Goal: Task Accomplishment & Management: Use online tool/utility

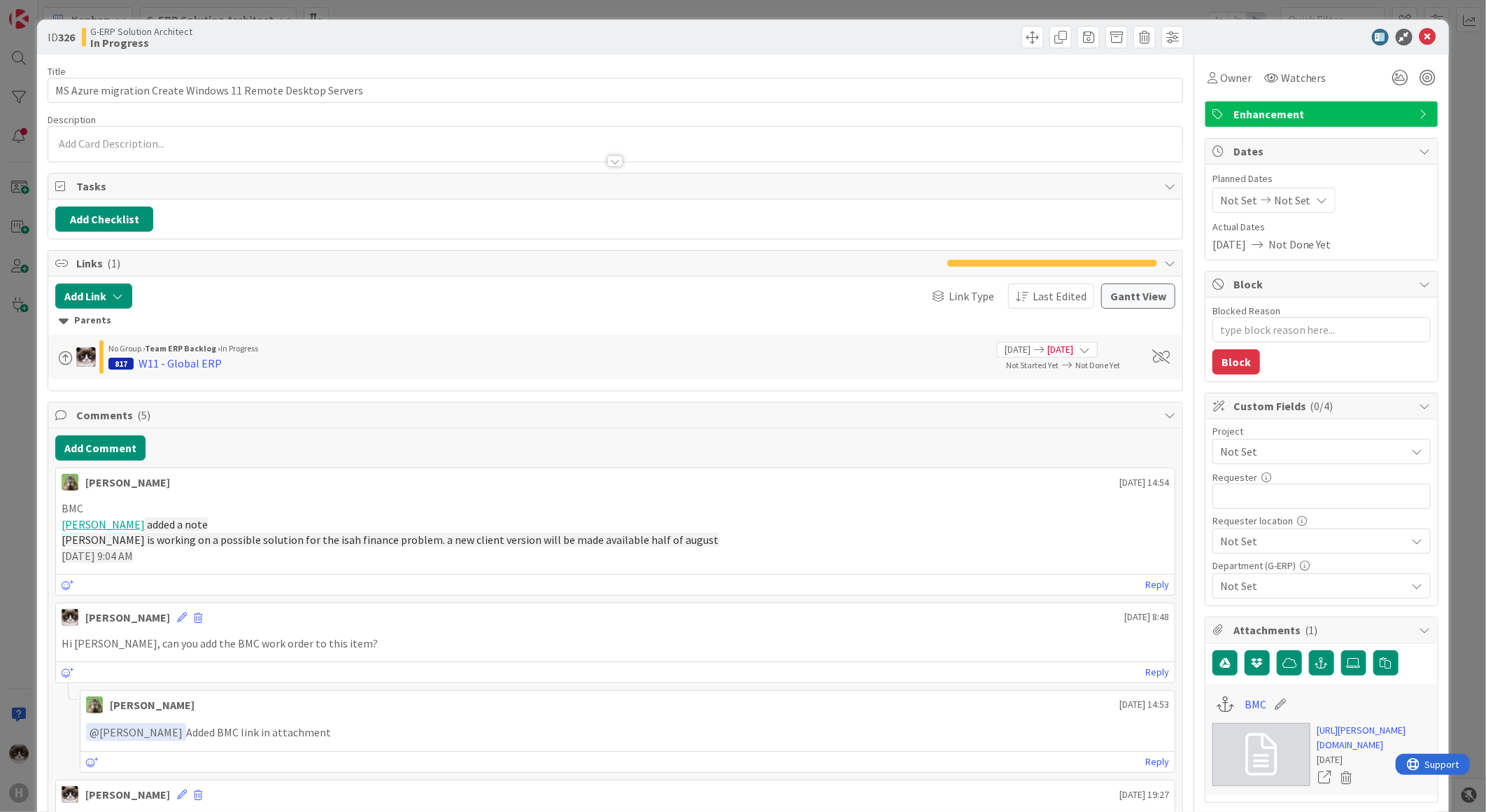
drag, startPoint x: 0, startPoint y: 0, endPoint x: 1261, endPoint y: 41, distance: 1261.7
click at [1261, 41] on div at bounding box center [1315, 36] width 248 height 17
click at [1273, 447] on span "Not Set" at bounding box center [1310, 451] width 179 height 19
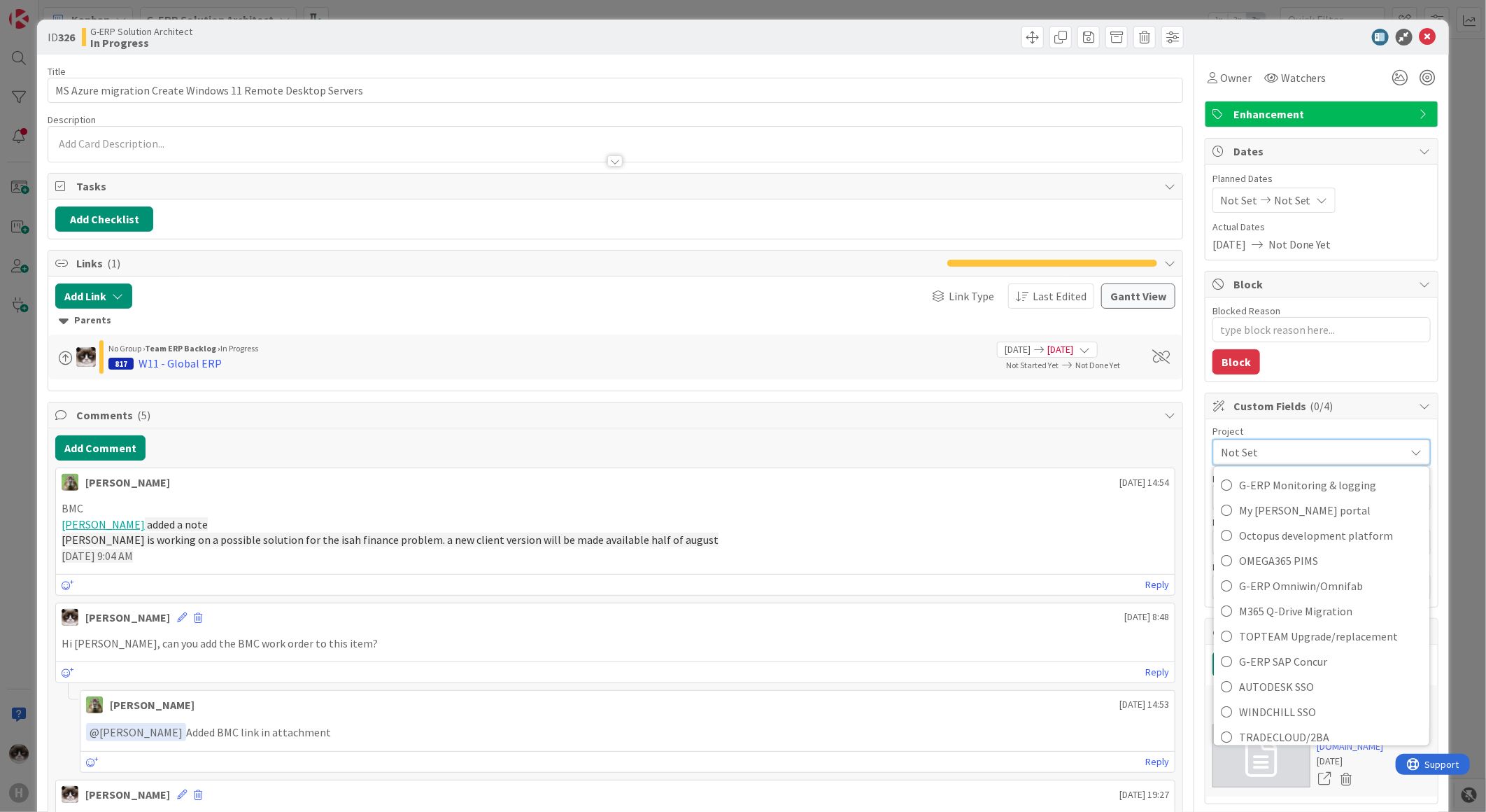
scroll to position [890, 0]
click at [1258, 707] on span "W11 New Digital Workplace" at bounding box center [1331, 704] width 183 height 21
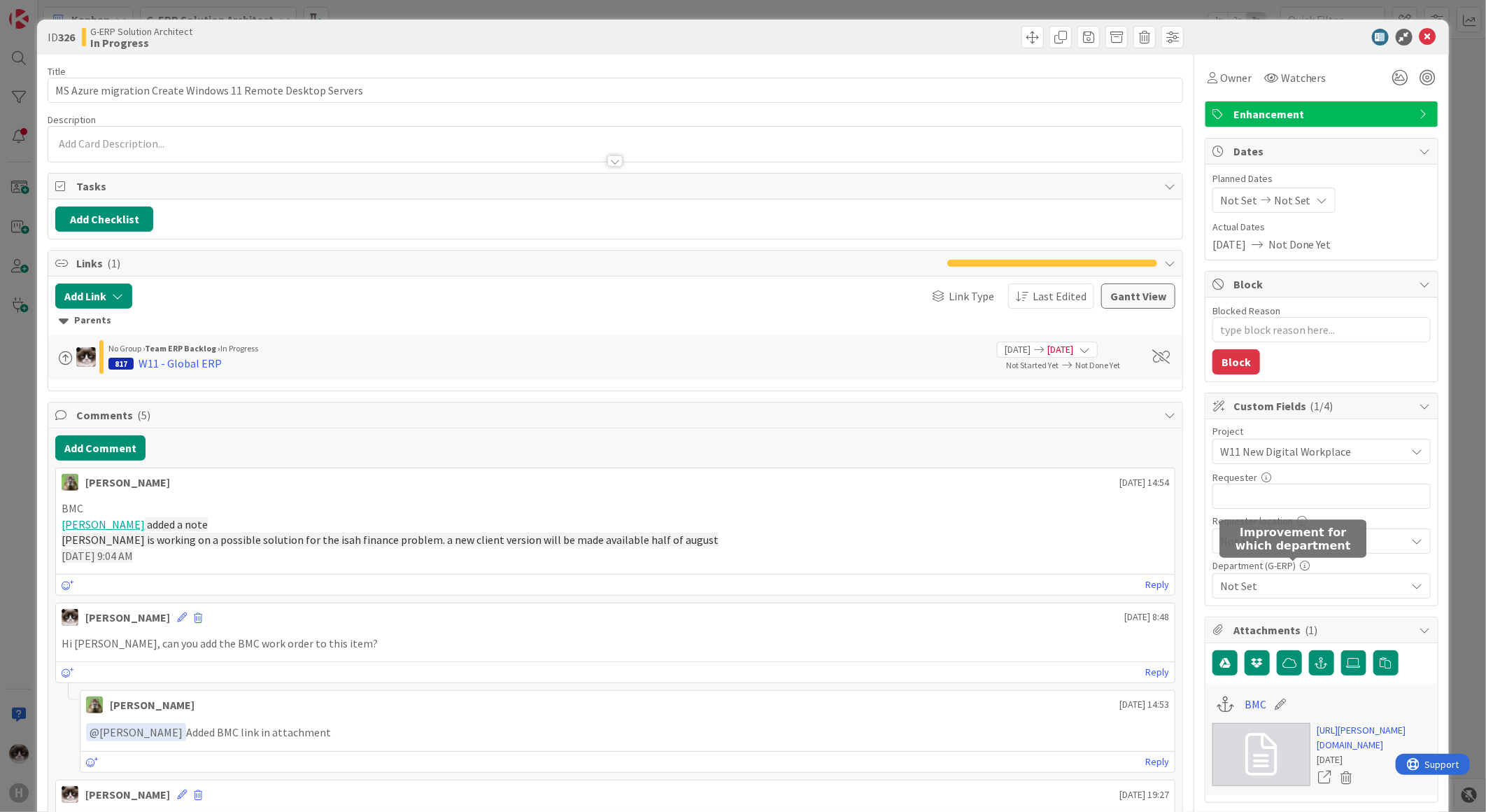
type textarea "x"
click at [1274, 505] on input "text" at bounding box center [1322, 496] width 218 height 25
type input "[PERSON_NAME]"
type textarea "x"
type input "[PERSON_NAME]"
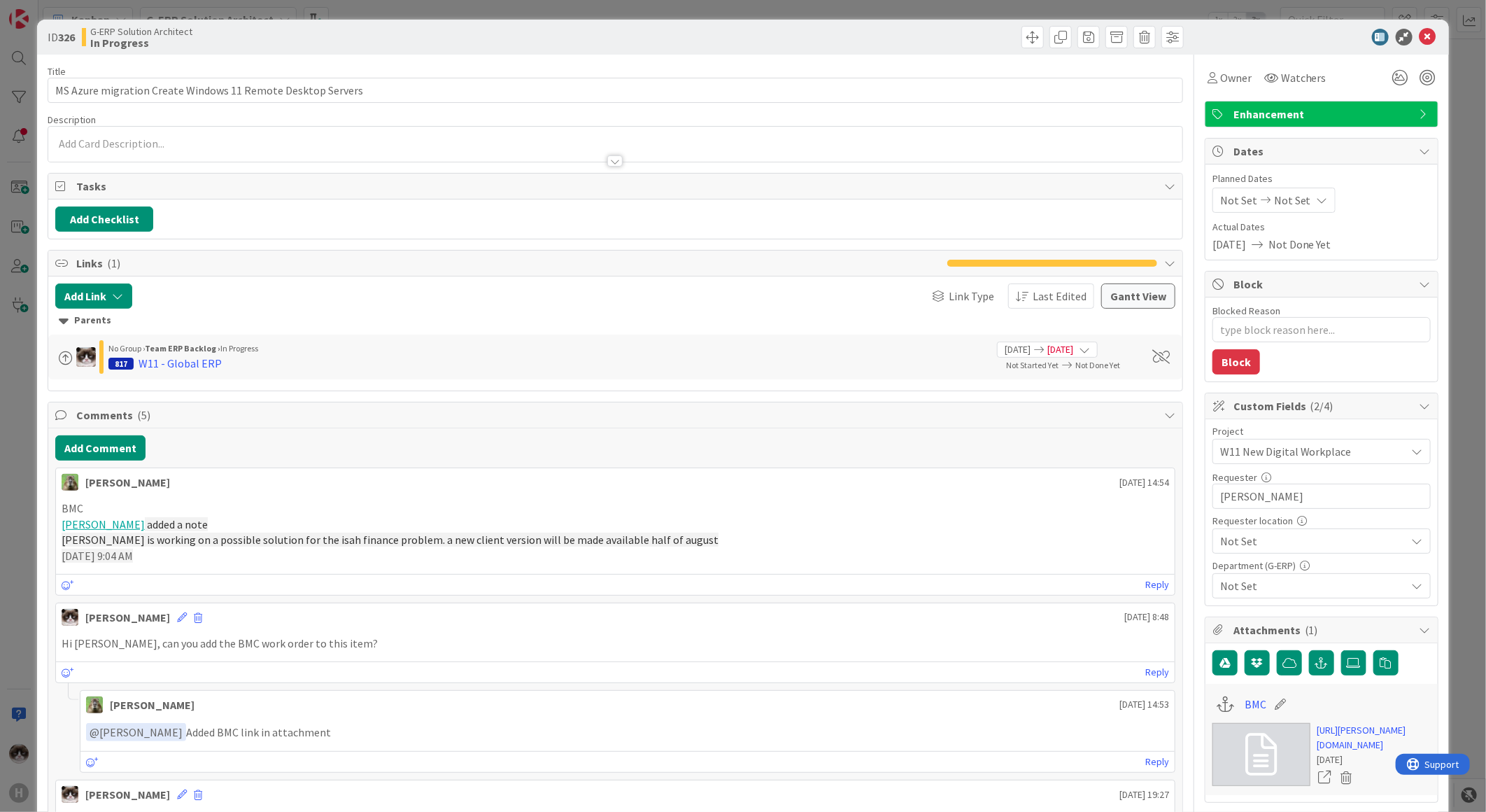
click at [1268, 464] on div "Not Set" at bounding box center [1322, 451] width 218 height 25
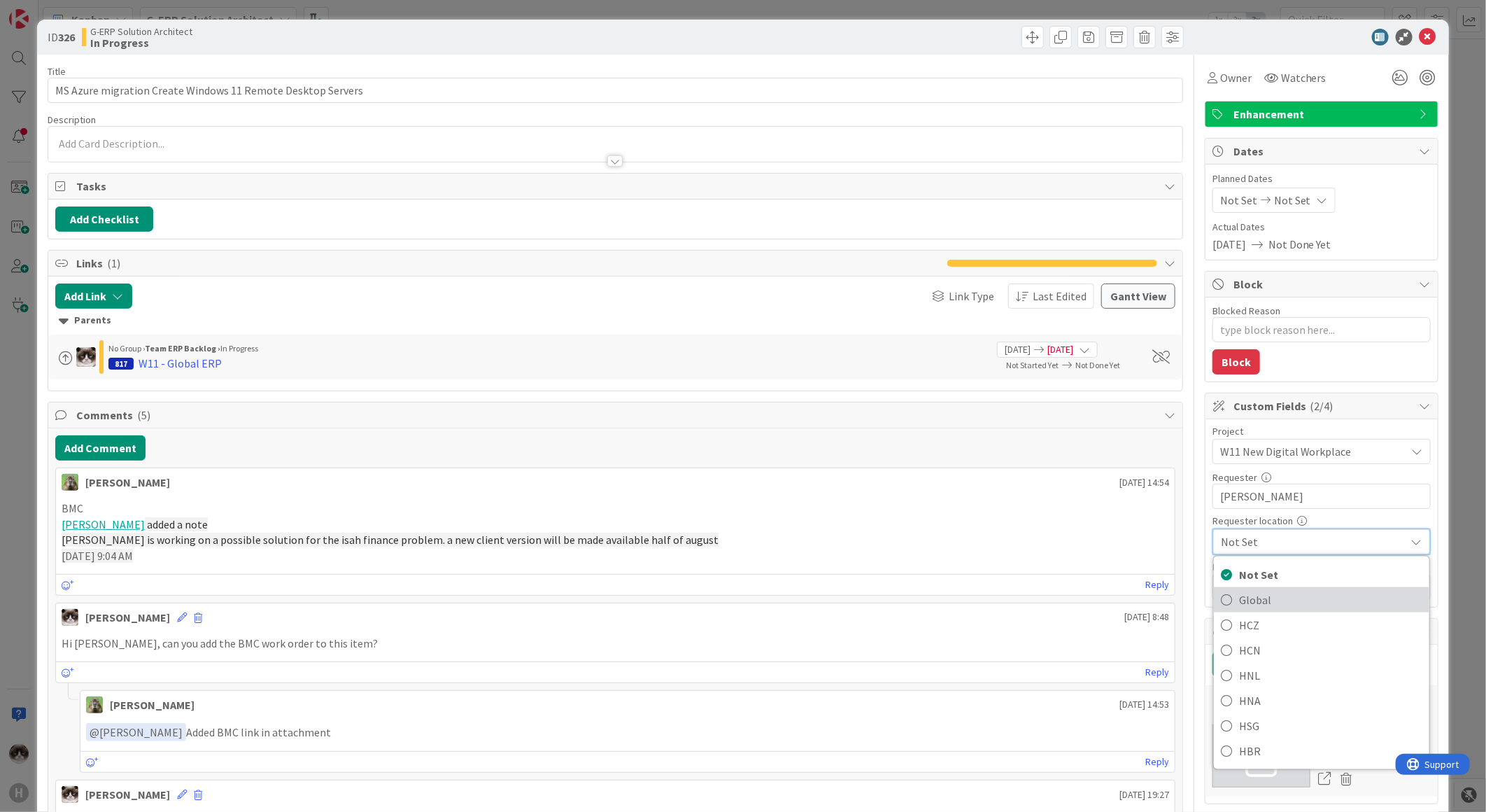
click at [1253, 592] on span "Global" at bounding box center [1331, 599] width 183 height 21
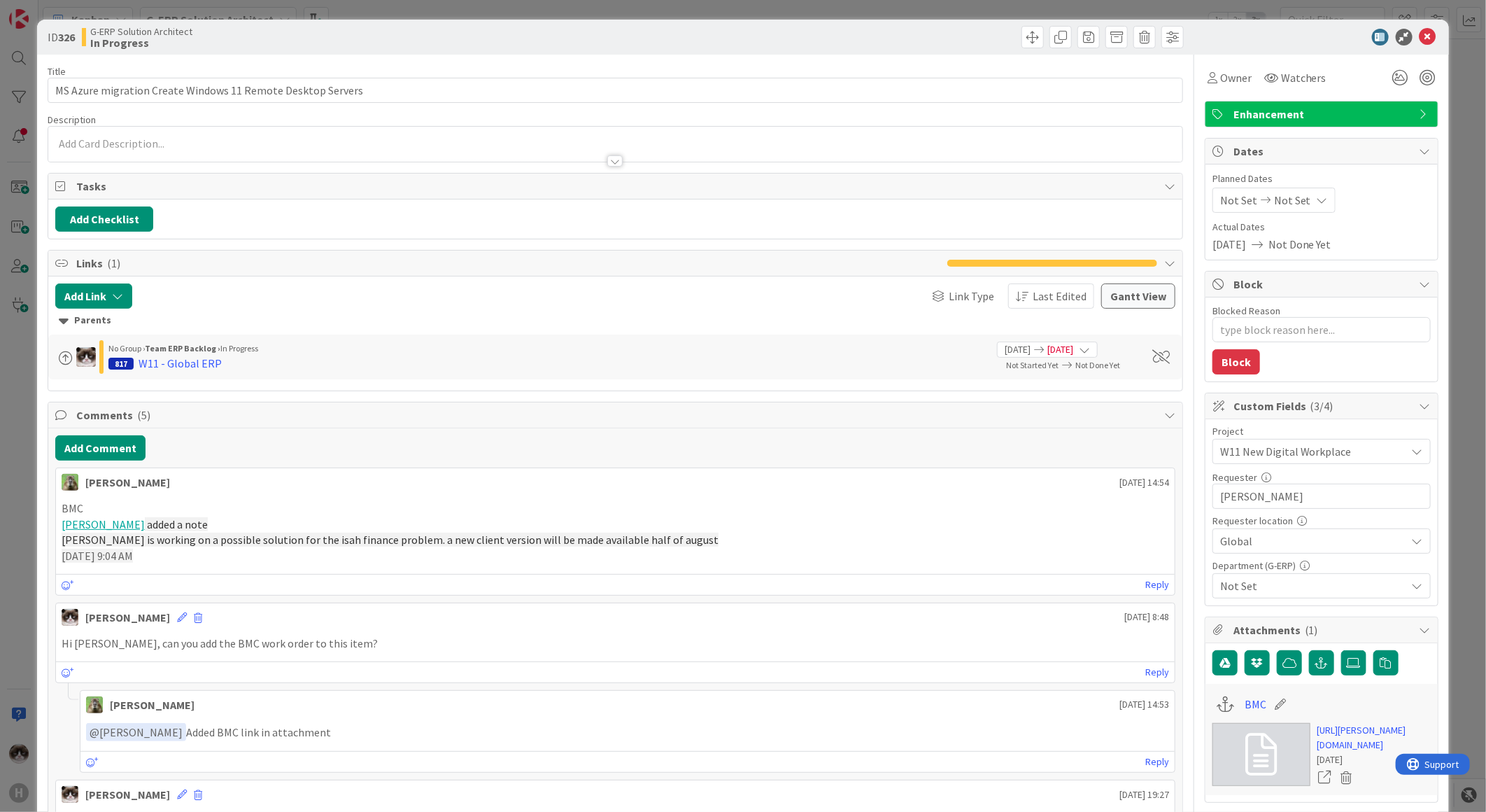
click at [1264, 591] on span "Not Set" at bounding box center [1313, 585] width 186 height 17
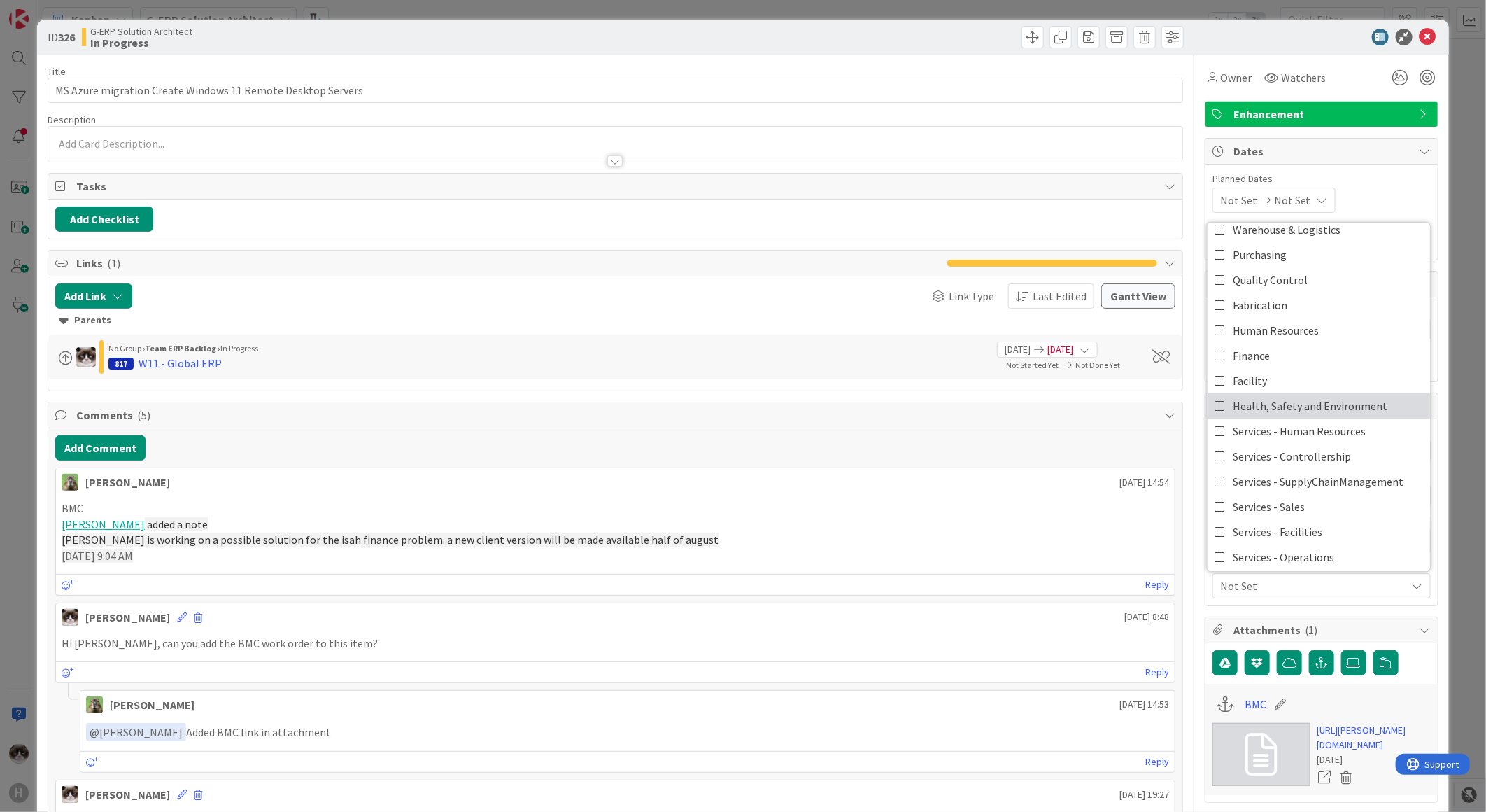
scroll to position [115, 0]
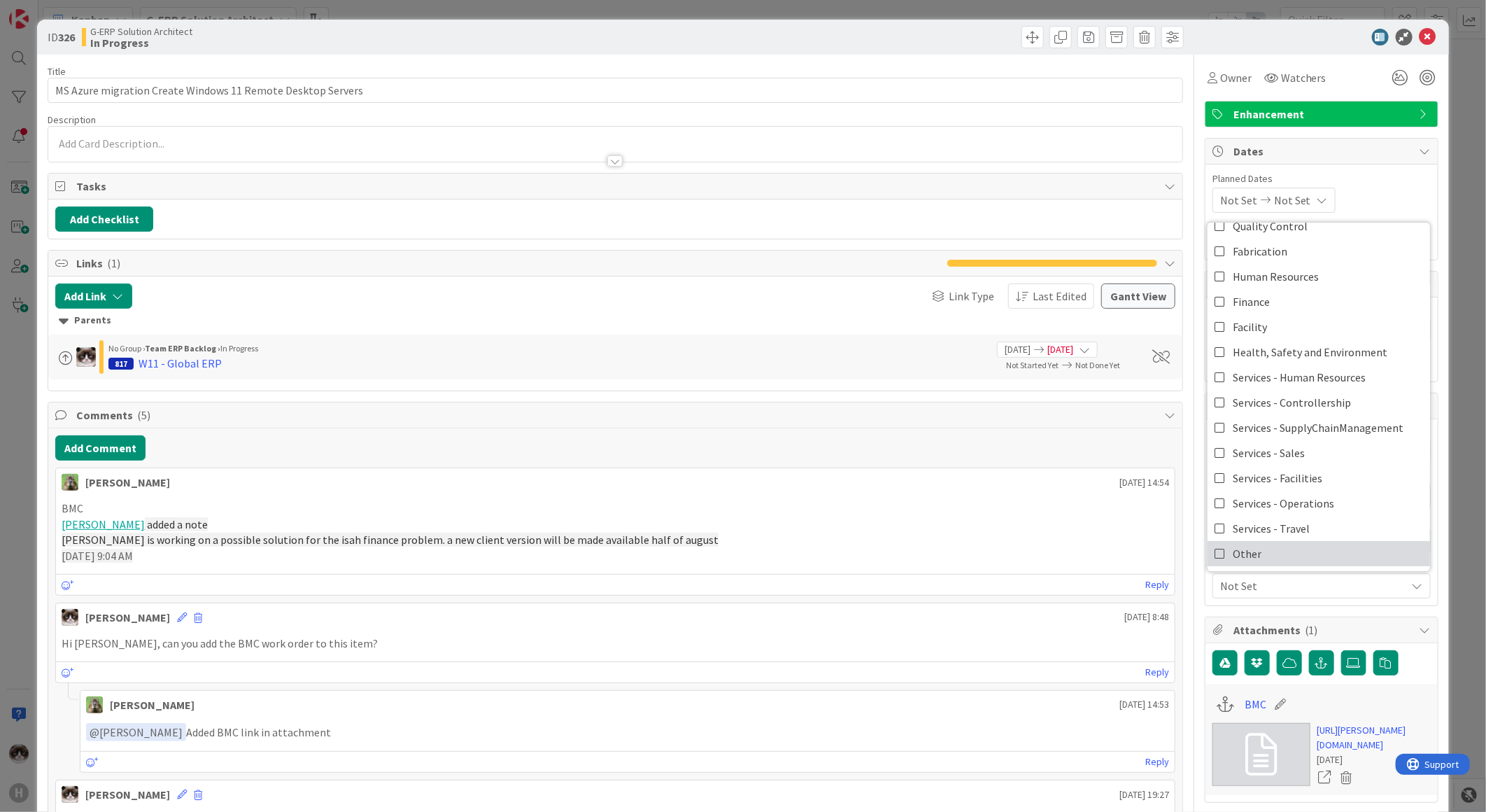
click at [1285, 542] on link "Other" at bounding box center [1319, 554] width 222 height 25
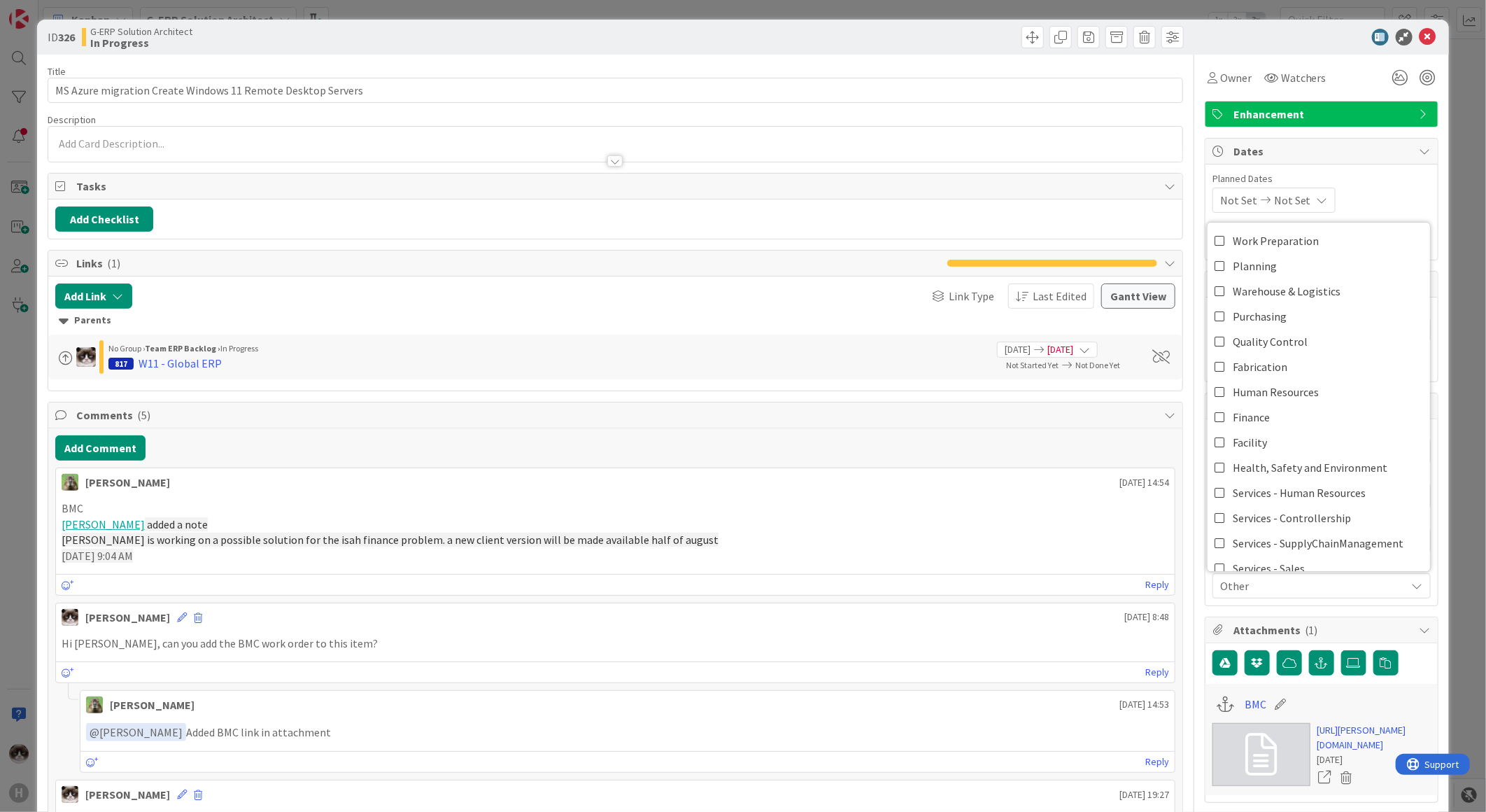
type textarea "x"
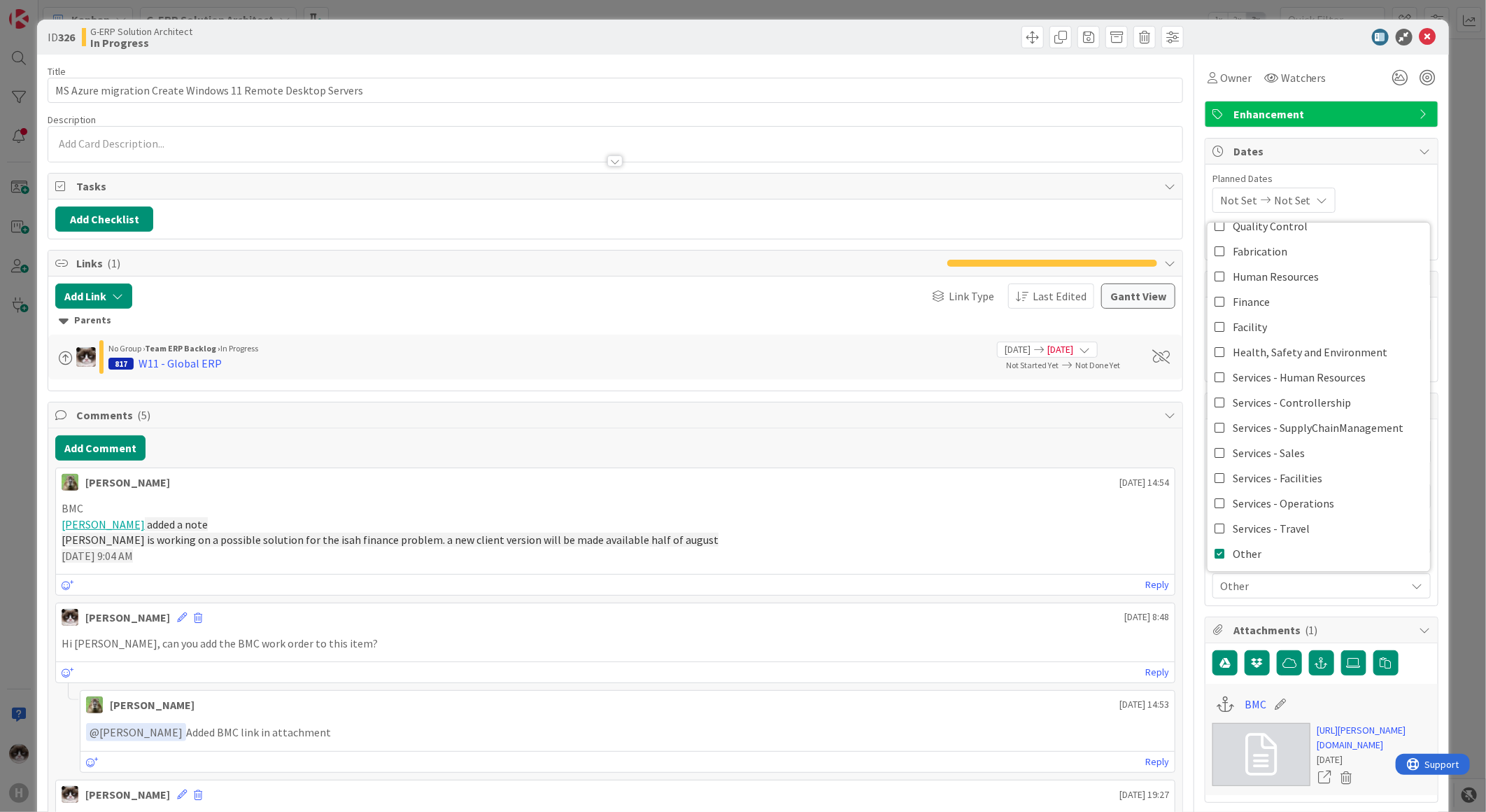
click at [1339, 584] on span "Other" at bounding box center [1313, 585] width 186 height 17
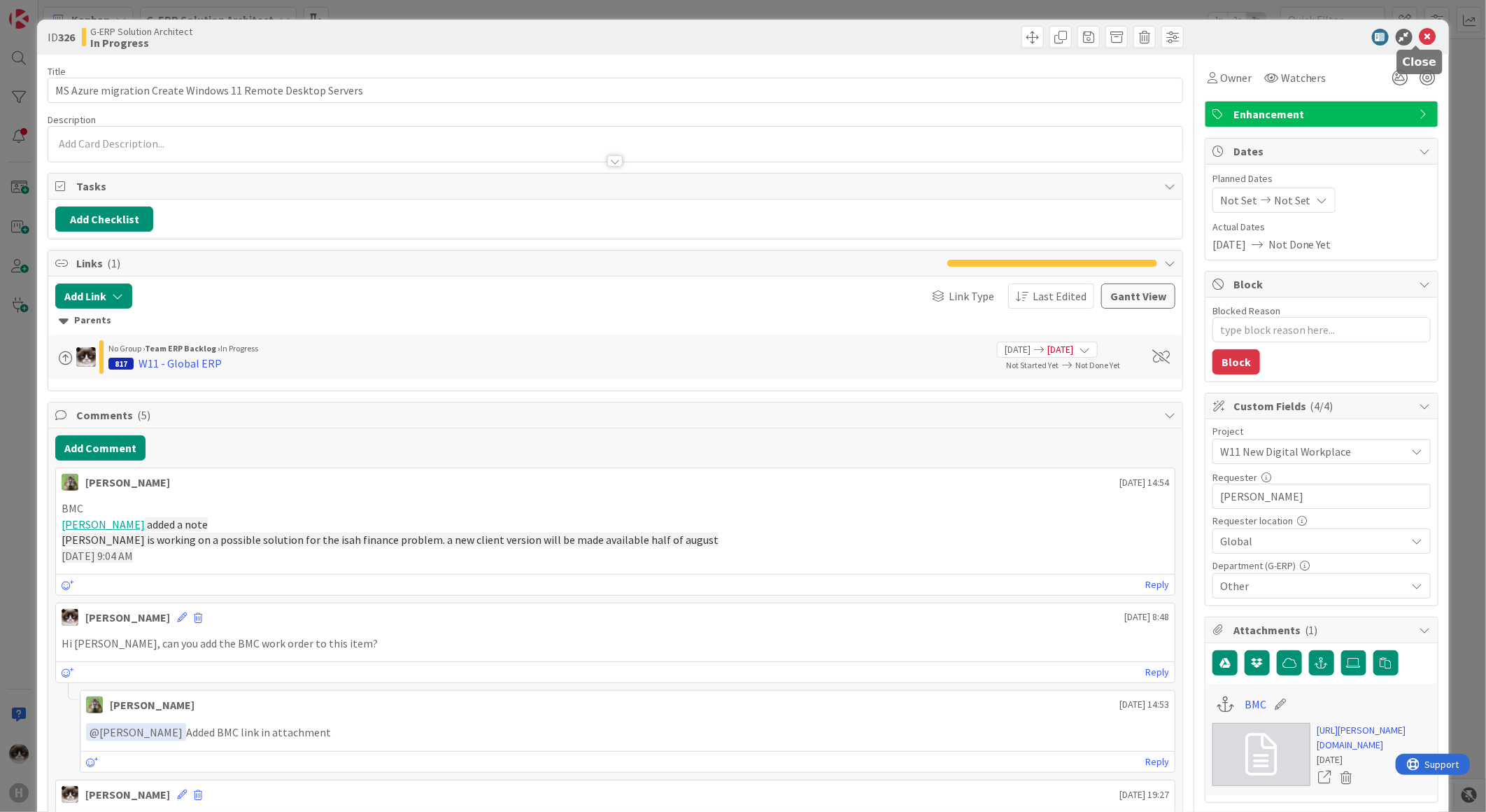
click at [1420, 36] on icon at bounding box center [1427, 36] width 17 height 17
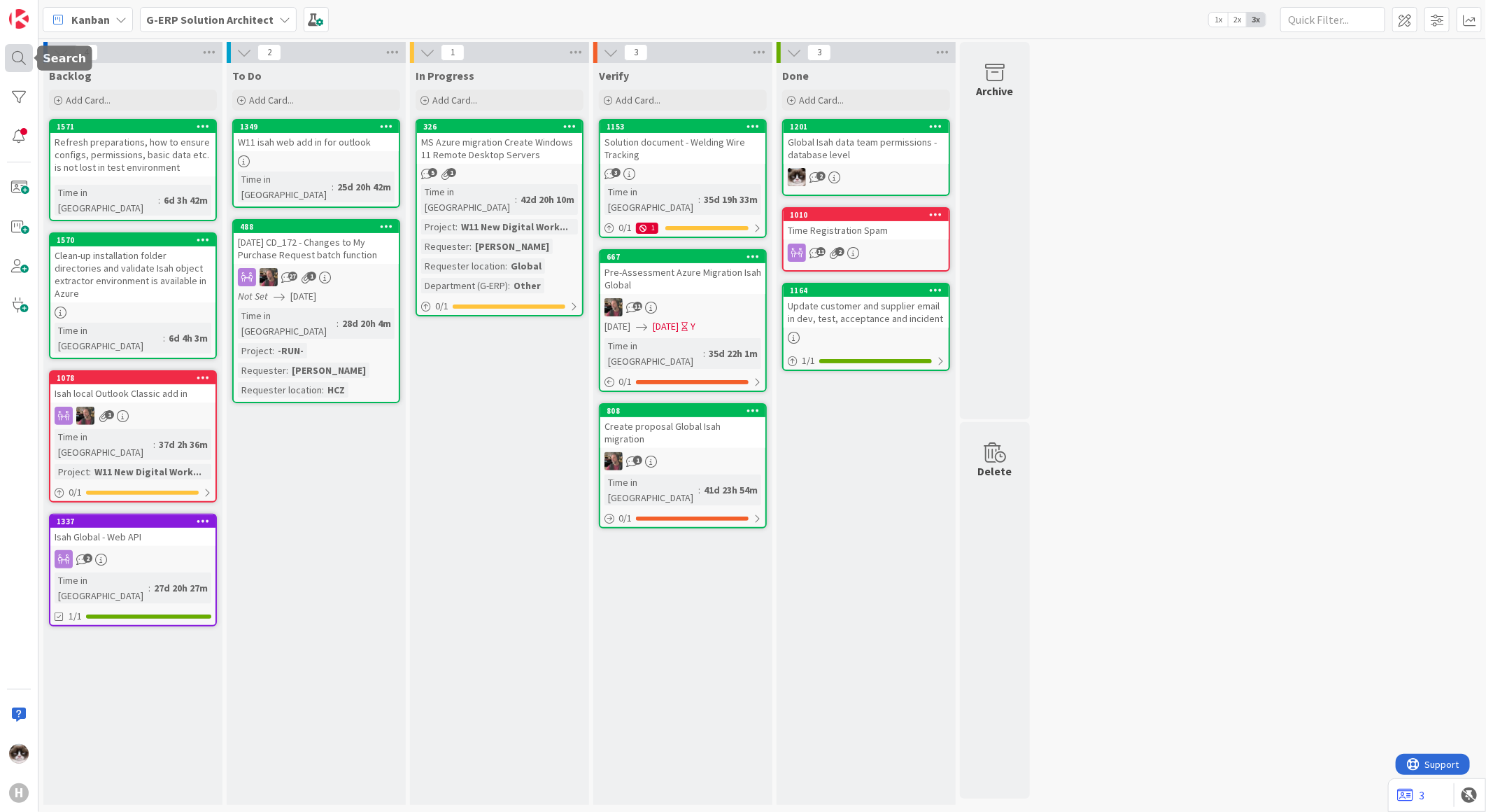
click at [22, 49] on div at bounding box center [19, 58] width 28 height 28
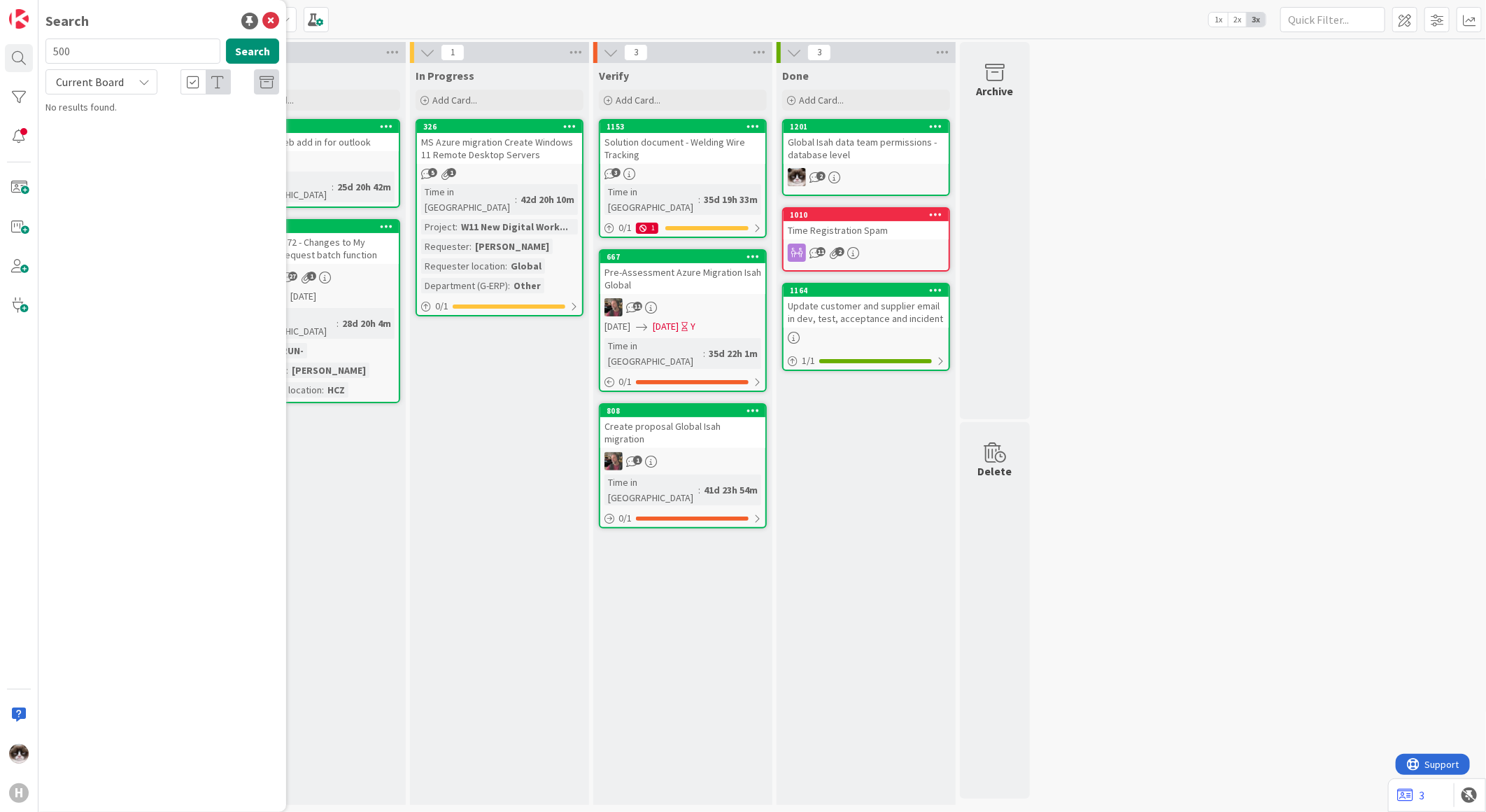
type input "500"
click at [123, 86] on span "Current Board" at bounding box center [90, 82] width 73 height 19
click at [127, 128] on link "All Boards" at bounding box center [126, 140] width 160 height 25
click at [201, 123] on span "Omniwin interface HCN Test" at bounding box center [156, 123] width 115 height 13
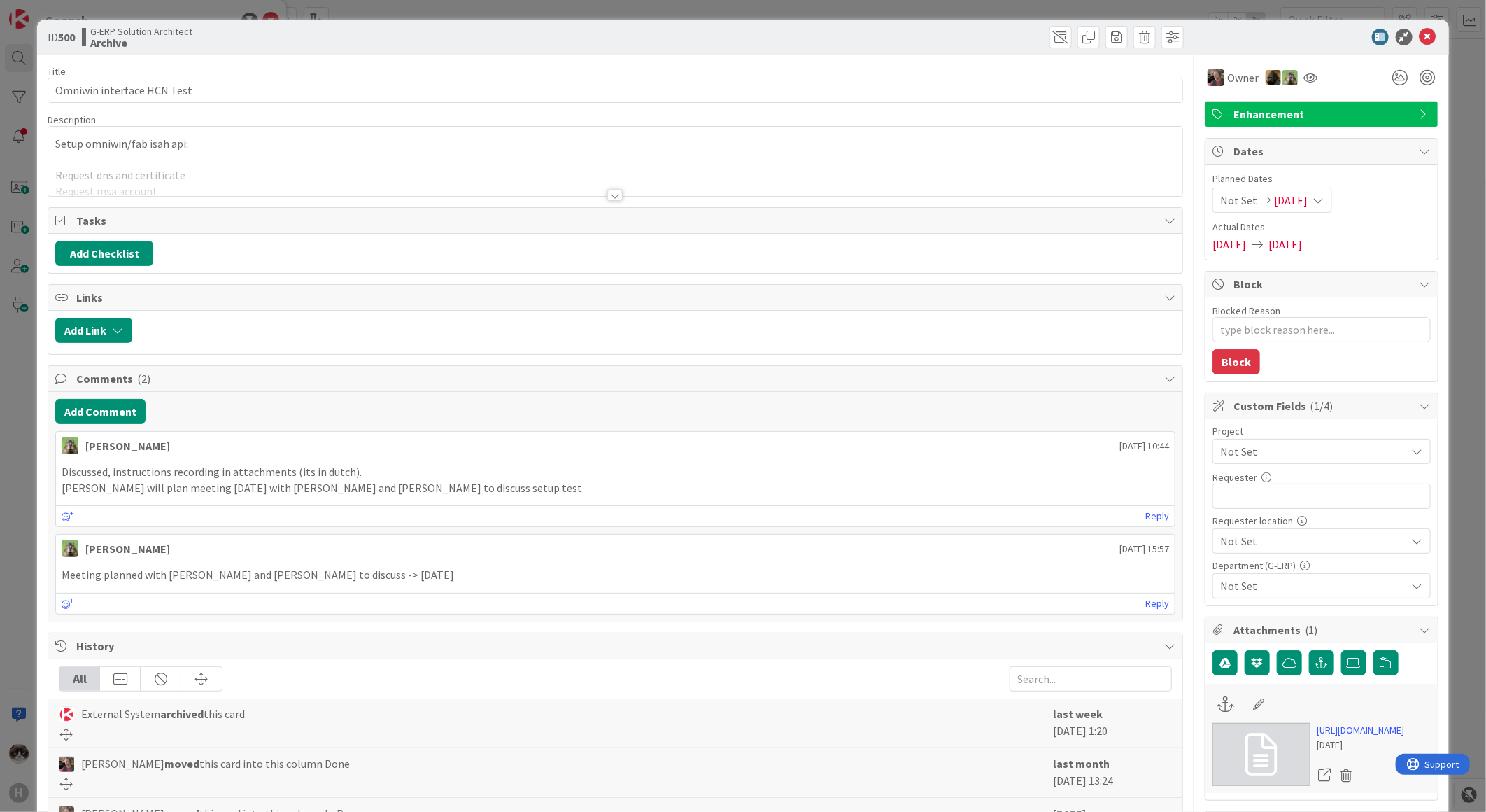
click at [1335, 445] on span "Not Set" at bounding box center [1310, 451] width 179 height 19
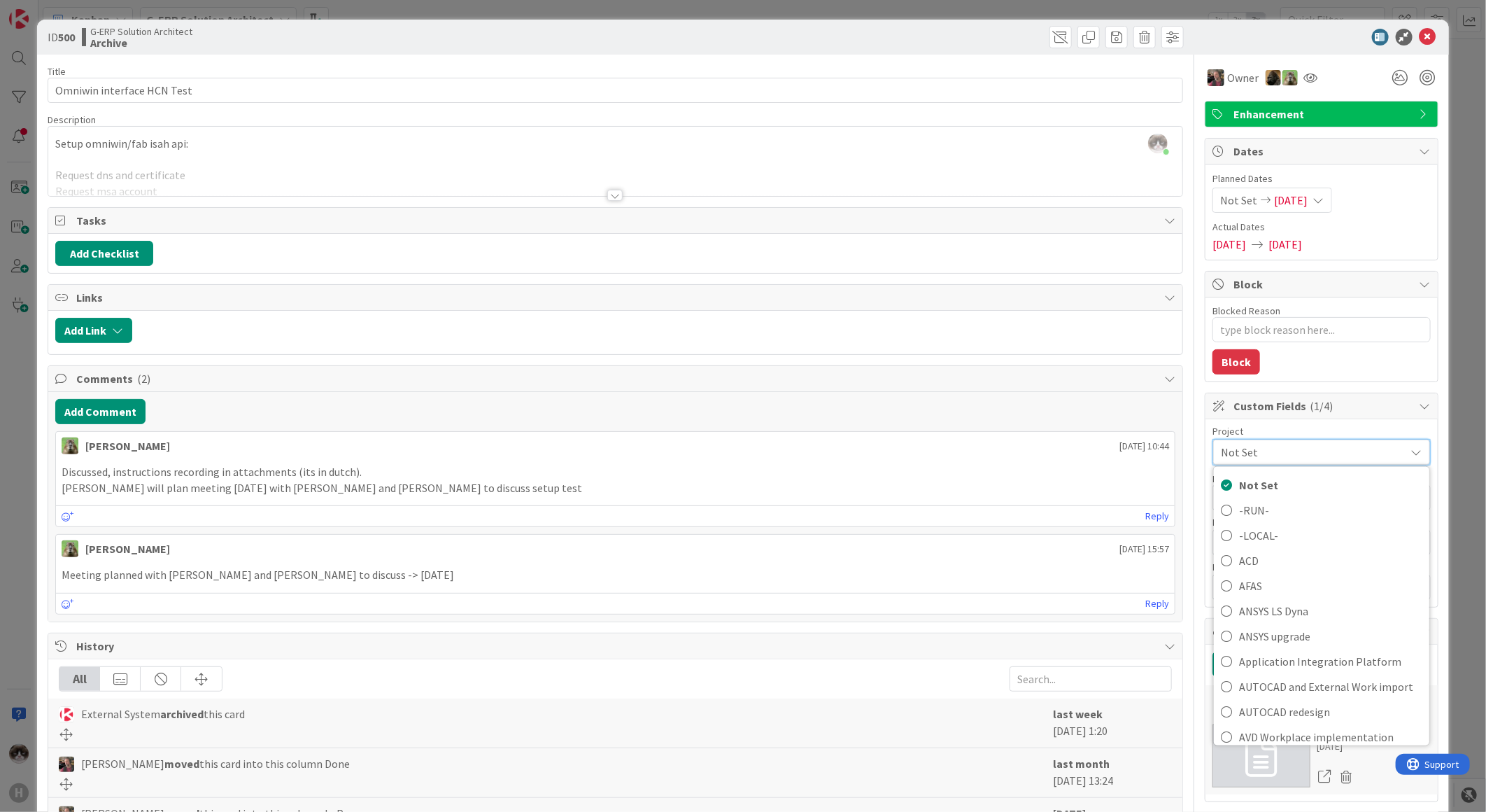
click at [1335, 445] on span "Not Set" at bounding box center [1310, 452] width 177 height 19
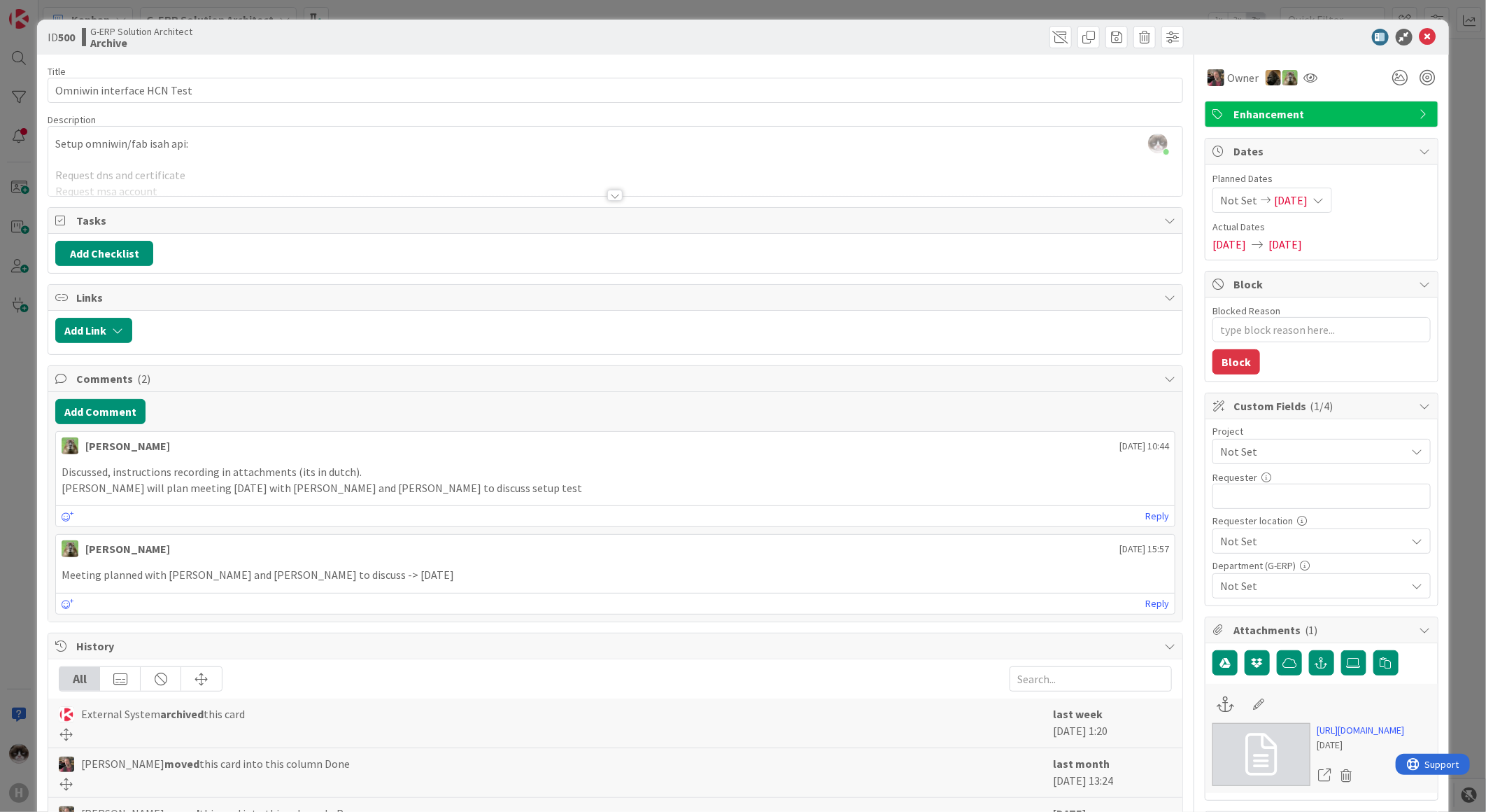
click at [1335, 445] on span "Not Set" at bounding box center [1310, 451] width 179 height 19
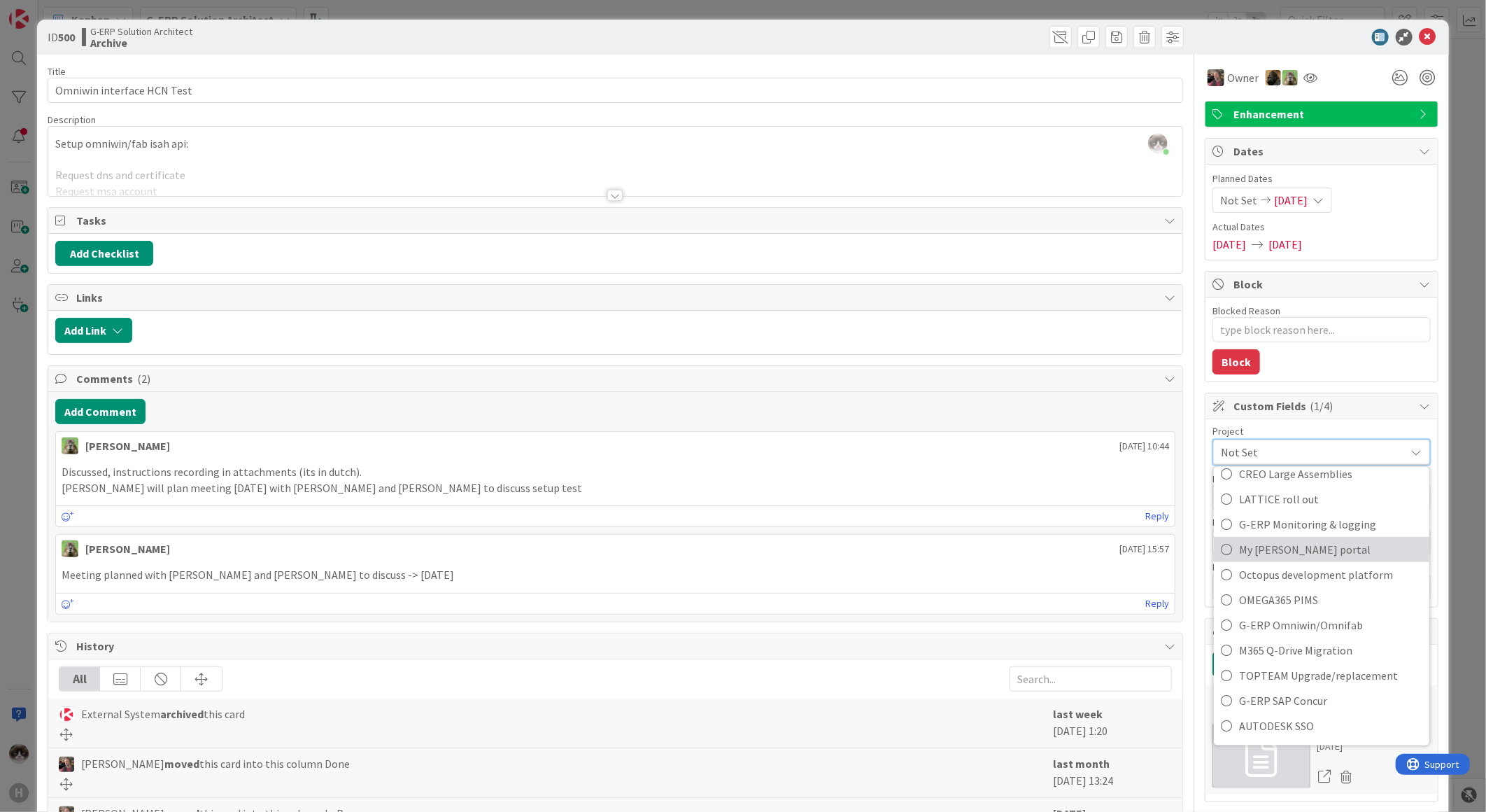
scroll to position [735, 0]
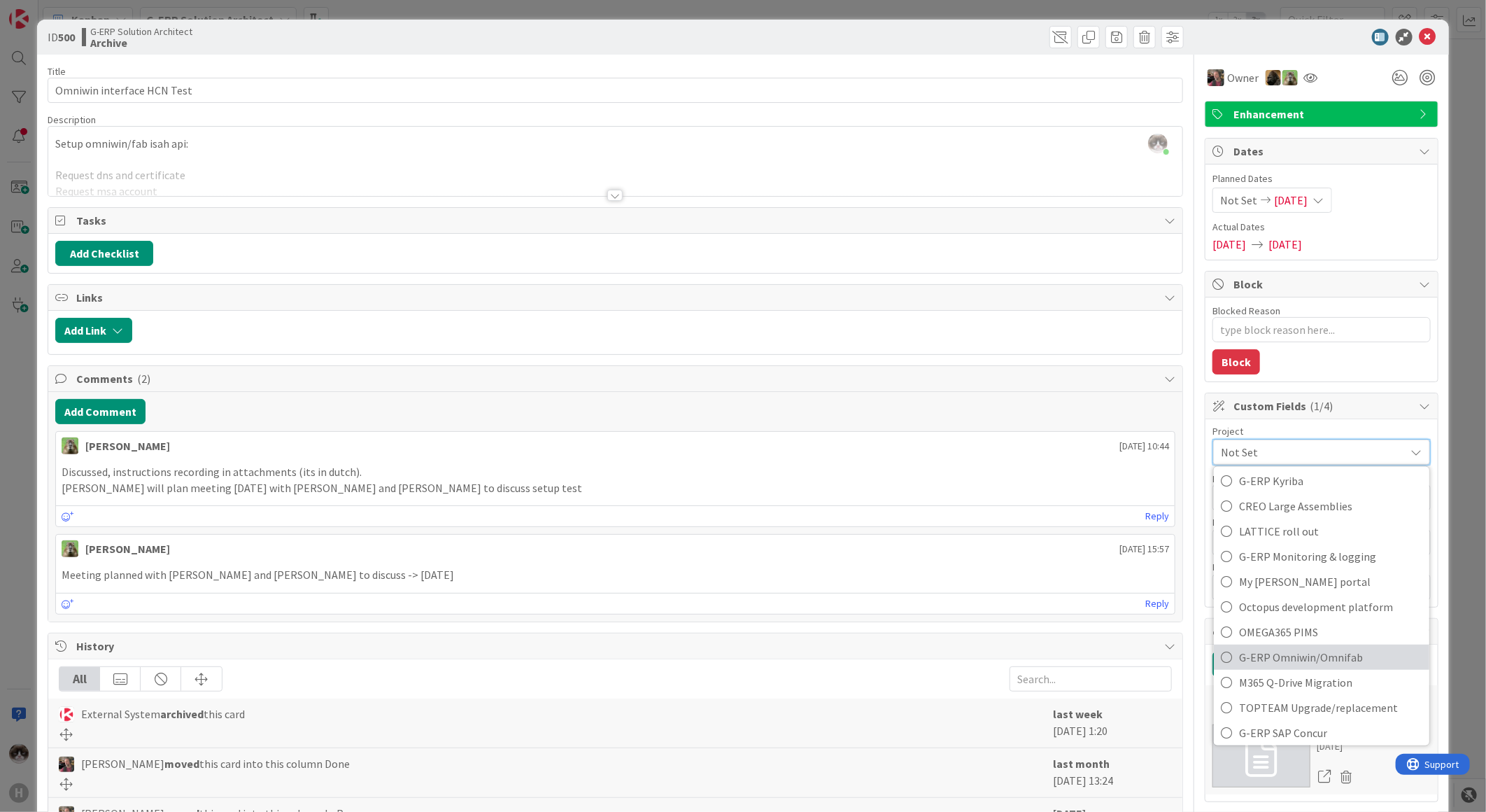
click at [1334, 649] on span "G-ERP Omniwin/Omnifab" at bounding box center [1331, 657] width 183 height 21
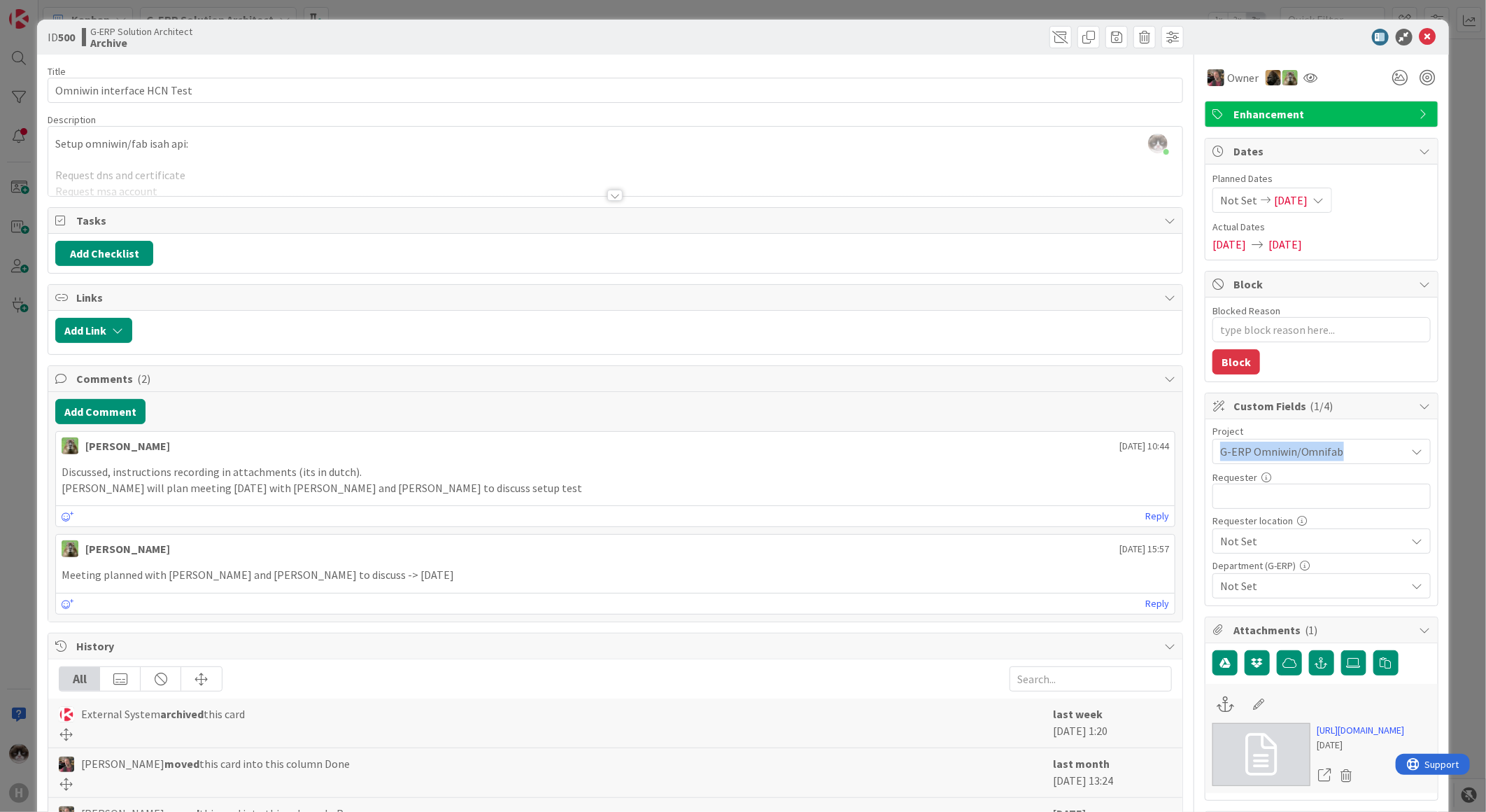
type textarea "x"
click at [1289, 495] on input "text" at bounding box center [1322, 496] width 218 height 25
click at [614, 191] on div at bounding box center [615, 195] width 16 height 11
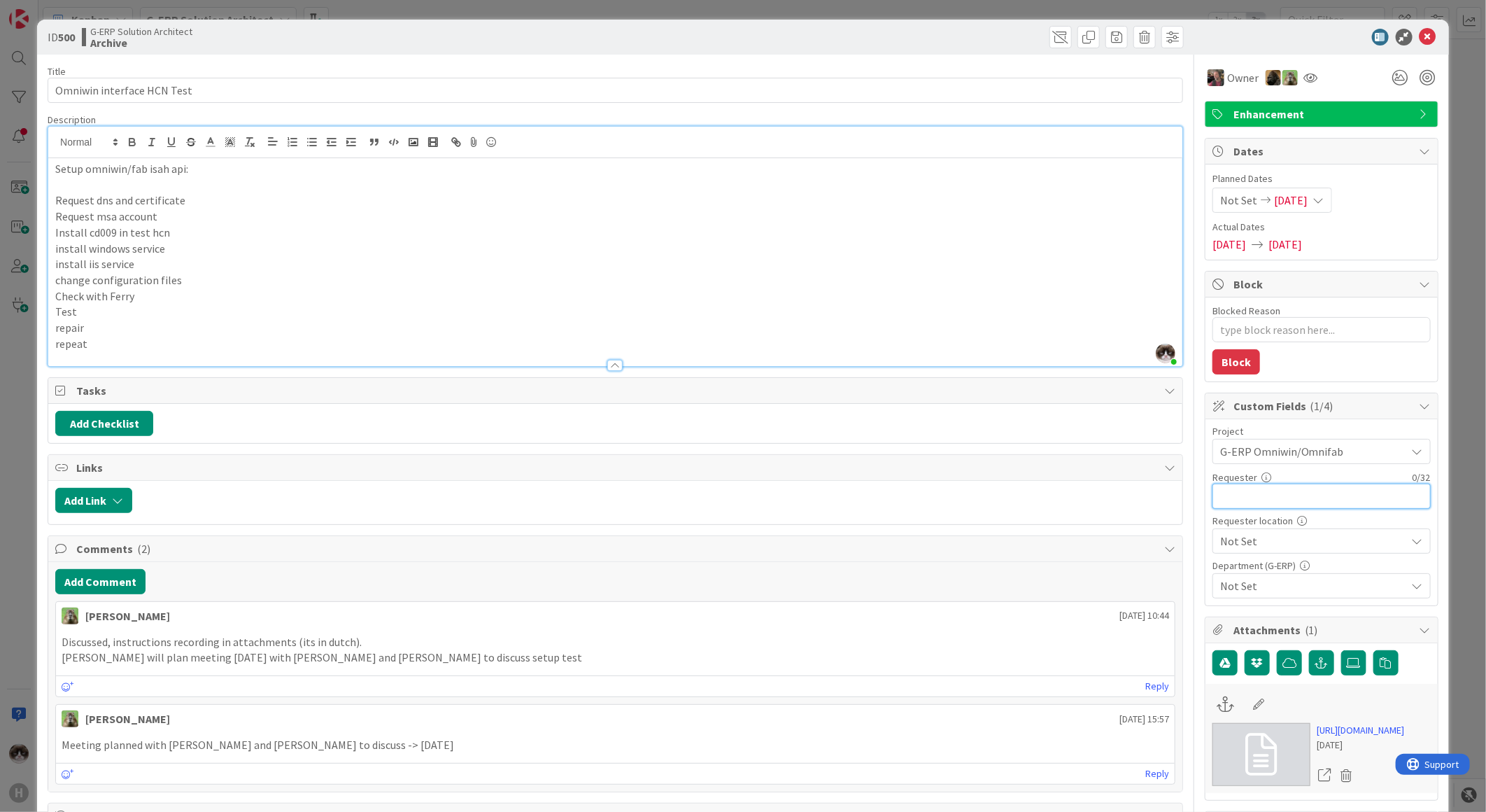
click at [1240, 497] on input "text" at bounding box center [1322, 496] width 218 height 25
type input "Johnson Yuan"
type textarea "x"
type input "Johnson Yuan"
click at [1251, 461] on span "Not Set" at bounding box center [1310, 451] width 179 height 19
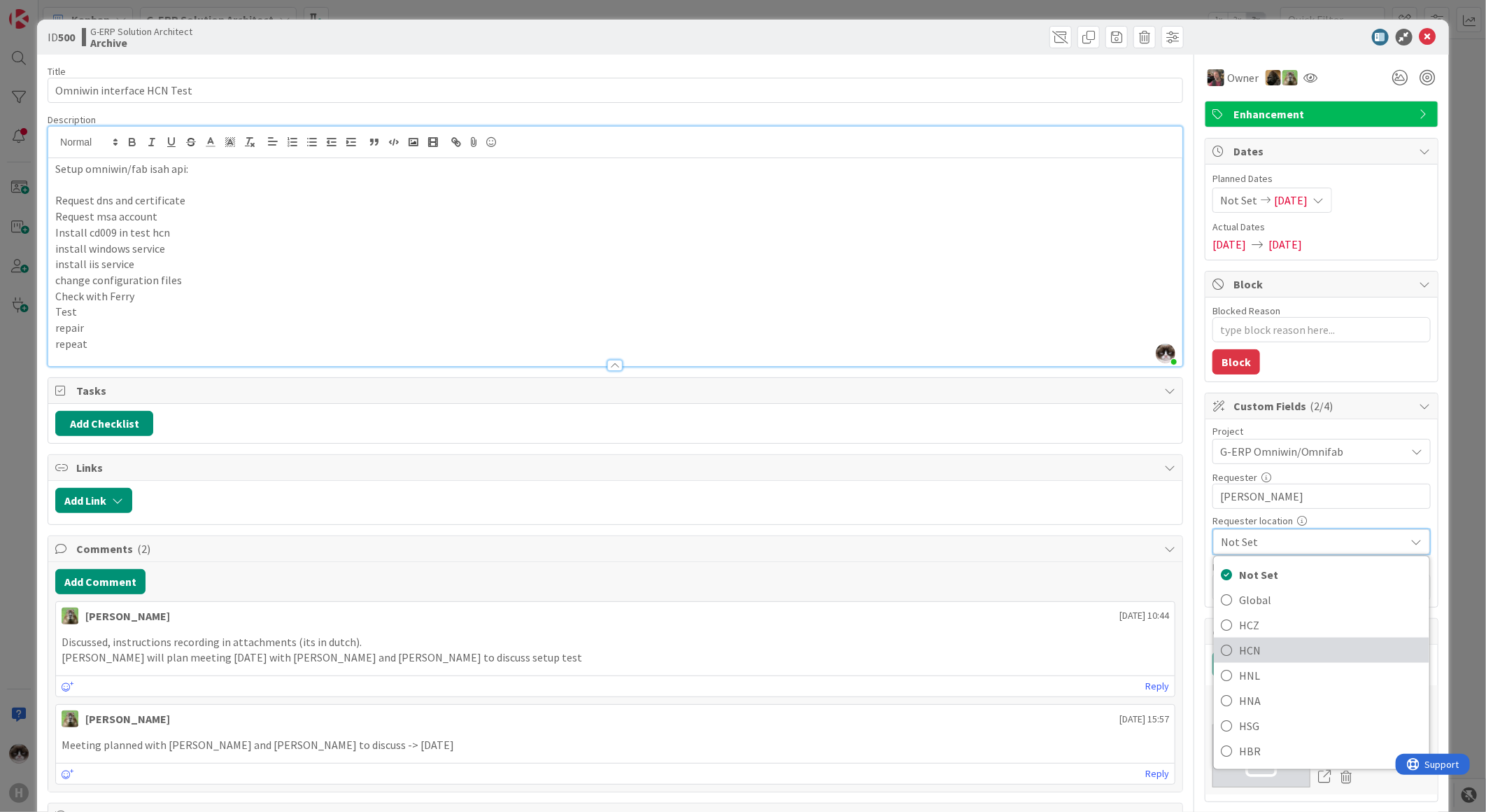
click at [1261, 639] on span "HCN" at bounding box center [1331, 650] width 183 height 21
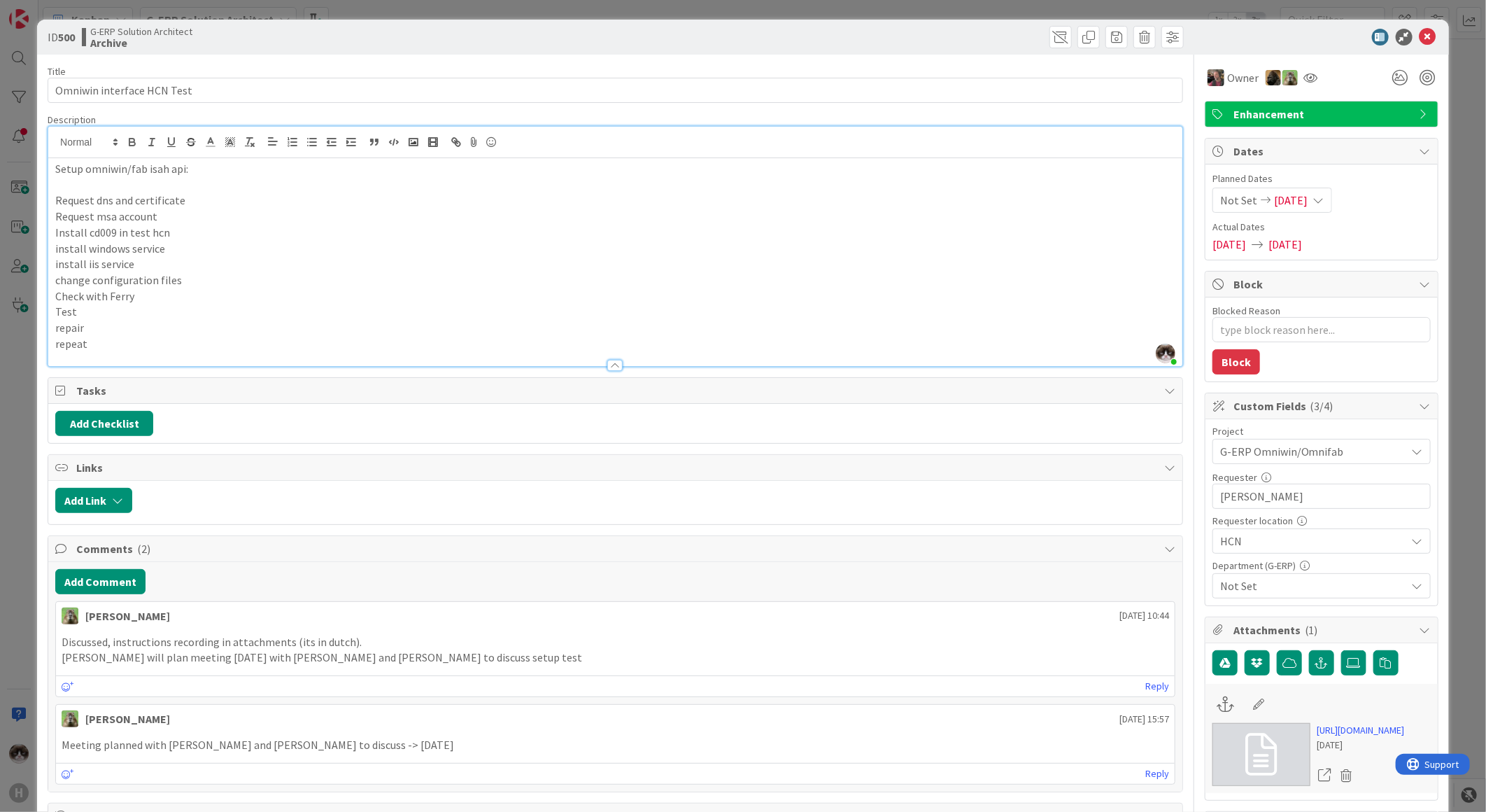
click at [1271, 586] on span "Not Set" at bounding box center [1313, 585] width 186 height 17
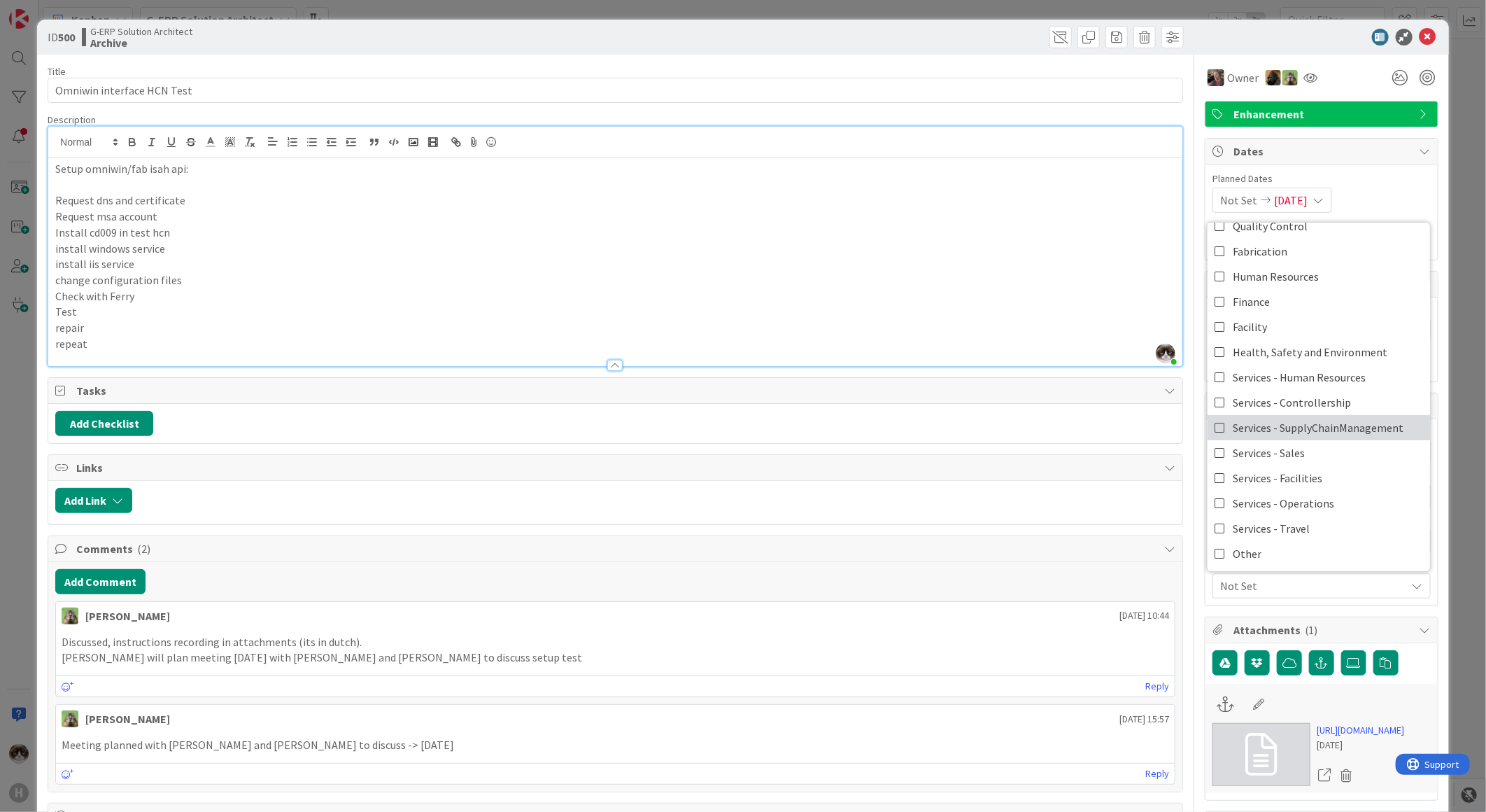
scroll to position [38, 0]
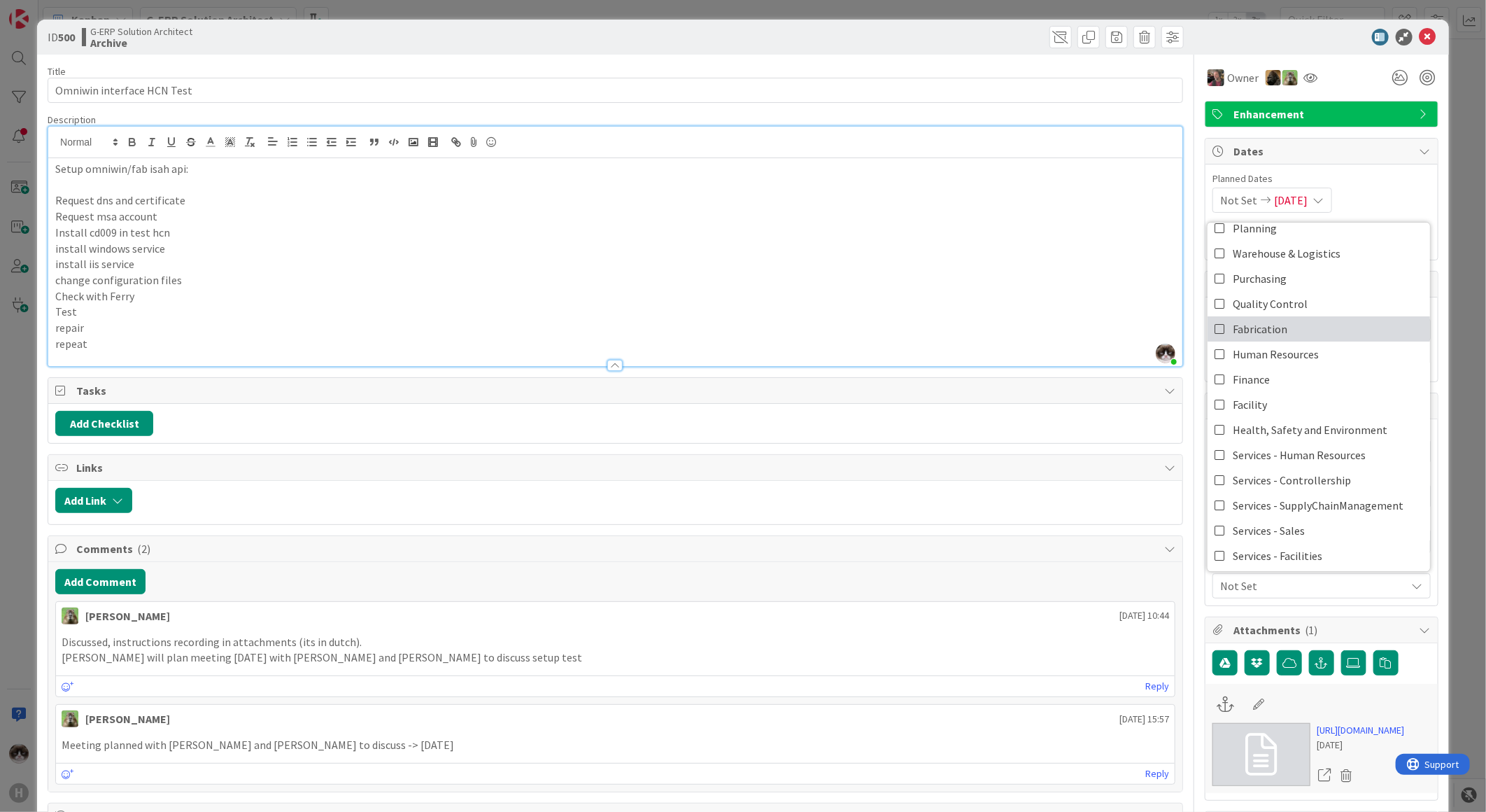
click at [1283, 331] on link "Fabrication" at bounding box center [1319, 329] width 222 height 25
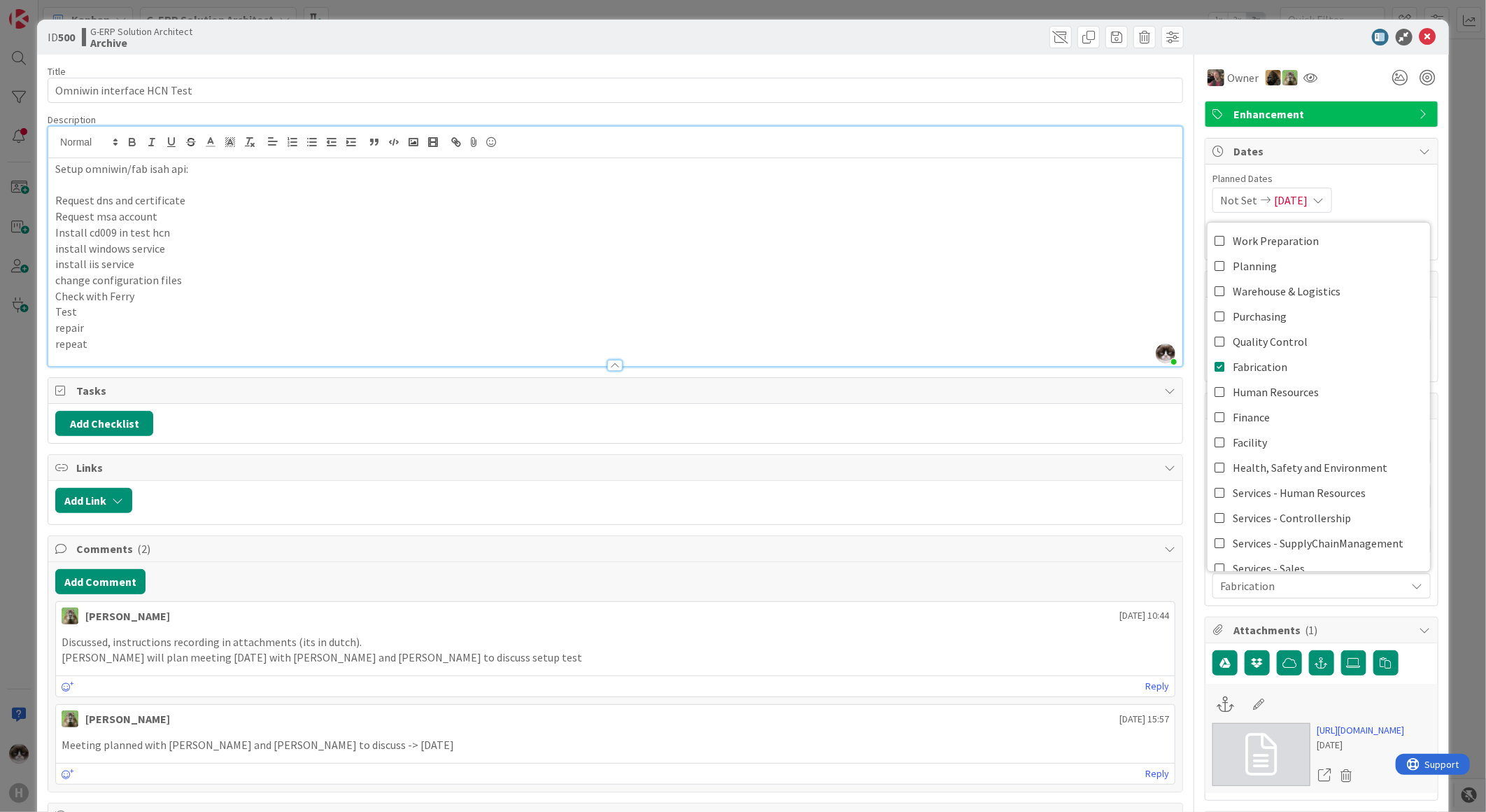
type textarea "x"
click at [1370, 591] on span "Fabrication" at bounding box center [1313, 585] width 186 height 17
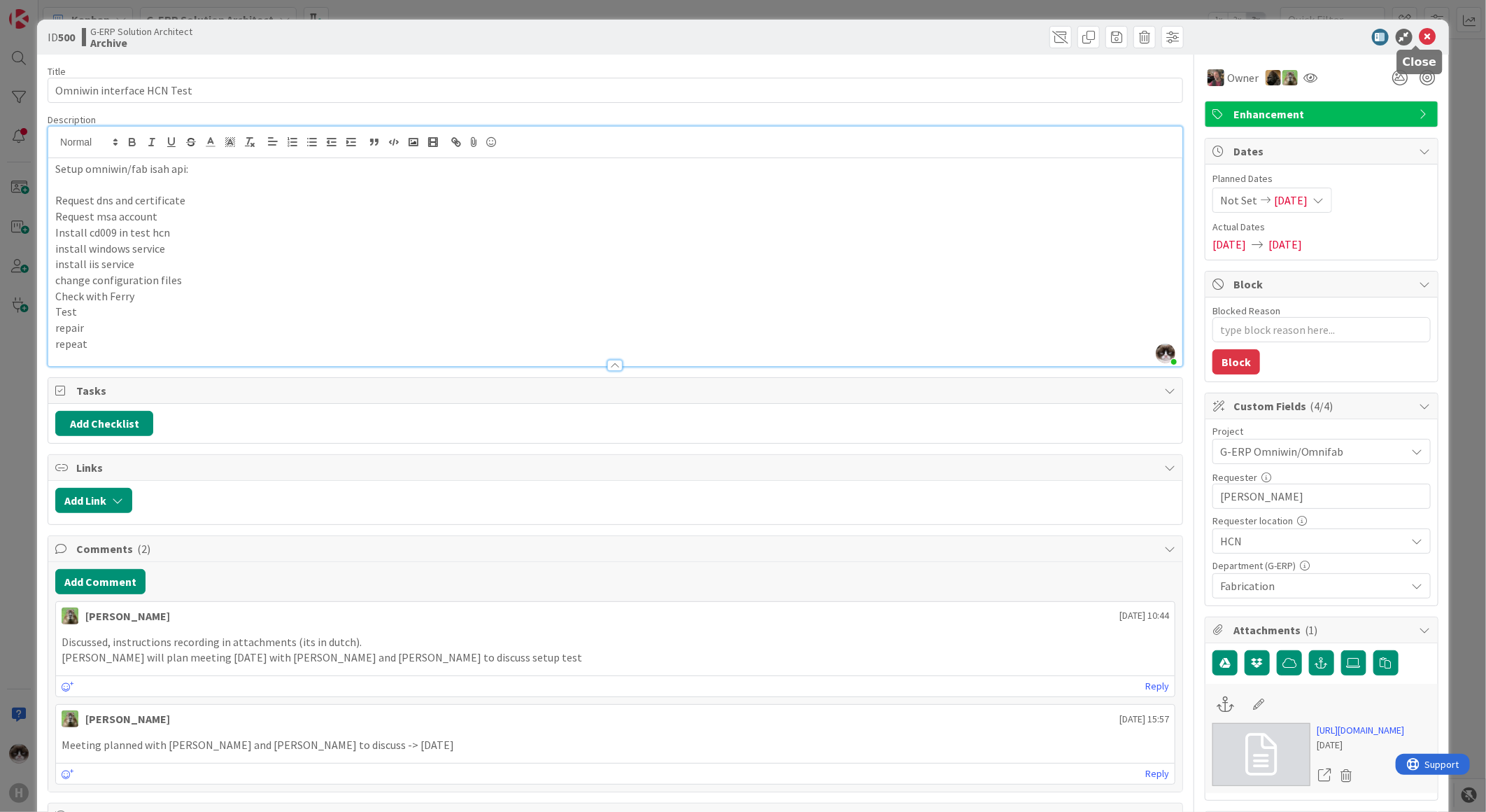
click at [1422, 31] on icon at bounding box center [1427, 36] width 17 height 17
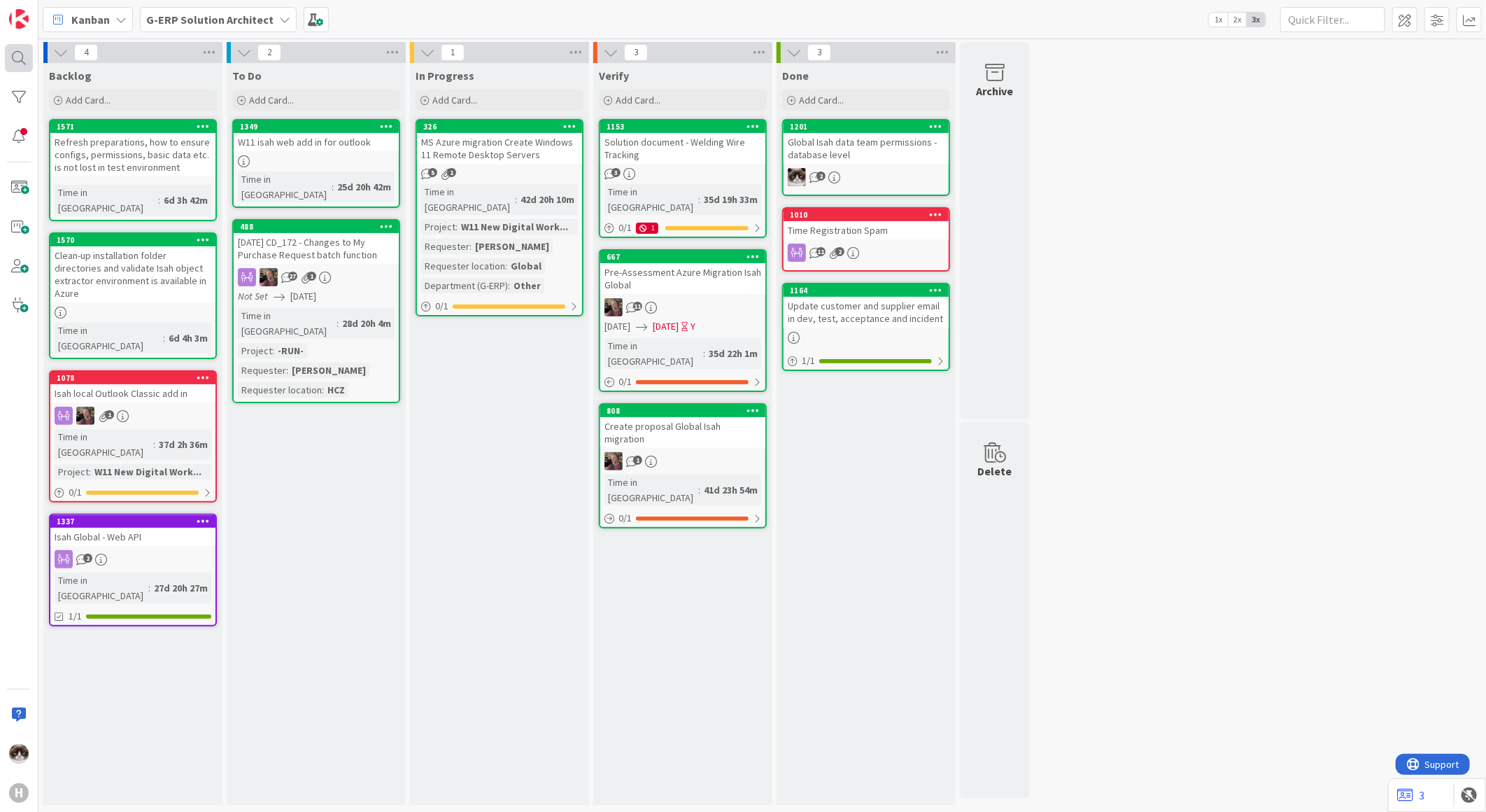
click at [19, 59] on div at bounding box center [19, 58] width 28 height 28
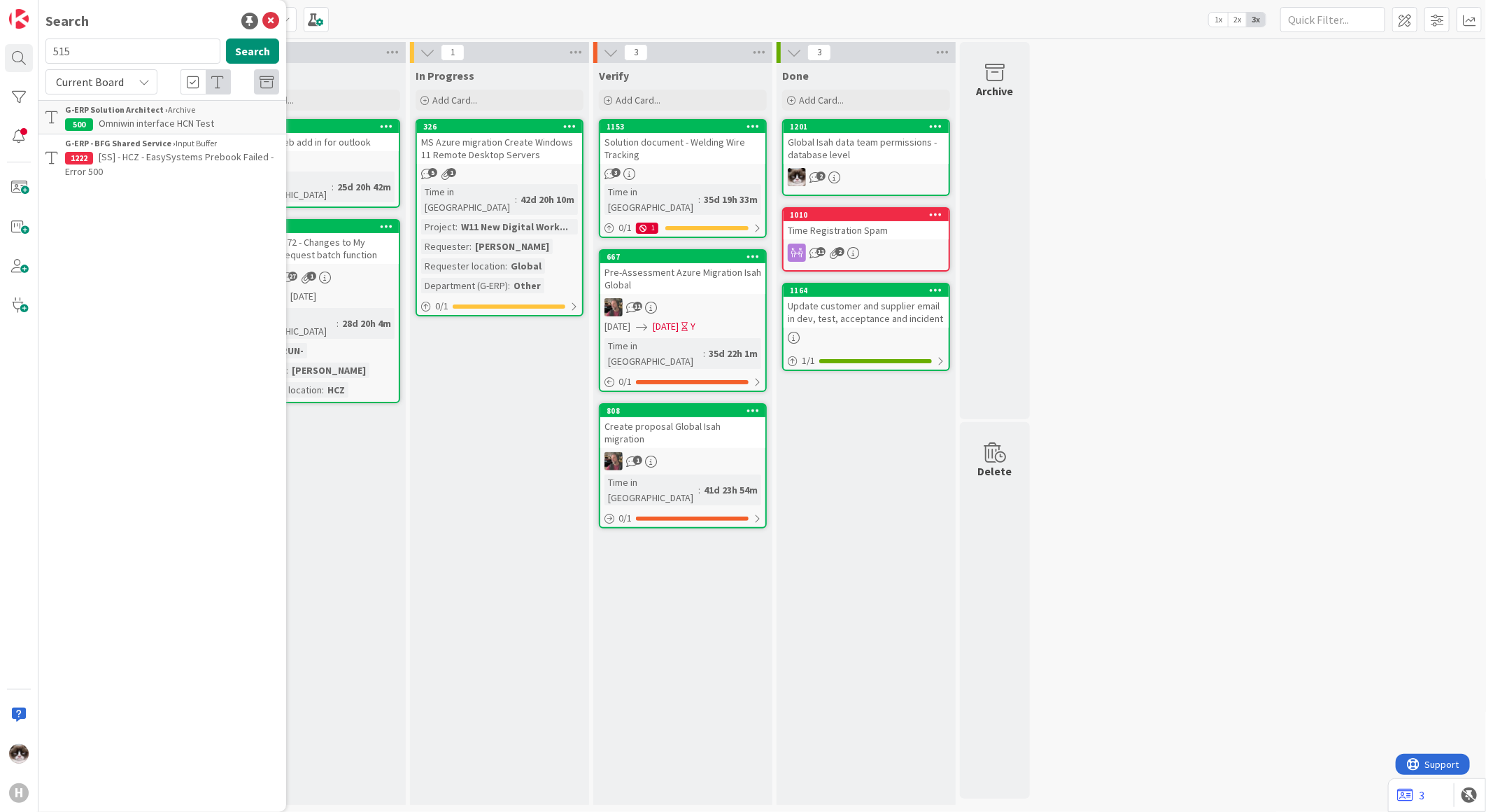
type input "515"
click at [162, 114] on b "G-ERP Solution Architect ›" at bounding box center [117, 109] width 103 height 11
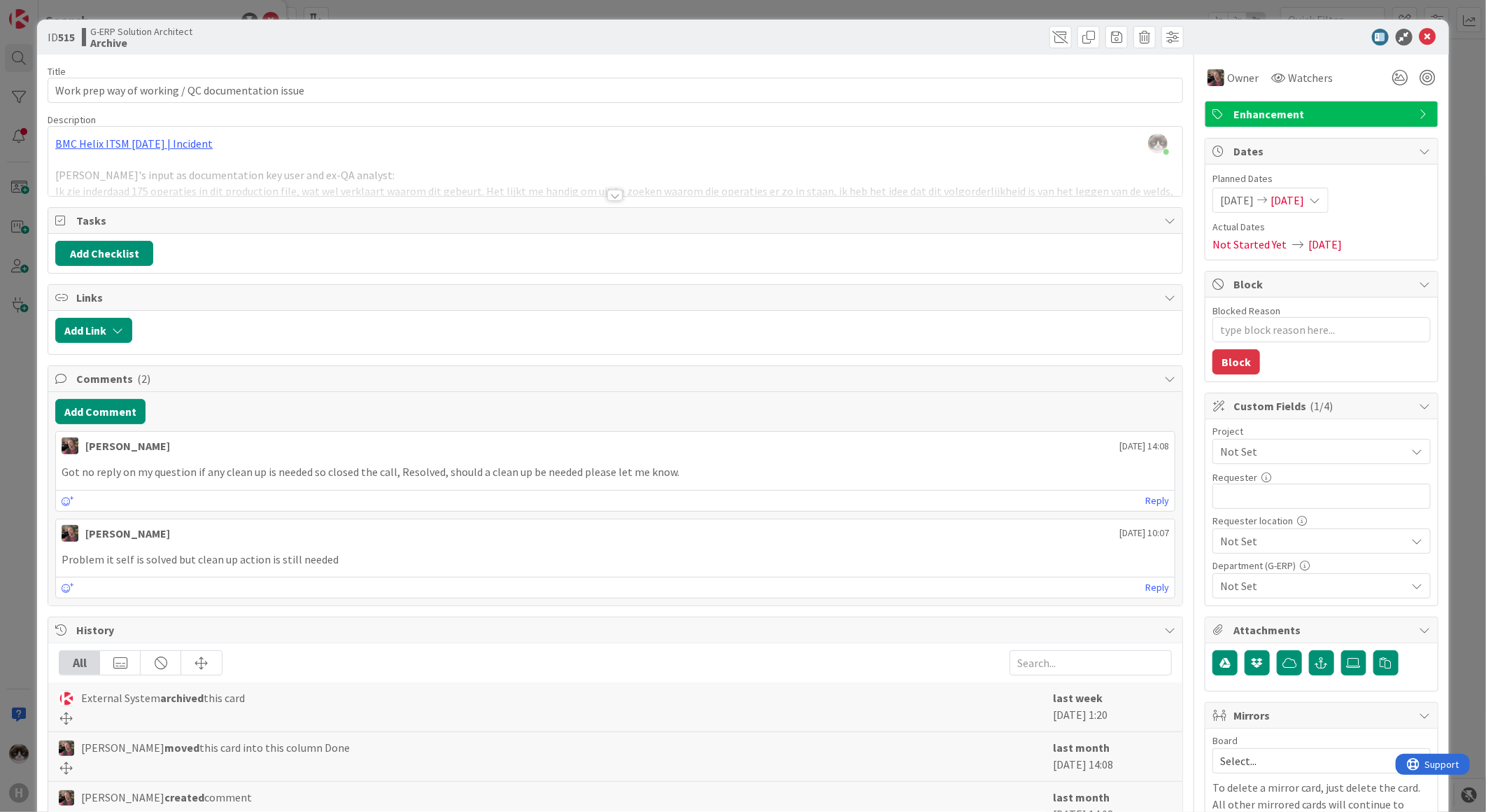
click at [1317, 443] on span "Not Set" at bounding box center [1310, 451] width 179 height 19
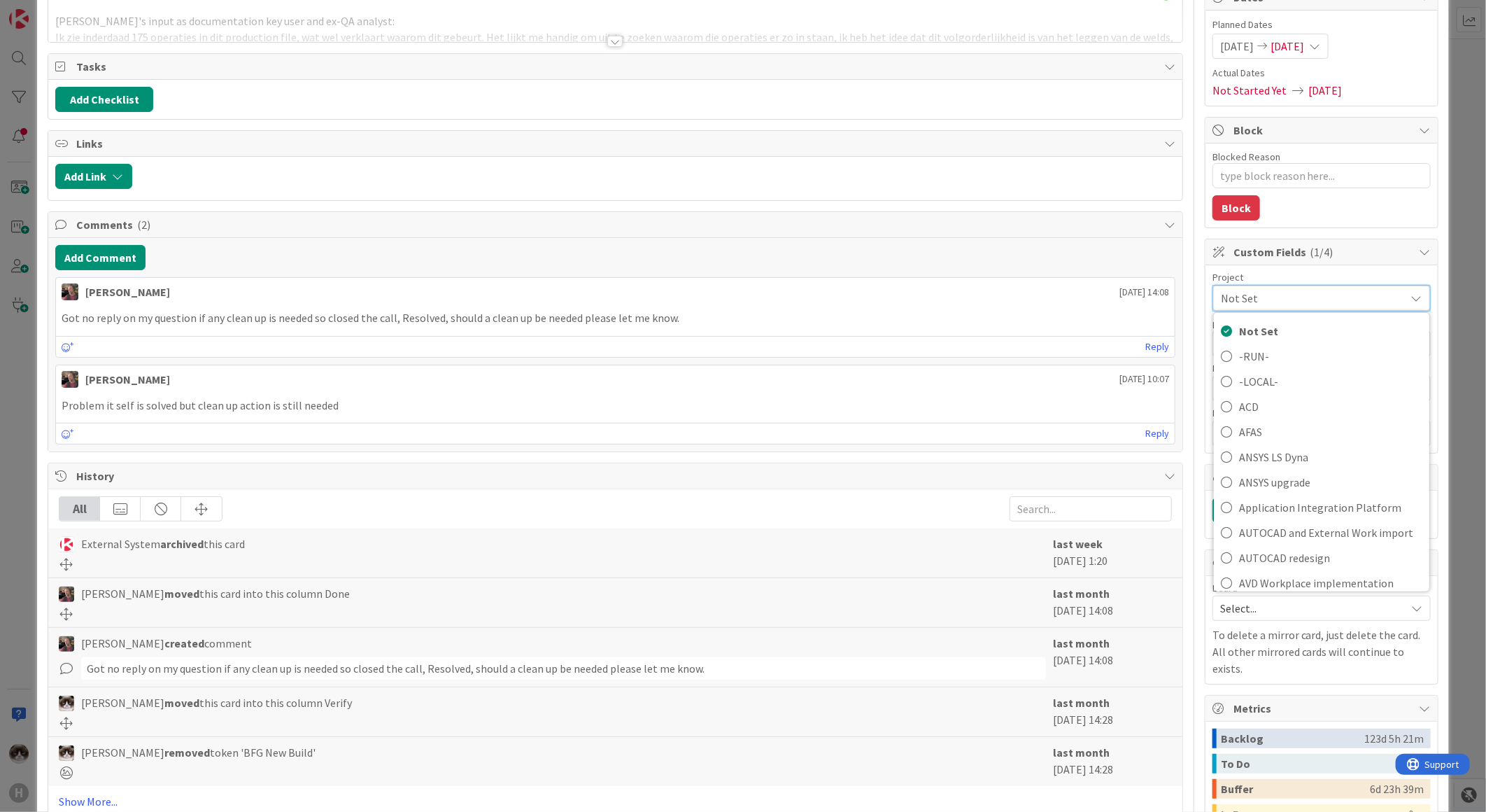
scroll to position [318, 0]
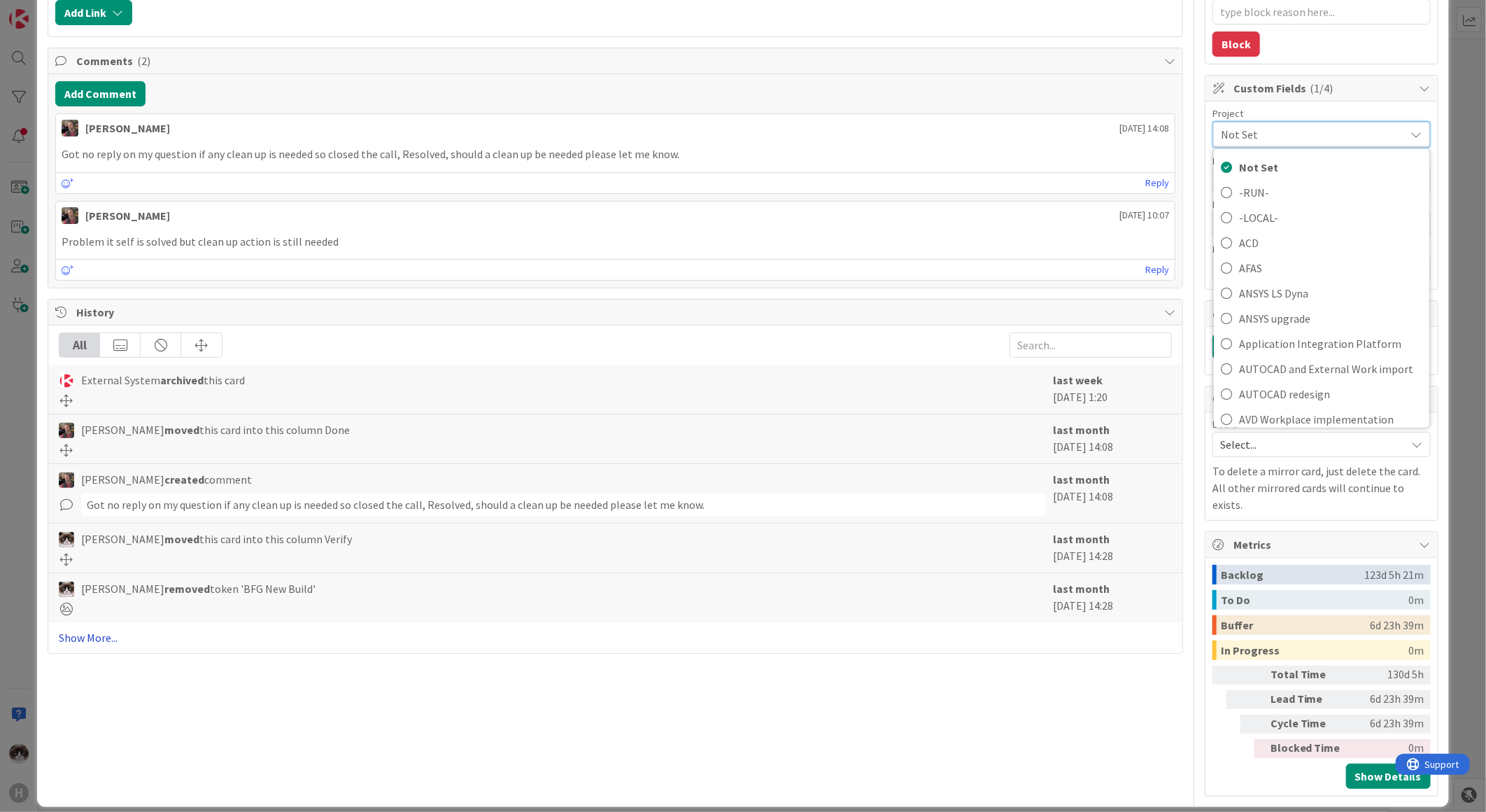
click at [86, 637] on link "Show More..." at bounding box center [615, 637] width 1114 height 17
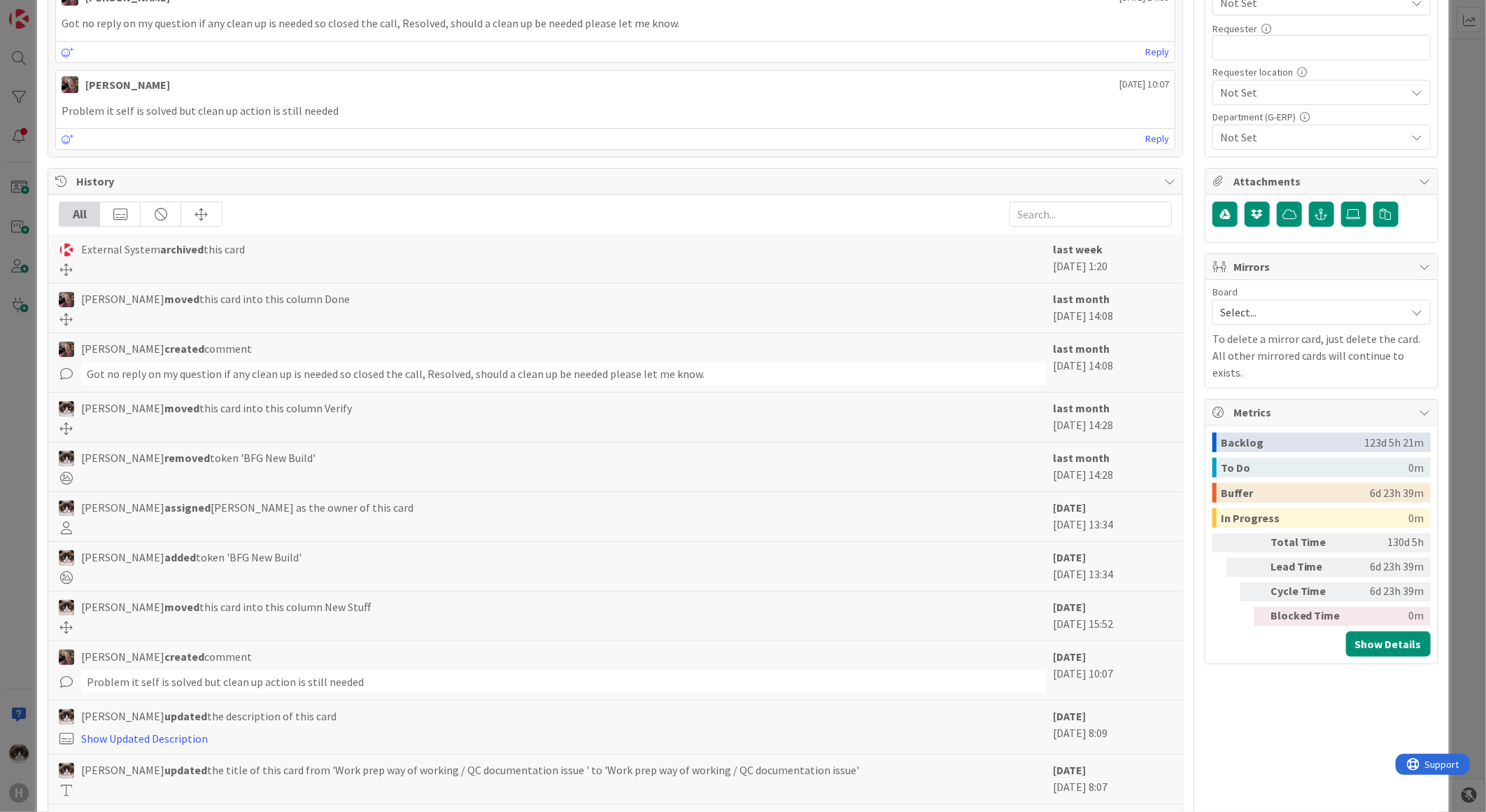
scroll to position [290, 0]
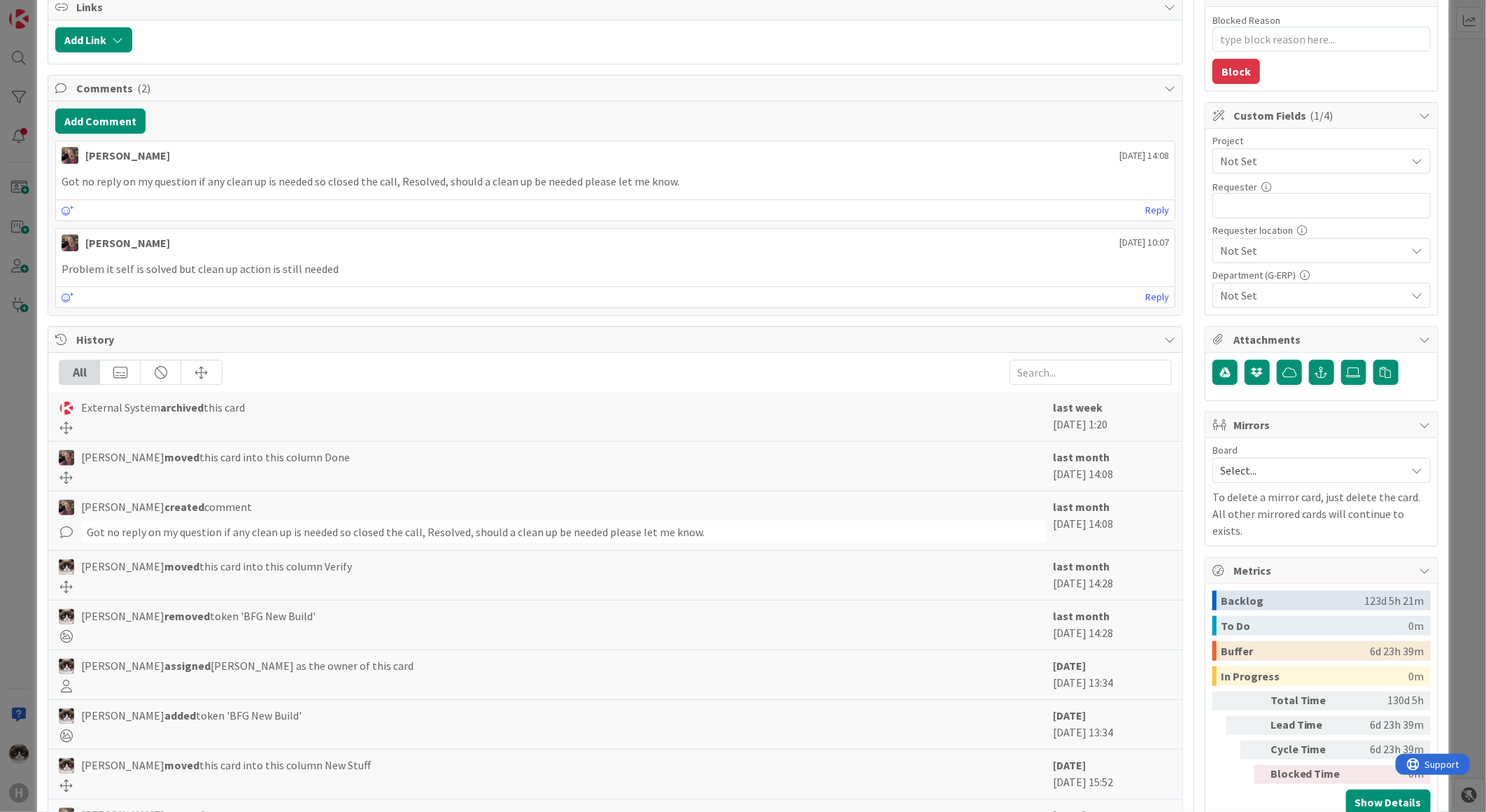
click at [1268, 159] on span "Not Set" at bounding box center [1310, 161] width 179 height 19
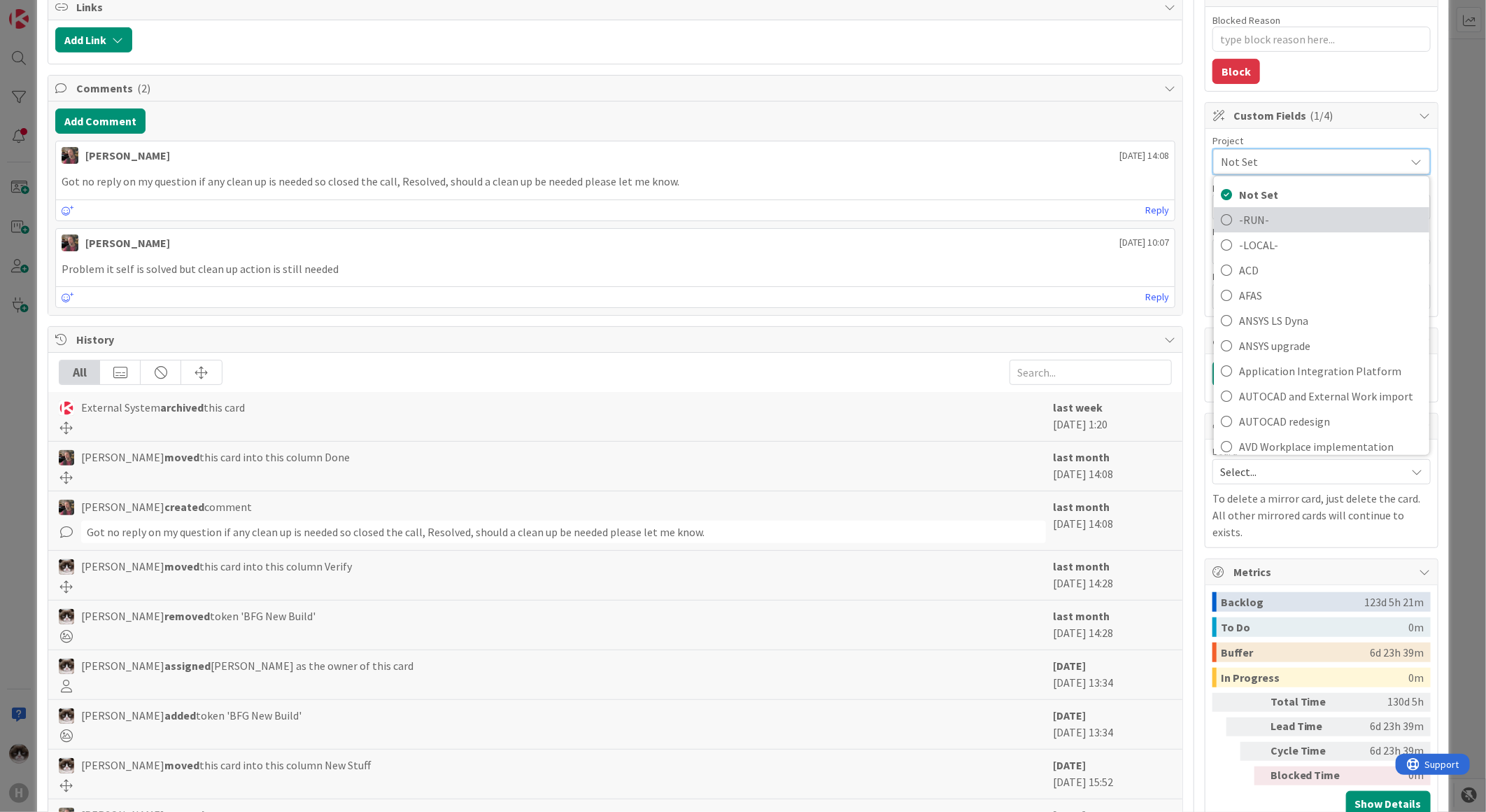
click at [1271, 213] on span "-RUN-" at bounding box center [1331, 220] width 183 height 21
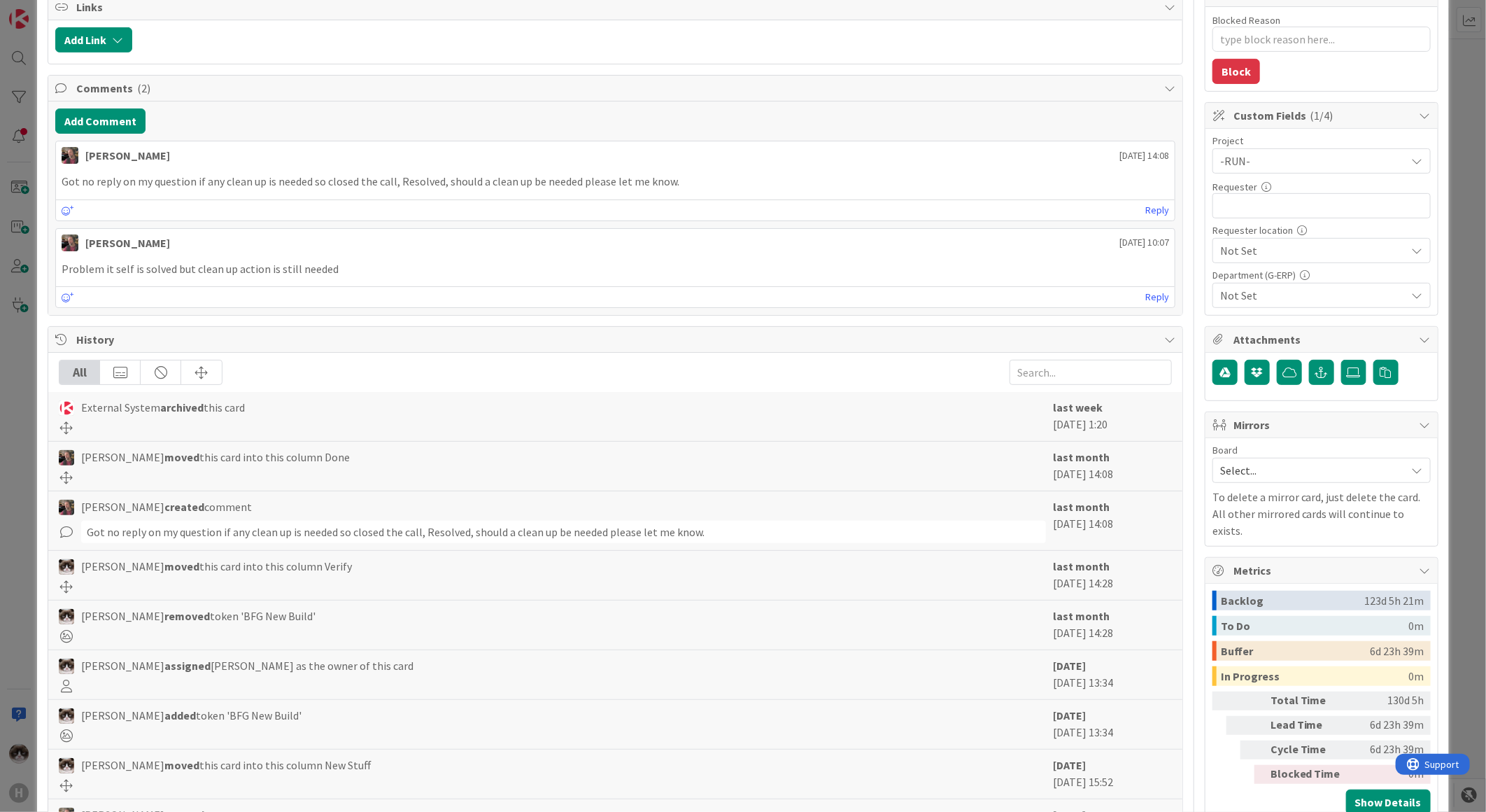
type textarea "x"
click at [1285, 213] on input "text" at bounding box center [1322, 206] width 218 height 25
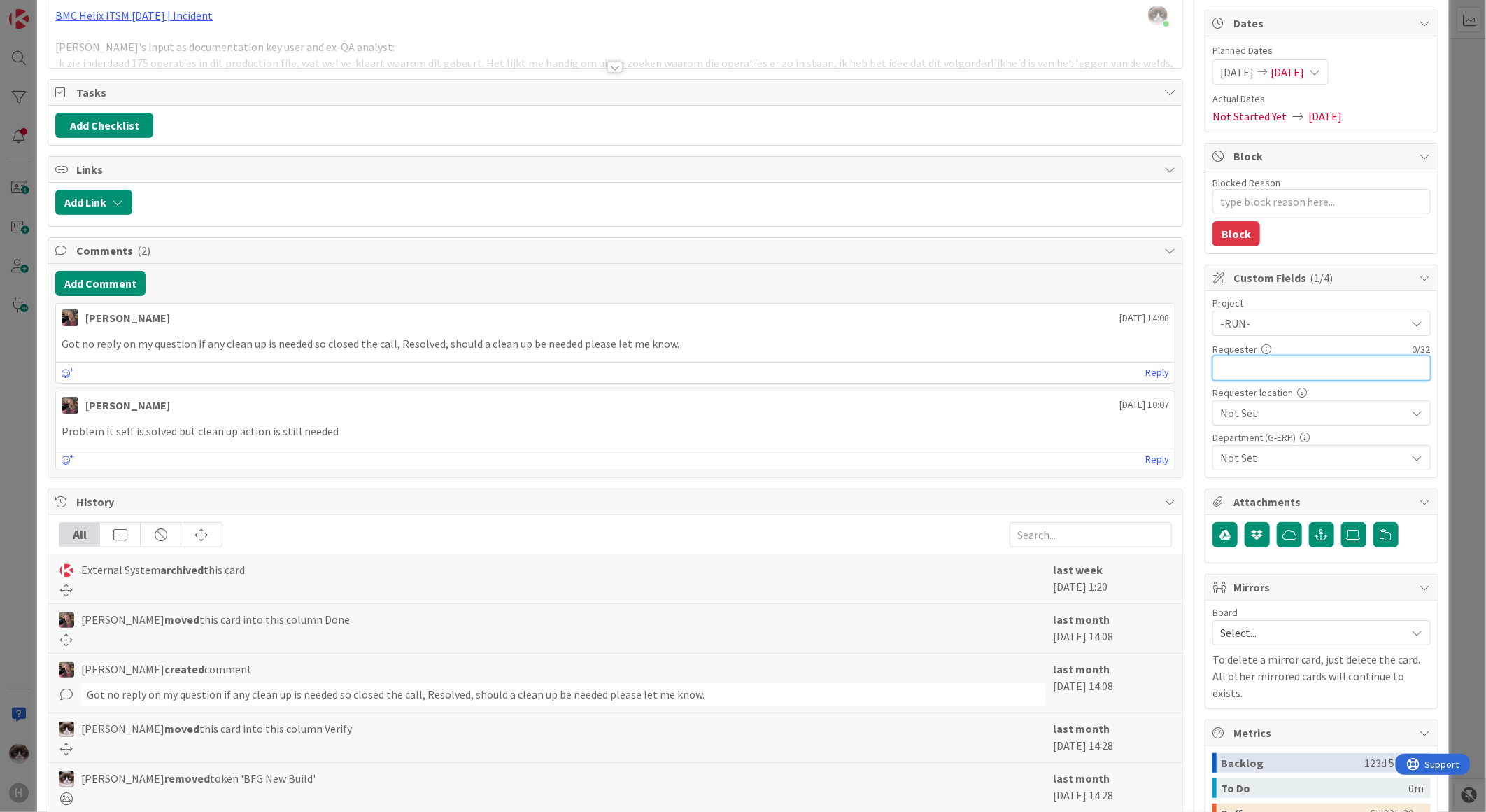
scroll to position [0, 0]
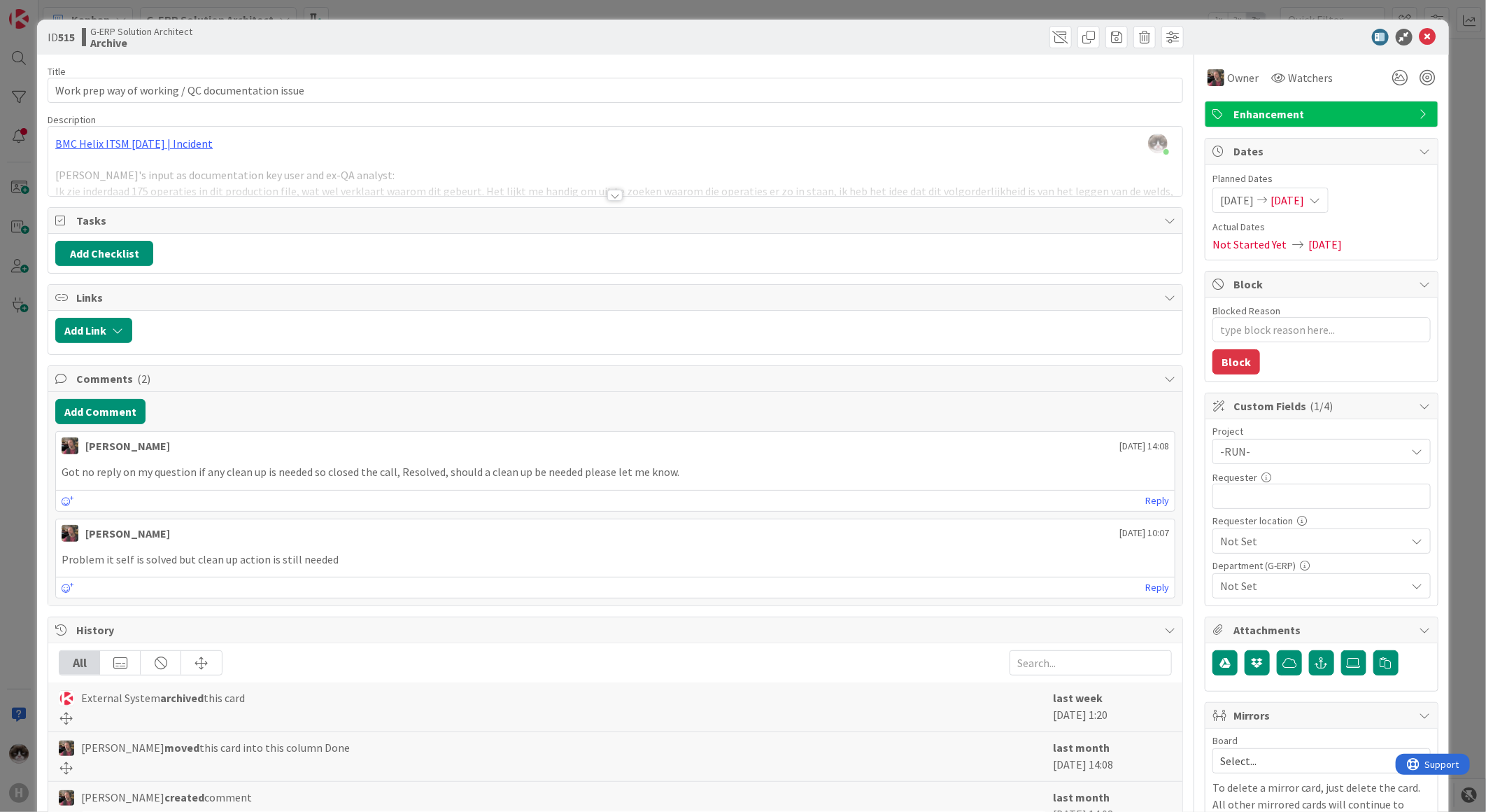
click at [607, 199] on div at bounding box center [615, 195] width 16 height 11
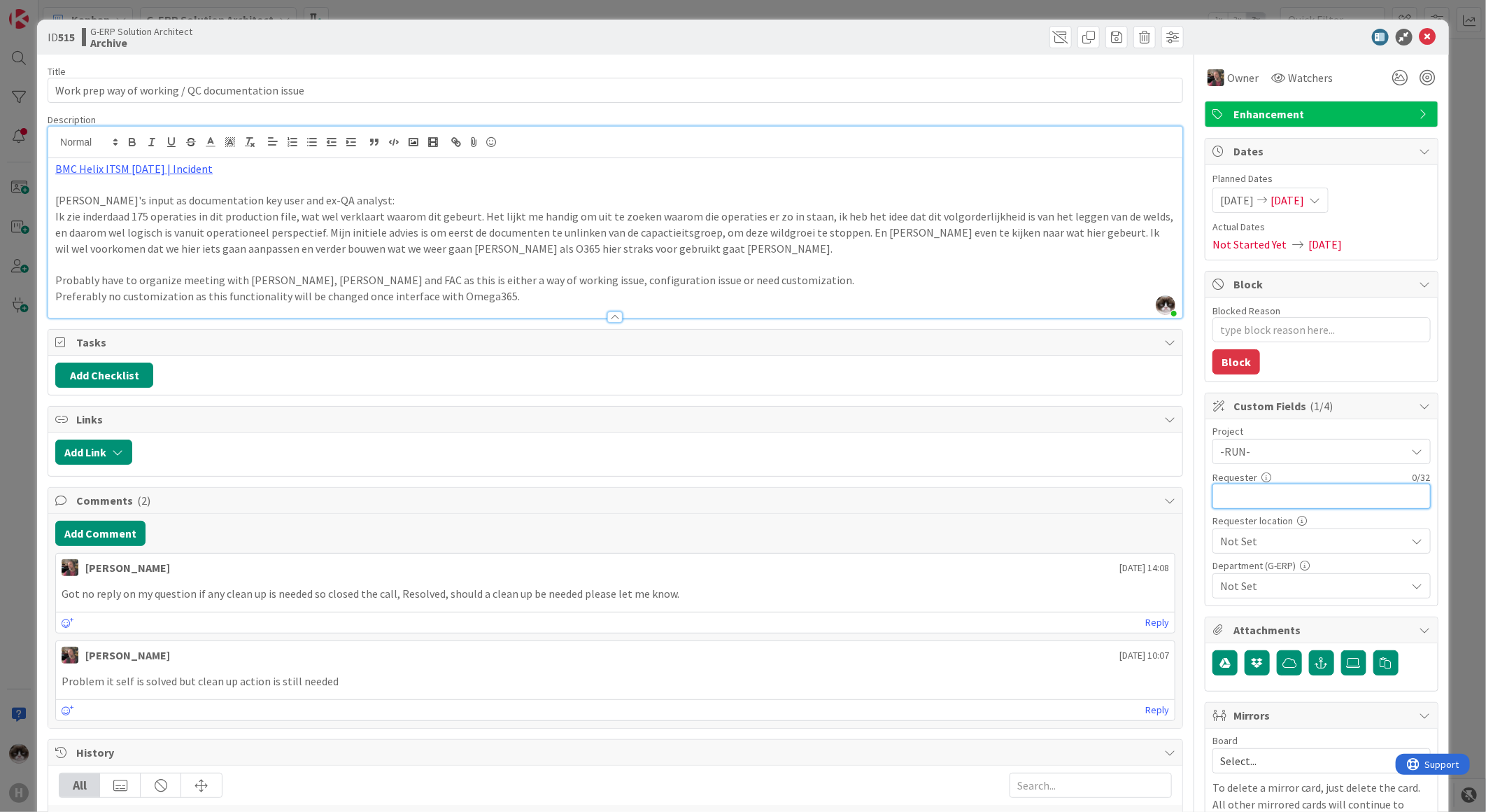
click at [1225, 487] on input "text" at bounding box center [1322, 496] width 218 height 25
type input "t"
type input "Tomas Herman"
type textarea "x"
type input "Tomas Herman"
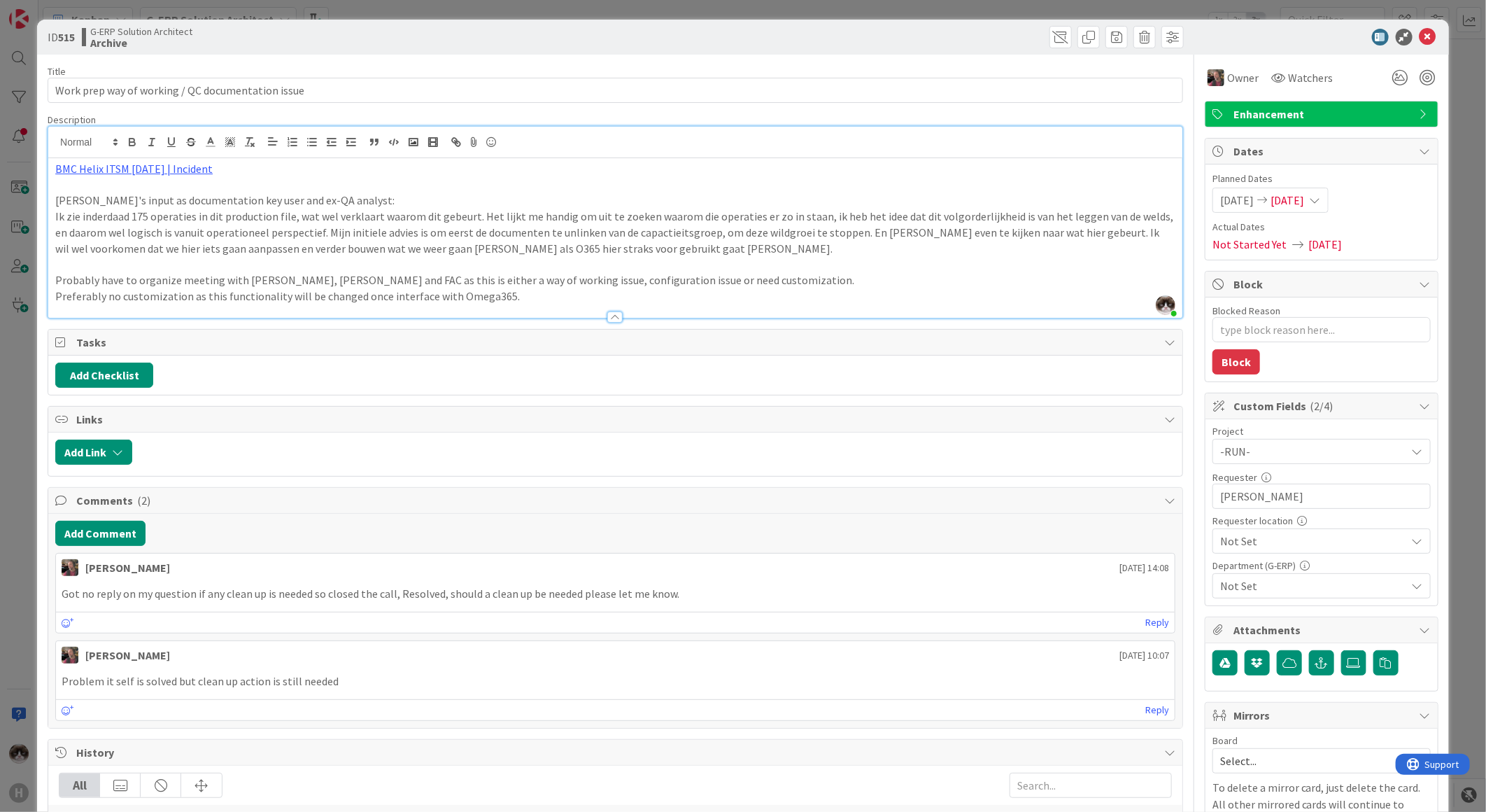
click at [1236, 461] on span "Not Set" at bounding box center [1310, 451] width 179 height 19
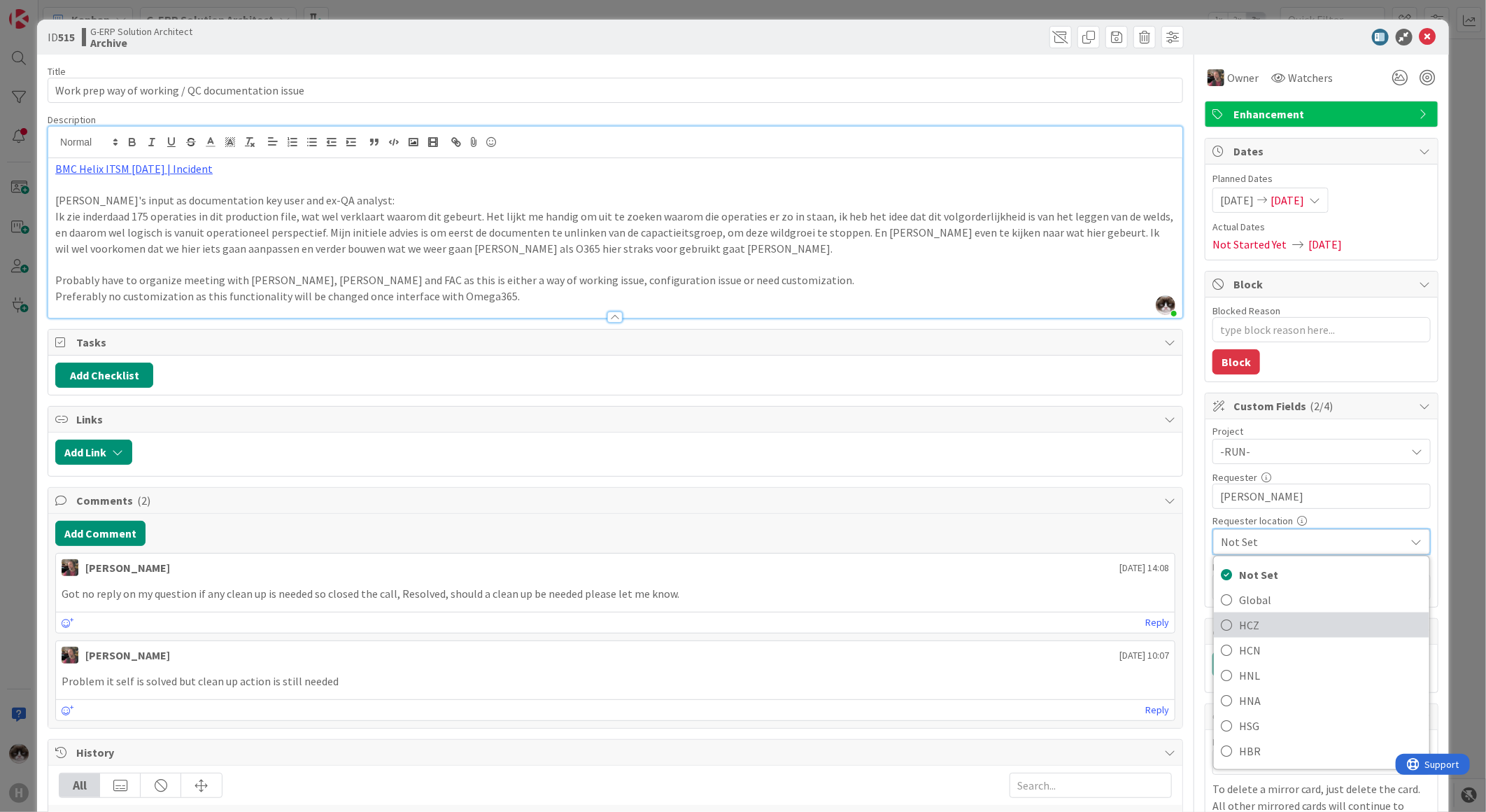
click at [1270, 628] on span "HCZ" at bounding box center [1331, 625] width 183 height 21
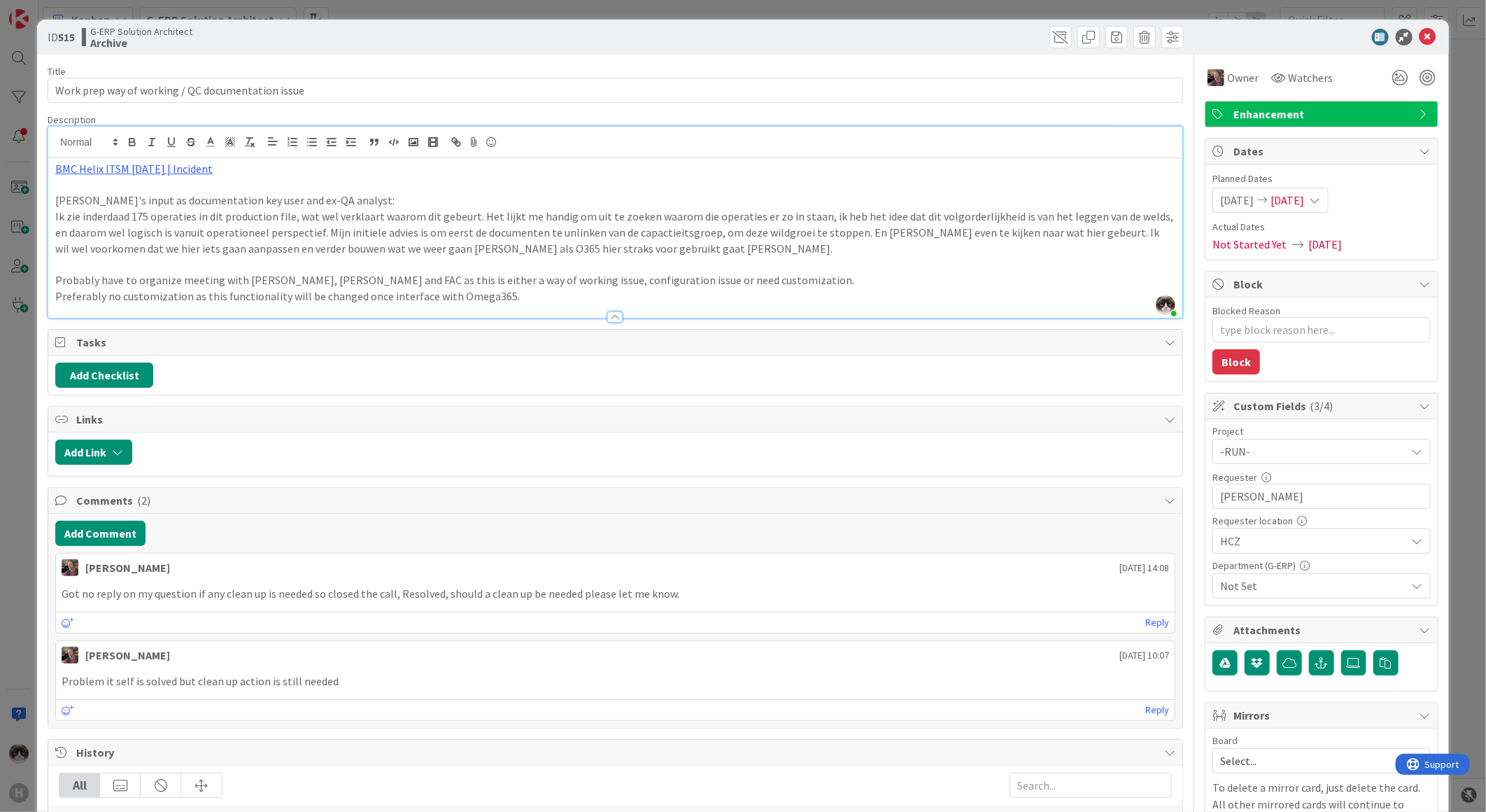
click at [1278, 581] on span "Not Set" at bounding box center [1313, 585] width 186 height 17
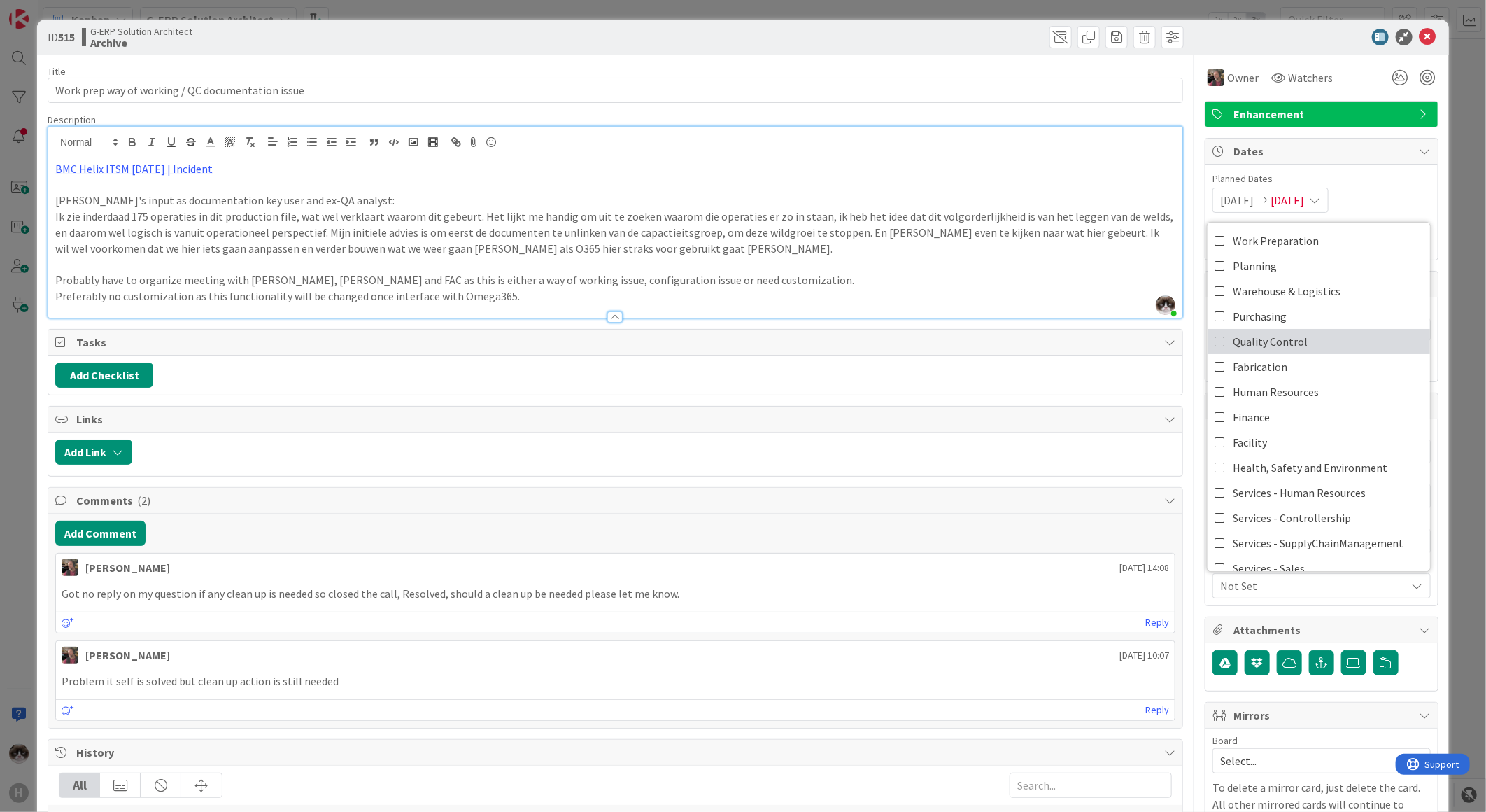
click at [1316, 346] on link "Quality Control" at bounding box center [1319, 341] width 222 height 25
type textarea "x"
click at [906, 281] on p "Probably have to organize meeting with Tomas Hermann, Alexandra Weteling and FA…" at bounding box center [615, 280] width 1120 height 17
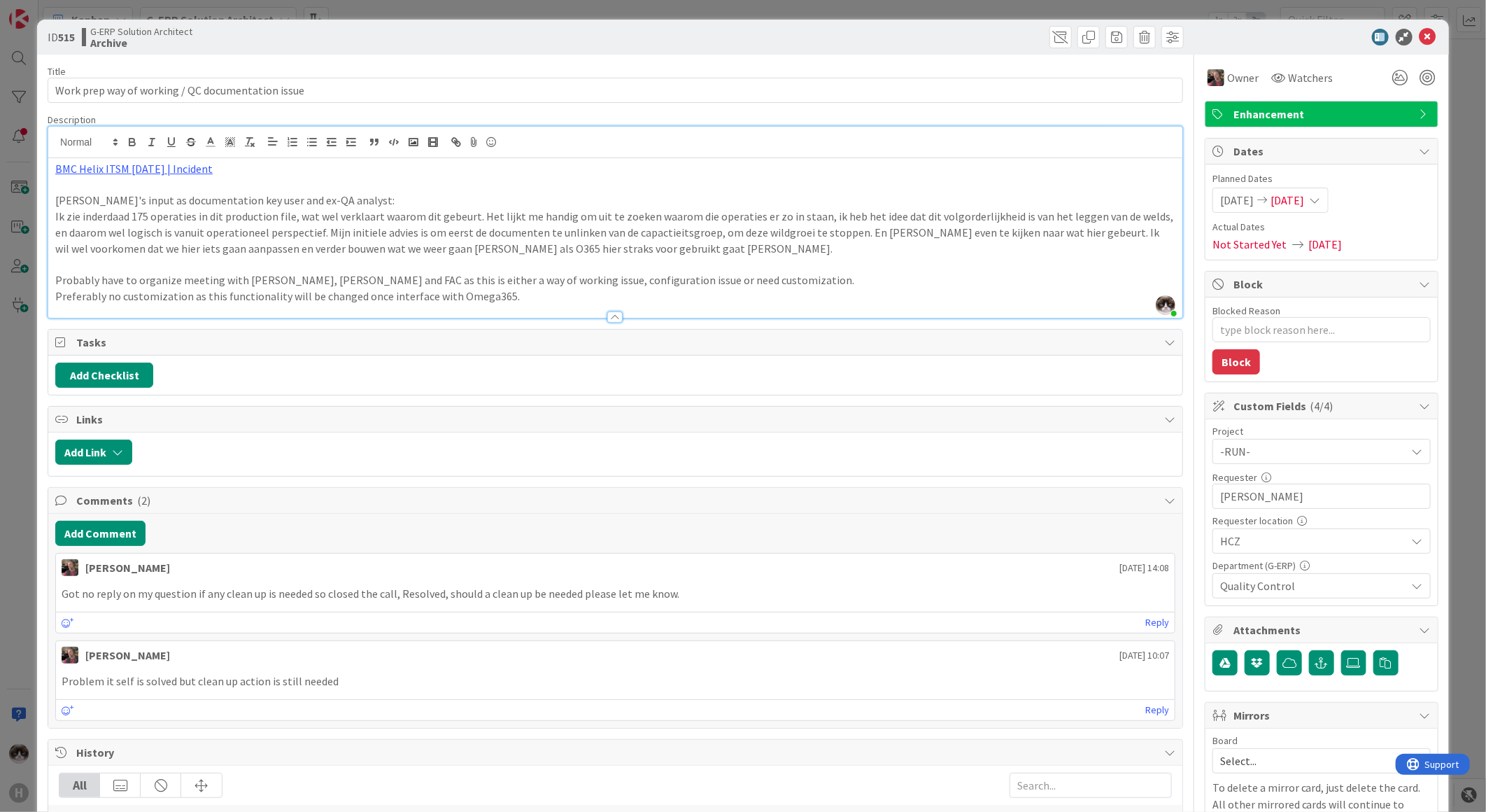
click at [1427, 38] on div at bounding box center [1315, 36] width 248 height 17
click at [1420, 31] on icon at bounding box center [1427, 36] width 17 height 17
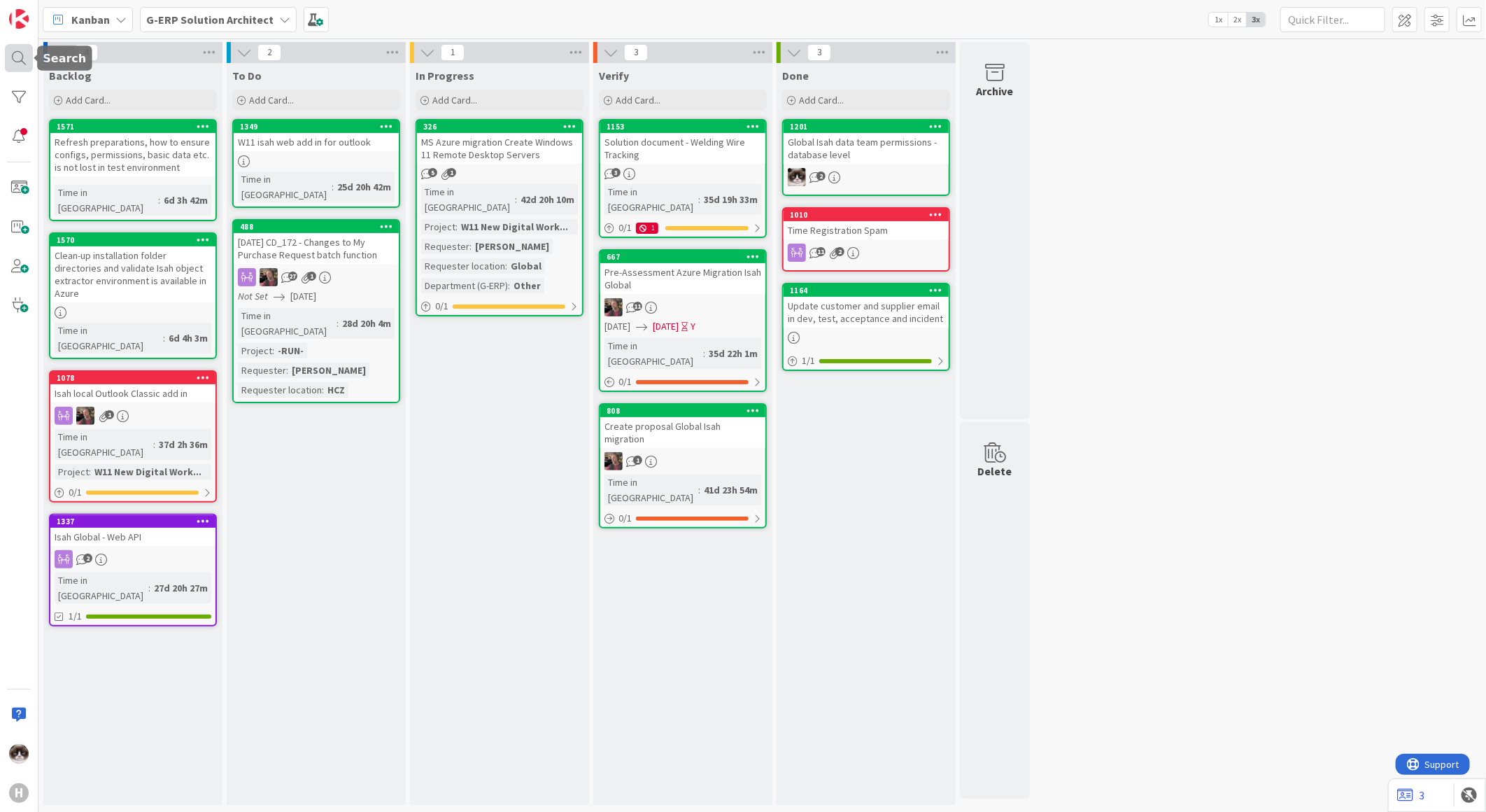
click at [9, 55] on div at bounding box center [19, 58] width 28 height 28
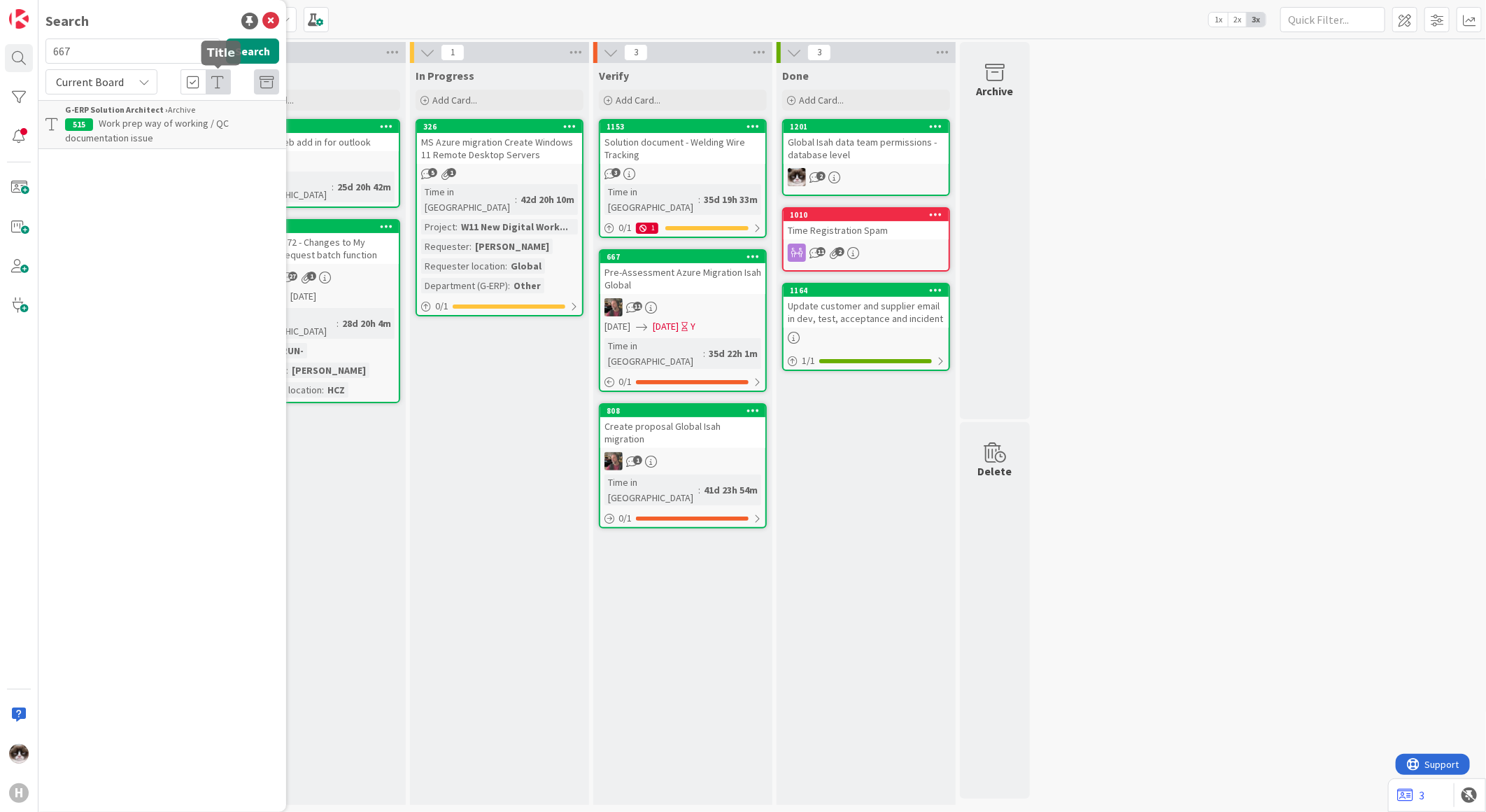
type input "667"
click at [194, 113] on div "G-ERP Solution Architect › Verify" at bounding box center [173, 109] width 215 height 13
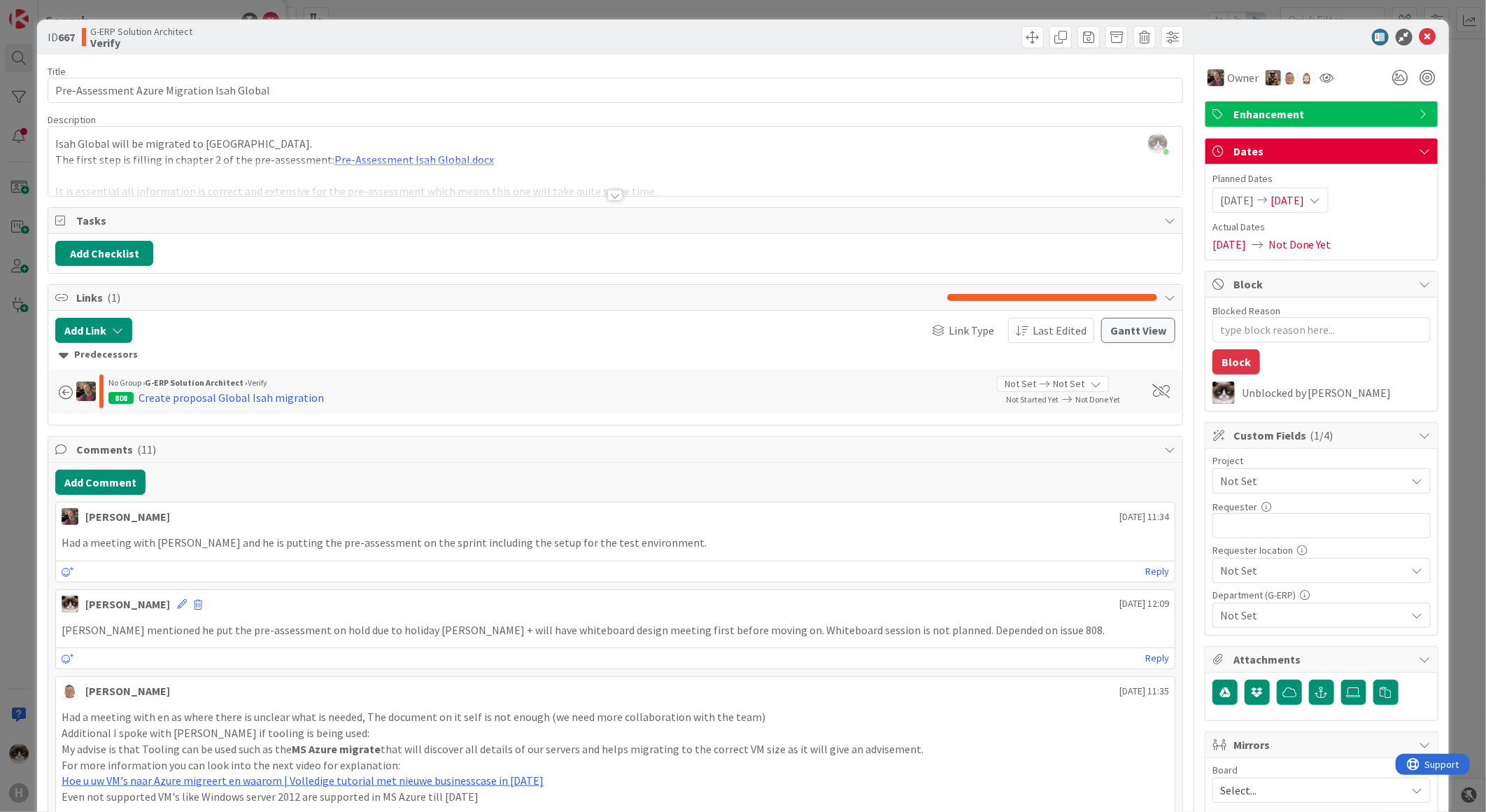
click at [609, 200] on div at bounding box center [615, 195] width 16 height 11
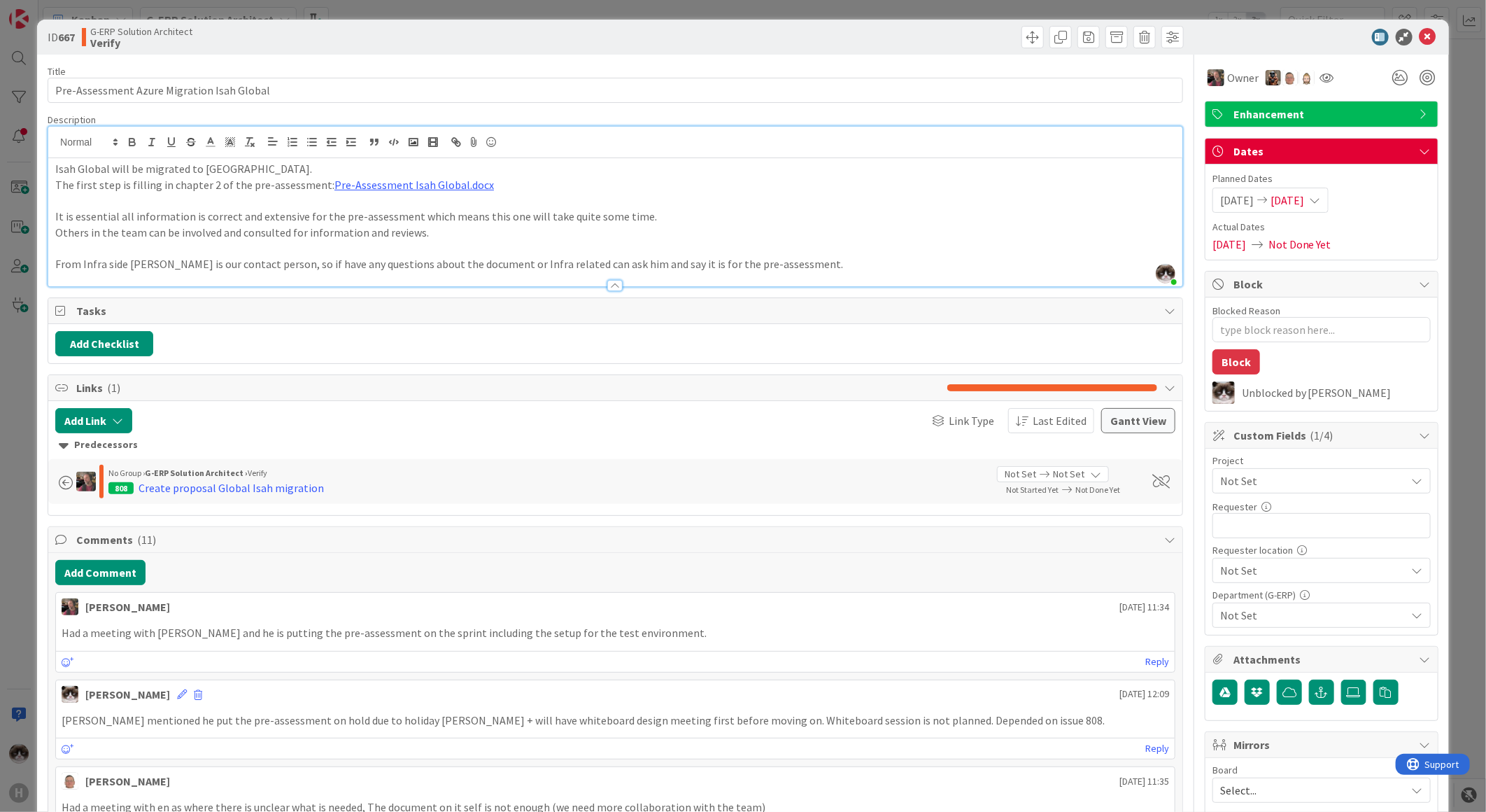
click at [1249, 474] on span "Not Set" at bounding box center [1310, 481] width 179 height 19
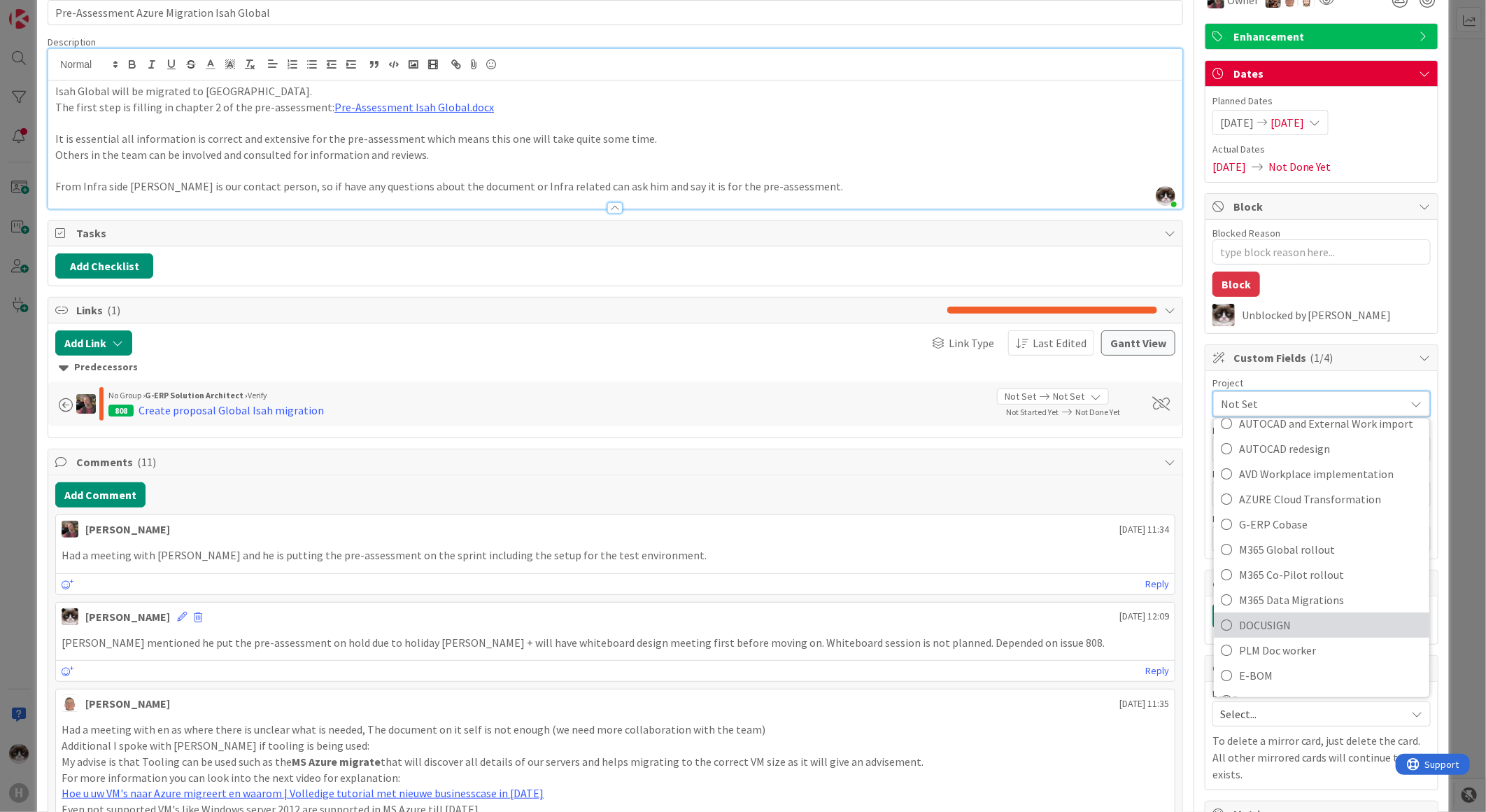
scroll to position [233, 0]
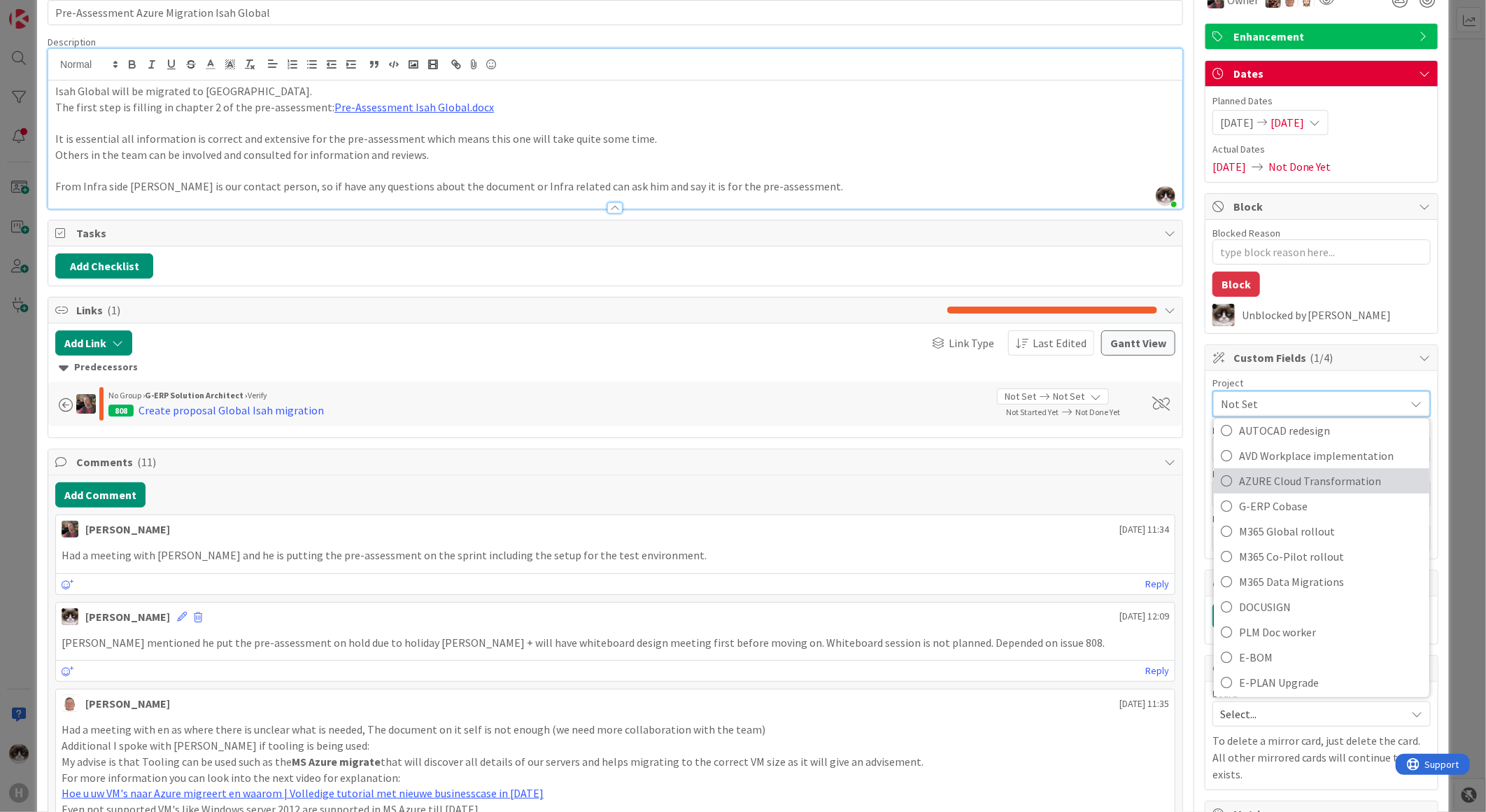
click at [1312, 483] on span "AZURE Cloud Transformation" at bounding box center [1331, 481] width 183 height 21
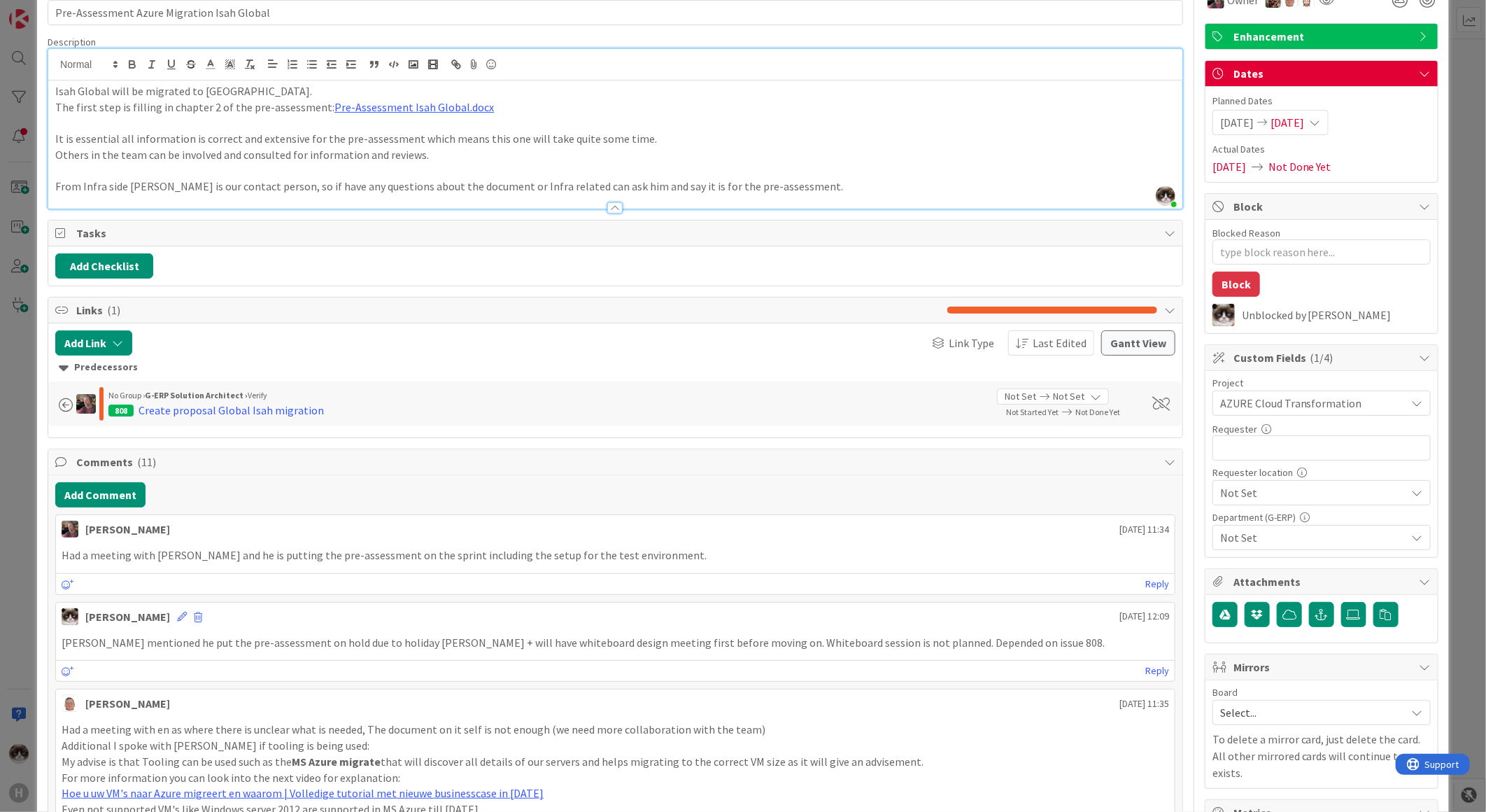
type textarea "x"
click at [1279, 449] on input "text" at bounding box center [1322, 447] width 218 height 25
type input "Dave Bekker"
type textarea "x"
type input "Dave Bekker"
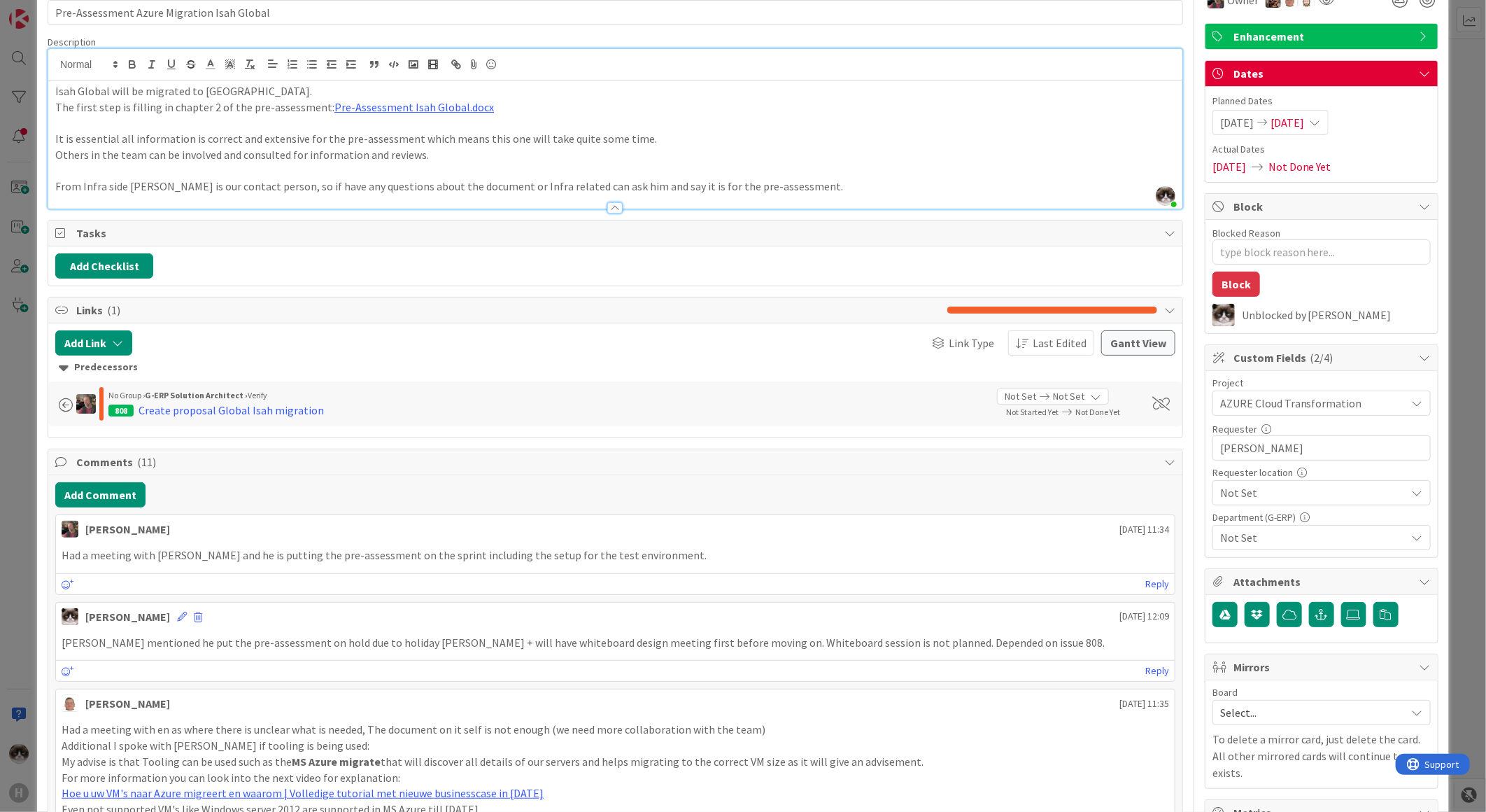
click at [1302, 412] on span "Not Set" at bounding box center [1310, 403] width 179 height 19
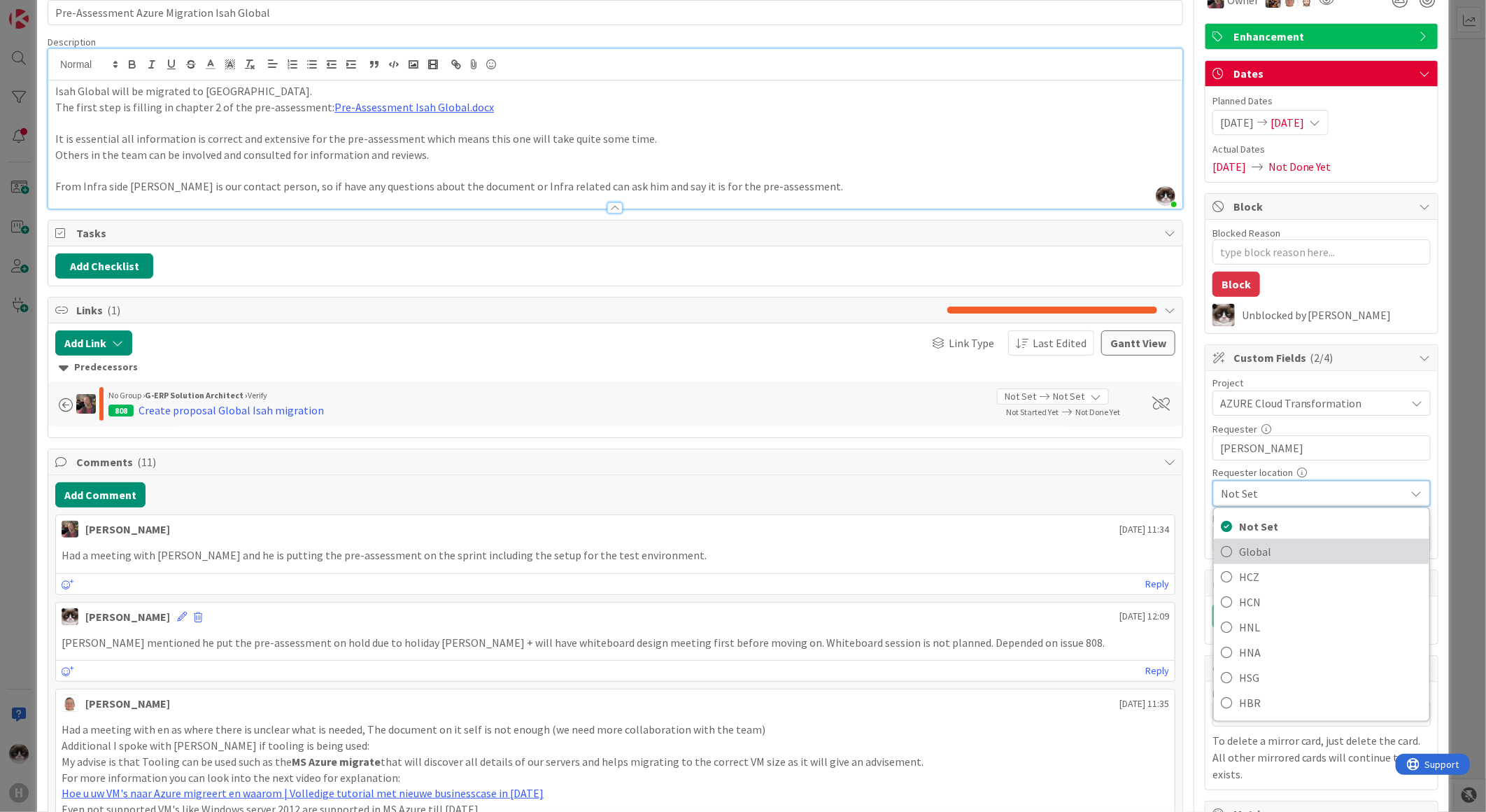
click at [1282, 546] on span "Global" at bounding box center [1331, 552] width 183 height 21
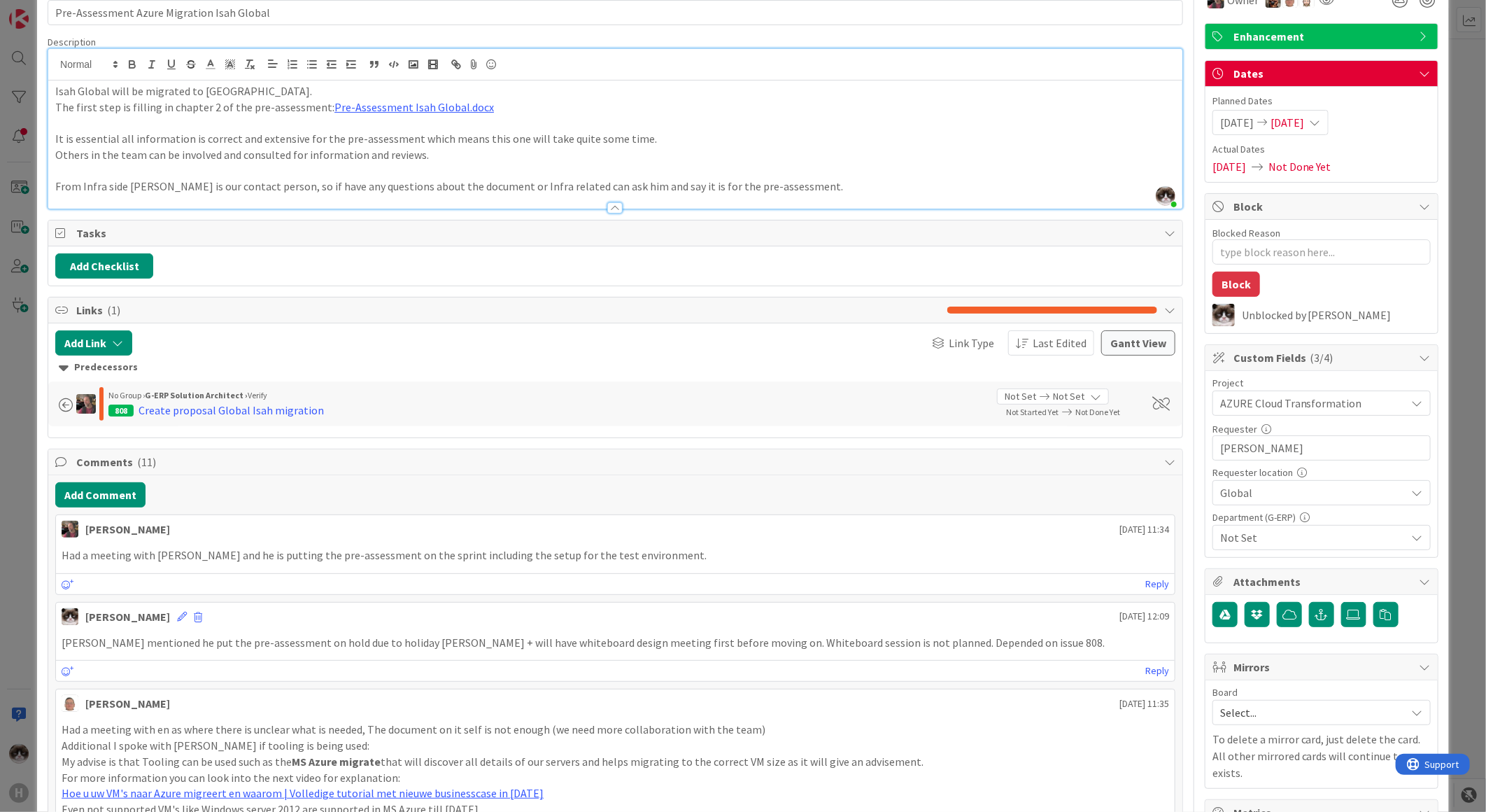
click at [1278, 546] on span "Not Set" at bounding box center [1313, 537] width 186 height 17
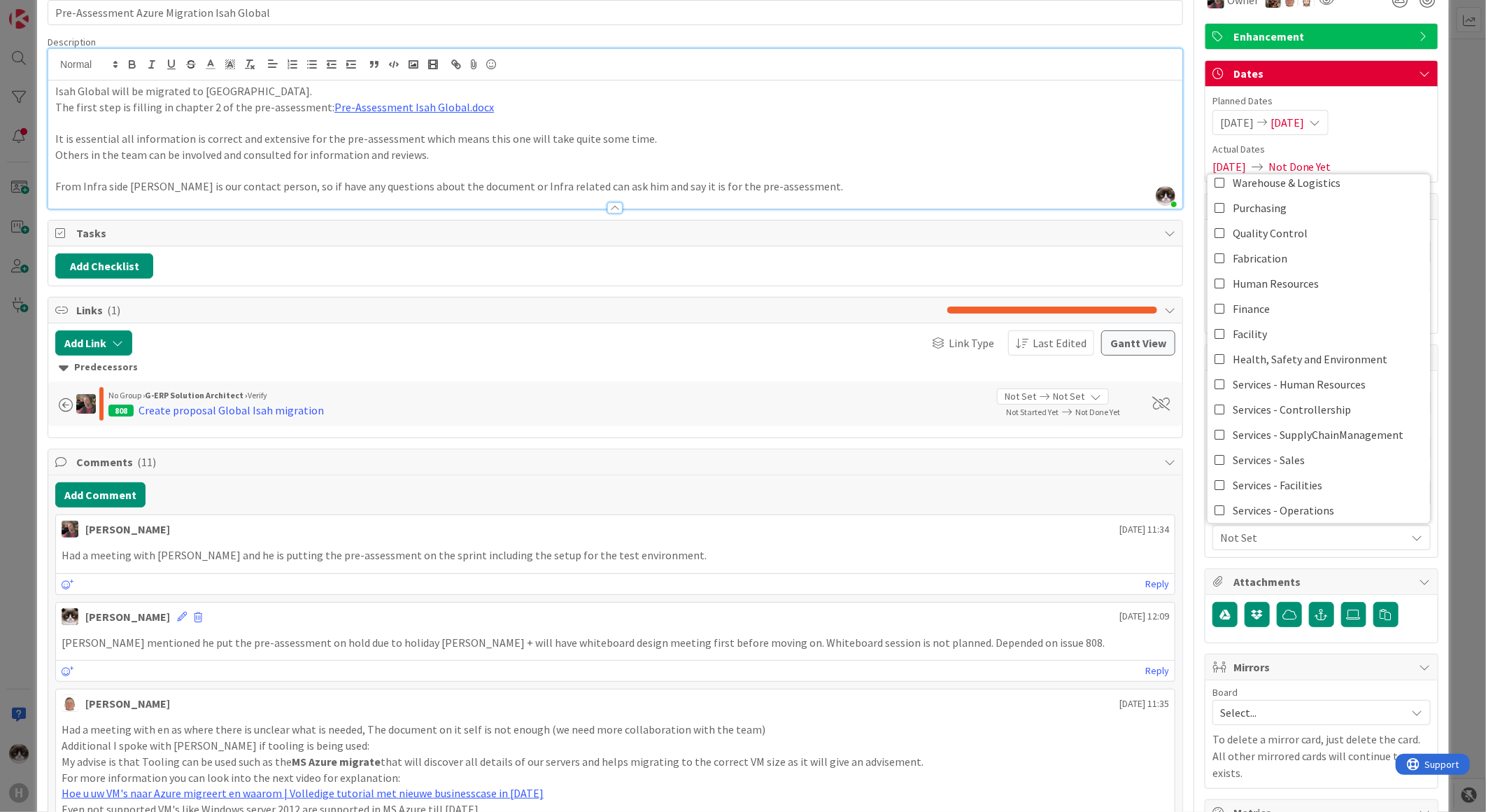
scroll to position [115, 0]
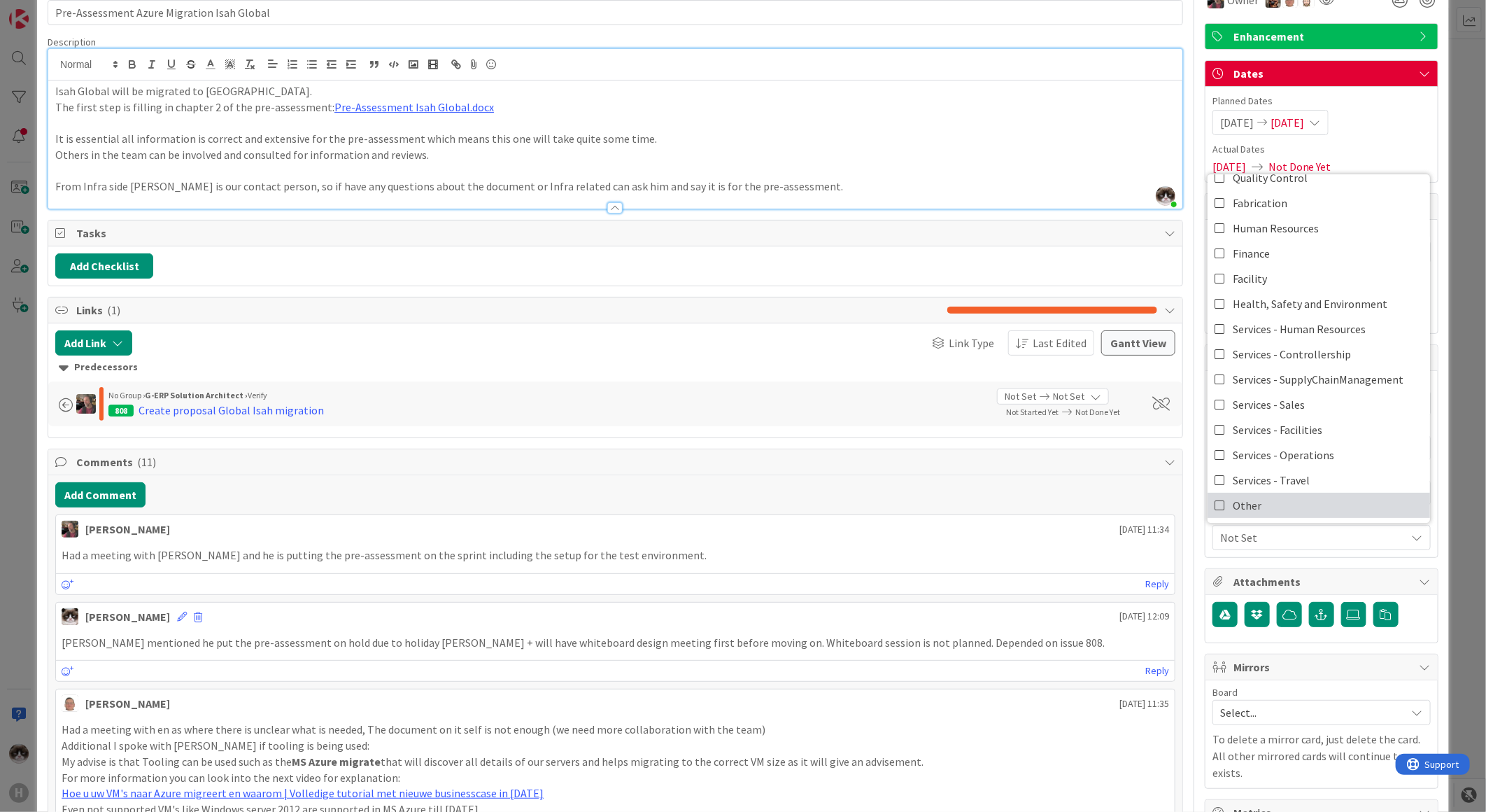
click at [1254, 504] on link "Other" at bounding box center [1319, 505] width 222 height 25
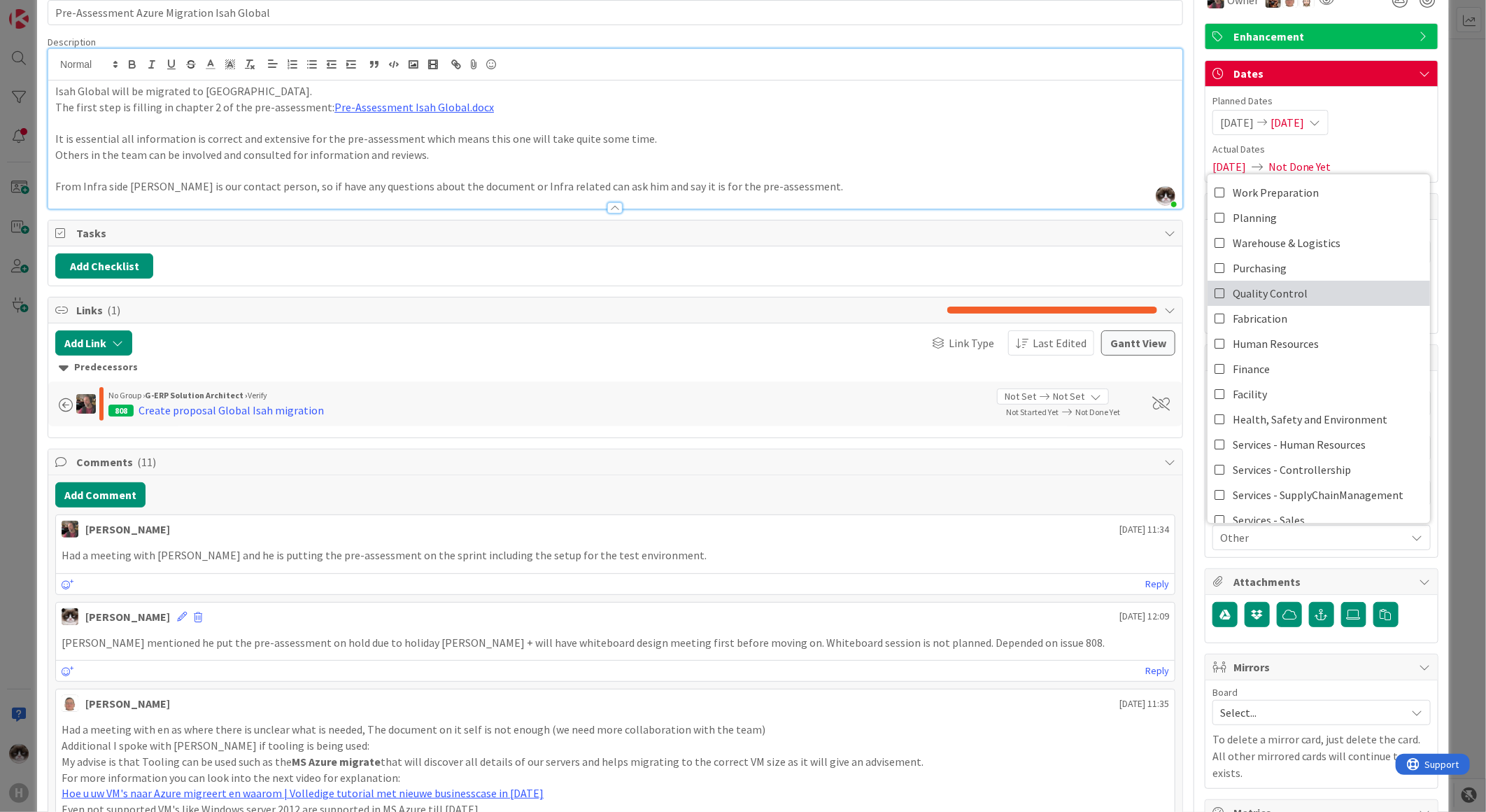
type textarea "x"
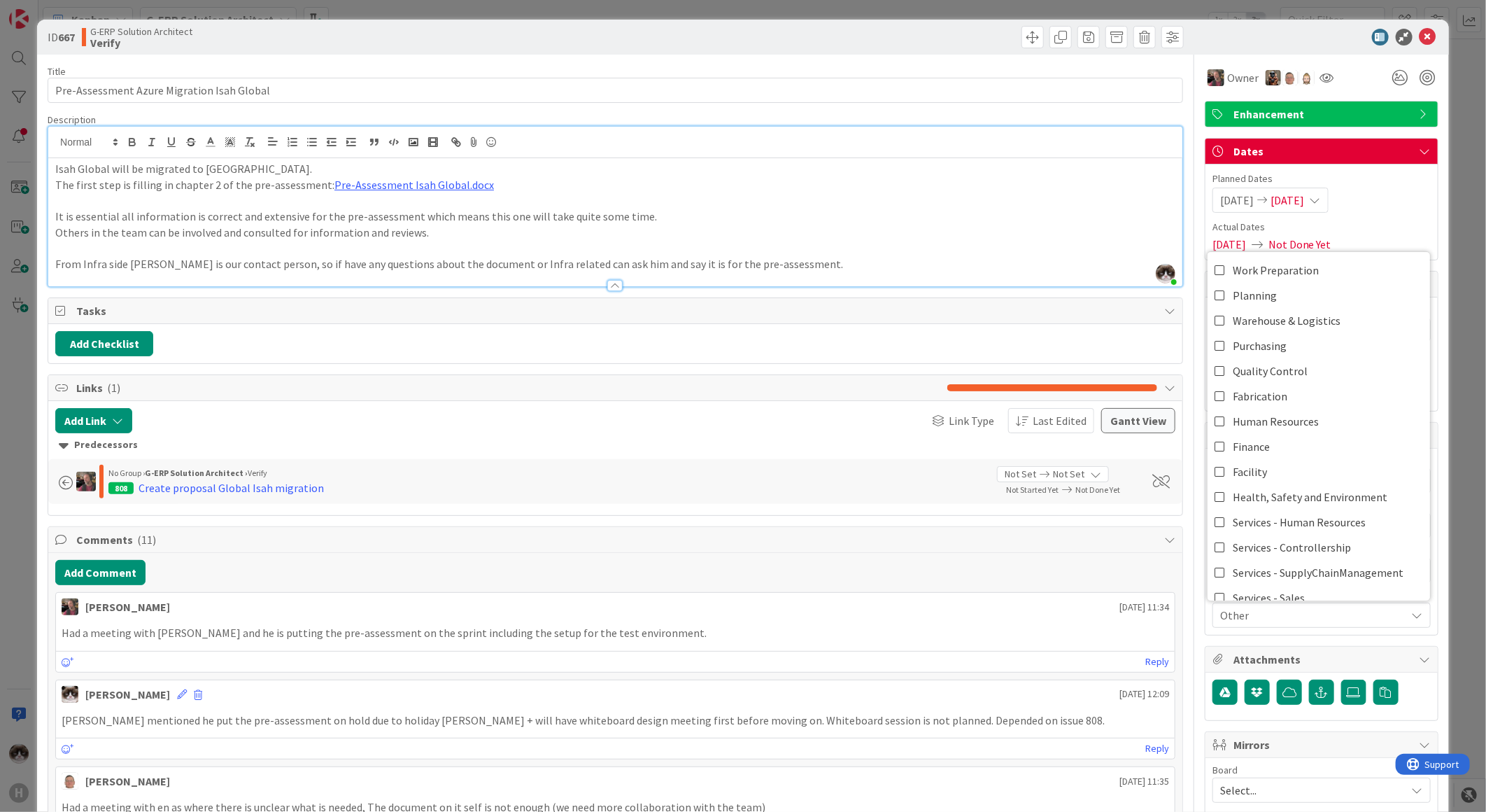
click at [1293, 620] on span "Other" at bounding box center [1313, 614] width 186 height 17
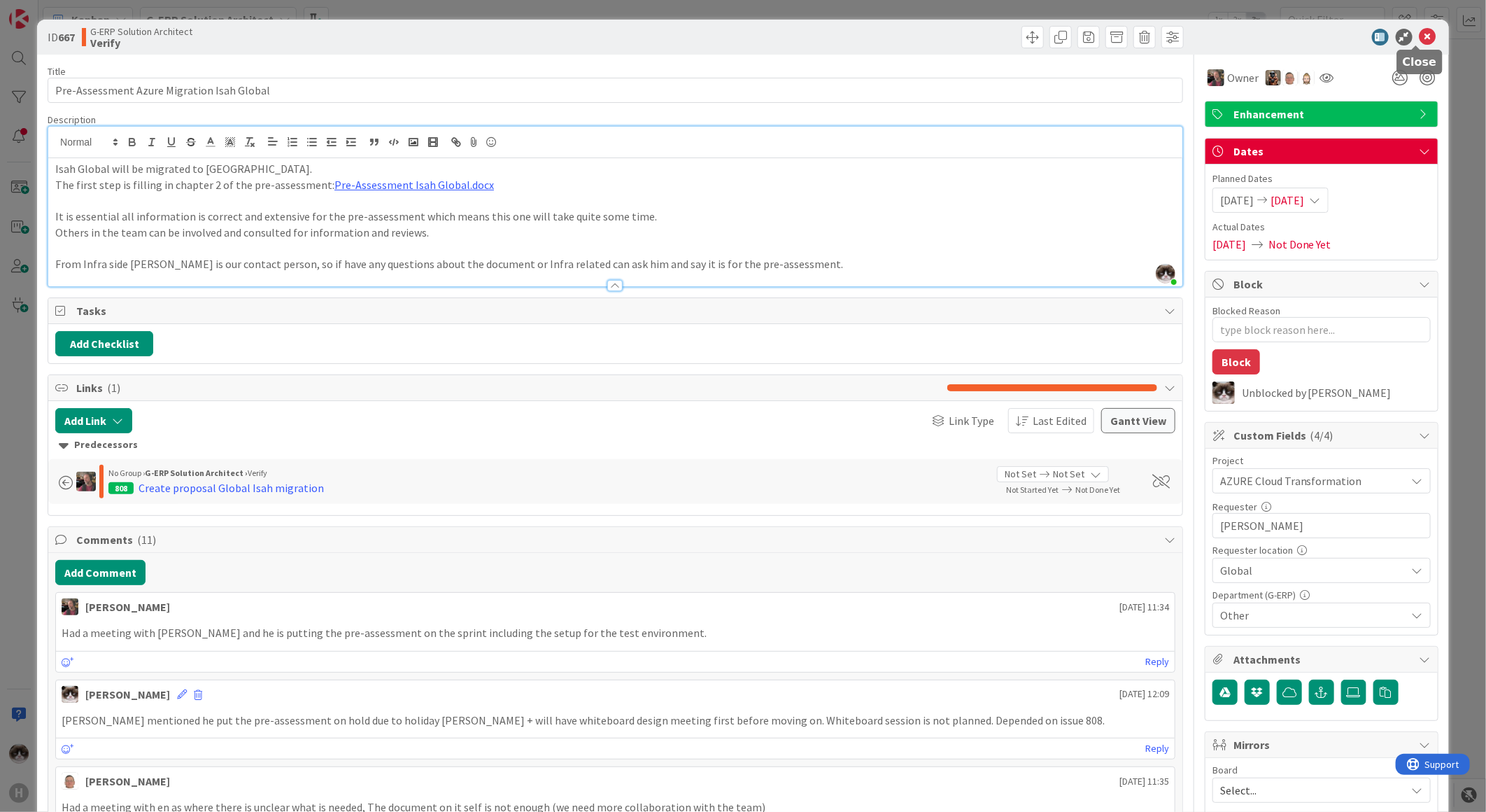
click at [1420, 37] on icon at bounding box center [1427, 36] width 17 height 17
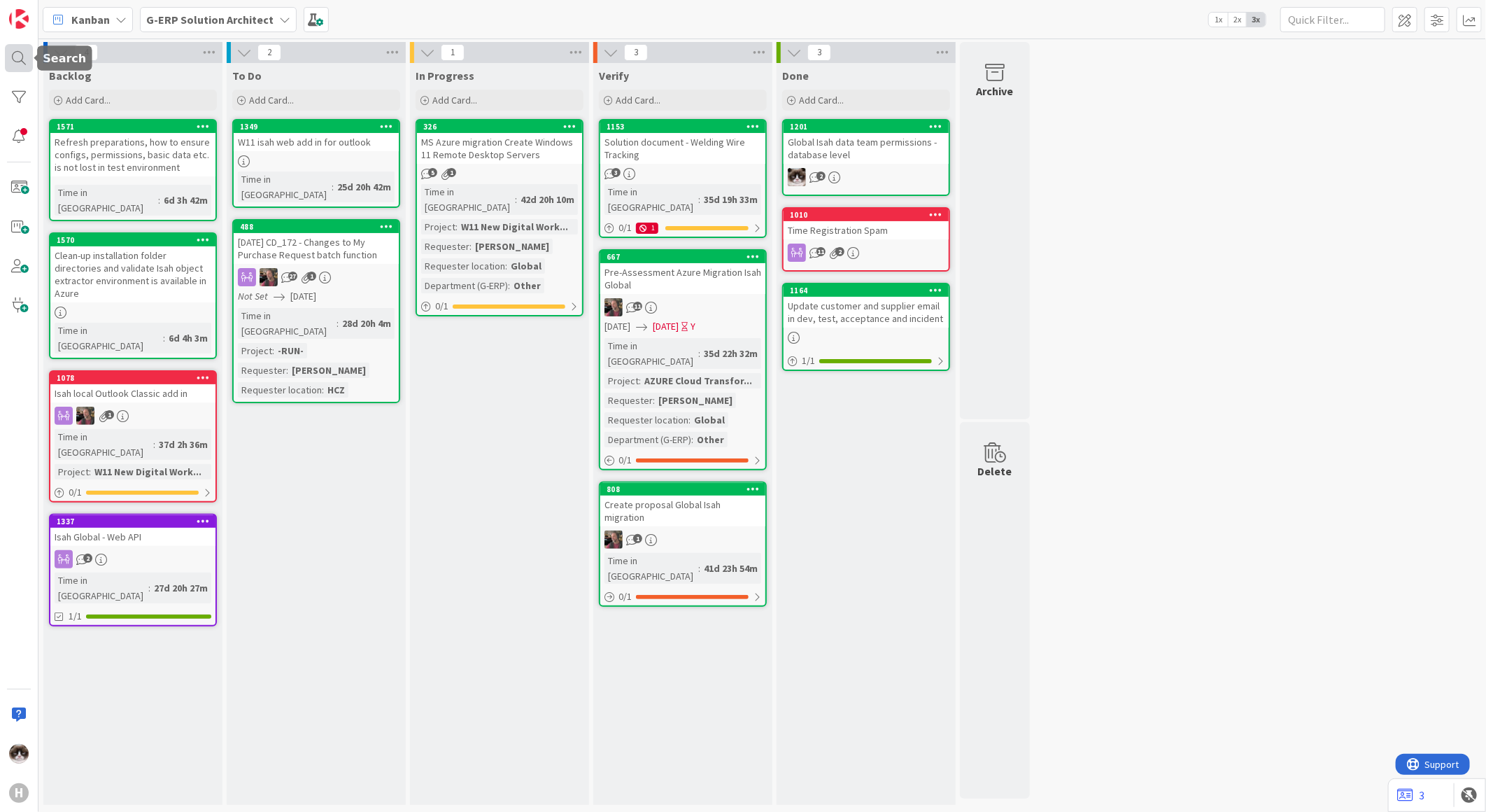
click at [24, 46] on div at bounding box center [19, 58] width 28 height 28
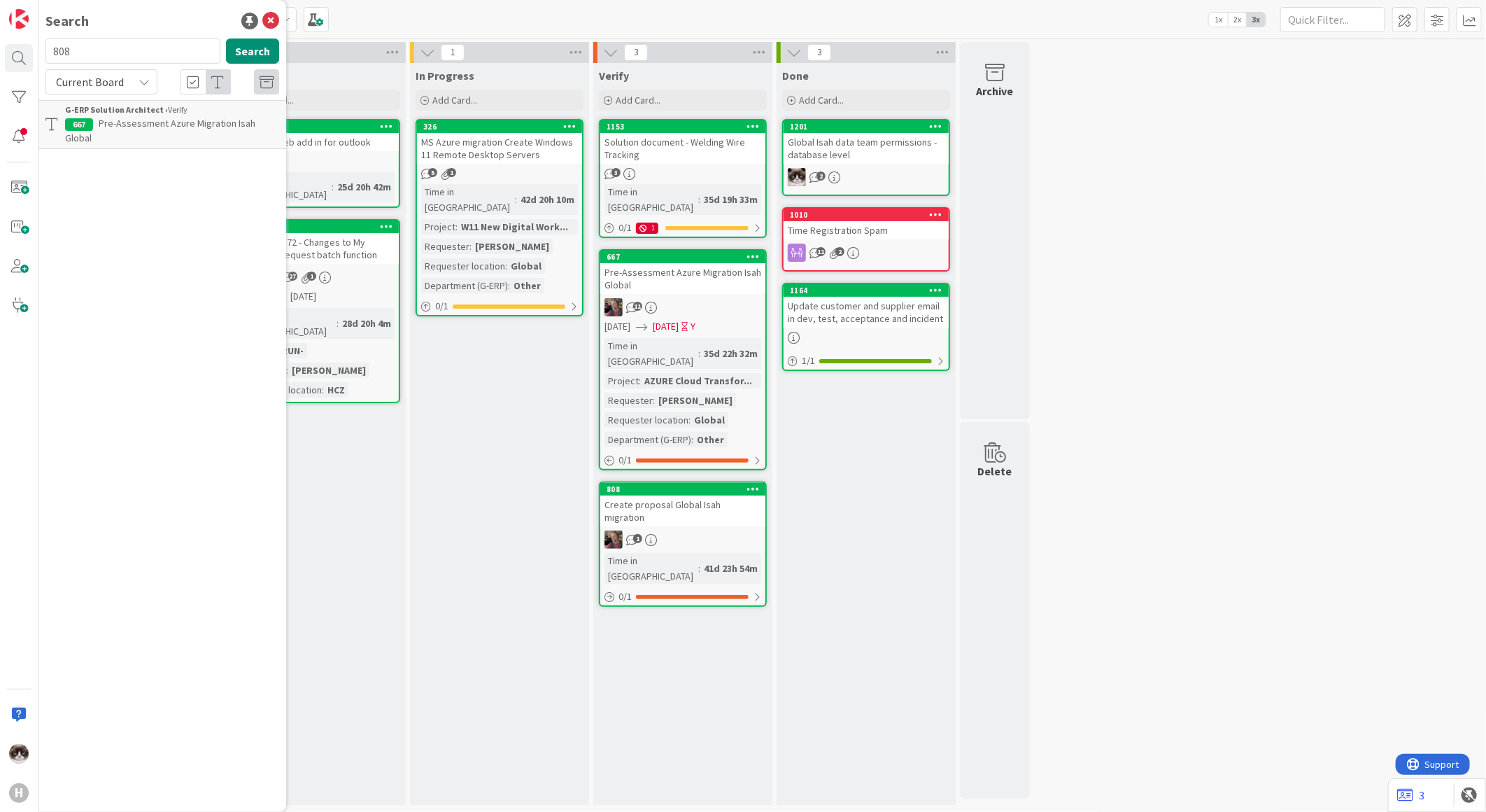
type input "808"
click at [130, 129] on p "Create proposal Global Isah migration" at bounding box center [173, 123] width 215 height 15
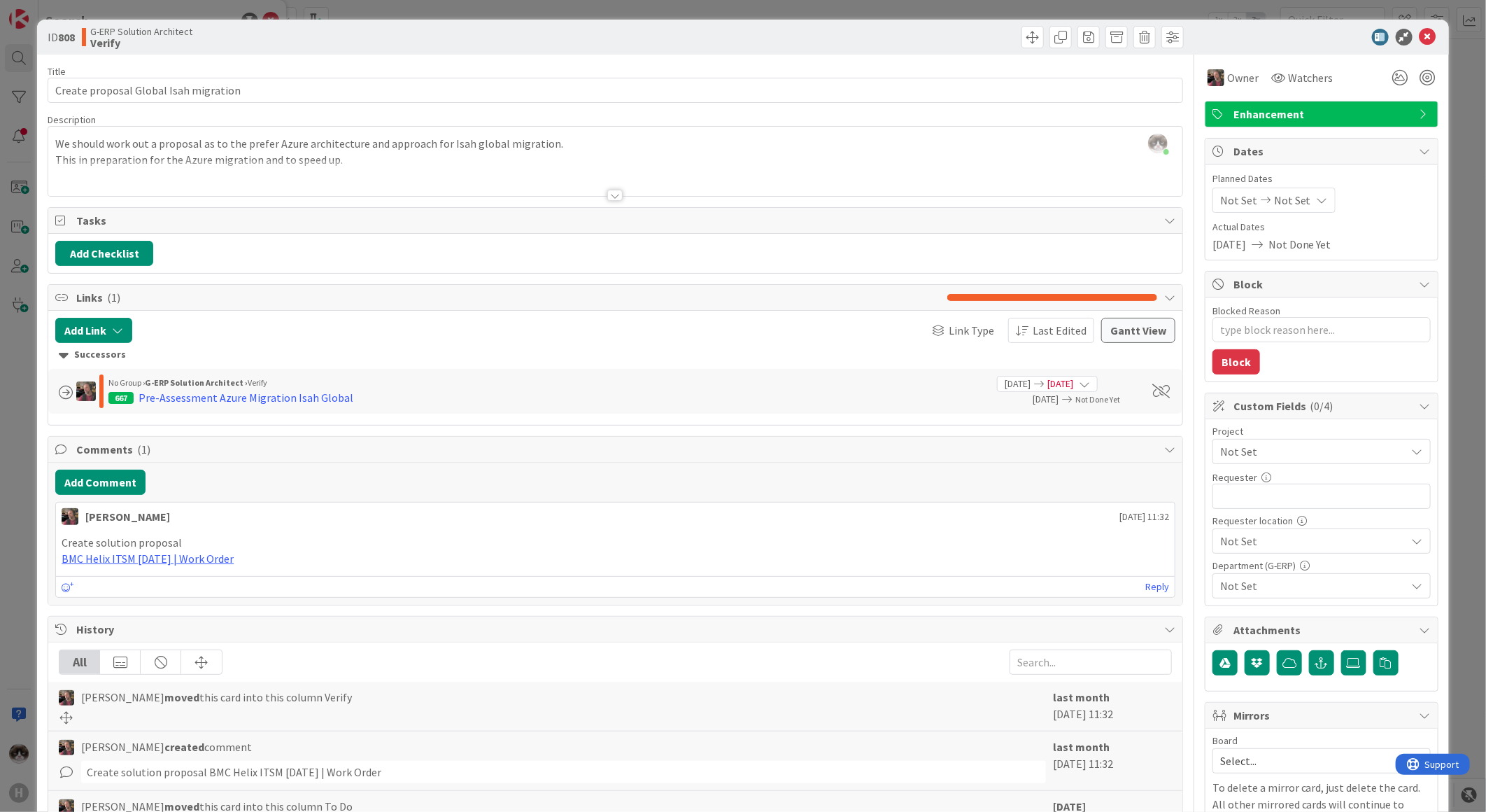
click at [1288, 455] on span "Not Set" at bounding box center [1310, 451] width 179 height 19
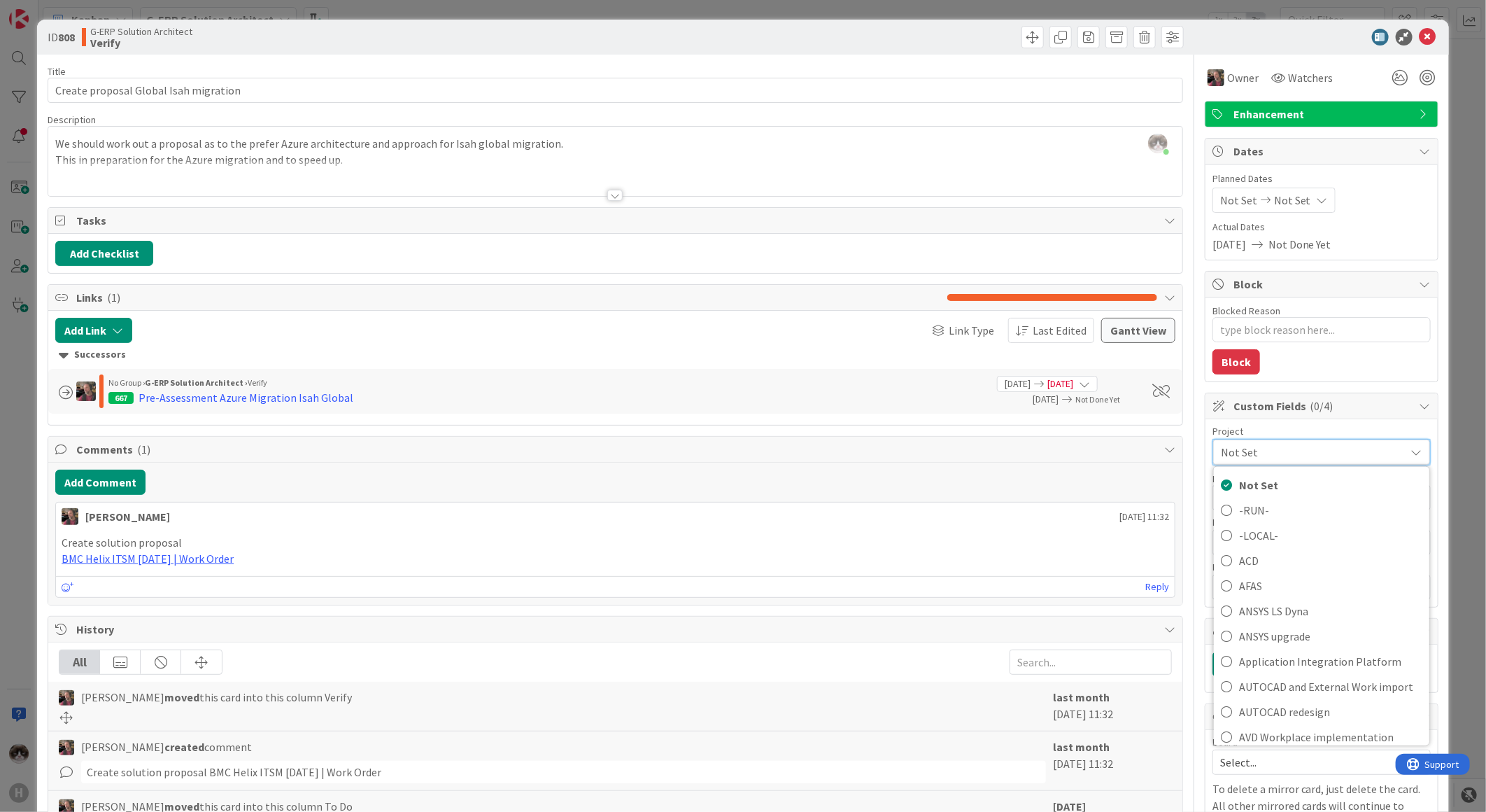
click at [1288, 455] on span "Not Set" at bounding box center [1310, 452] width 177 height 19
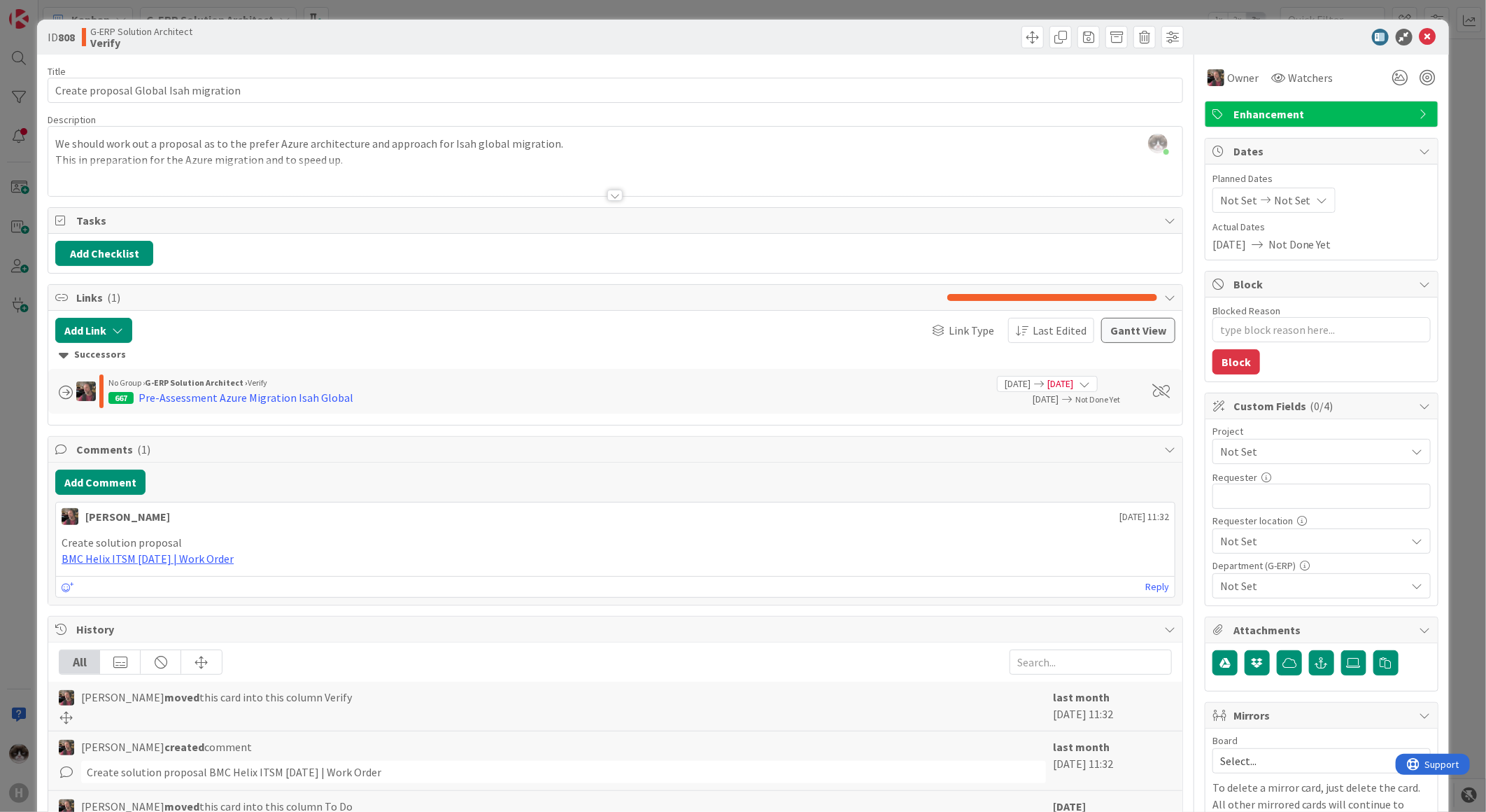
click at [1288, 455] on span "Not Set" at bounding box center [1310, 451] width 179 height 19
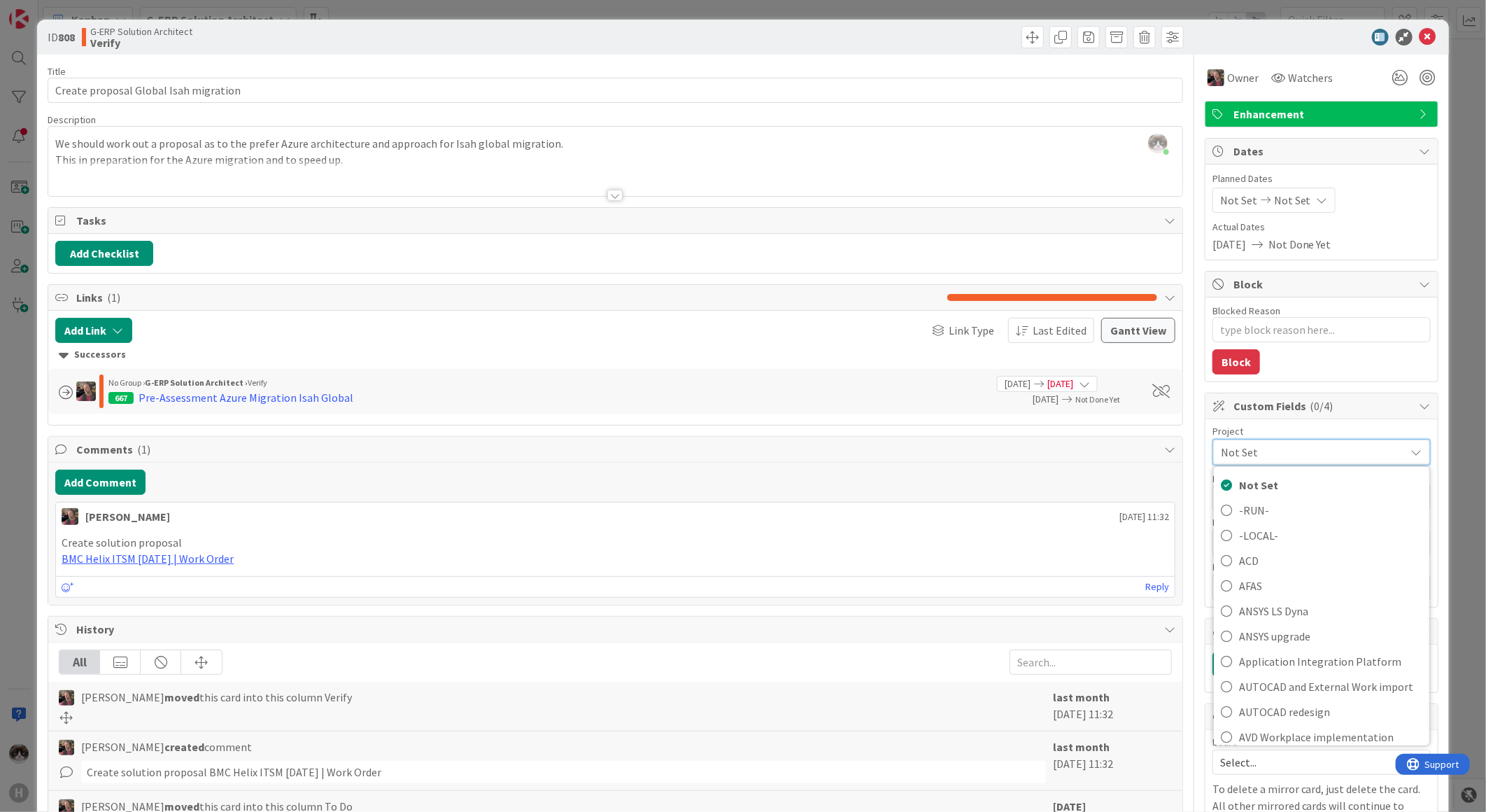
click at [1288, 455] on span "Not Set" at bounding box center [1310, 452] width 177 height 19
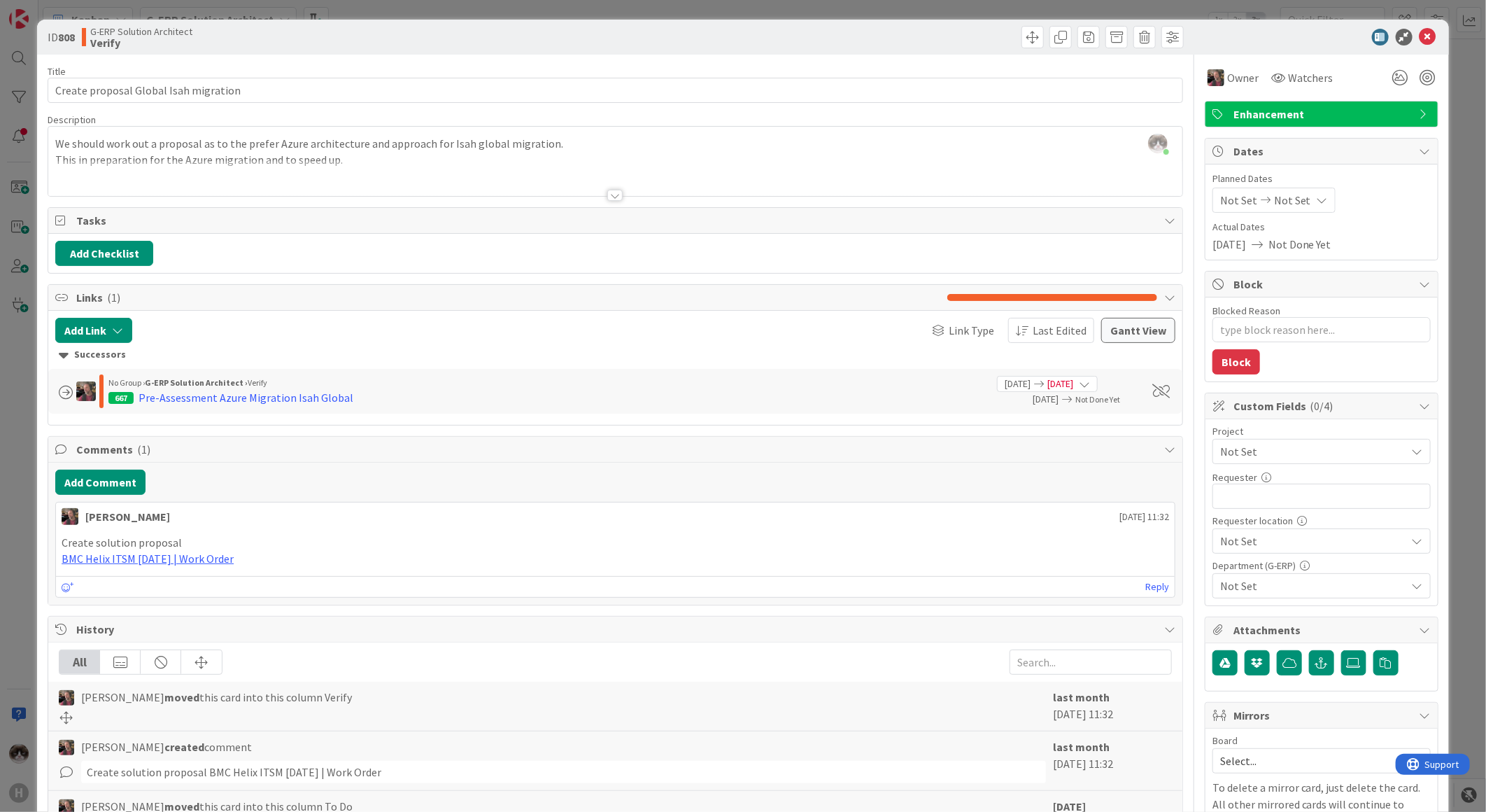
click at [1288, 455] on span "Not Set" at bounding box center [1310, 451] width 179 height 19
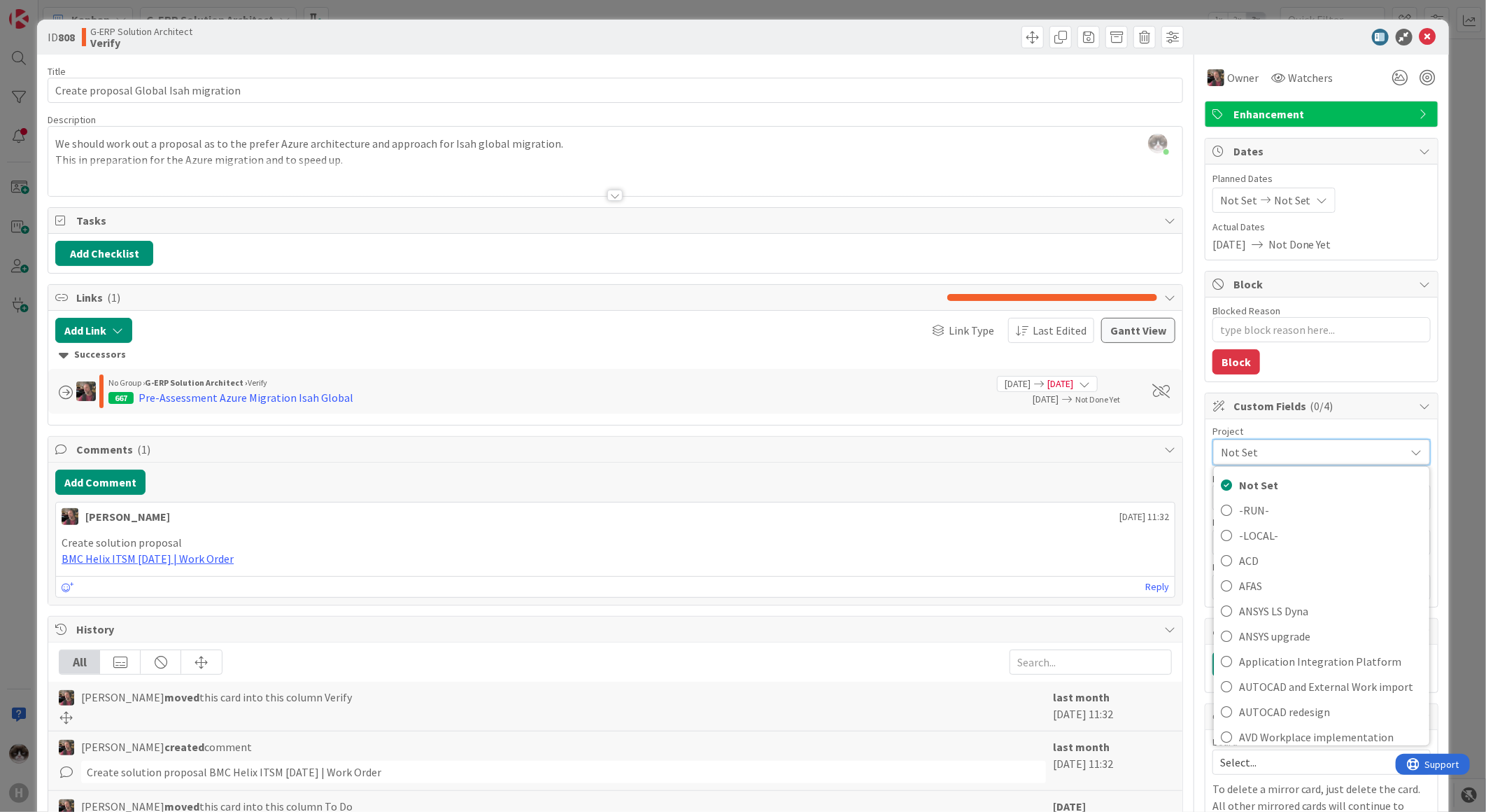
click at [1288, 455] on span "Not Set" at bounding box center [1310, 452] width 177 height 19
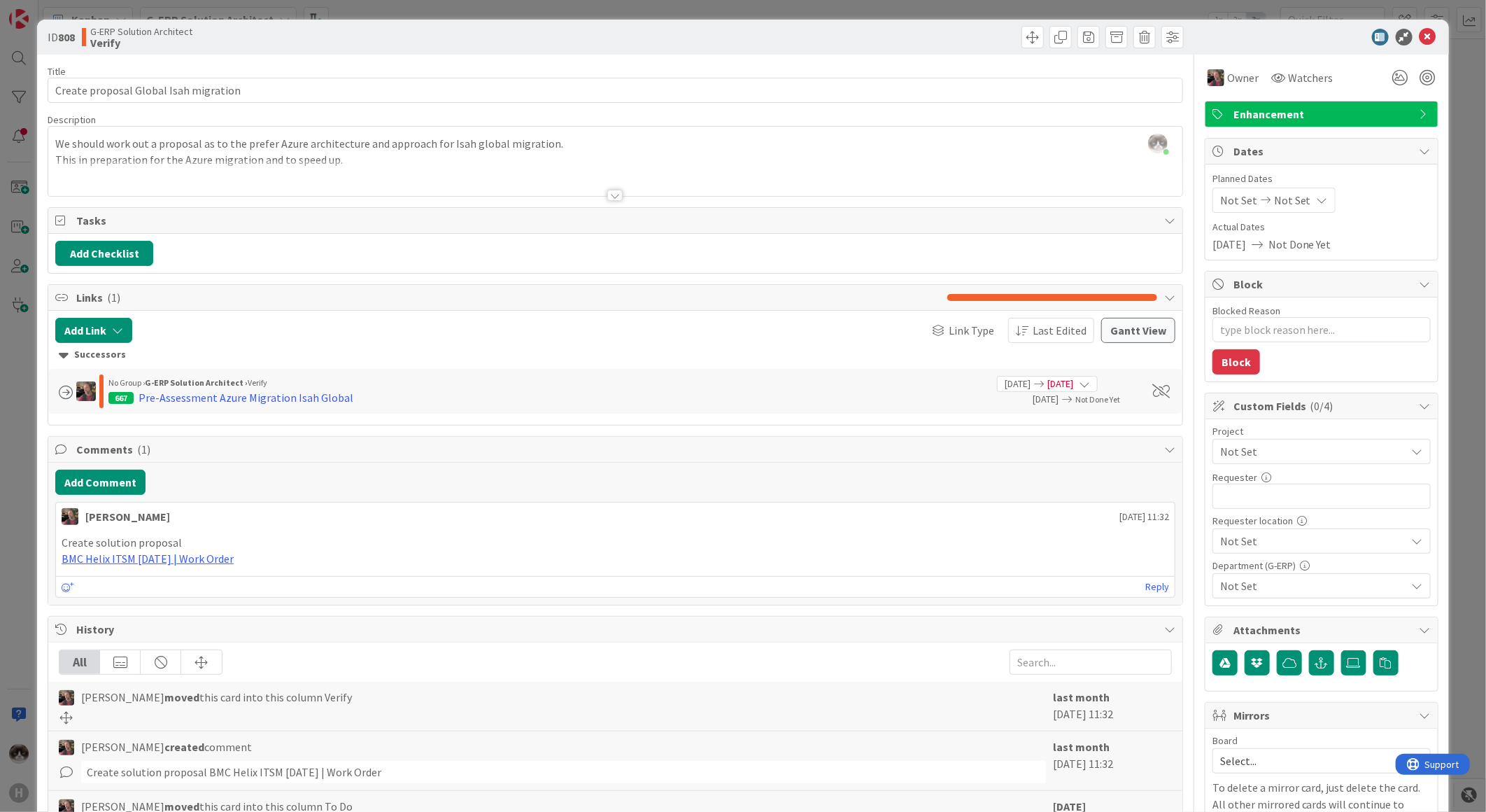
click at [1288, 455] on span "Not Set" at bounding box center [1310, 451] width 179 height 19
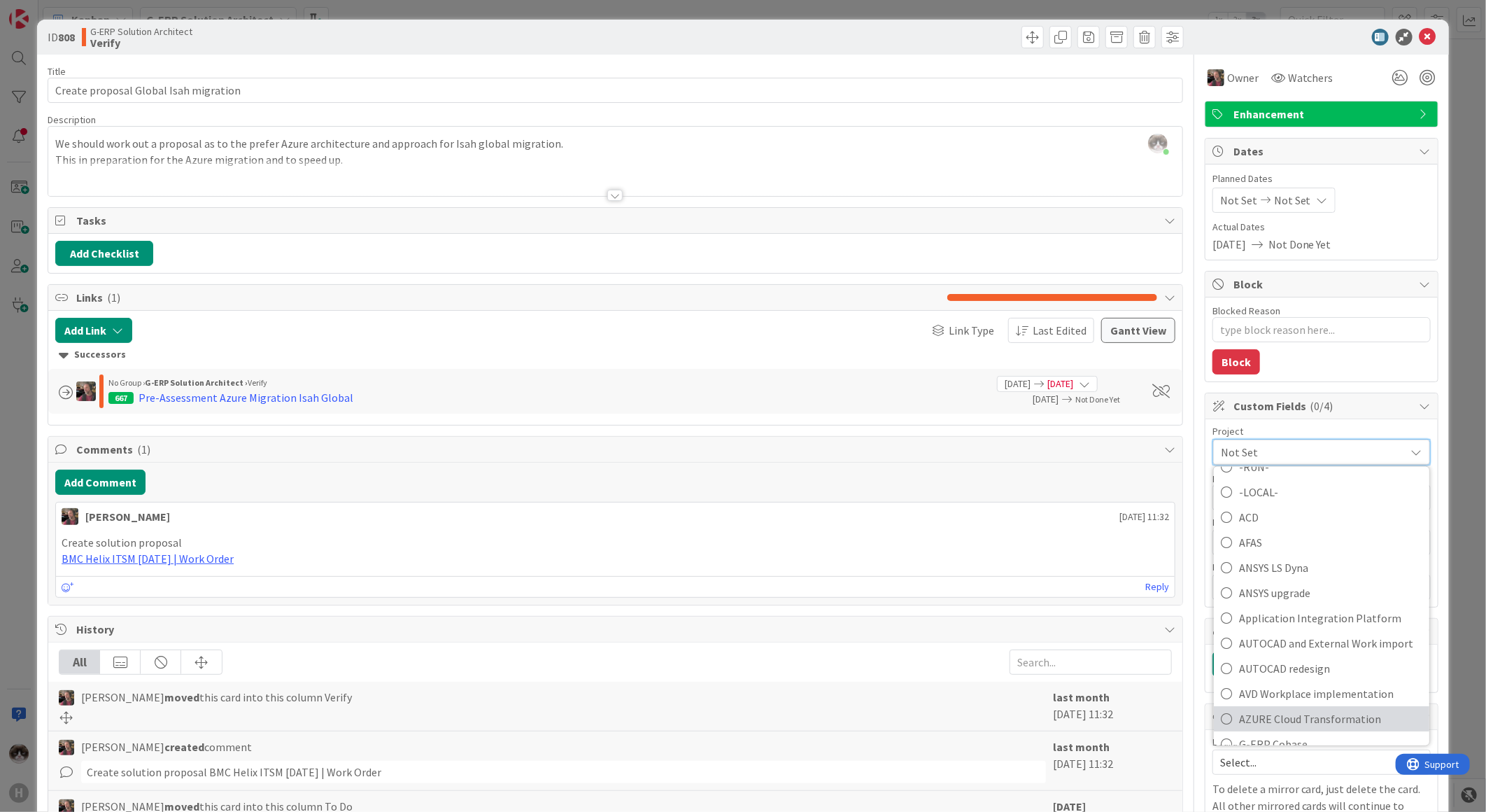
scroll to position [78, 0]
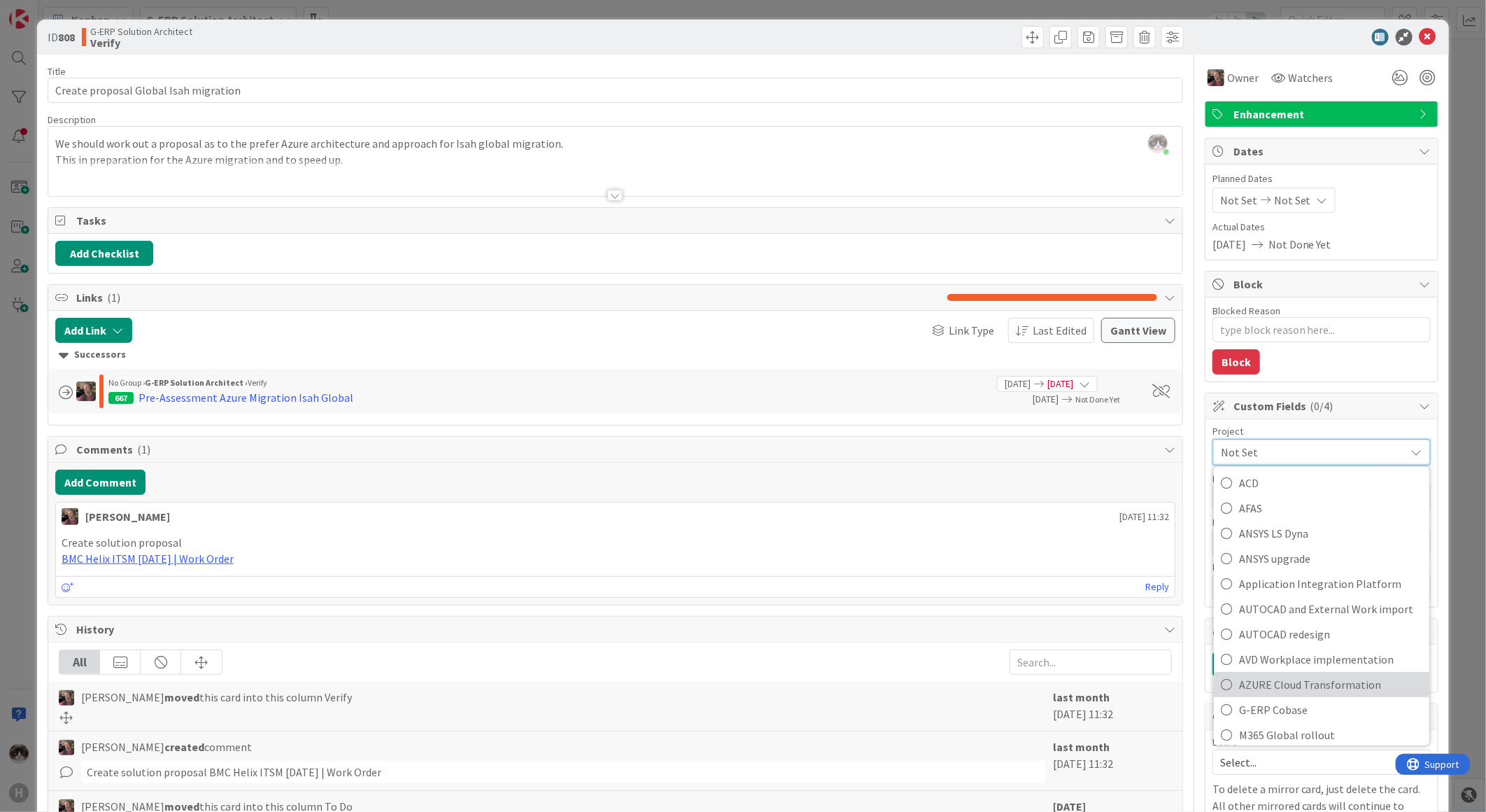
click at [1316, 686] on span "AZURE Cloud Transformation" at bounding box center [1331, 684] width 183 height 21
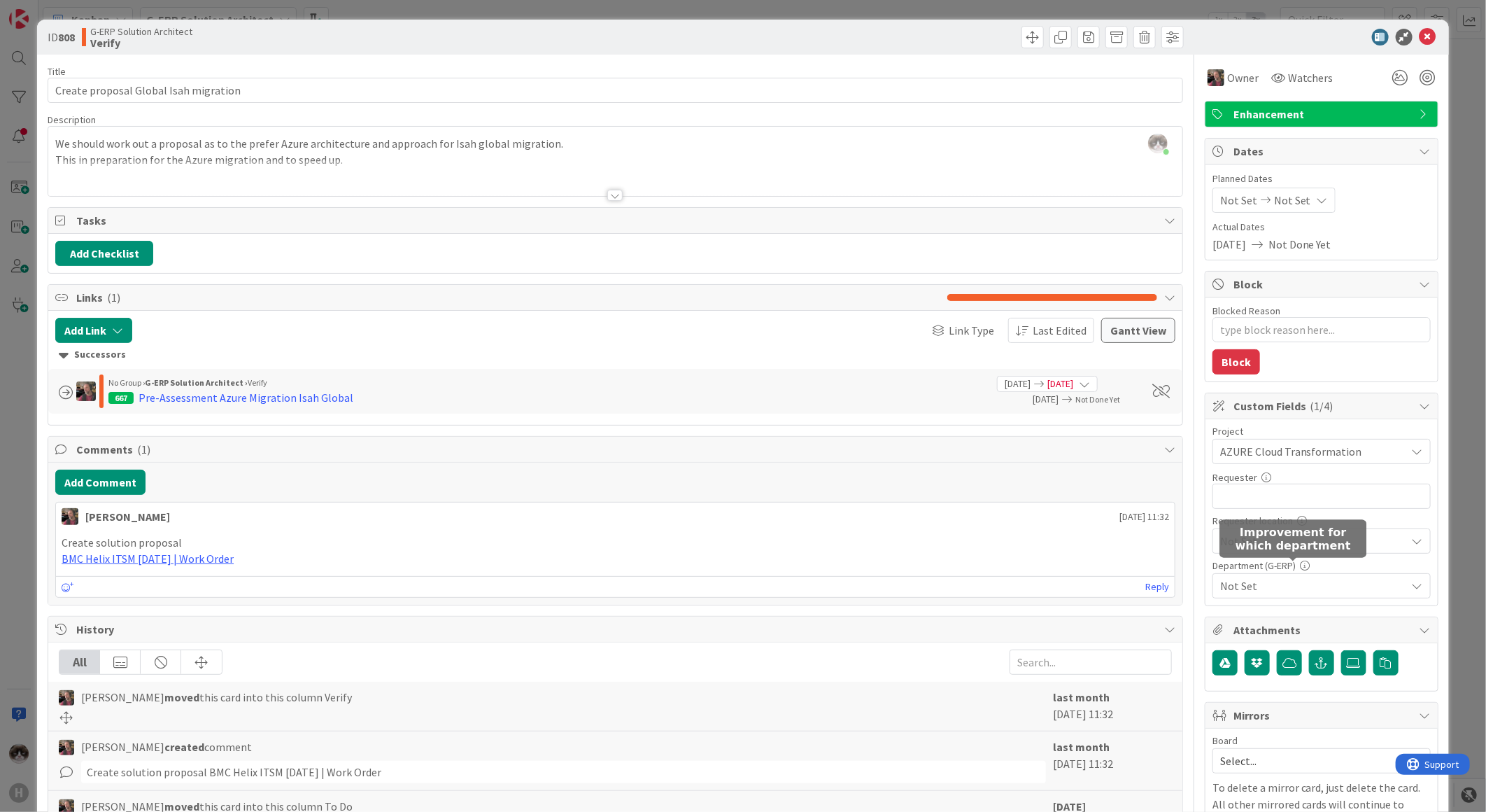
type textarea "x"
click at [1257, 481] on div "Requester 0 / 32" at bounding box center [1322, 477] width 218 height 13
click at [1279, 501] on input "text" at bounding box center [1322, 496] width 218 height 25
type input "Dave Bekker"
type textarea "x"
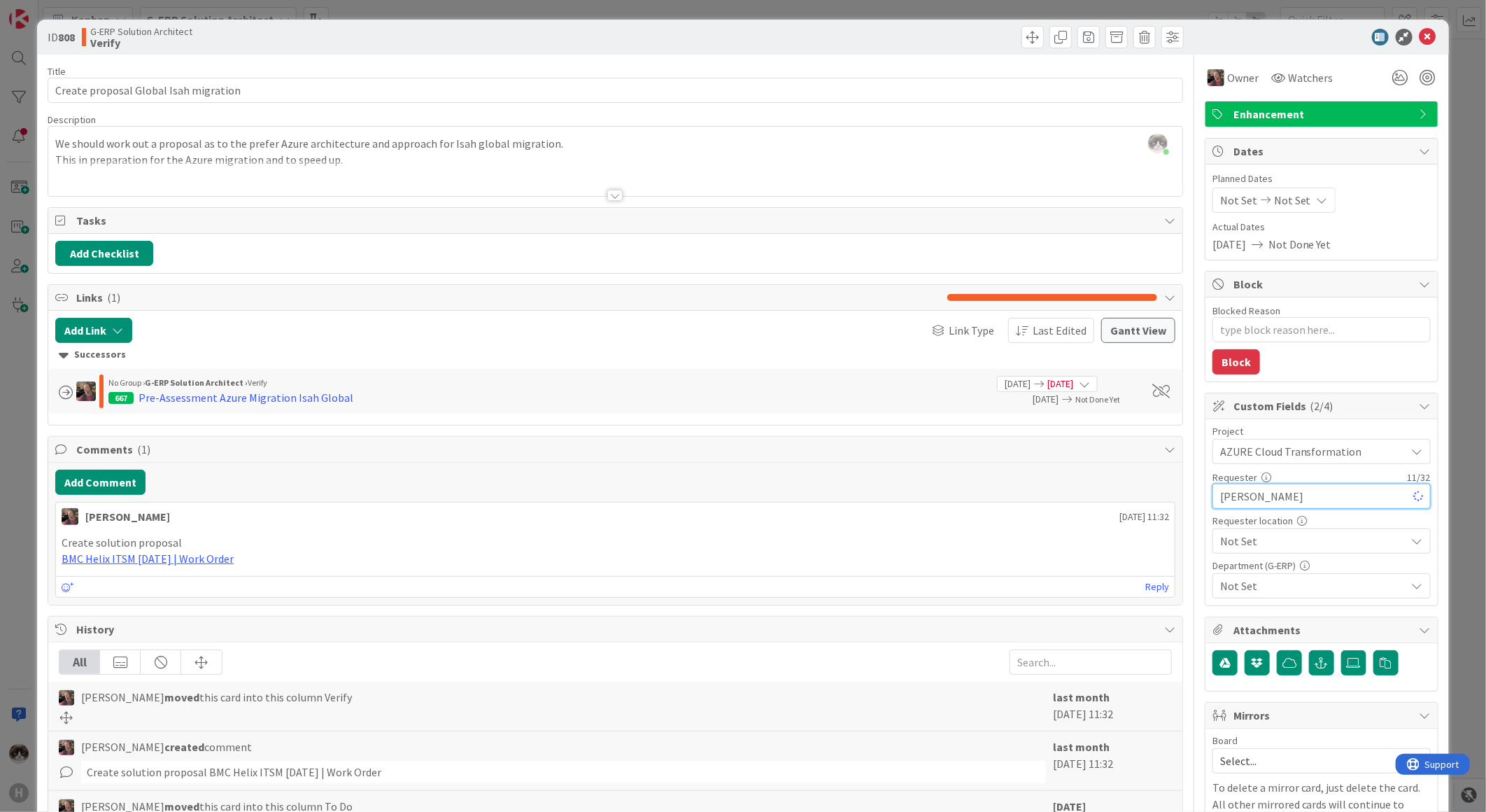
type input "Dave Bekker"
click at [1276, 461] on span "Not Set" at bounding box center [1310, 451] width 179 height 19
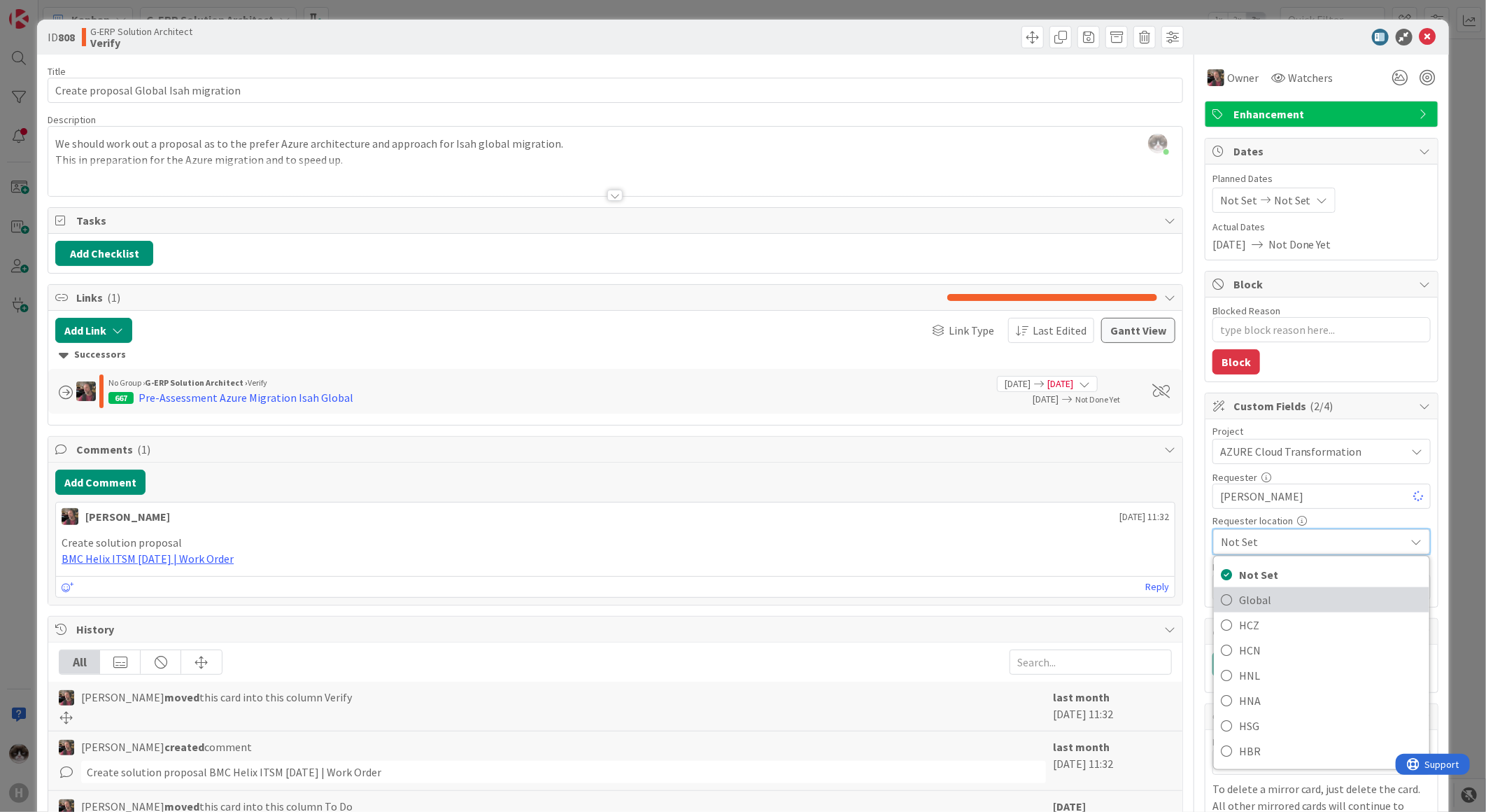
click at [1257, 589] on link "Global" at bounding box center [1321, 599] width 215 height 25
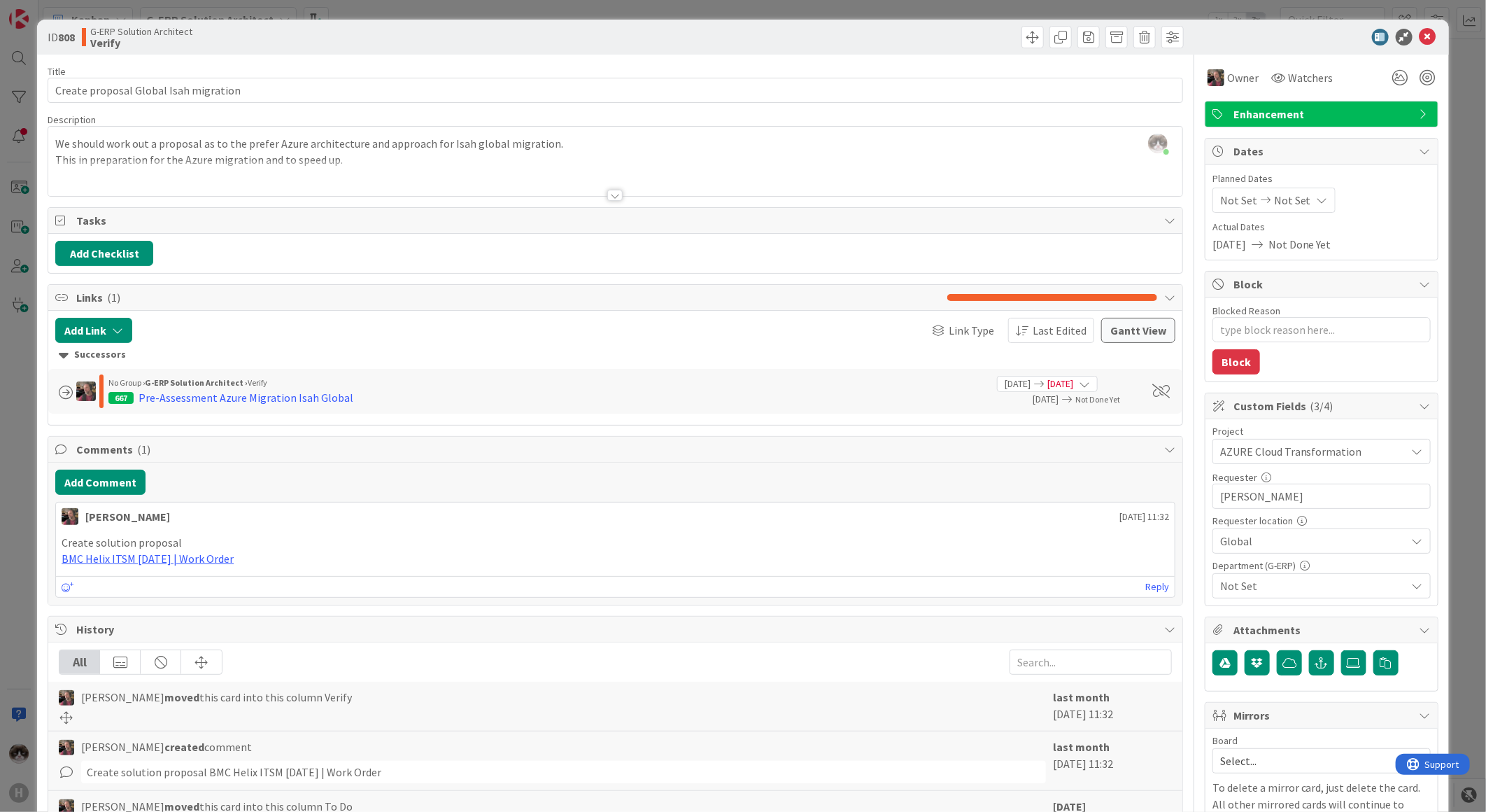
click at [1321, 589] on span "Not Set" at bounding box center [1313, 585] width 186 height 17
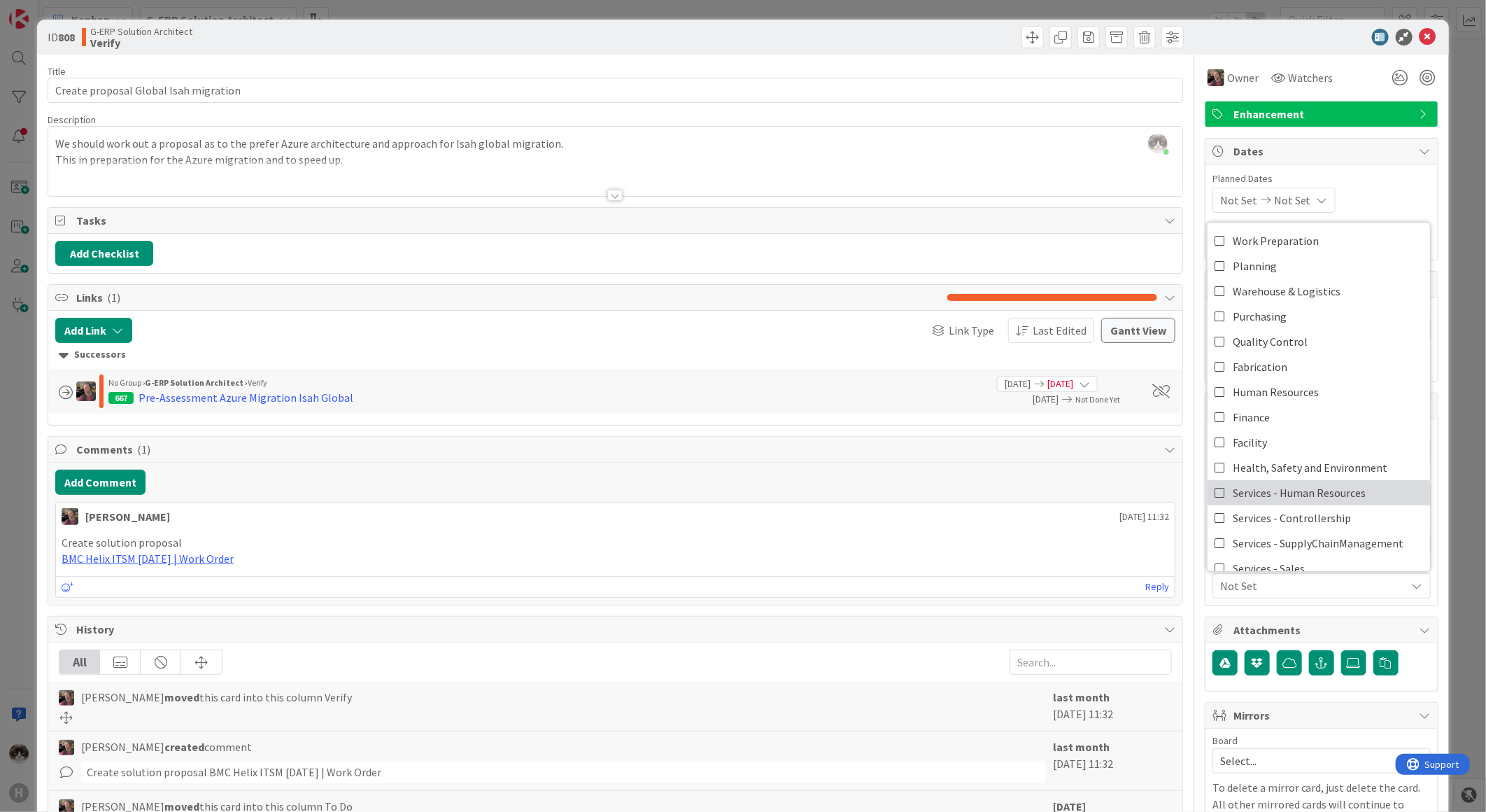
scroll to position [115, 0]
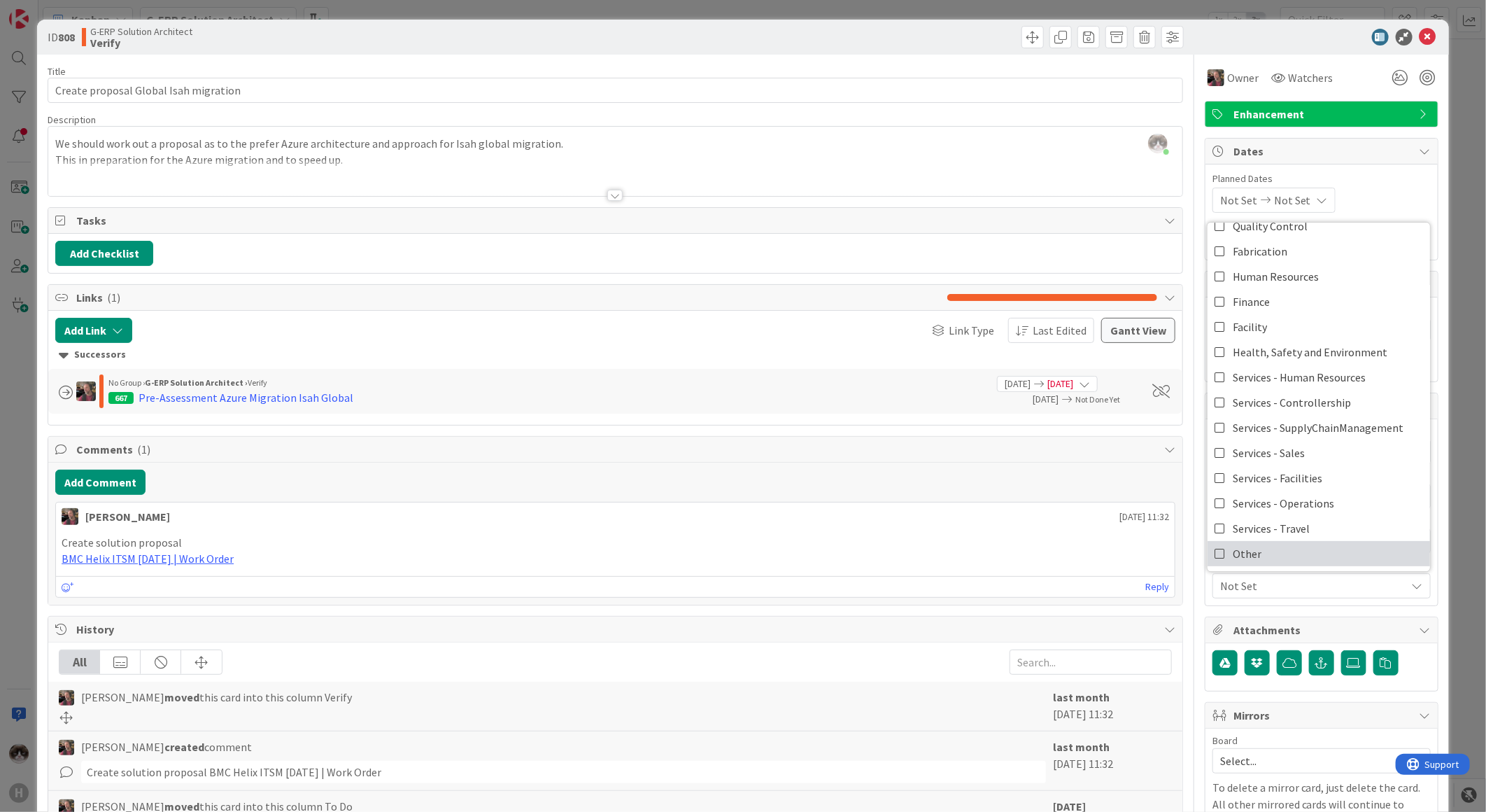
click at [1296, 559] on link "Other" at bounding box center [1319, 554] width 222 height 25
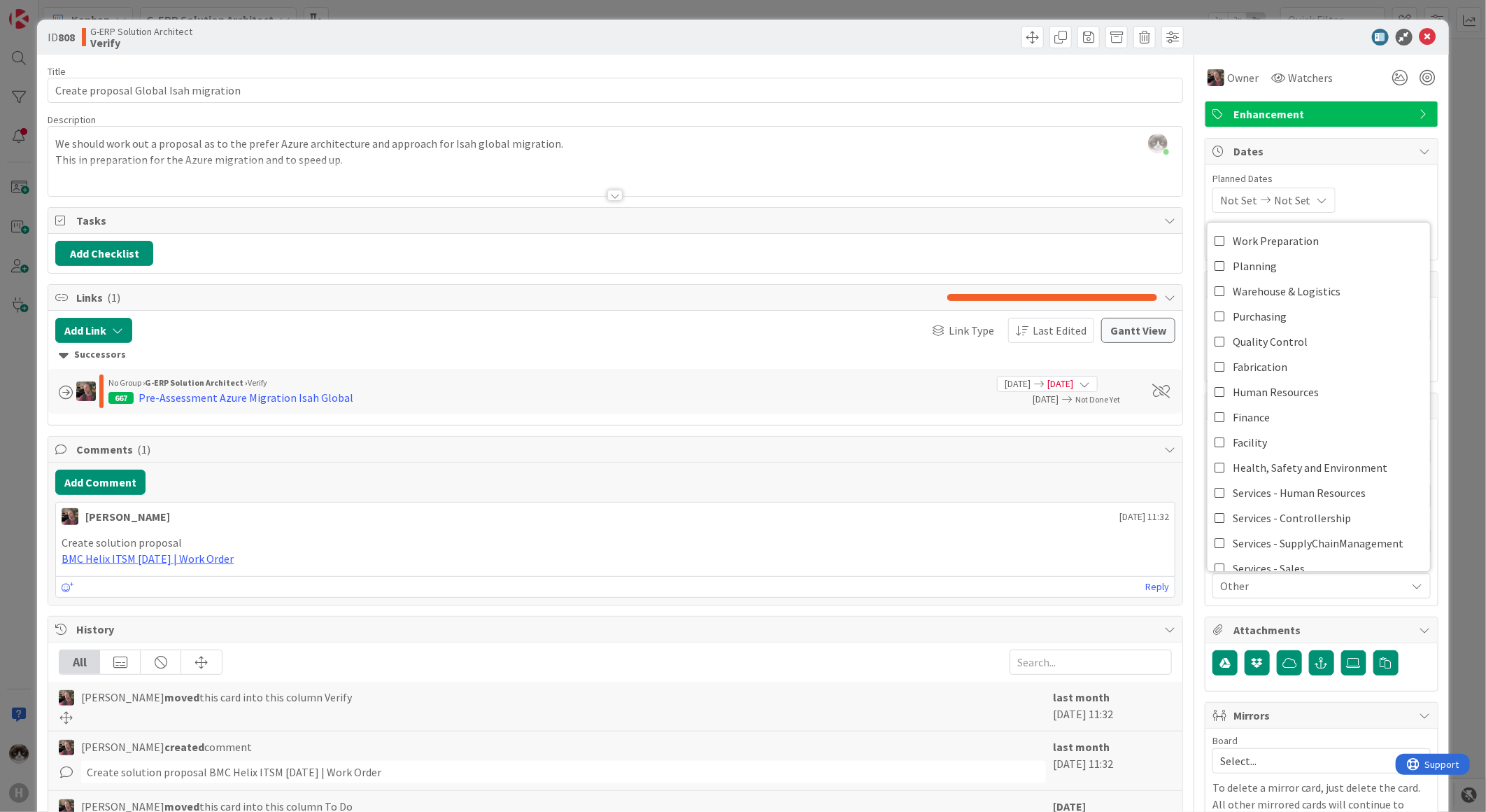
click at [1330, 591] on span "Other" at bounding box center [1313, 585] width 186 height 17
type textarea "x"
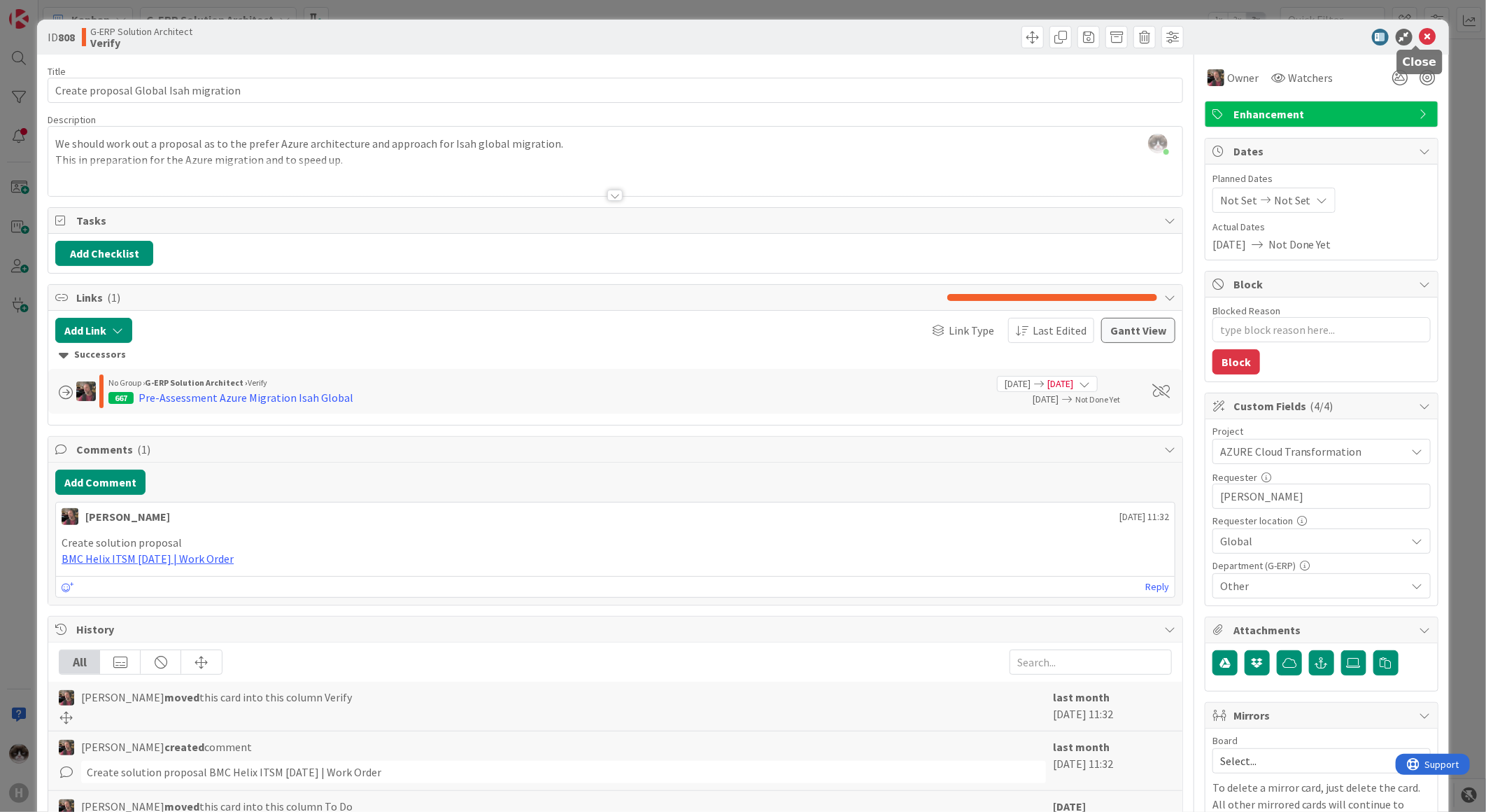
click at [1420, 29] on icon at bounding box center [1427, 36] width 17 height 17
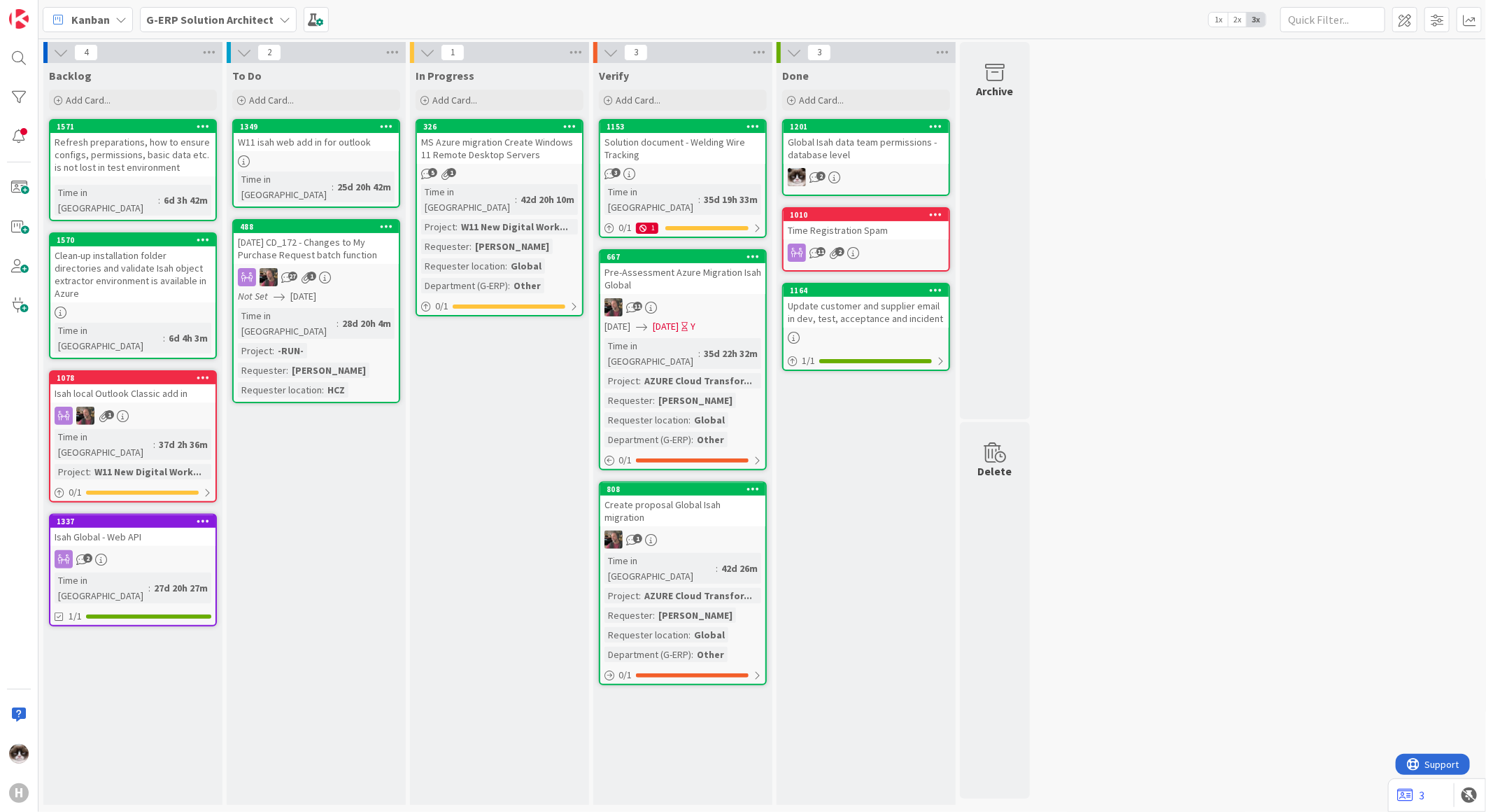
click at [4, 53] on div "H" at bounding box center [19, 406] width 38 height 812
click at [19, 58] on div at bounding box center [19, 58] width 28 height 28
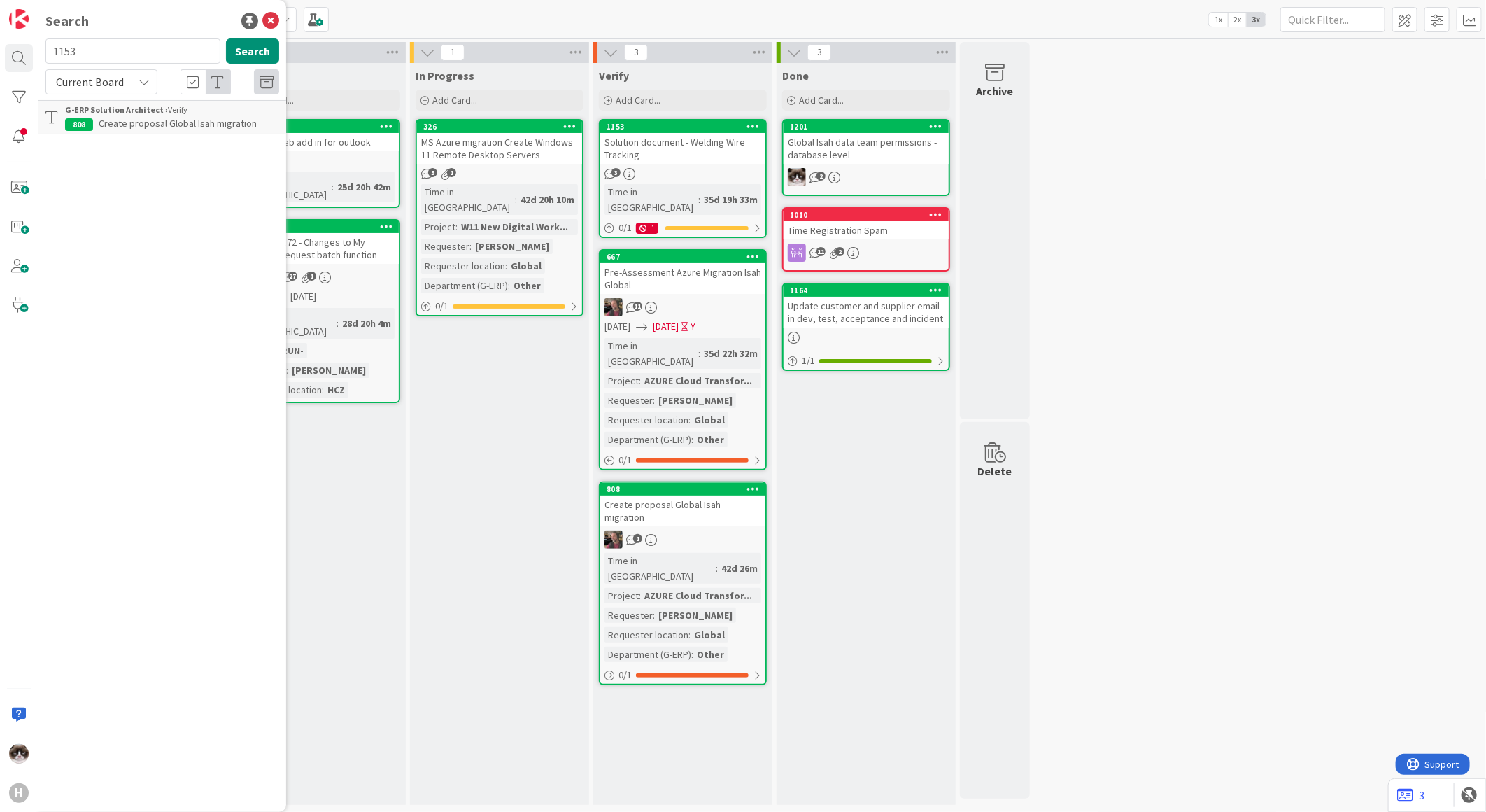
type input "1153"
click at [137, 78] on div "Current Board" at bounding box center [101, 82] width 112 height 25
click at [117, 135] on span "All Boards" at bounding box center [126, 140] width 145 height 21
click at [196, 126] on span "Solution document - Welding Wire Tracking" at bounding box center [187, 123] width 177 height 13
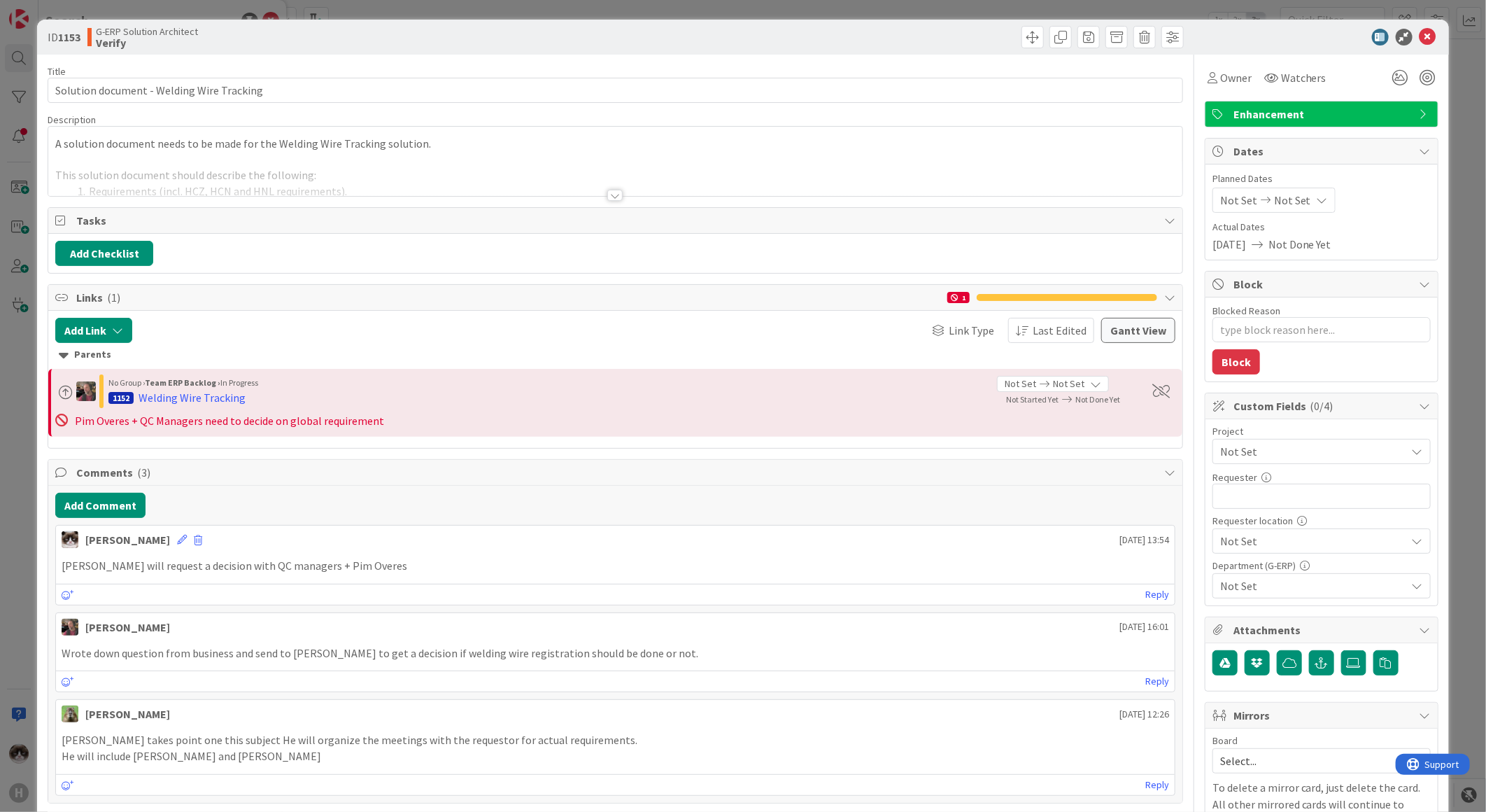
click at [1255, 455] on span "Not Set" at bounding box center [1310, 451] width 179 height 19
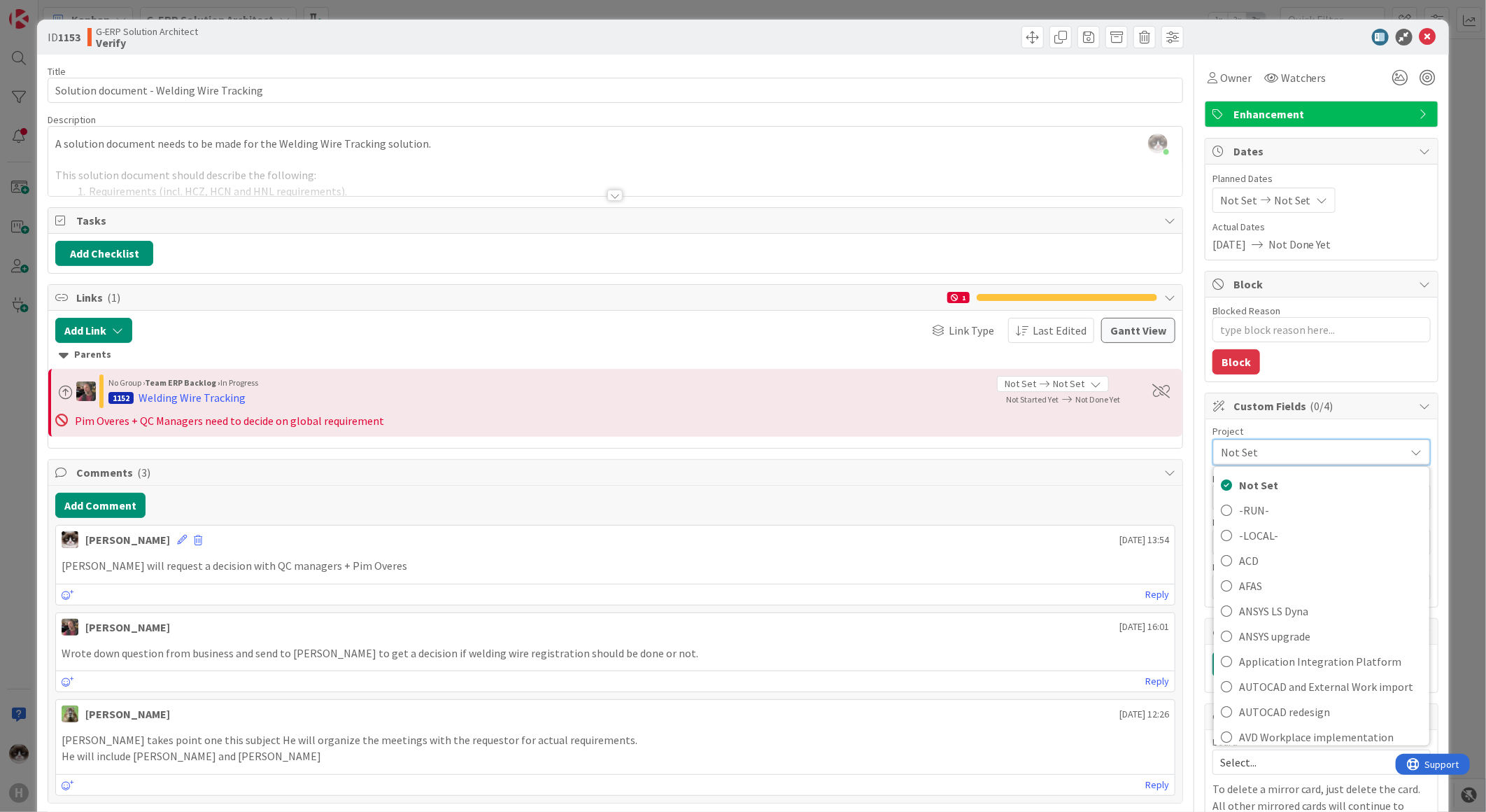
click at [1258, 455] on span "Not Set" at bounding box center [1310, 452] width 177 height 19
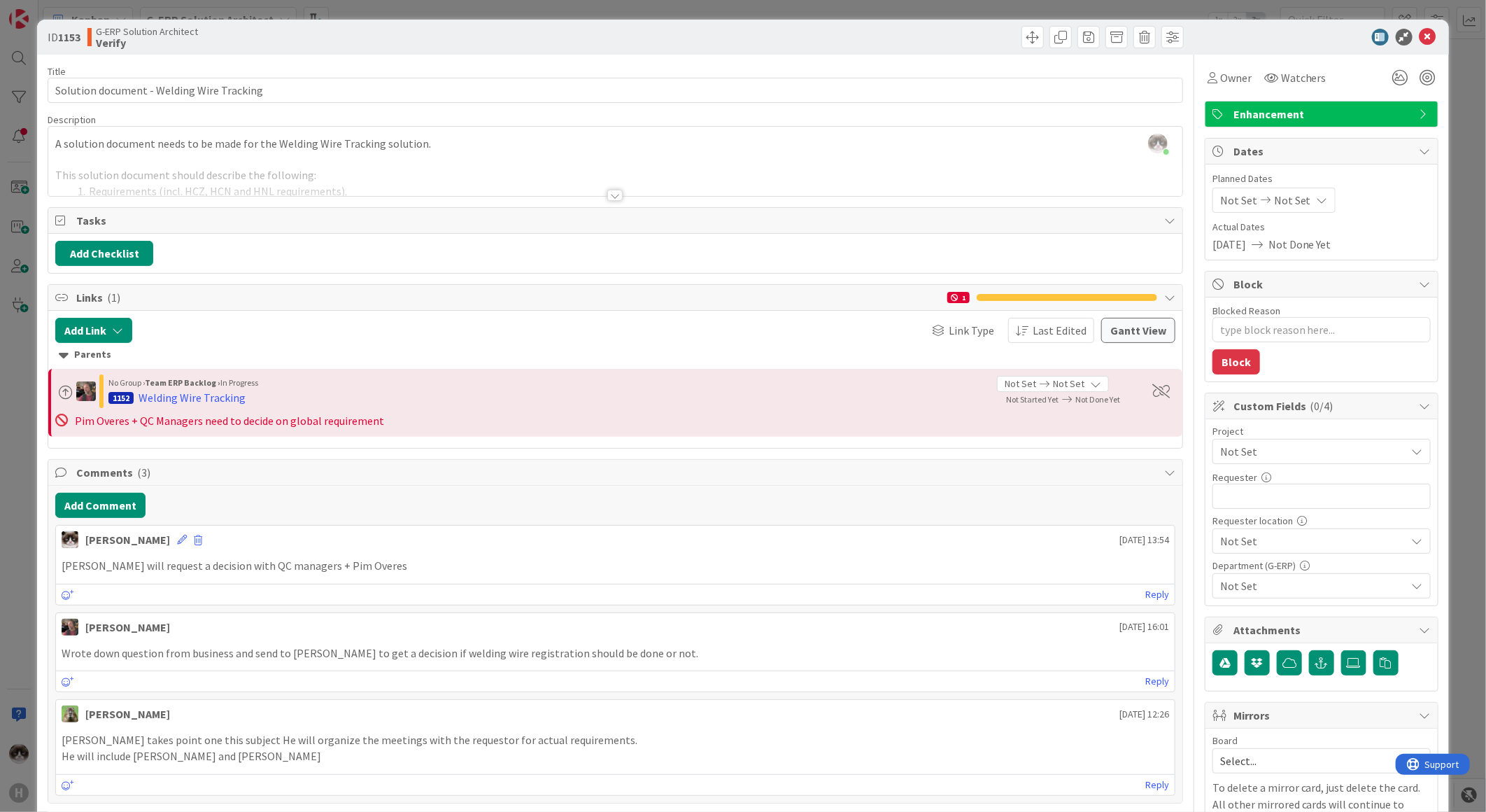
click at [1258, 455] on span "Not Set" at bounding box center [1310, 451] width 179 height 19
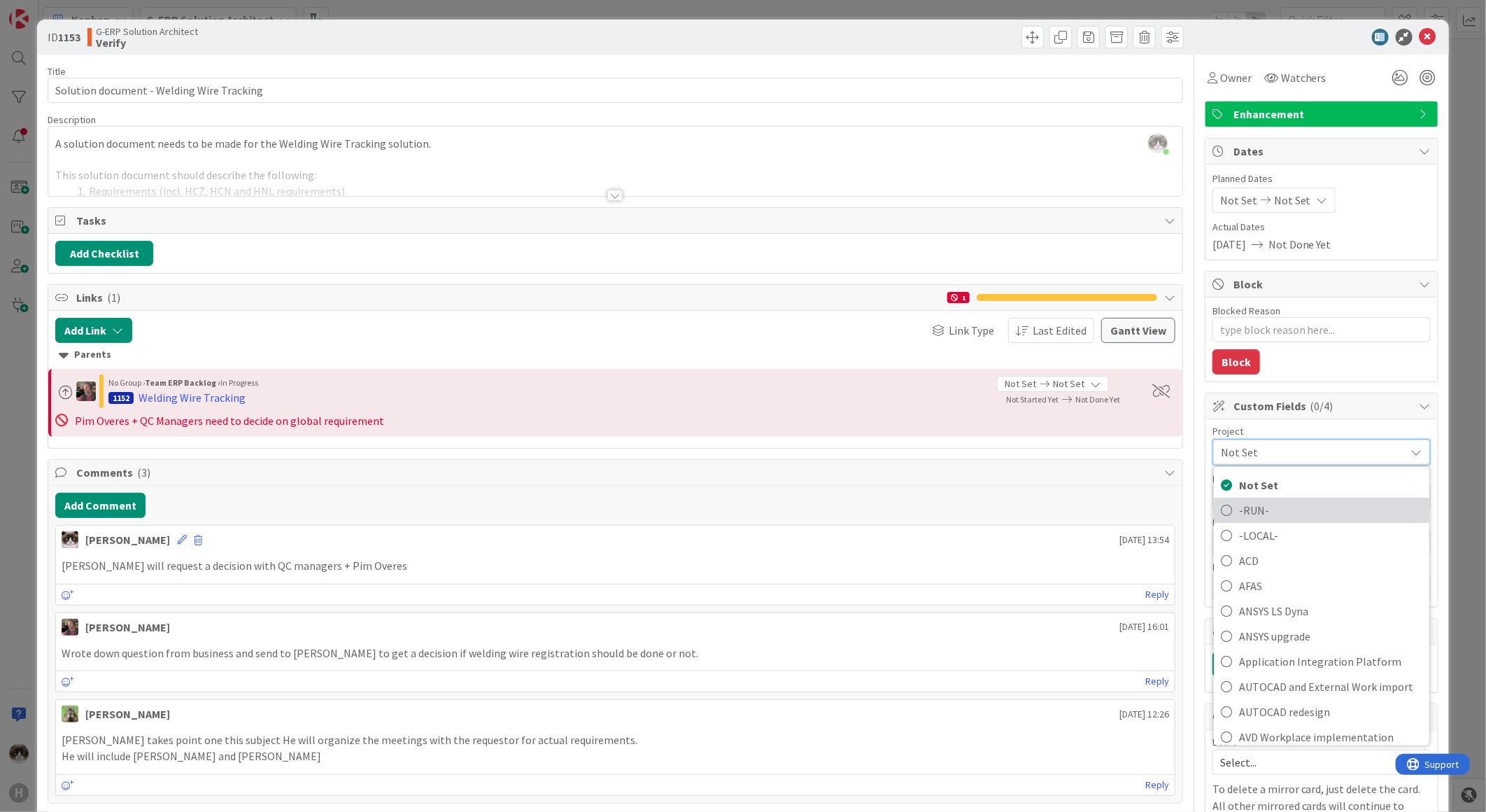
click at [1253, 502] on span "-RUN-" at bounding box center [1331, 510] width 183 height 21
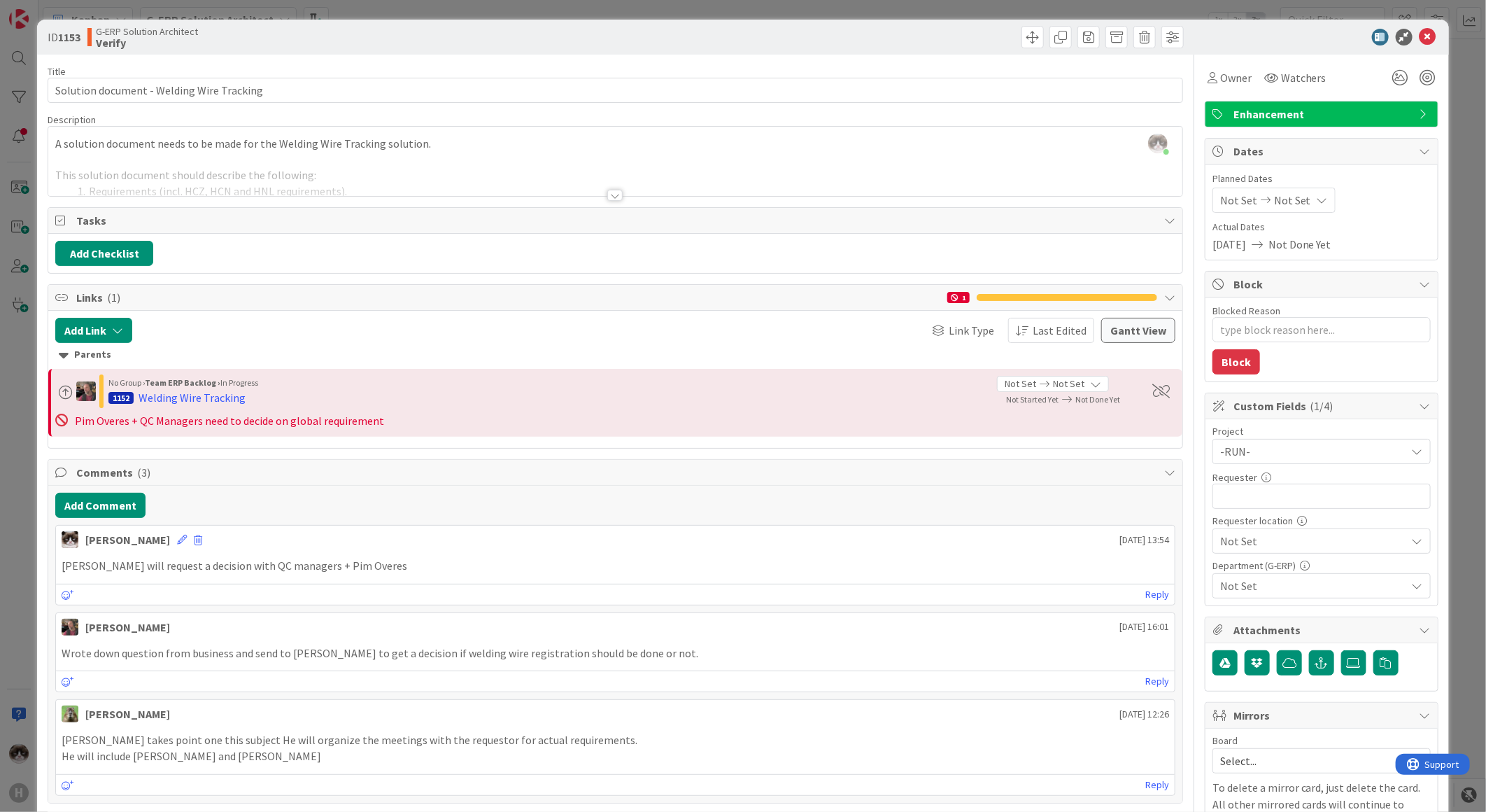
type textarea "x"
click at [1273, 495] on input "text" at bounding box center [1322, 496] width 218 height 25
click at [607, 196] on div at bounding box center [615, 195] width 16 height 11
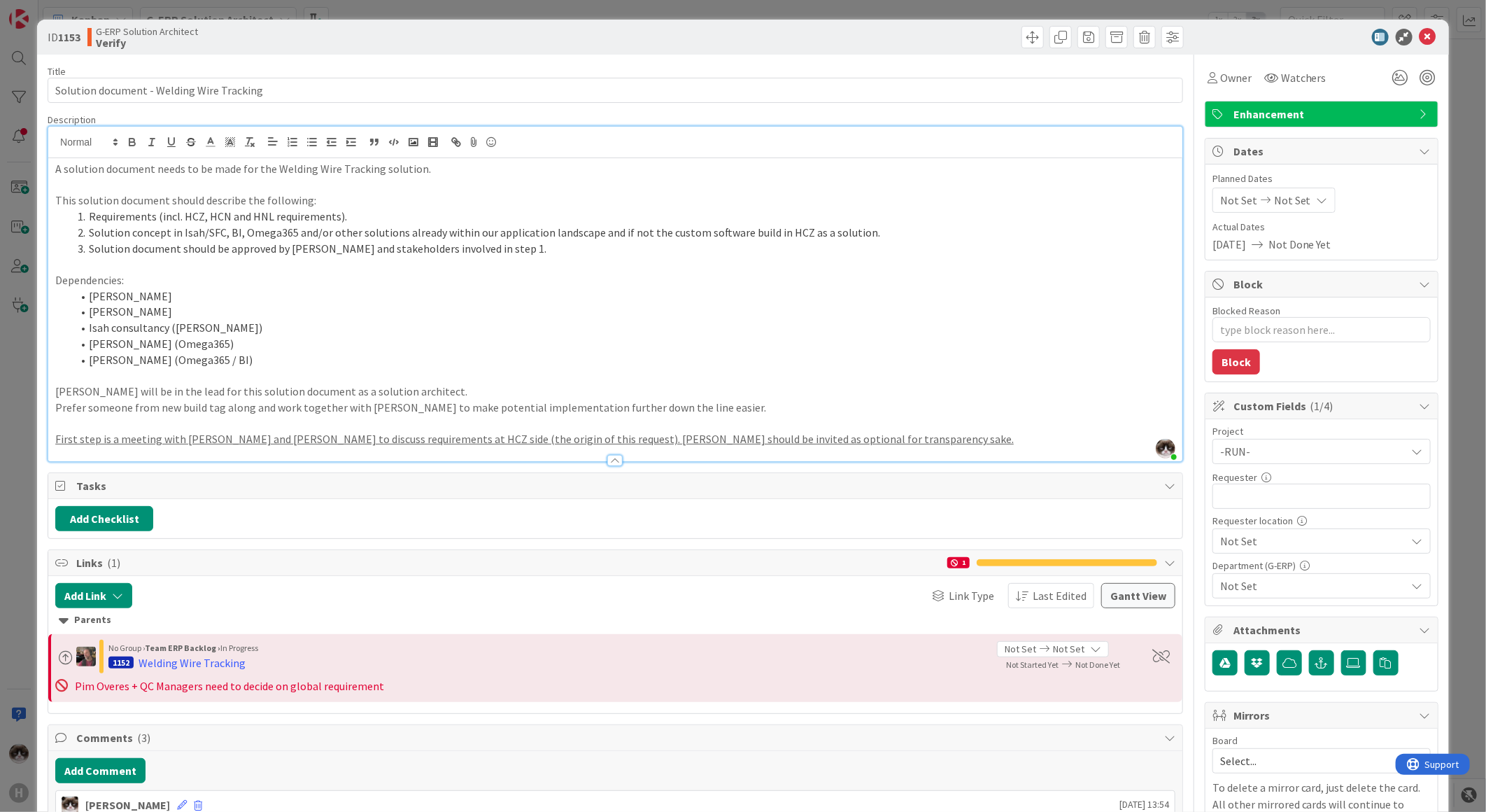
click at [1242, 509] on div "Project -RUN- Not Set -RUN- -LOCAL- ACD AFAS ANSYS LS Dyna ANSYS upgrade Applic…" at bounding box center [1322, 512] width 218 height 173
click at [1234, 500] on input "text" at bounding box center [1322, 496] width 218 height 25
type input "David Bus"
type textarea "x"
type input "David Bus"
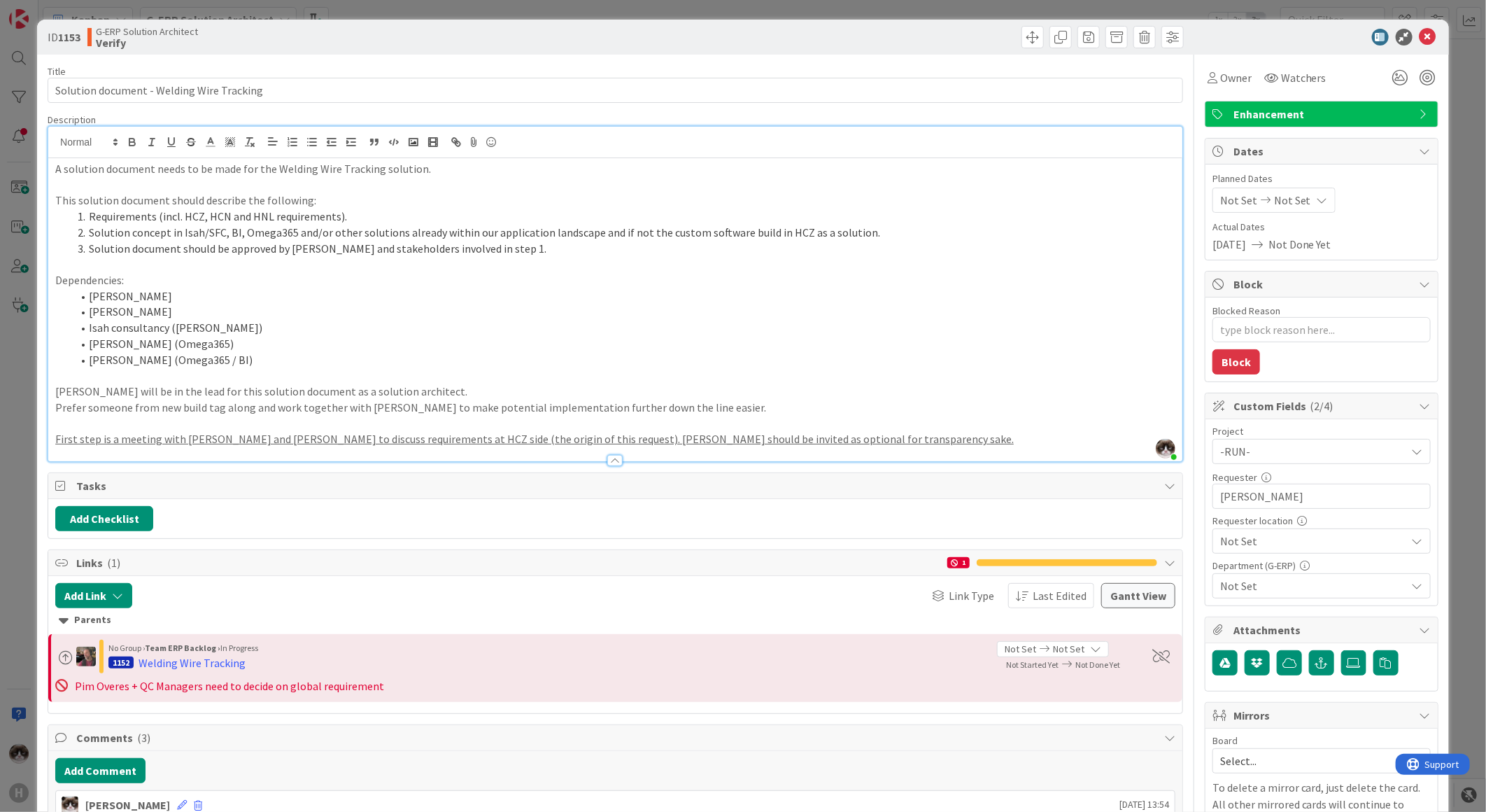
click at [1310, 461] on span "Not Set" at bounding box center [1310, 451] width 179 height 19
click at [1303, 549] on span "Not Set" at bounding box center [1310, 541] width 177 height 19
click at [1310, 464] on div "Not Set" at bounding box center [1322, 451] width 218 height 25
click at [1307, 540] on span "Not Set" at bounding box center [1310, 541] width 177 height 19
click at [1307, 461] on span "Not Set" at bounding box center [1310, 451] width 179 height 19
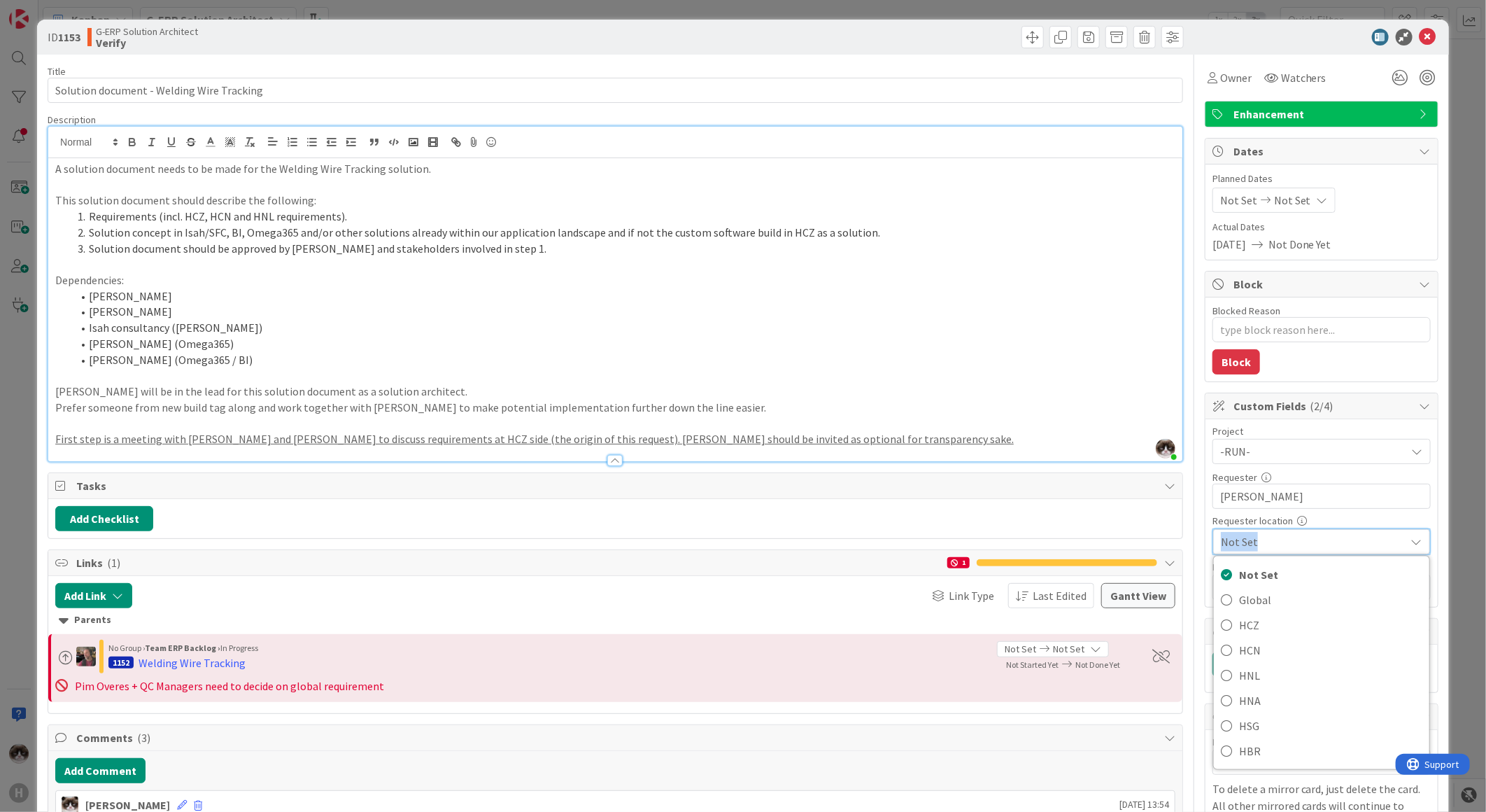
click at [1307, 540] on span "Not Set" at bounding box center [1310, 541] width 177 height 19
click at [1307, 461] on span "Not Set" at bounding box center [1310, 451] width 179 height 19
click at [1307, 540] on span "Not Set" at bounding box center [1310, 541] width 177 height 19
click at [1307, 461] on span "Not Set" at bounding box center [1310, 451] width 179 height 19
click at [1307, 540] on span "Not Set" at bounding box center [1310, 541] width 177 height 19
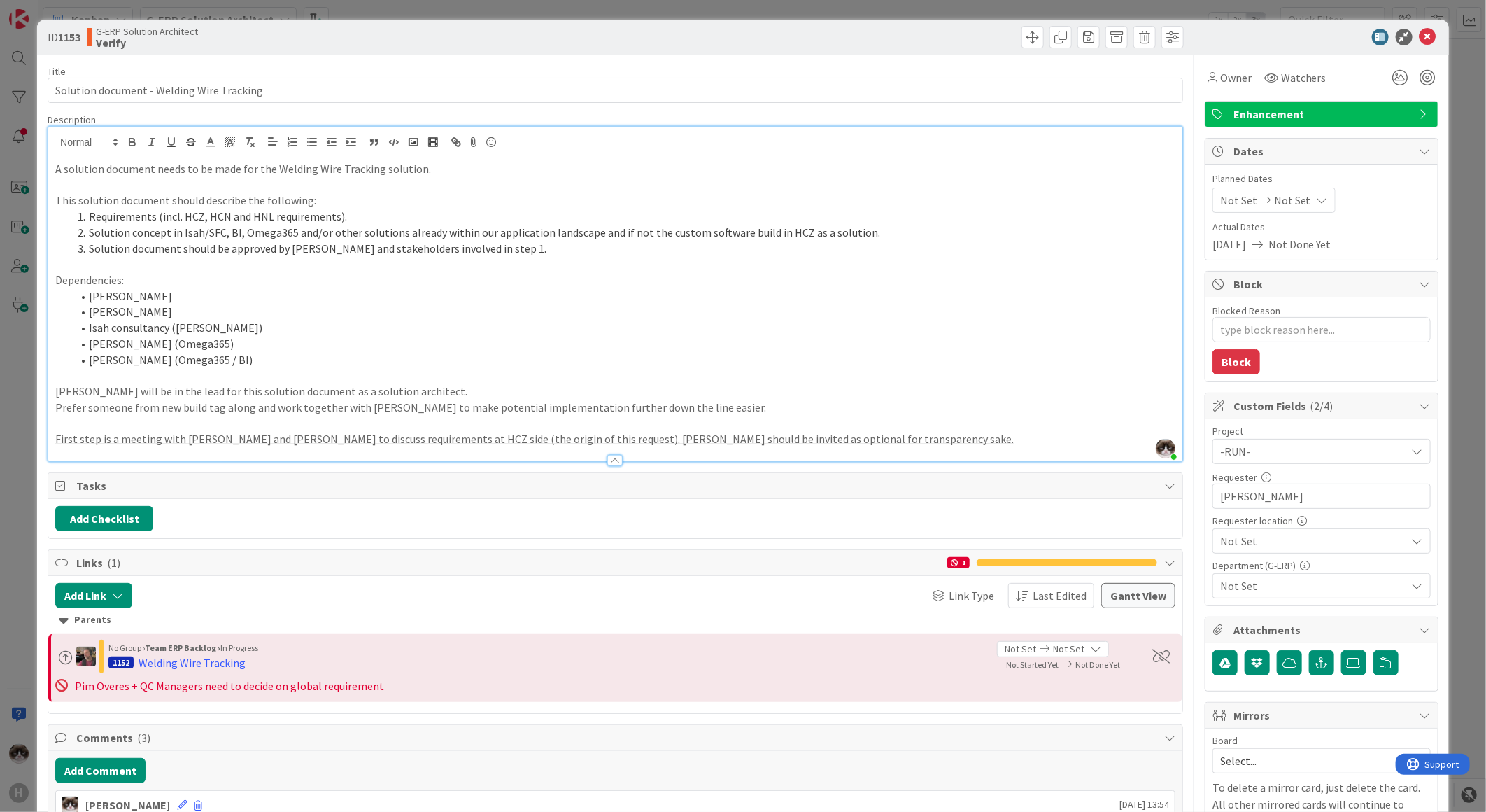
click at [1307, 461] on span "Not Set" at bounding box center [1310, 451] width 179 height 19
click at [1307, 540] on span "Not Set" at bounding box center [1310, 541] width 177 height 19
click at [1307, 461] on span "Not Set" at bounding box center [1310, 451] width 179 height 19
click at [1379, 534] on span "Not Set" at bounding box center [1310, 541] width 177 height 19
click at [1379, 461] on span "Not Set" at bounding box center [1310, 451] width 179 height 19
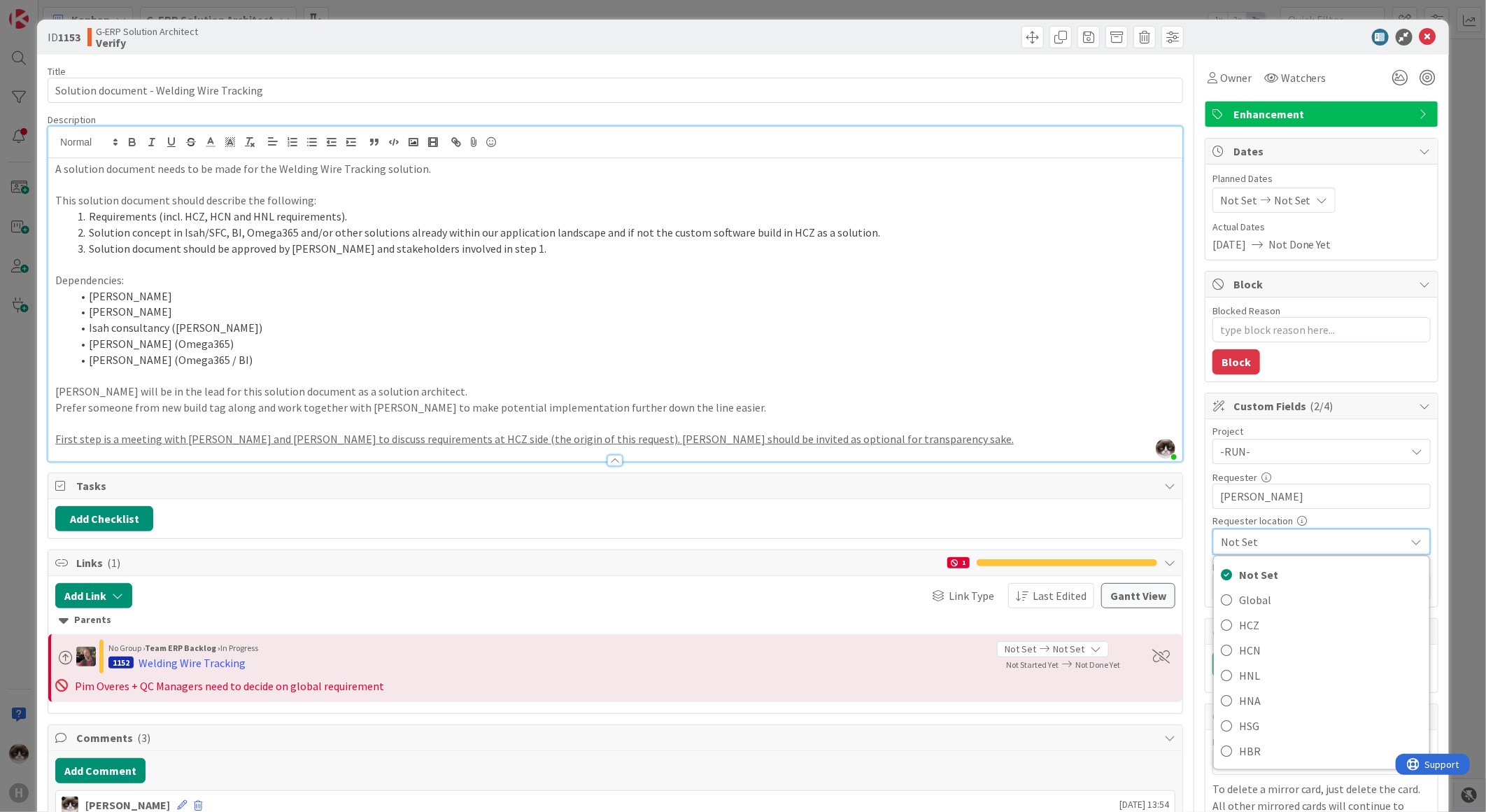
click at [1340, 544] on span "Not Set" at bounding box center [1310, 541] width 177 height 19
click at [1340, 461] on span "Not Set" at bounding box center [1310, 451] width 179 height 19
click at [1340, 544] on span "Not Set" at bounding box center [1310, 541] width 177 height 19
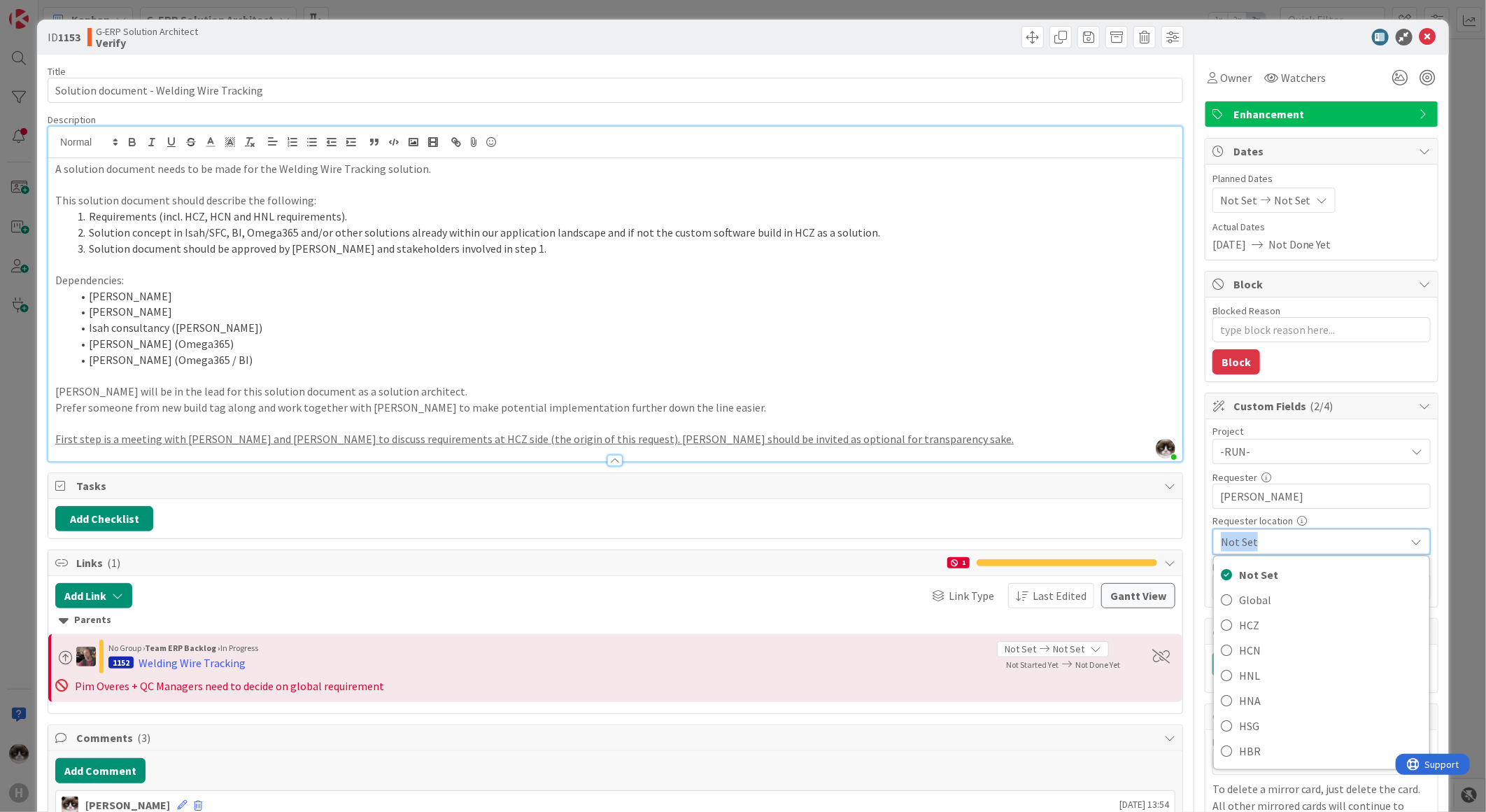
click at [1340, 544] on span "Not Set" at bounding box center [1310, 541] width 177 height 19
click at [1340, 461] on span "Not Set" at bounding box center [1310, 451] width 179 height 19
click at [1339, 542] on span "Not Set" at bounding box center [1310, 541] width 177 height 19
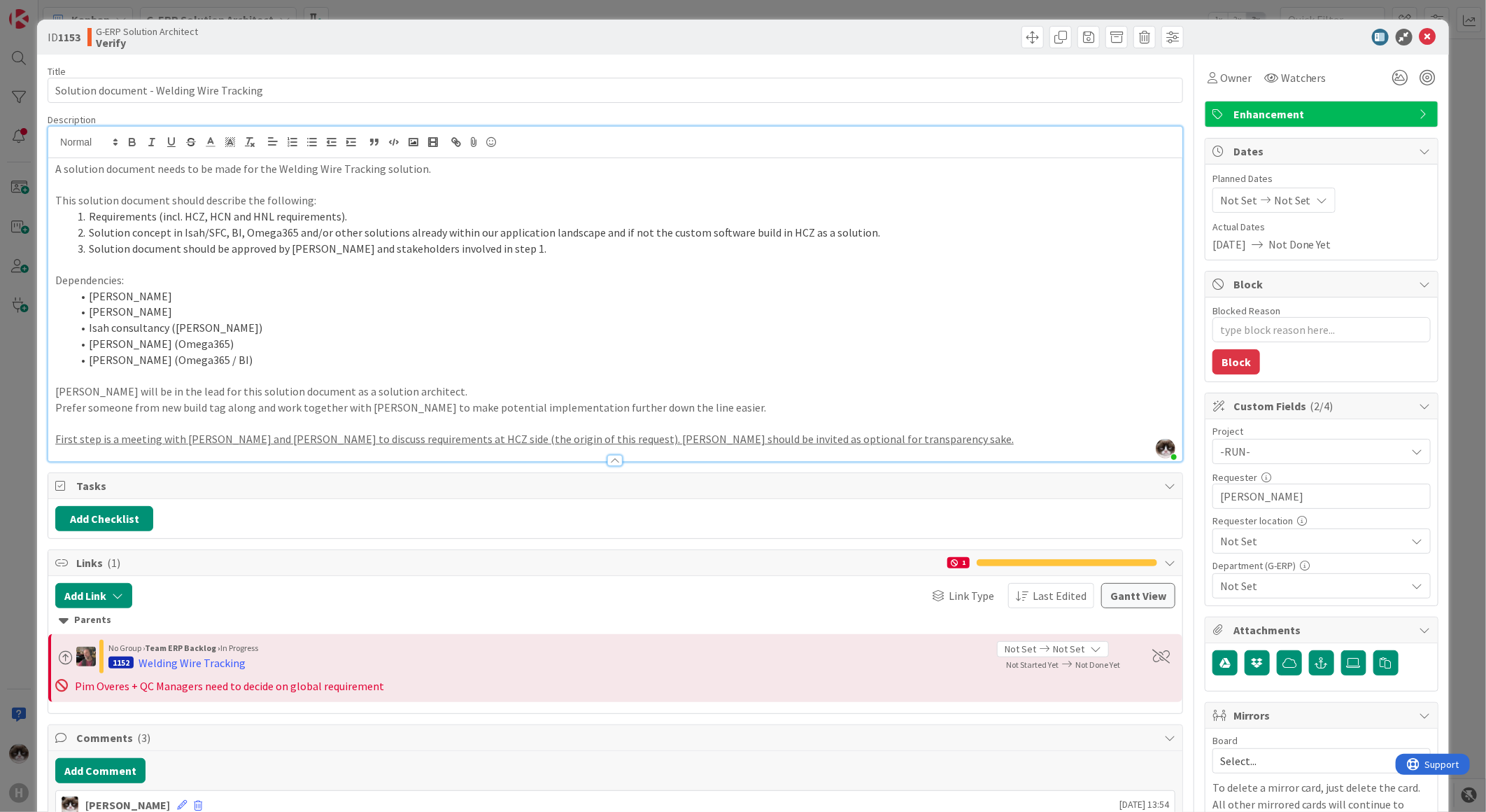
click at [1275, 461] on span "Not Set" at bounding box center [1310, 451] width 179 height 19
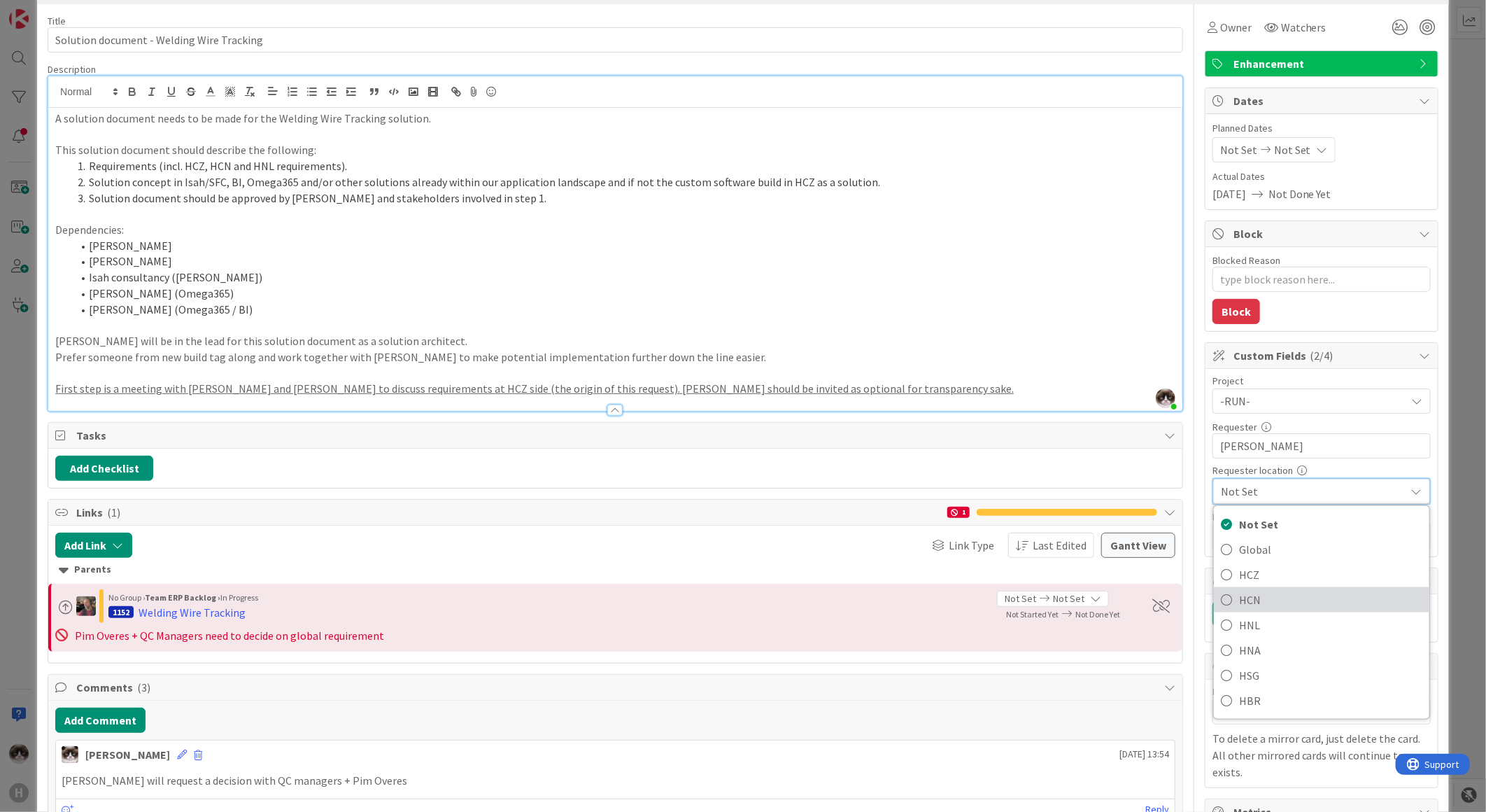
scroll to position [78, 0]
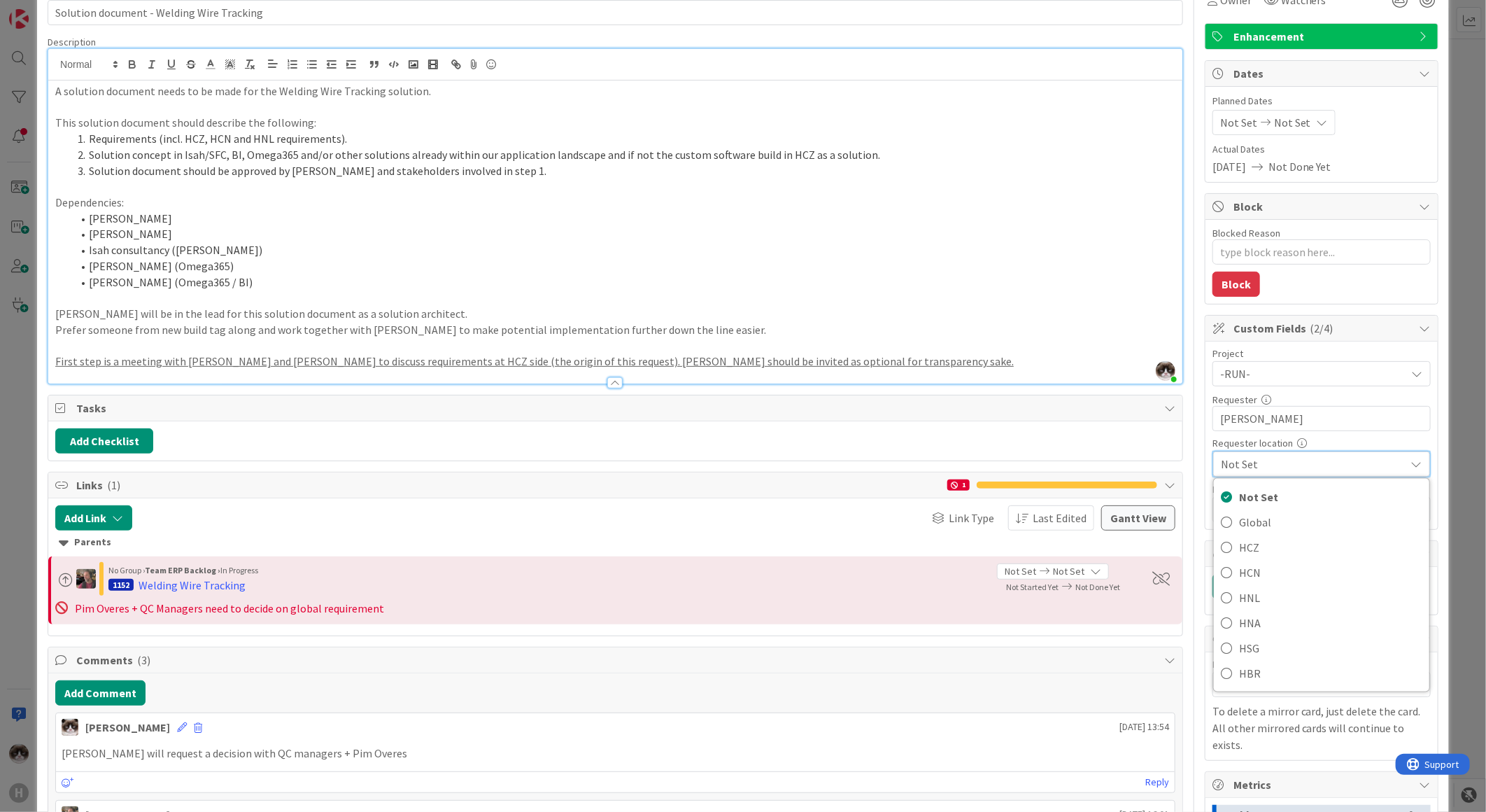
click at [1328, 470] on span "Not Set" at bounding box center [1310, 464] width 177 height 19
click at [1316, 383] on span "Not Set" at bounding box center [1310, 373] width 179 height 19
click at [1313, 465] on span "Not Set" at bounding box center [1310, 464] width 177 height 19
click at [1313, 383] on span "Not Set" at bounding box center [1310, 373] width 179 height 19
click at [1313, 467] on span "Not Set" at bounding box center [1310, 464] width 177 height 19
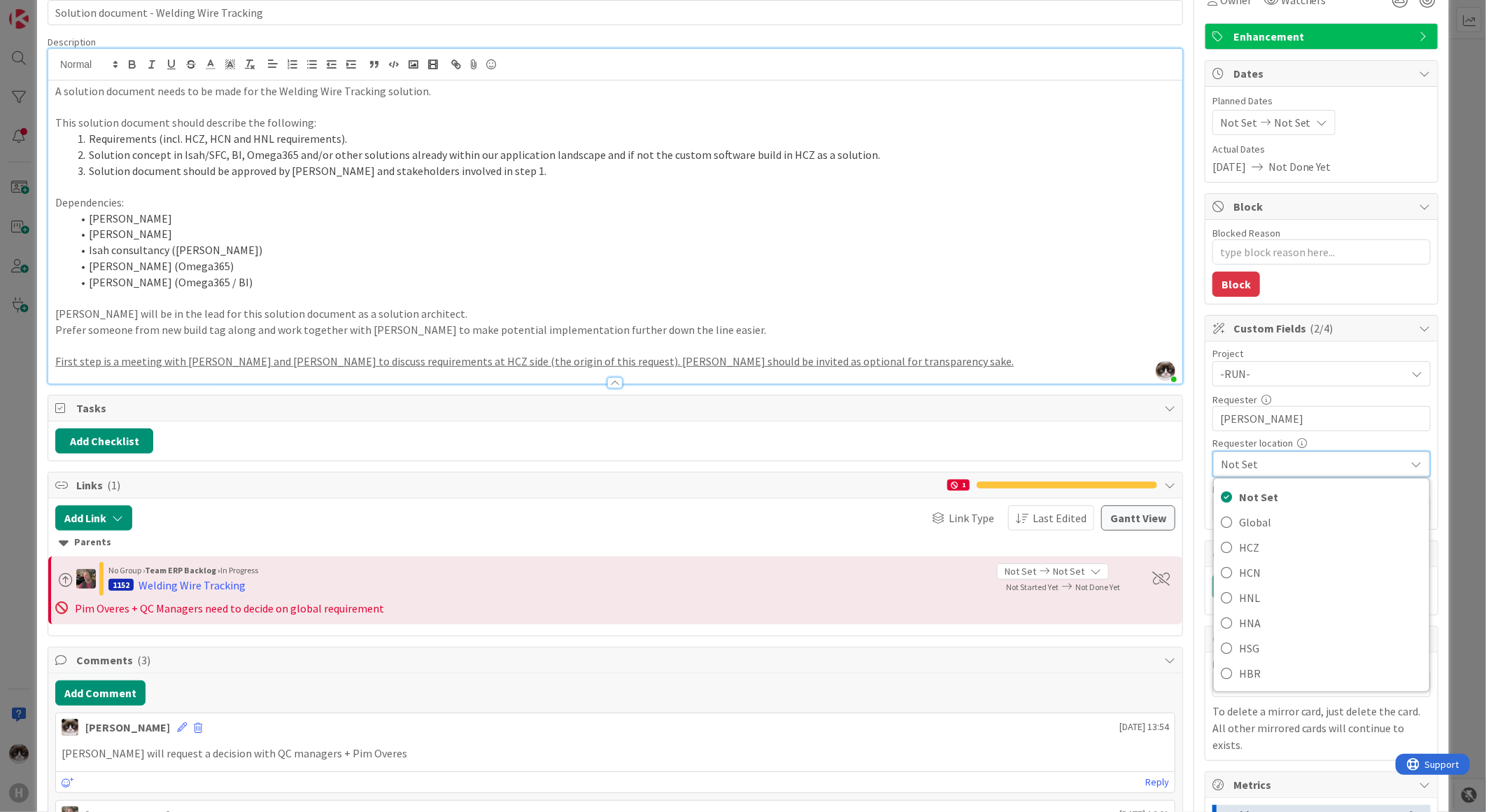
click at [1313, 467] on span "Not Set" at bounding box center [1310, 464] width 177 height 19
click at [1314, 462] on span "Not Set" at bounding box center [1310, 464] width 177 height 19
click at [1314, 383] on span "Not Set" at bounding box center [1310, 373] width 179 height 19
click at [1314, 462] on span "Not Set" at bounding box center [1310, 464] width 177 height 19
click at [1314, 383] on span "Not Set" at bounding box center [1310, 373] width 179 height 19
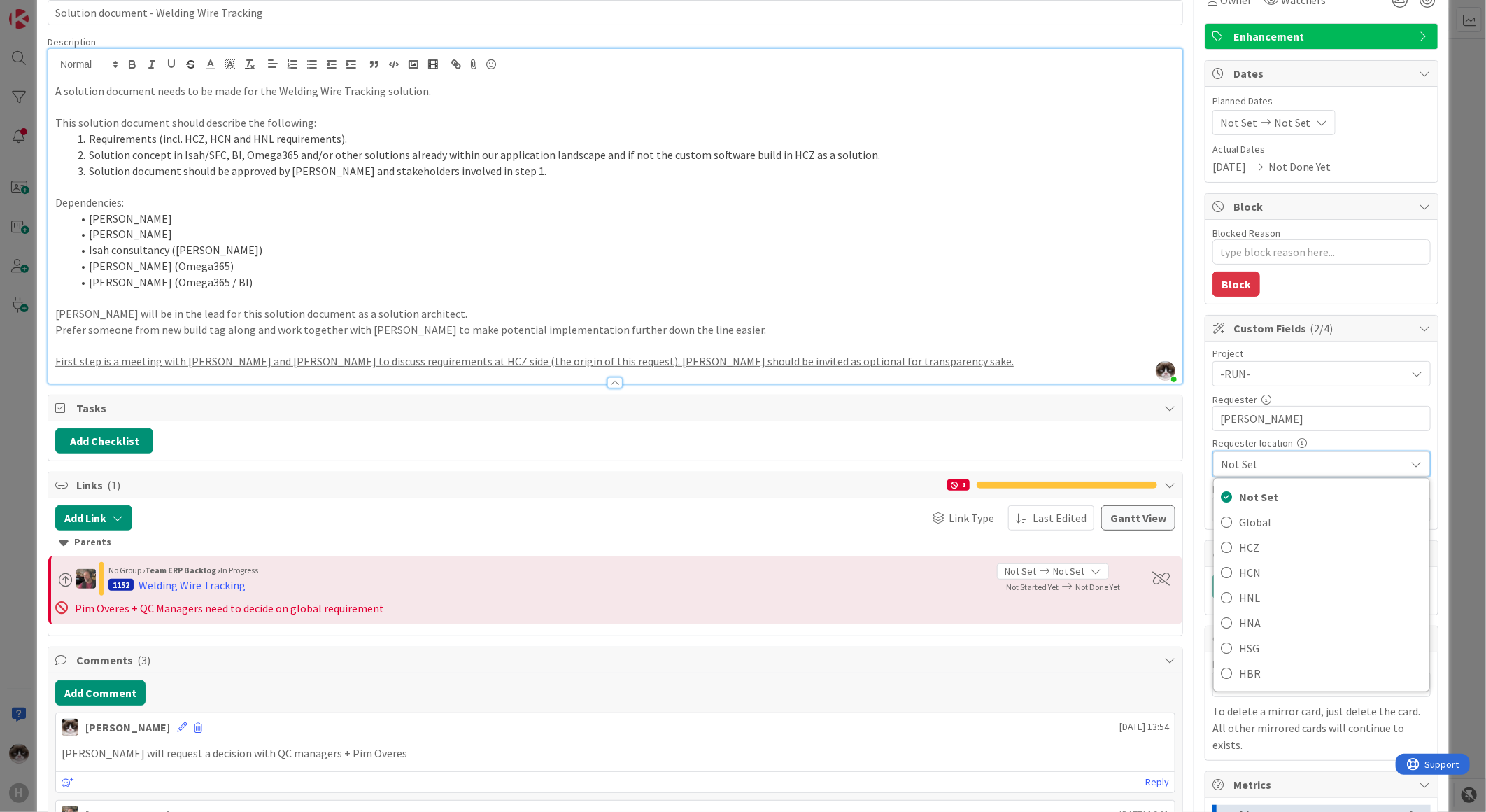
click at [1316, 472] on span "Not Set" at bounding box center [1310, 464] width 177 height 19
click at [1308, 383] on span "Not Set" at bounding box center [1310, 373] width 179 height 19
click at [1311, 465] on span "Not Set" at bounding box center [1310, 464] width 177 height 19
click at [1311, 383] on span "Not Set" at bounding box center [1310, 373] width 179 height 19
click at [1311, 465] on span "Not Set" at bounding box center [1310, 464] width 177 height 19
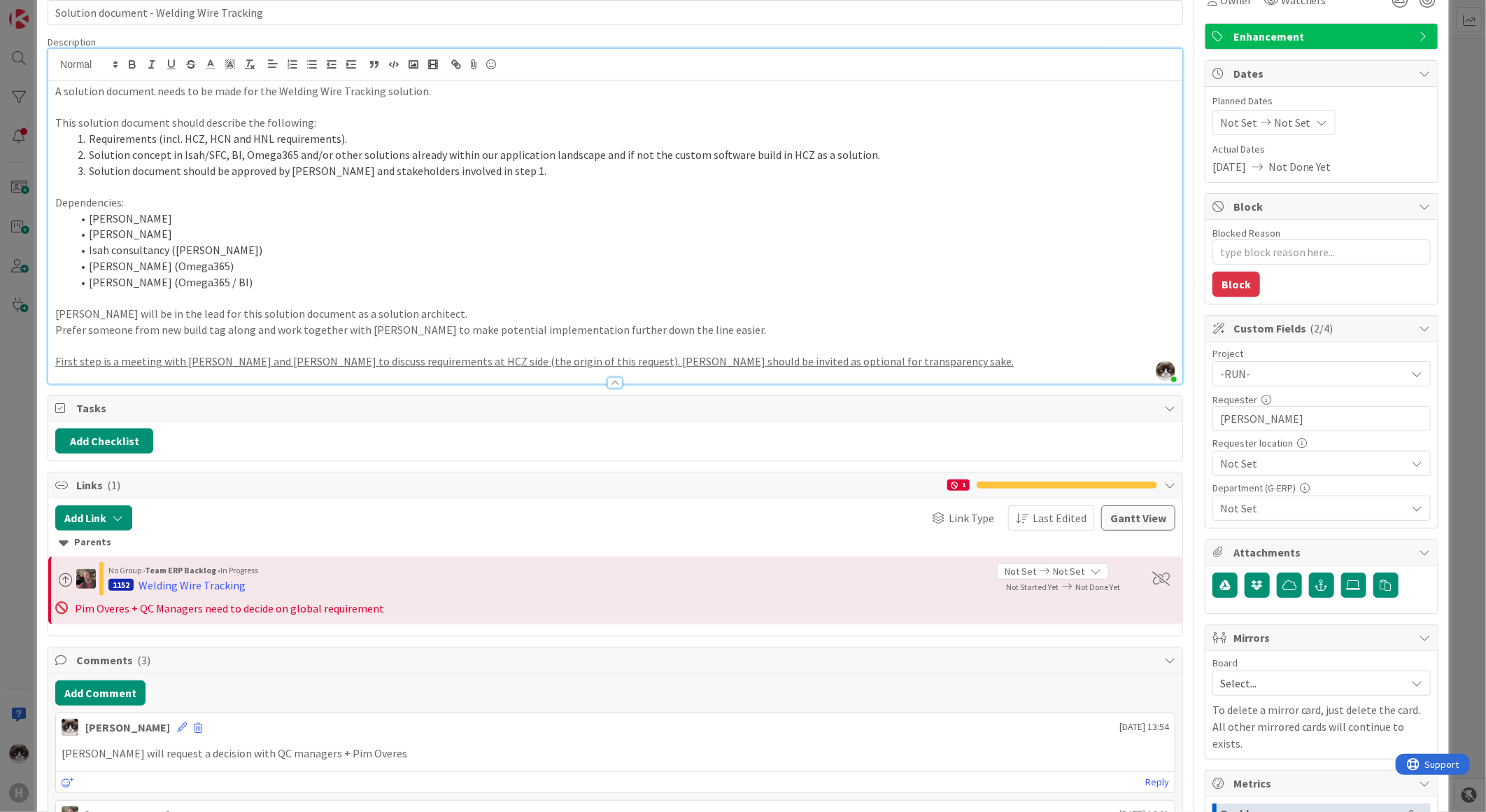
click at [1311, 383] on span "Not Set" at bounding box center [1310, 373] width 179 height 19
click at [1311, 465] on span "Not Set" at bounding box center [1310, 464] width 177 height 19
click at [1311, 383] on span "Not Set" at bounding box center [1310, 373] width 179 height 19
click at [1311, 465] on span "Not Set" at bounding box center [1310, 464] width 177 height 19
click at [1311, 383] on span "Not Set" at bounding box center [1310, 373] width 179 height 19
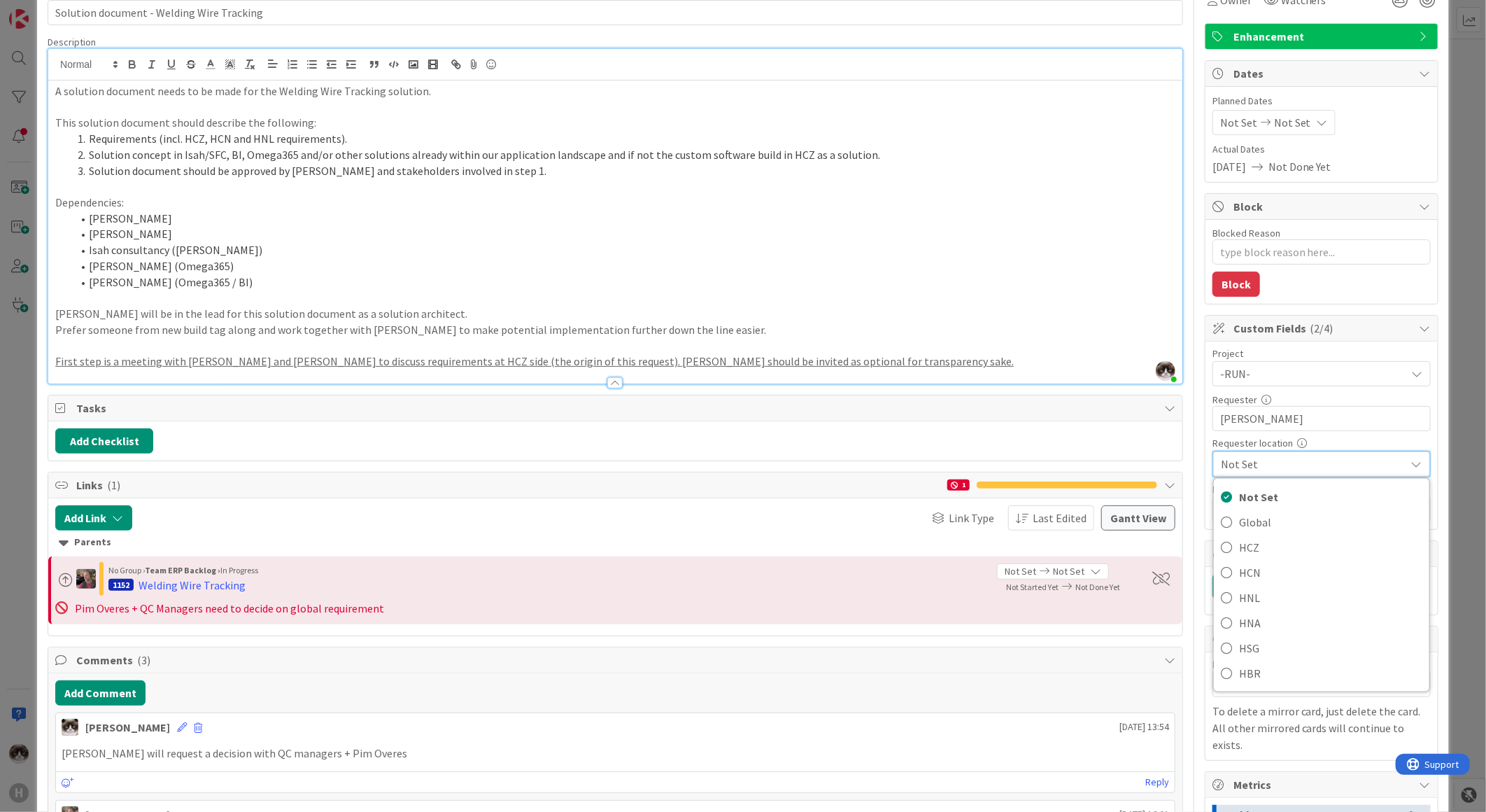
click at [1311, 465] on span "Not Set" at bounding box center [1310, 464] width 177 height 19
click at [1257, 540] on span "HCZ" at bounding box center [1331, 547] width 183 height 21
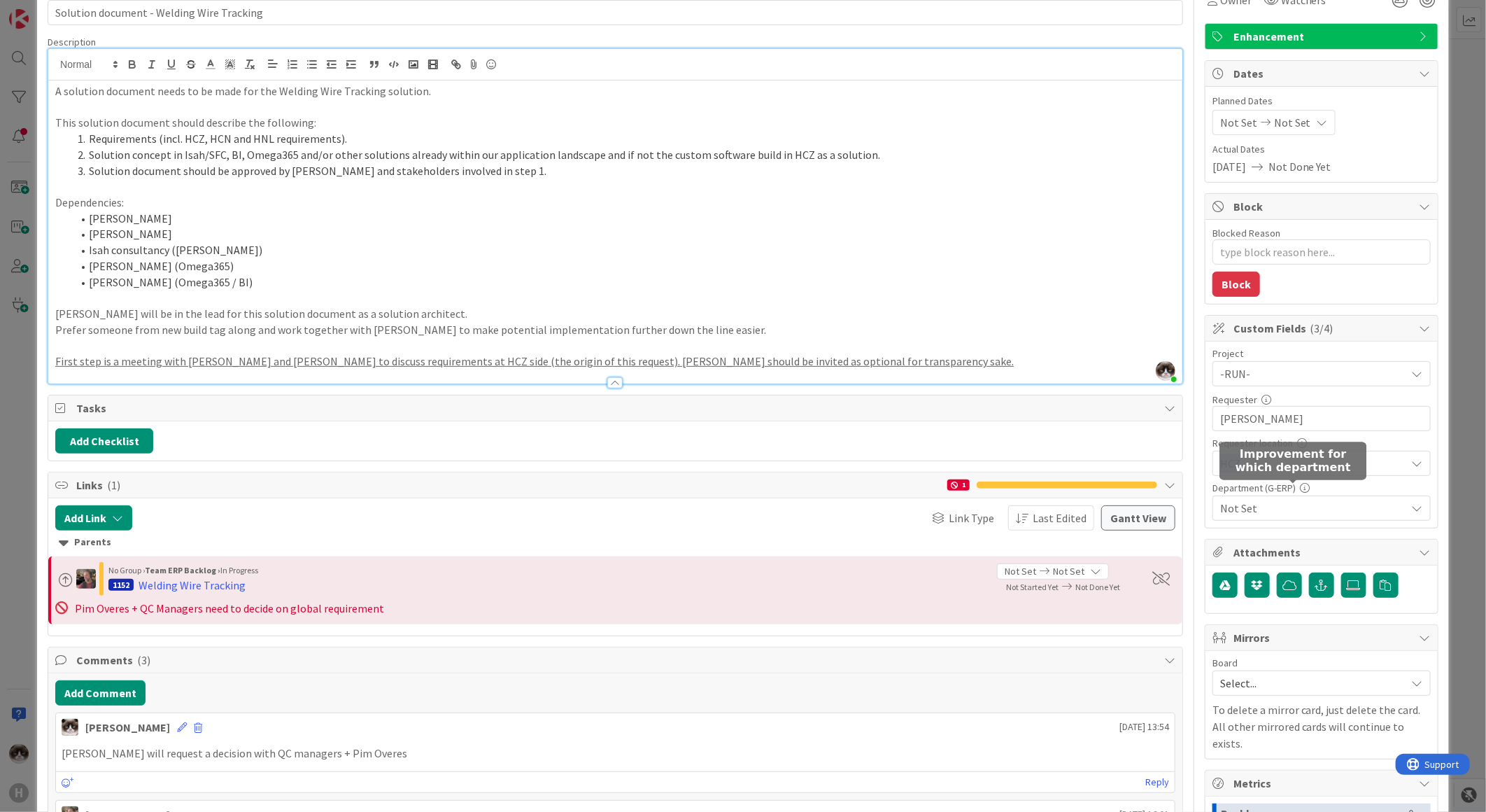
click at [1295, 383] on span "HCZ" at bounding box center [1310, 373] width 179 height 19
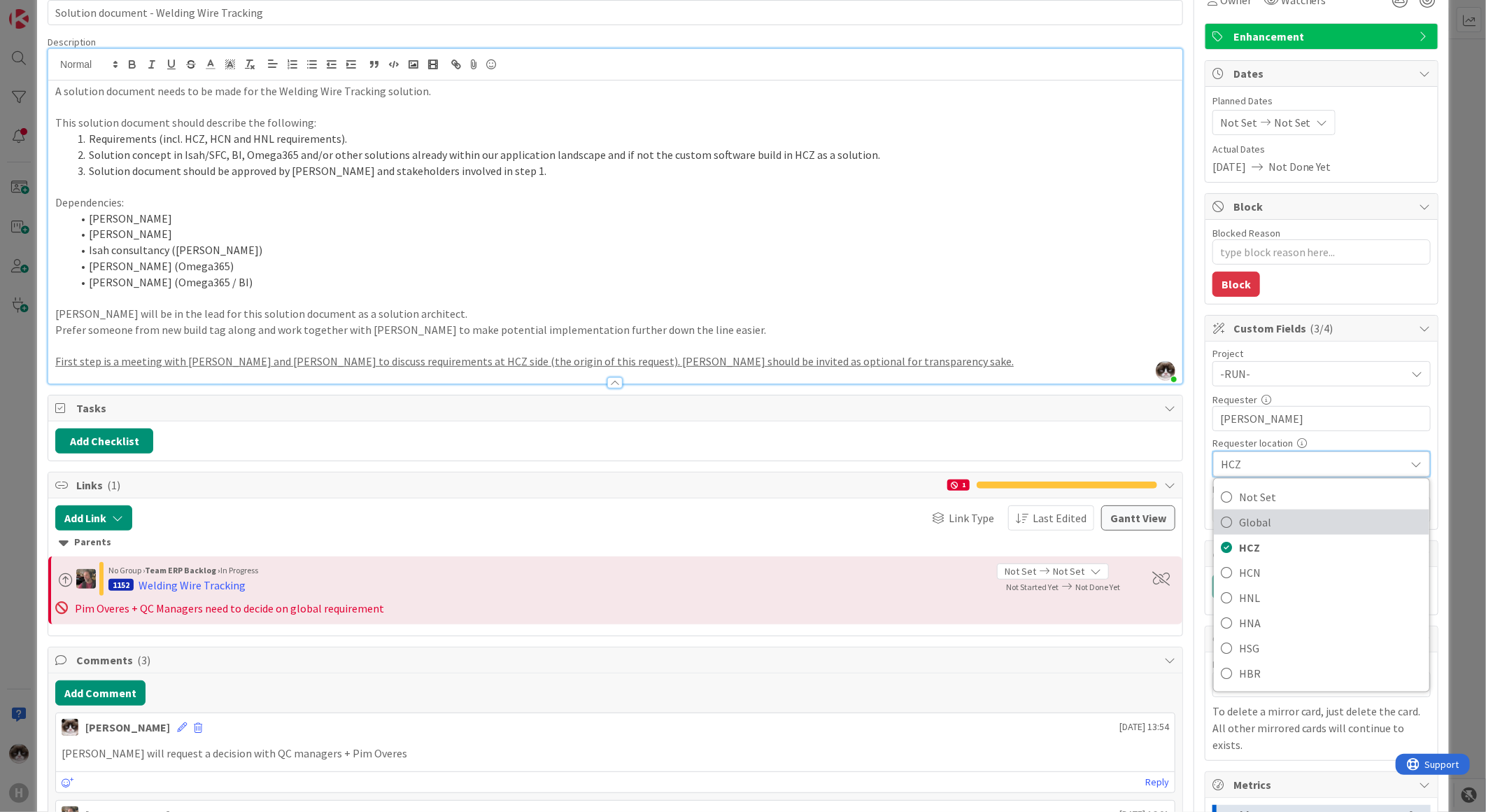
click at [1277, 520] on span "Global" at bounding box center [1331, 522] width 183 height 21
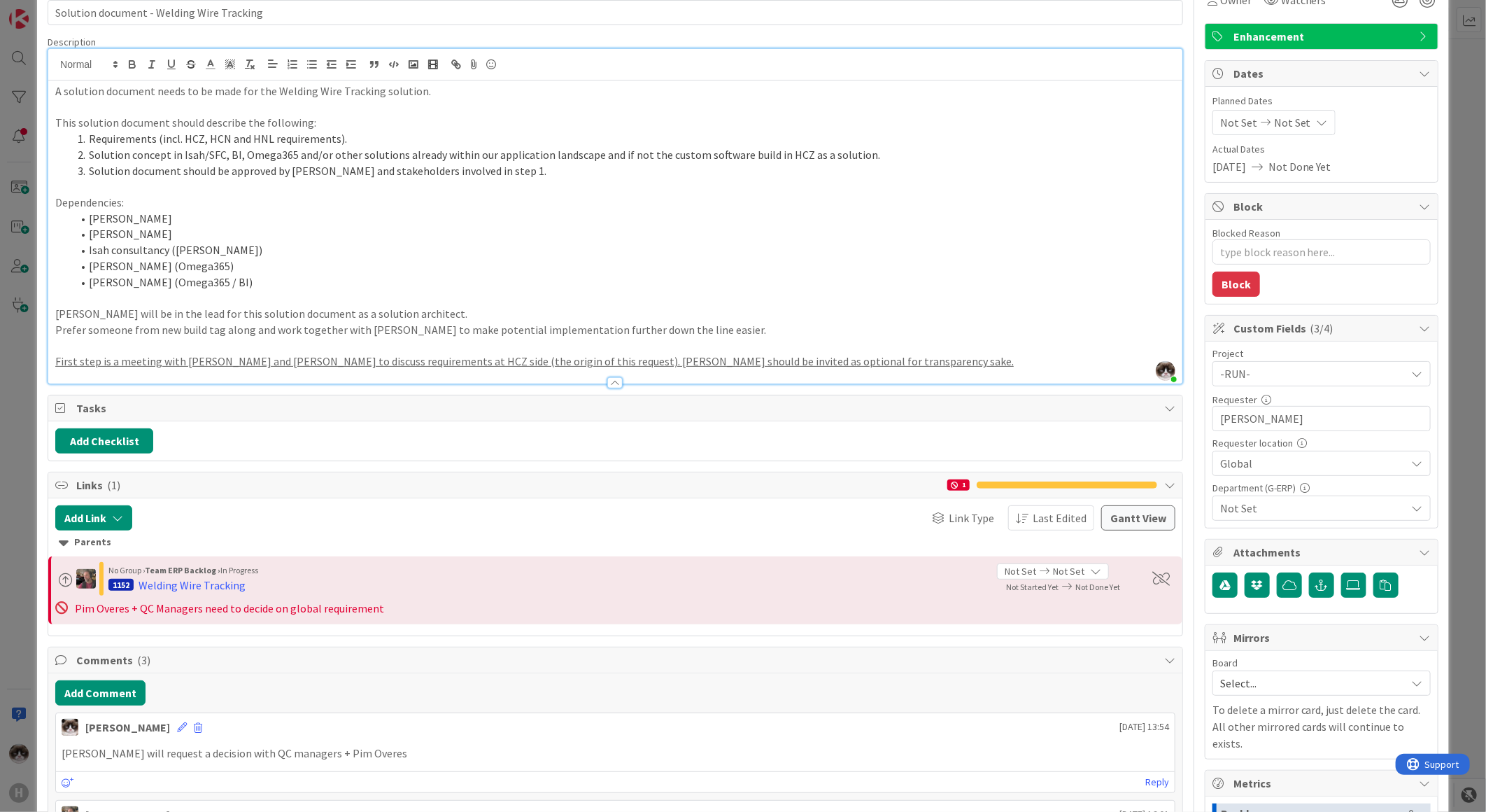
click at [1340, 520] on div "Not Set" at bounding box center [1322, 508] width 218 height 25
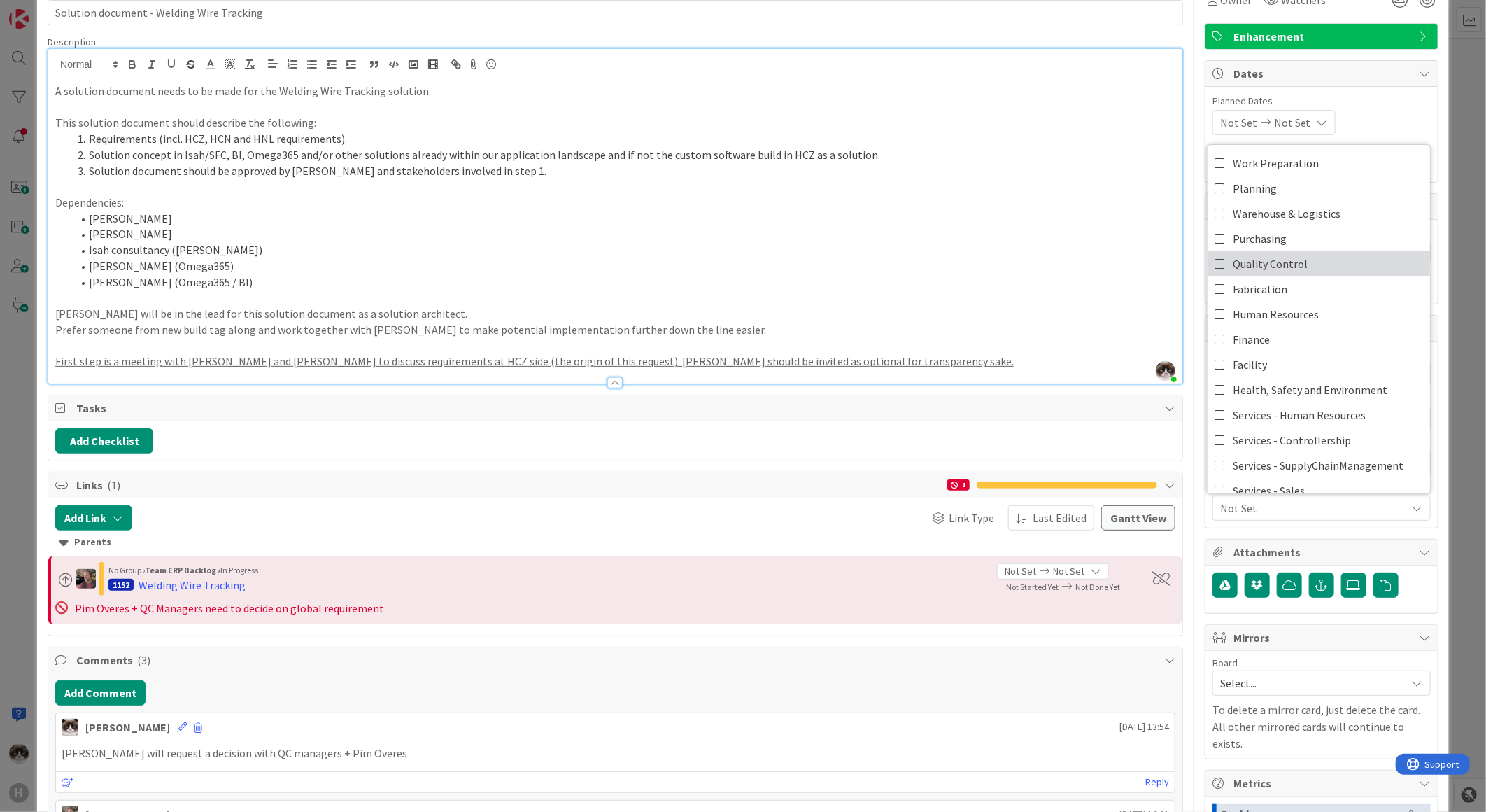
click at [1280, 267] on span "Quality Control" at bounding box center [1271, 264] width 75 height 21
type textarea "x"
click at [1306, 507] on span "Quality Control" at bounding box center [1313, 507] width 186 height 17
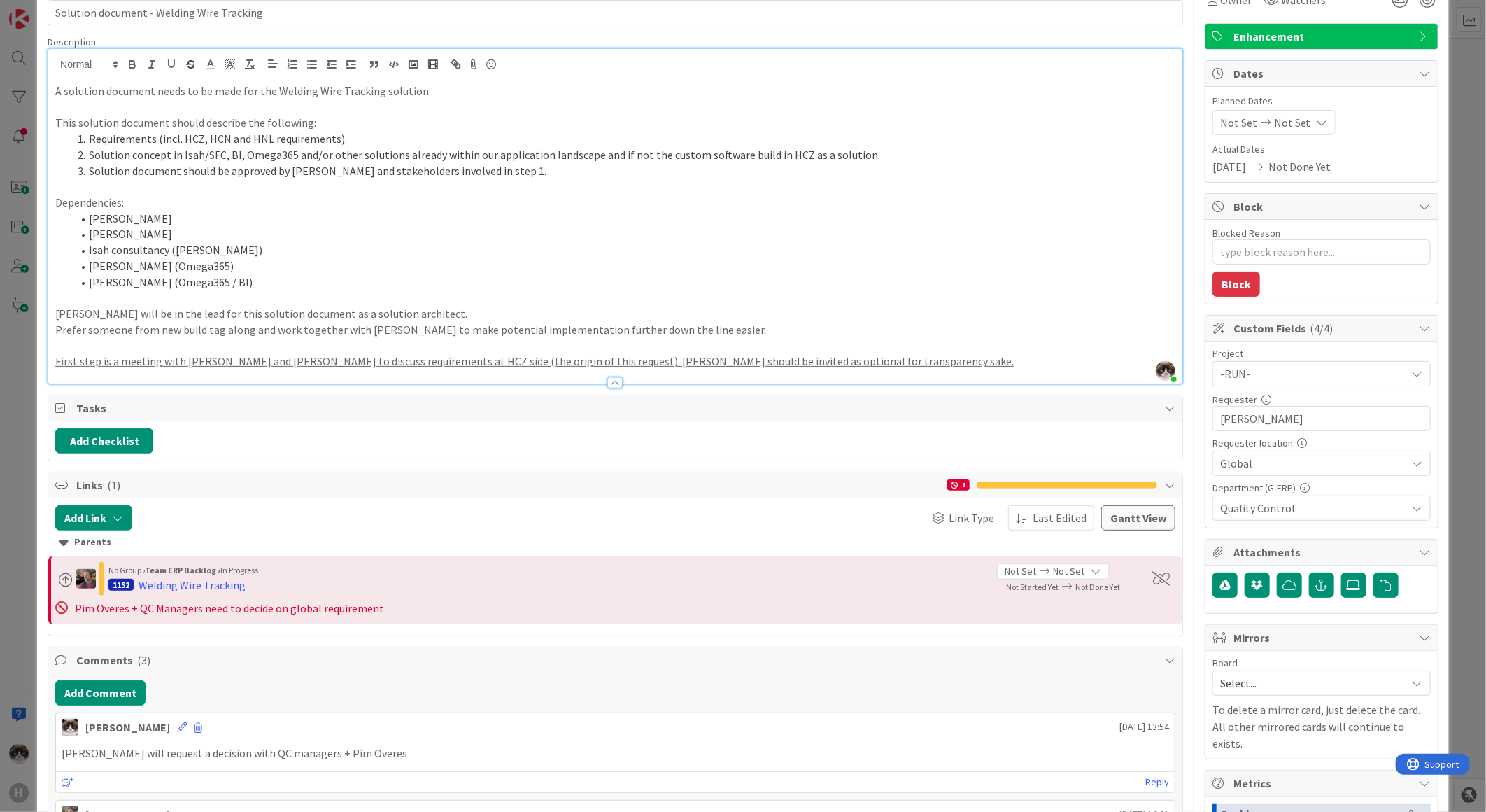
scroll to position [0, 0]
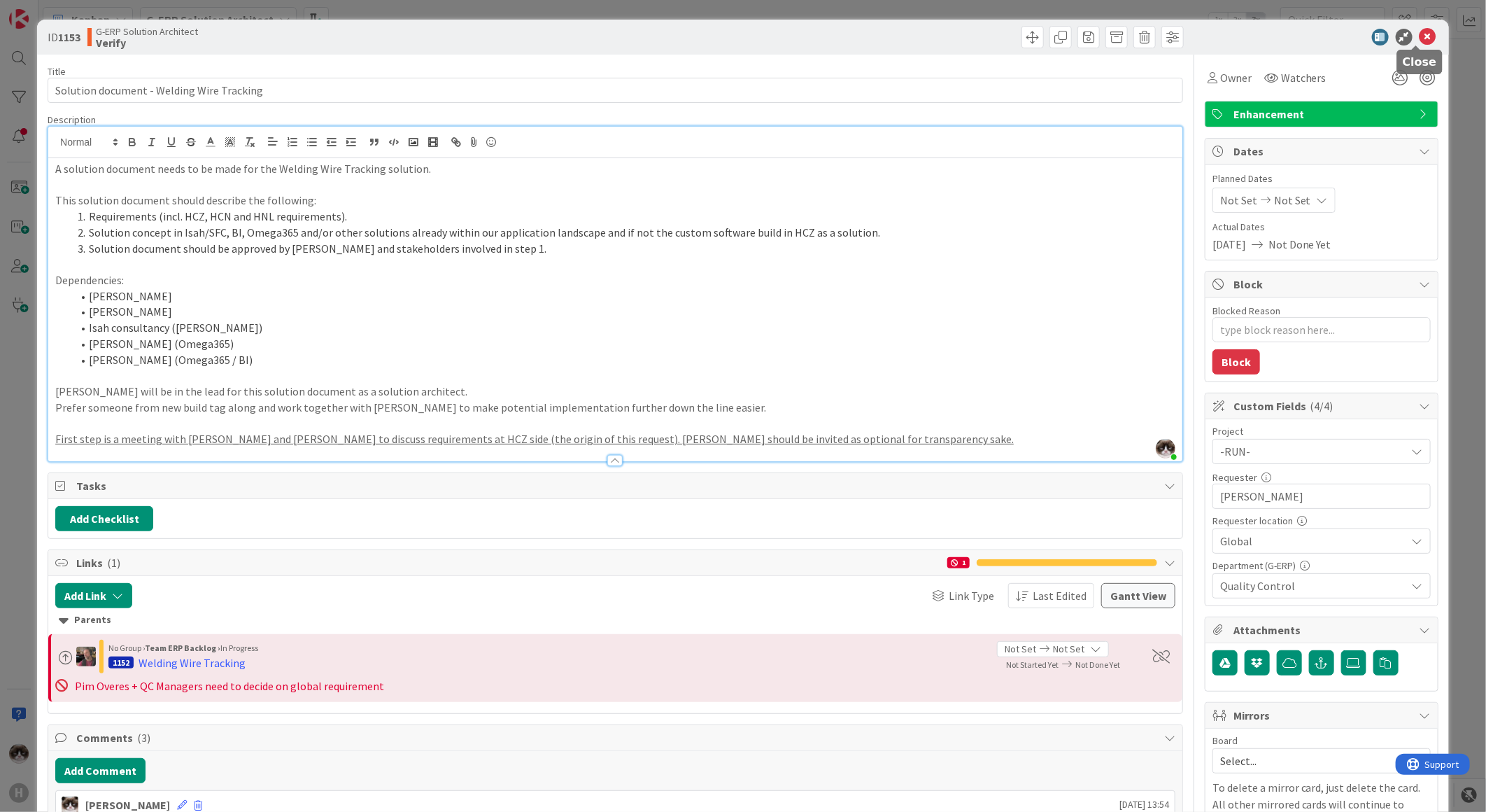
click at [1420, 40] on icon at bounding box center [1427, 36] width 17 height 17
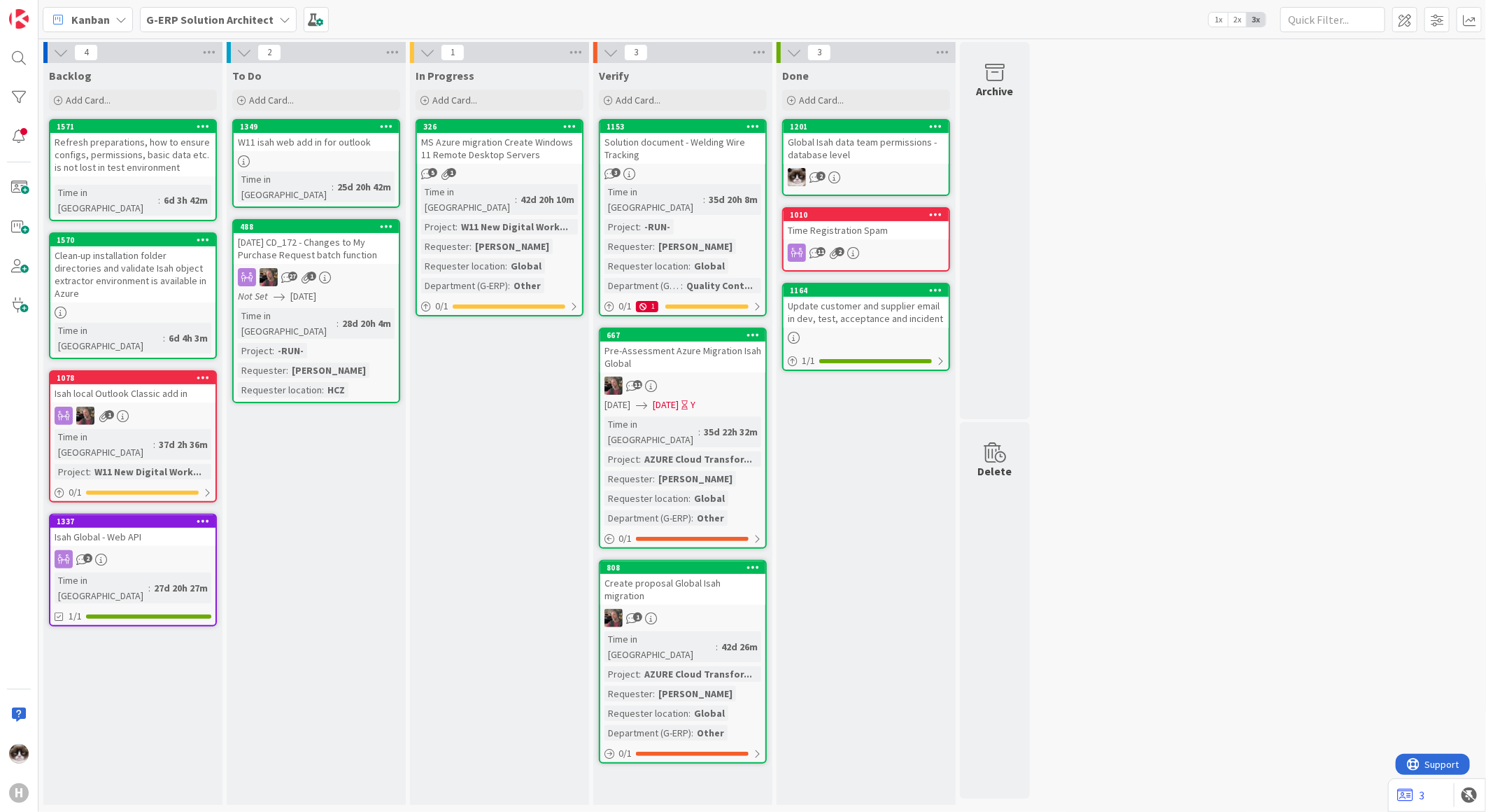
click at [23, 60] on div at bounding box center [19, 58] width 28 height 28
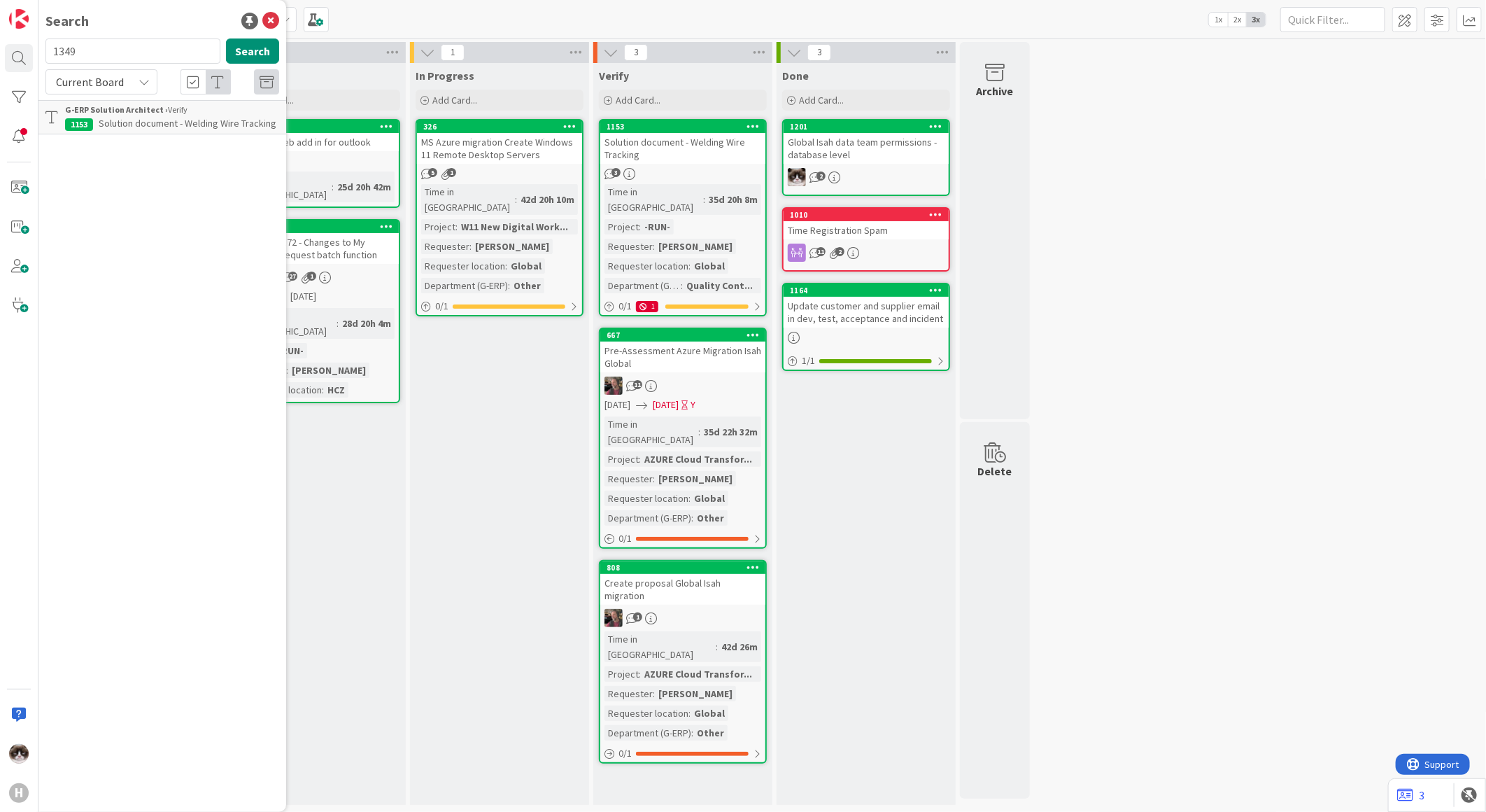
type input "1349"
click at [130, 108] on b "G-ERP Solution Architect ›" at bounding box center [117, 109] width 103 height 11
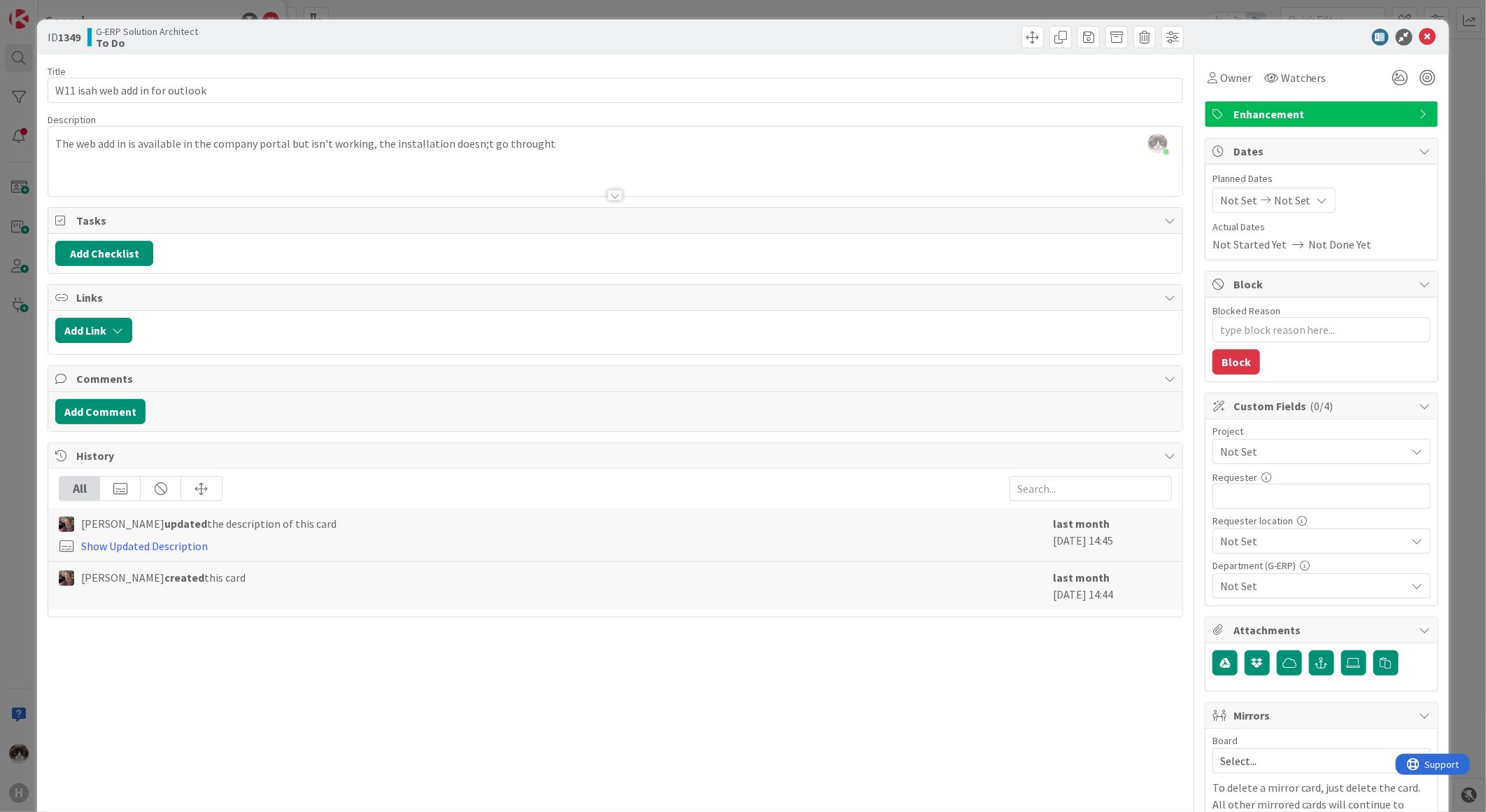
click at [1264, 457] on span "Not Set" at bounding box center [1310, 451] width 179 height 19
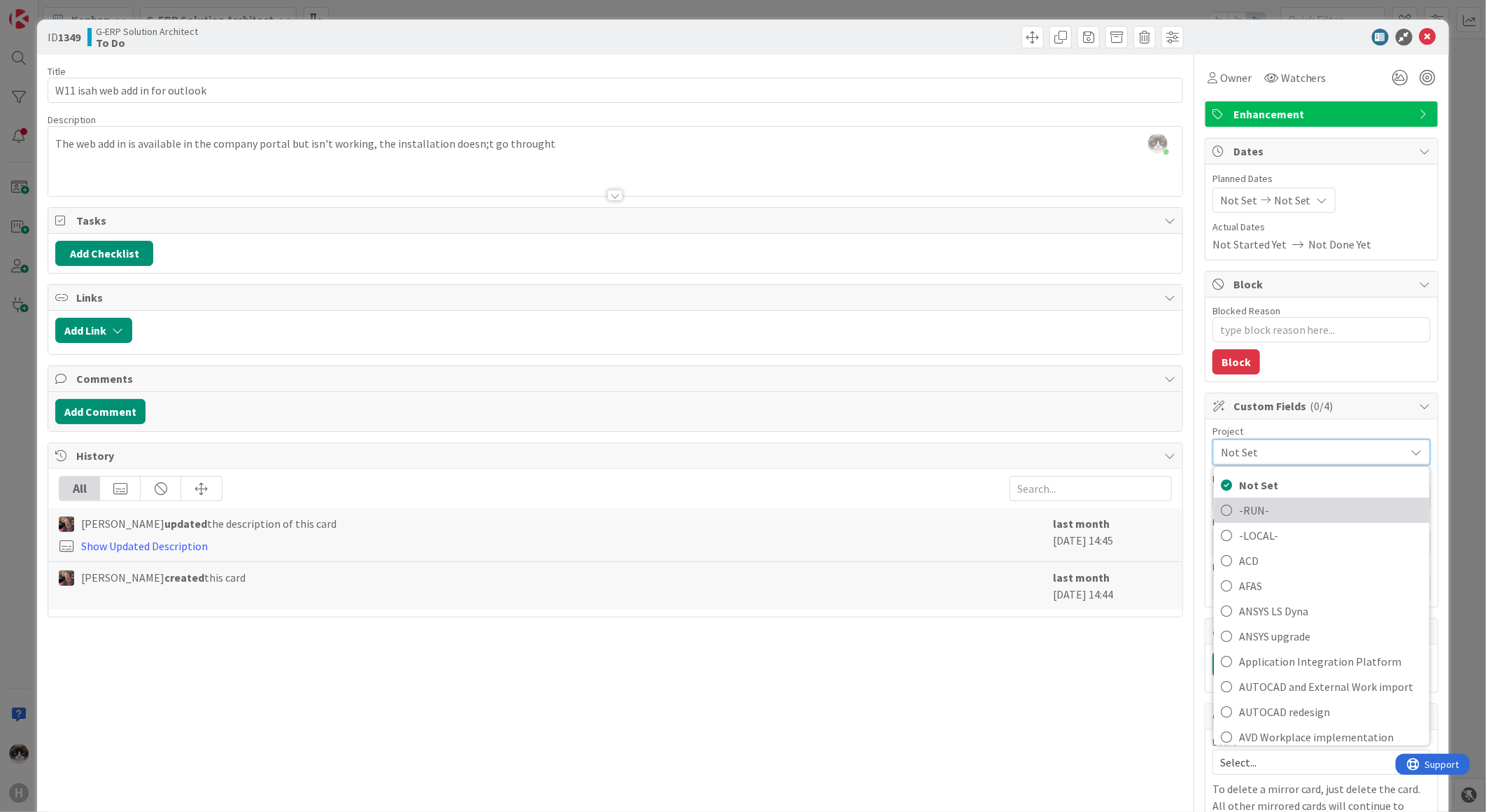
click at [1274, 515] on span "-RUN-" at bounding box center [1331, 510] width 183 height 21
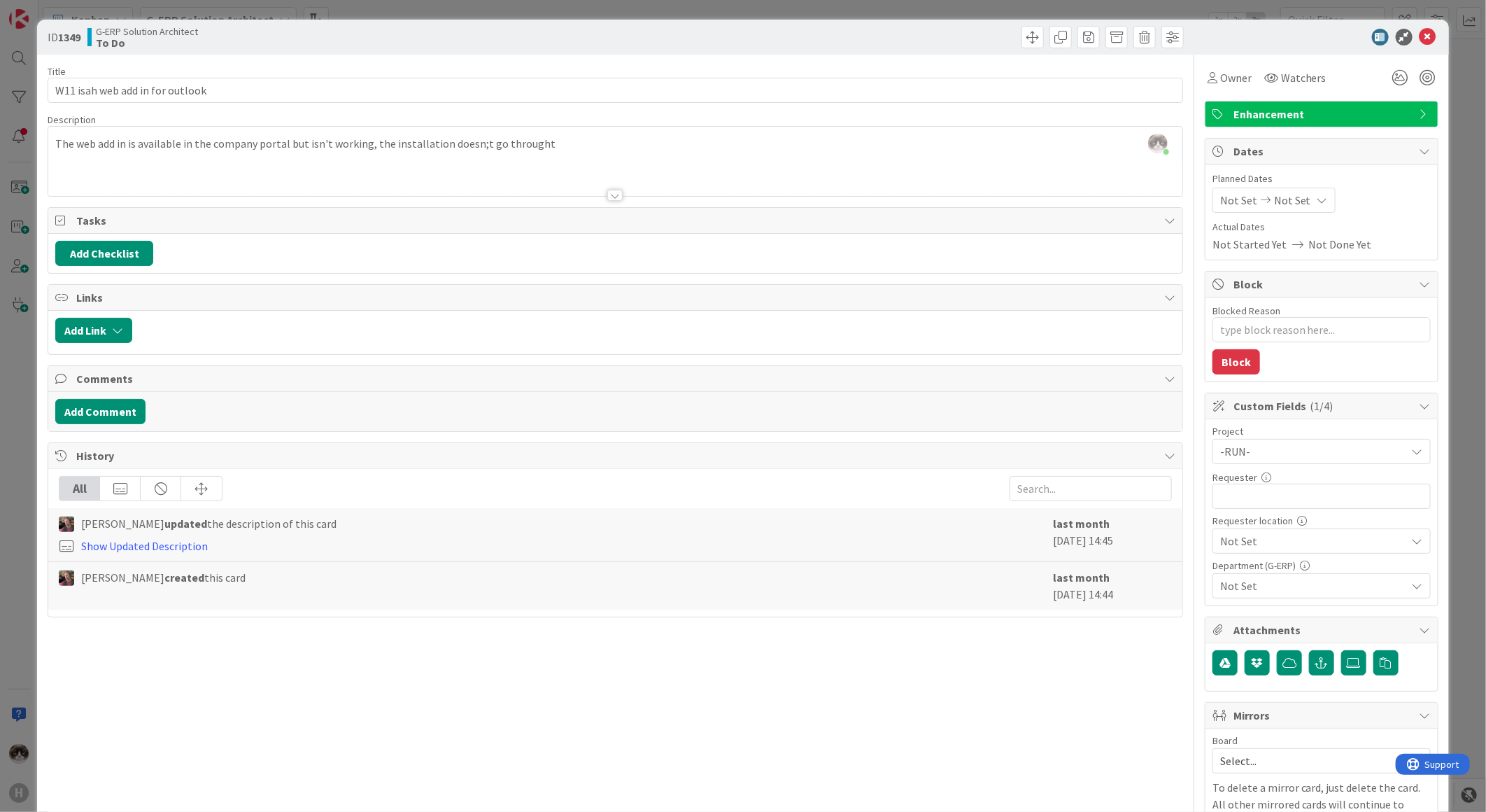
type textarea "x"
click at [1295, 500] on input "text" at bounding box center [1322, 496] width 218 height 25
type input "Kevin"
type textarea "x"
type input "Tjardo Wijnstra"
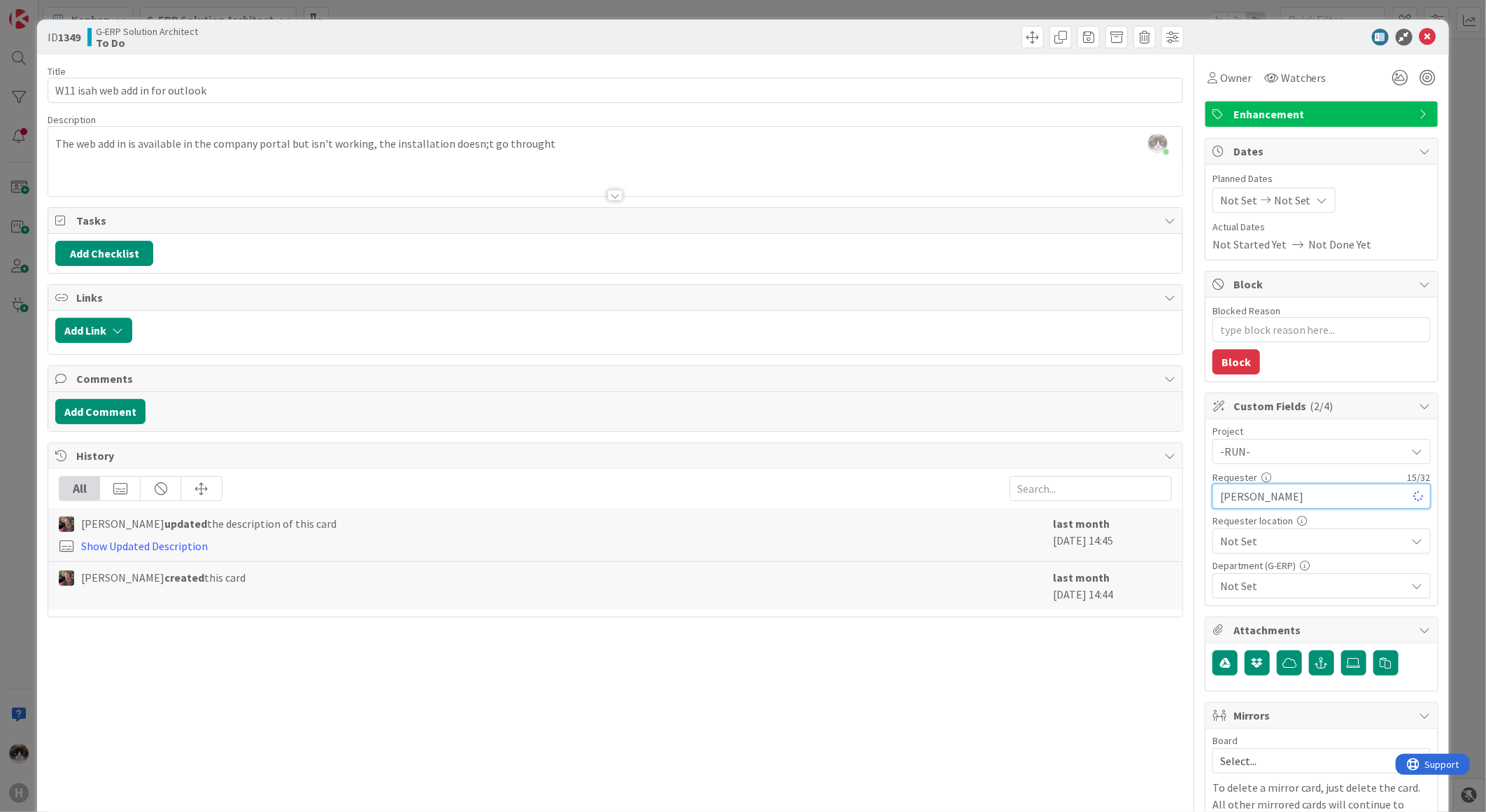
type textarea "x"
type input "Tjardo Wijnstra"
click at [1337, 461] on span "Not Set" at bounding box center [1310, 451] width 179 height 19
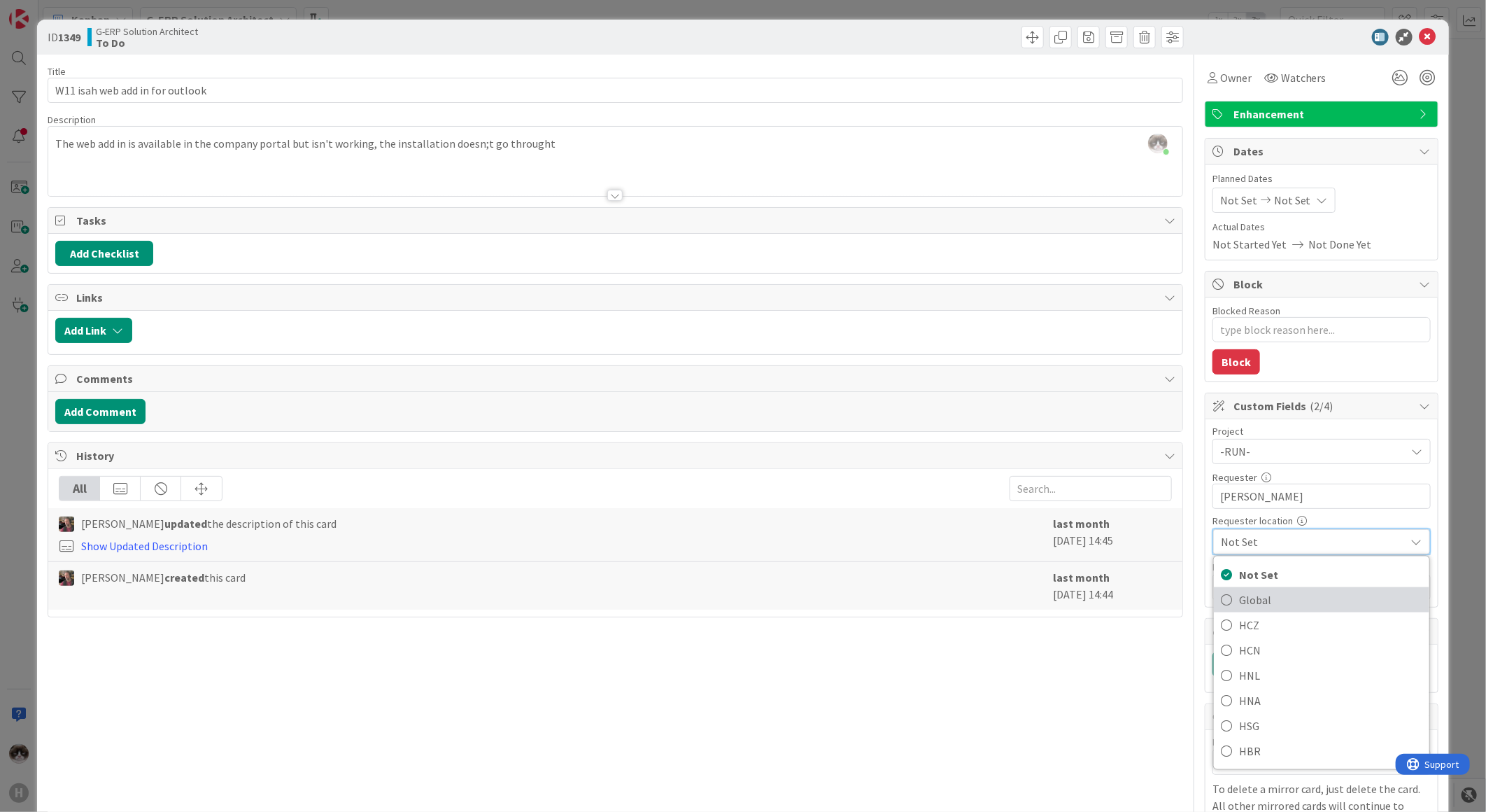
click at [1263, 607] on span "Global" at bounding box center [1331, 599] width 183 height 21
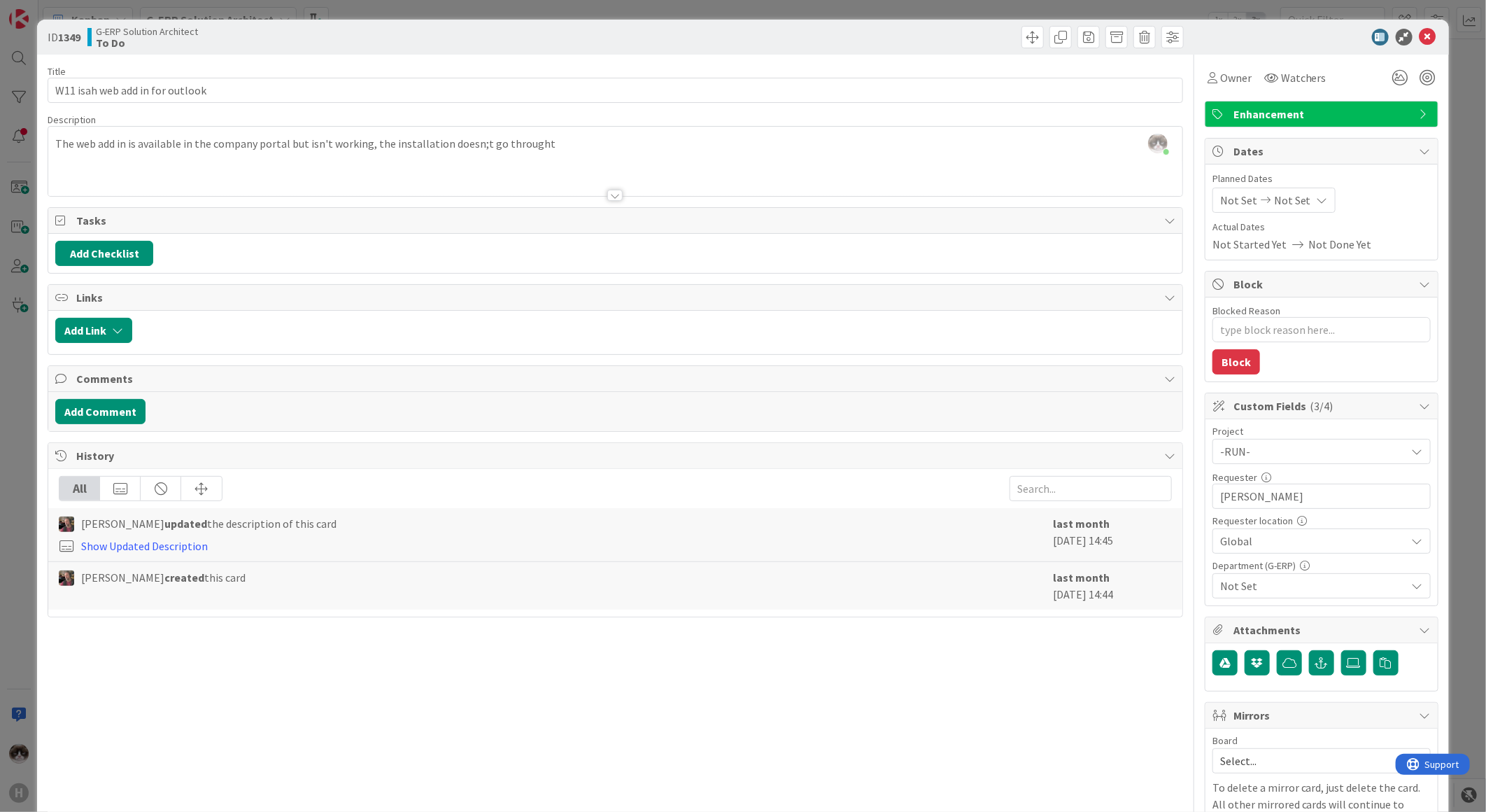
click at [1274, 590] on span "Not Set" at bounding box center [1313, 585] width 186 height 17
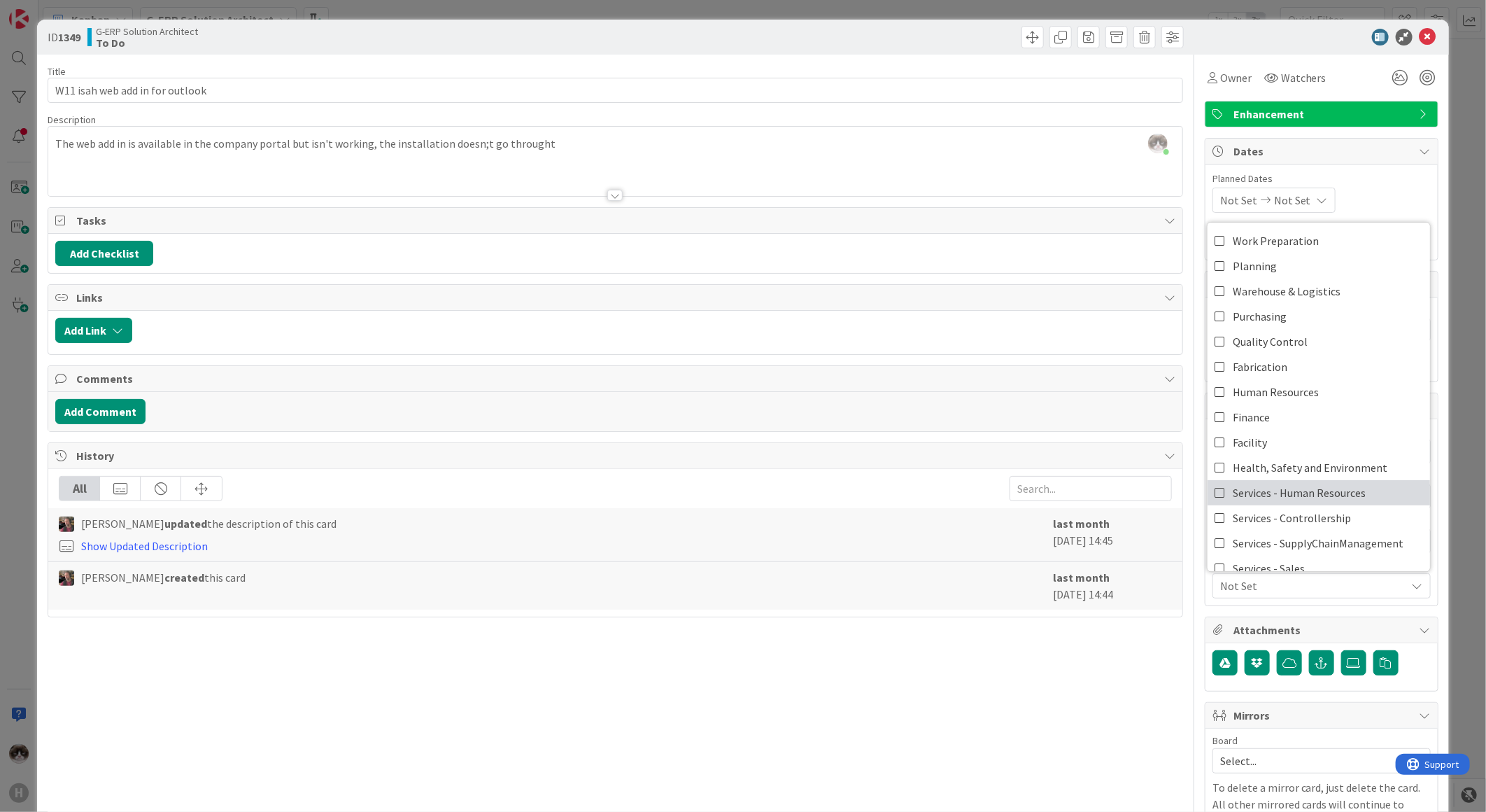
scroll to position [115, 0]
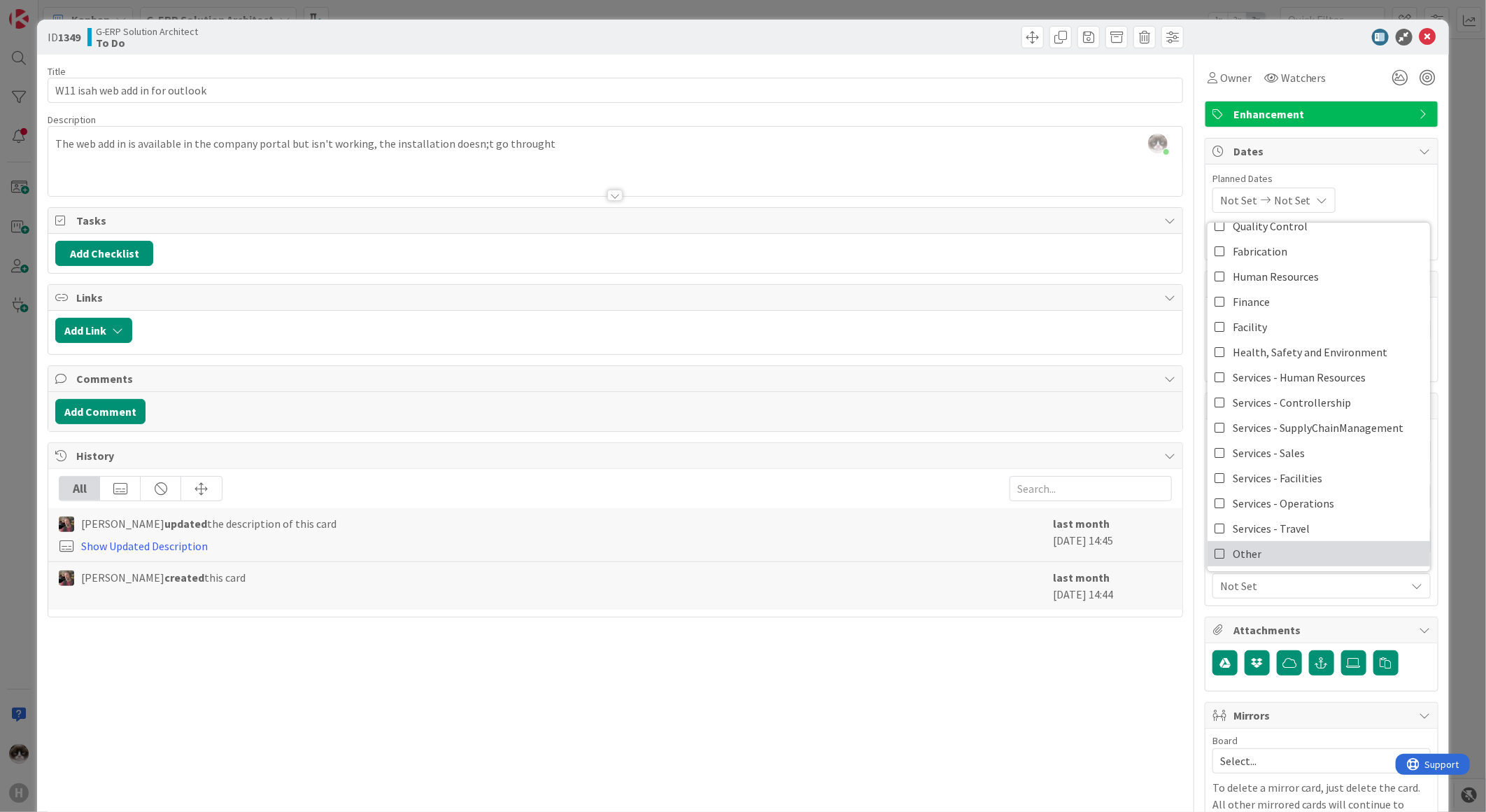
click at [1243, 547] on span "Other" at bounding box center [1247, 554] width 28 height 21
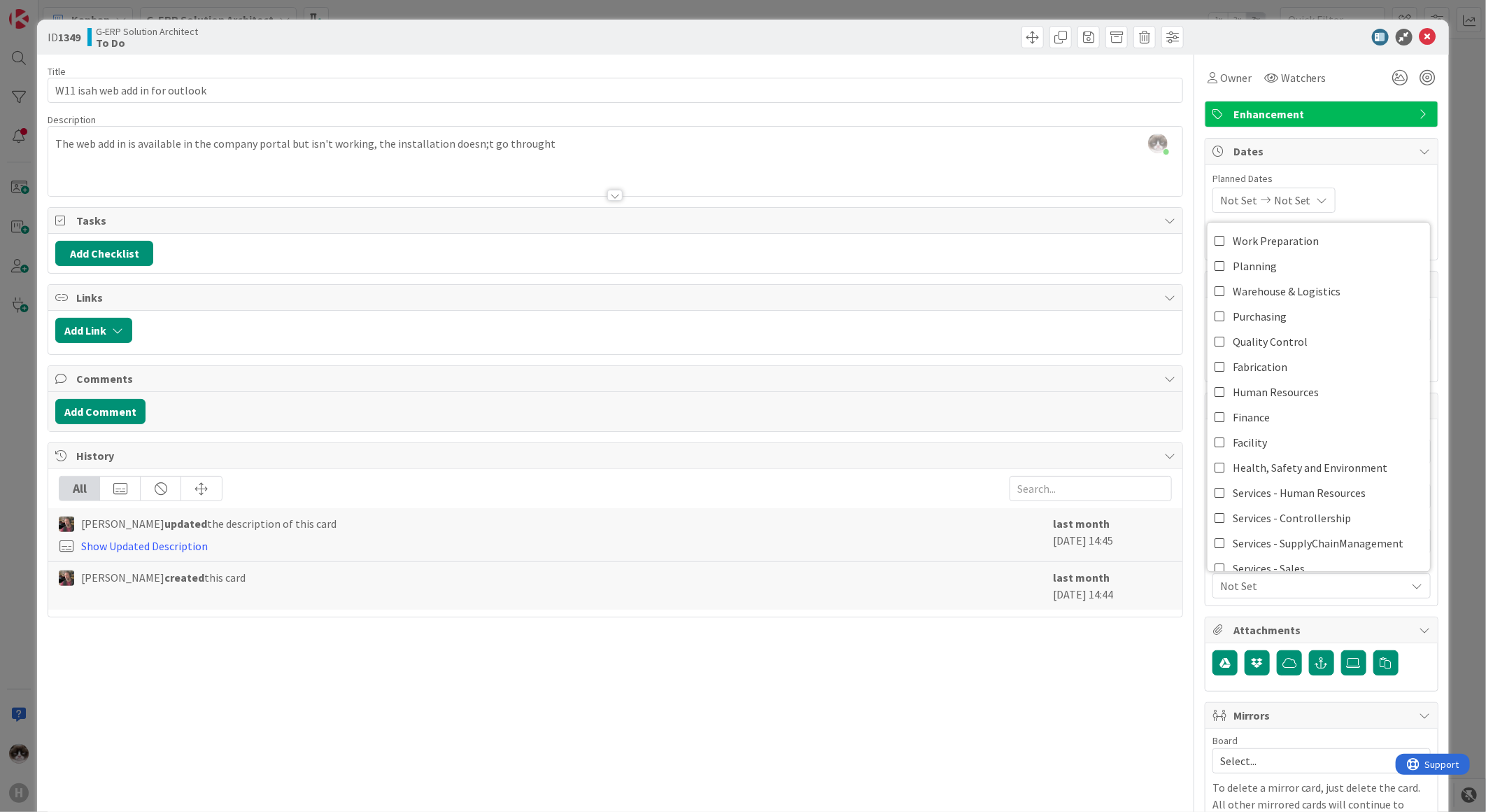
type textarea "x"
click at [1425, 31] on icon at bounding box center [1427, 36] width 17 height 17
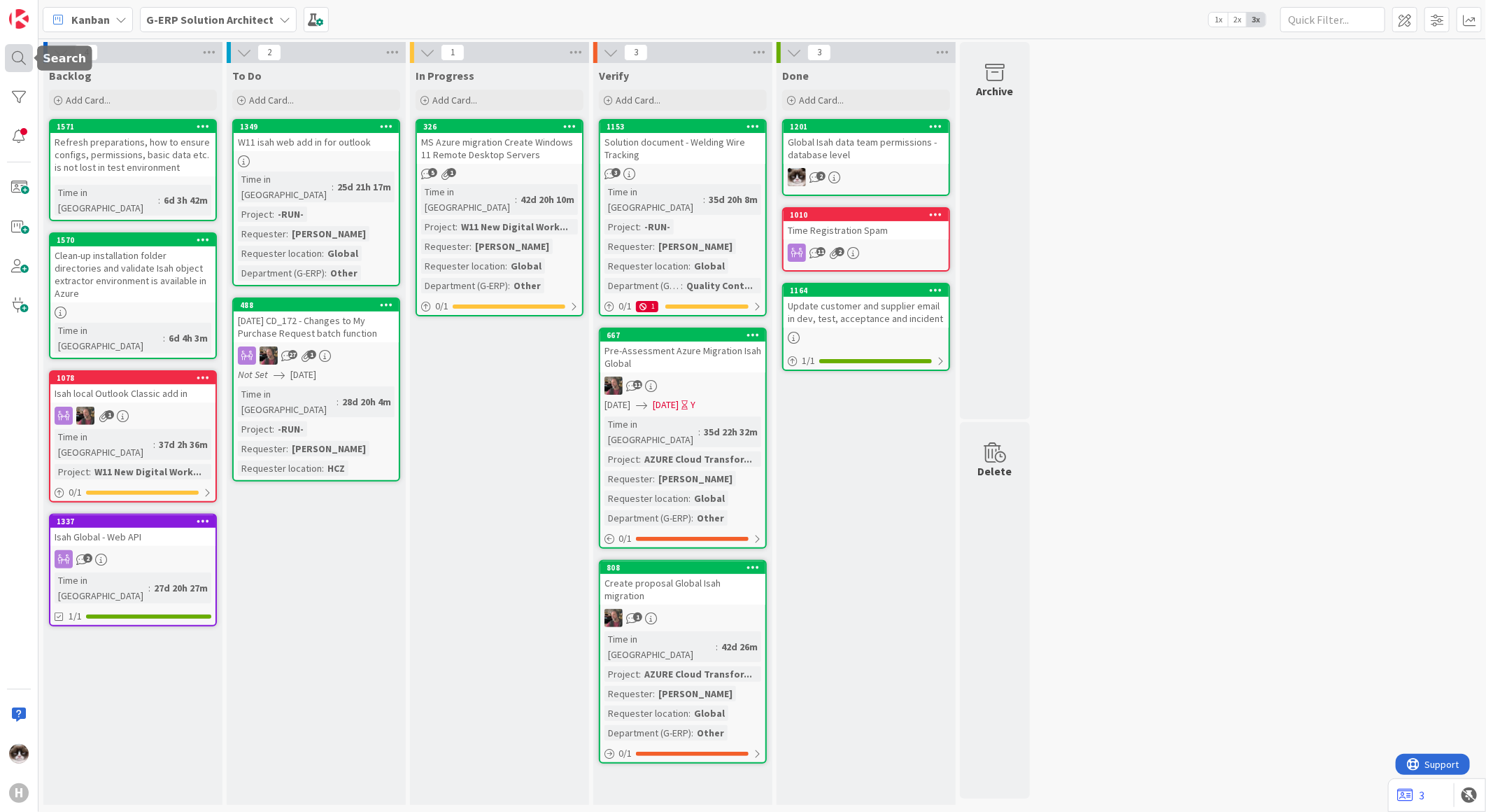
click at [19, 55] on div at bounding box center [19, 58] width 28 height 28
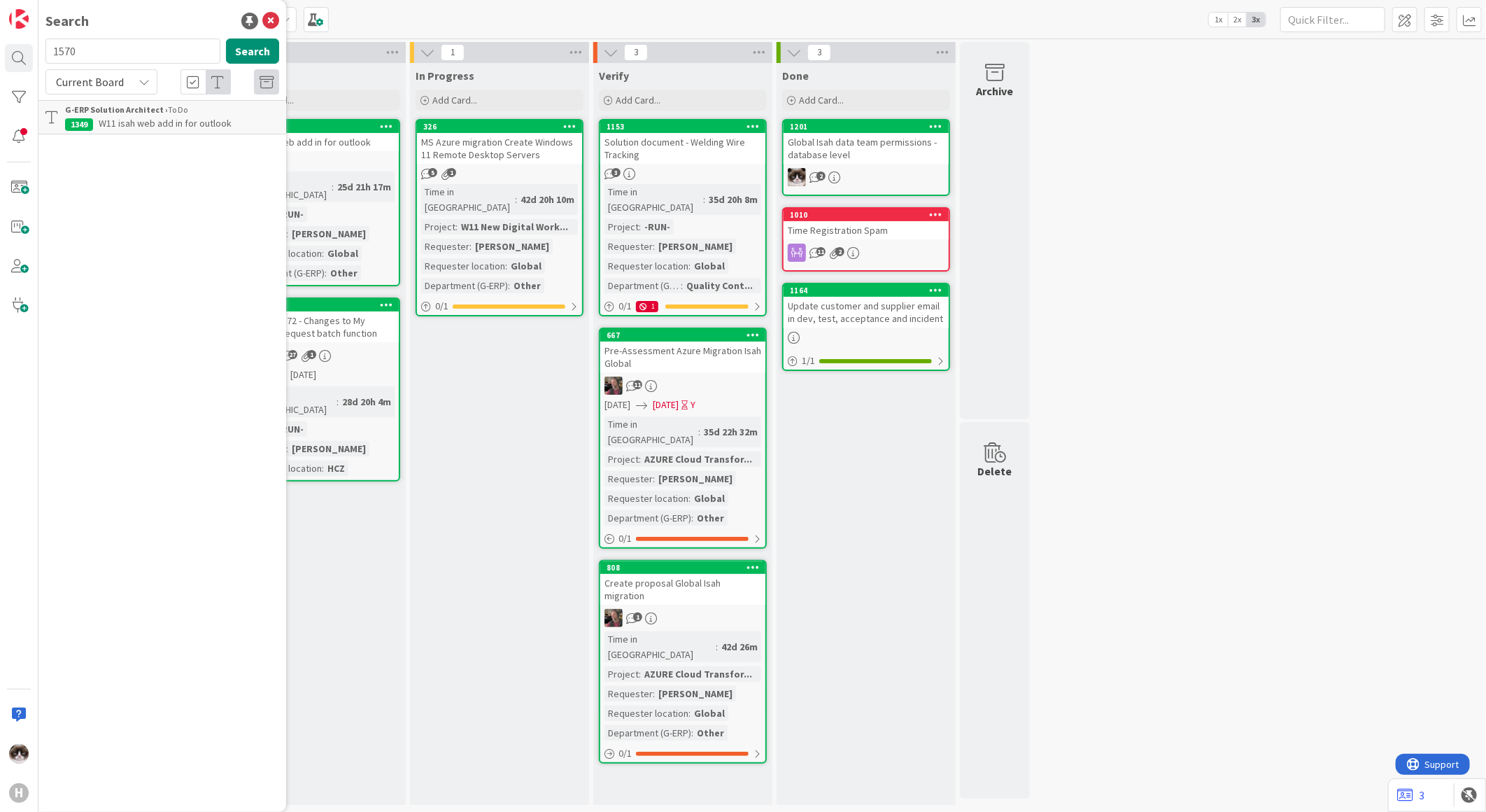
type input "1570"
click at [136, 131] on span "Clean-up installation folder directories and validate Isah object extractor env…" at bounding box center [171, 137] width 212 height 42
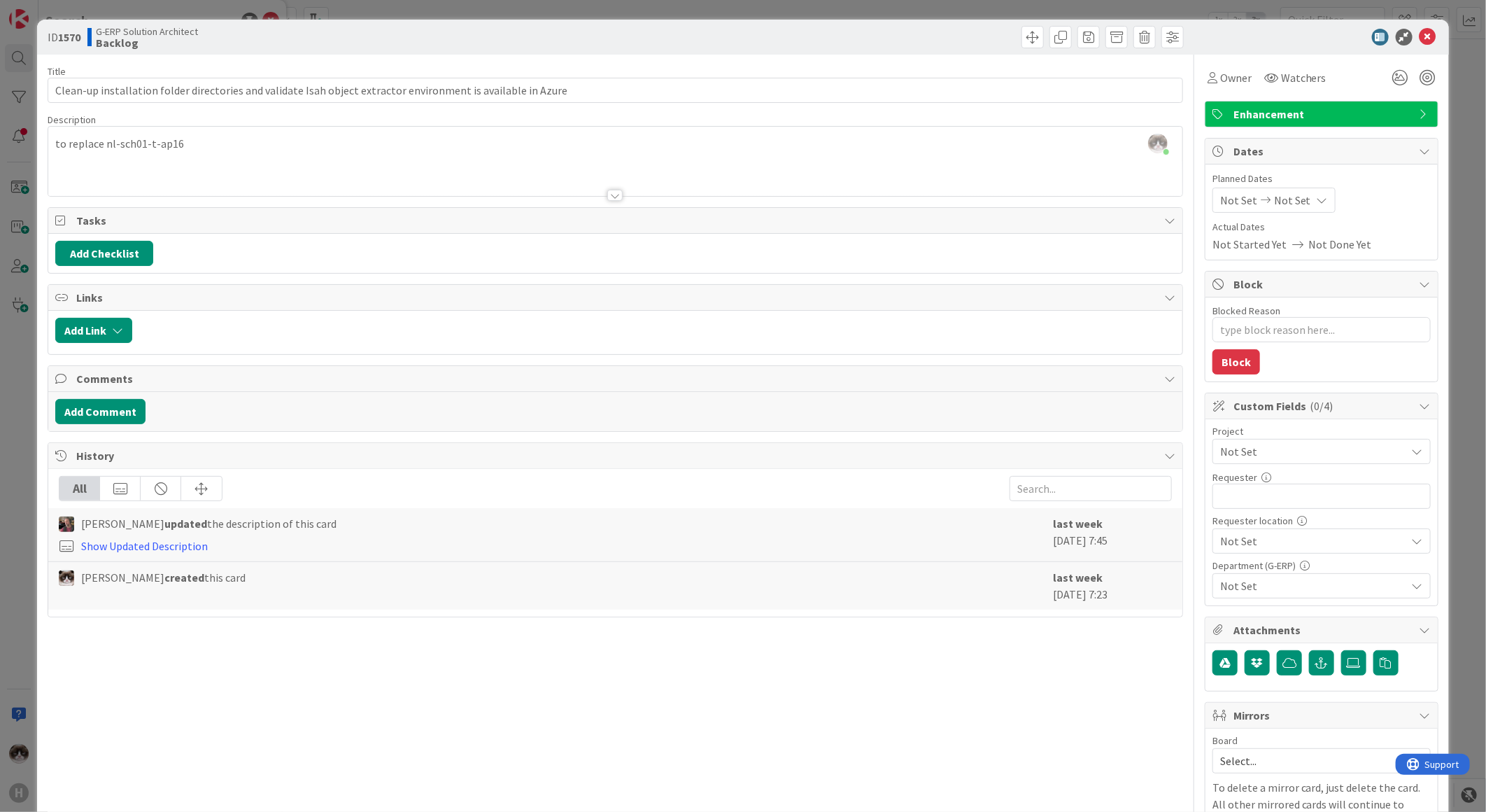
click at [1277, 456] on span "Not Set" at bounding box center [1310, 451] width 179 height 19
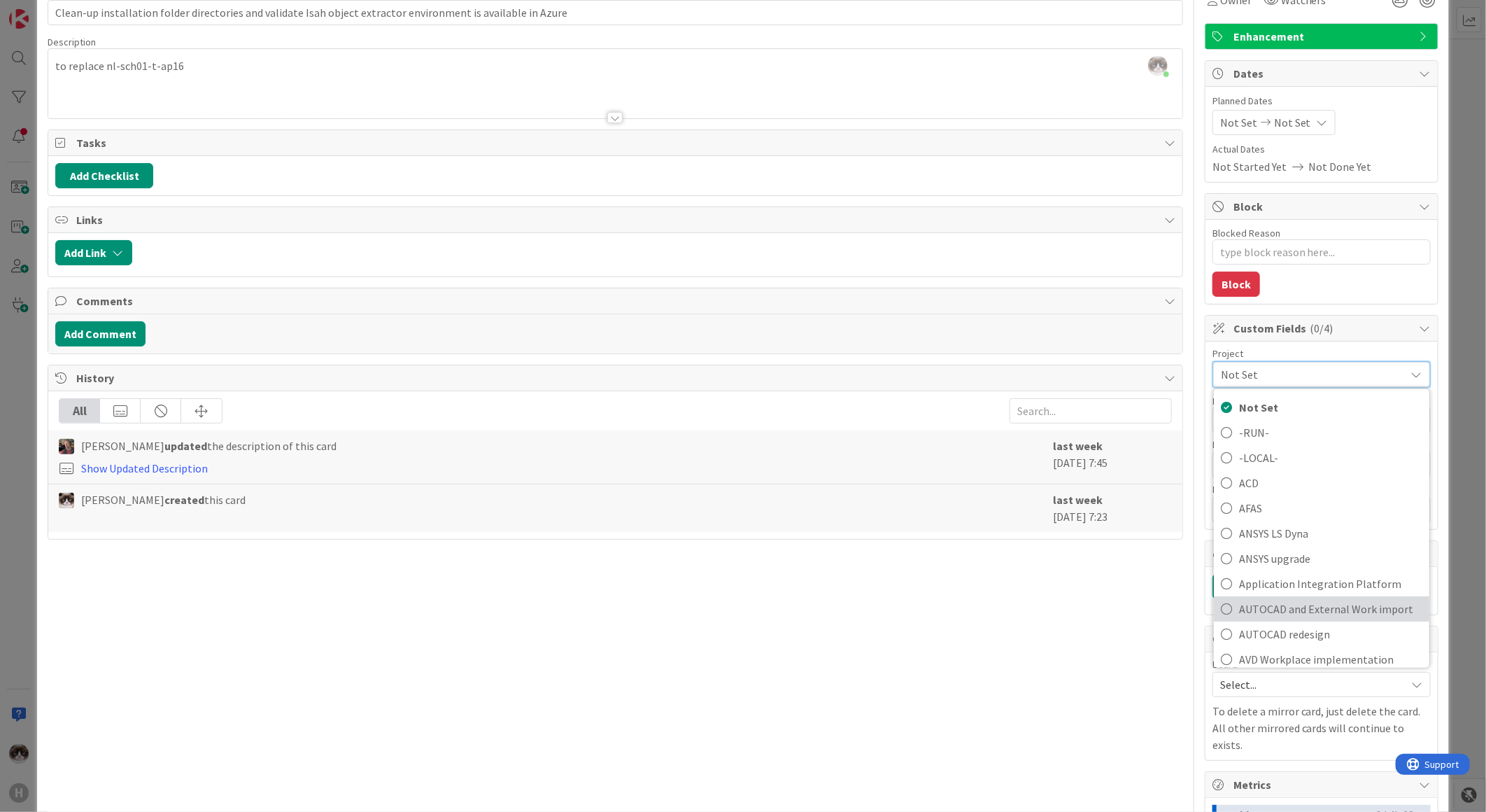
scroll to position [78, 0]
click at [1342, 611] on span "AZURE Cloud Transformation" at bounding box center [1331, 606] width 183 height 21
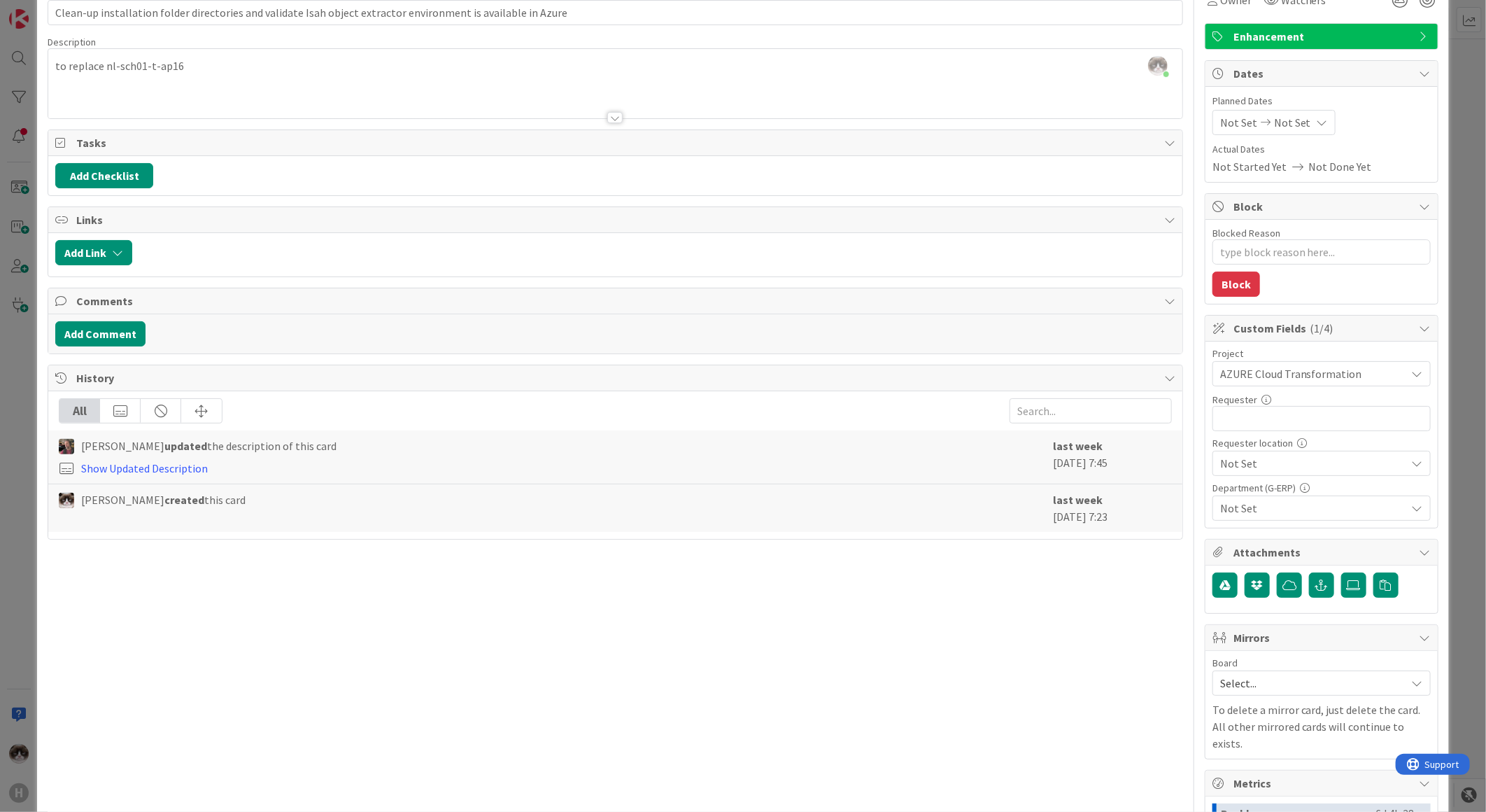
type textarea "x"
click at [1257, 411] on input "text" at bounding box center [1322, 418] width 218 height 25
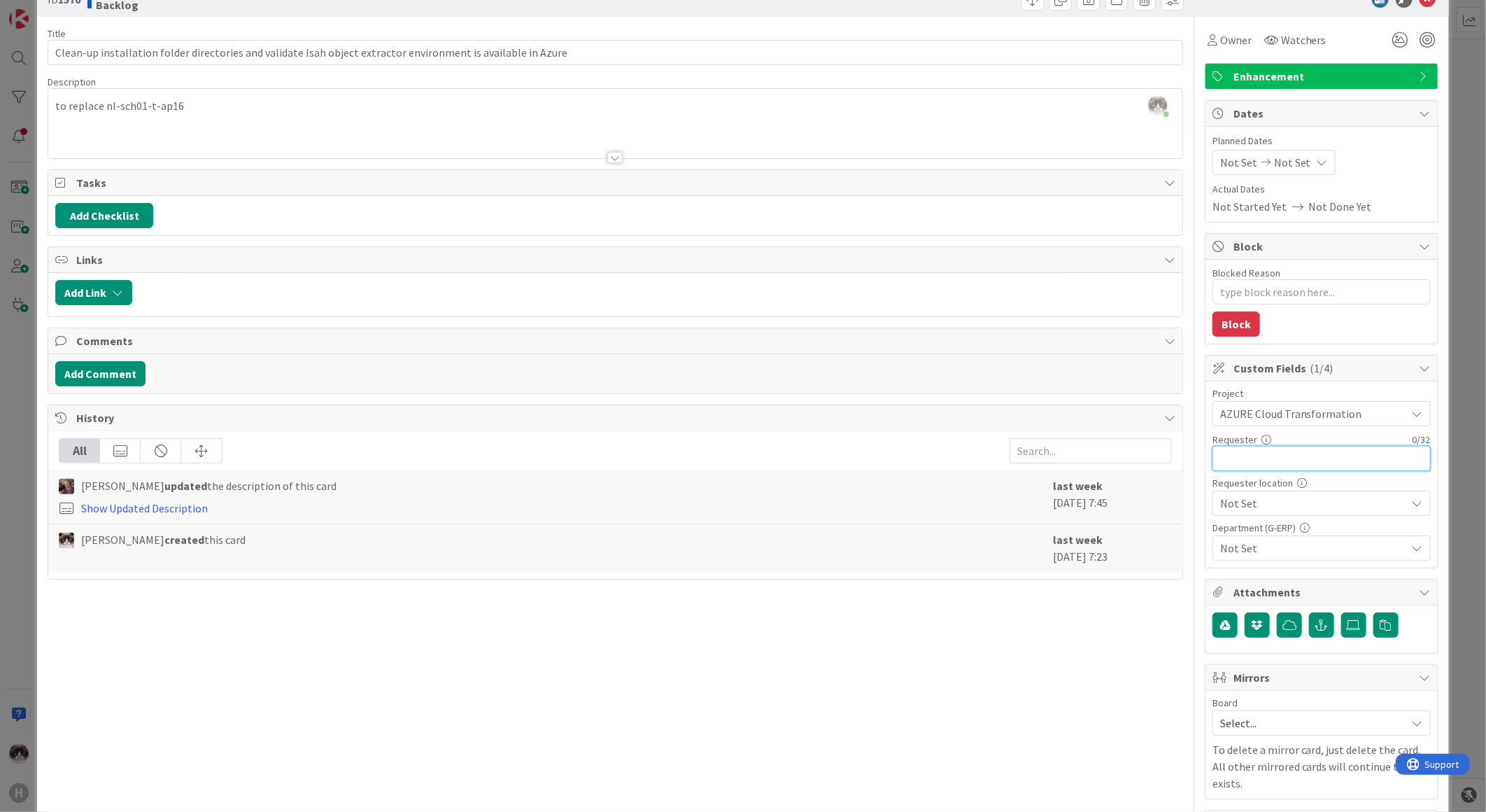
scroll to position [0, 0]
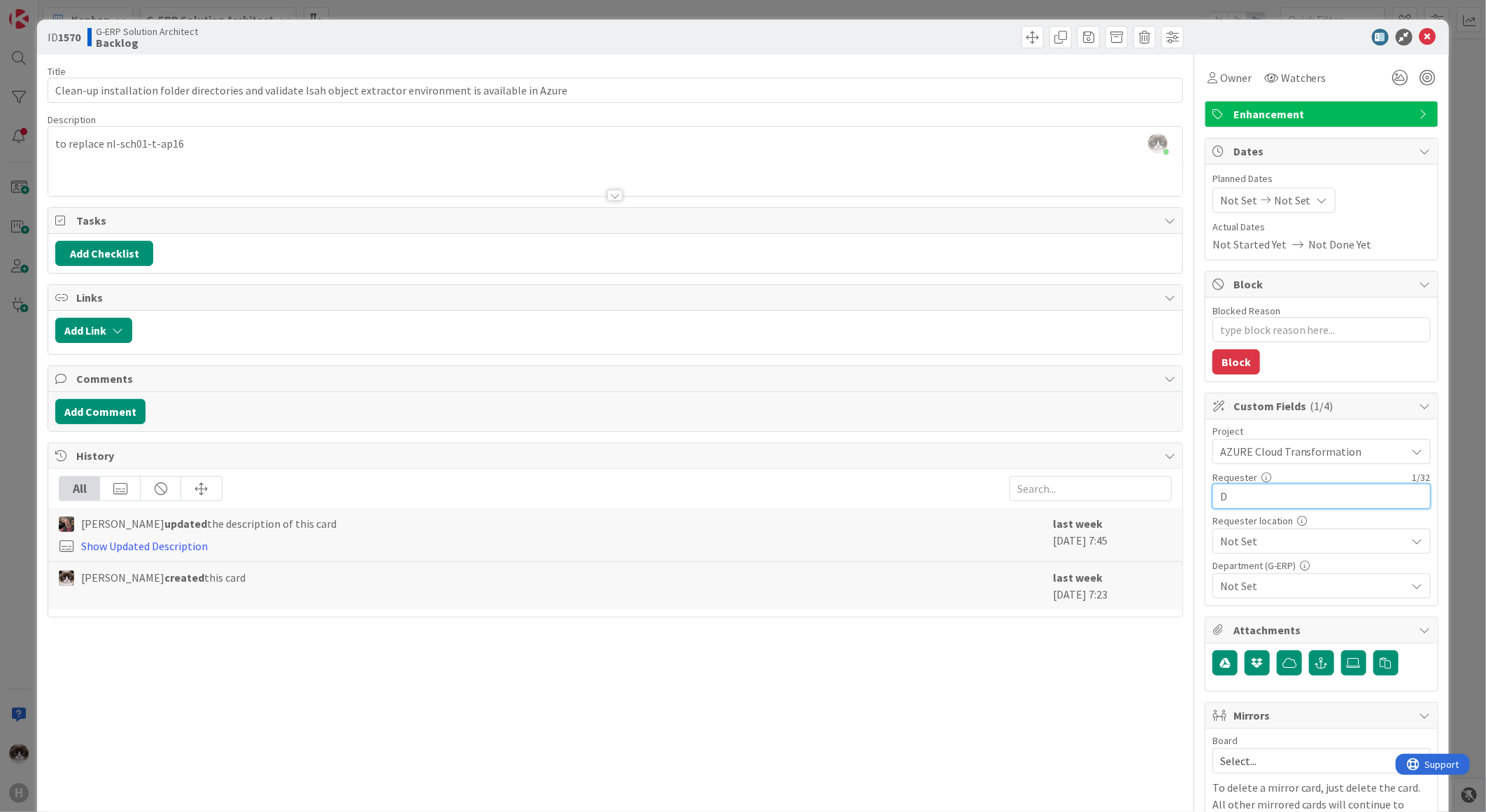
type input "Da"
type textarea "x"
type input "D"
type textarea "x"
type input "[PERSON_NAME]"
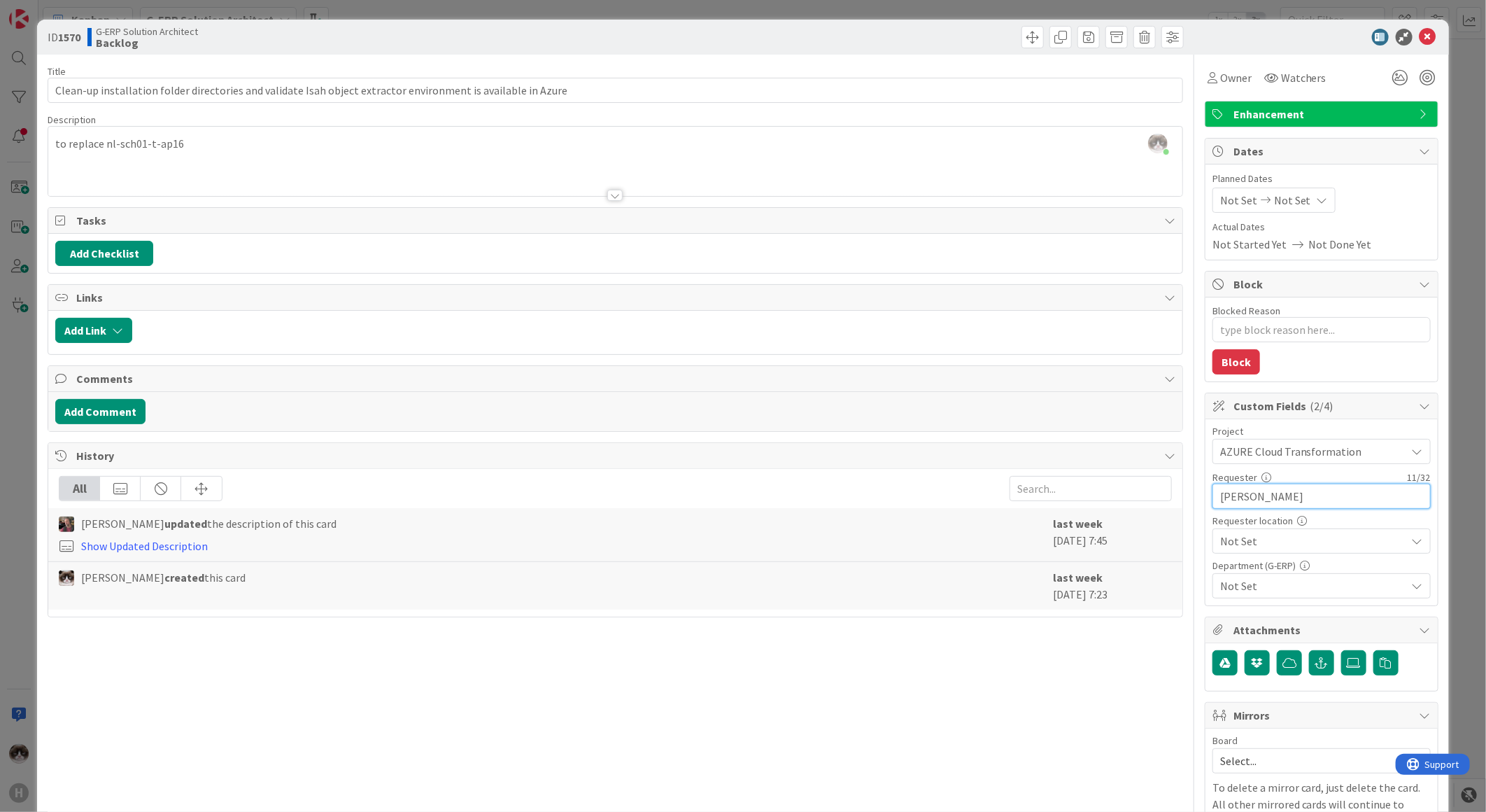
type textarea "x"
type input "[PERSON_NAME]"
click at [1314, 461] on span "Not Set" at bounding box center [1310, 451] width 179 height 19
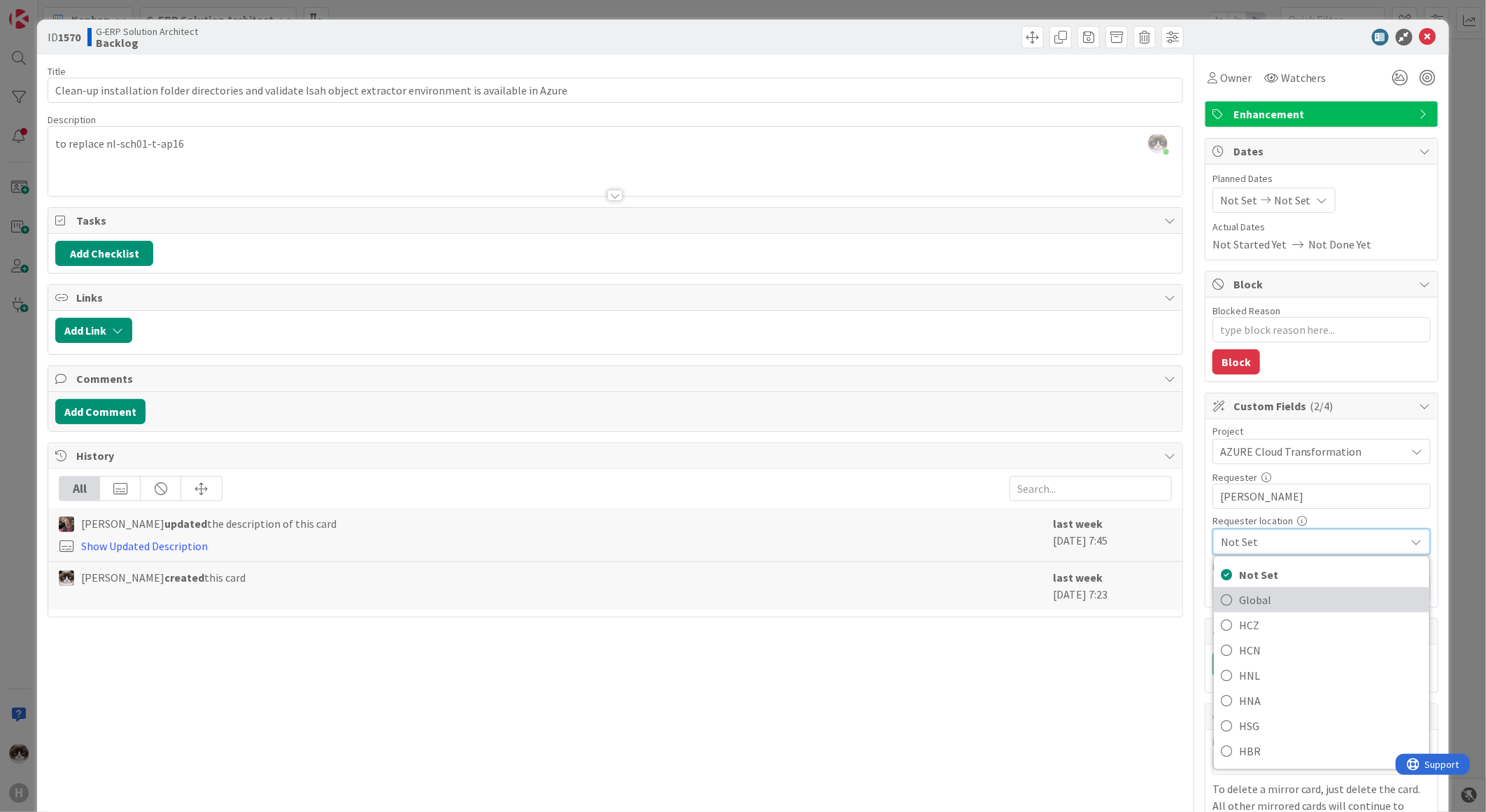
click at [1298, 596] on span "Global" at bounding box center [1331, 599] width 183 height 21
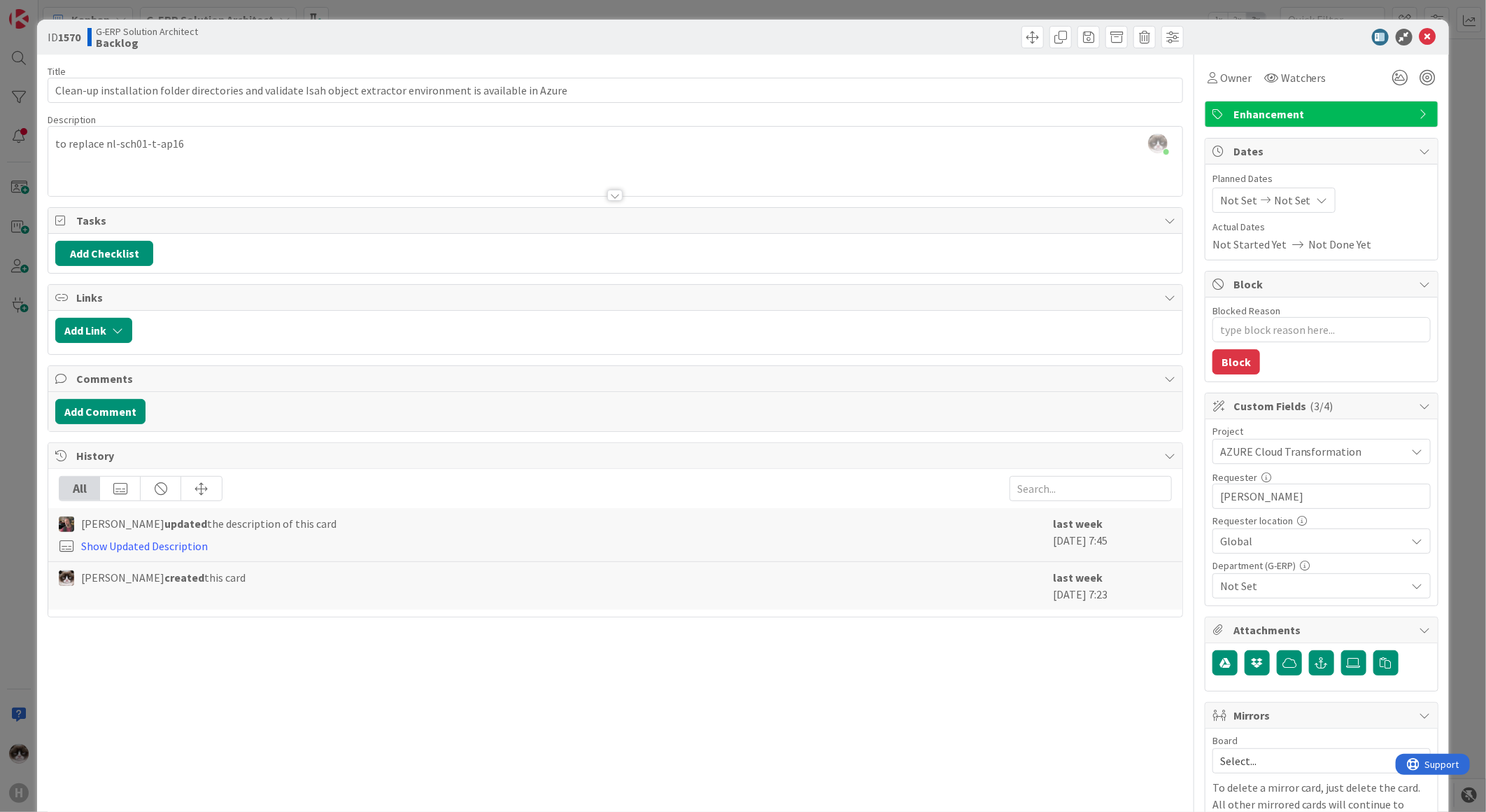
click at [1300, 584] on span "Not Set" at bounding box center [1313, 585] width 186 height 17
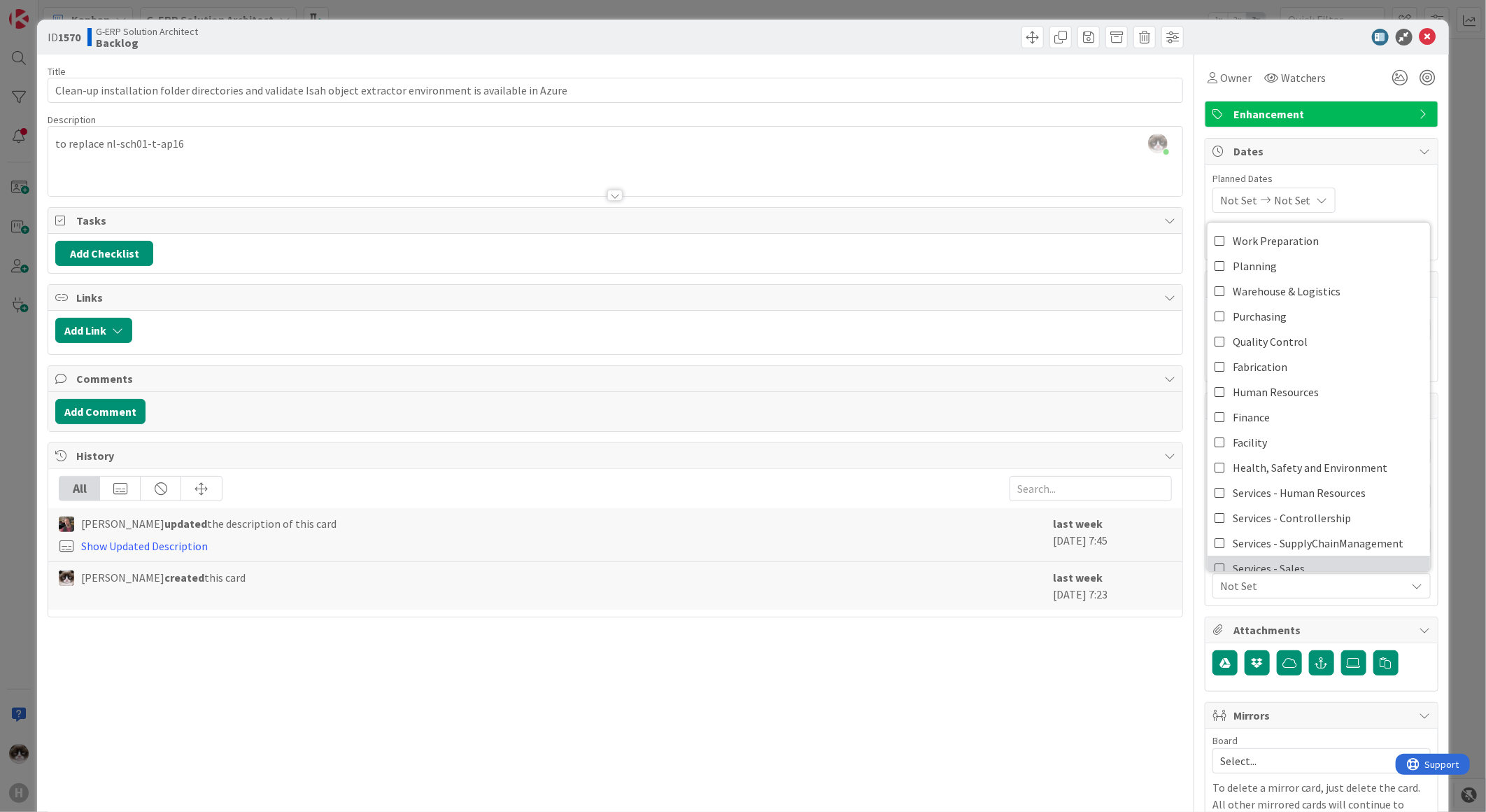
scroll to position [115, 0]
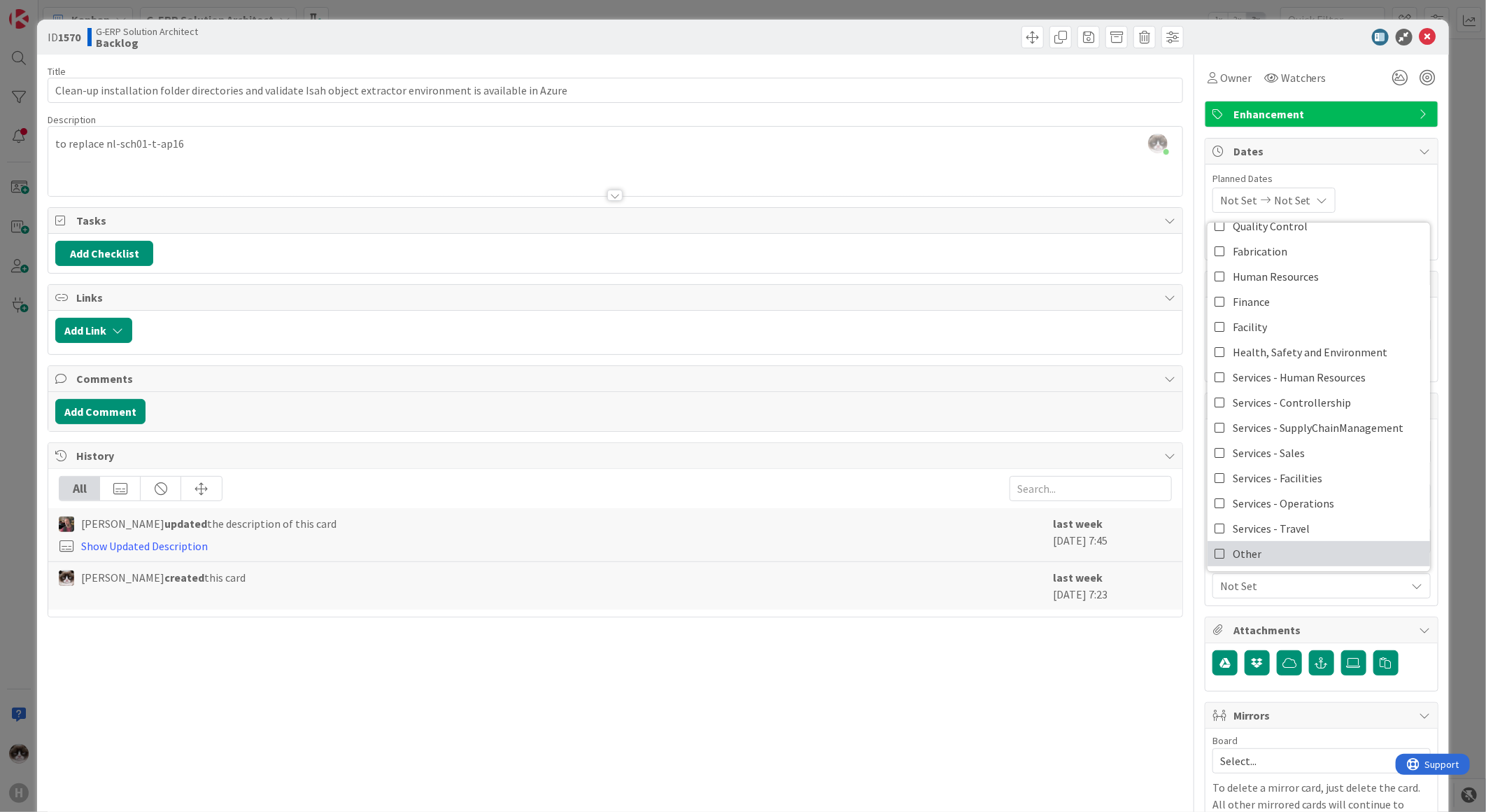
click at [1263, 554] on link "Other" at bounding box center [1319, 554] width 222 height 25
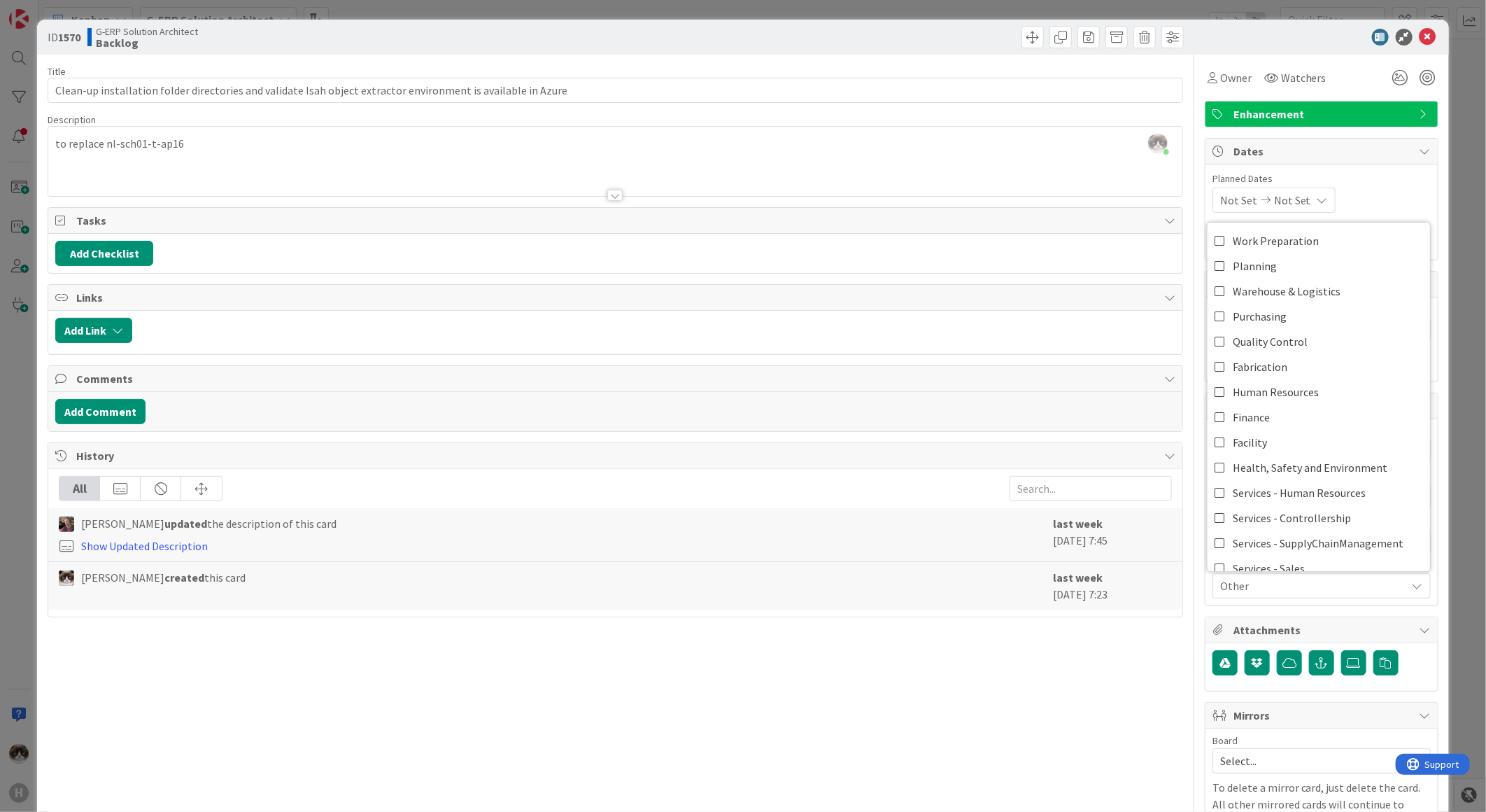
type textarea "x"
click at [1278, 584] on span "Other" at bounding box center [1313, 585] width 186 height 17
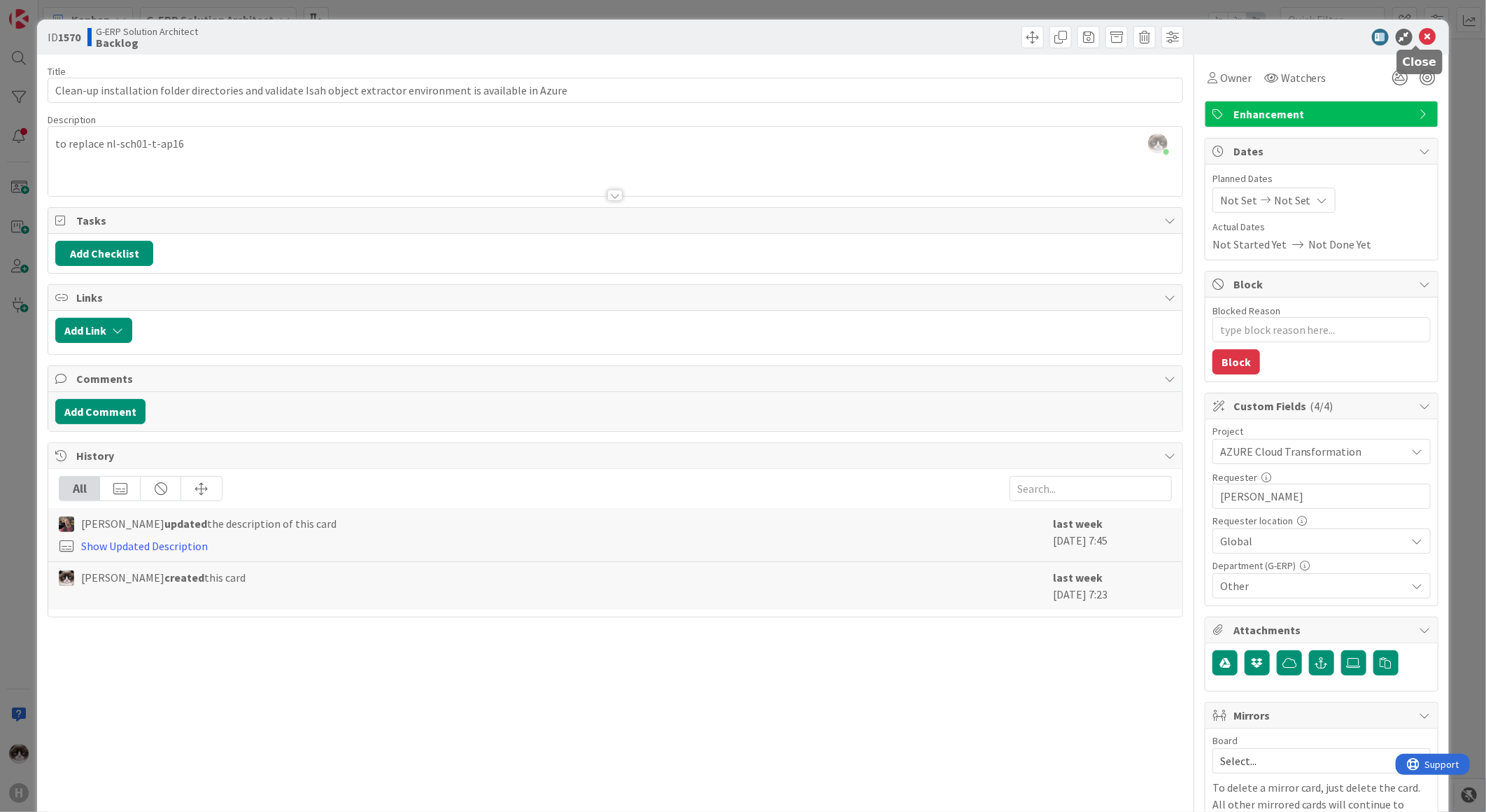
click at [1420, 33] on icon at bounding box center [1427, 36] width 17 height 17
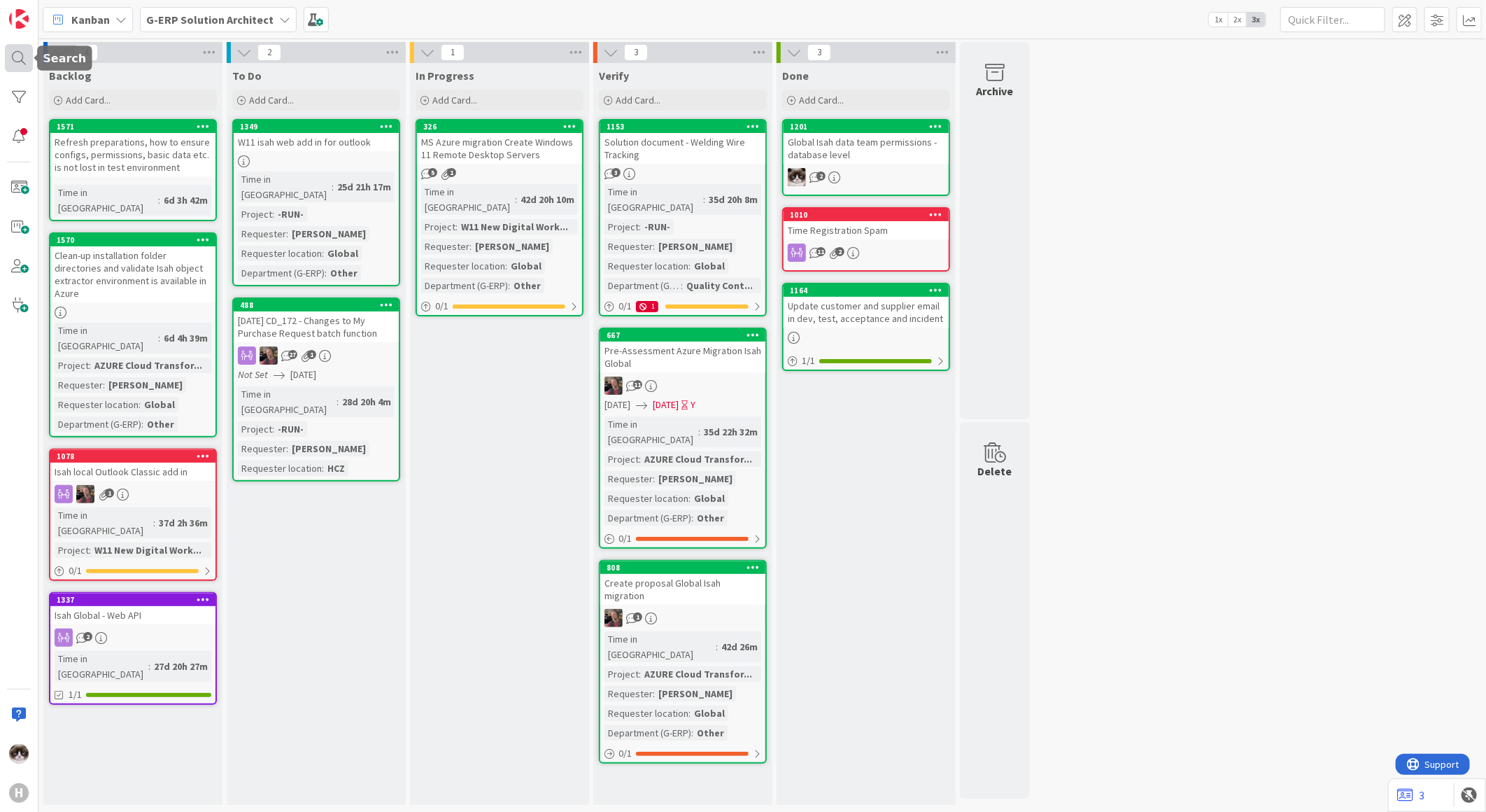
click at [21, 61] on div at bounding box center [19, 58] width 28 height 28
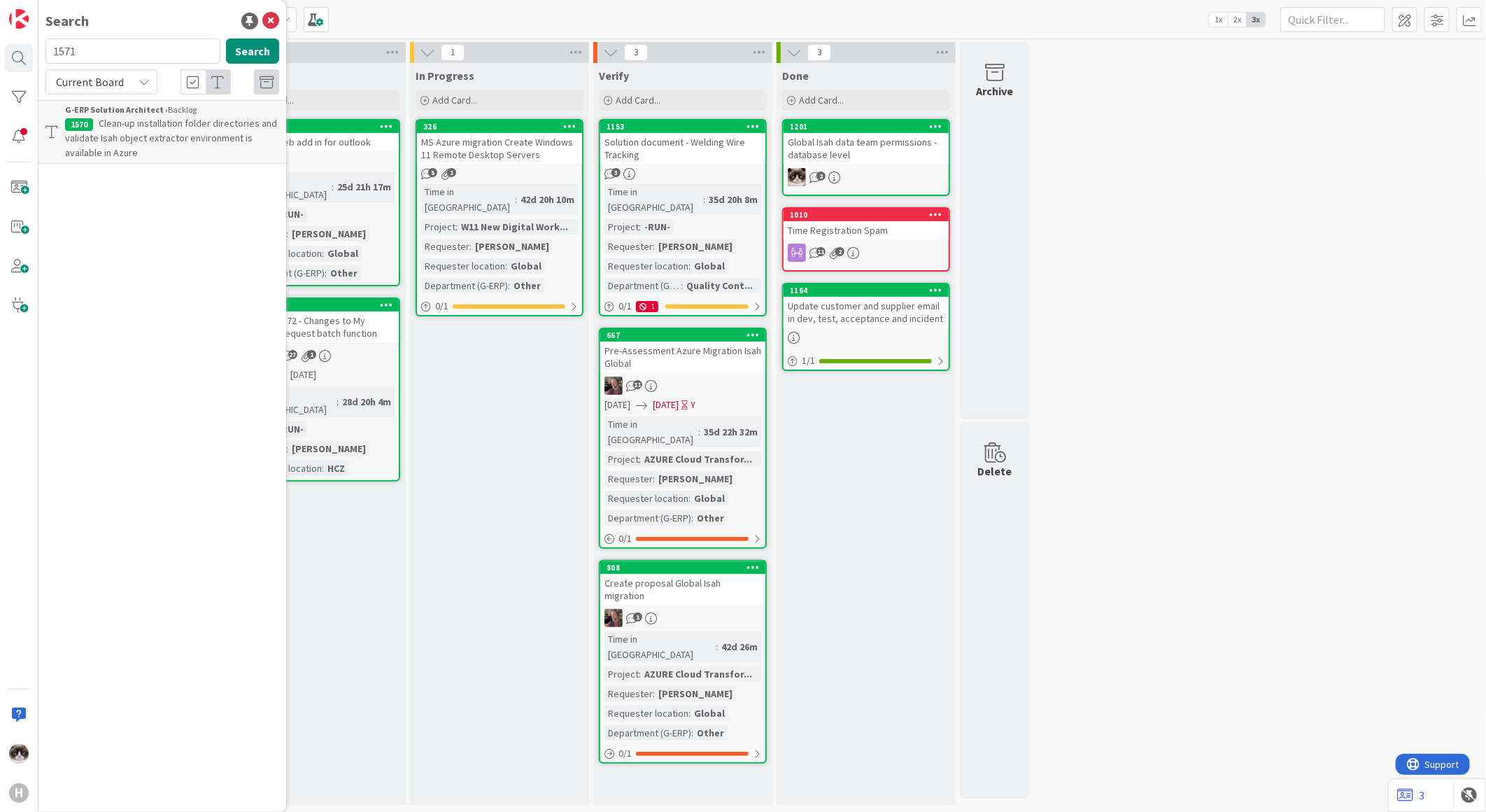
type input "1571"
click at [197, 155] on p "Refresh preparations, how to ensure configs, permissions, basic data etc. is no…" at bounding box center [173, 137] width 215 height 44
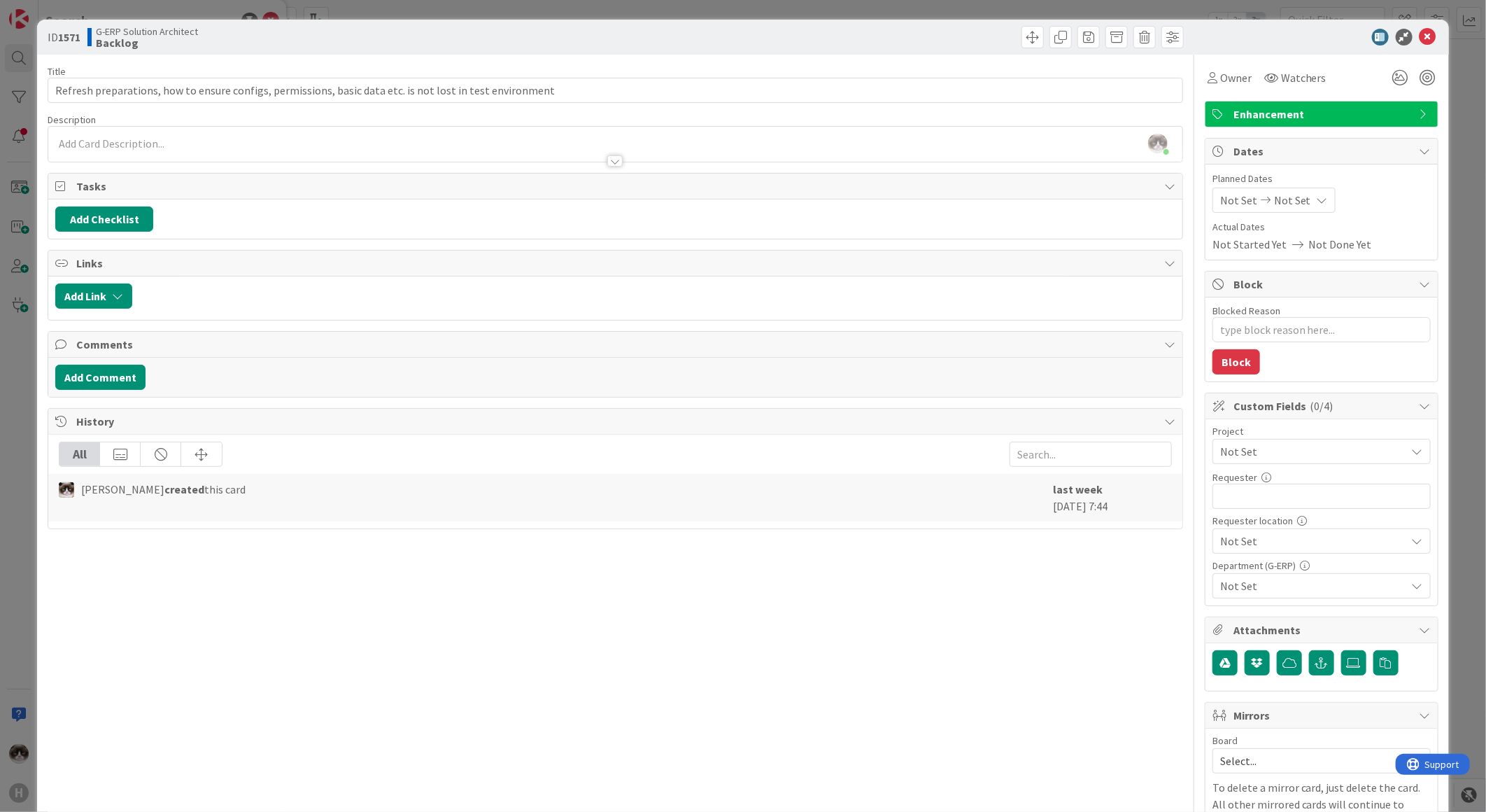
click at [1335, 459] on span "Not Set" at bounding box center [1310, 451] width 179 height 19
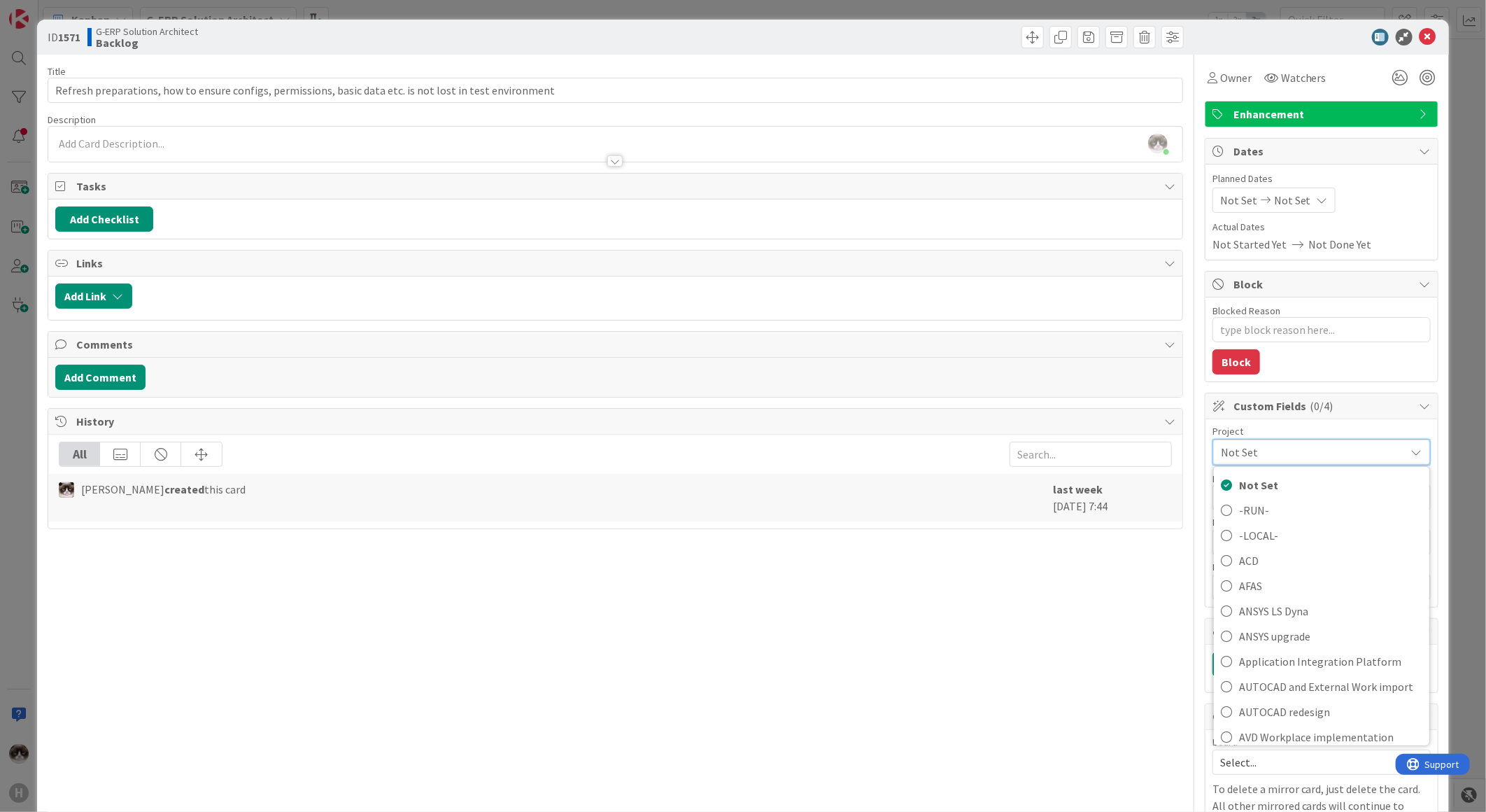
click at [1335, 459] on span "Not Set" at bounding box center [1310, 452] width 177 height 19
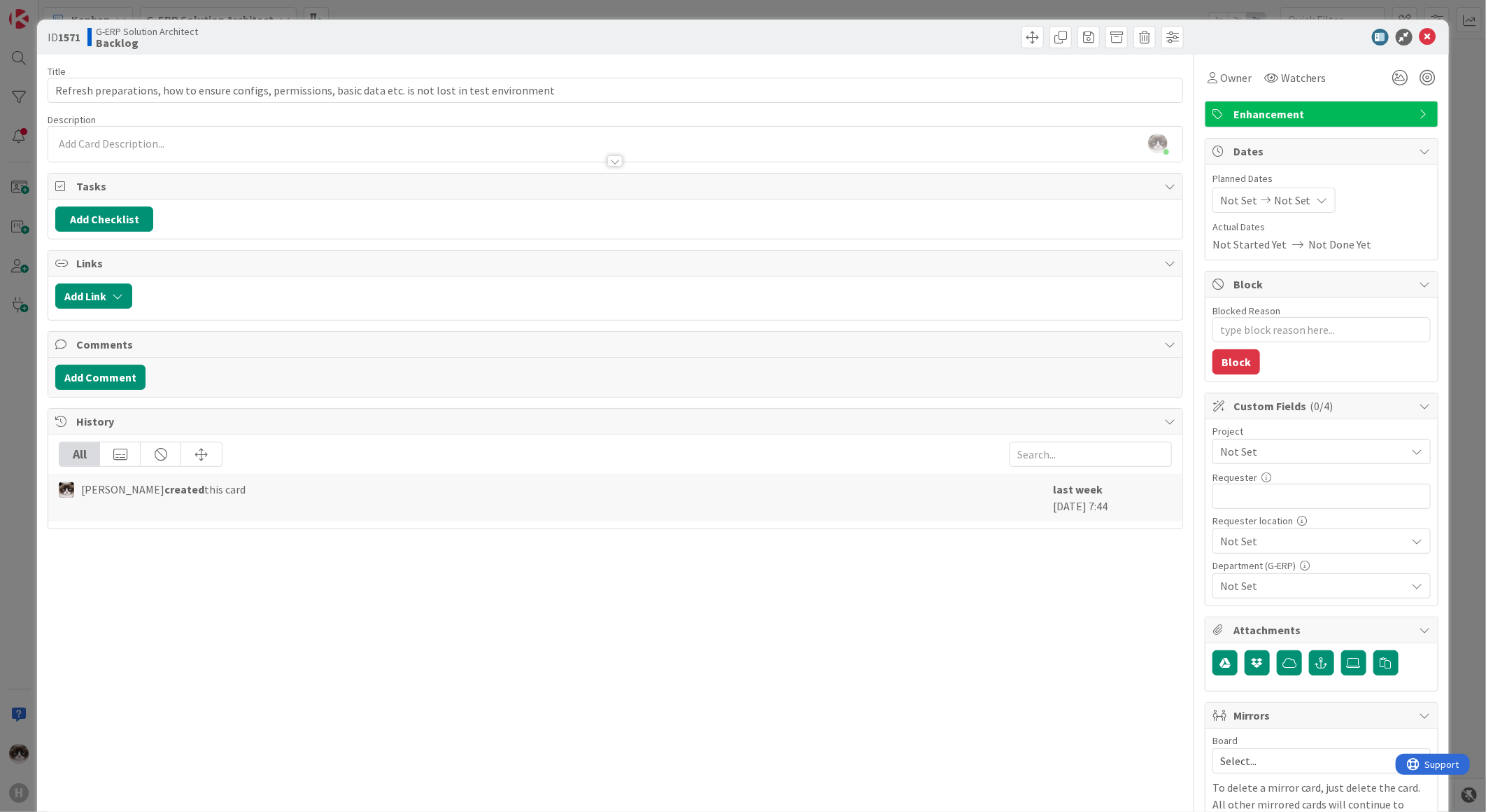
click at [1335, 459] on span "Not Set" at bounding box center [1310, 451] width 179 height 19
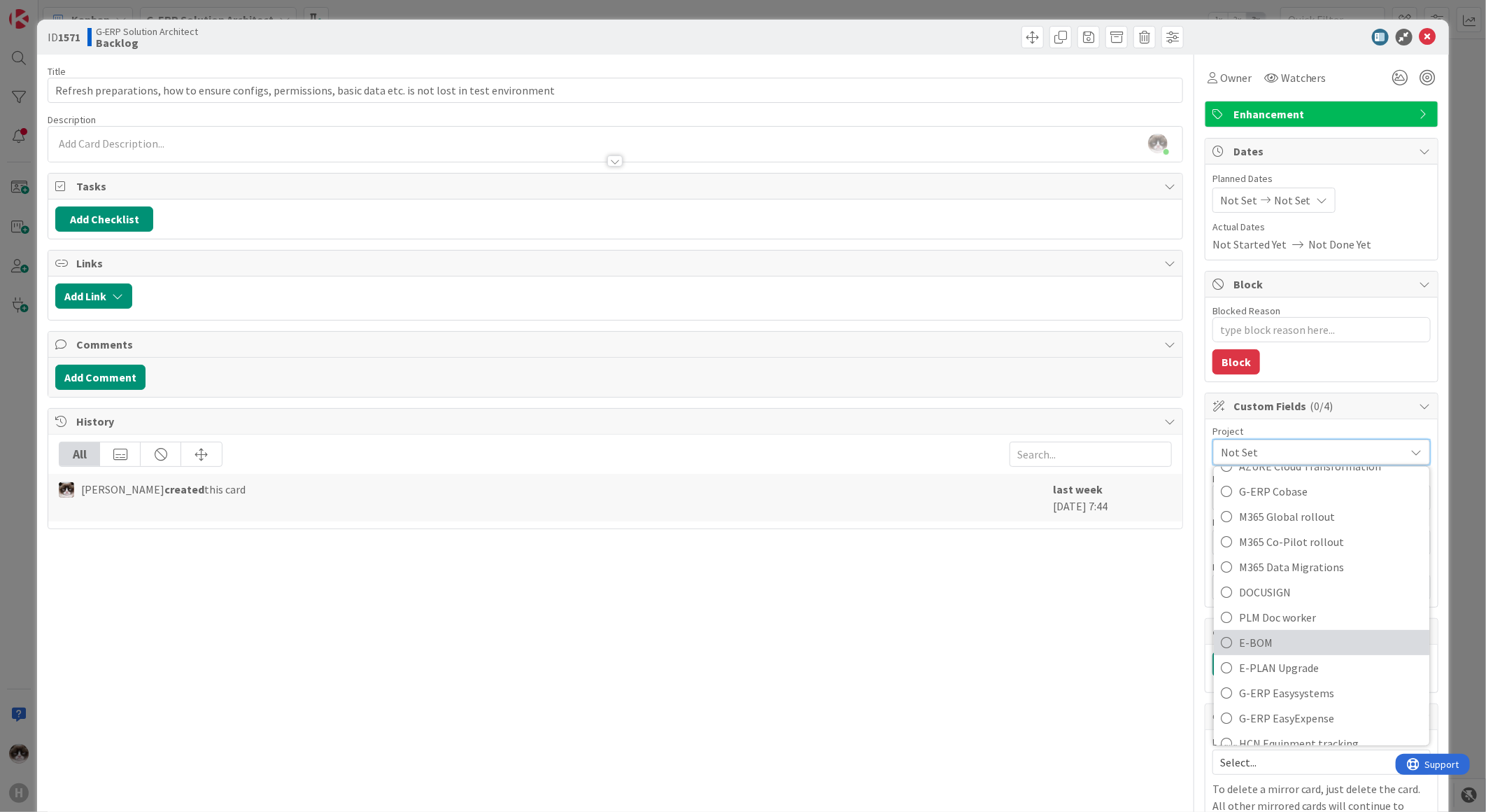
scroll to position [466, 0]
click at [1317, 642] on span "G-ERP ISAH" at bounding box center [1331, 649] width 183 height 21
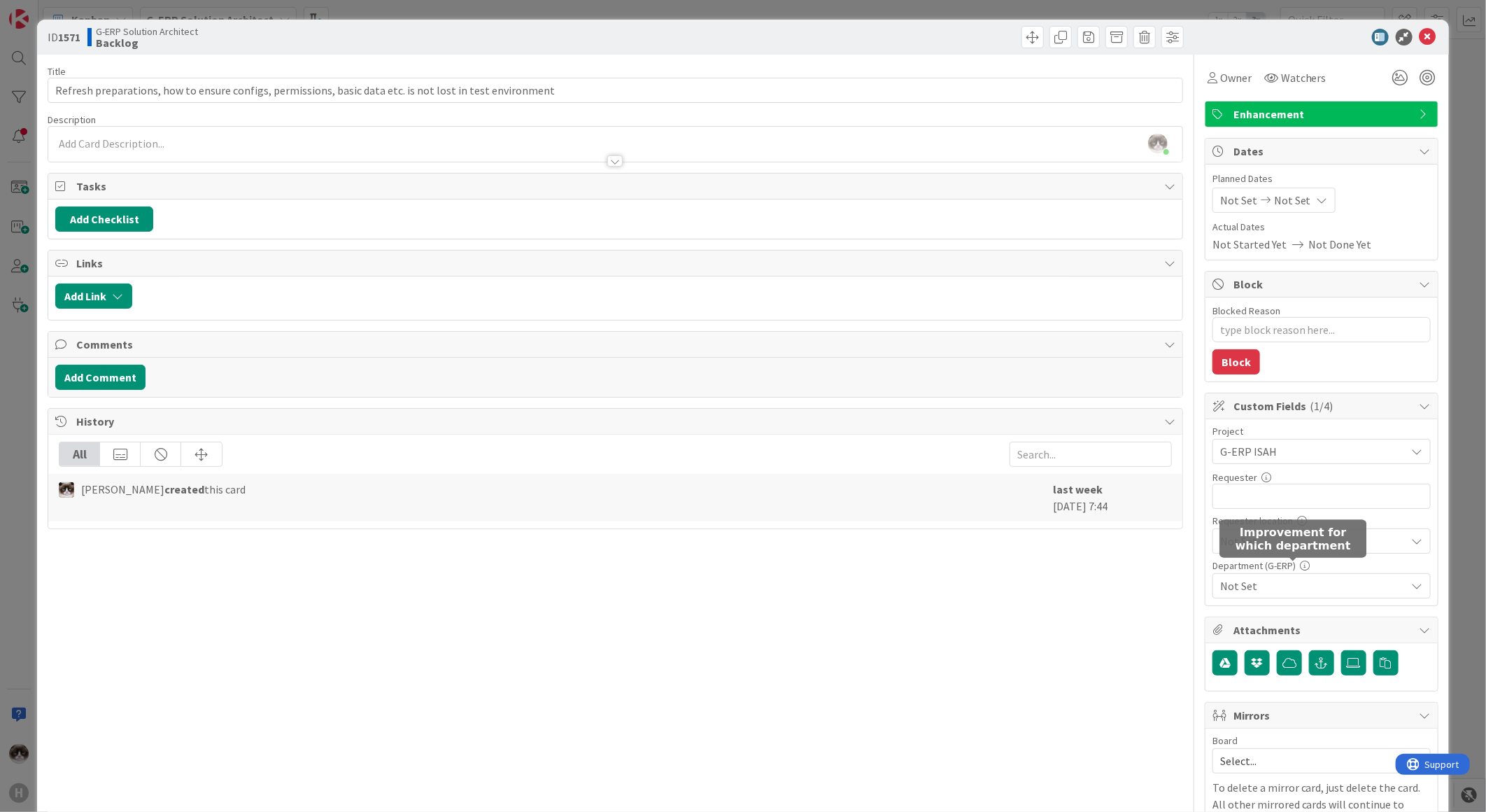
type textarea "x"
click at [1279, 487] on input "text" at bounding box center [1322, 496] width 218 height 25
type input "Kevin"
type textarea "x"
type input "Kevin v"
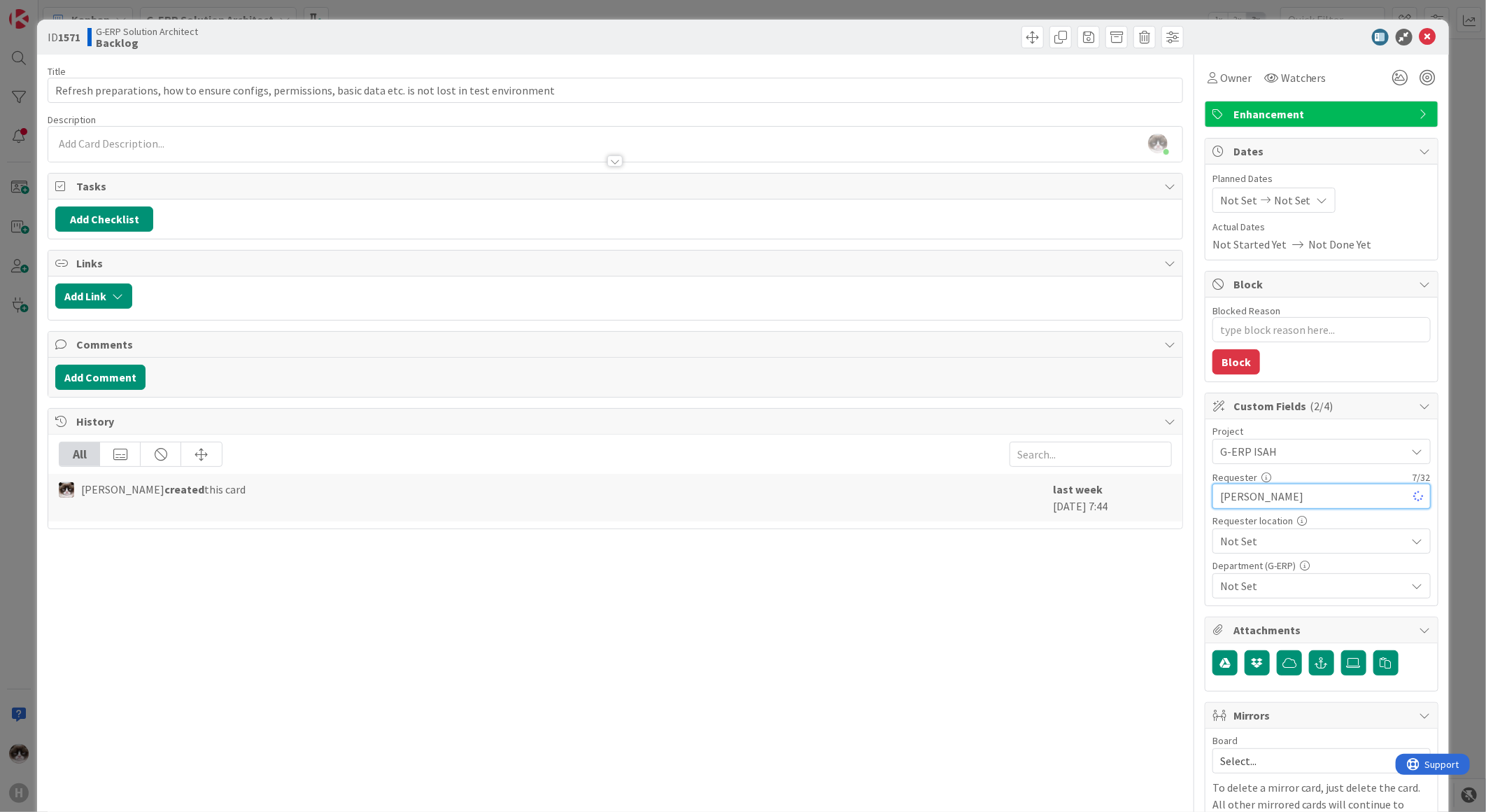
type textarea "x"
type input "Alexandra Wetelin"
type textarea "x"
type input "Alexandra Weteling"
type textarea "x"
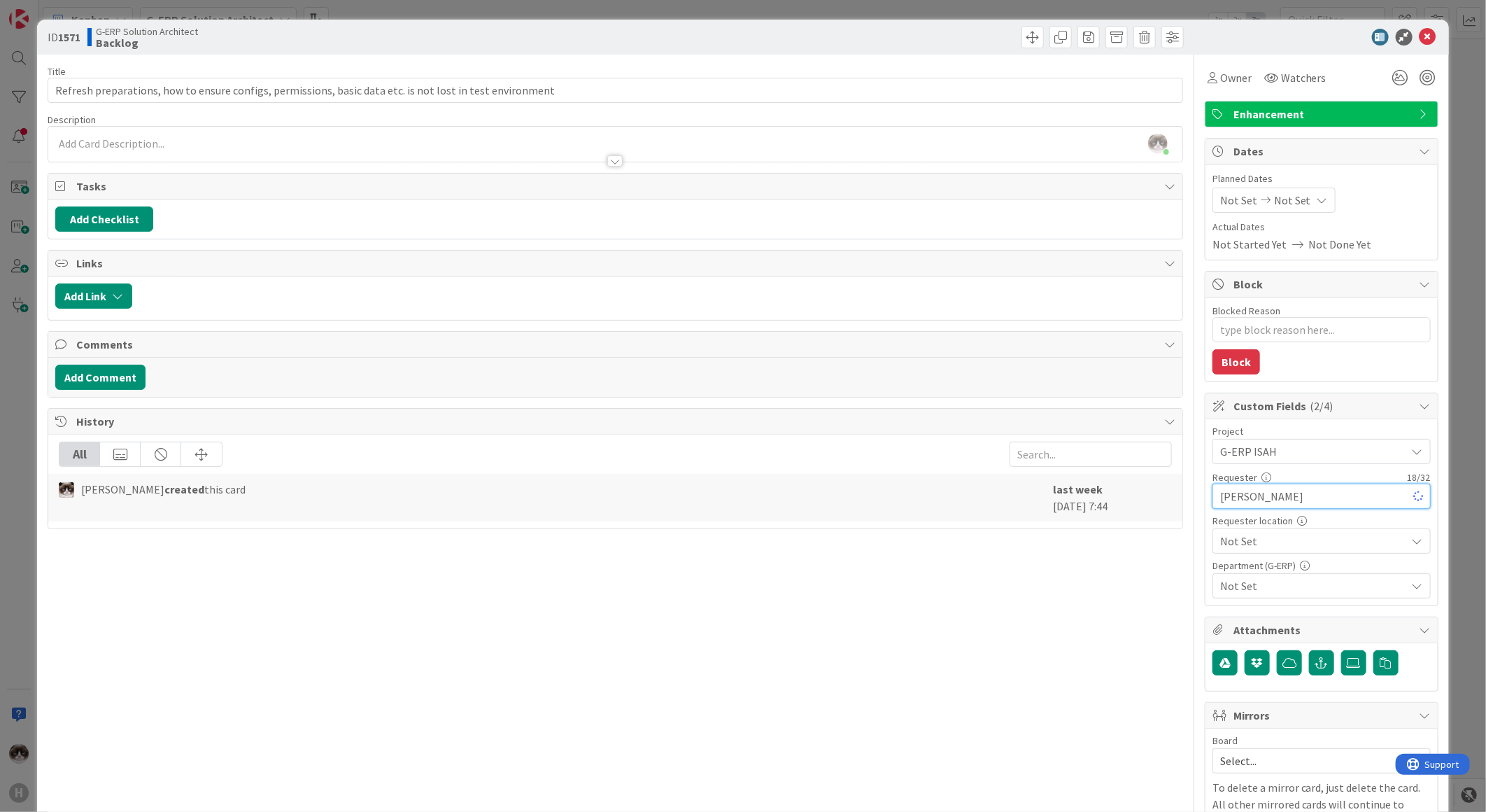
type input "Alexandra Weteling"
click at [1274, 461] on span "Not Set" at bounding box center [1310, 451] width 179 height 19
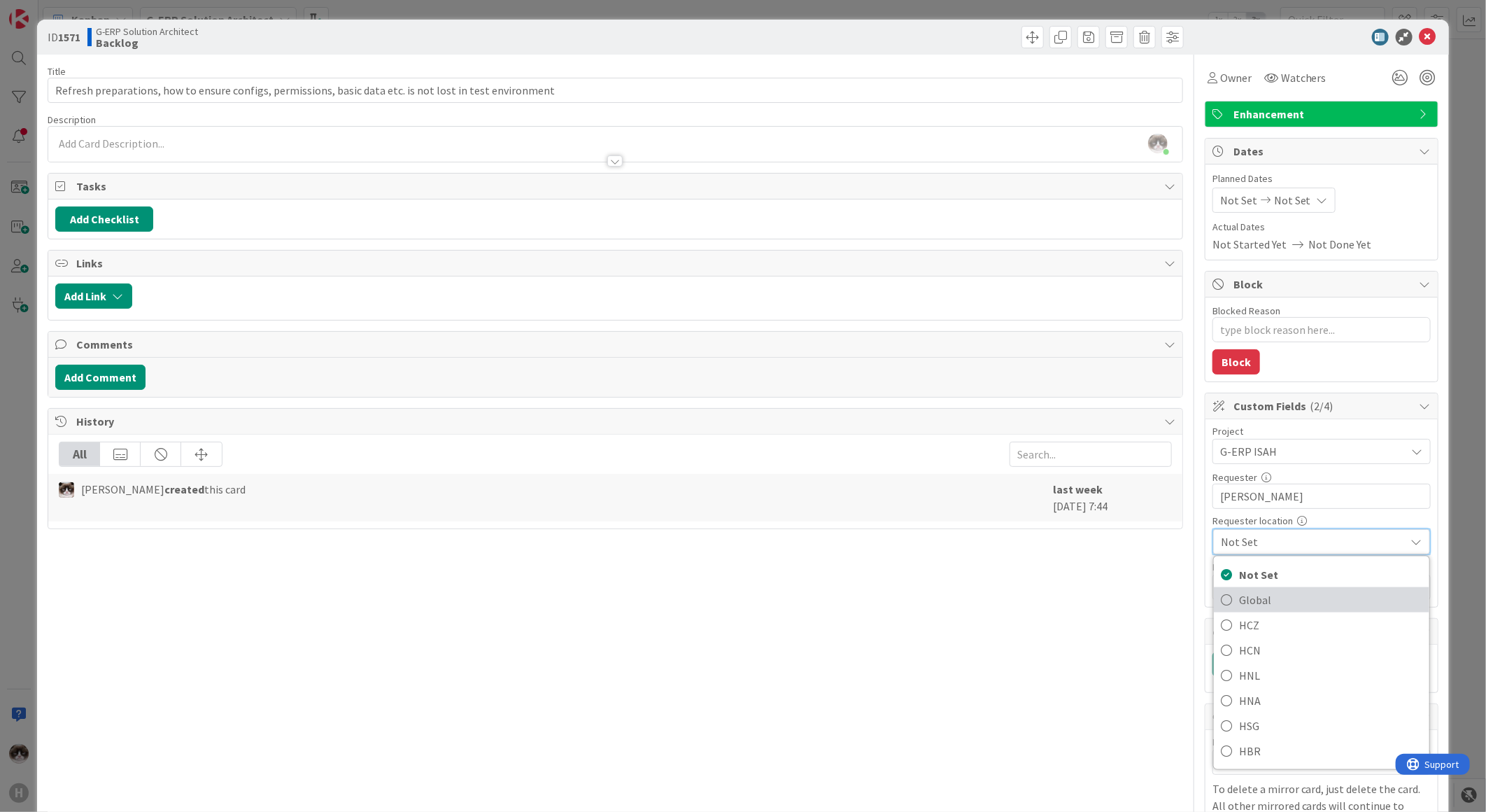
click at [1267, 590] on span "Global" at bounding box center [1331, 599] width 183 height 21
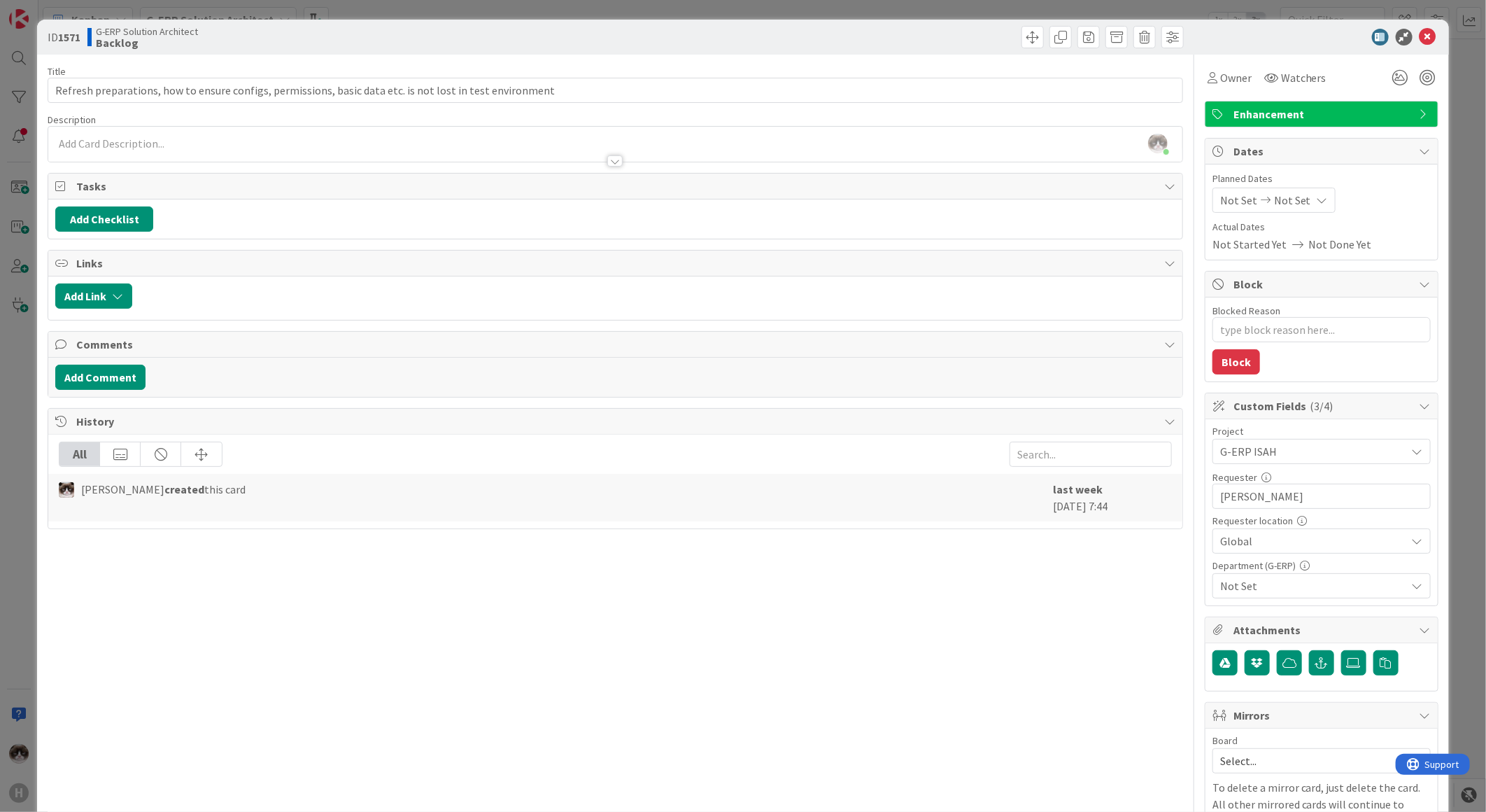
click at [1257, 582] on span "Not Set" at bounding box center [1313, 585] width 186 height 17
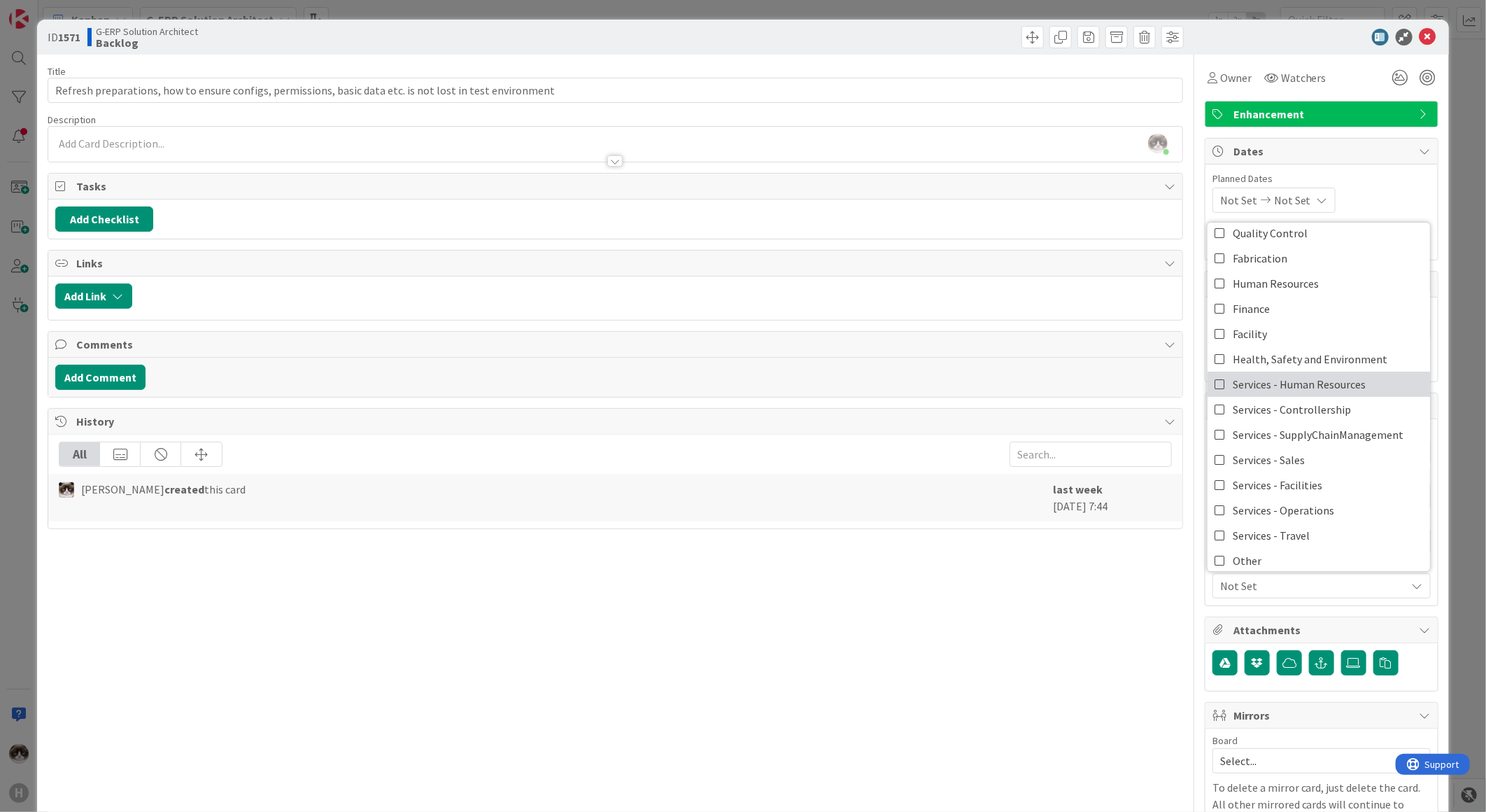
scroll to position [115, 0]
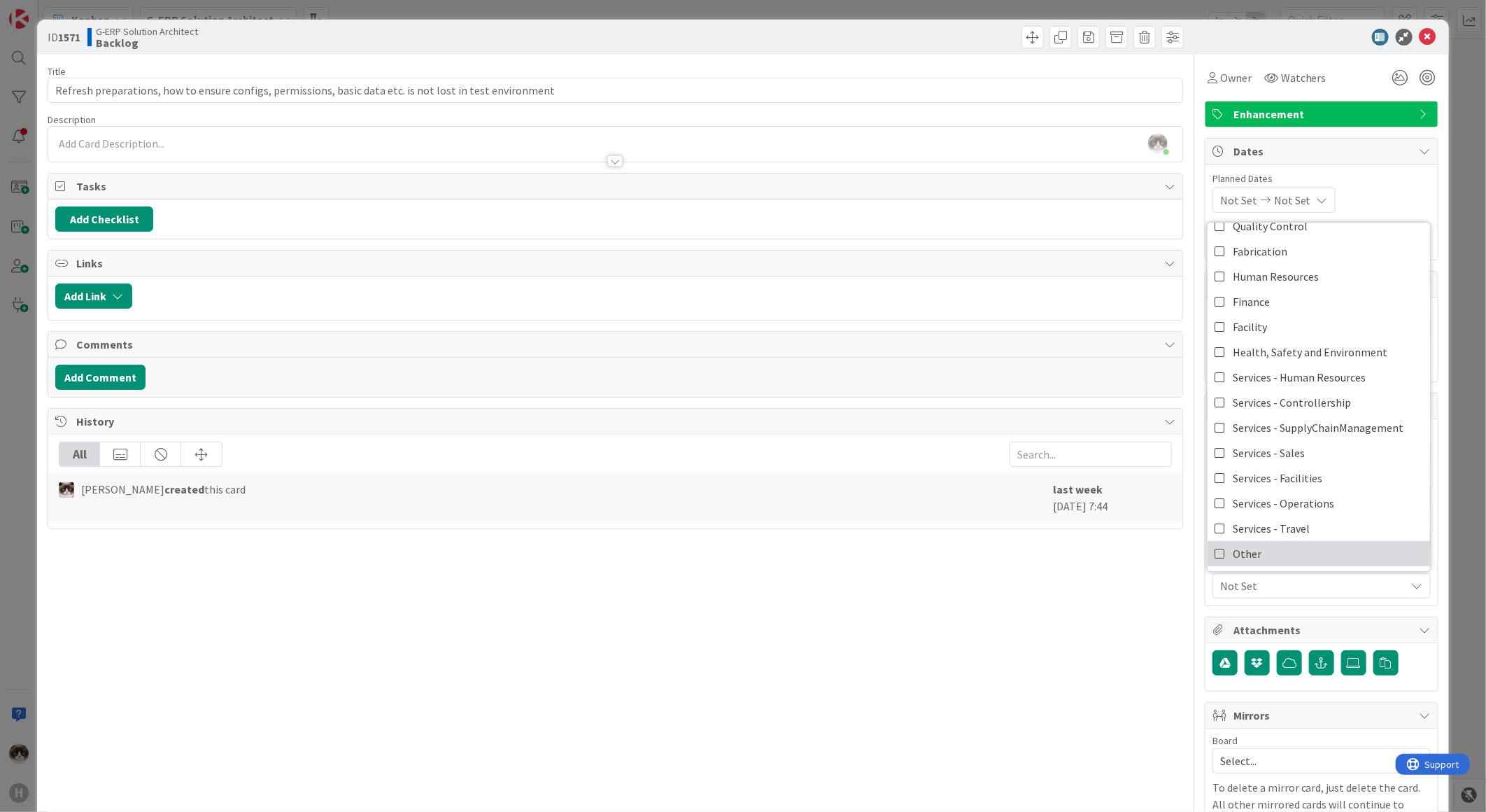
click at [1251, 543] on link "Other" at bounding box center [1319, 554] width 222 height 25
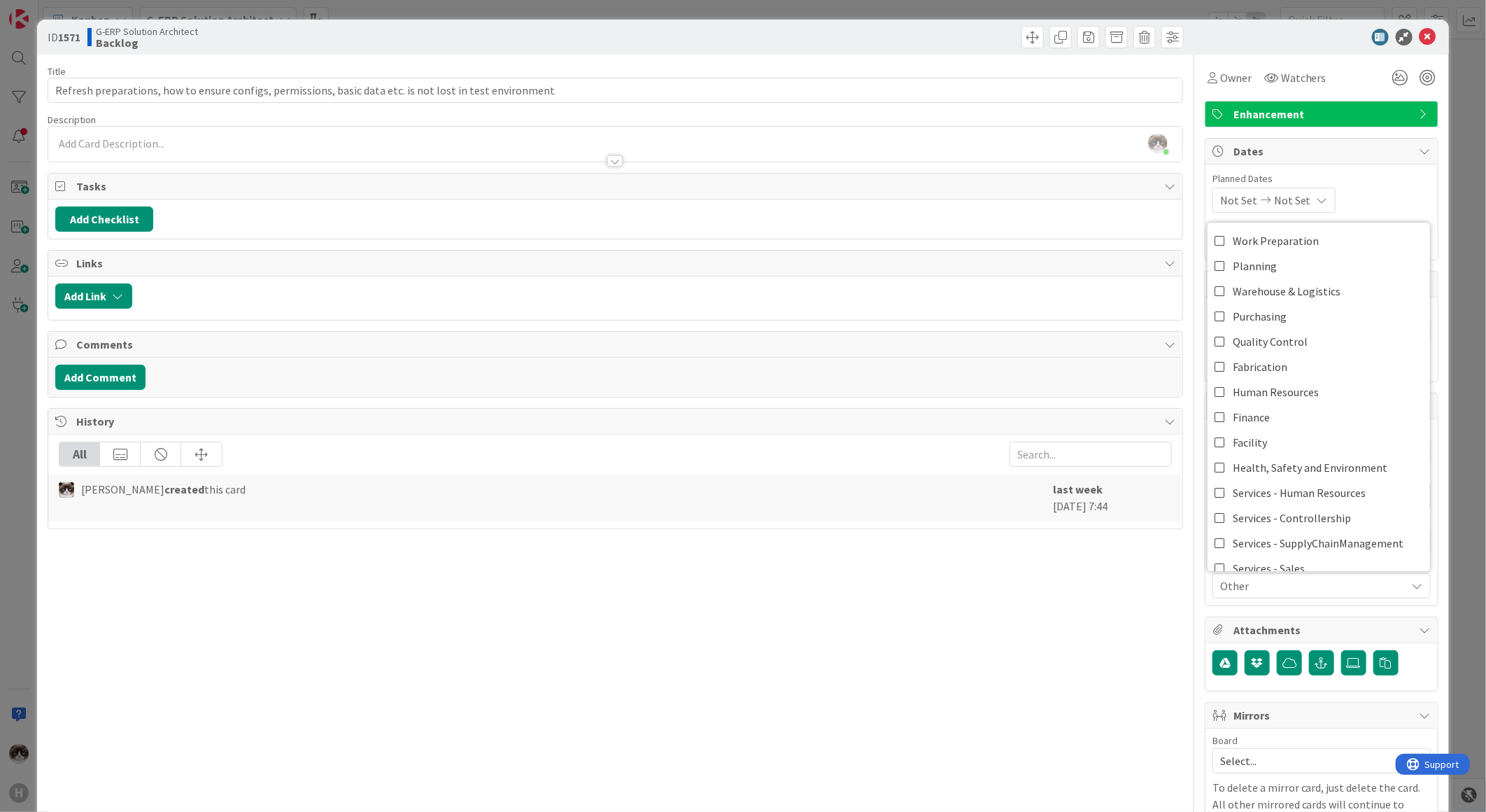
type textarea "x"
click at [1095, 636] on div "Title 105 / 128 Refresh preparations, how to ensure configs, permissions, basic…" at bounding box center [615, 583] width 1136 height 1058
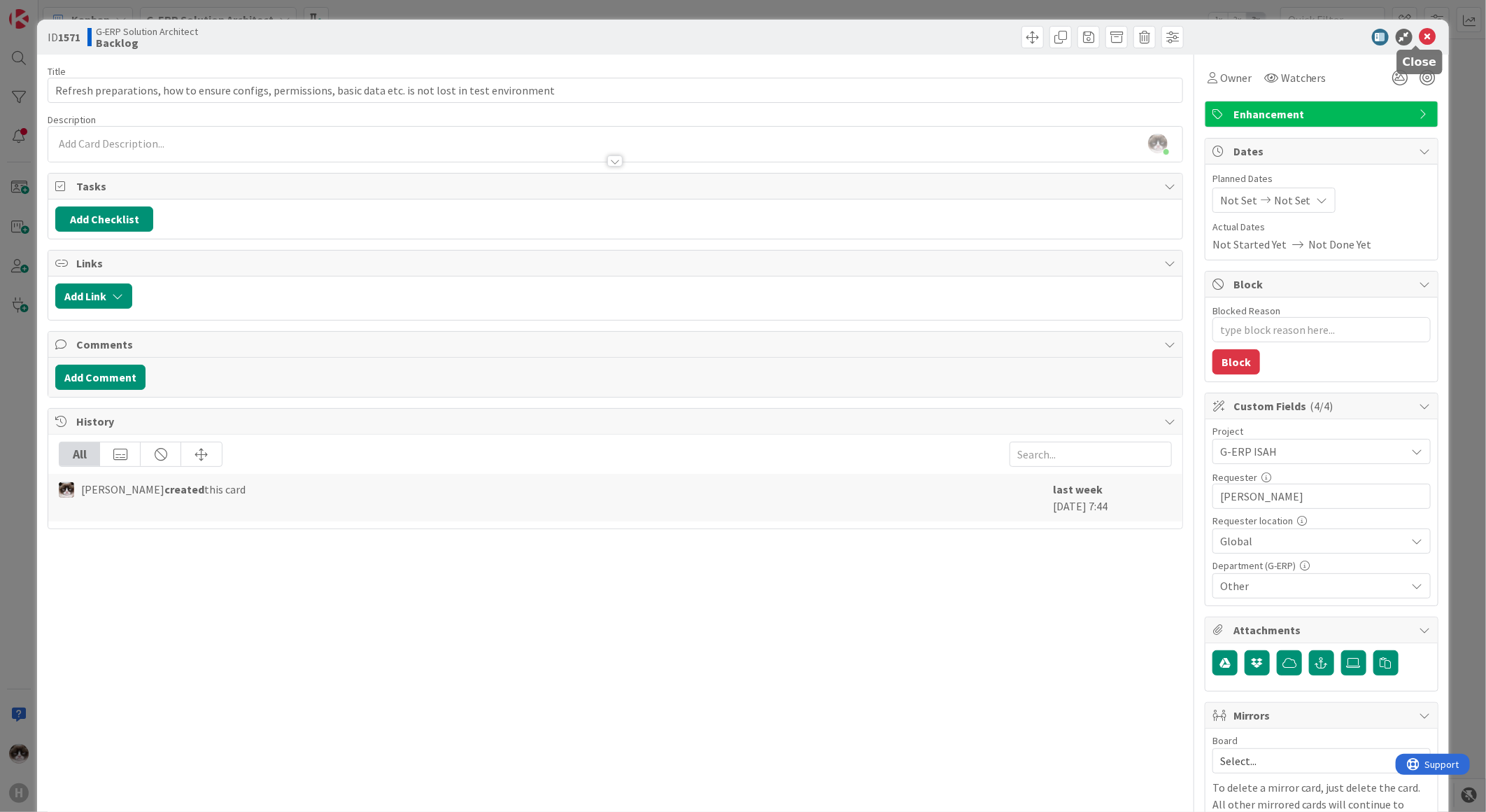
click at [1420, 33] on icon at bounding box center [1427, 36] width 17 height 17
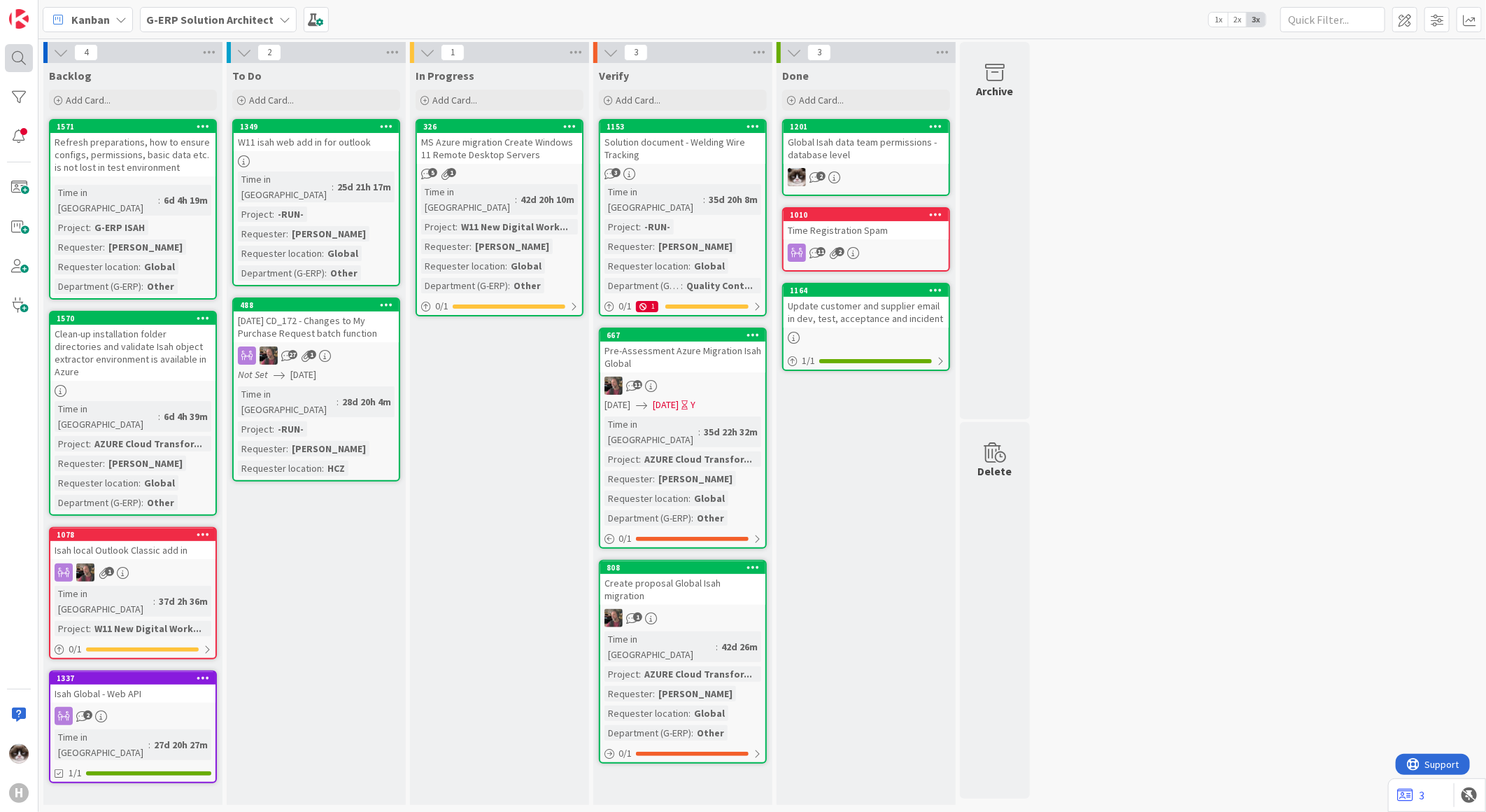
click at [19, 58] on div at bounding box center [19, 58] width 28 height 28
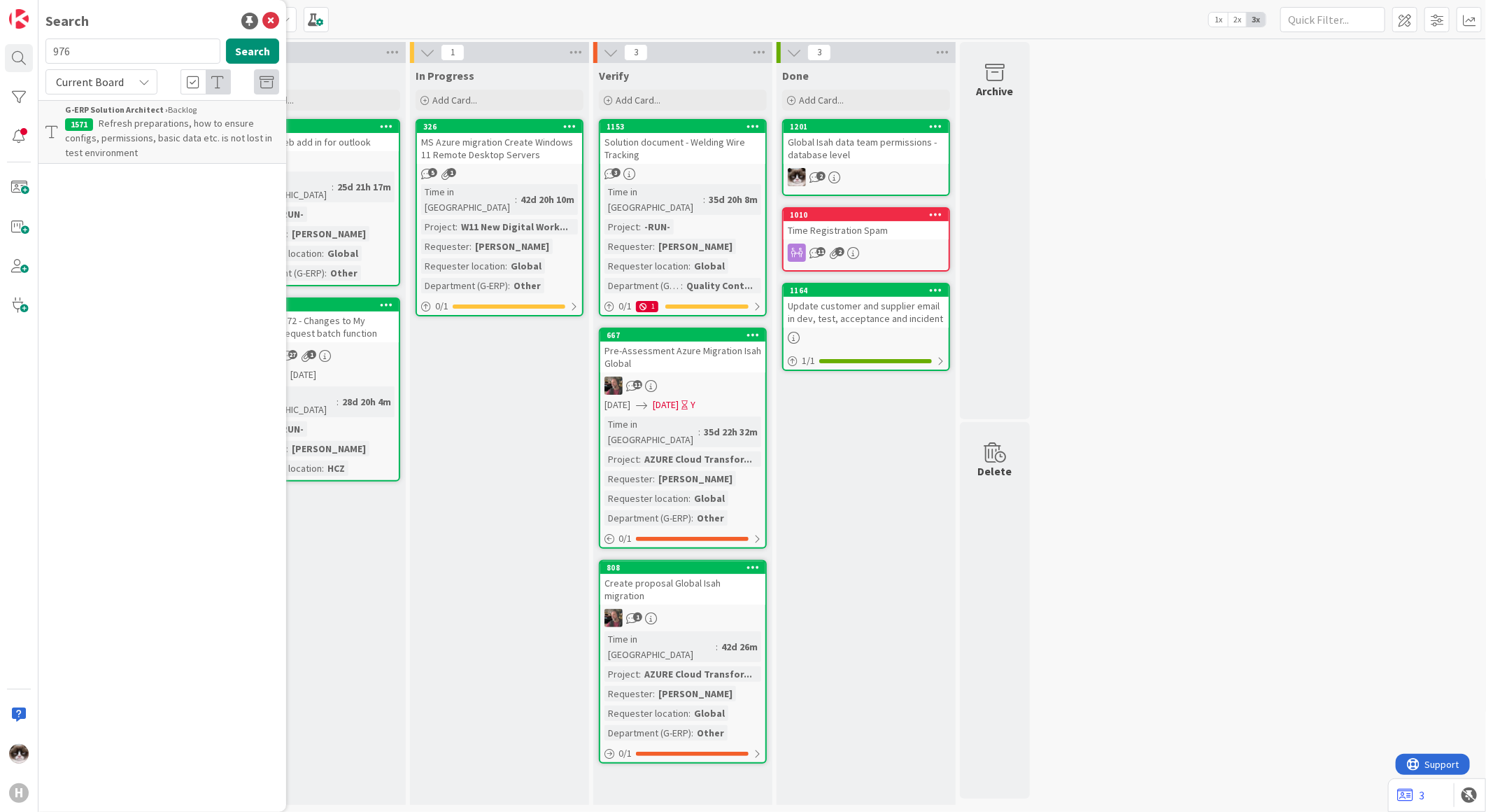
type input "976"
click at [201, 130] on p "Error when running script rollback part issue" at bounding box center [173, 131] width 215 height 29
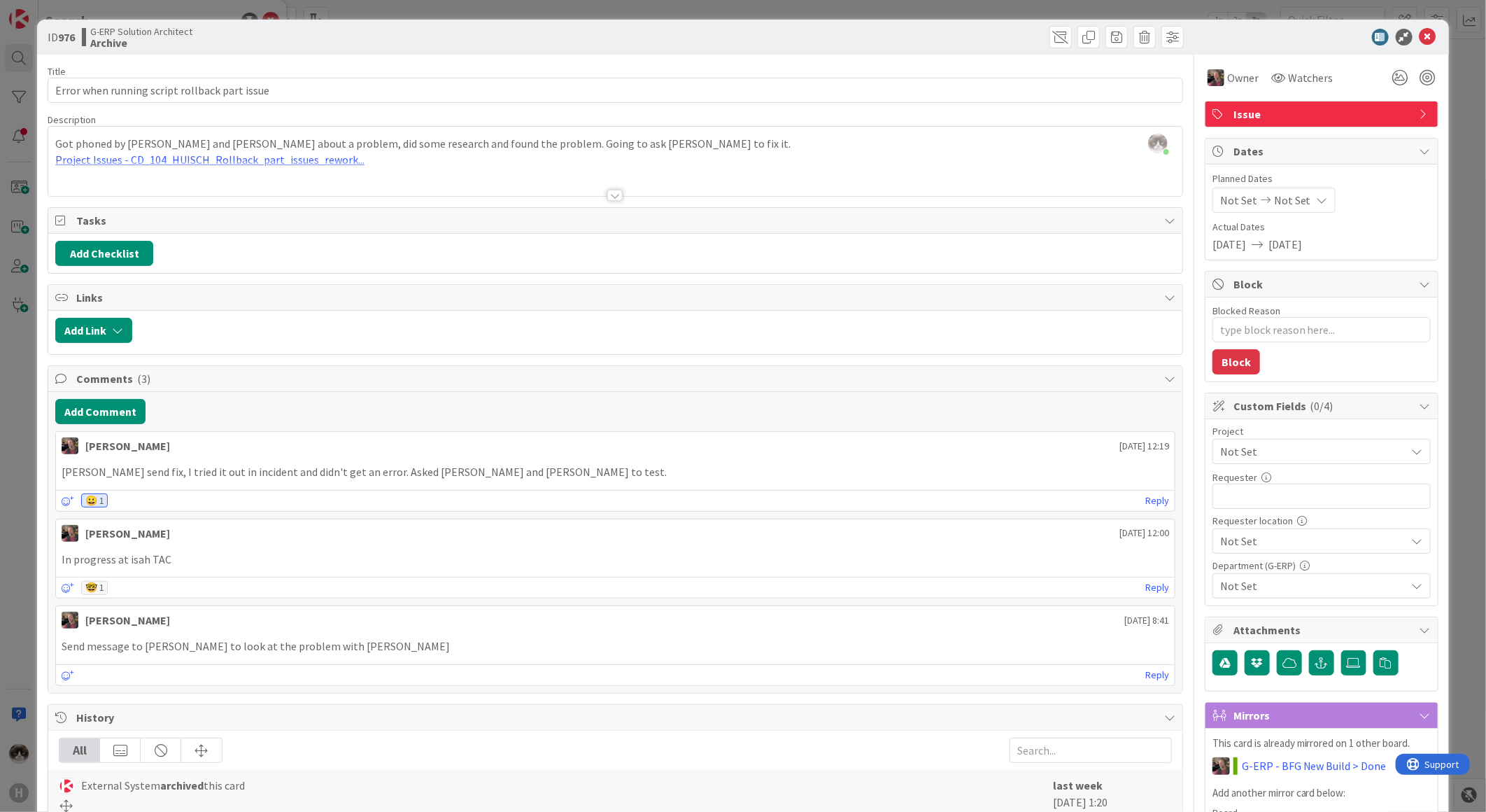
click at [1257, 449] on span "Not Set" at bounding box center [1310, 451] width 179 height 19
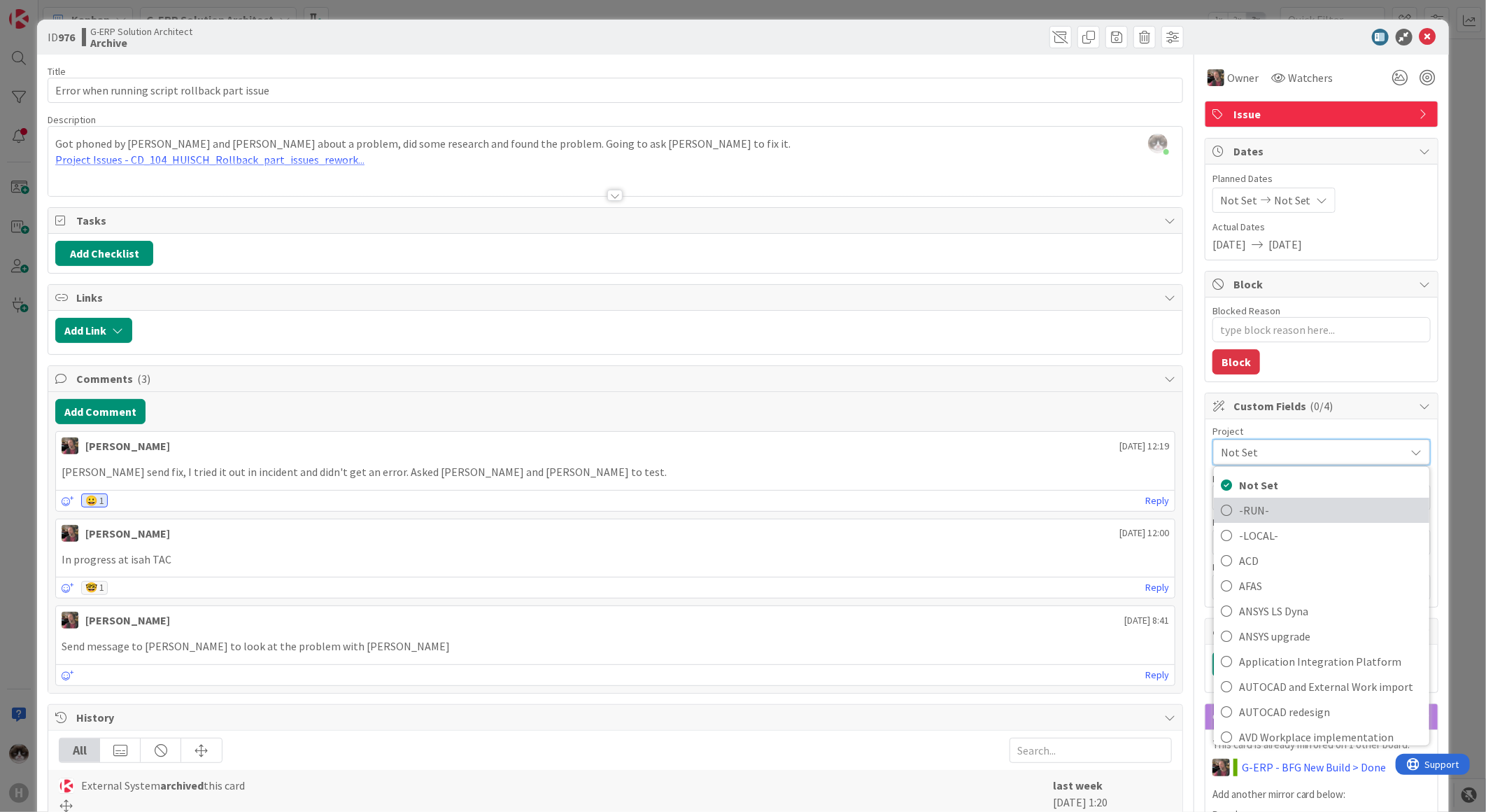
click at [1247, 505] on span "-RUN-" at bounding box center [1331, 510] width 183 height 21
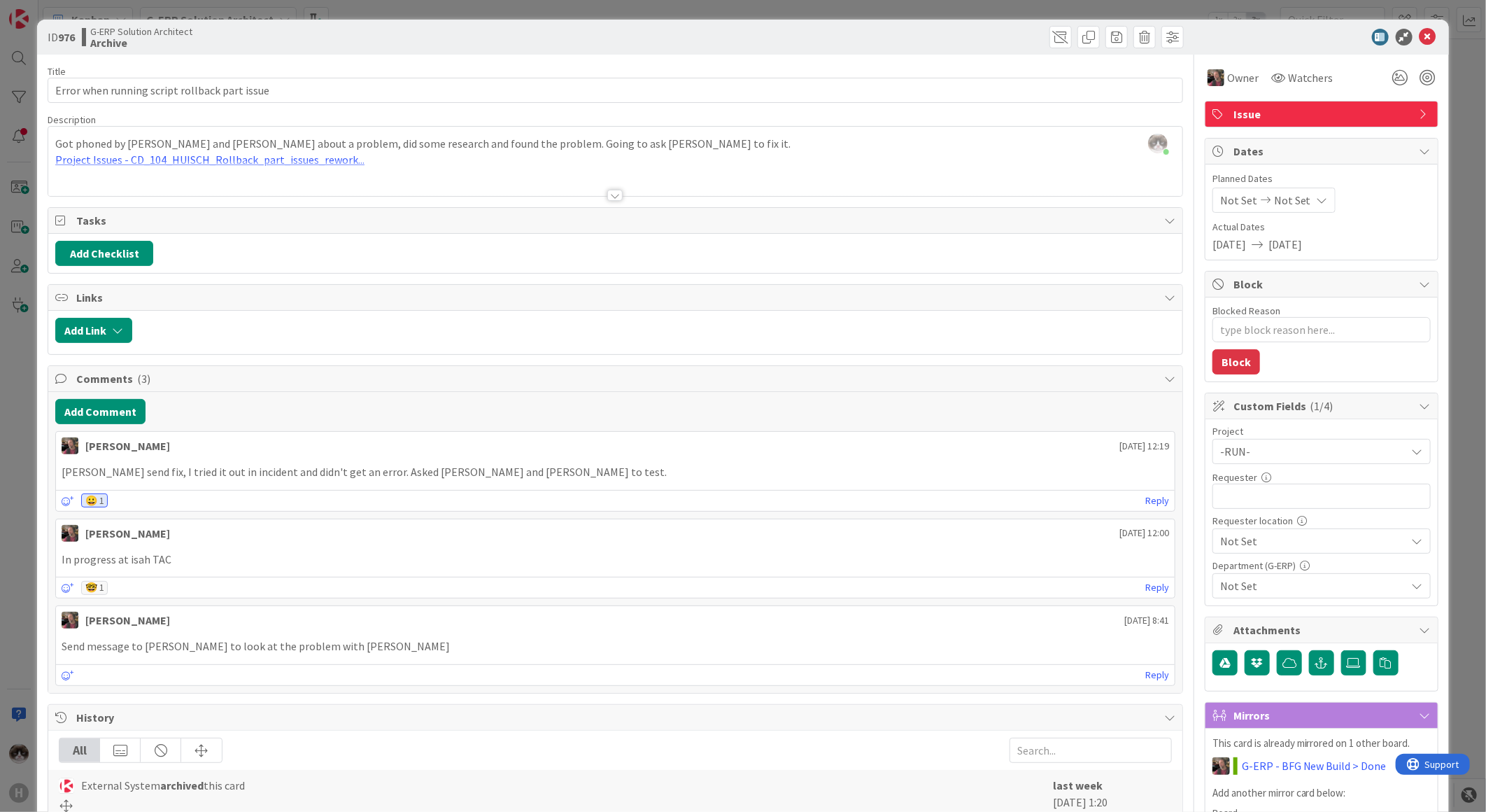
type textarea "x"
click at [1271, 506] on input "text" at bounding box center [1322, 496] width 218 height 25
type input "[PERSON_NAME]"
type textarea "x"
type input "[PERSON_NAME]"
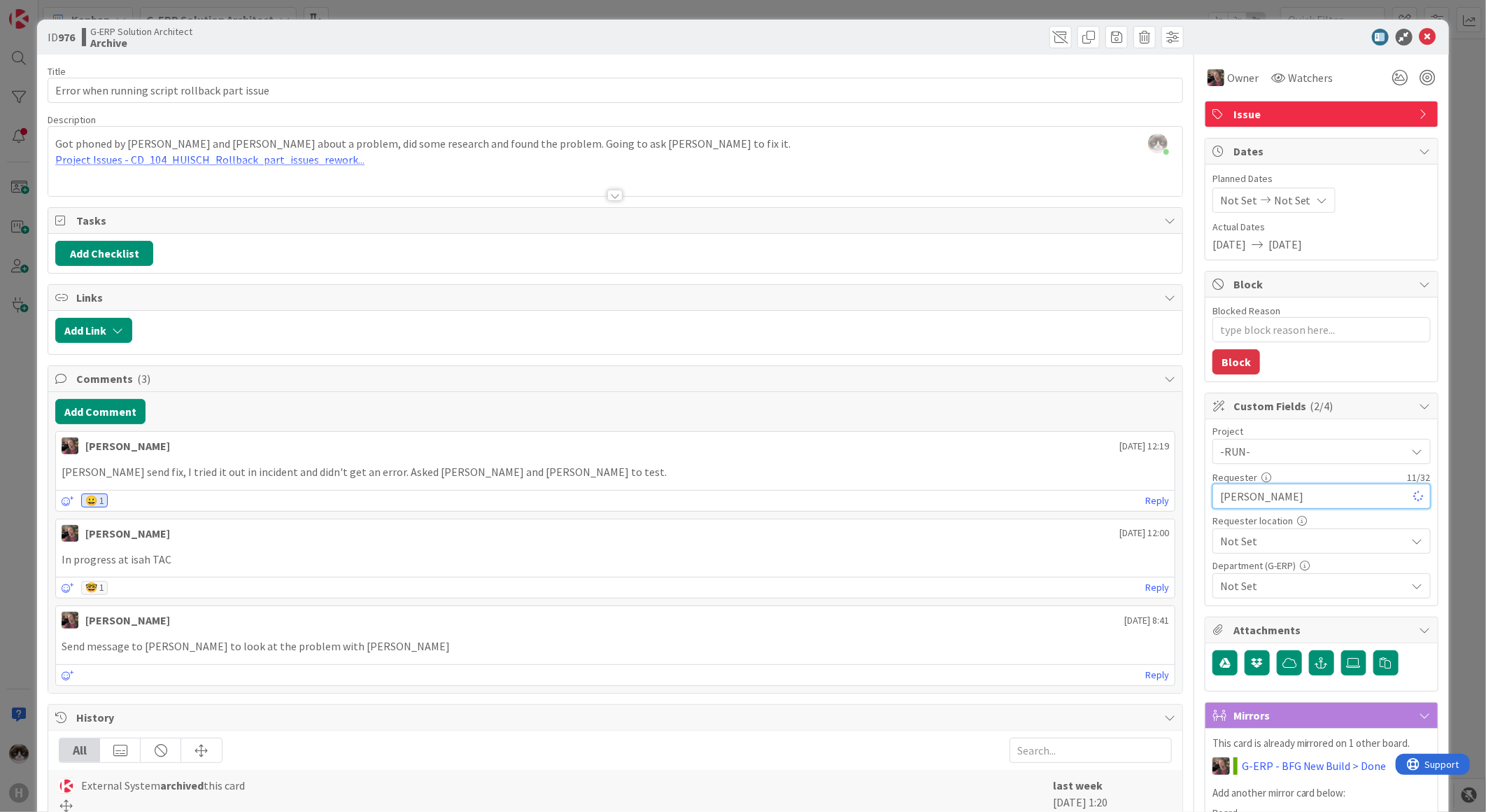
type textarea "x"
type input "[PERSON_NAME]"
click at [1255, 461] on span "Not Set" at bounding box center [1310, 451] width 179 height 19
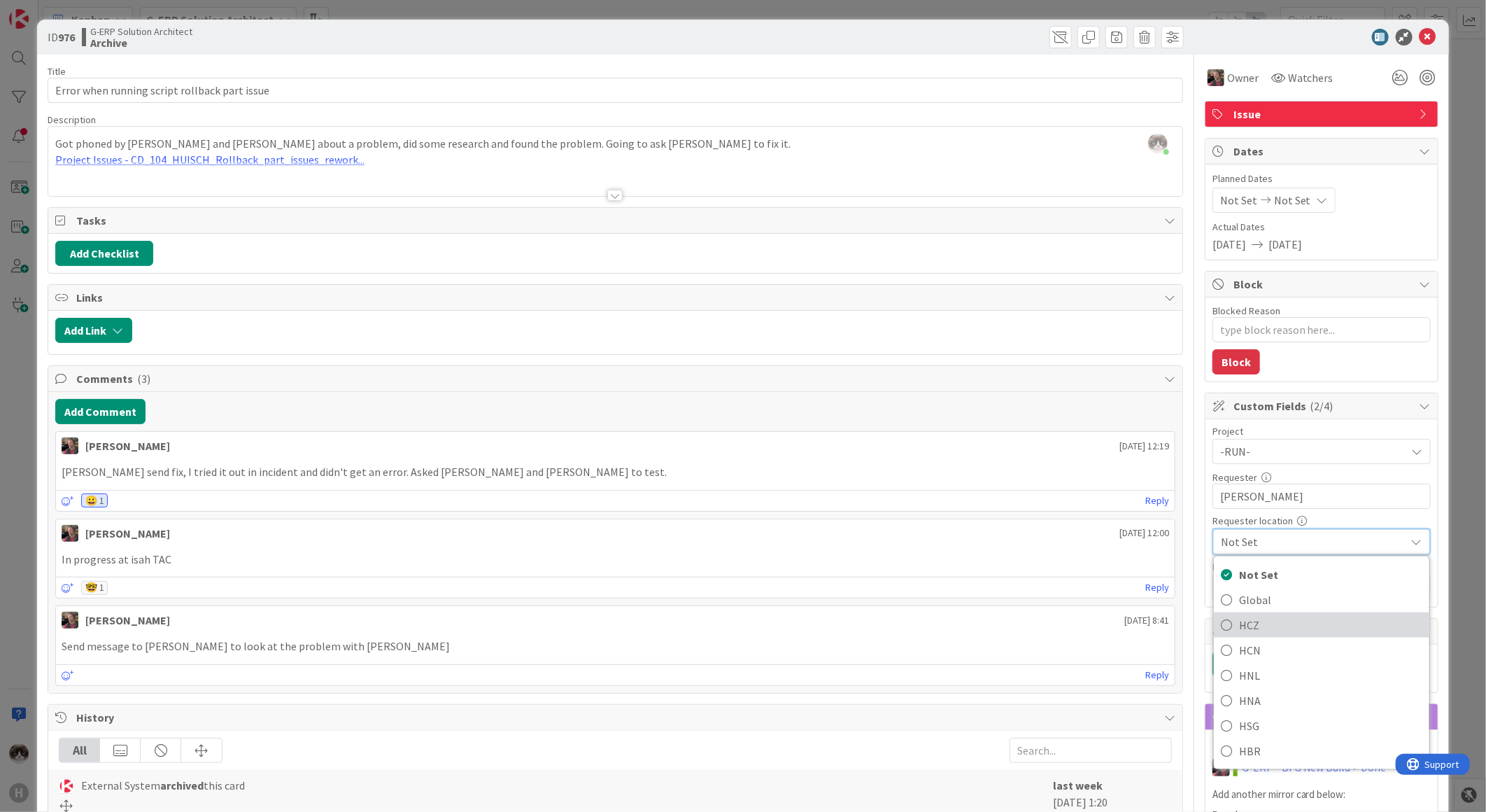
click at [1256, 627] on span "HCZ" at bounding box center [1331, 625] width 183 height 21
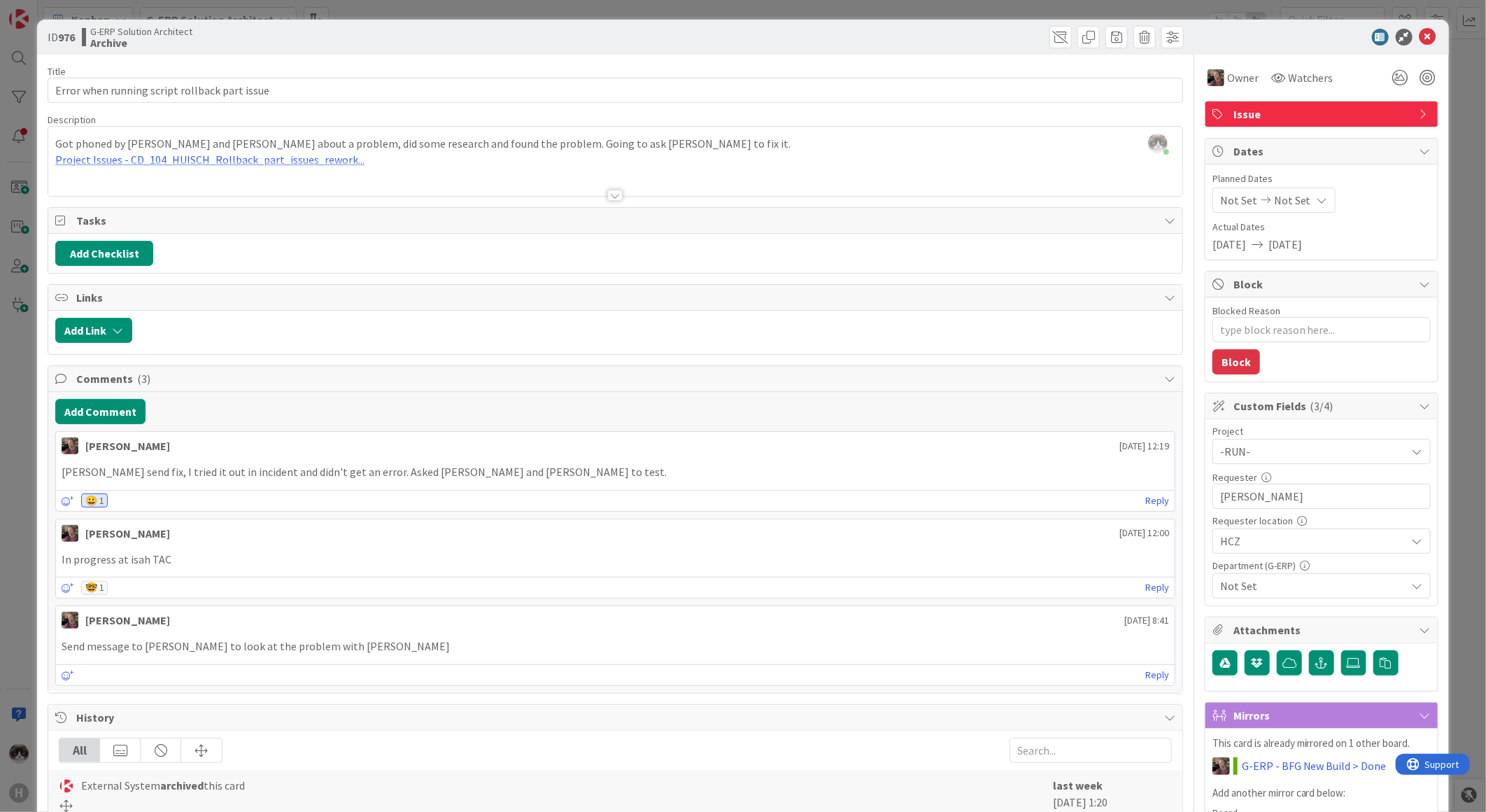
click at [1258, 591] on span "Not Set" at bounding box center [1313, 585] width 186 height 17
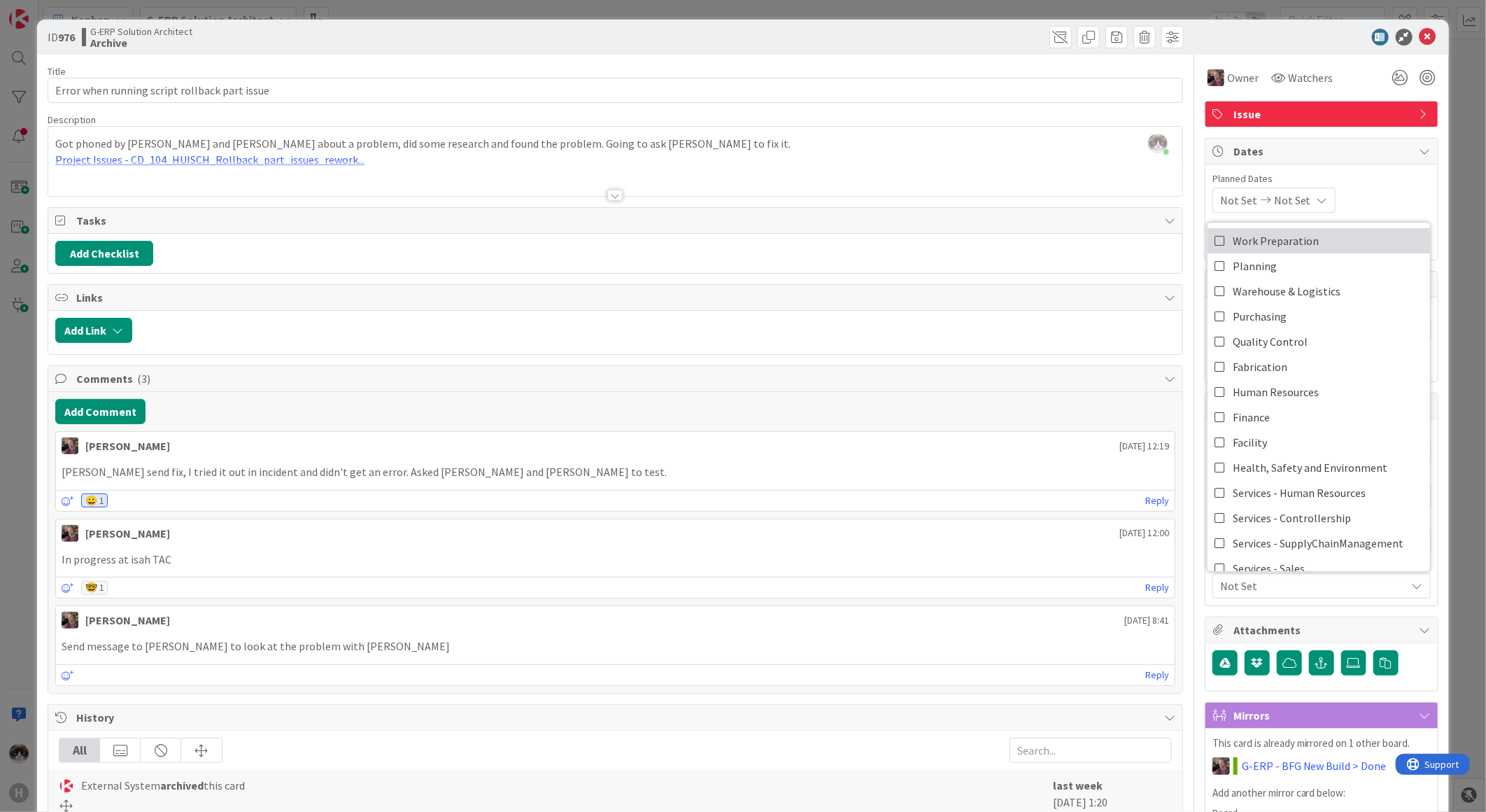
click at [1247, 240] on span "Work Preparation" at bounding box center [1276, 241] width 86 height 21
click at [1278, 290] on span "Warehouse & Logistics" at bounding box center [1287, 291] width 108 height 21
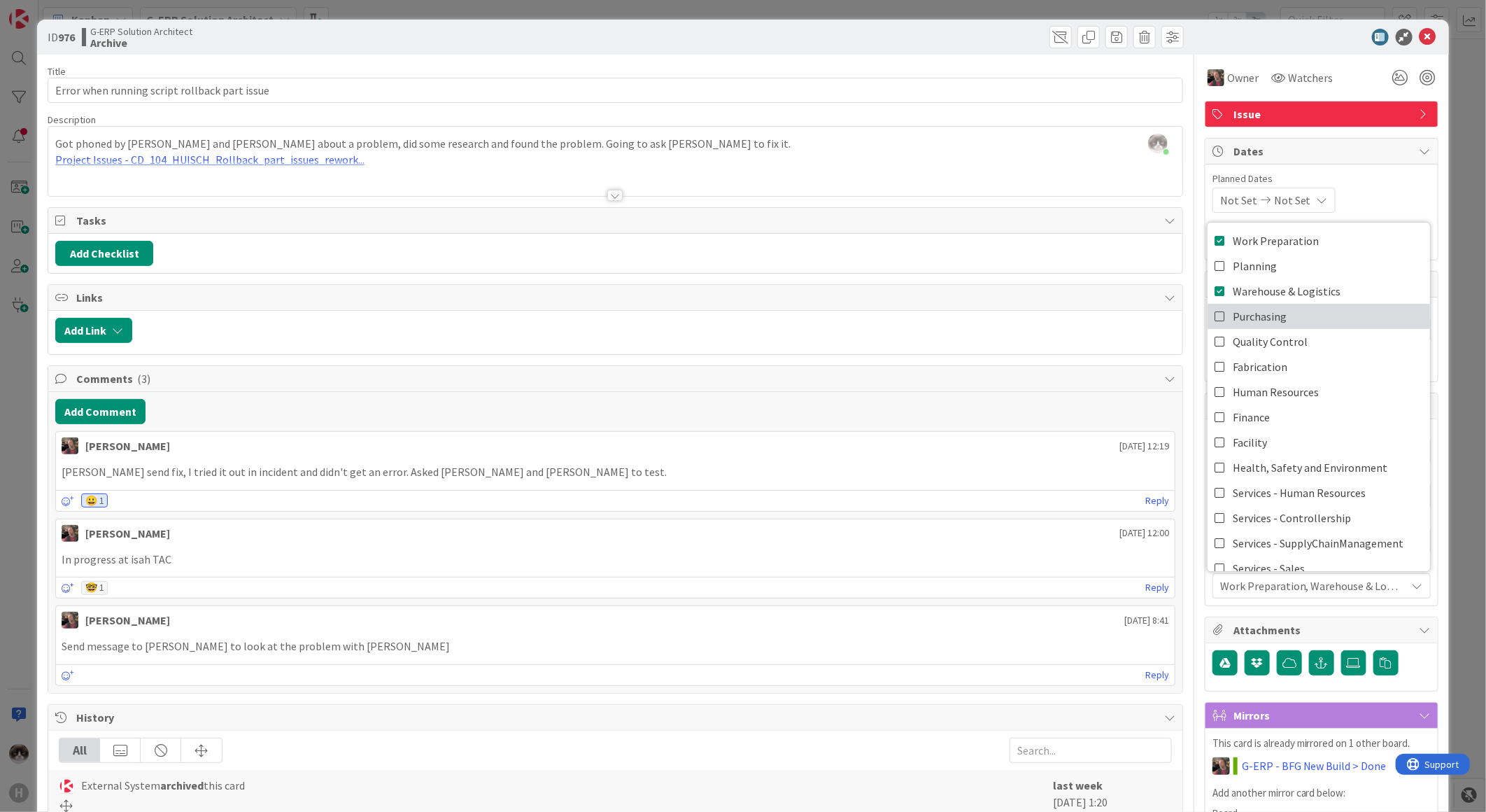
type textarea "x"
click at [1317, 585] on span "Work Preparation, Warehouse & Logistics" at bounding box center [1313, 585] width 186 height 17
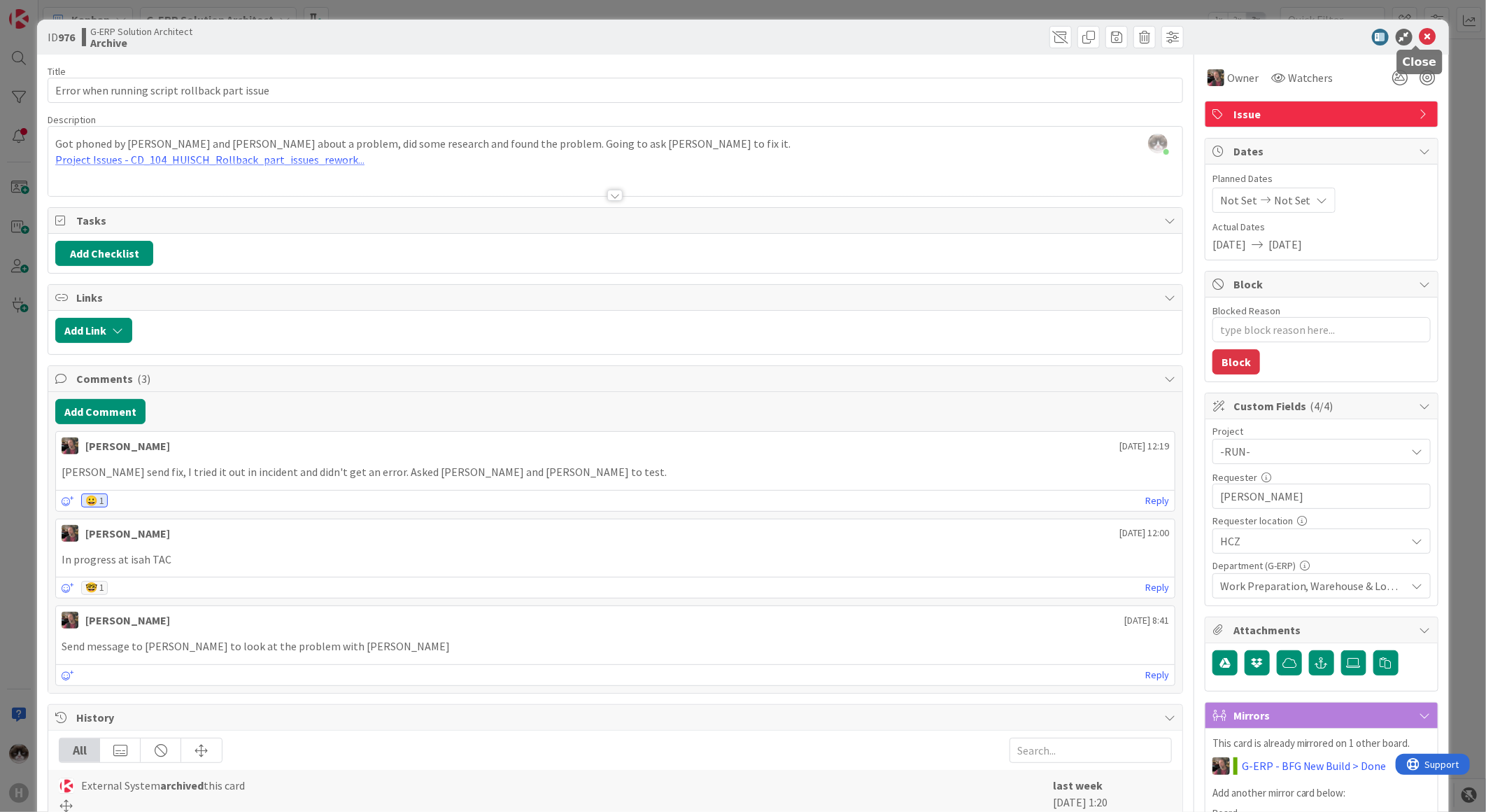
click at [1420, 39] on icon at bounding box center [1427, 36] width 17 height 17
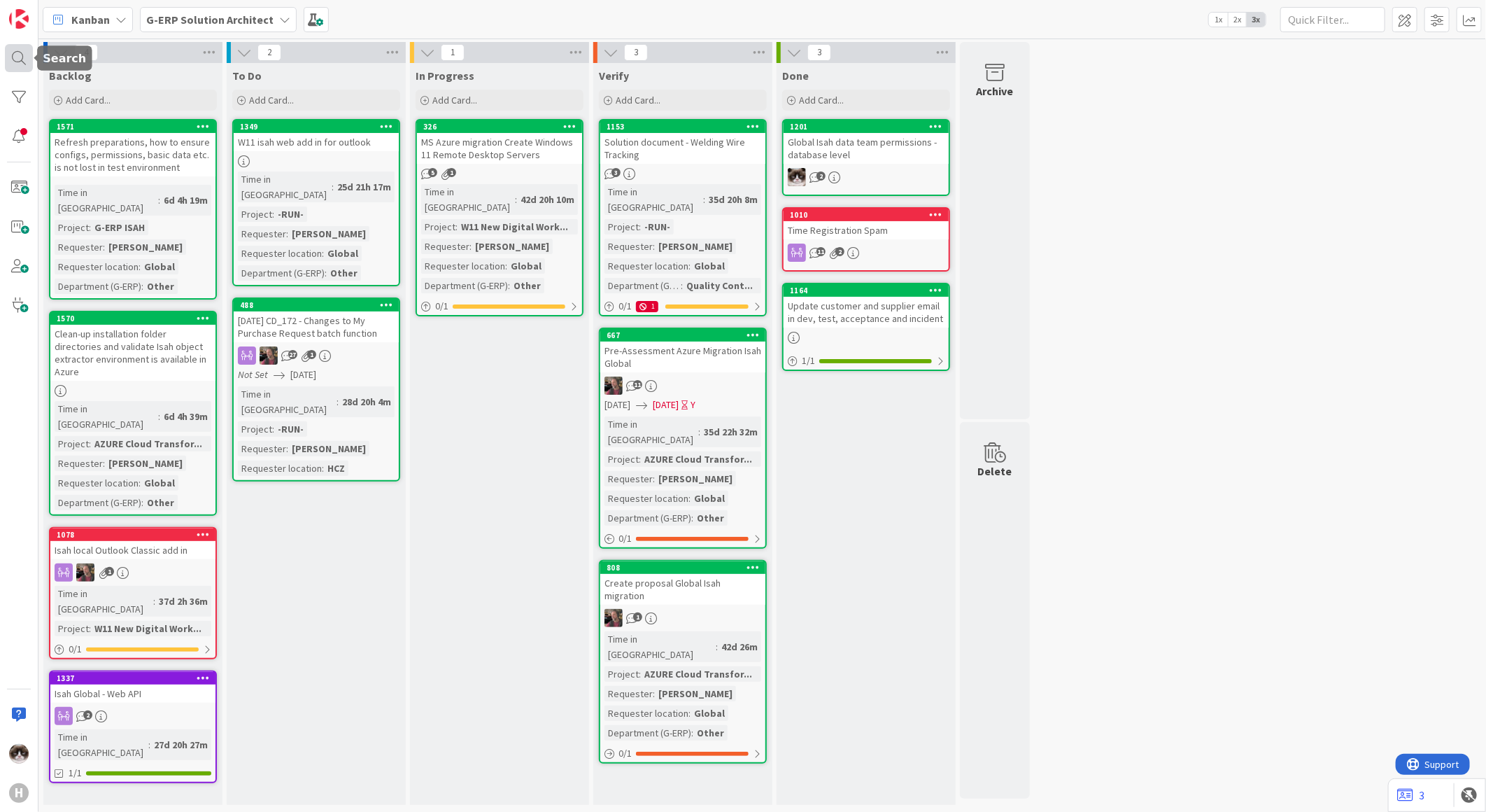
click at [21, 61] on div at bounding box center [19, 58] width 28 height 28
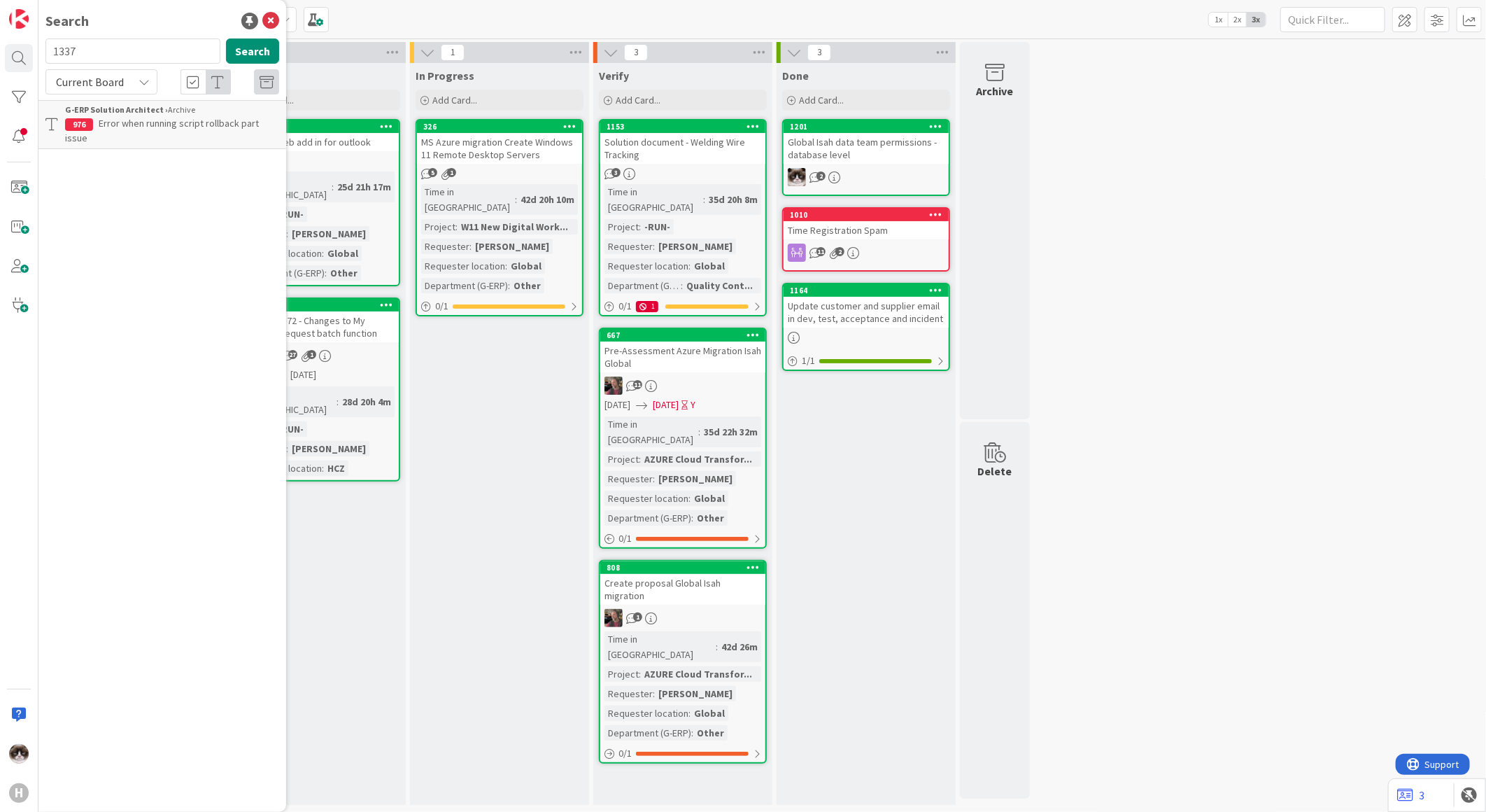
type input "1337"
click at [144, 128] on span "Isah Global - Web API" at bounding box center [141, 123] width 87 height 13
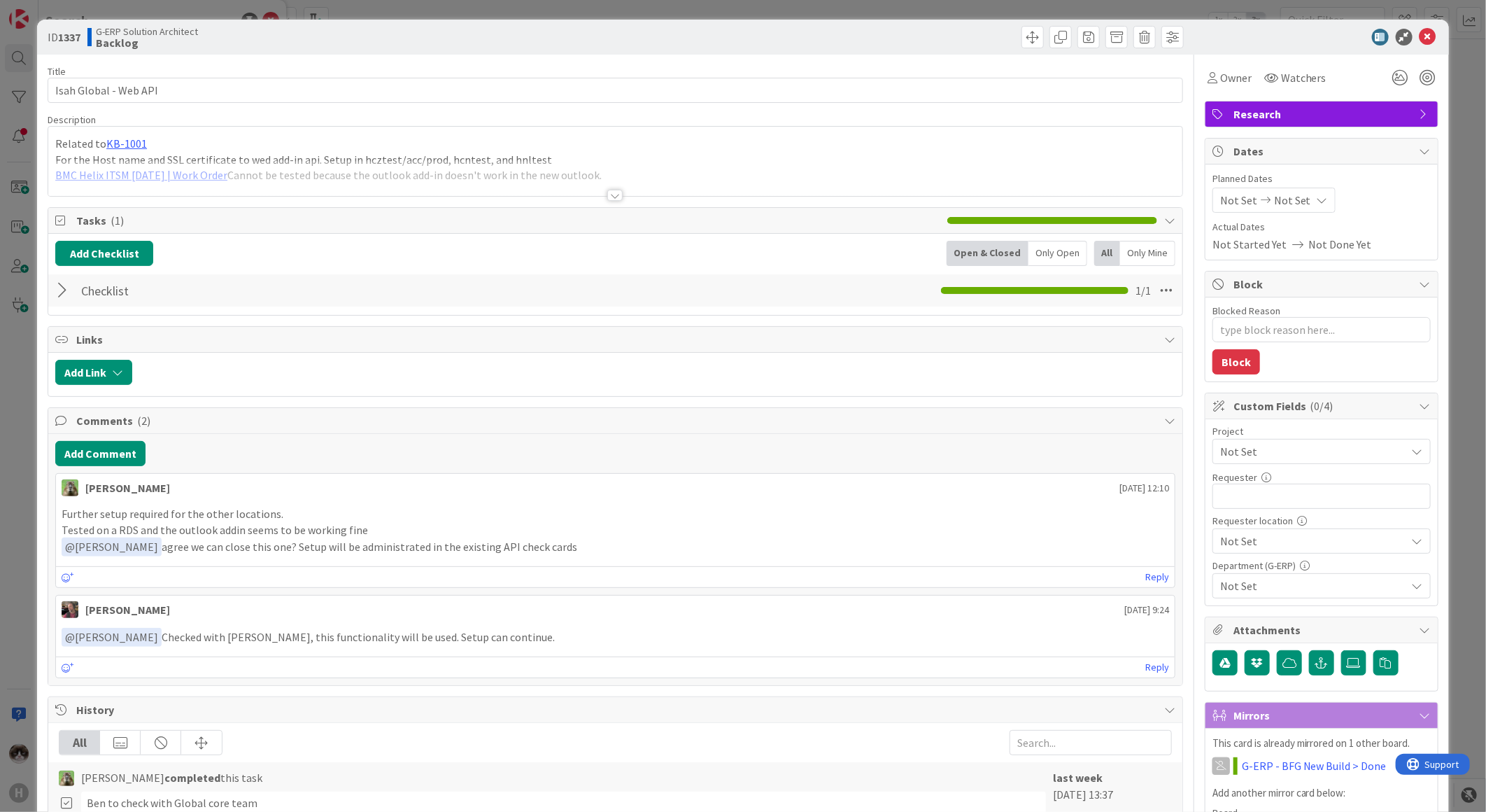
click at [1280, 455] on span "Not Set" at bounding box center [1310, 451] width 179 height 19
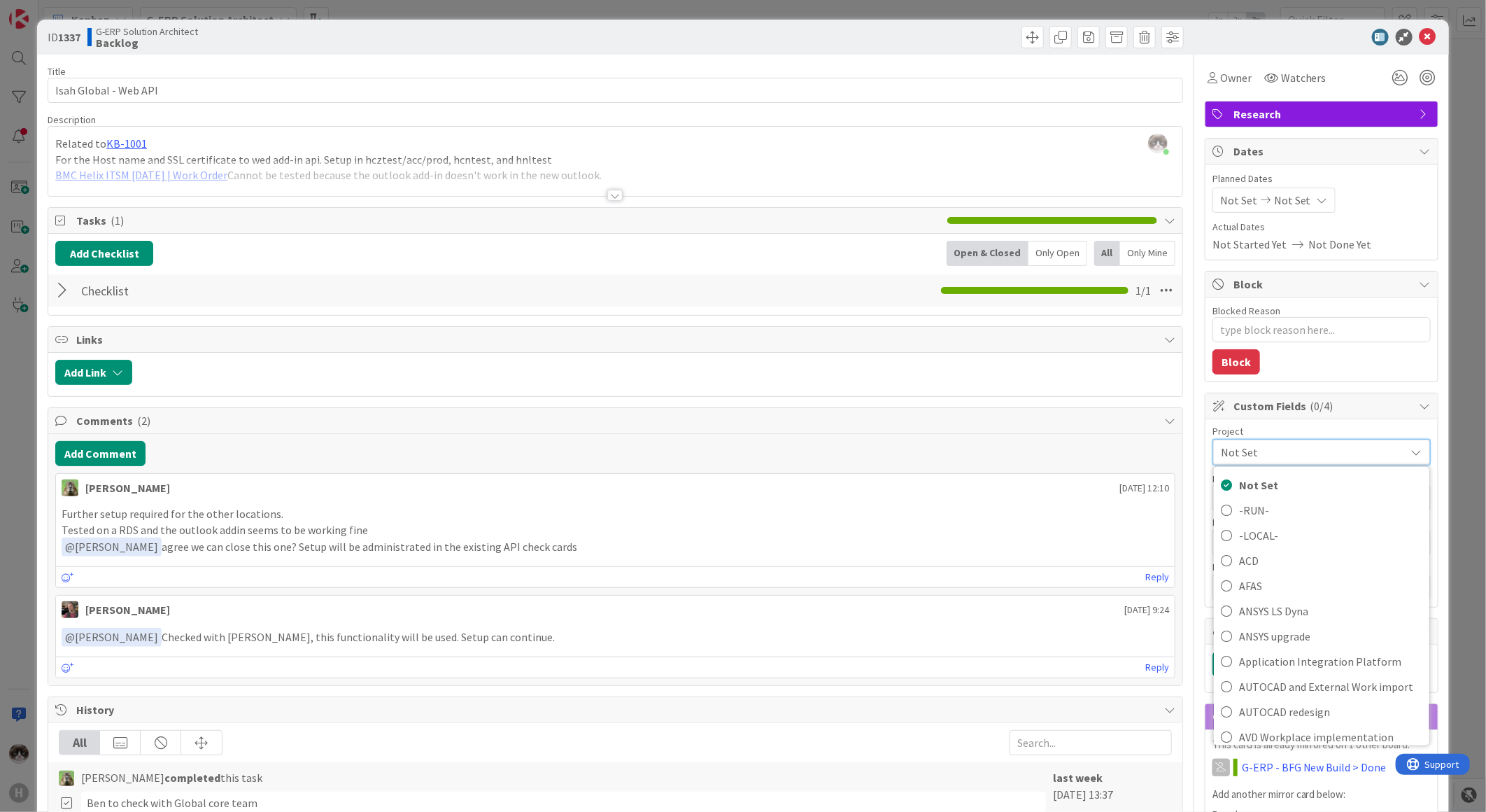
click at [1281, 455] on span "Not Set" at bounding box center [1310, 452] width 177 height 19
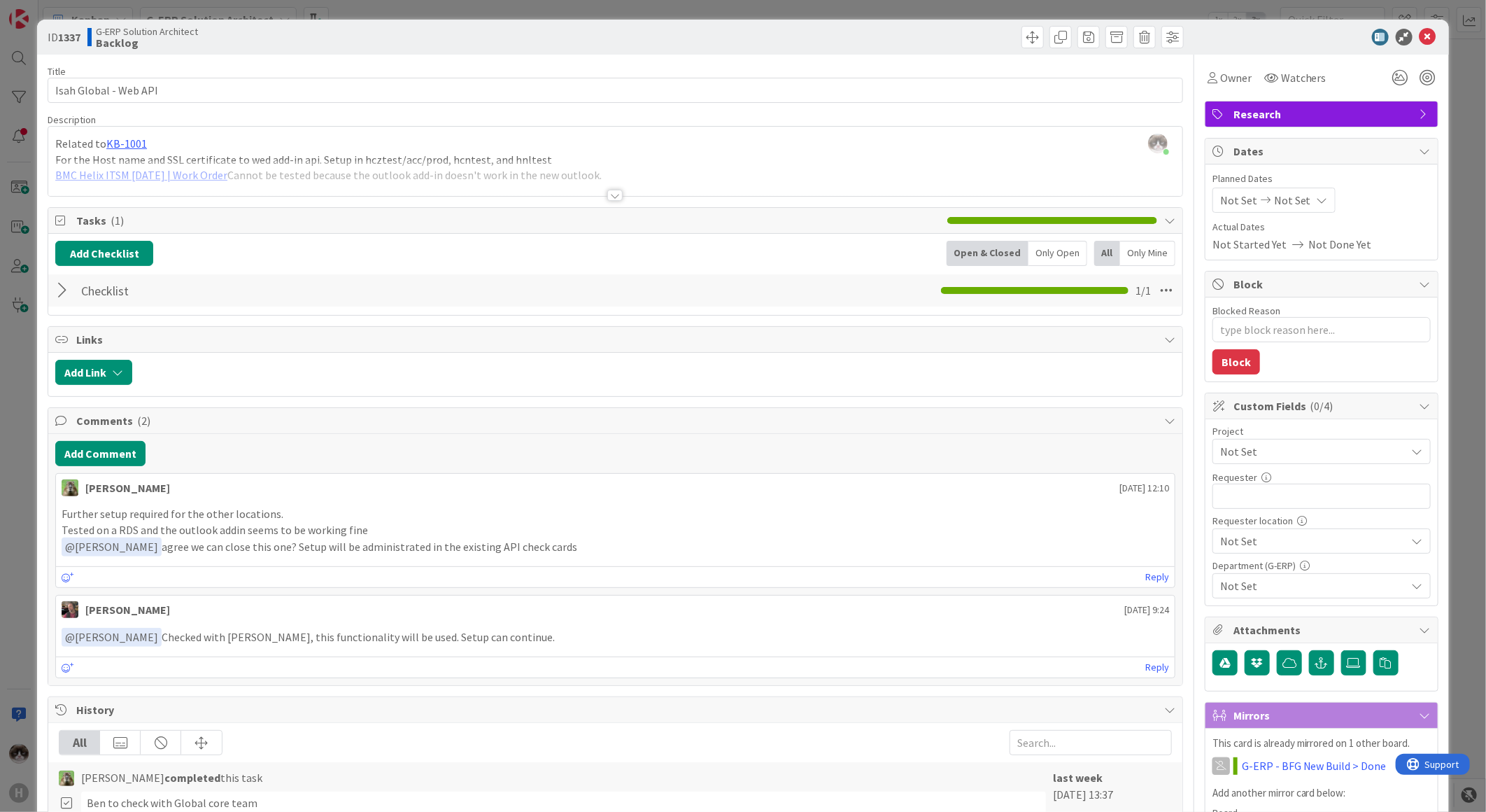
click at [601, 195] on div at bounding box center [615, 177] width 1134 height 36
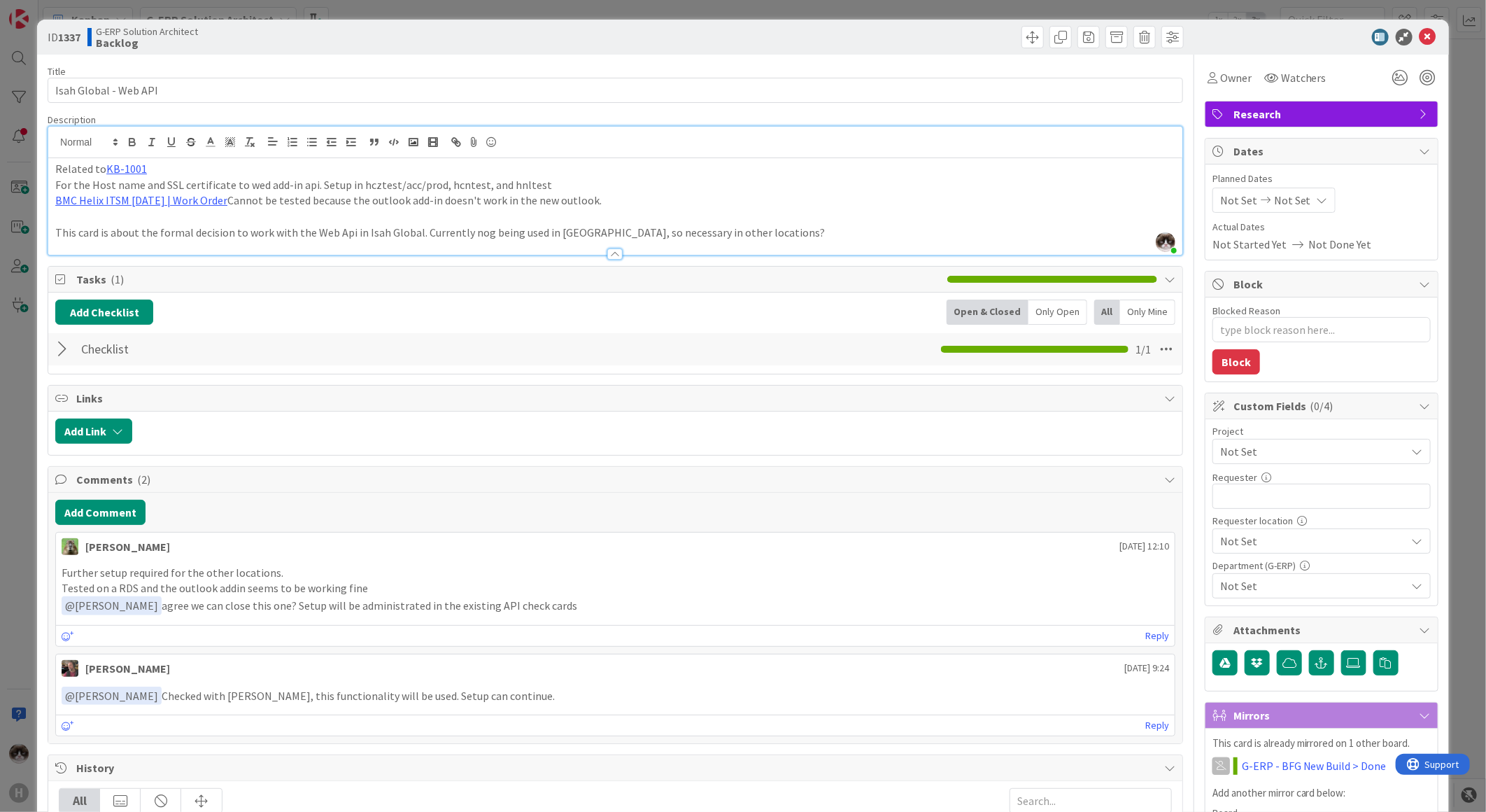
click at [1291, 458] on span "Not Set" at bounding box center [1310, 451] width 179 height 19
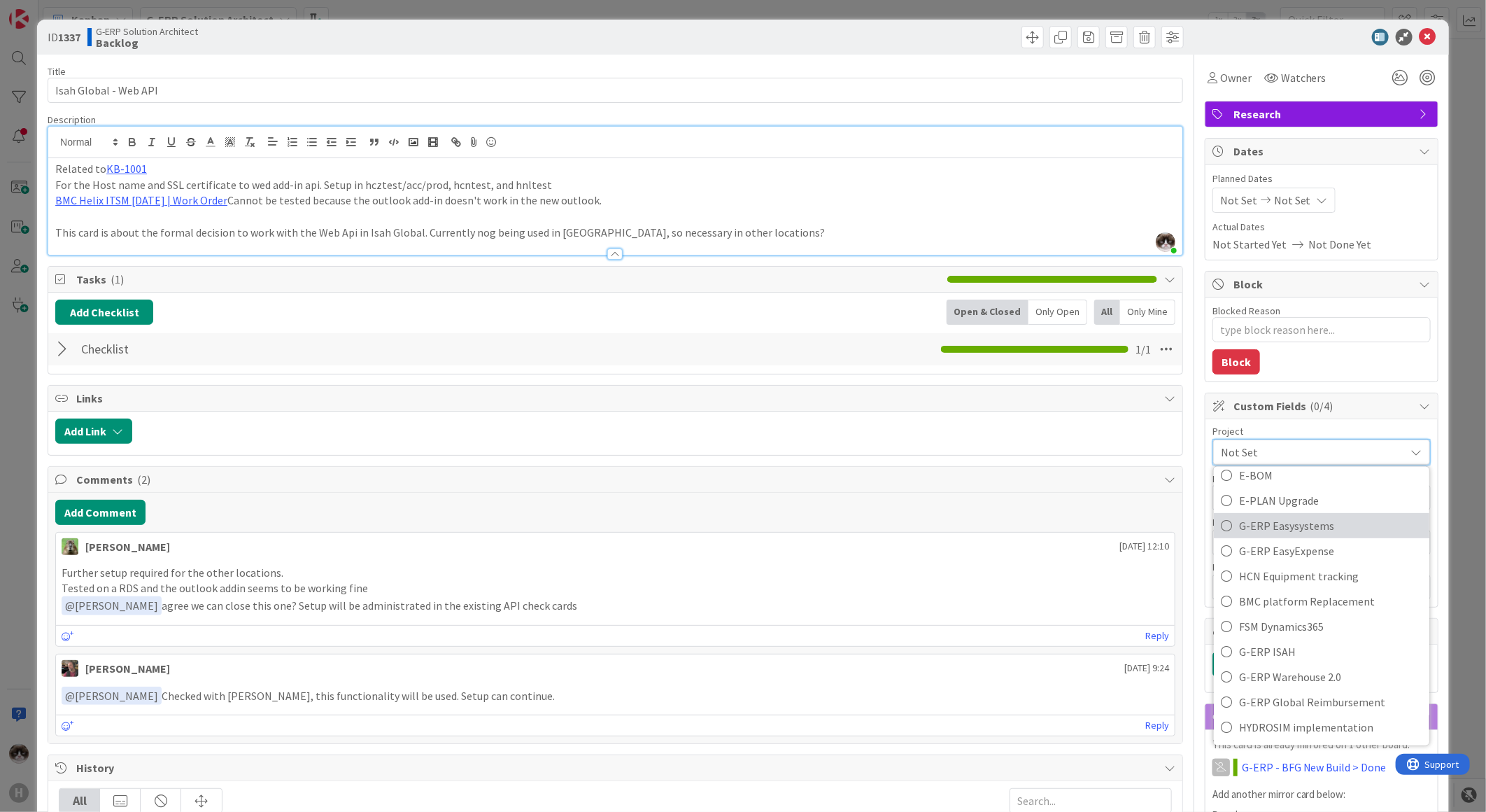
scroll to position [579, 0]
click at [1333, 539] on span "G-ERP ISAH" at bounding box center [1331, 536] width 183 height 21
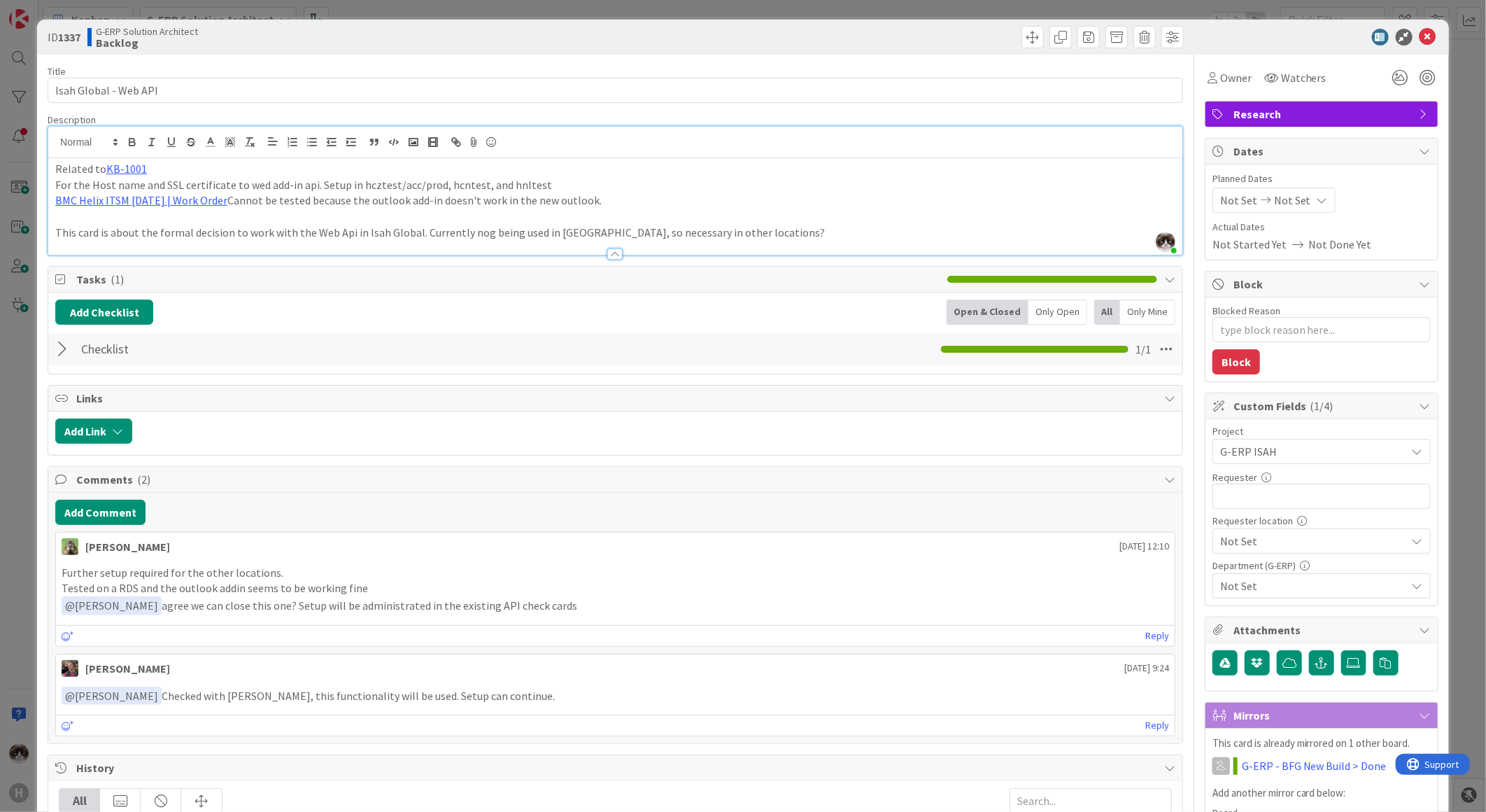
type textarea "x"
click at [1289, 506] on input "text" at bounding box center [1322, 496] width 218 height 25
type input "Alexandra Weteling"
type textarea "x"
type input "Alexandra Weteling"
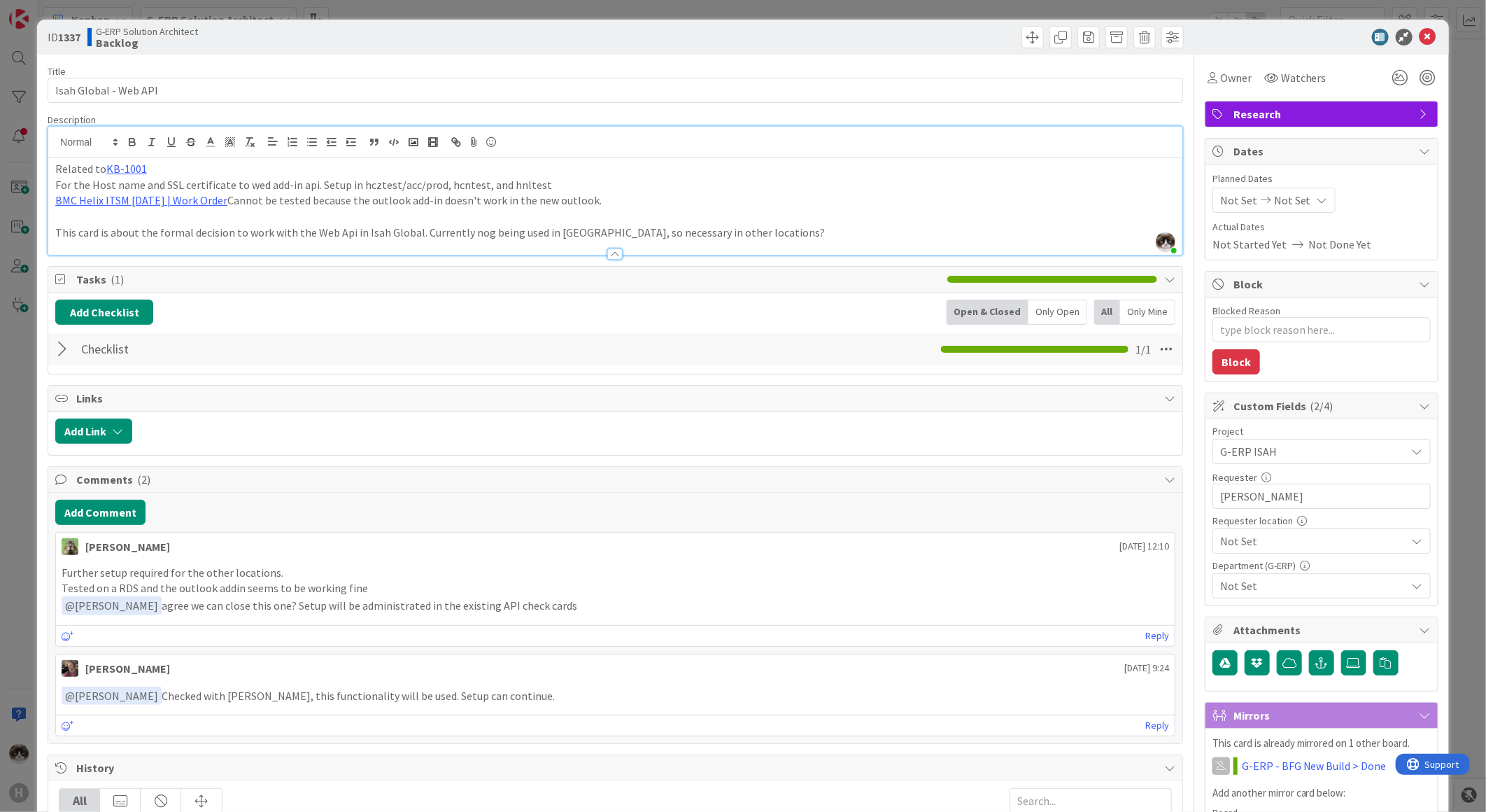
click at [1310, 461] on span "Not Set" at bounding box center [1310, 451] width 179 height 19
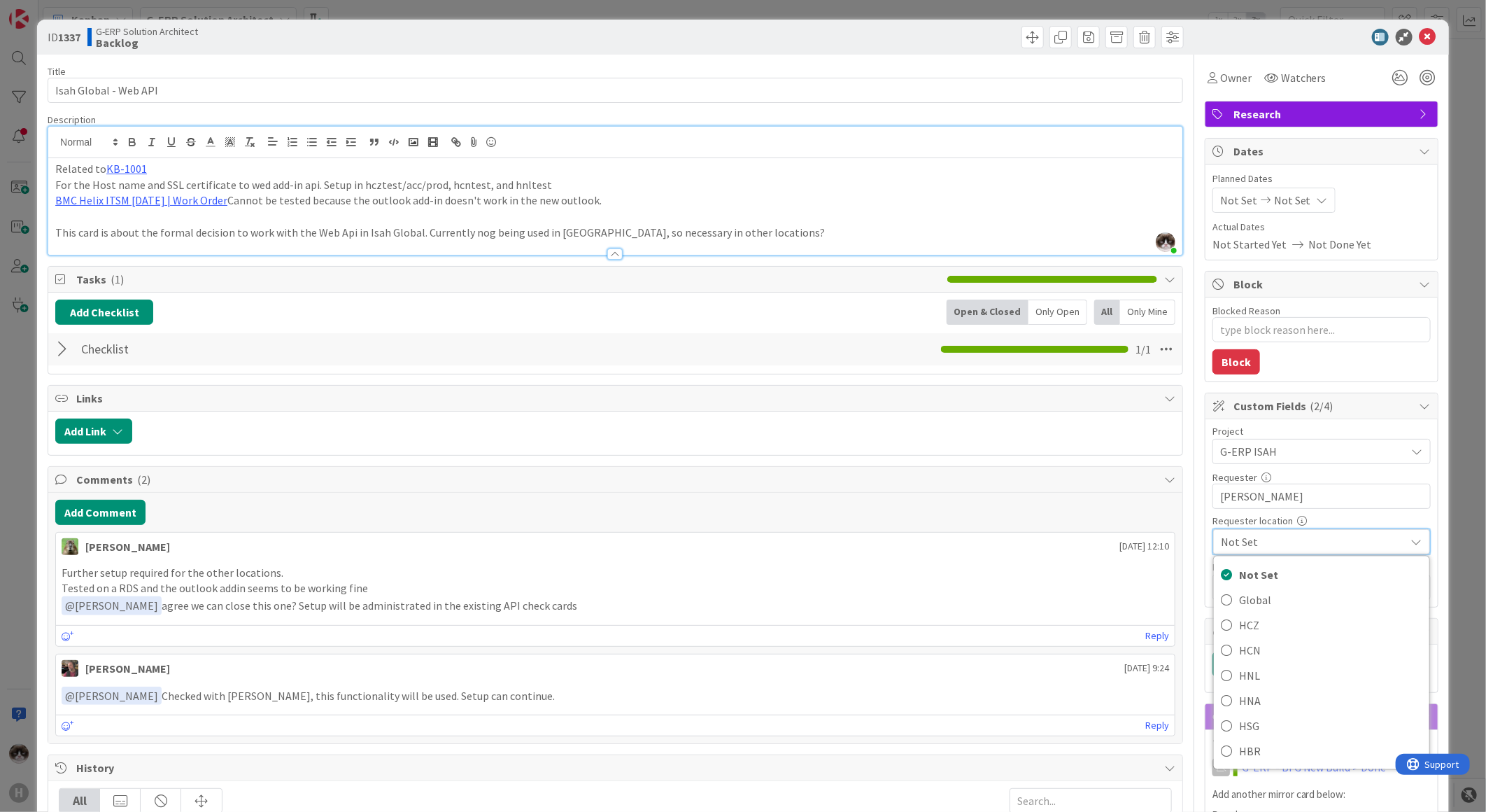
click at [1310, 539] on span "Not Set" at bounding box center [1310, 541] width 177 height 19
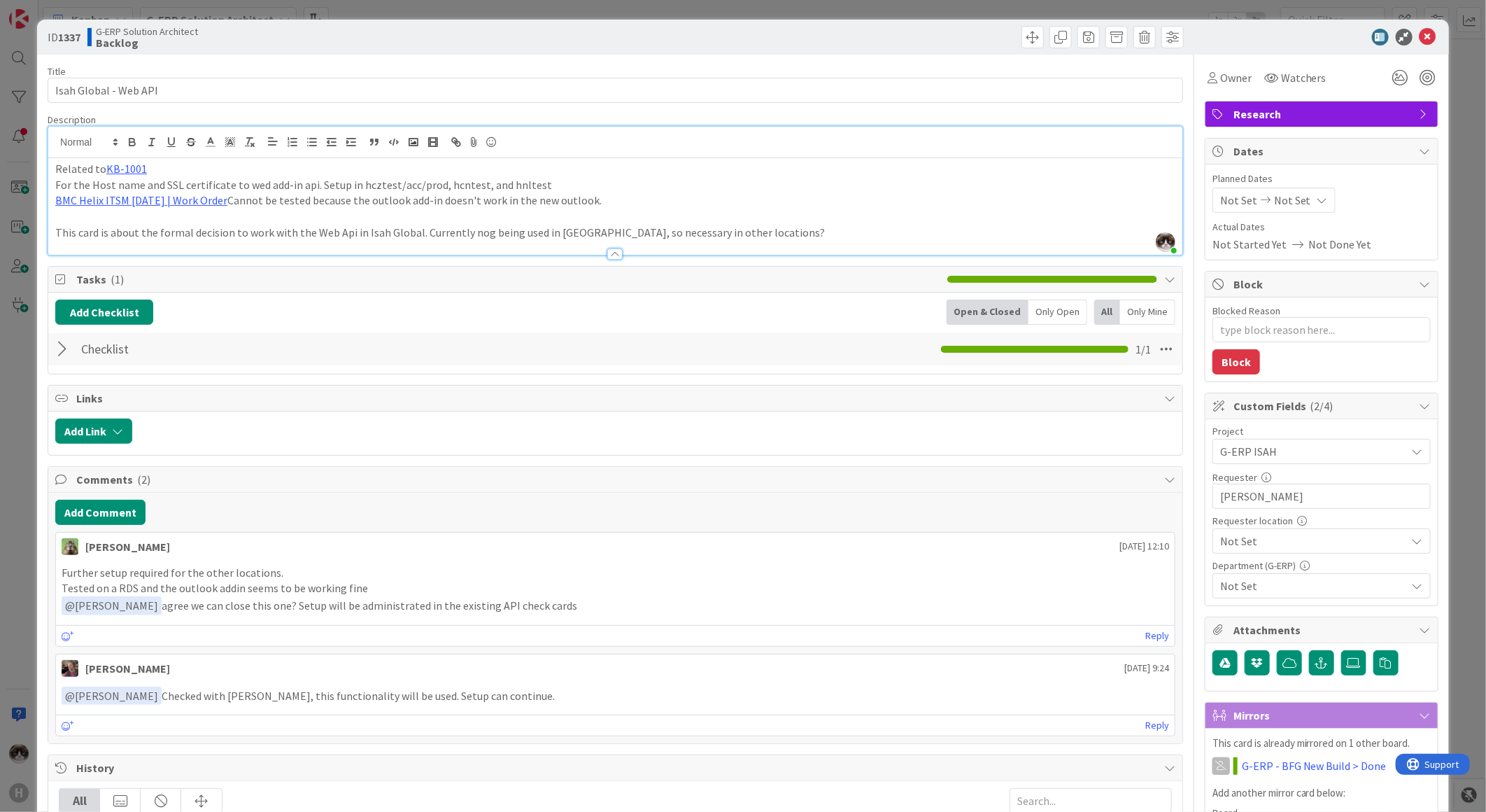
click at [1307, 461] on span "Not Set" at bounding box center [1310, 451] width 179 height 19
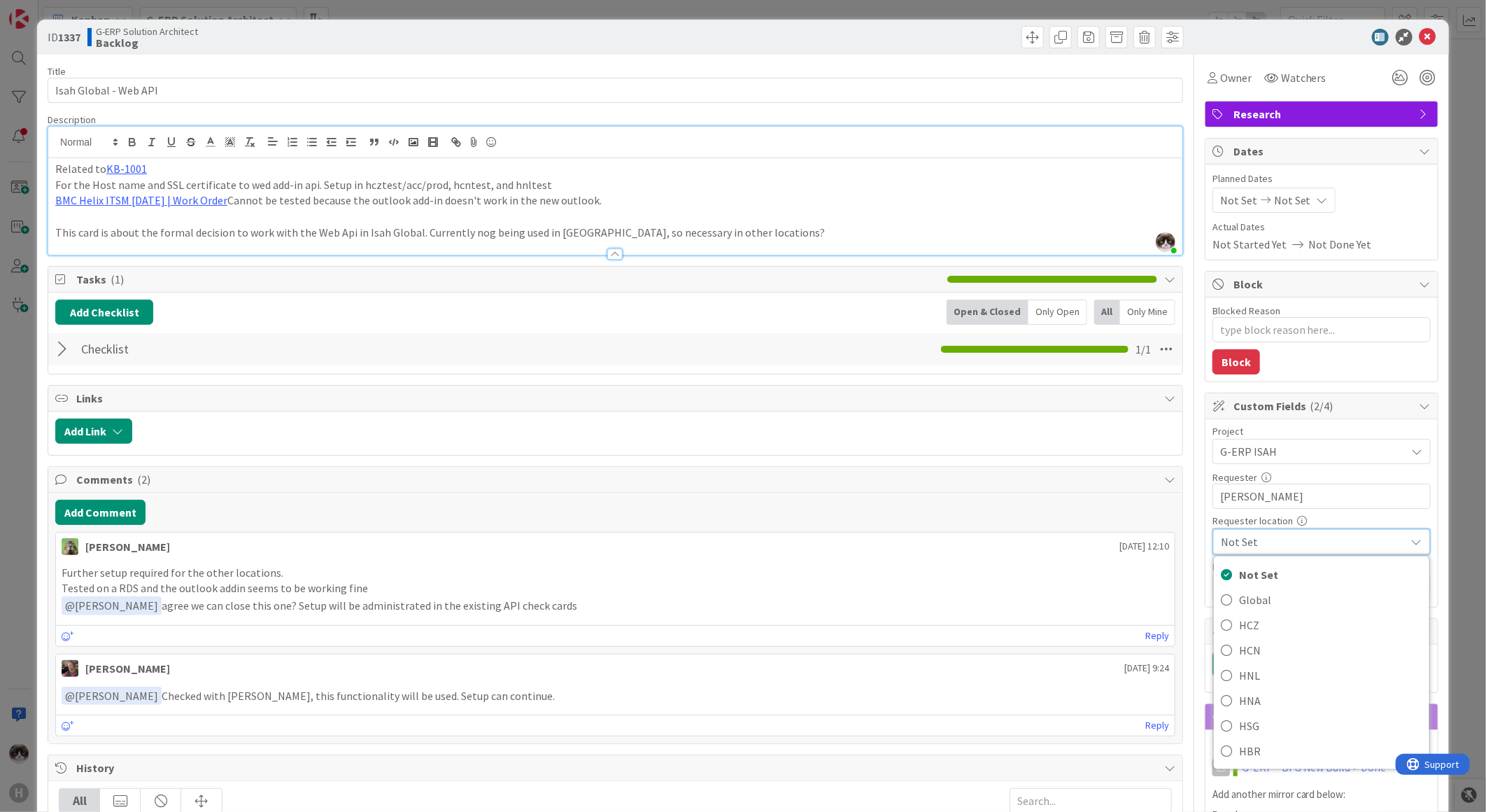
click at [1306, 539] on span "Not Set" at bounding box center [1310, 541] width 177 height 19
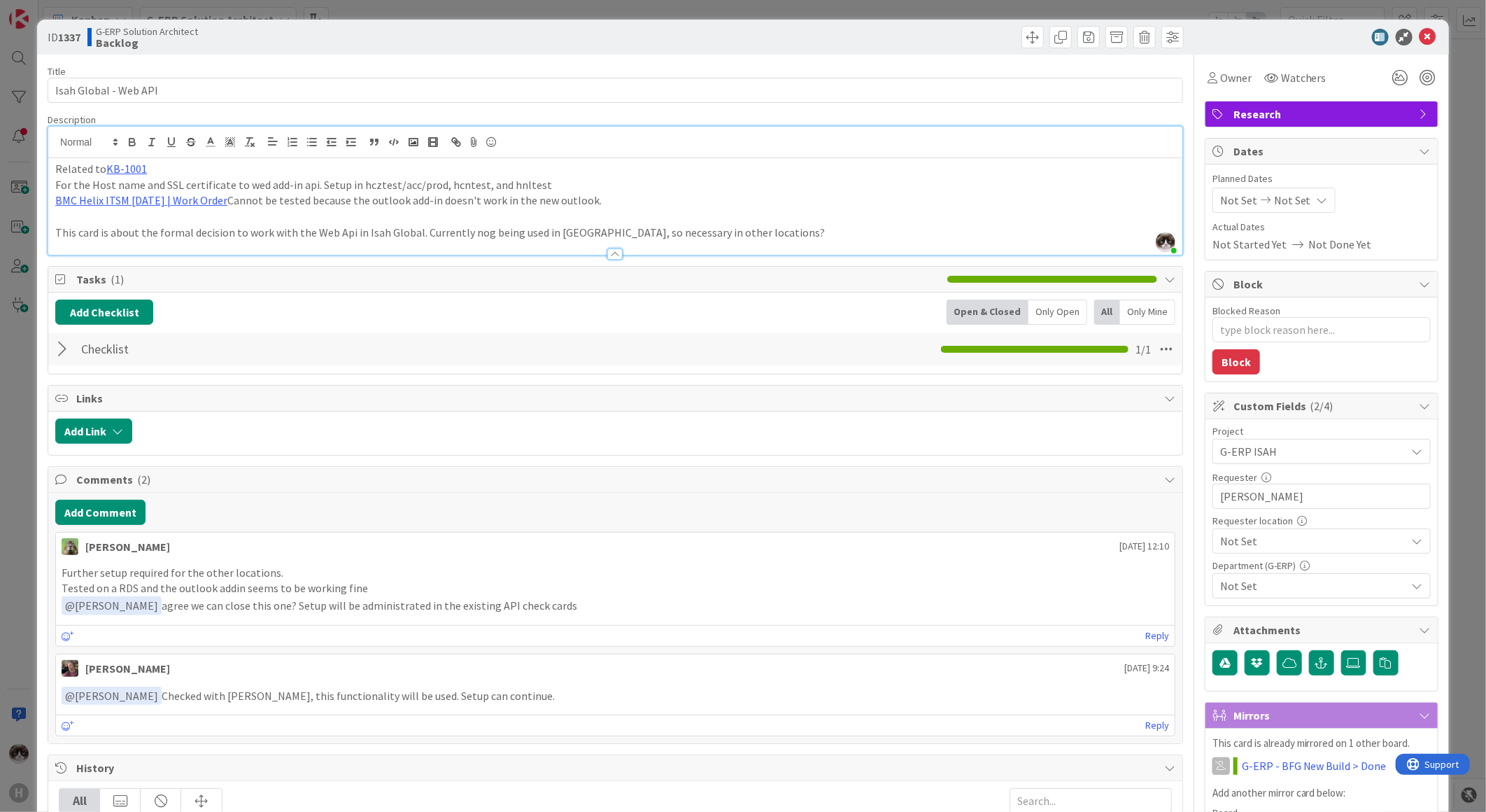
click at [1306, 461] on span "Not Set" at bounding box center [1310, 451] width 179 height 19
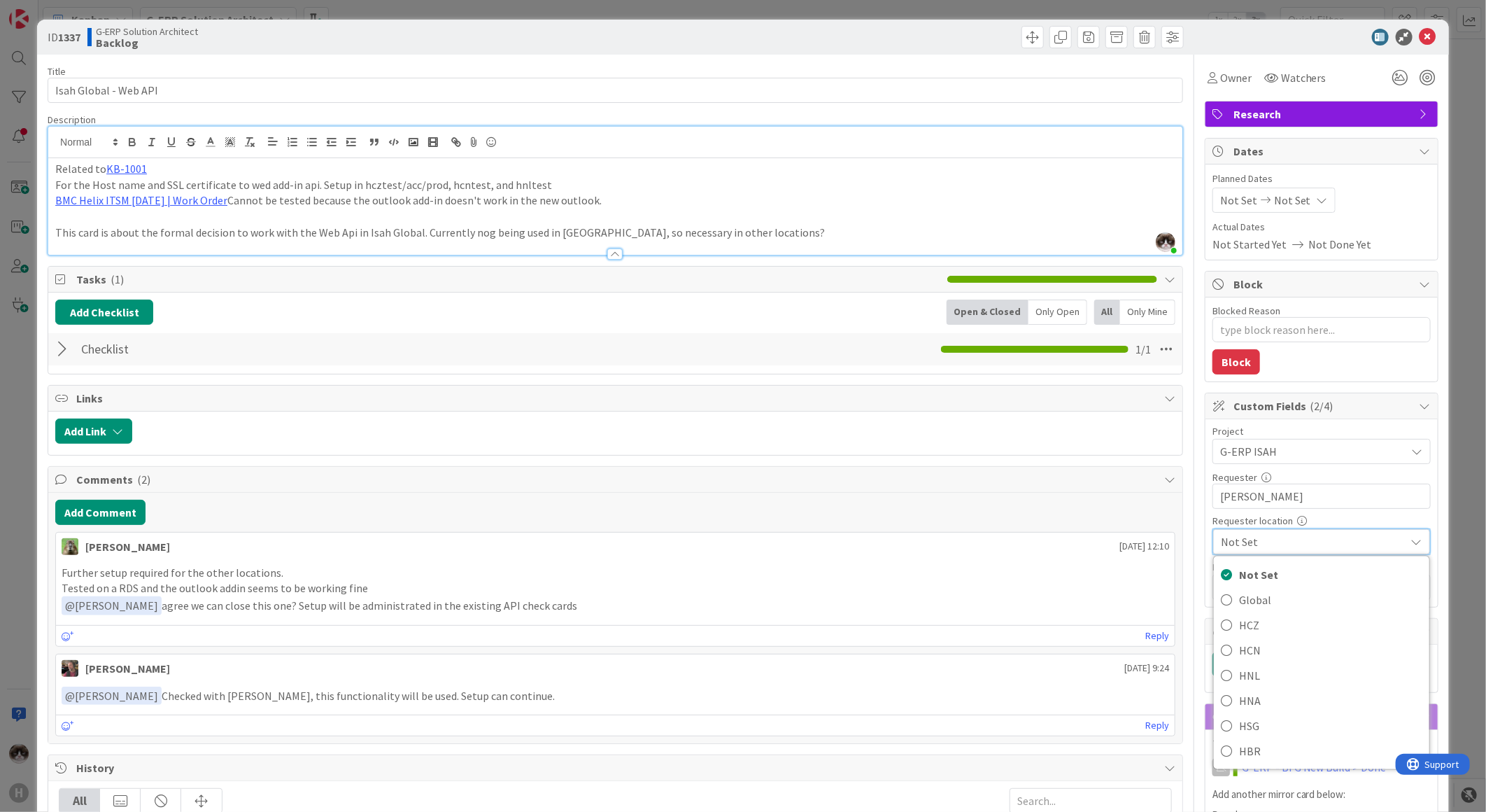
click at [1306, 543] on span "Not Set" at bounding box center [1310, 541] width 177 height 19
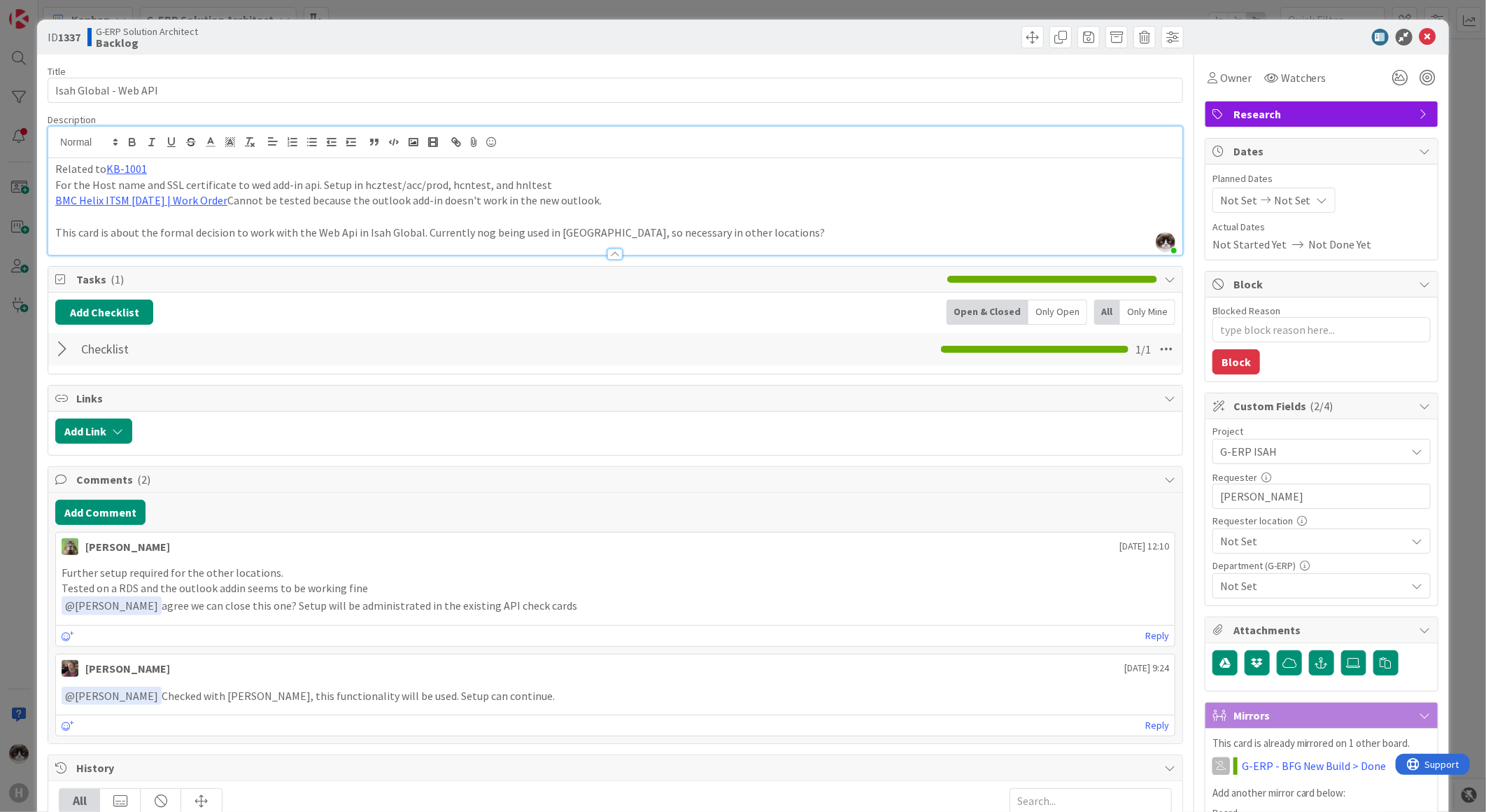
click at [1306, 461] on span "Not Set" at bounding box center [1310, 451] width 179 height 19
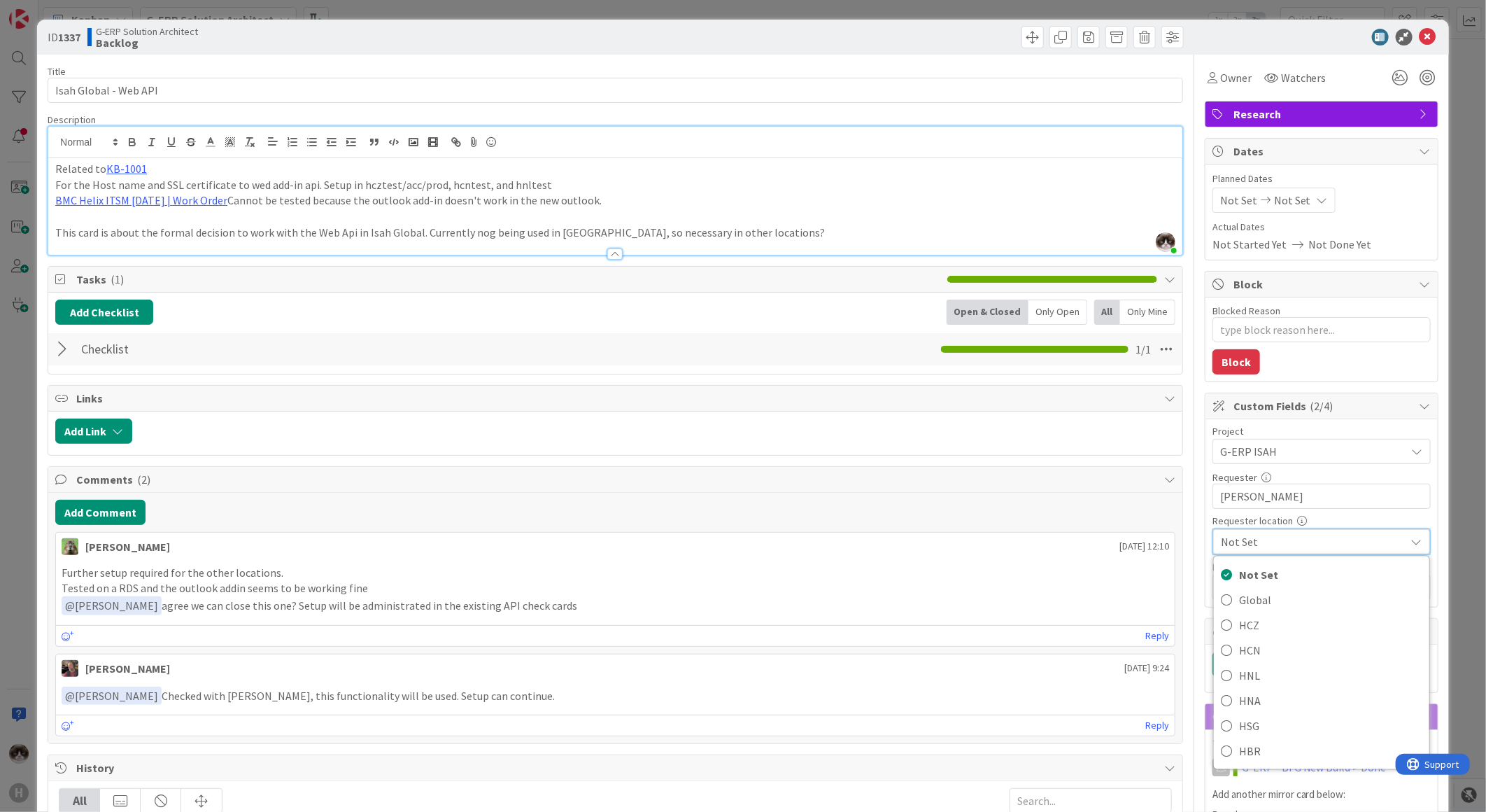
click at [1344, 546] on span "Not Set" at bounding box center [1310, 541] width 177 height 19
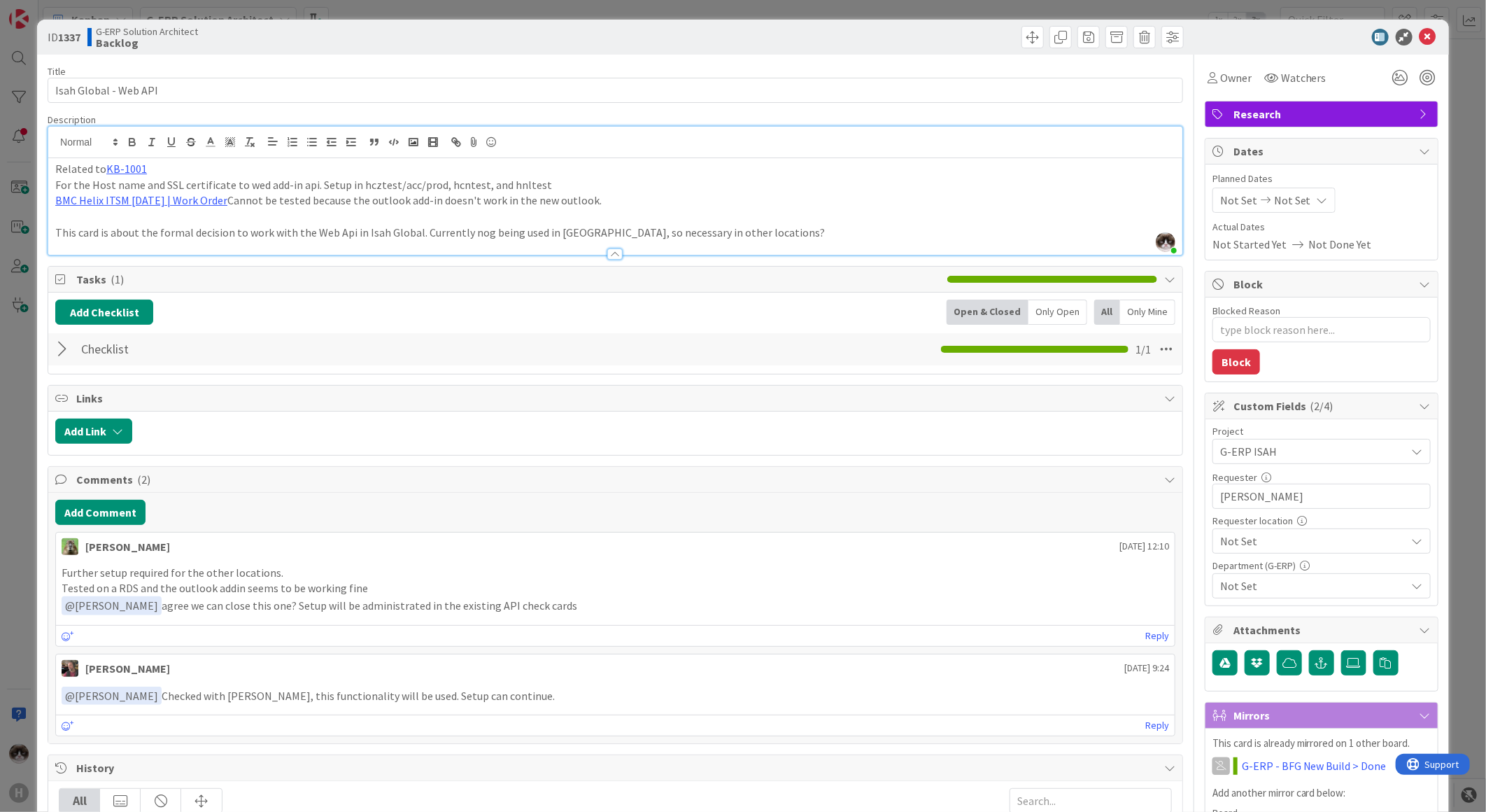
click at [1344, 461] on span "Not Set" at bounding box center [1310, 451] width 179 height 19
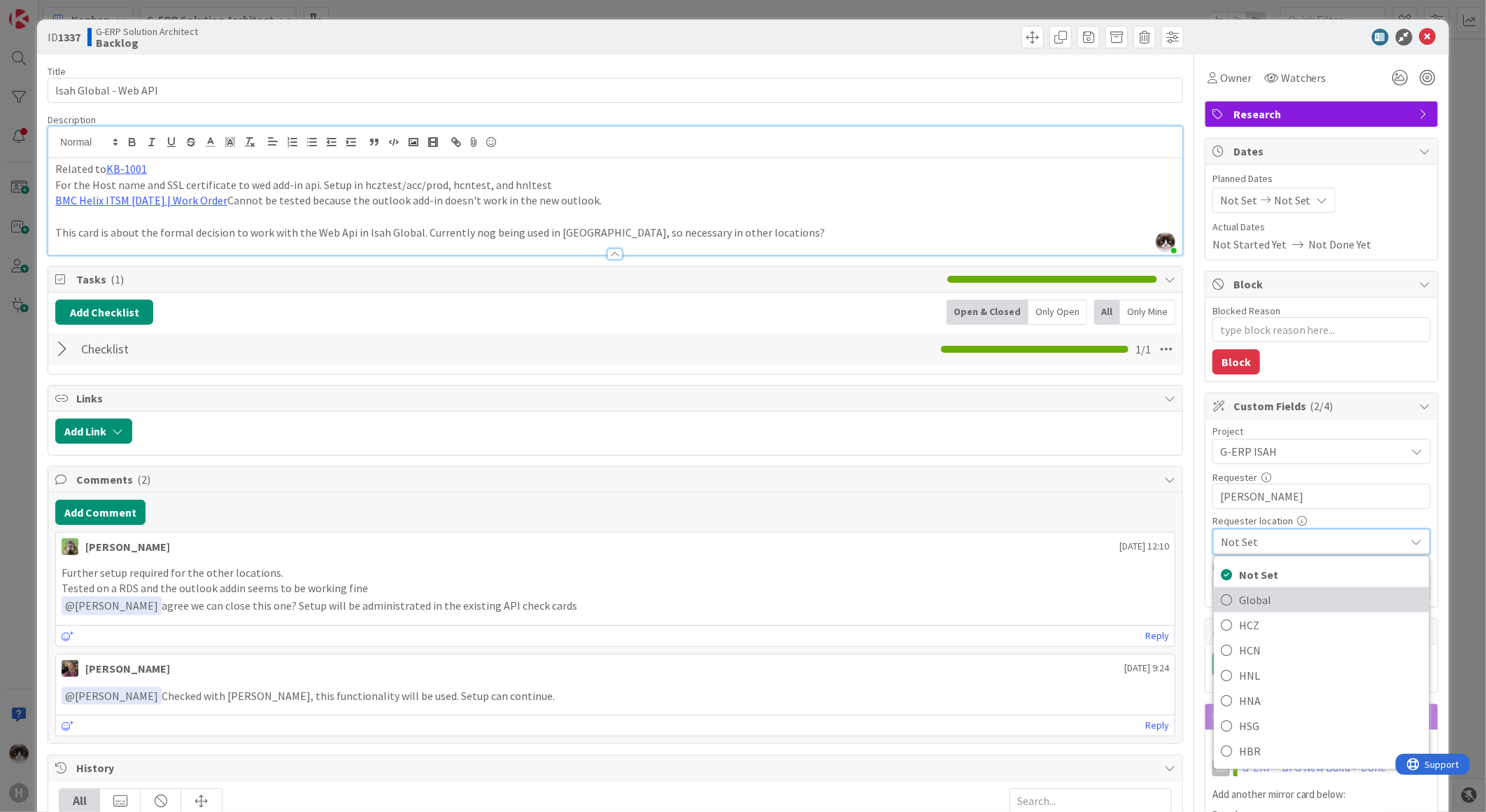
click at [1313, 596] on span "Global" at bounding box center [1331, 599] width 183 height 21
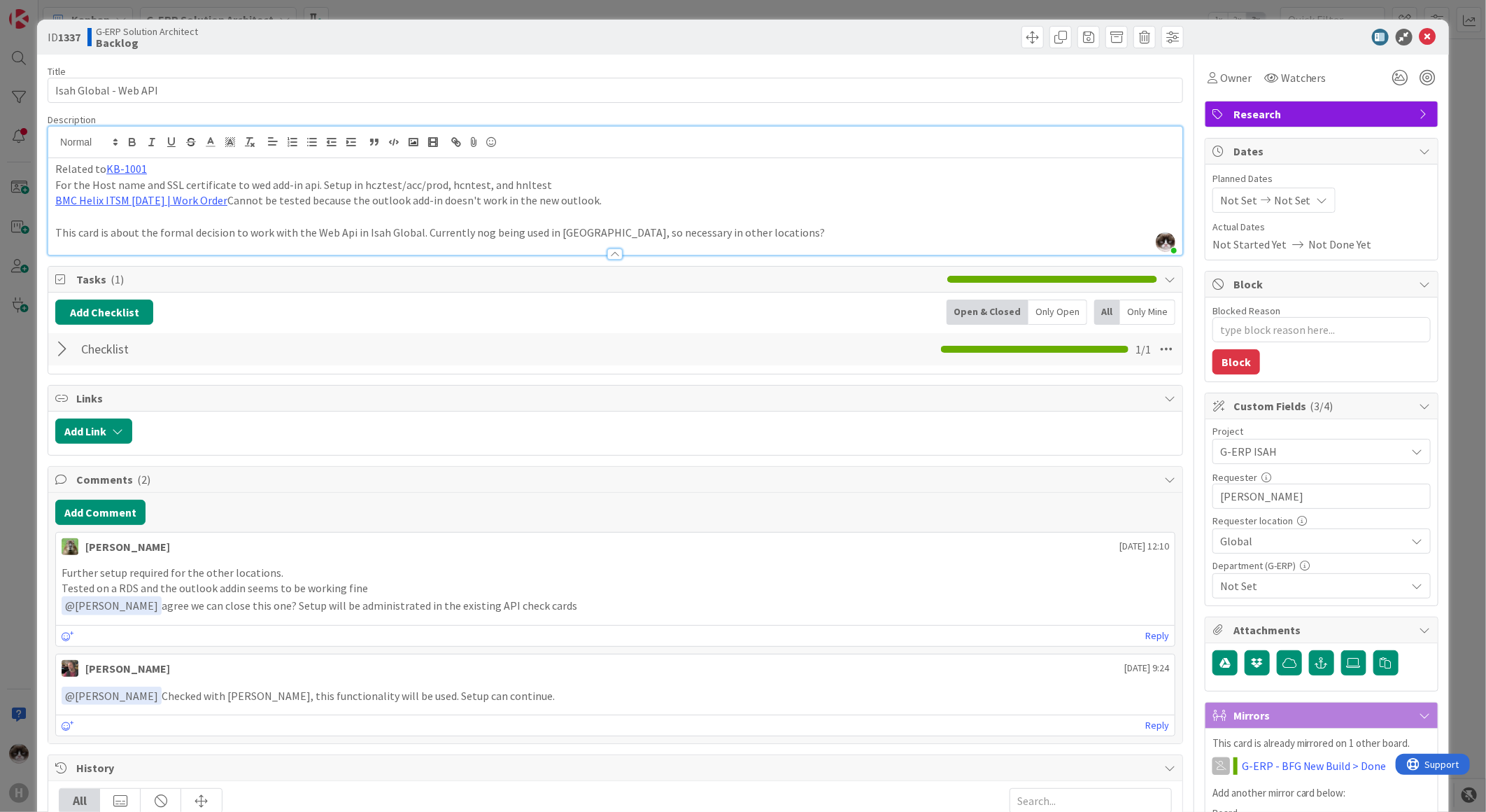
click at [1268, 586] on span "Not Set" at bounding box center [1313, 585] width 186 height 17
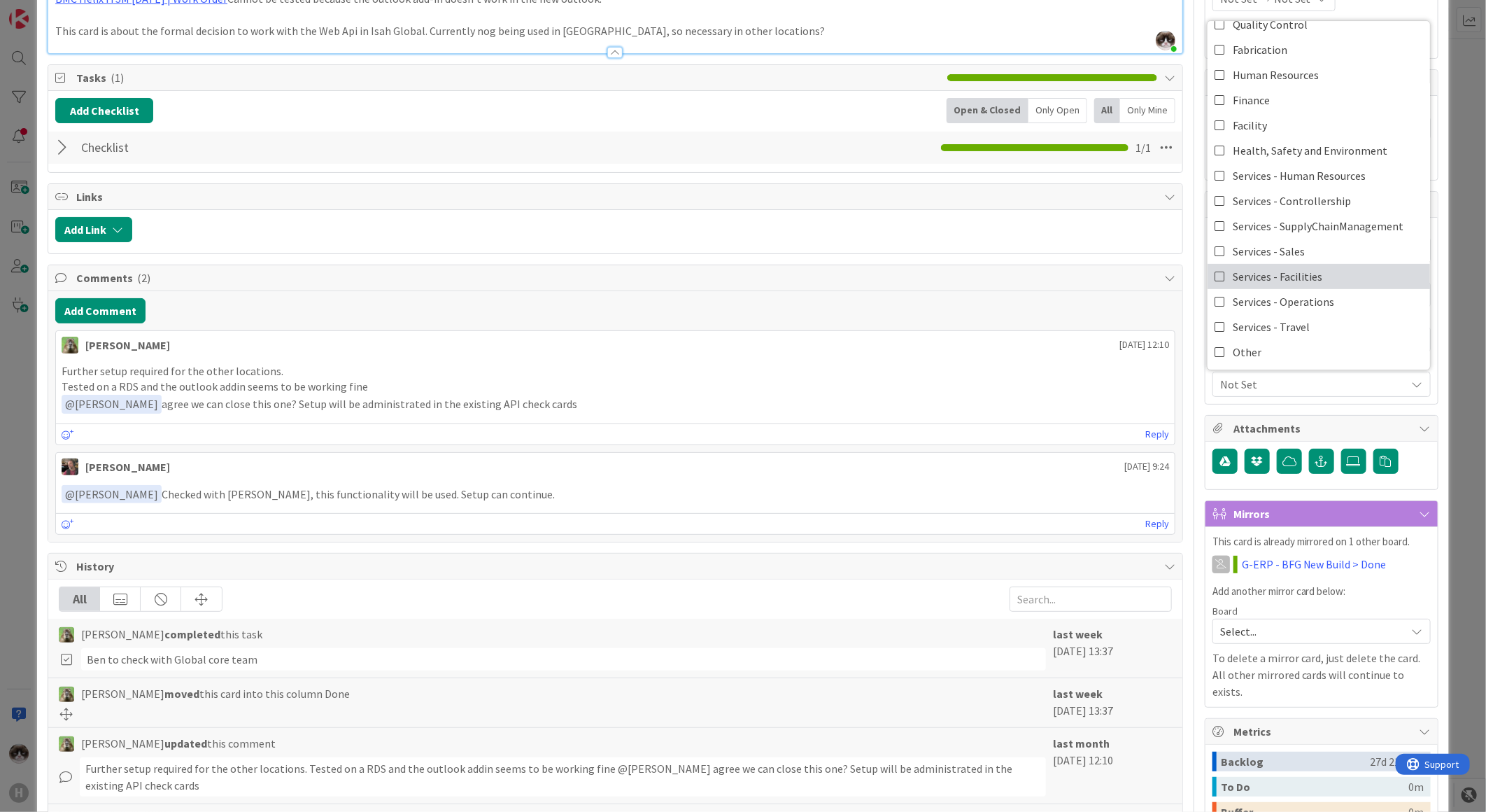
scroll to position [311, 0]
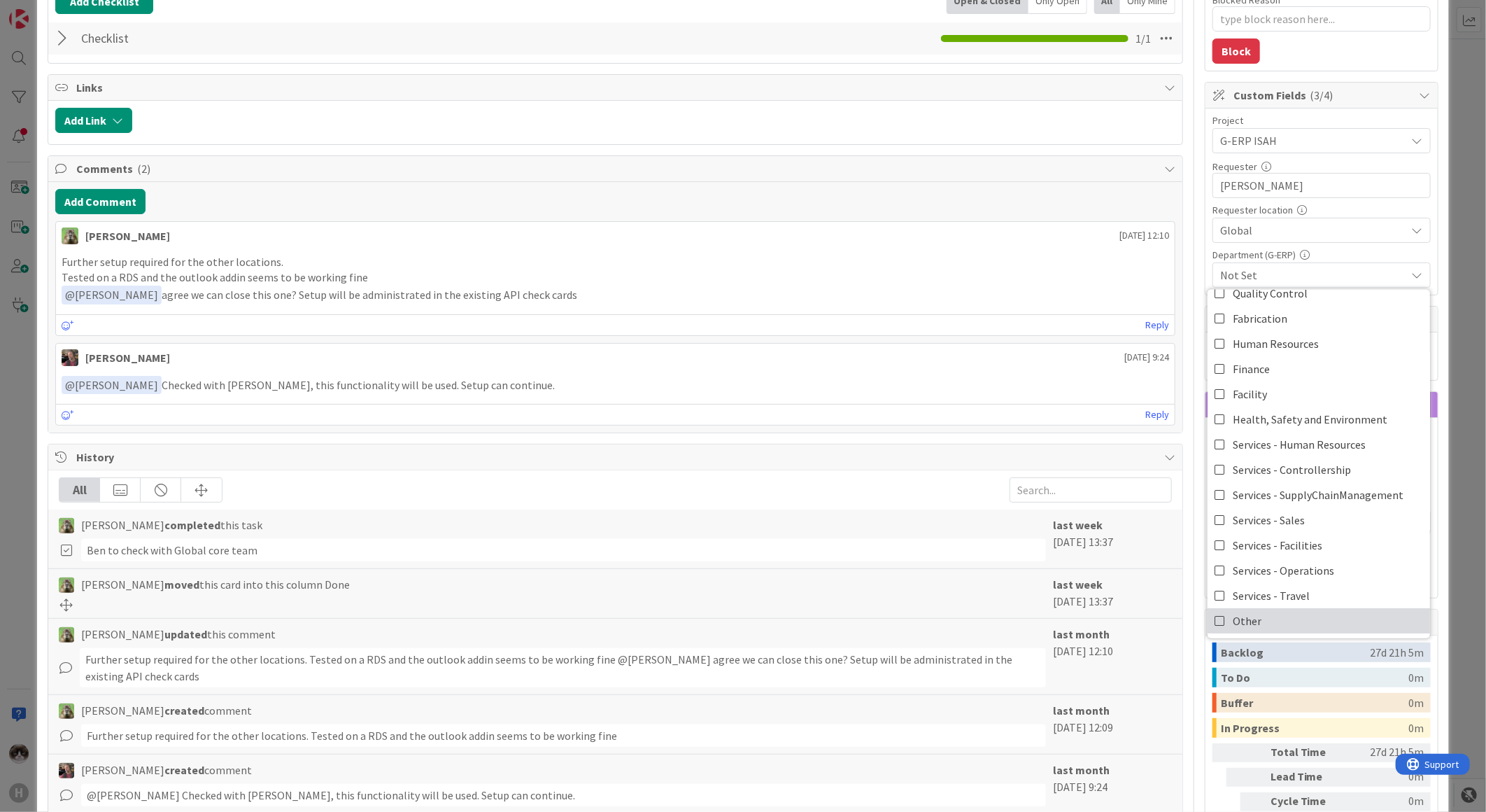
click at [1236, 613] on span "Other" at bounding box center [1247, 621] width 28 height 21
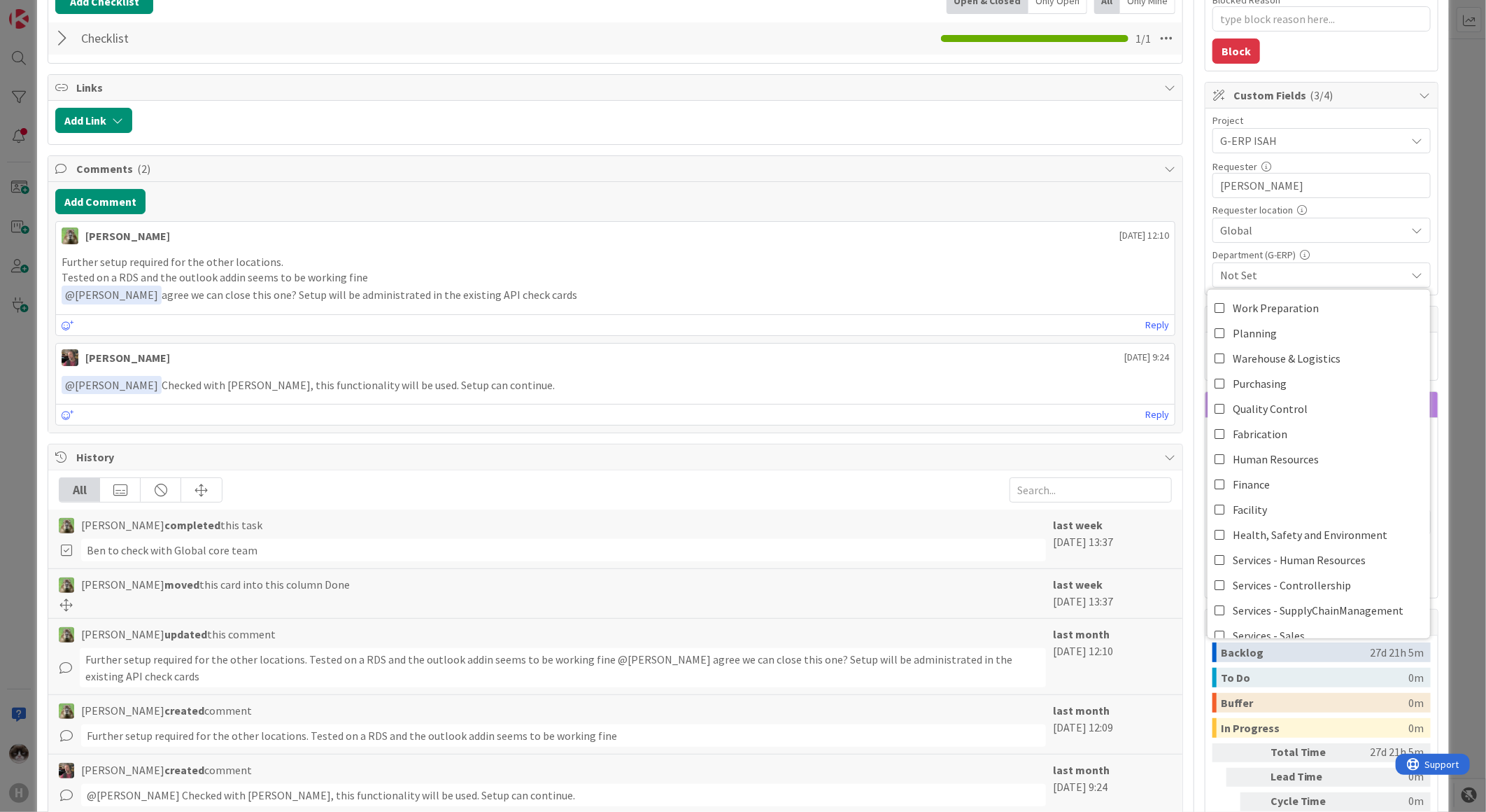
type textarea "x"
click at [1080, 382] on p "﻿ @ Timothy Tjia ﻿ Checked with Alexandra, this functionality will be used. Set…" at bounding box center [615, 384] width 1108 height 19
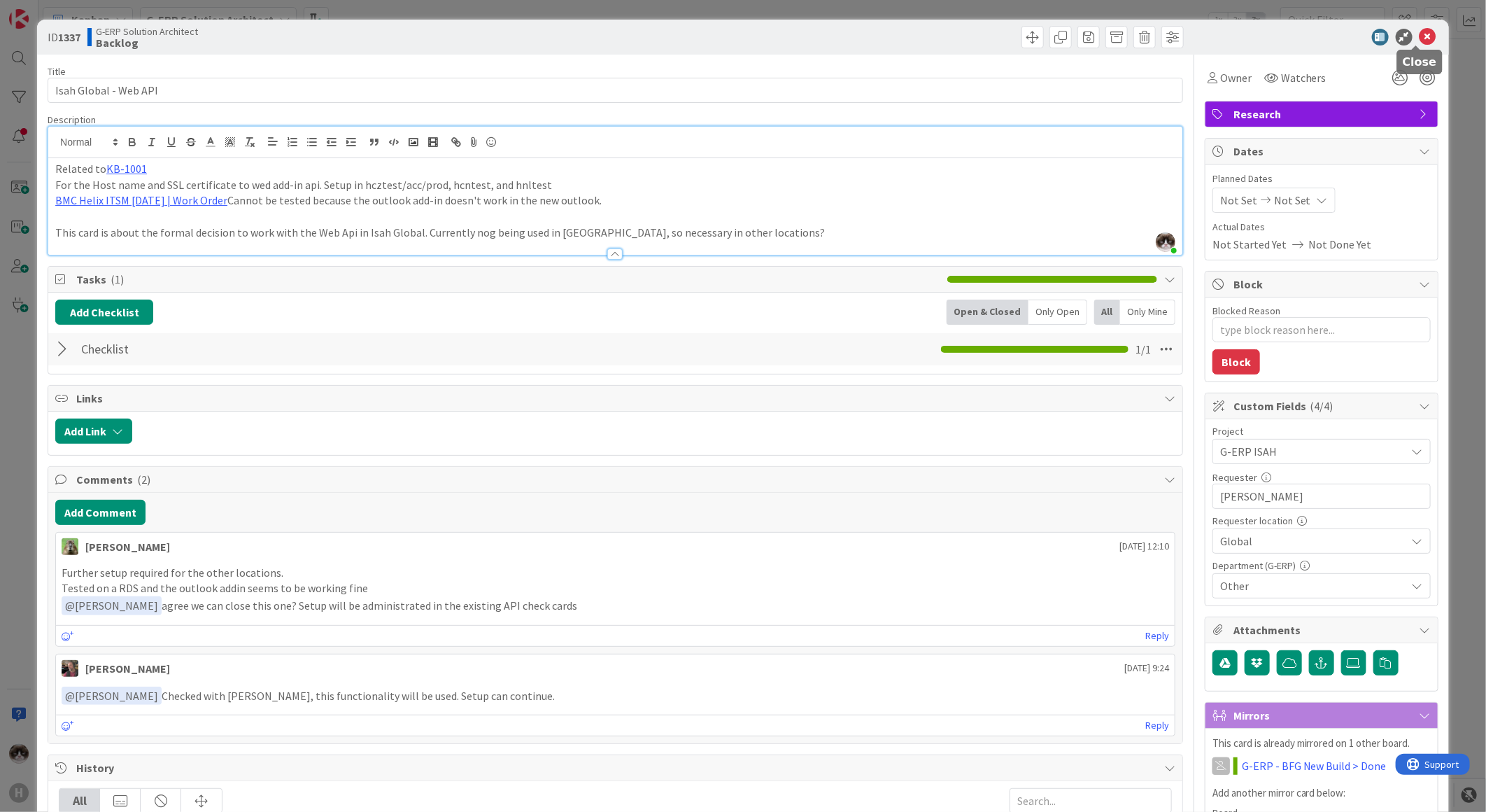
click at [1420, 36] on icon at bounding box center [1427, 36] width 17 height 17
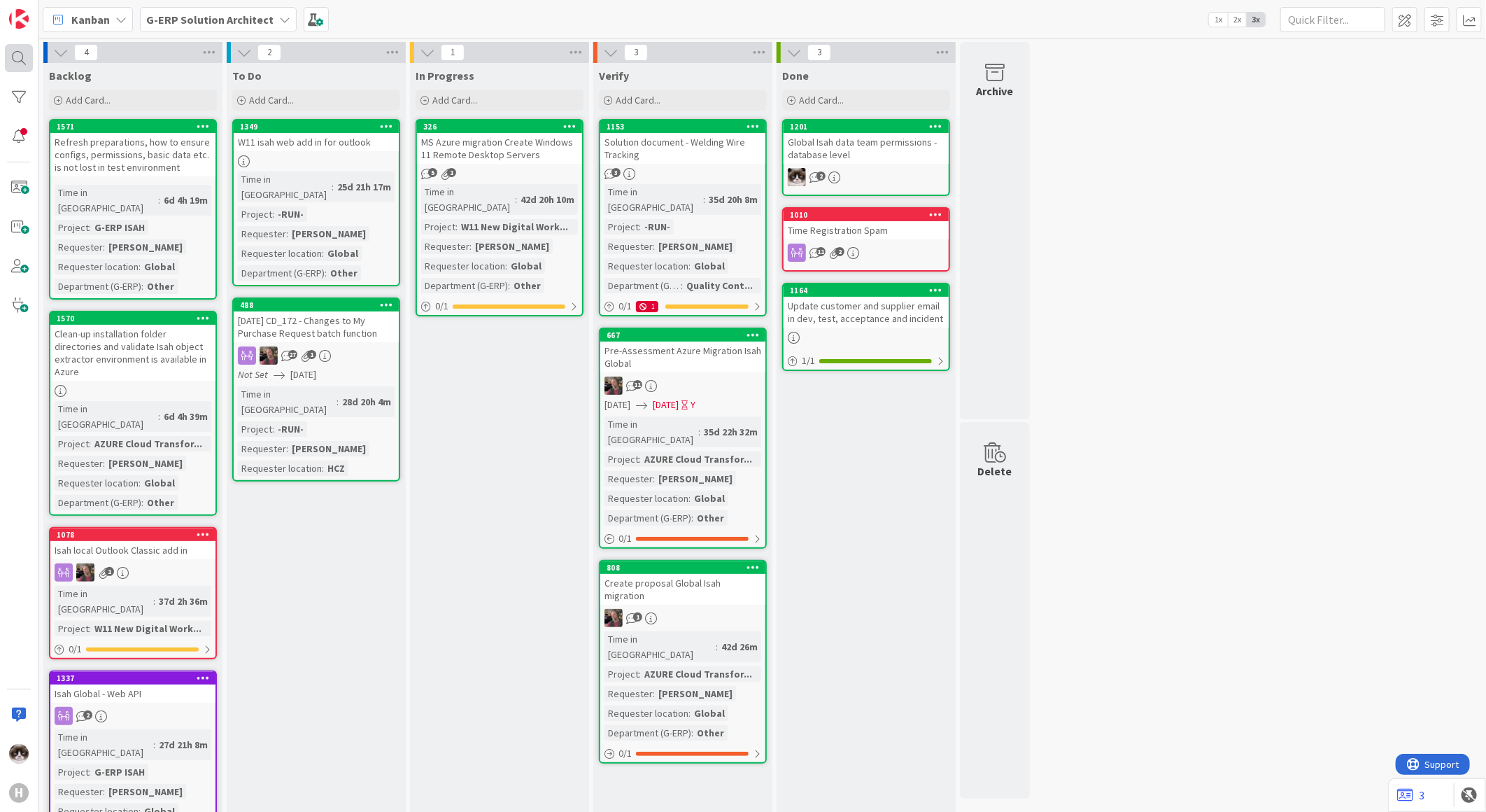
click at [9, 68] on div at bounding box center [19, 58] width 28 height 28
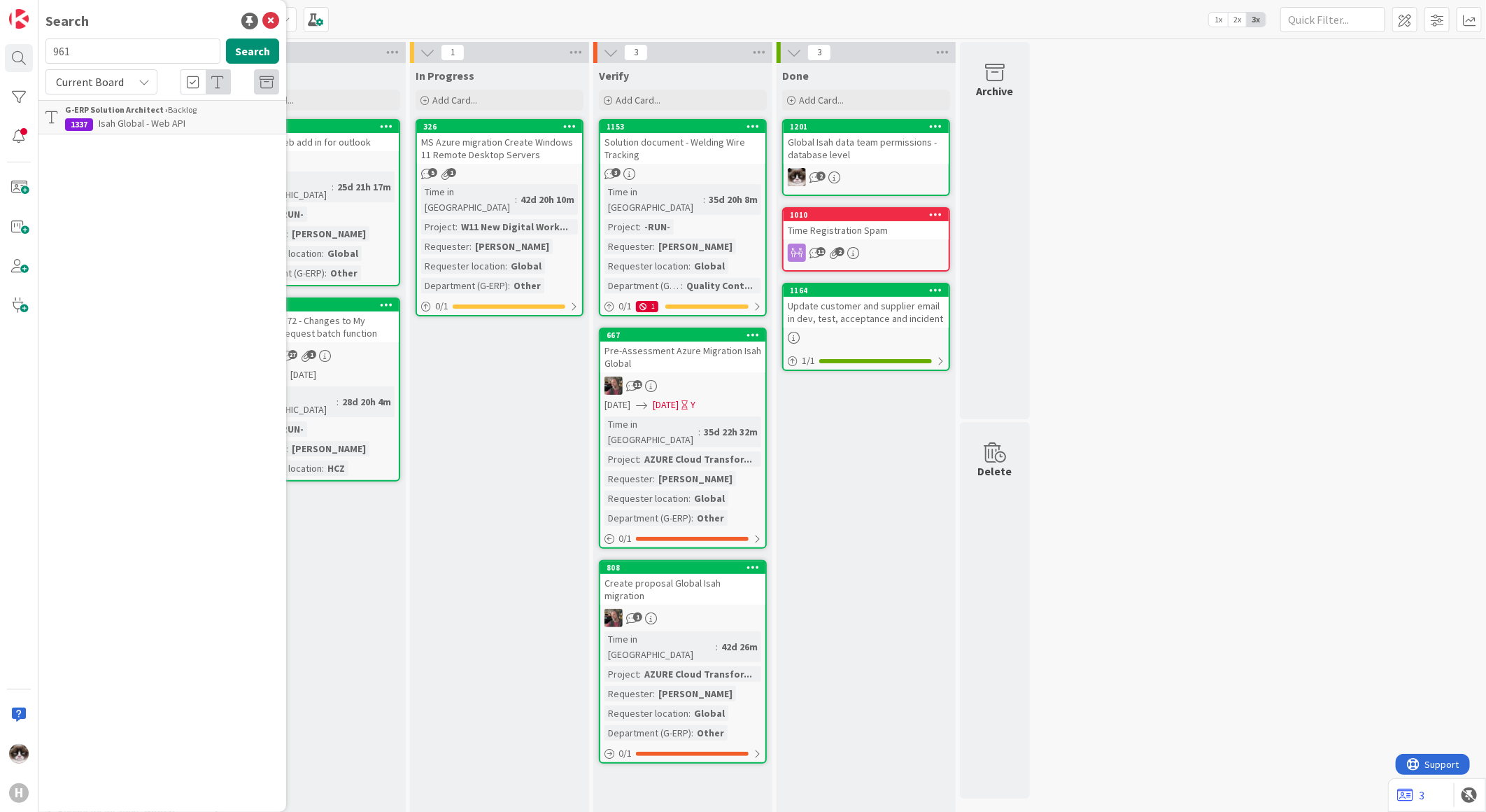
type input "961"
click at [120, 86] on span "Current Board" at bounding box center [90, 82] width 68 height 14
click at [113, 135] on span "All Boards" at bounding box center [126, 140] width 145 height 21
click at [138, 137] on span "[Isah] Configure ICPO functionalities for HCN, HNL, HSG and HCZ test environment" at bounding box center [164, 131] width 198 height 27
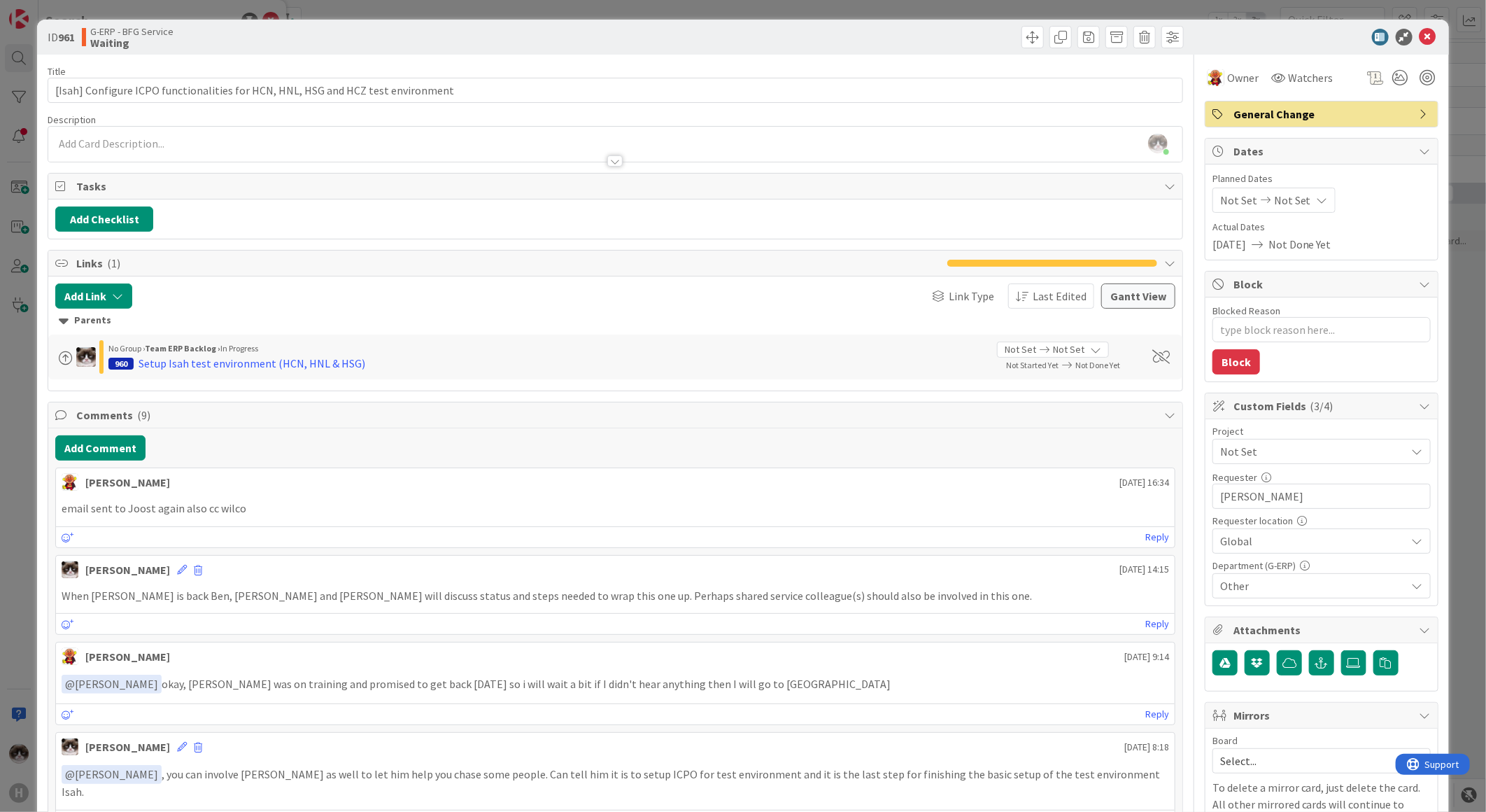
click at [1290, 456] on span "Not Set" at bounding box center [1310, 451] width 179 height 19
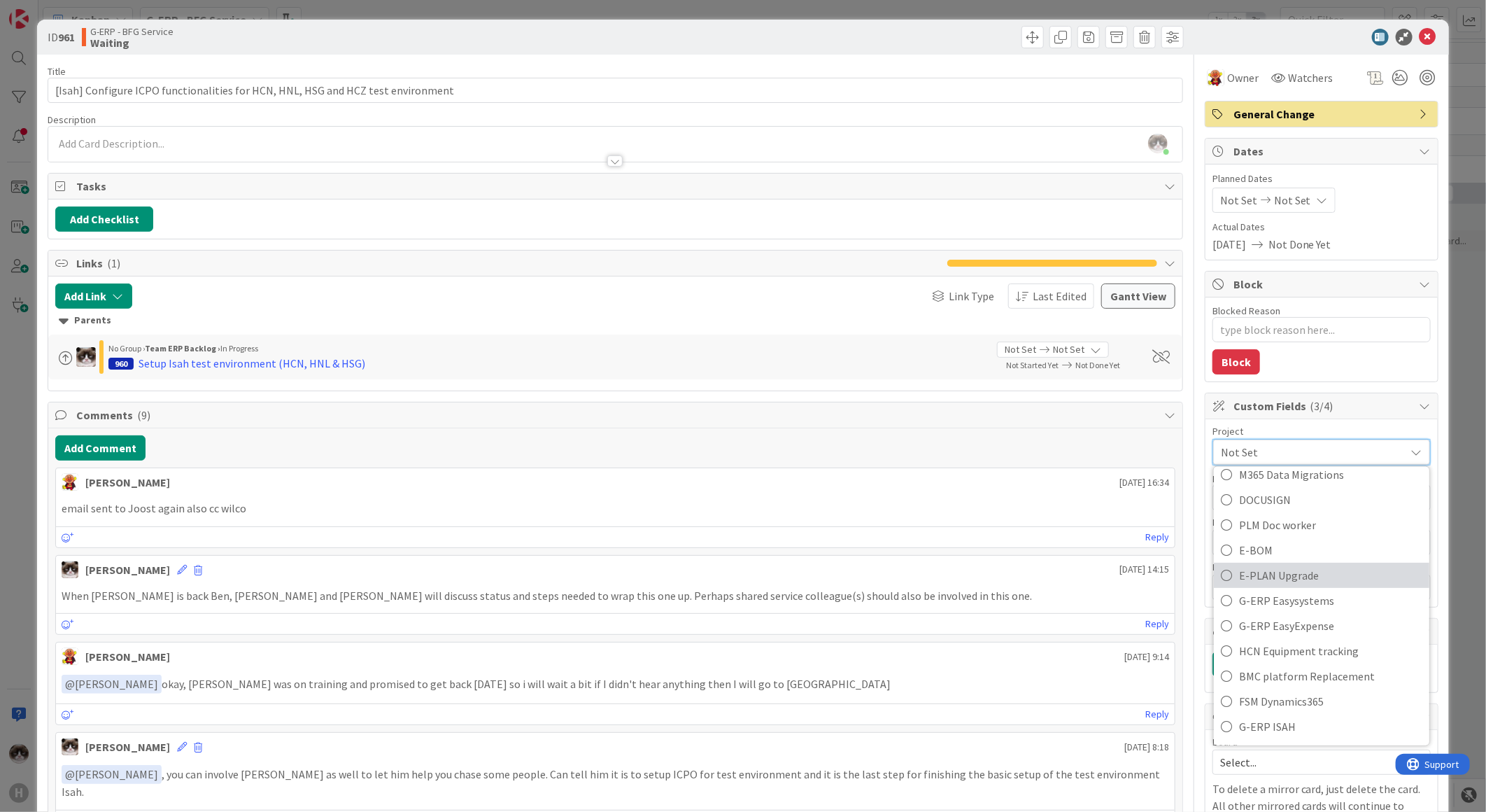
scroll to position [544, 0]
click at [1305, 567] on span "G-ERP ISAH" at bounding box center [1331, 571] width 183 height 21
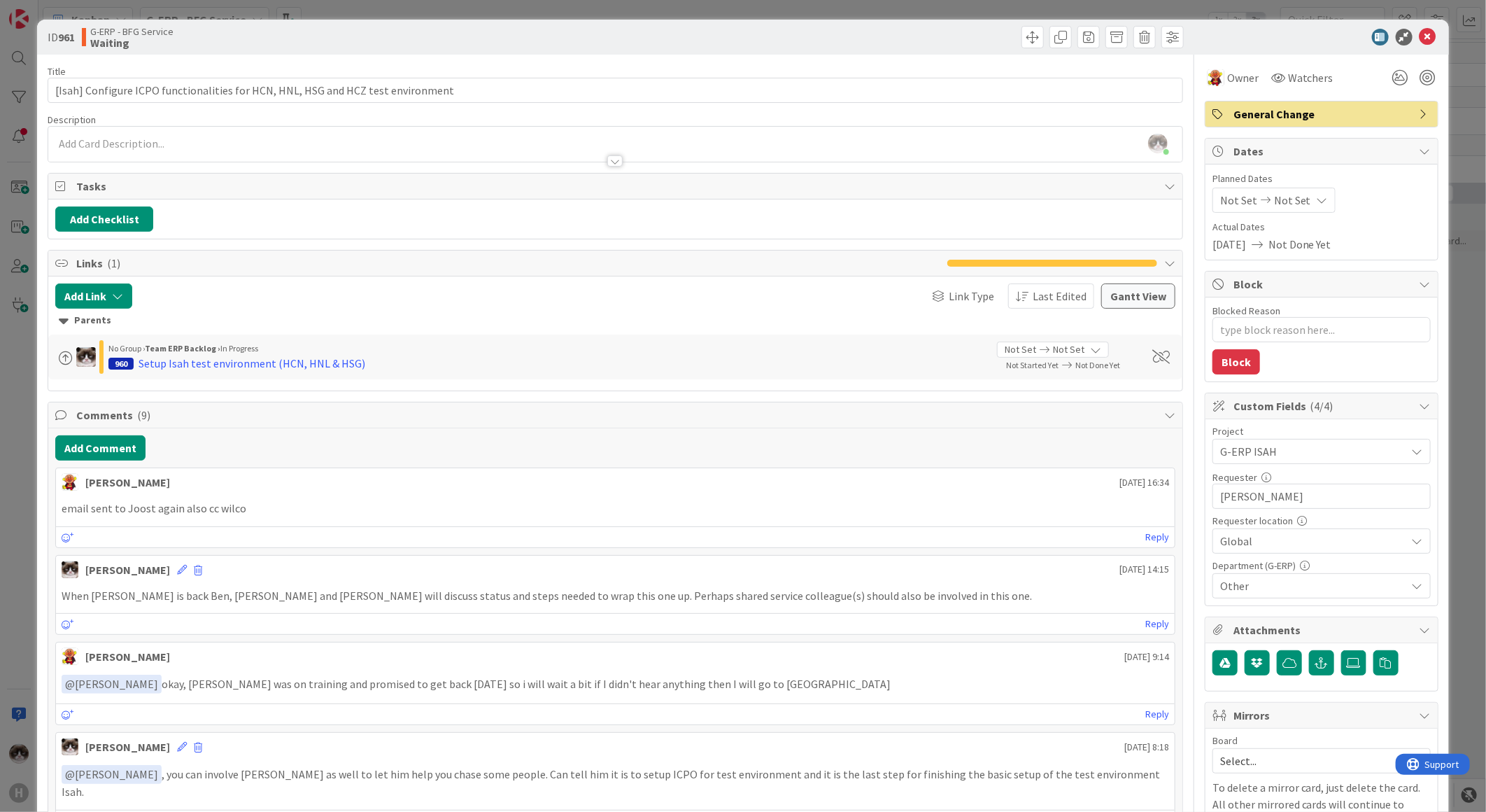
type textarea "x"
click at [1288, 591] on span "Other" at bounding box center [1313, 585] width 186 height 17
click at [1293, 592] on span "Other" at bounding box center [1313, 585] width 186 height 17
click at [1423, 37] on icon at bounding box center [1427, 36] width 17 height 17
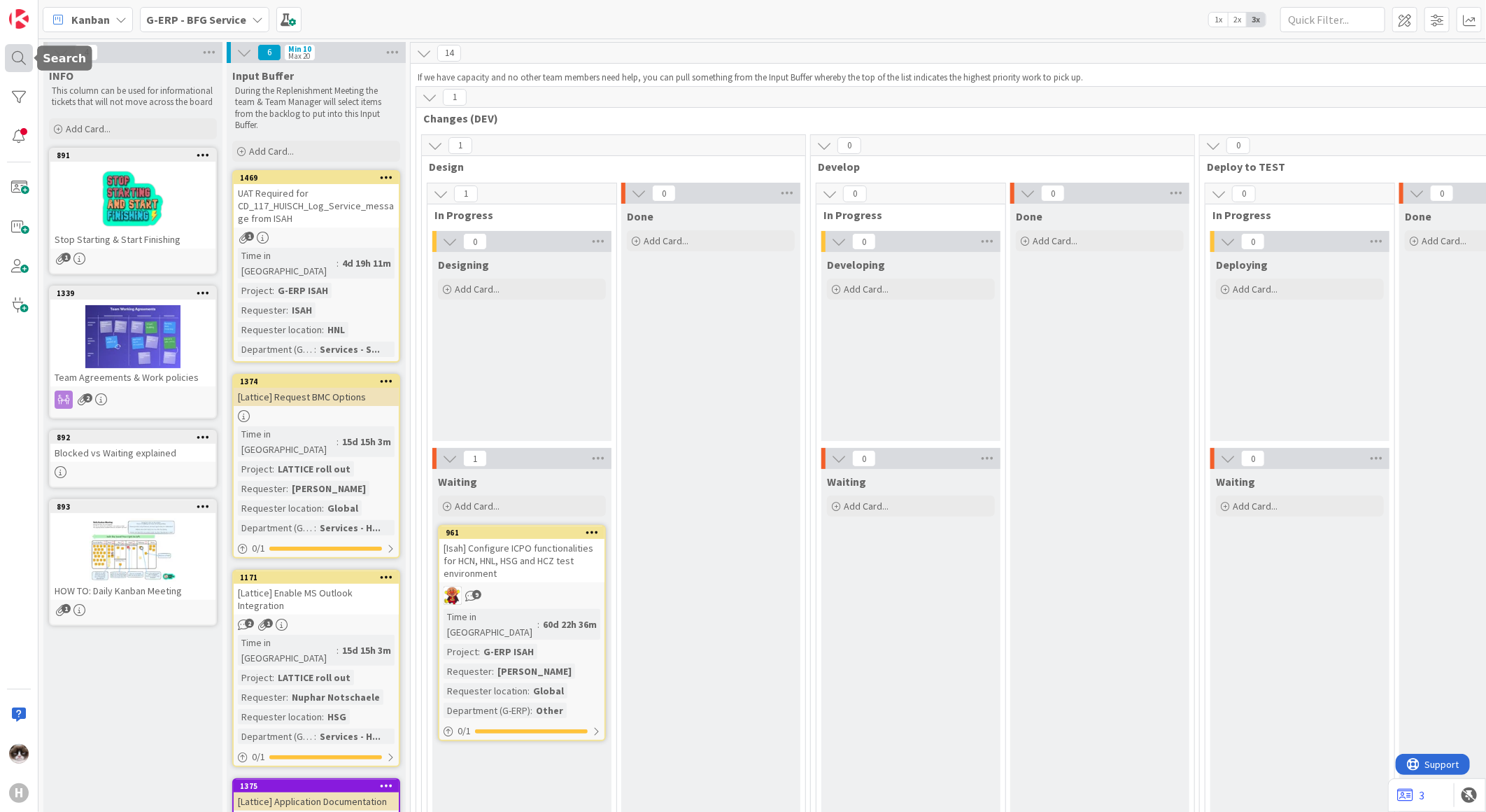
click at [20, 50] on div at bounding box center [19, 58] width 28 height 28
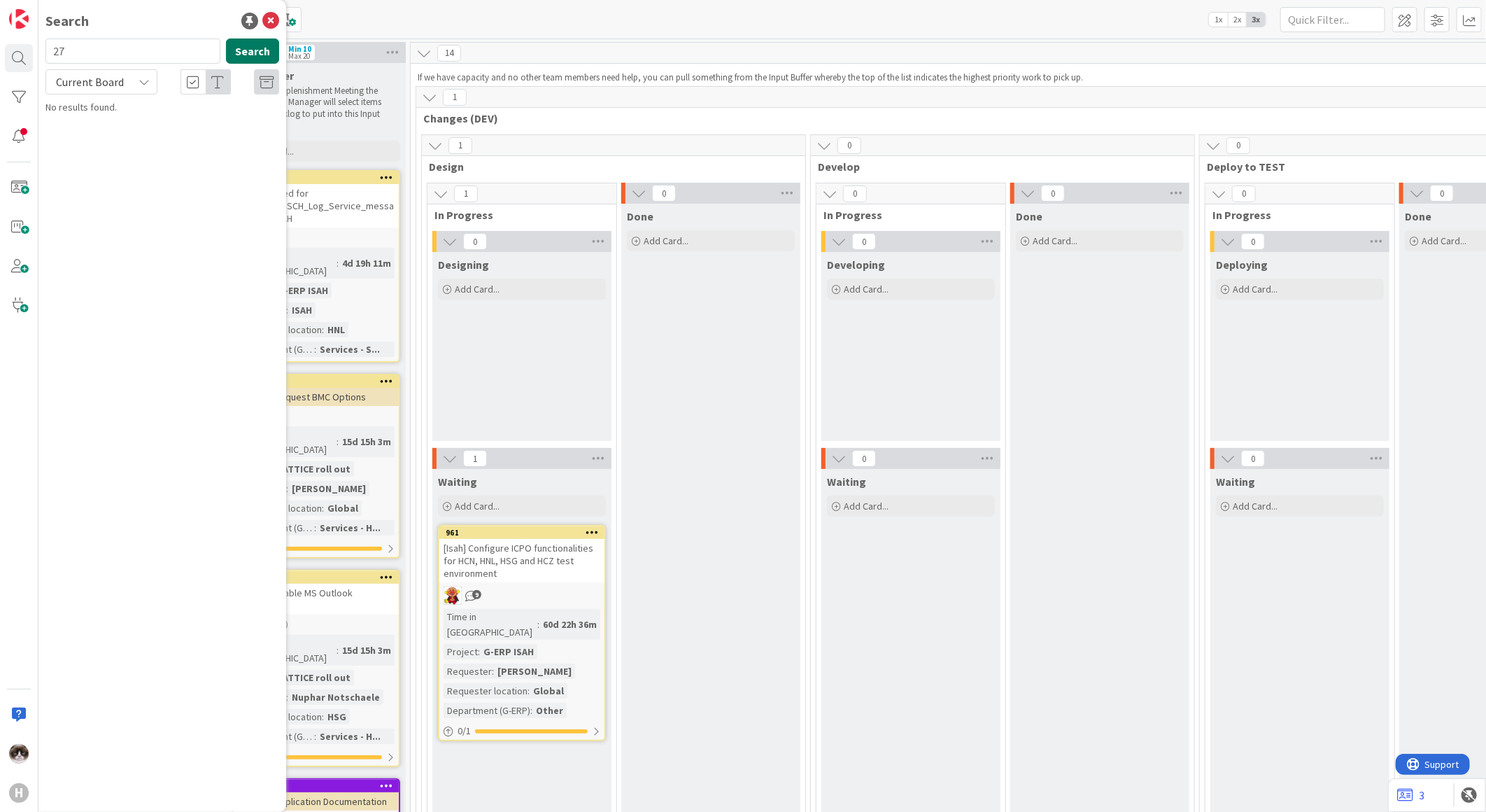
type input "27"
click at [242, 61] on button "Search" at bounding box center [253, 51] width 54 height 25
click at [128, 114] on b "G-ERP - BFG Service ›" at bounding box center [105, 109] width 81 height 11
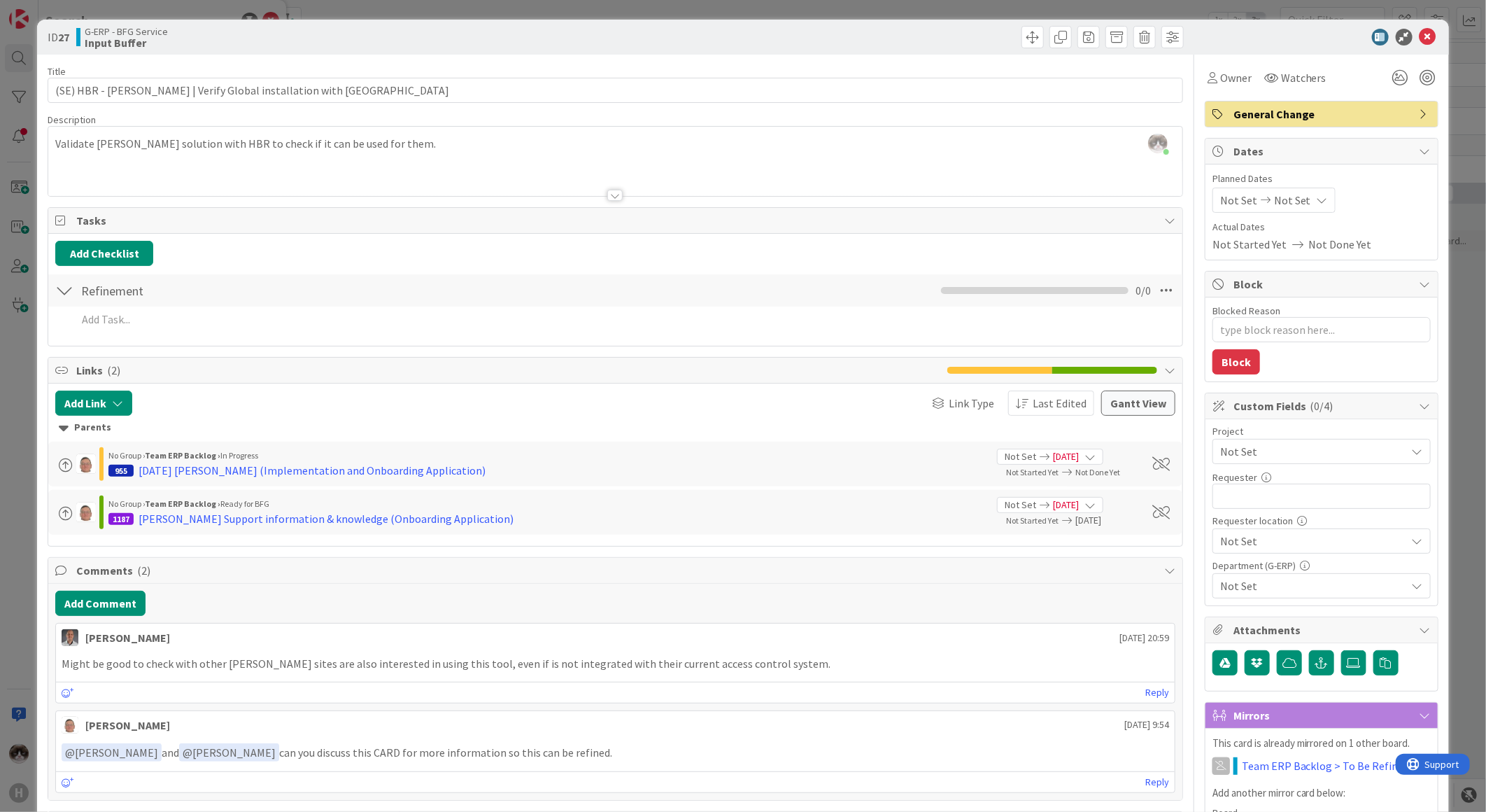
click at [1271, 458] on span "Not Set" at bounding box center [1310, 451] width 179 height 19
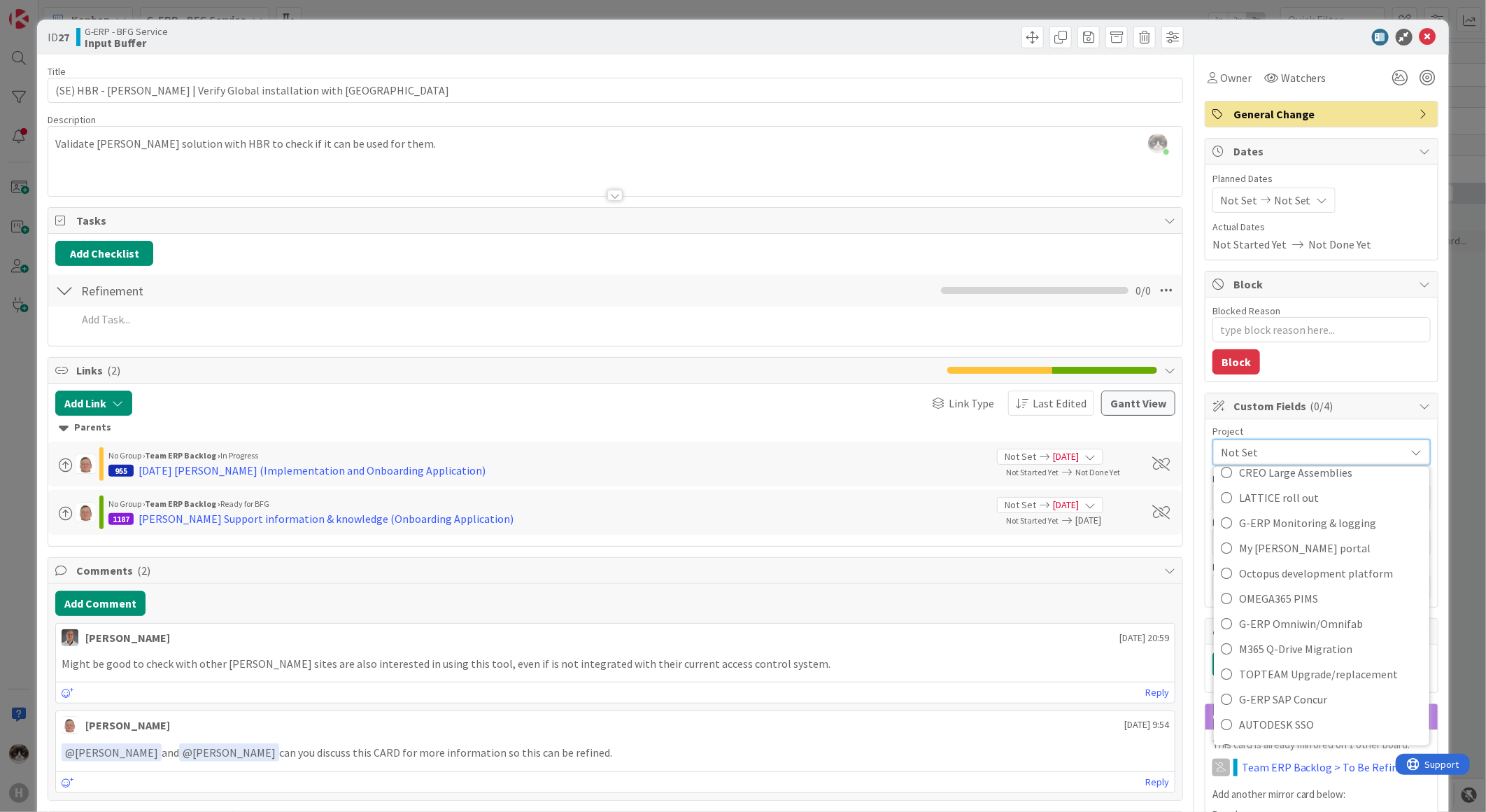
scroll to position [890, 0]
click at [1255, 717] on span "[PERSON_NAME]" at bounding box center [1331, 728] width 183 height 21
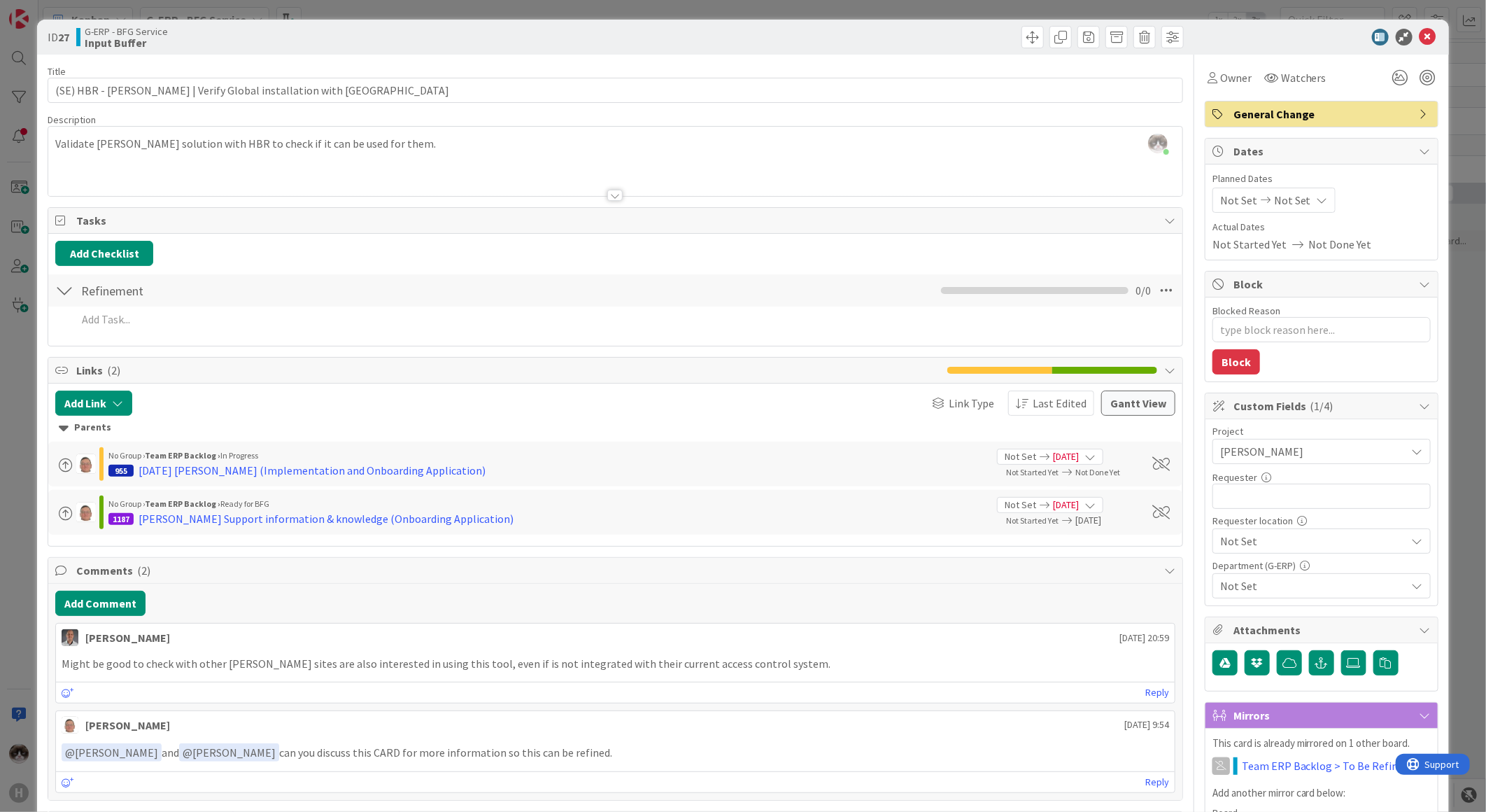
type textarea "x"
click at [1253, 497] on input "text" at bounding box center [1322, 496] width 218 height 25
type input "Pau"
type textarea "x"
type input "Paul"
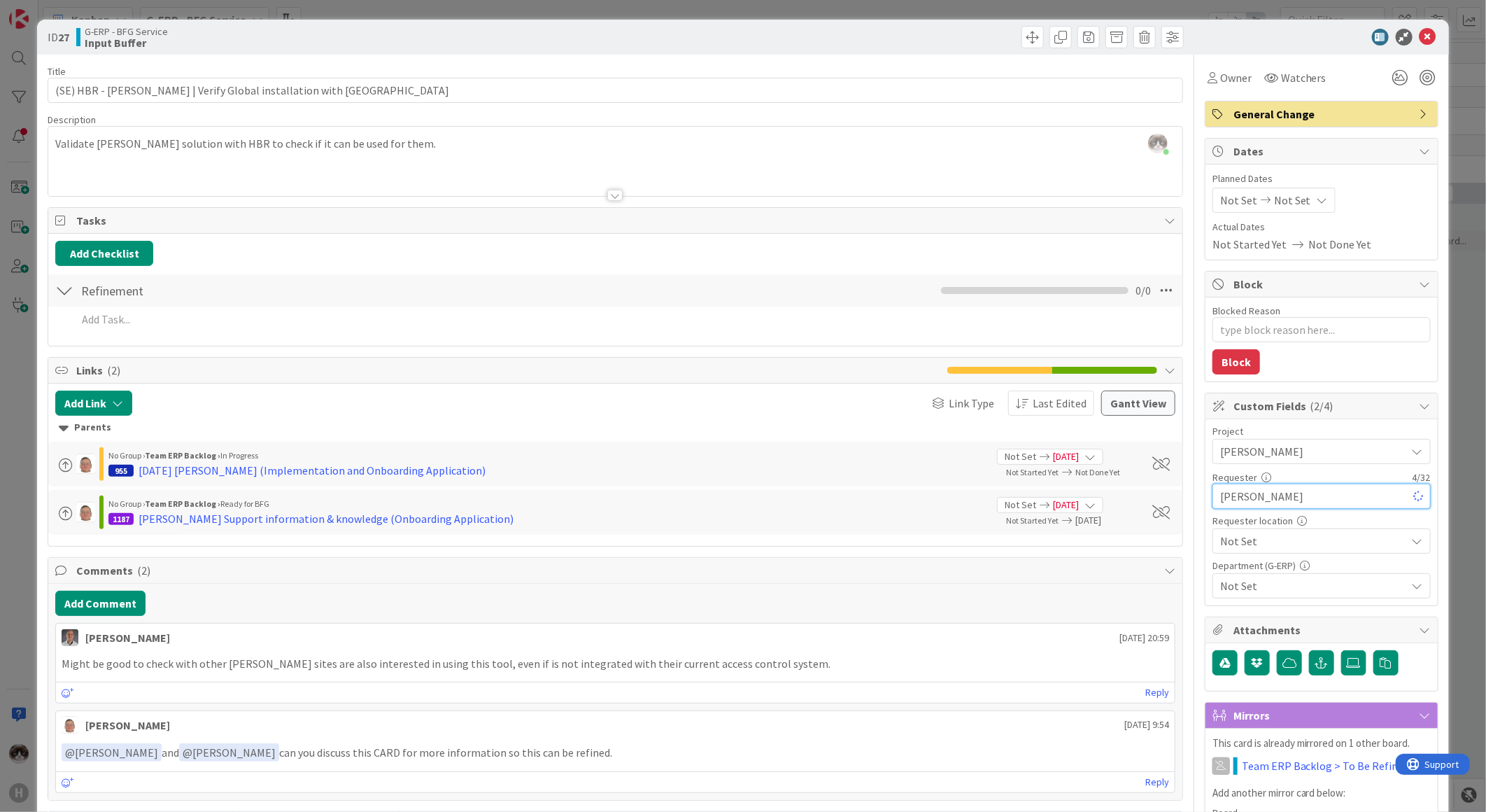
type textarea "x"
type input "Paulo"
type textarea "x"
type input "Paulo S"
type textarea "x"
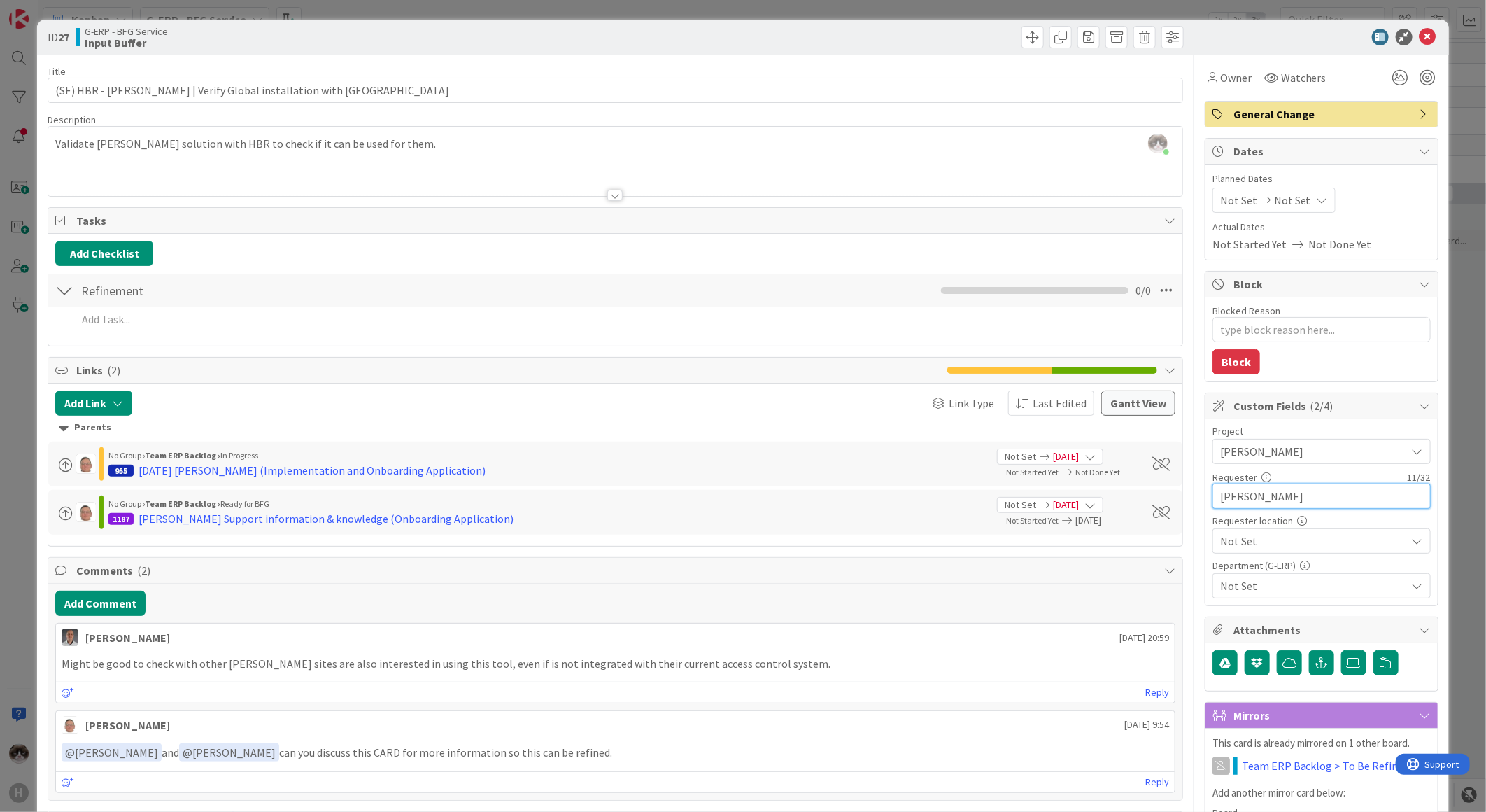
type input "[PERSON_NAME]"
type textarea "x"
type input "[PERSON_NAME]"
click at [1255, 461] on span "Not Set" at bounding box center [1310, 451] width 179 height 19
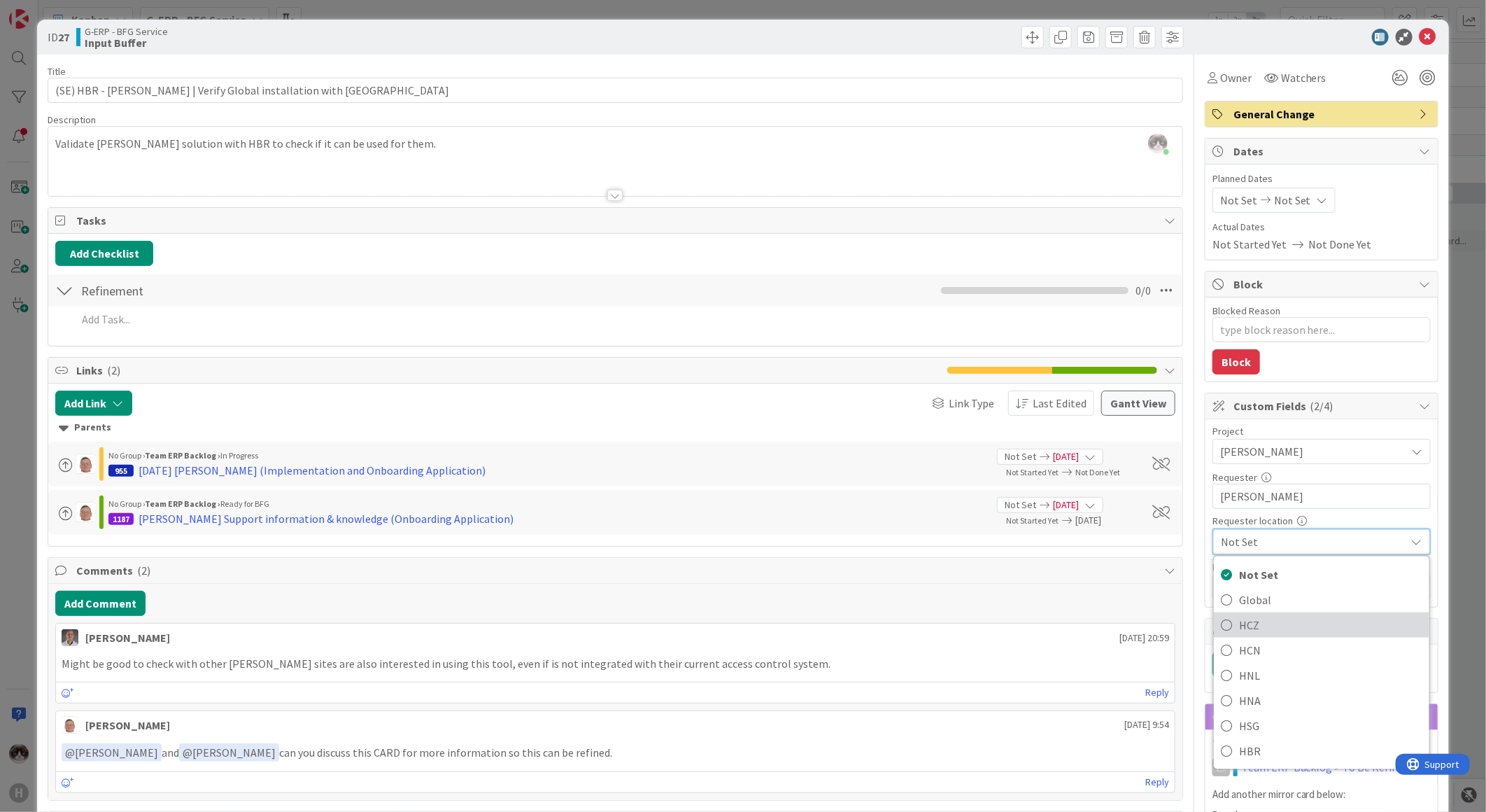
click at [1268, 629] on span "HCZ" at bounding box center [1331, 625] width 183 height 21
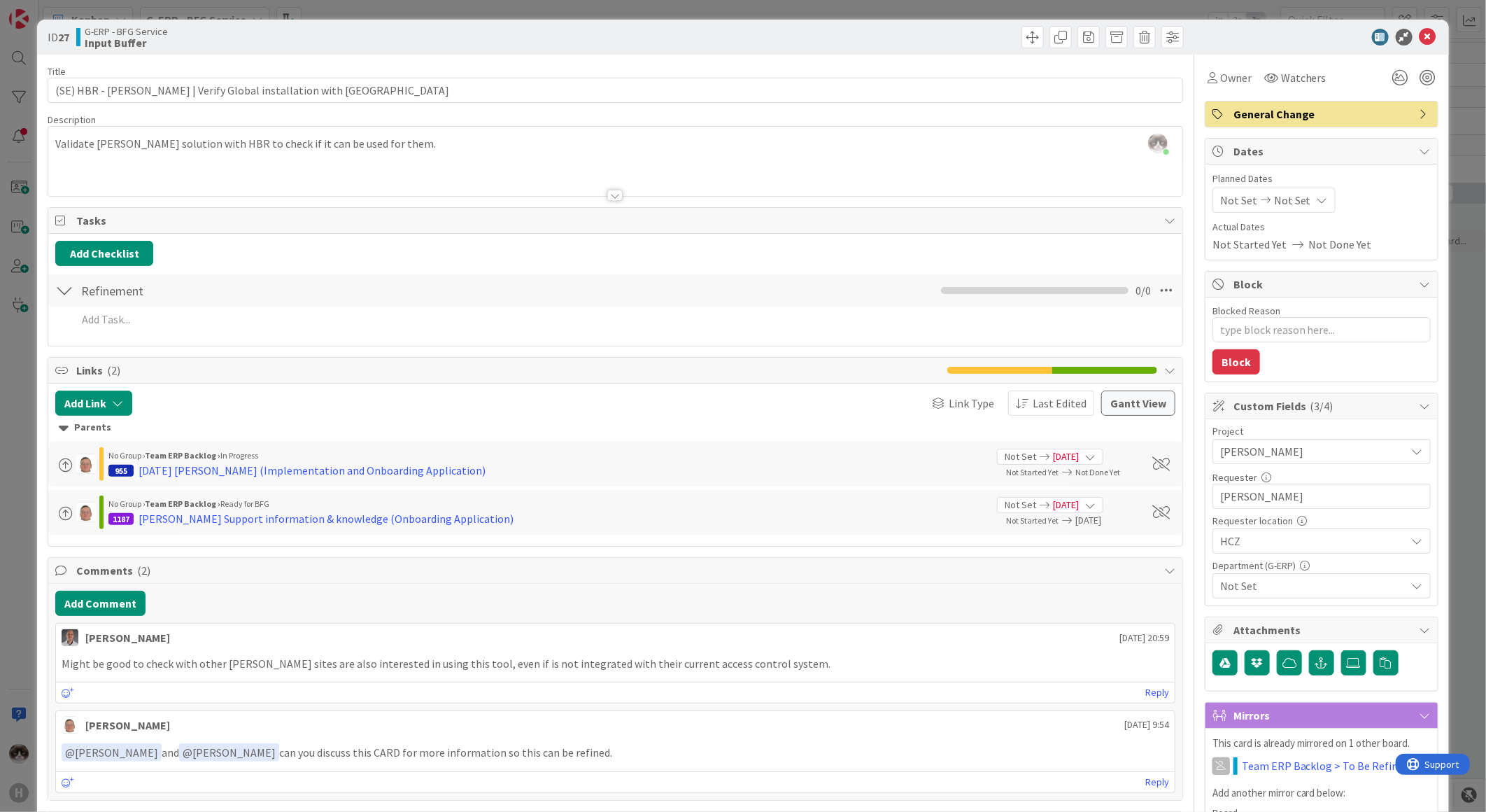
click at [1284, 461] on span "HCZ" at bounding box center [1310, 451] width 179 height 19
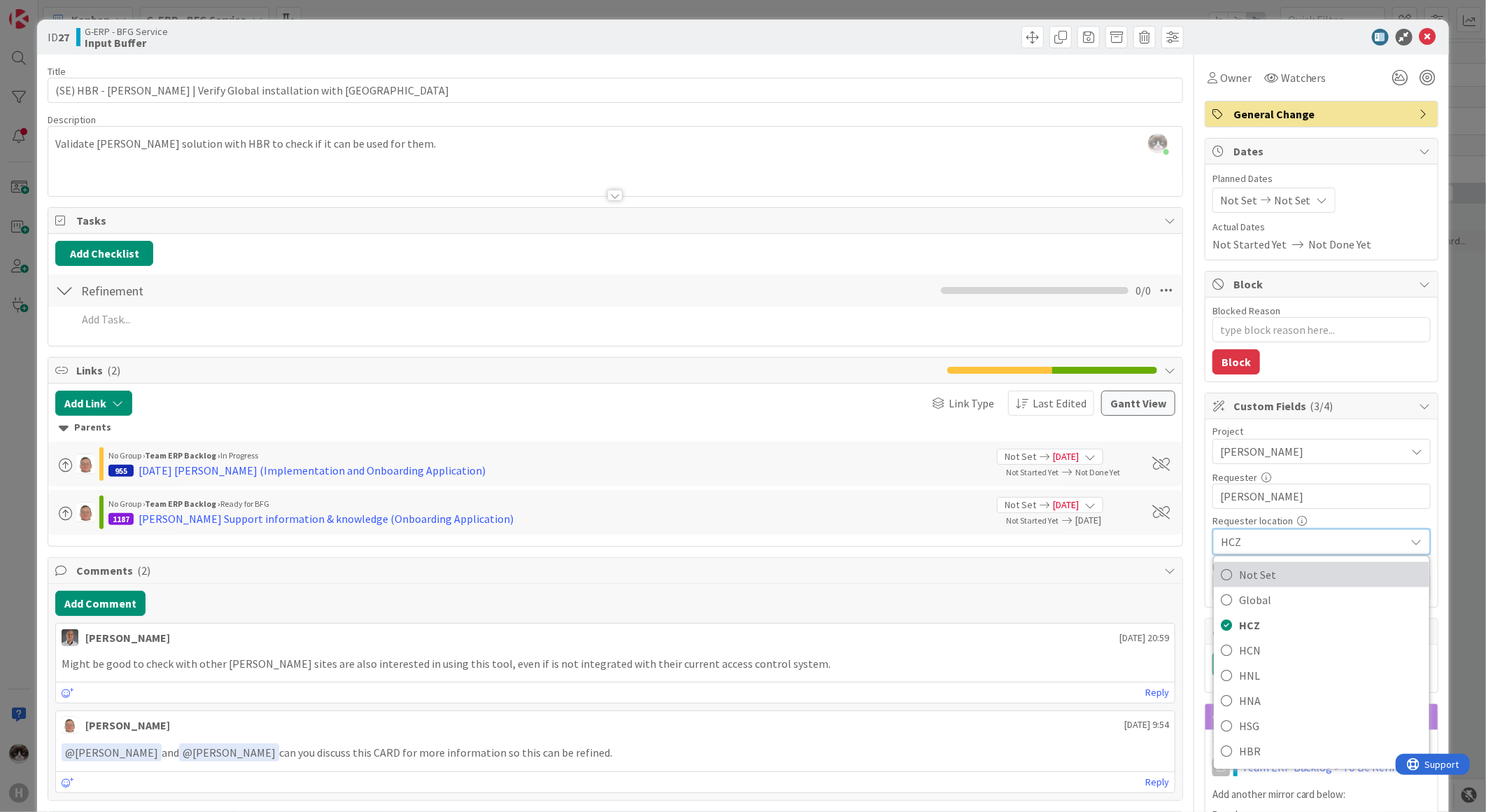
click at [1283, 571] on span "Not Set" at bounding box center [1331, 574] width 183 height 21
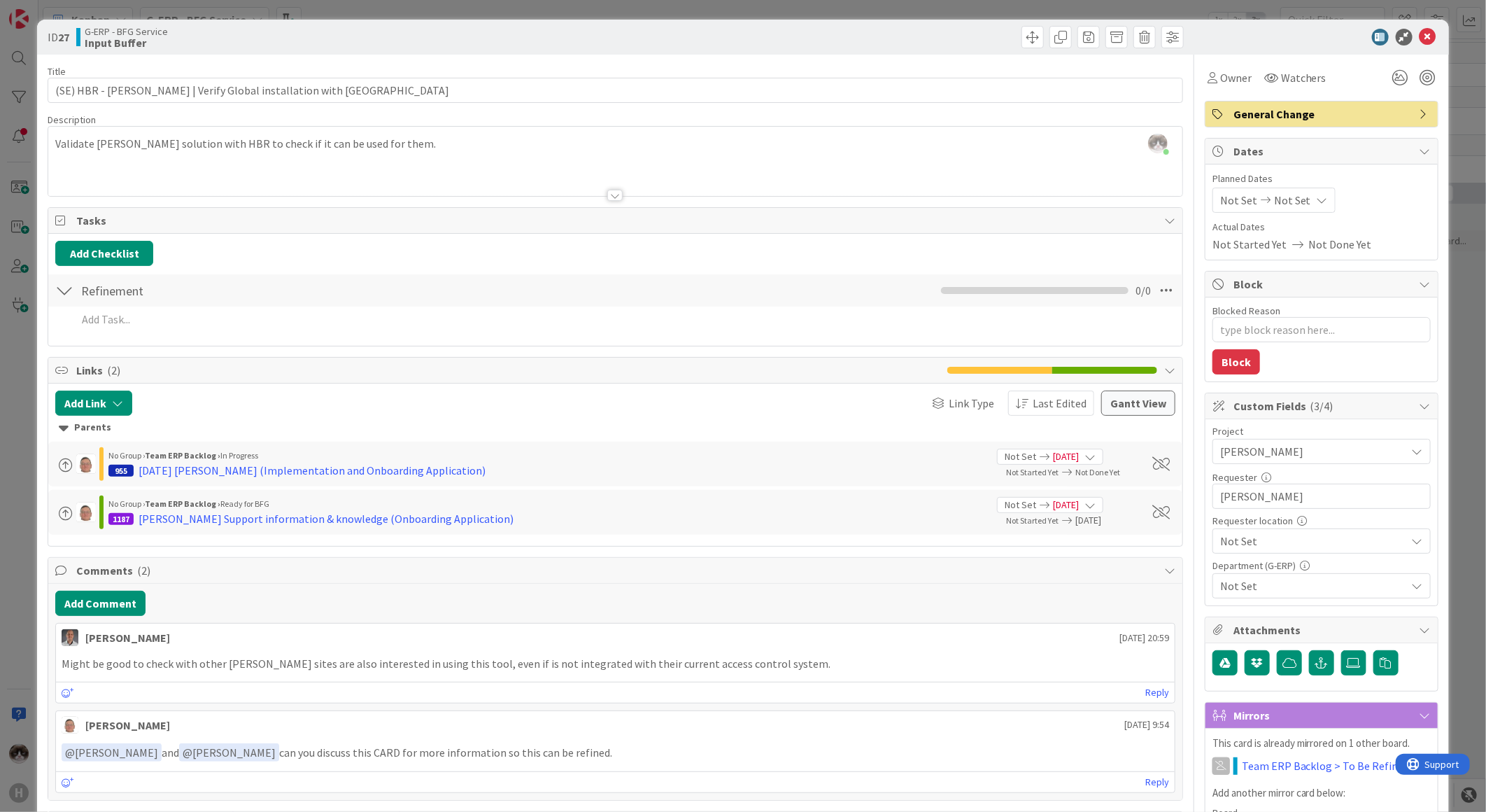
click at [1290, 461] on span "Not Set" at bounding box center [1310, 451] width 179 height 19
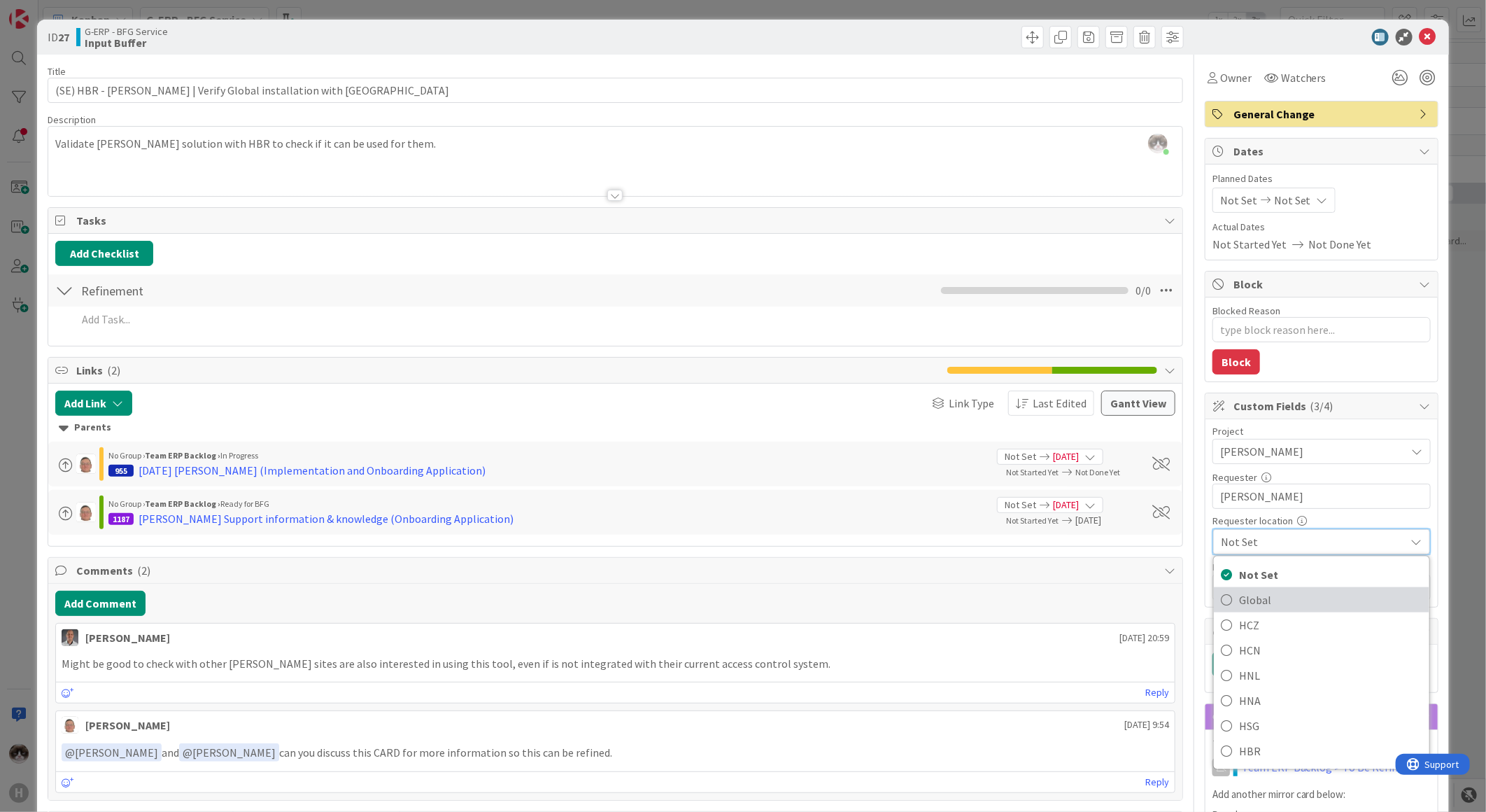
click at [1275, 606] on span "Global" at bounding box center [1331, 599] width 183 height 21
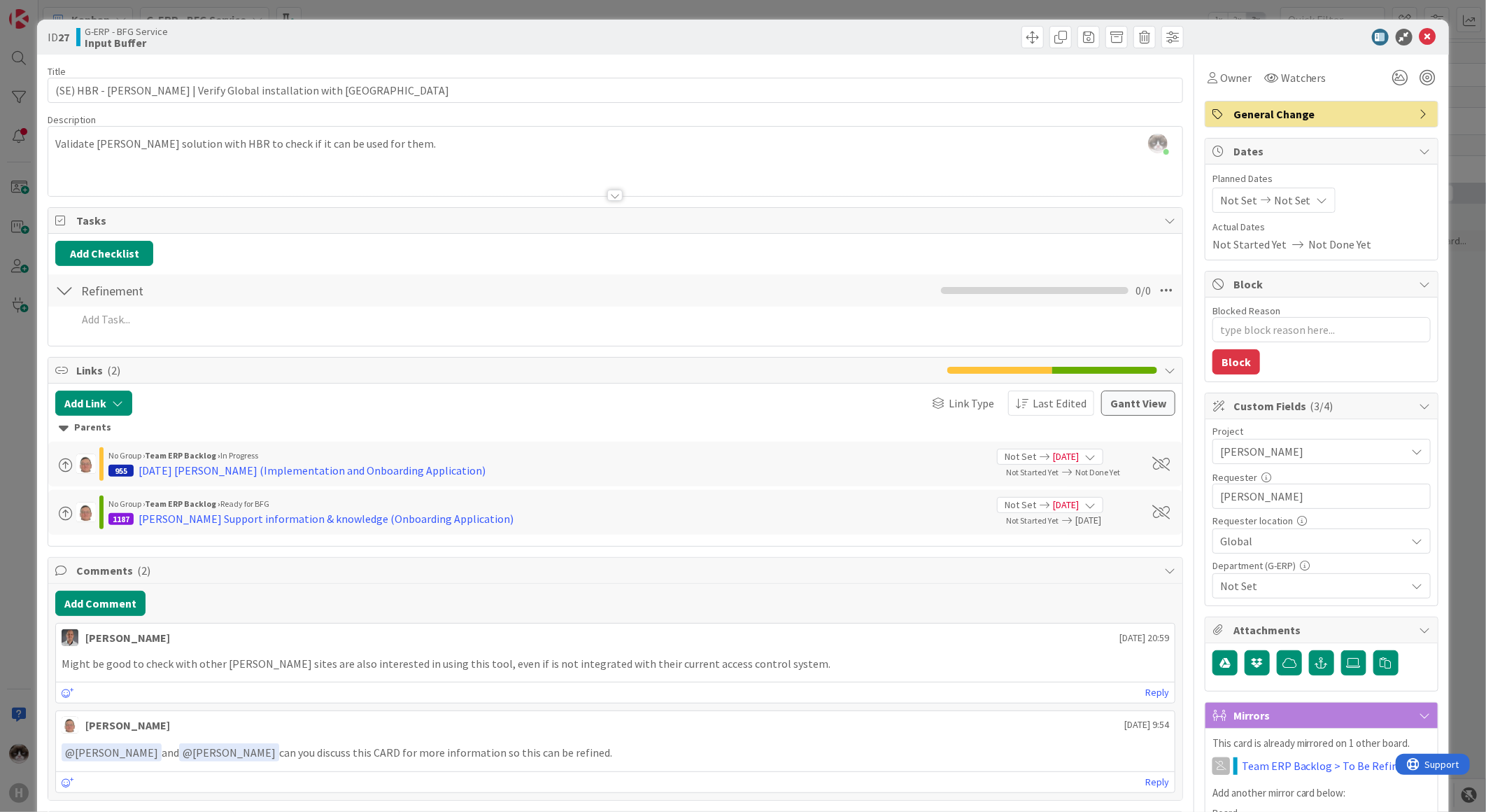
click at [1301, 589] on span "Not Set" at bounding box center [1313, 585] width 186 height 17
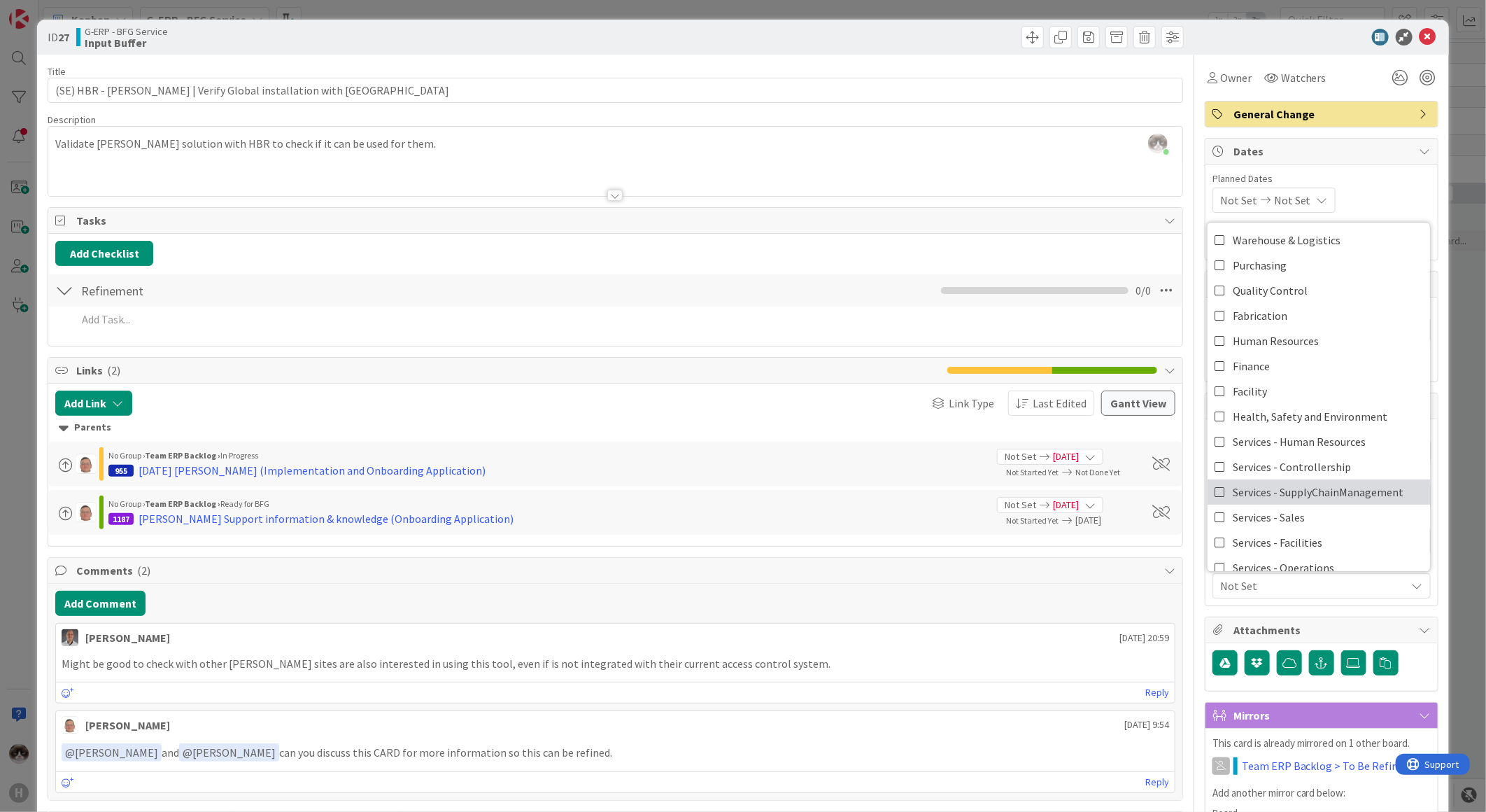
scroll to position [78, 0]
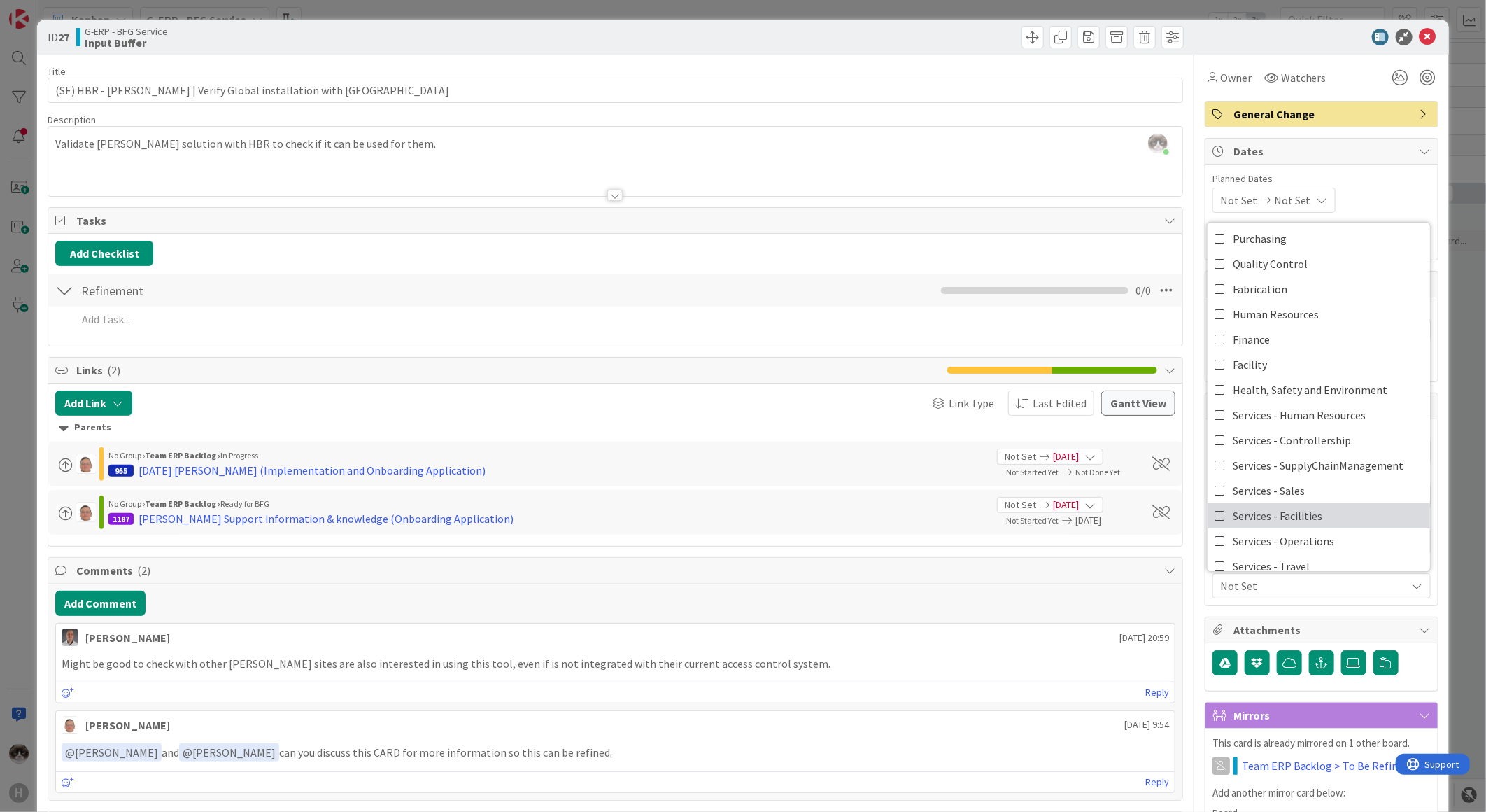
click at [1332, 517] on link "Services - Facilities" at bounding box center [1319, 516] width 222 height 25
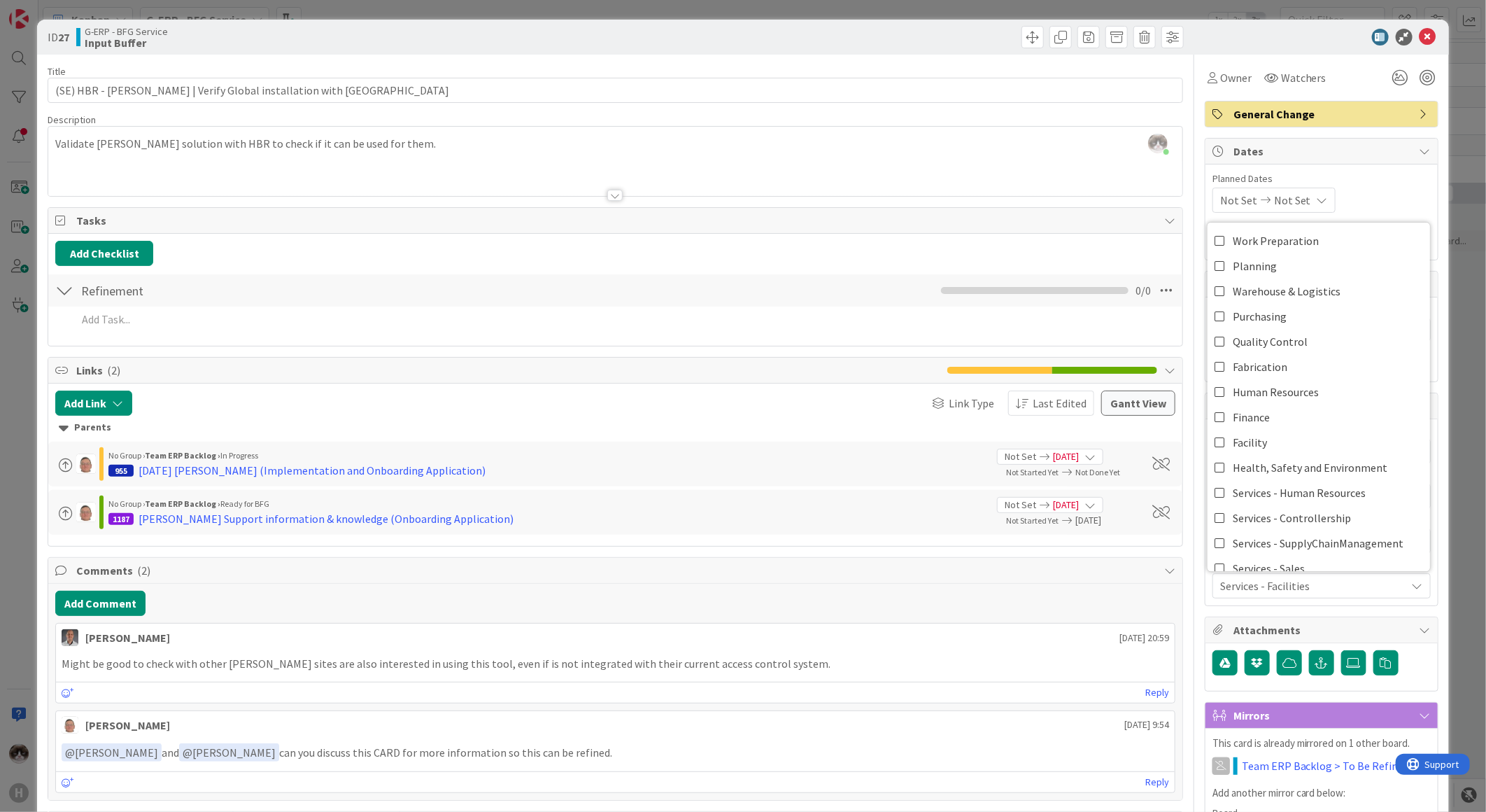
click at [1358, 594] on span "Services - Facilities" at bounding box center [1313, 585] width 186 height 17
type textarea "x"
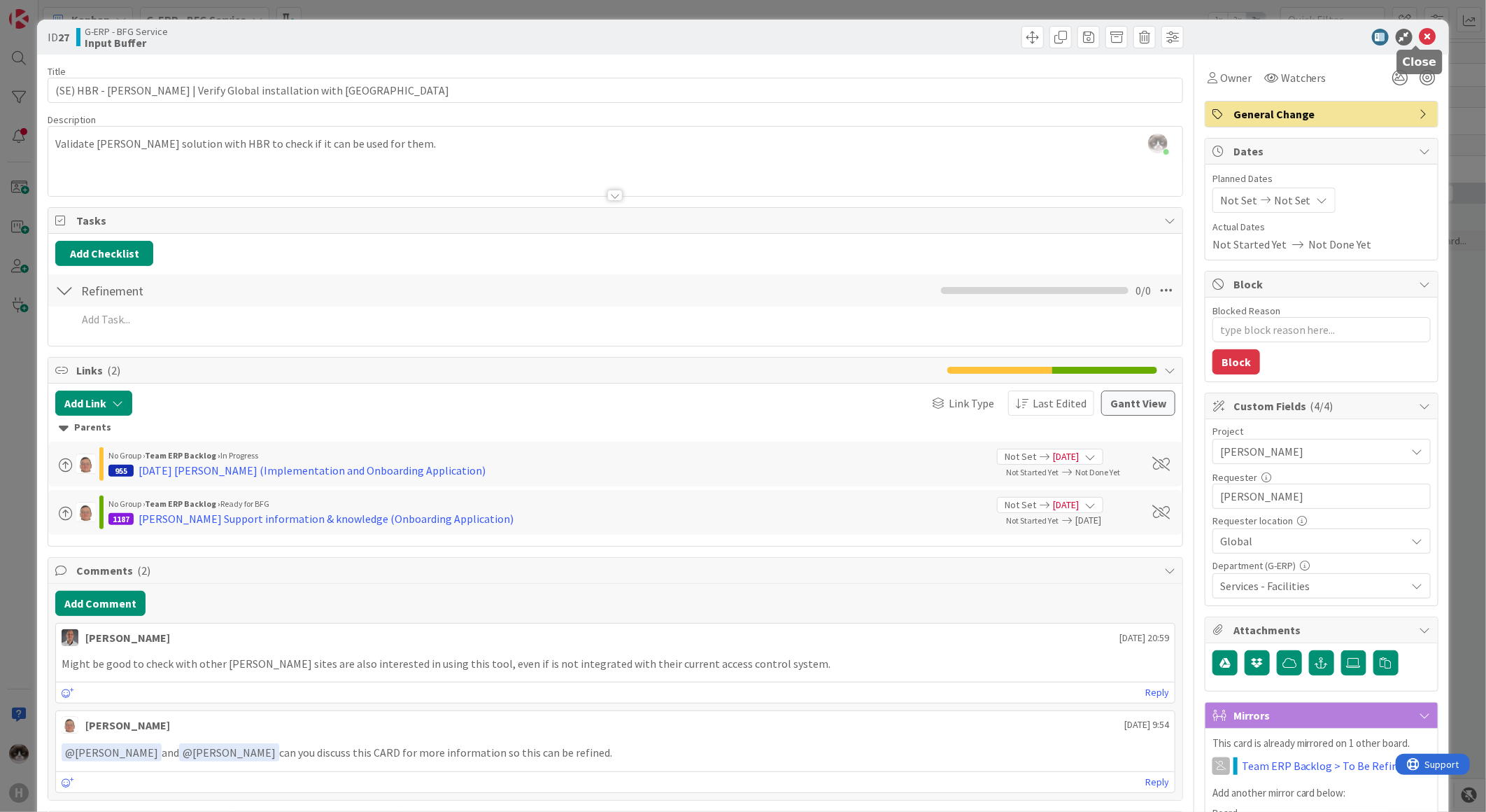
click at [1420, 30] on icon at bounding box center [1427, 36] width 17 height 17
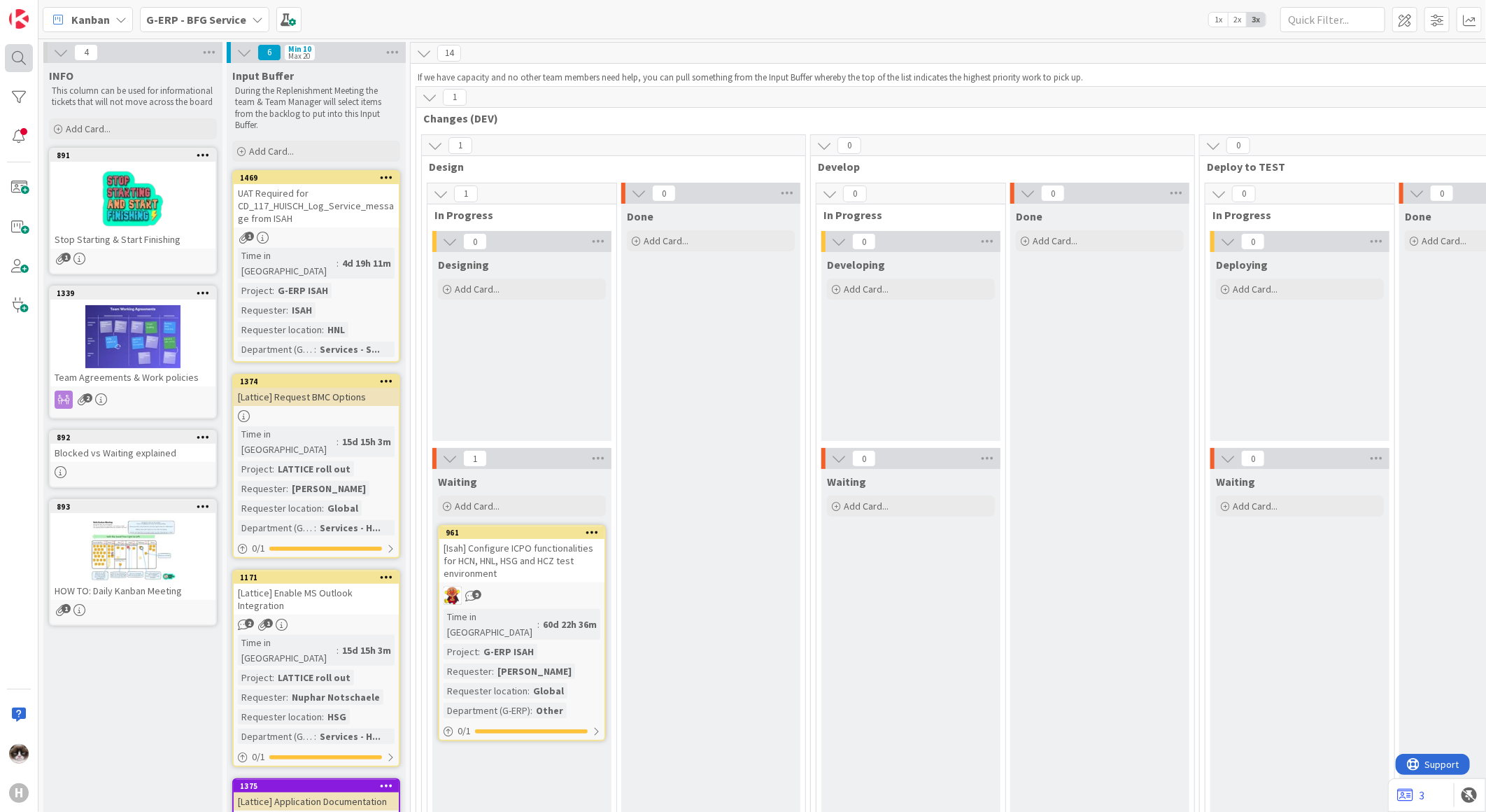
click at [16, 63] on div at bounding box center [19, 58] width 28 height 28
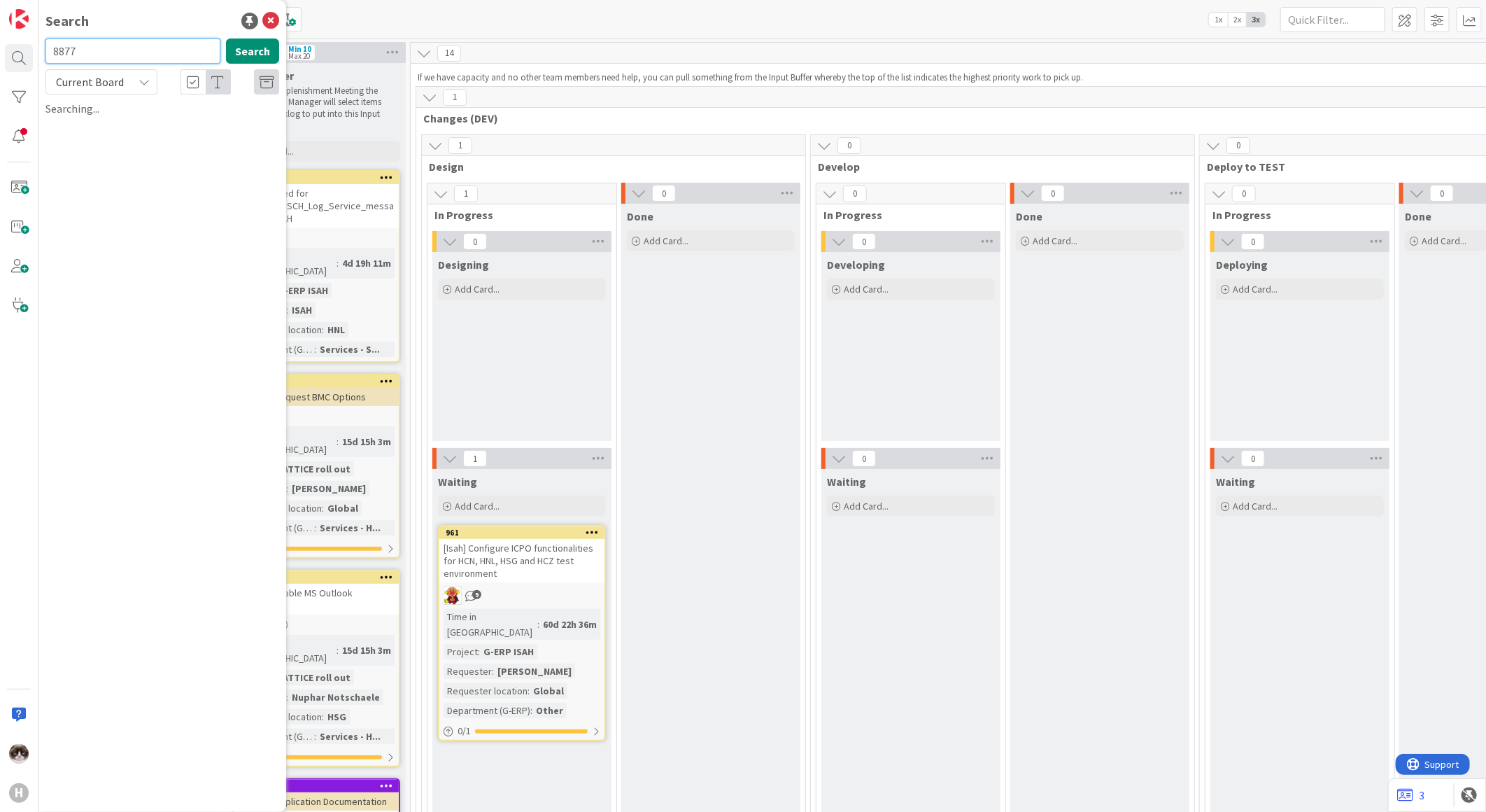
click at [106, 52] on input "8877" at bounding box center [133, 51] width 175 height 25
type input "887"
click at [234, 57] on button "Search" at bounding box center [253, 51] width 54 height 25
click at [244, 46] on button "Search" at bounding box center [253, 51] width 54 height 25
click at [81, 88] on span "Current Board" at bounding box center [90, 82] width 68 height 14
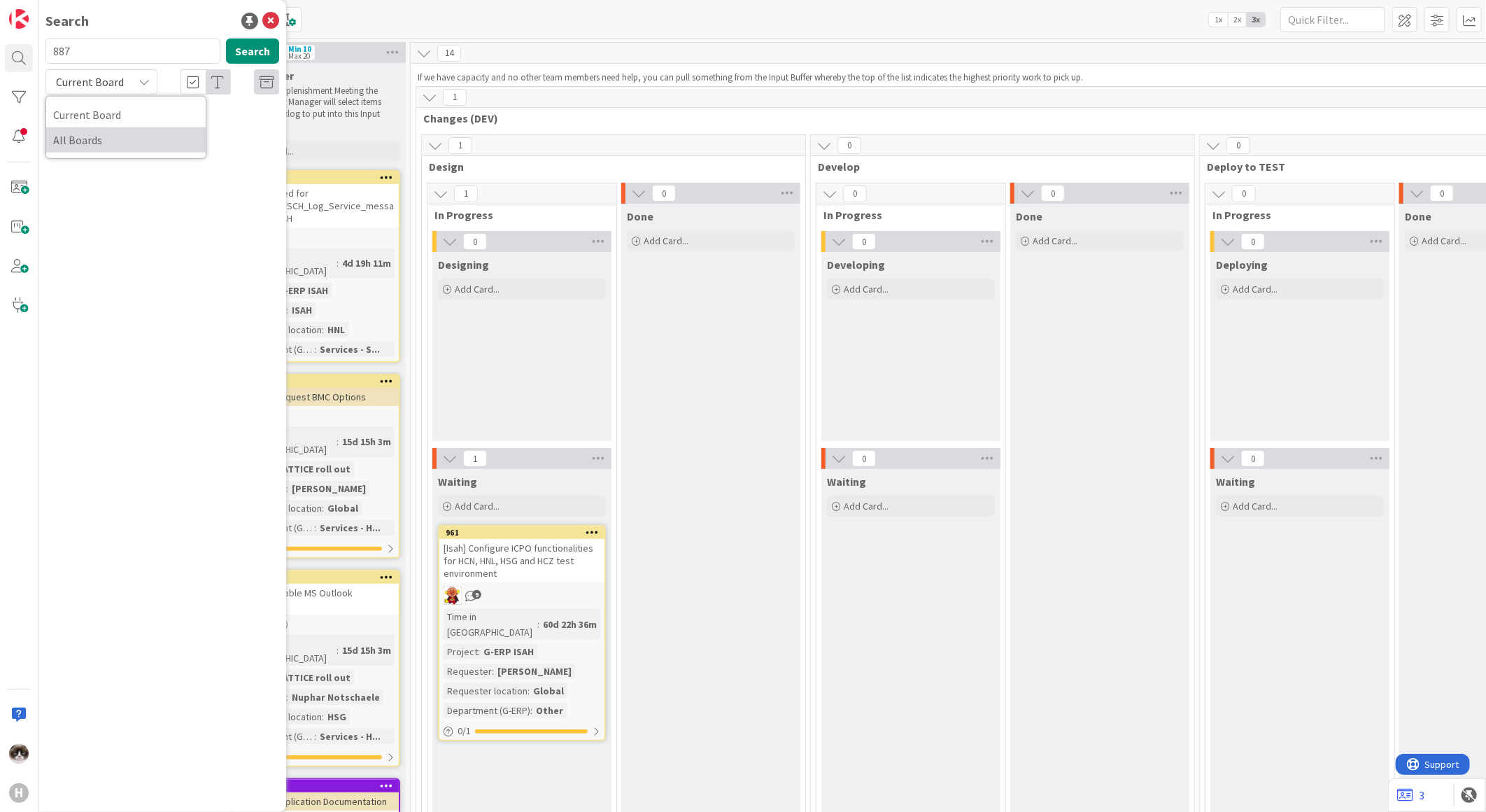
click at [94, 135] on span "All Boards" at bounding box center [126, 140] width 145 height 21
click at [246, 54] on button "Search" at bounding box center [253, 51] width 54 height 25
click at [274, 15] on icon at bounding box center [270, 20] width 17 height 17
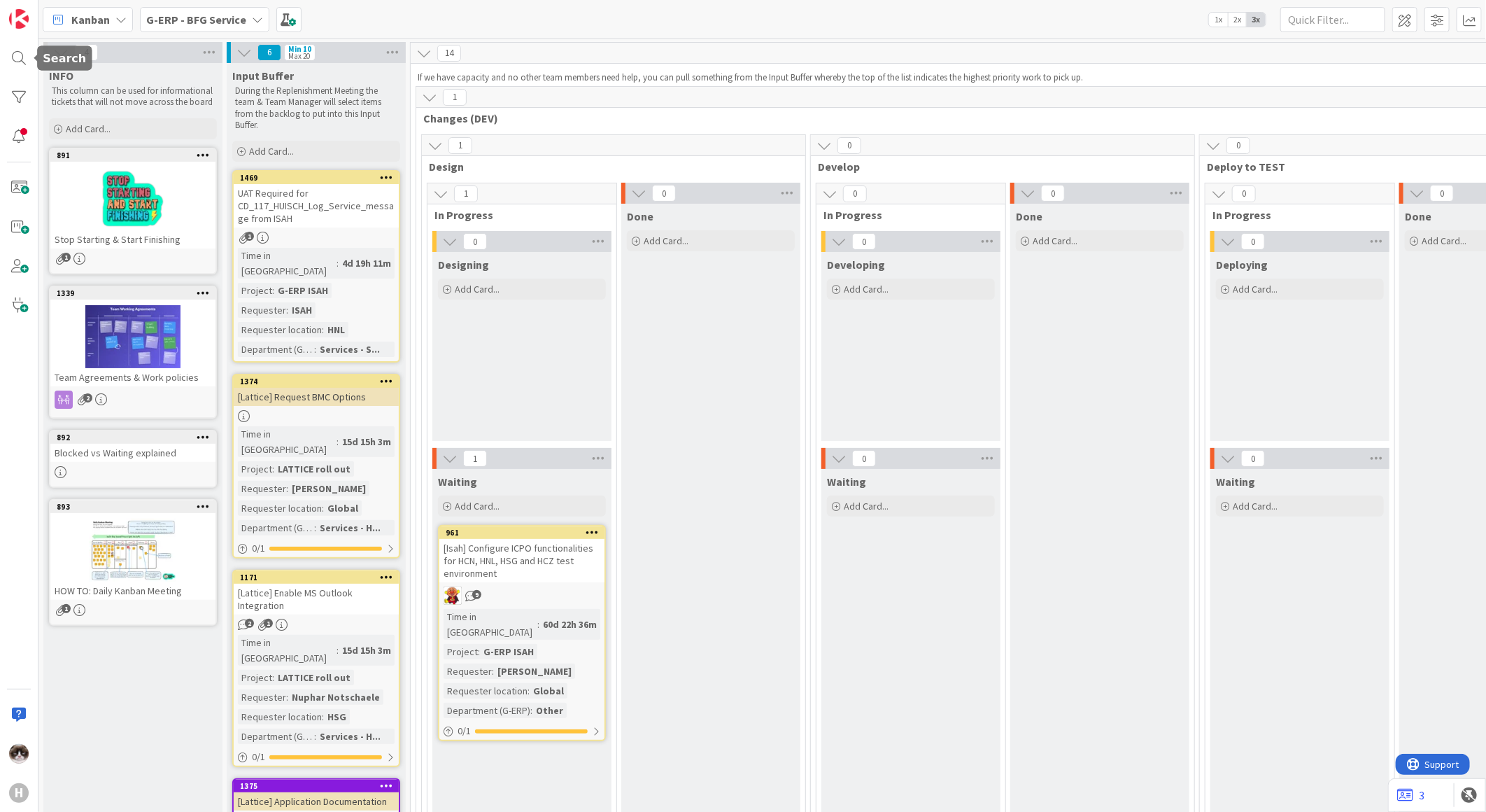
click at [0, 61] on html "H Kanban G-ERP - BFG Service 1x 2x 3x 4 INFO This column can be used for inform…" at bounding box center [743, 406] width 1486 height 812
click at [8, 65] on div at bounding box center [19, 58] width 28 height 28
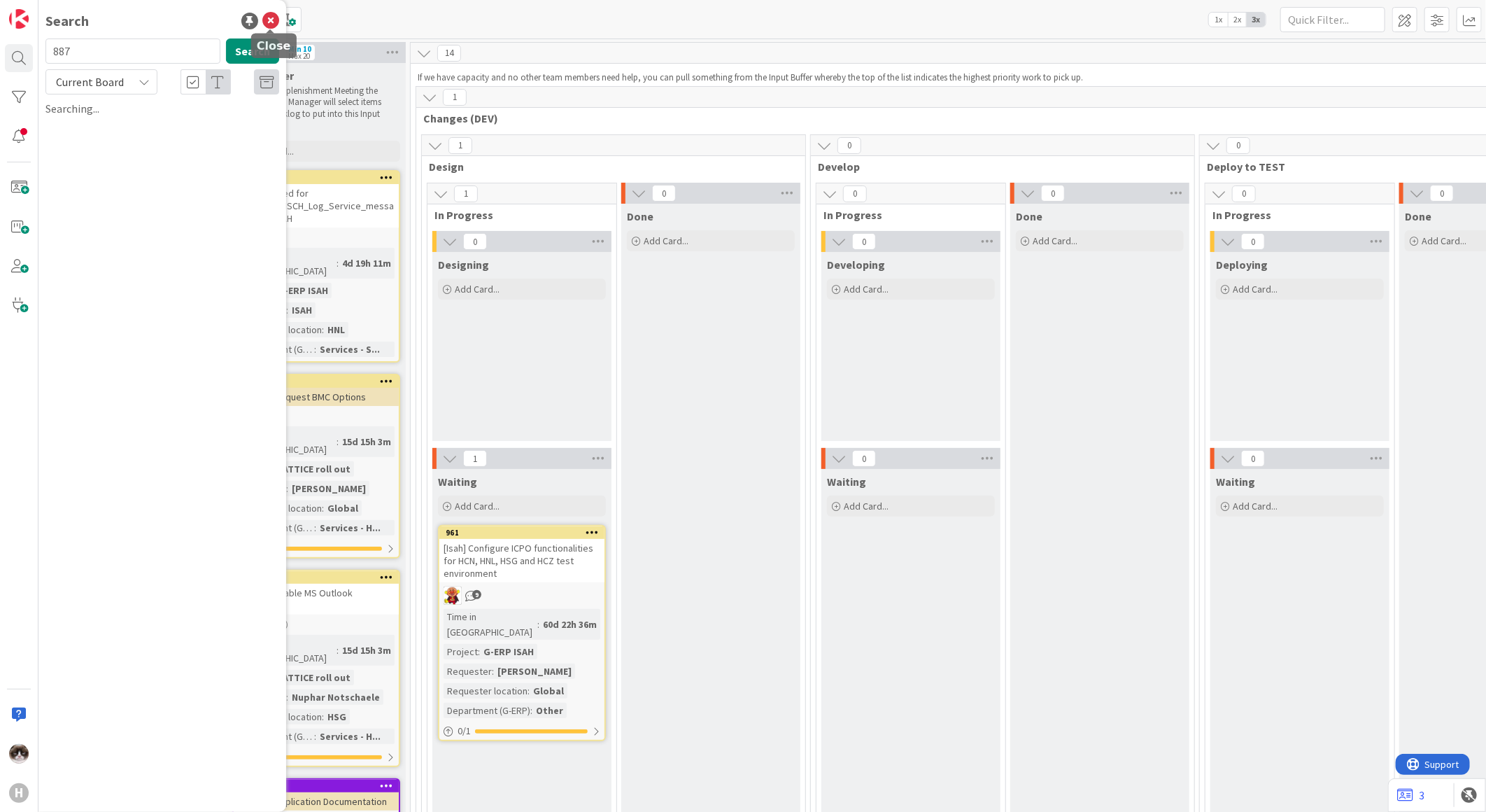
click at [276, 17] on icon at bounding box center [270, 20] width 17 height 17
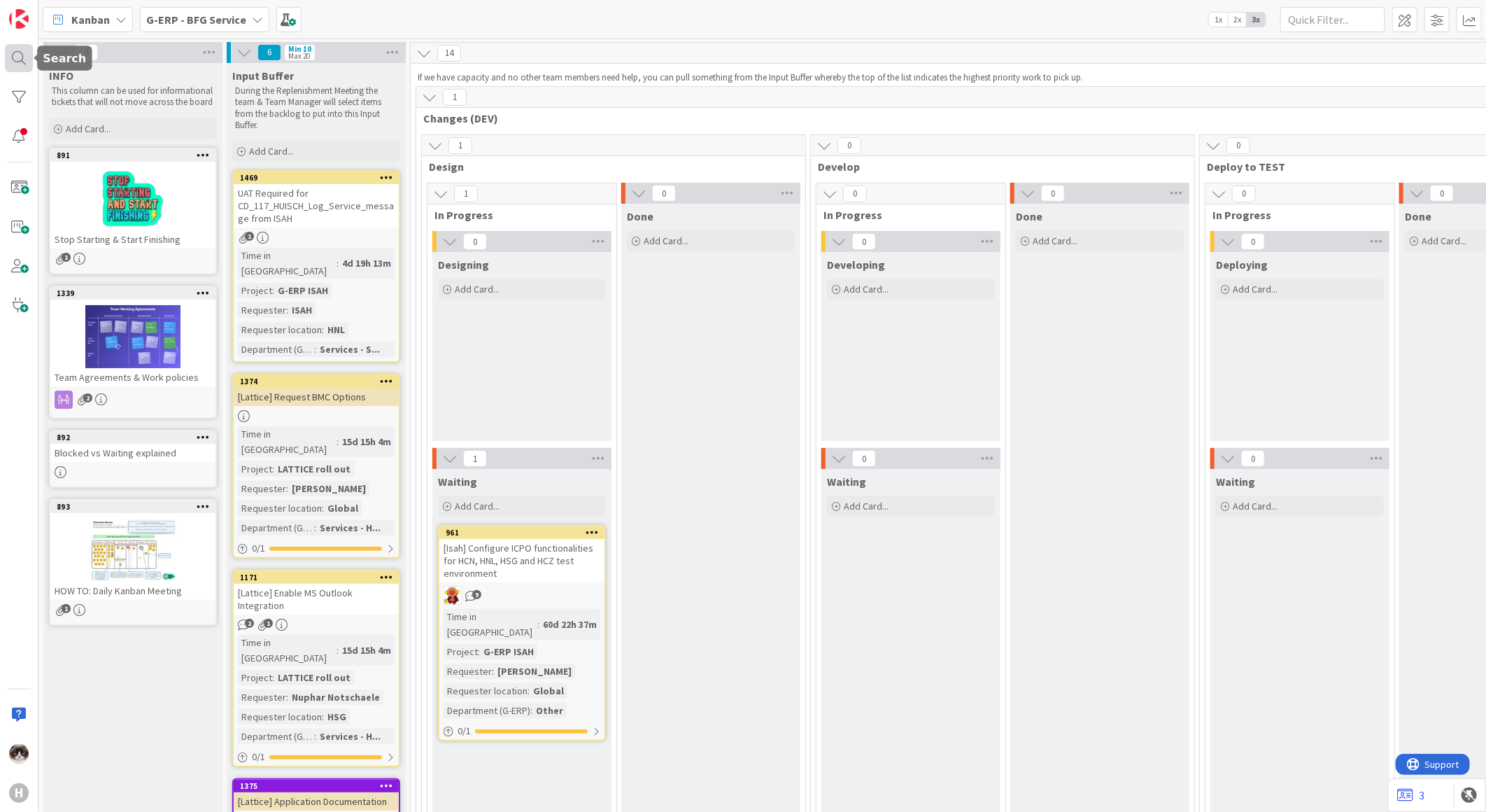
click at [14, 57] on div at bounding box center [19, 58] width 28 height 28
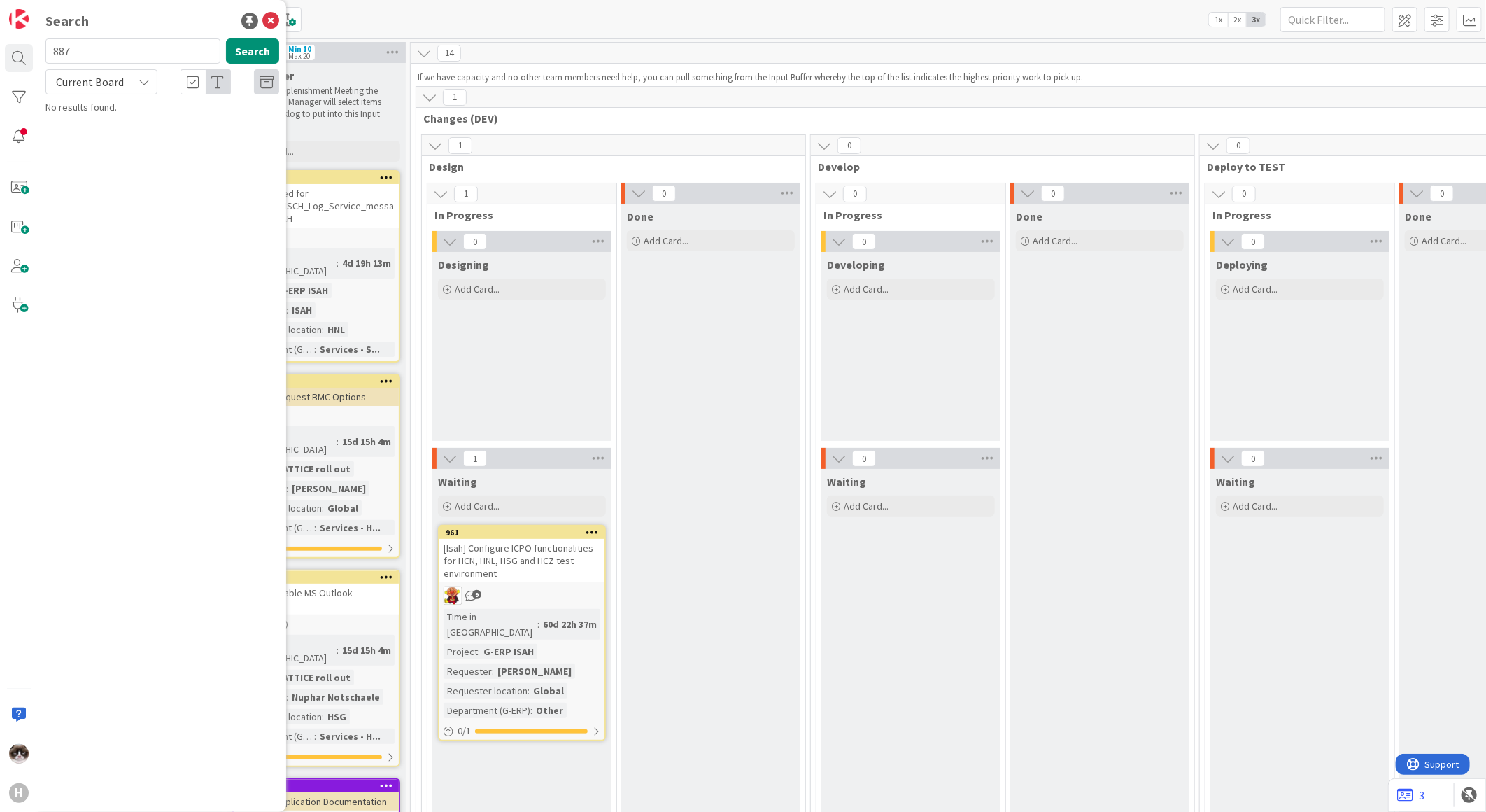
type input "887"
click at [145, 74] on div "Current Board" at bounding box center [101, 82] width 112 height 25
click at [116, 134] on span "All Boards" at bounding box center [126, 140] width 145 height 21
click at [241, 56] on button "Search" at bounding box center [253, 51] width 54 height 25
click at [182, 124] on span "Warehouse 2.0 - Configuration new locations Sattstore" at bounding box center [154, 131] width 178 height 27
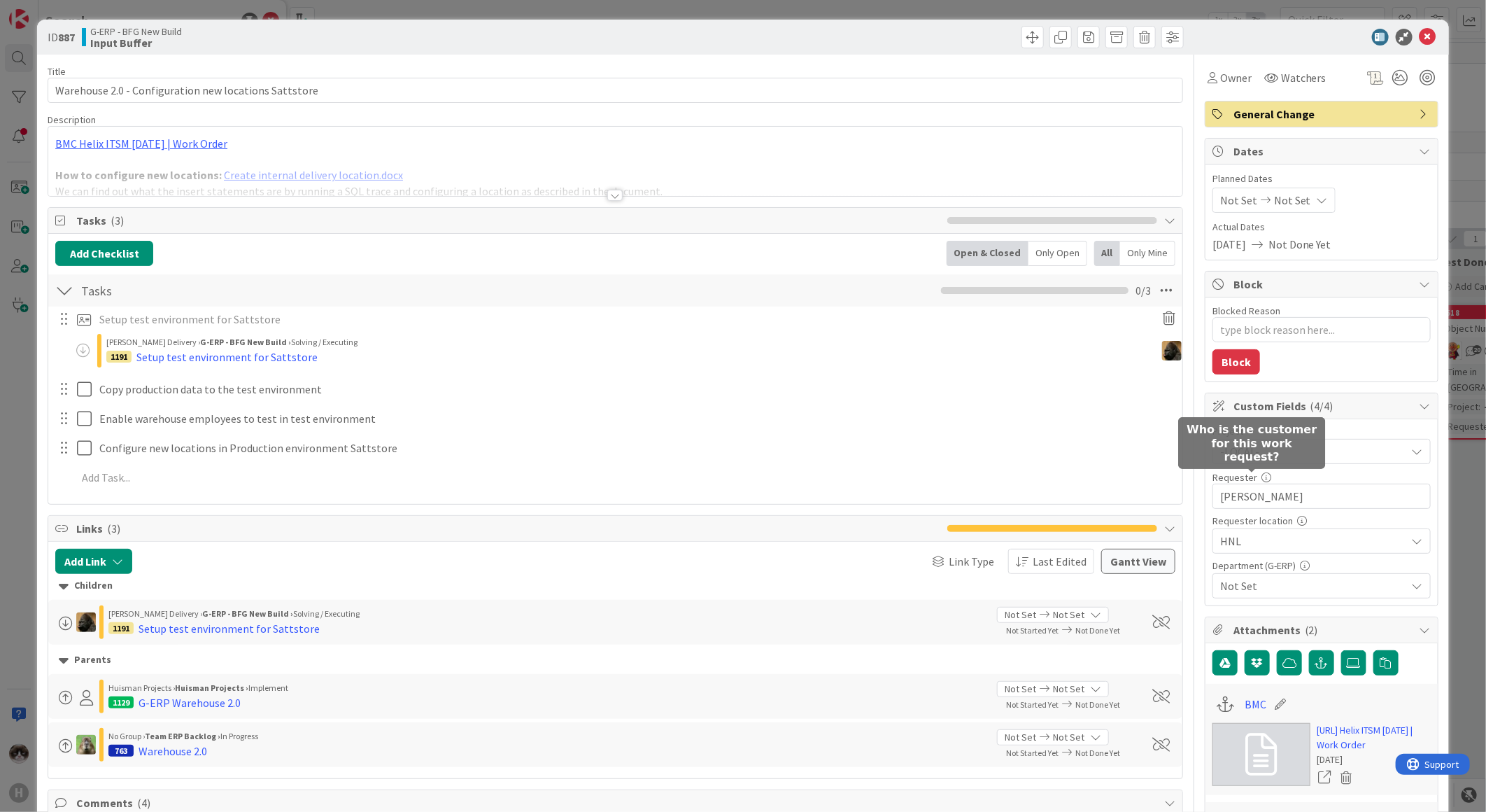
click at [1280, 447] on span "-LOCAL-" at bounding box center [1310, 451] width 179 height 19
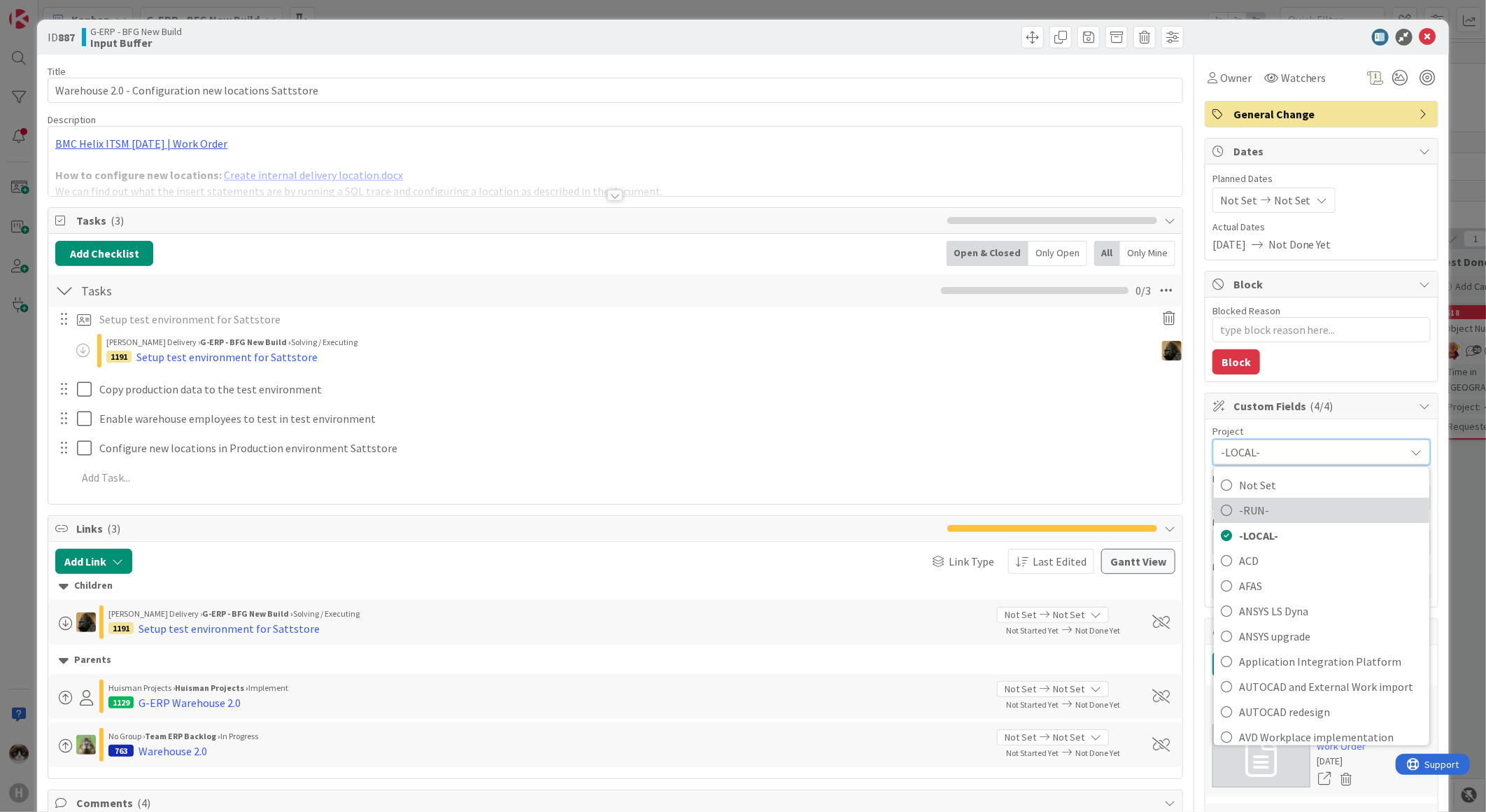
click at [1258, 506] on span "-RUN-" at bounding box center [1331, 510] width 183 height 21
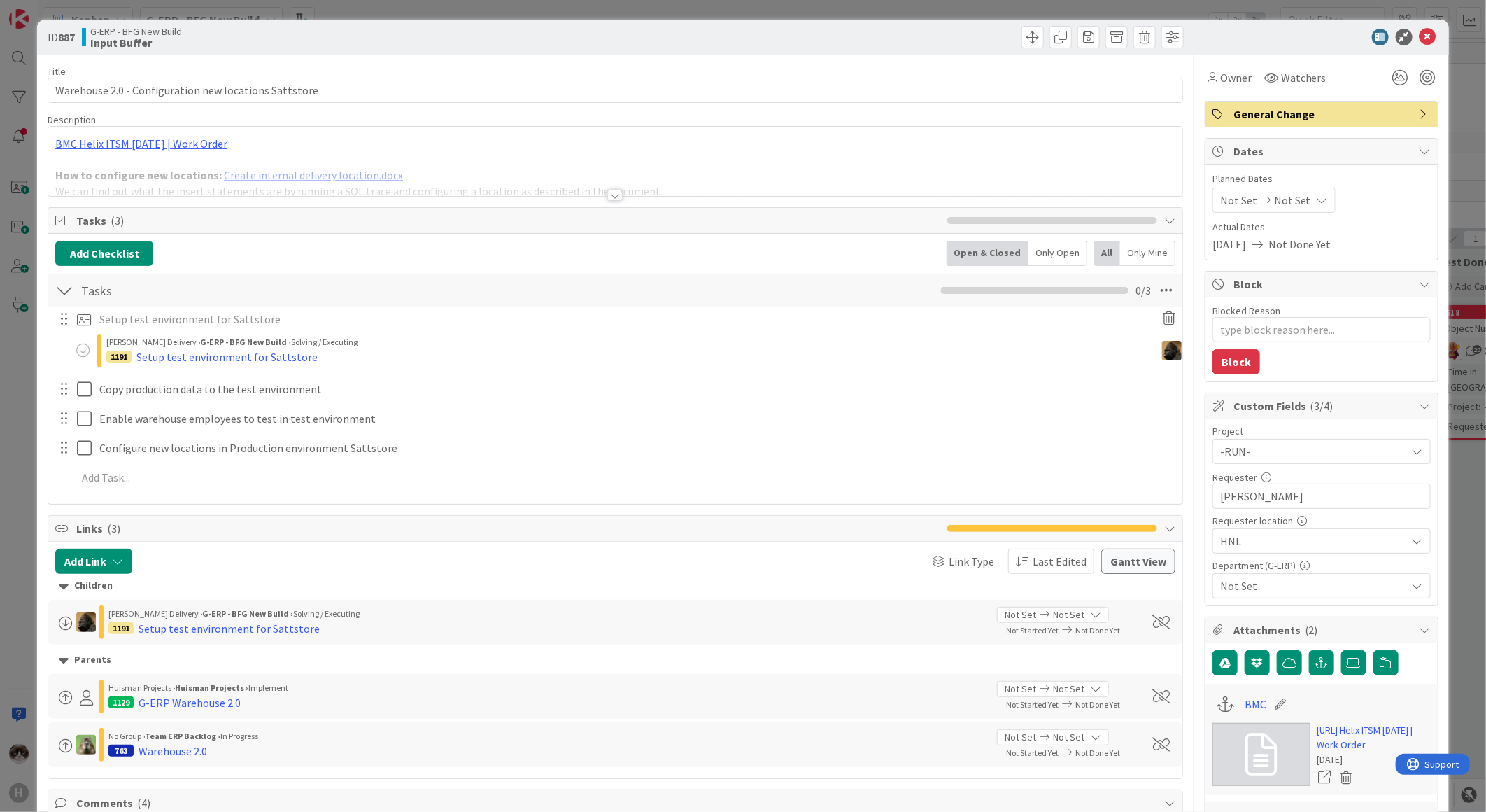
click at [1304, 452] on span "-RUN-" at bounding box center [1310, 451] width 179 height 19
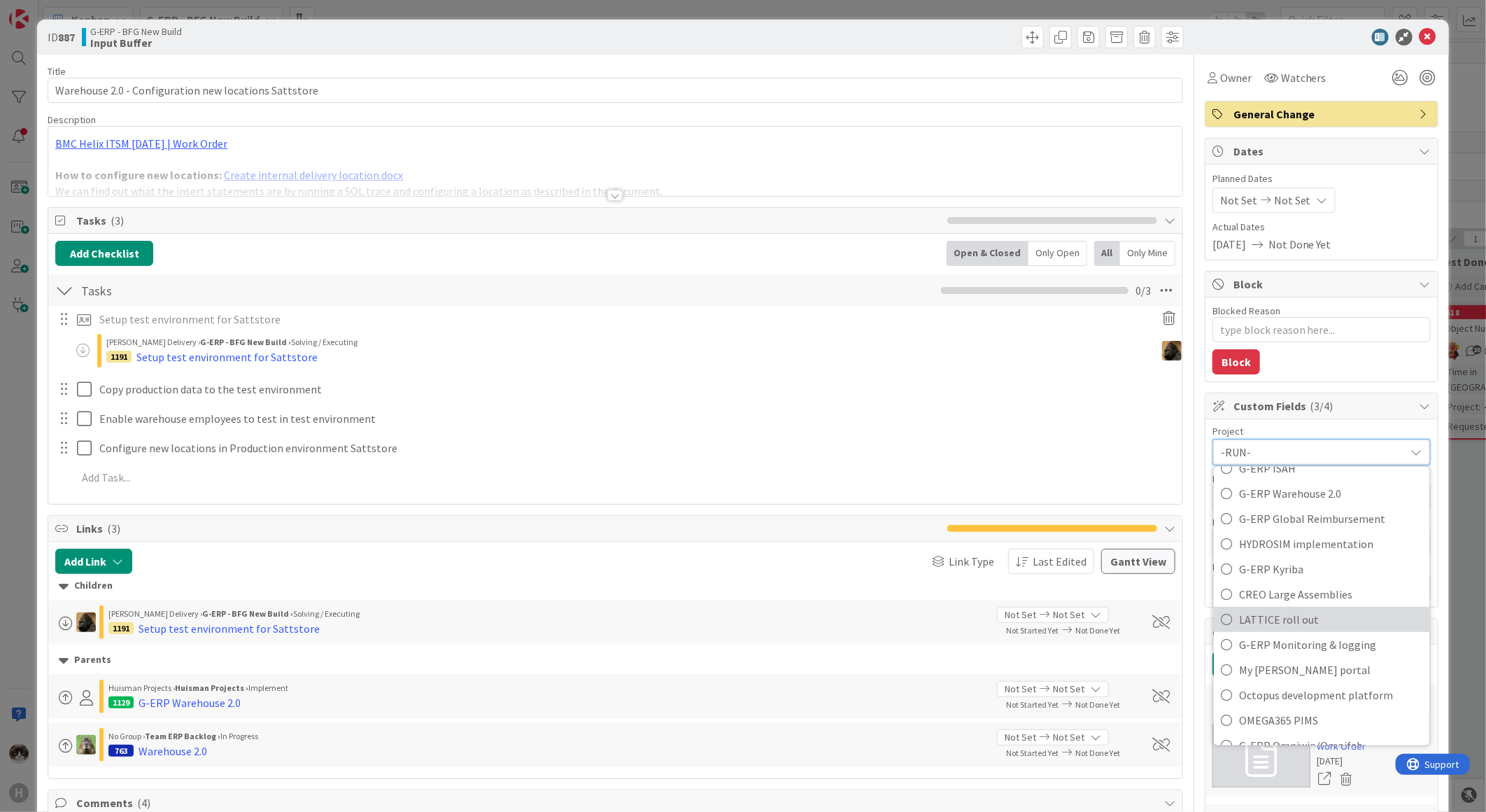
scroll to position [544, 0]
click at [1315, 592] on span "G-ERP Warehouse 2.0" at bounding box center [1331, 597] width 183 height 21
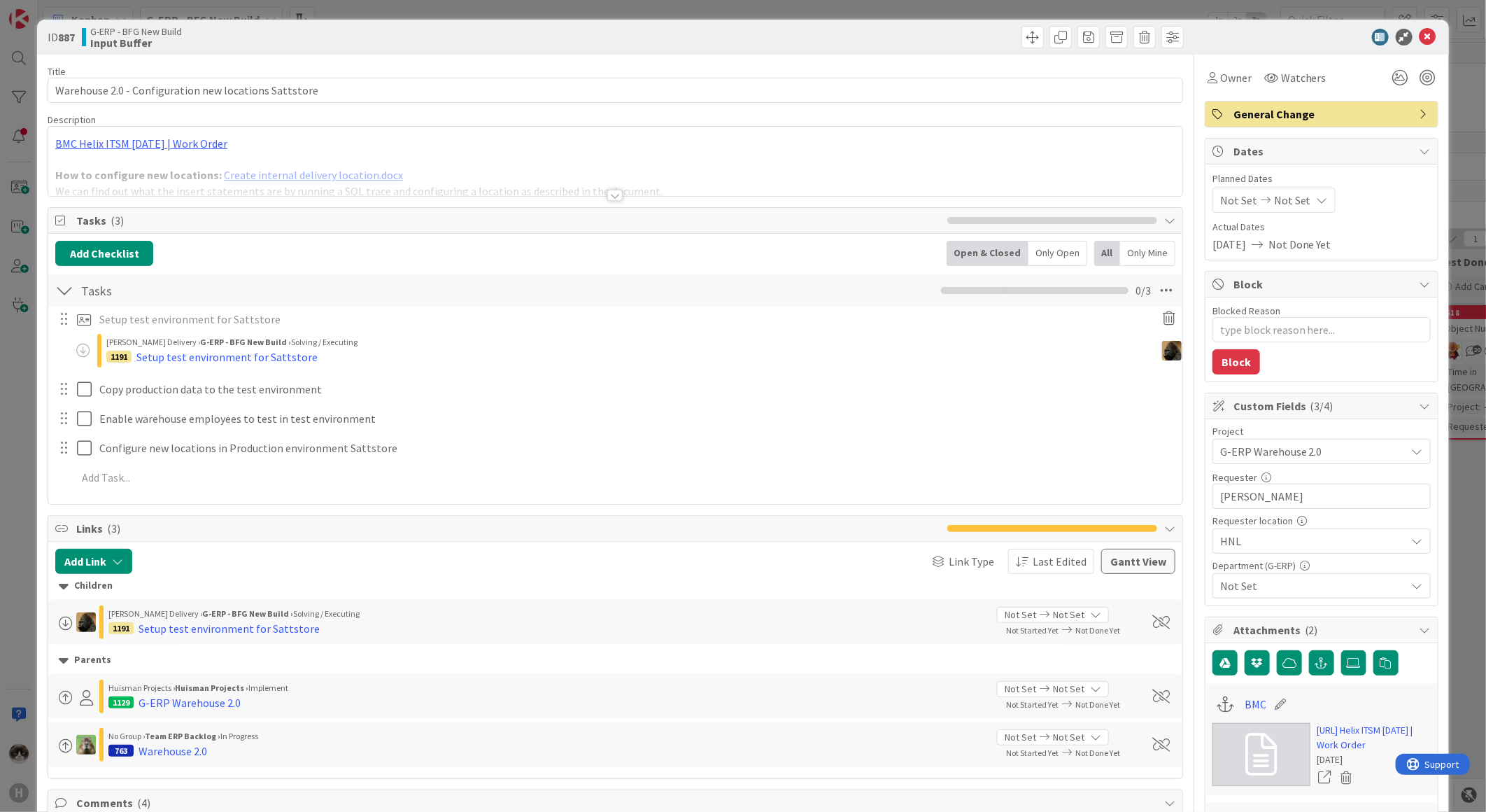
click at [1299, 588] on span "Not Set" at bounding box center [1313, 585] width 186 height 17
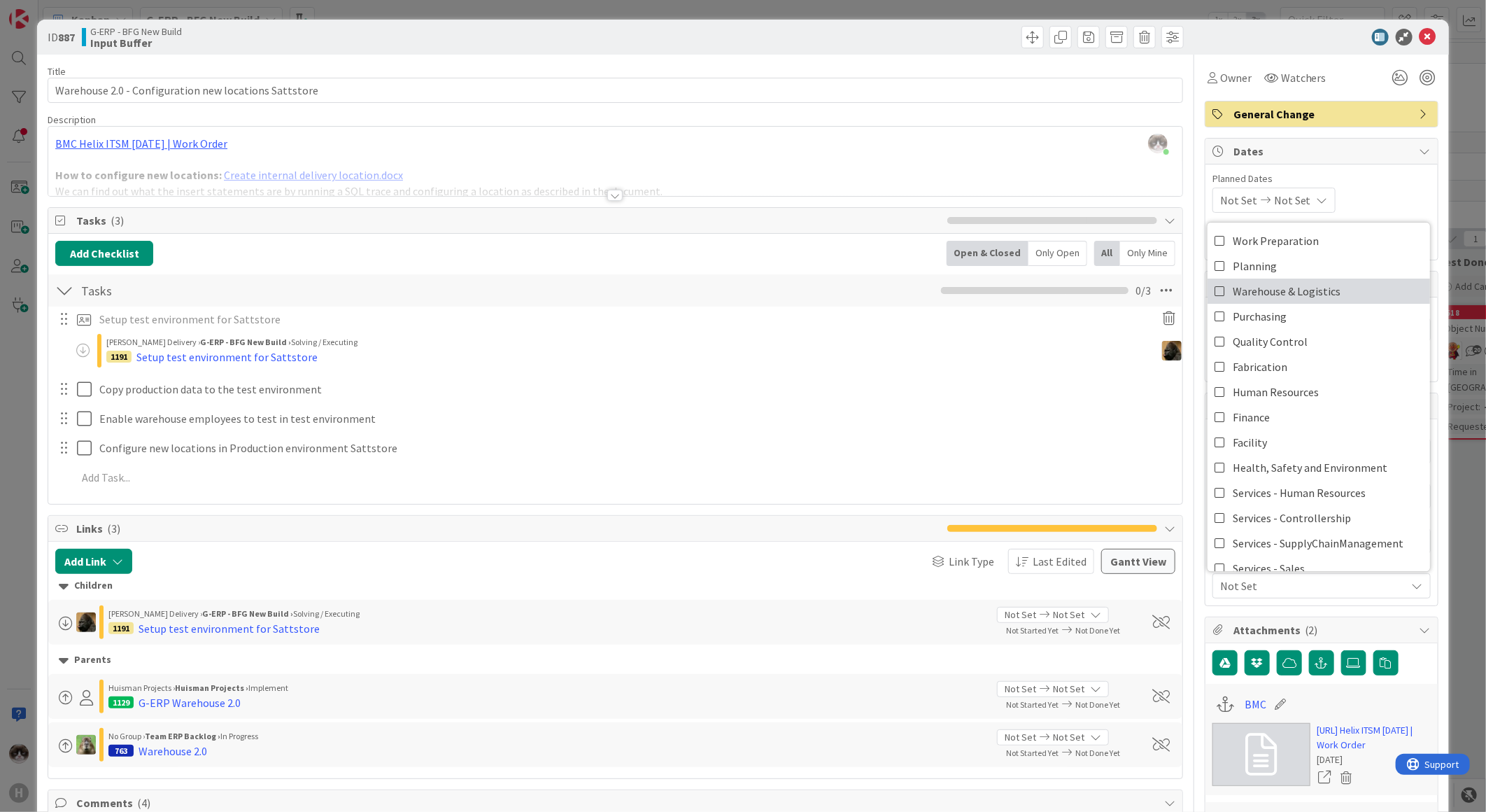
click at [1304, 296] on span "Warehouse & Logistics" at bounding box center [1287, 291] width 108 height 21
click at [1335, 576] on div "Warehouse & Logistics" at bounding box center [1322, 586] width 218 height 25
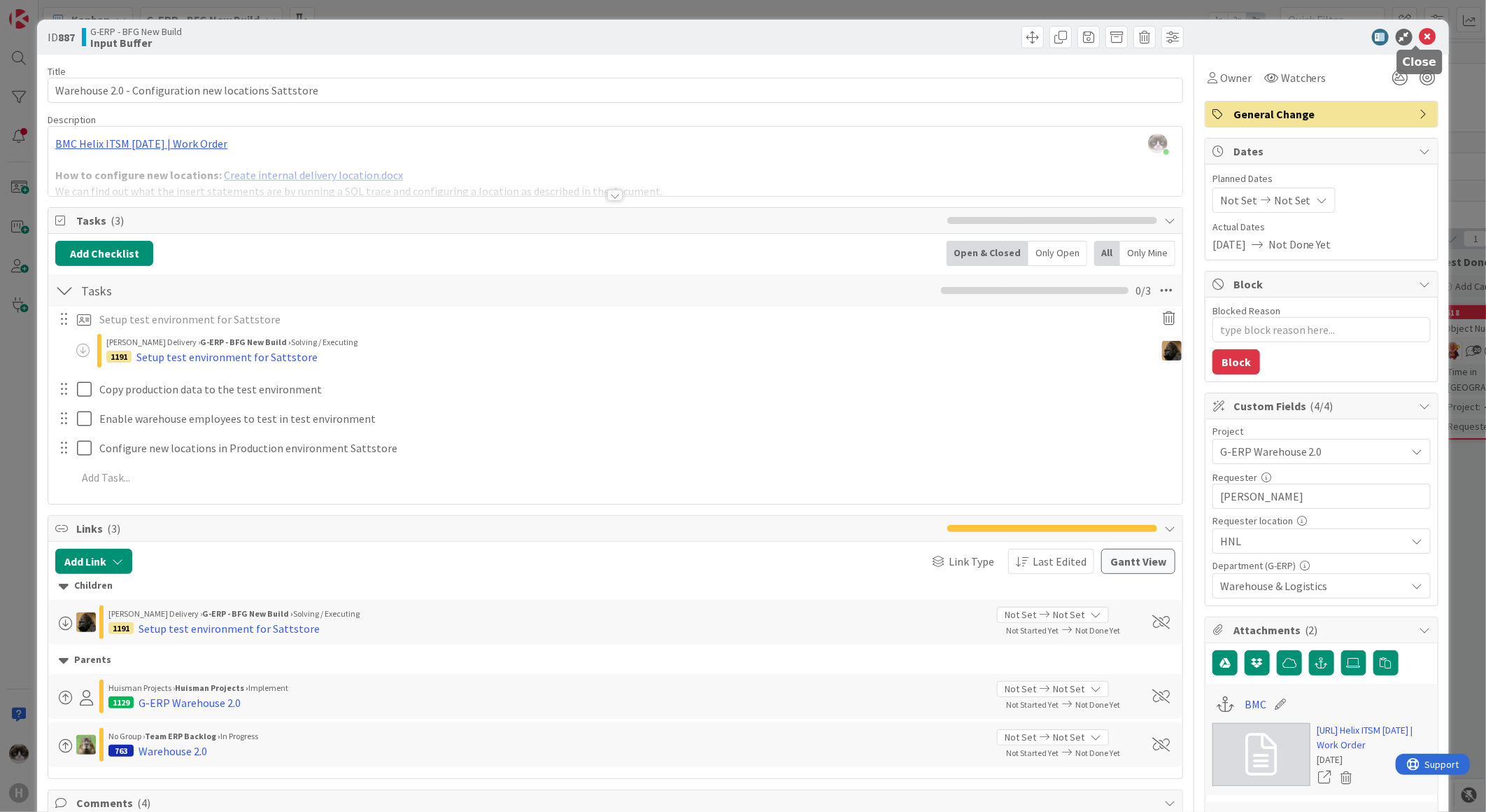
click at [1422, 39] on icon at bounding box center [1427, 36] width 17 height 17
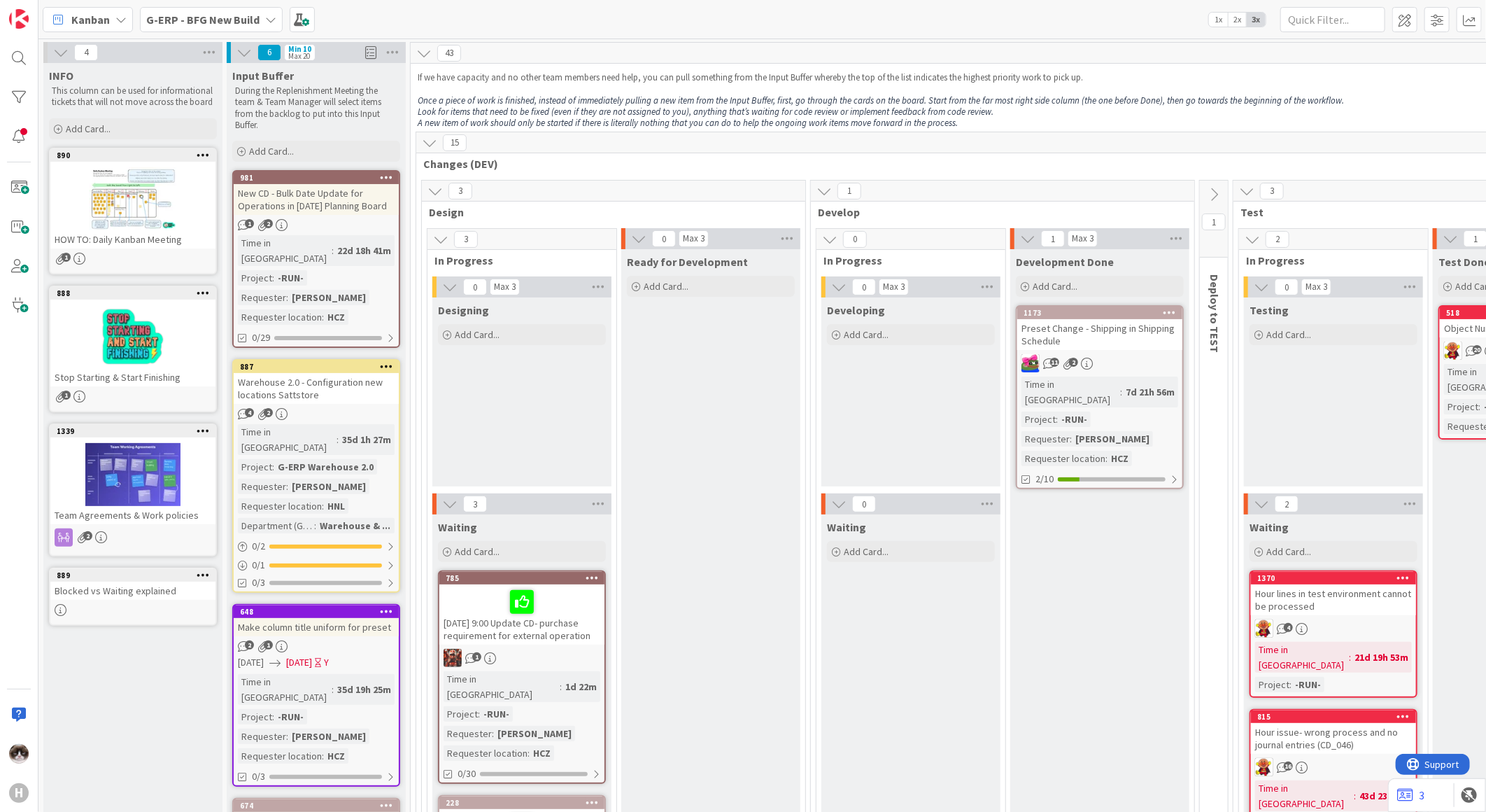
click at [250, 28] on div "G-ERP - BFG New Build" at bounding box center [212, 19] width 142 height 25
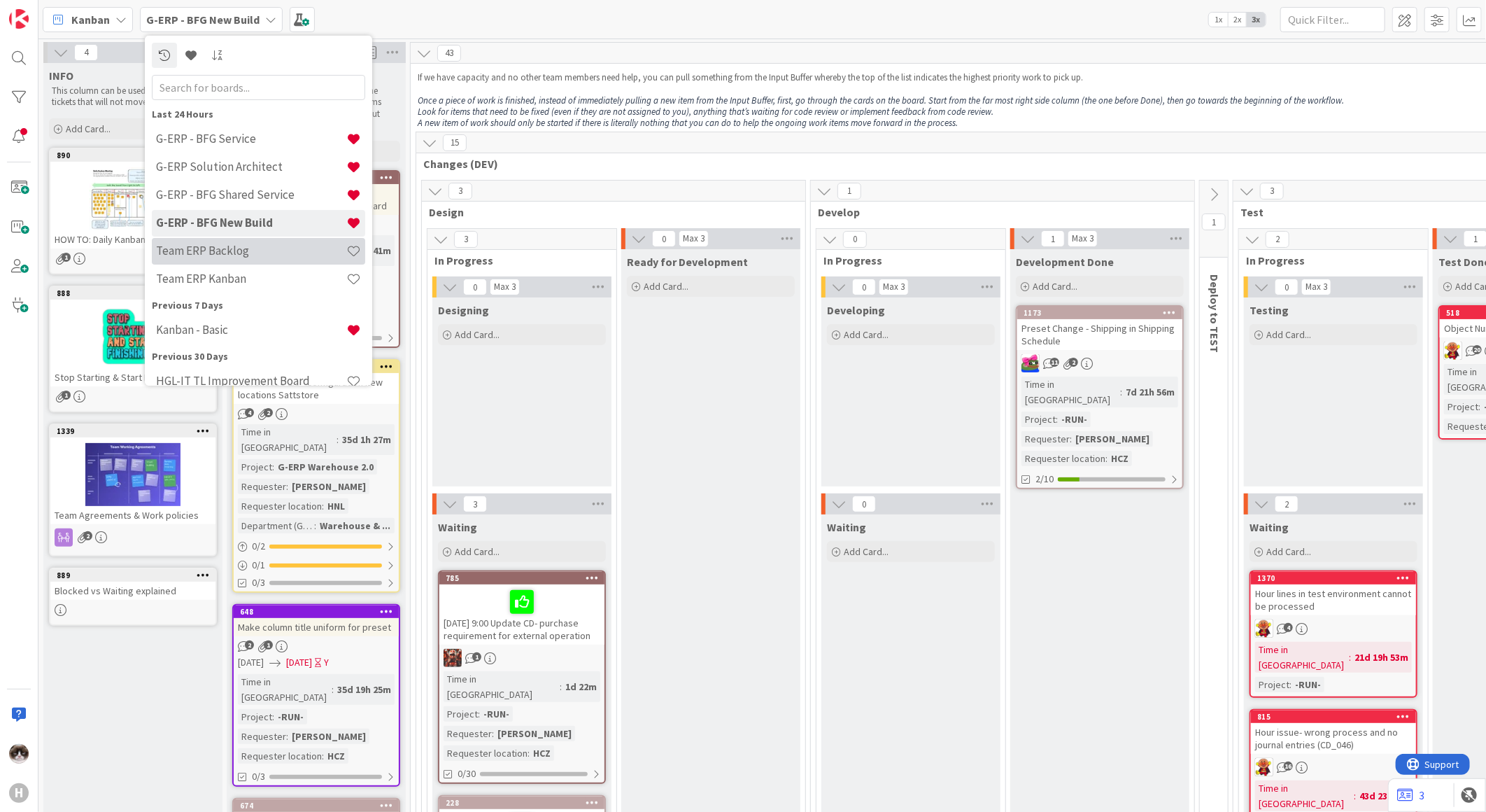
click at [264, 255] on h4 "Team ERP Backlog" at bounding box center [251, 251] width 190 height 14
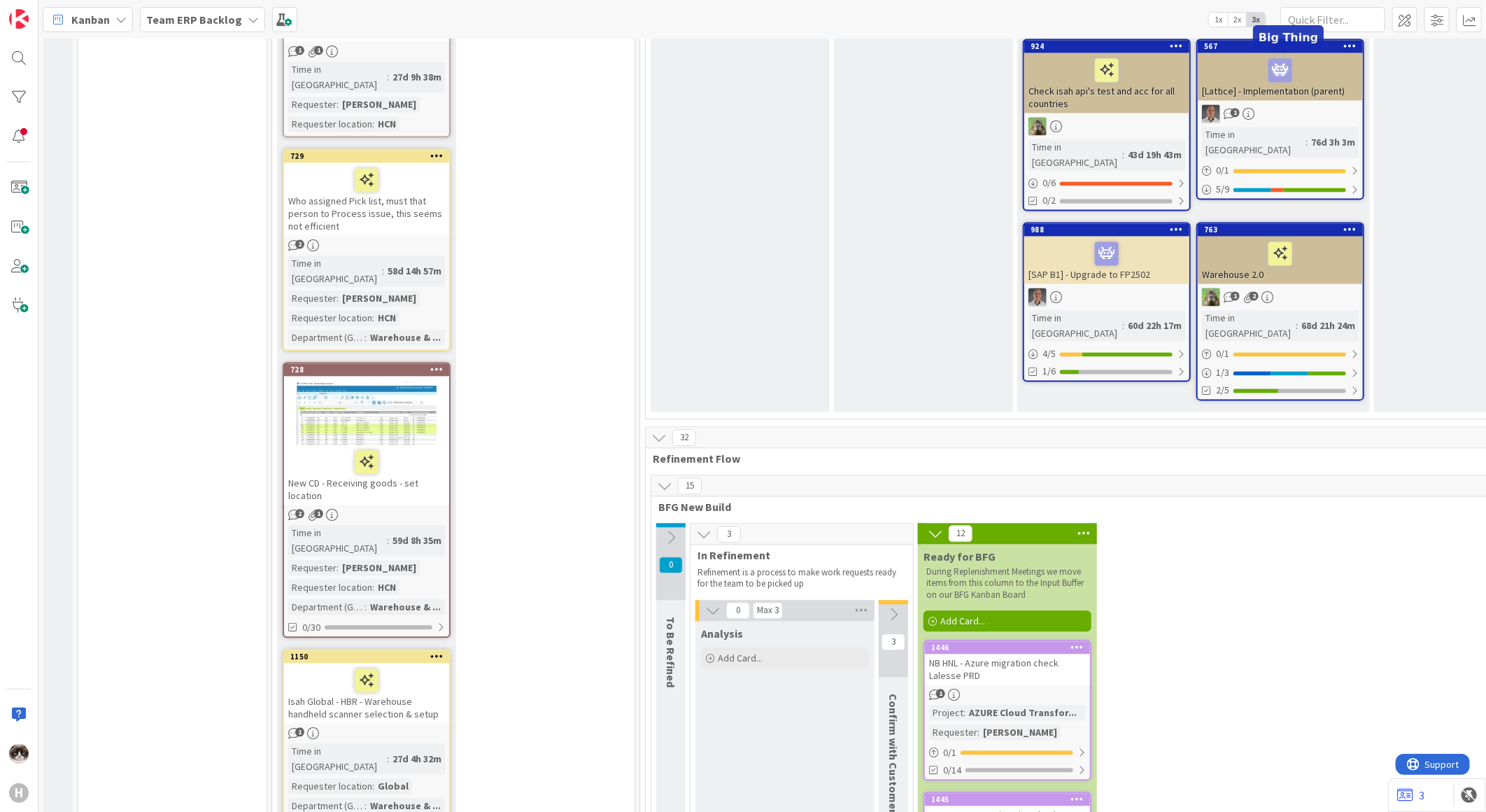
scroll to position [1865, 0]
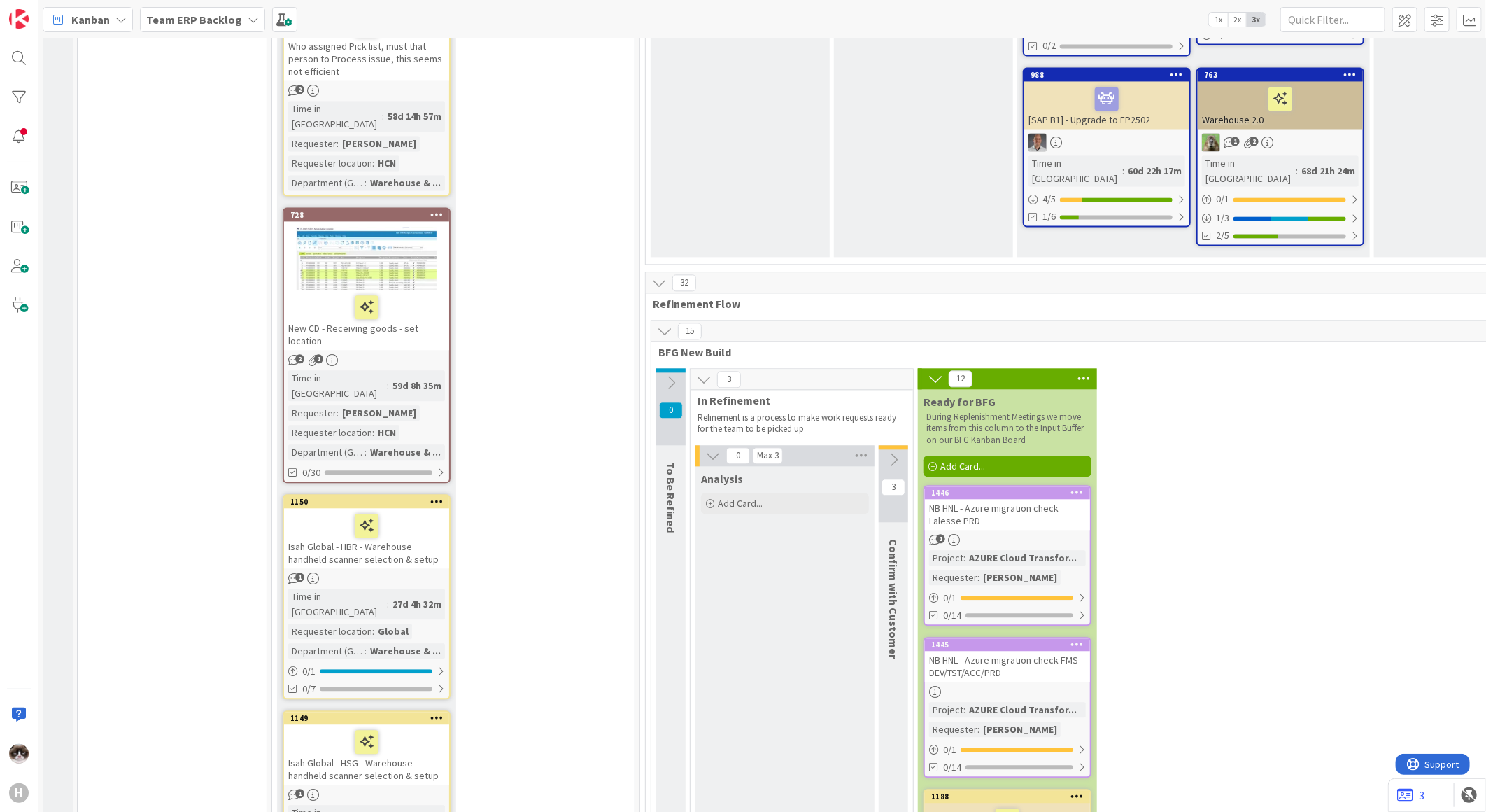
click at [1067, 499] on div "NB HNL - Azure migration check Lalesse PRD" at bounding box center [1007, 515] width 165 height 31
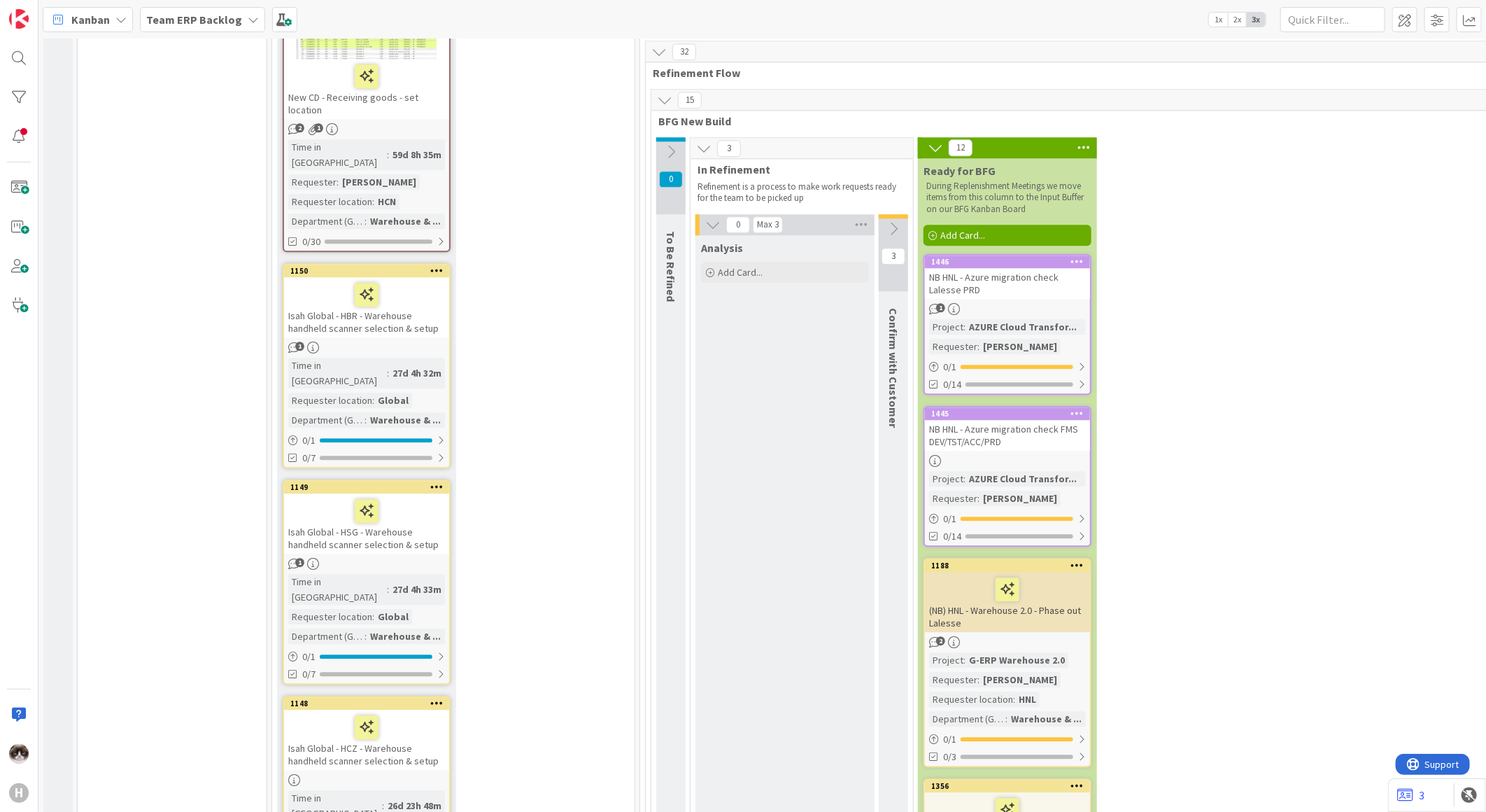
scroll to position [2254, 0]
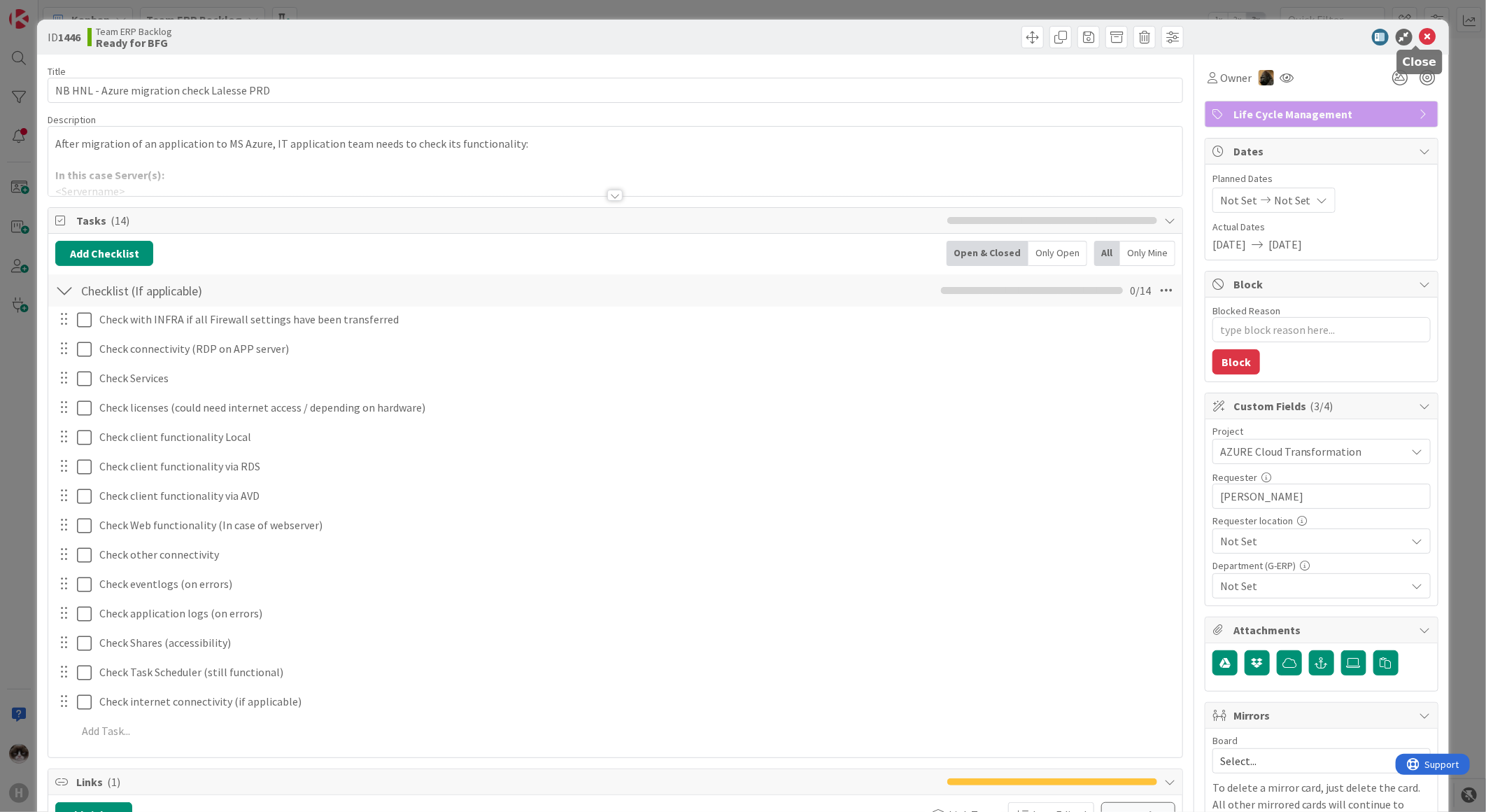
click at [1420, 35] on icon at bounding box center [1427, 36] width 17 height 17
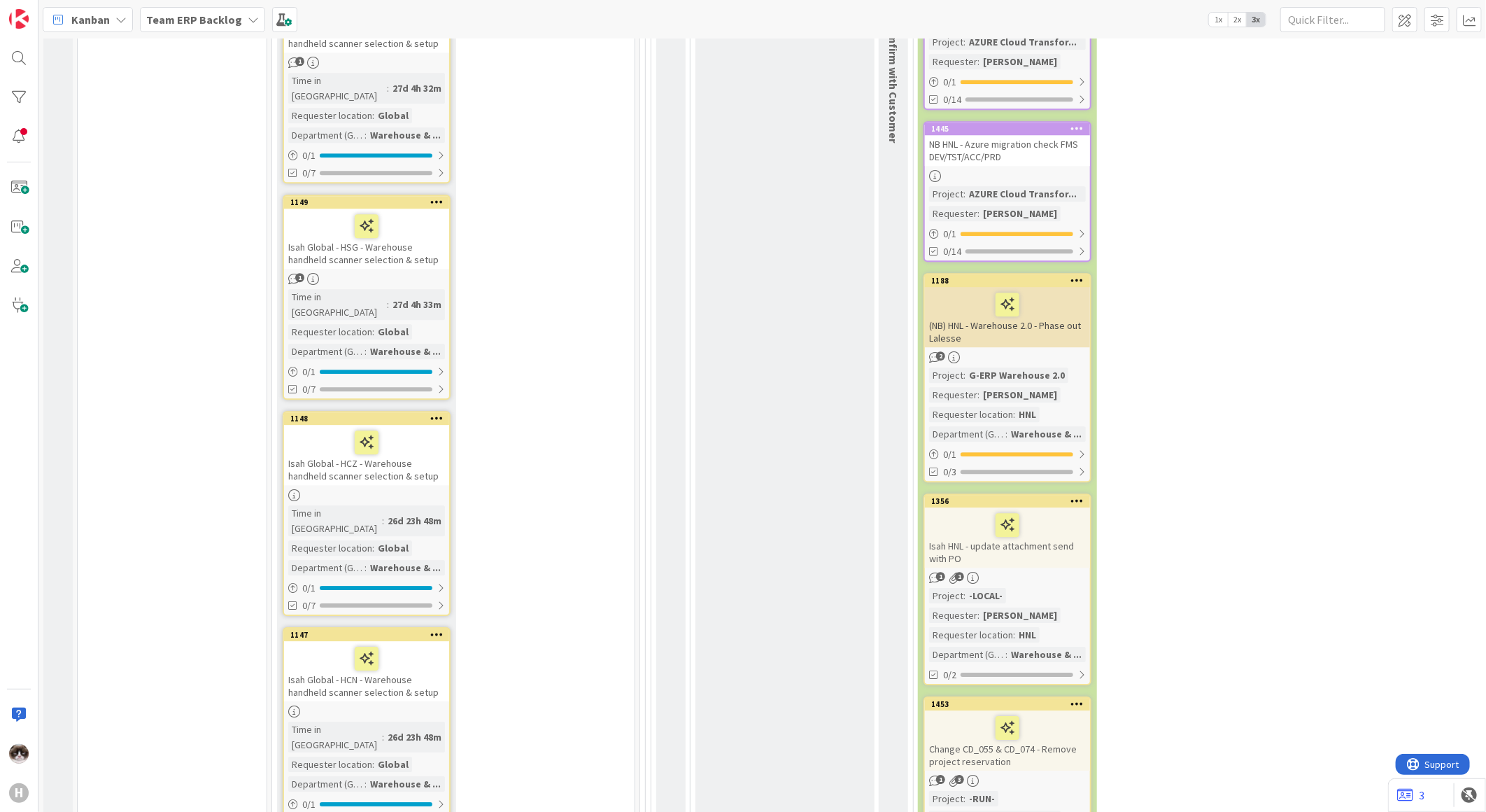
scroll to position [2458, 0]
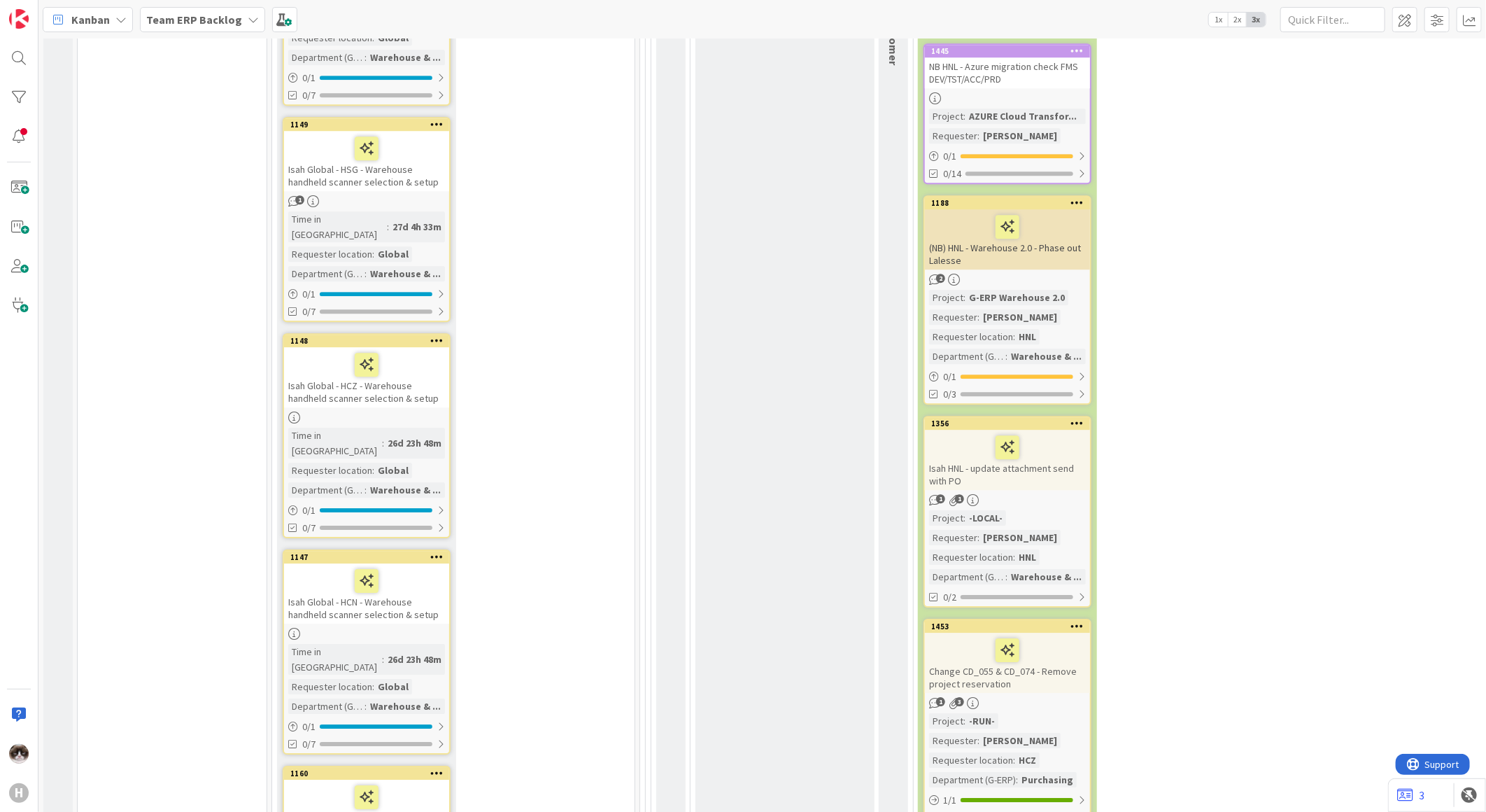
click at [1080, 494] on div "1 1" at bounding box center [1007, 500] width 165 height 12
click at [1035, 415] on link "1356 Isah HNL - update attachment send with PO 1 1 Project : -LOCAL- Requester …" at bounding box center [1007, 511] width 168 height 192
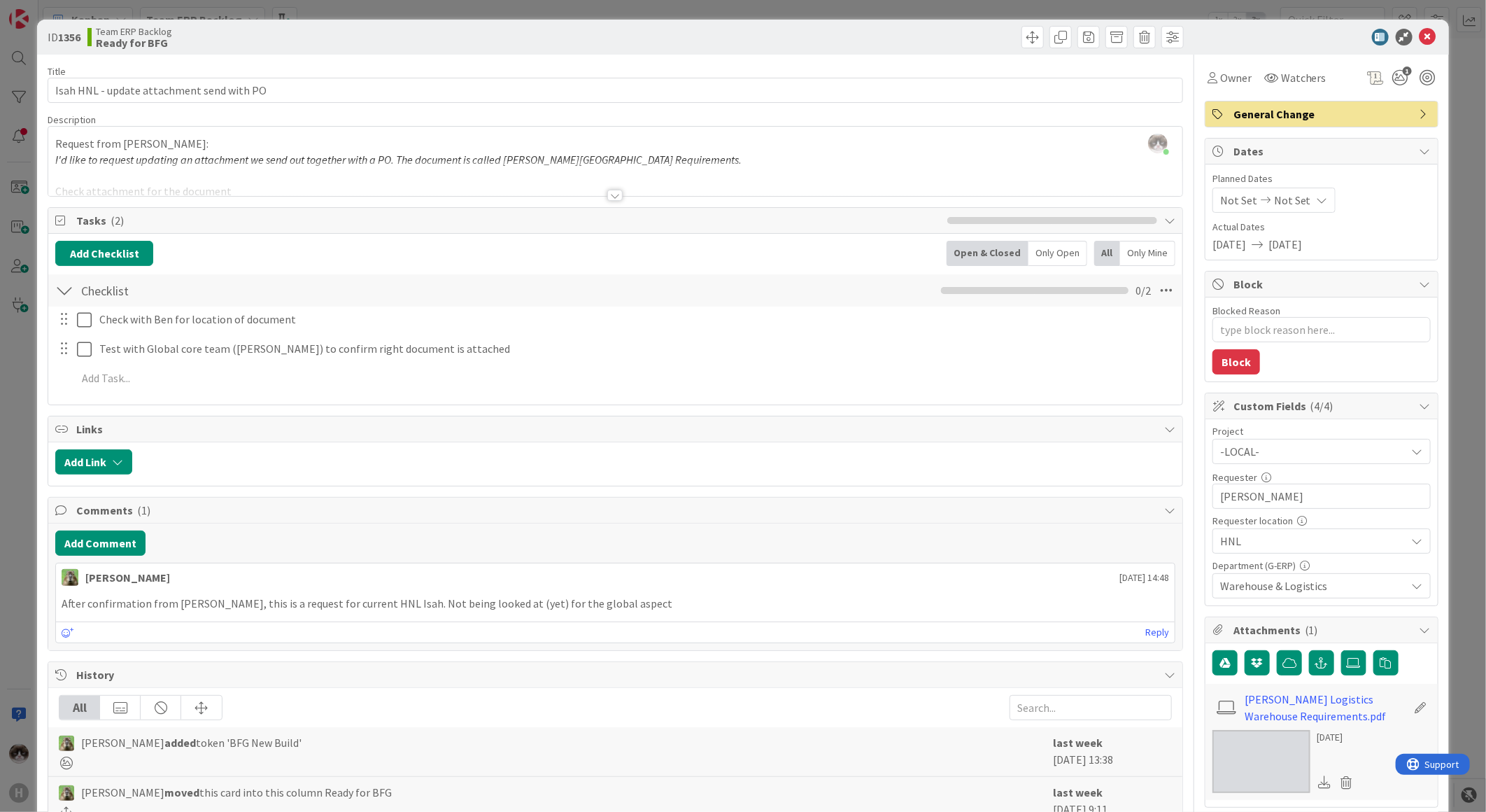
click at [1306, 453] on span "-LOCAL-" at bounding box center [1310, 451] width 179 height 19
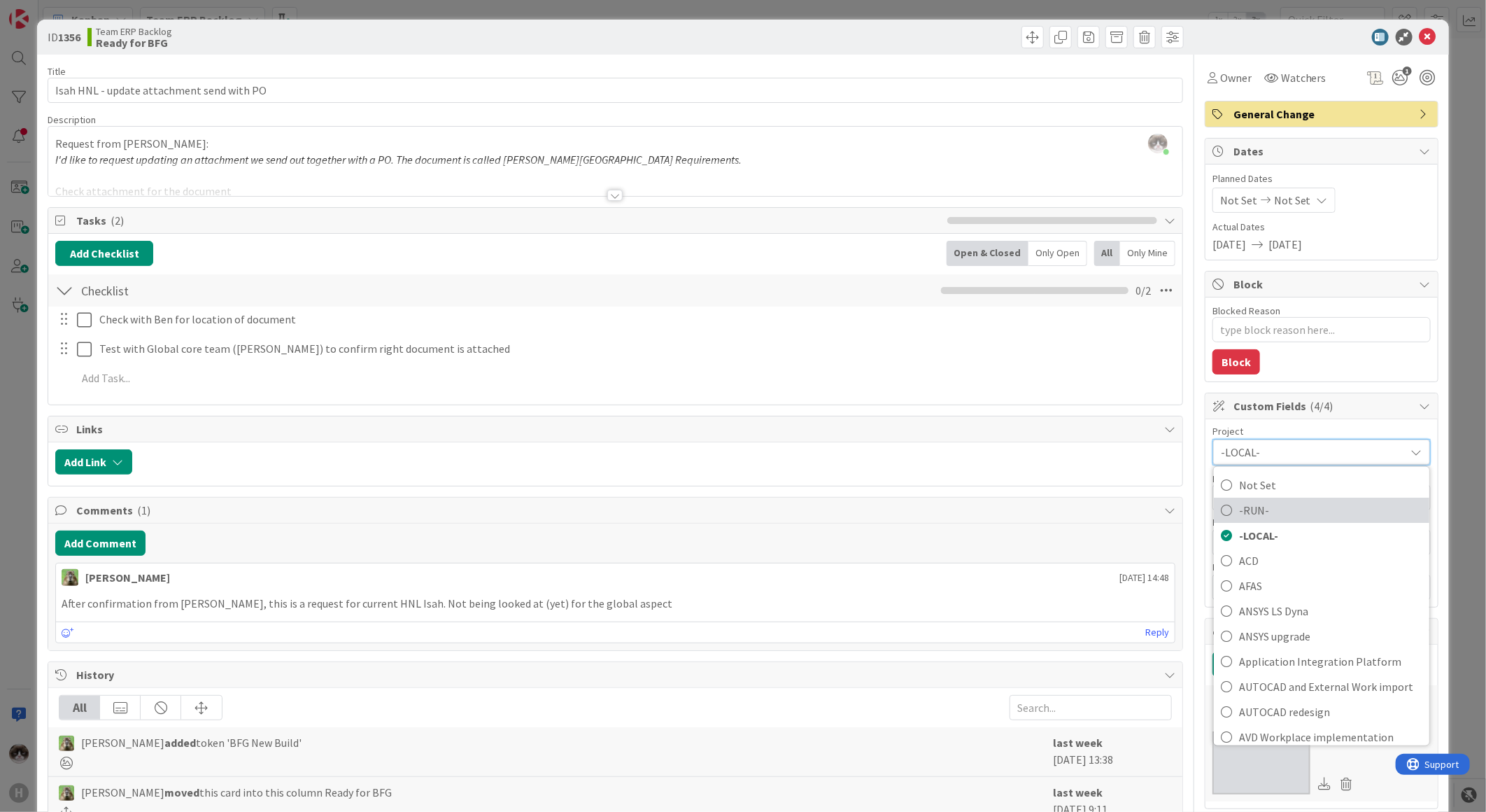
click at [1276, 499] on span "-RUN-" at bounding box center [1331, 510] width 183 height 21
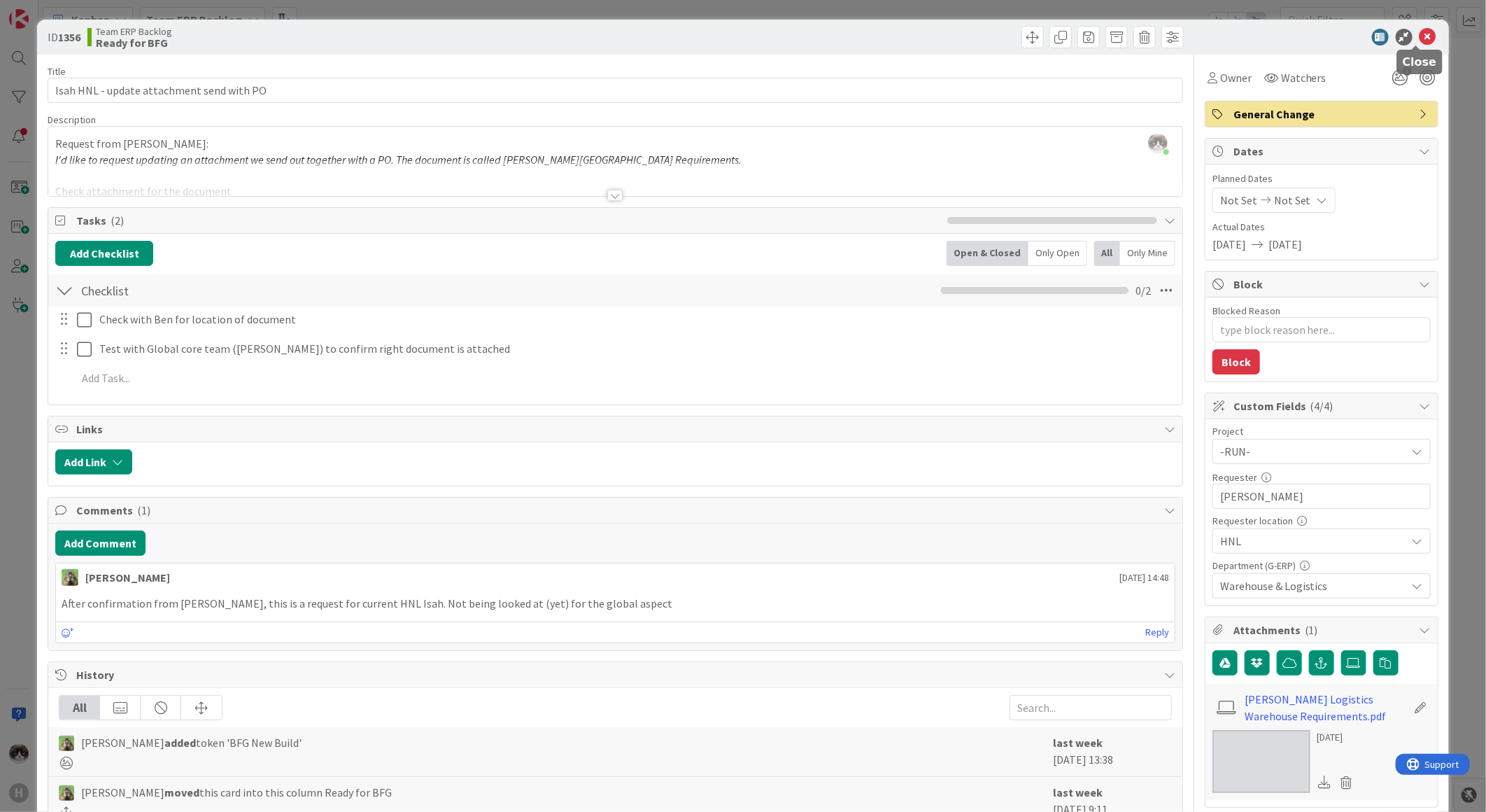
click at [1420, 31] on icon at bounding box center [1427, 36] width 17 height 17
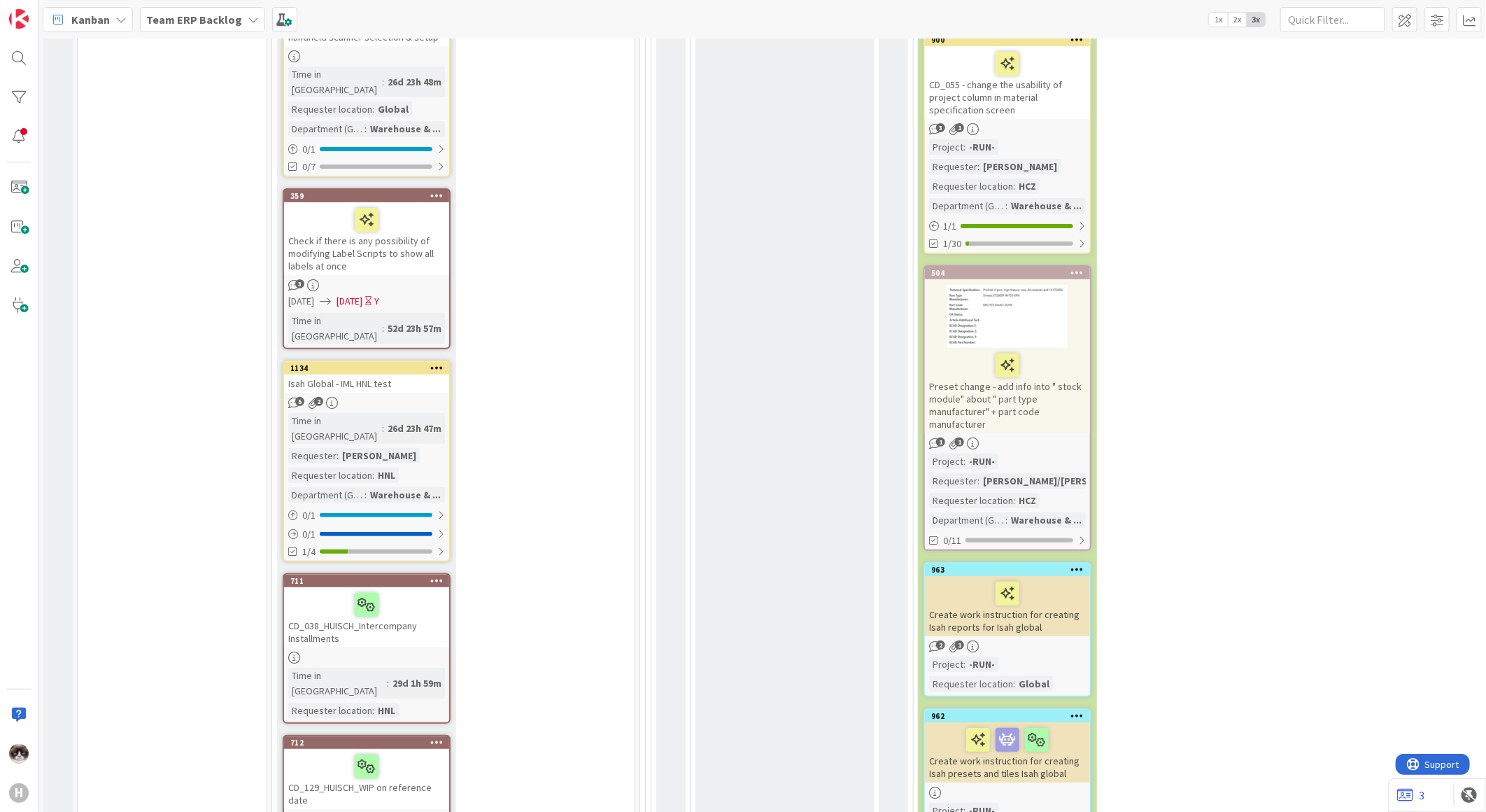
scroll to position [3468, 0]
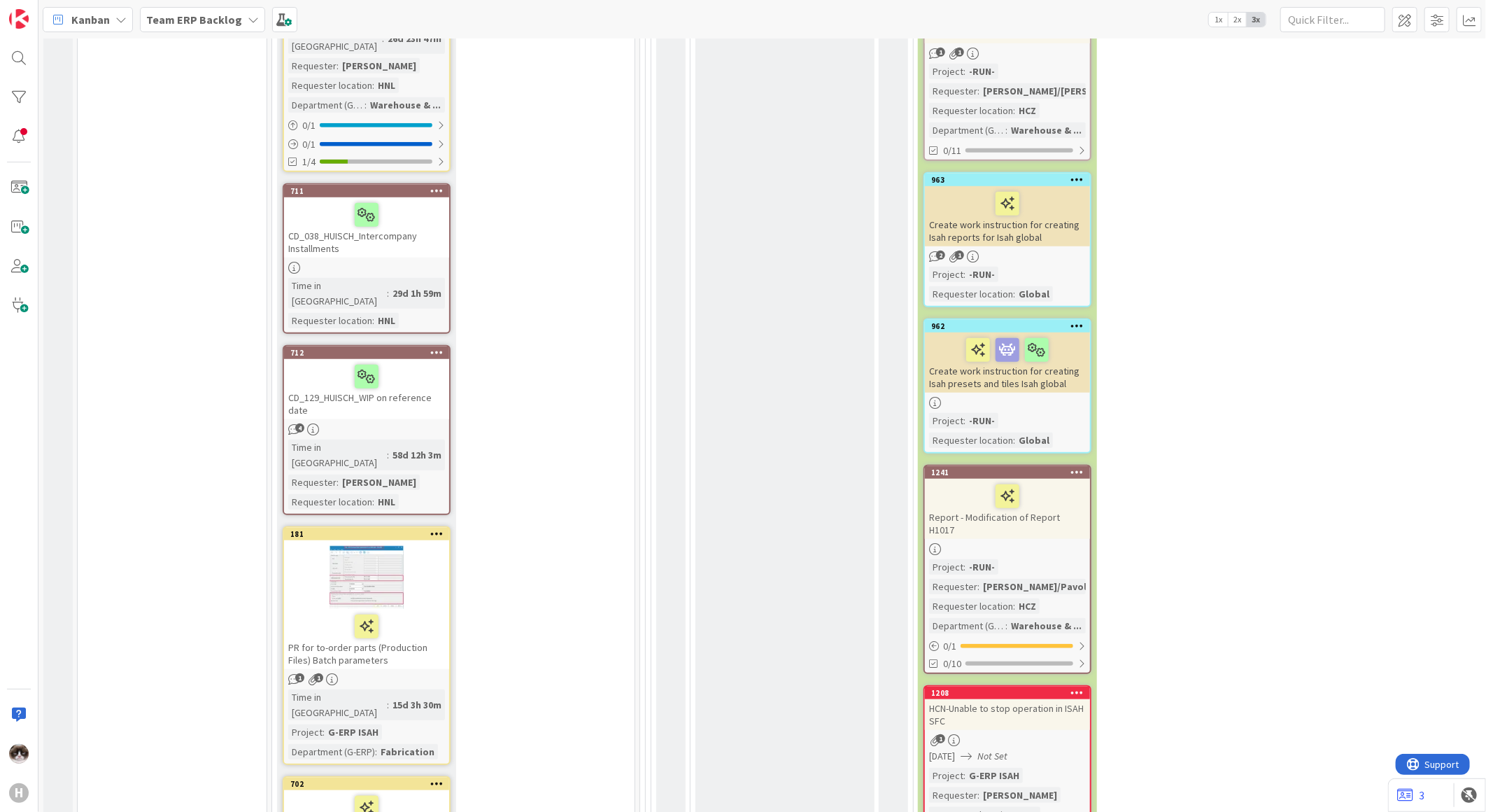
scroll to position [4324, 0]
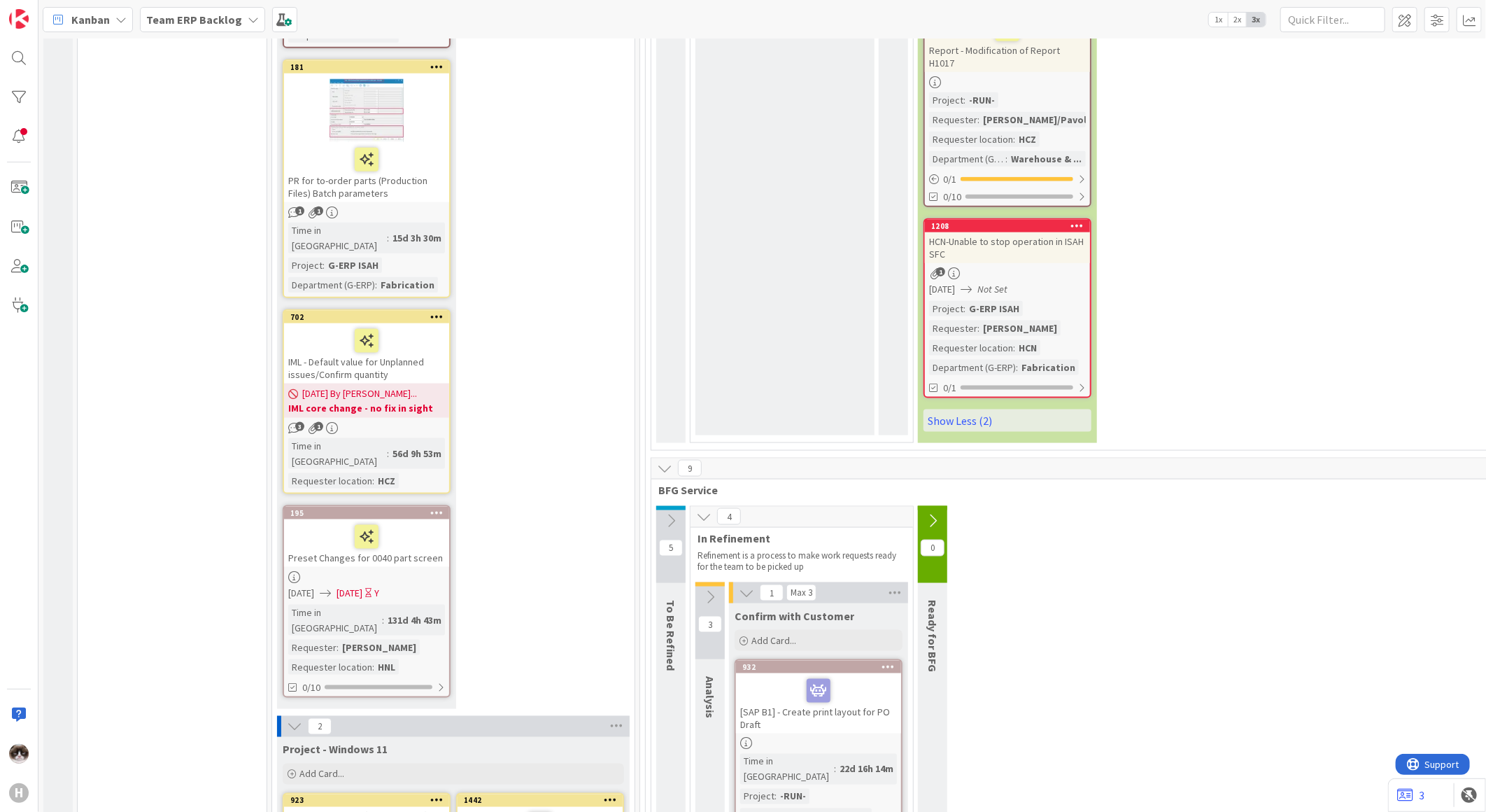
click at [928, 513] on icon at bounding box center [933, 521] width 16 height 16
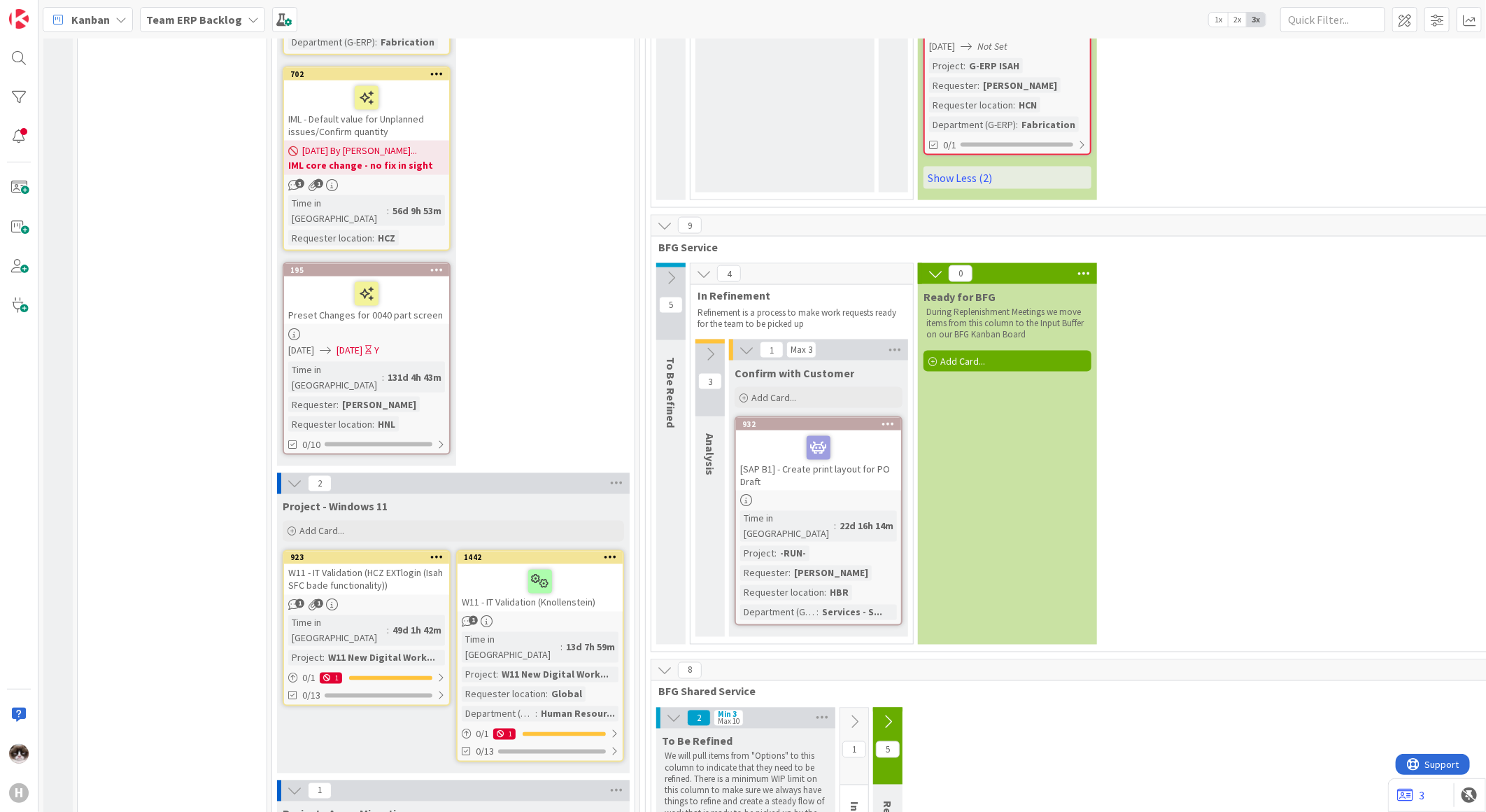
scroll to position [4713, 0]
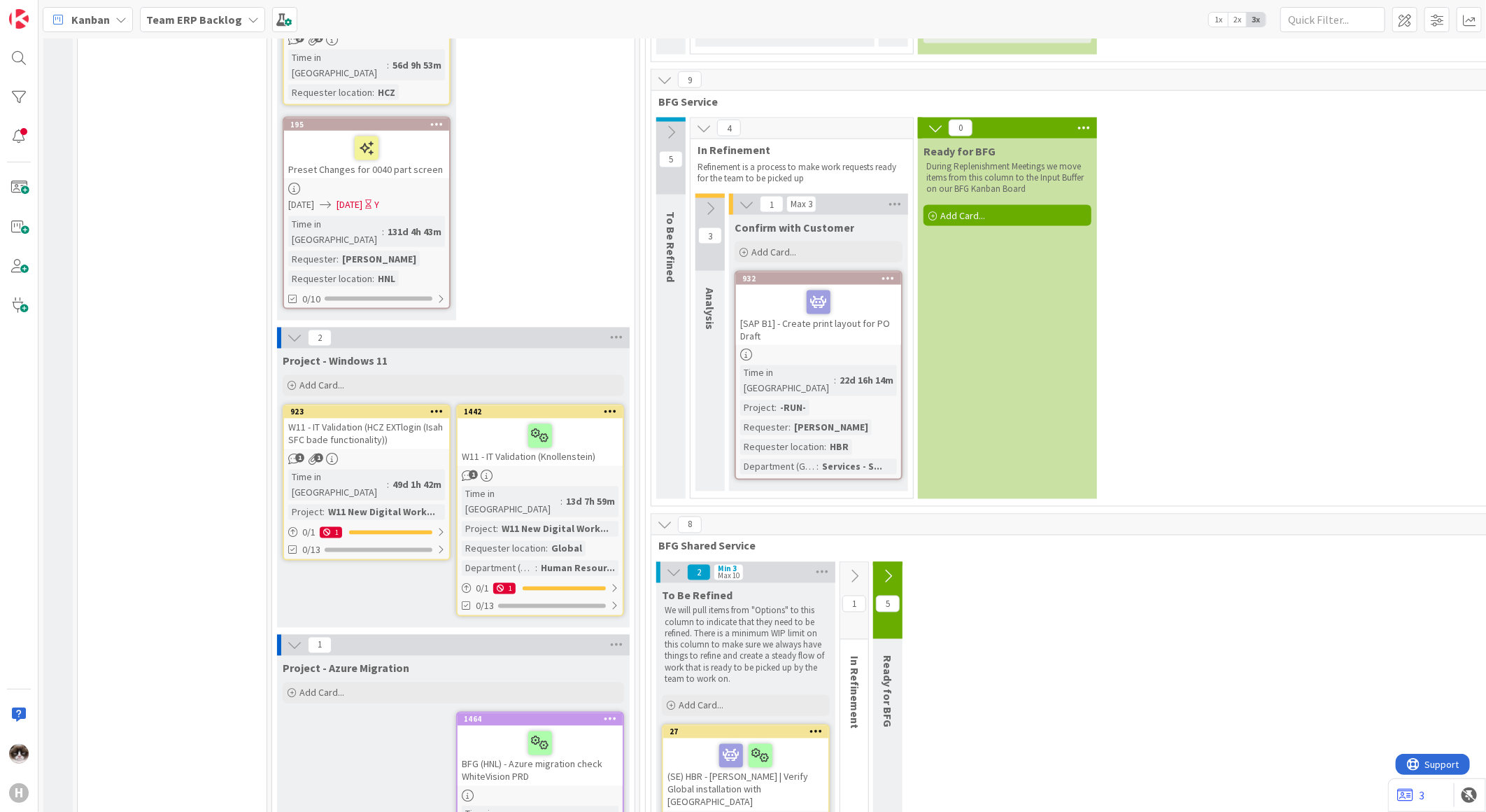
click at [888, 569] on icon at bounding box center [888, 577] width 16 height 16
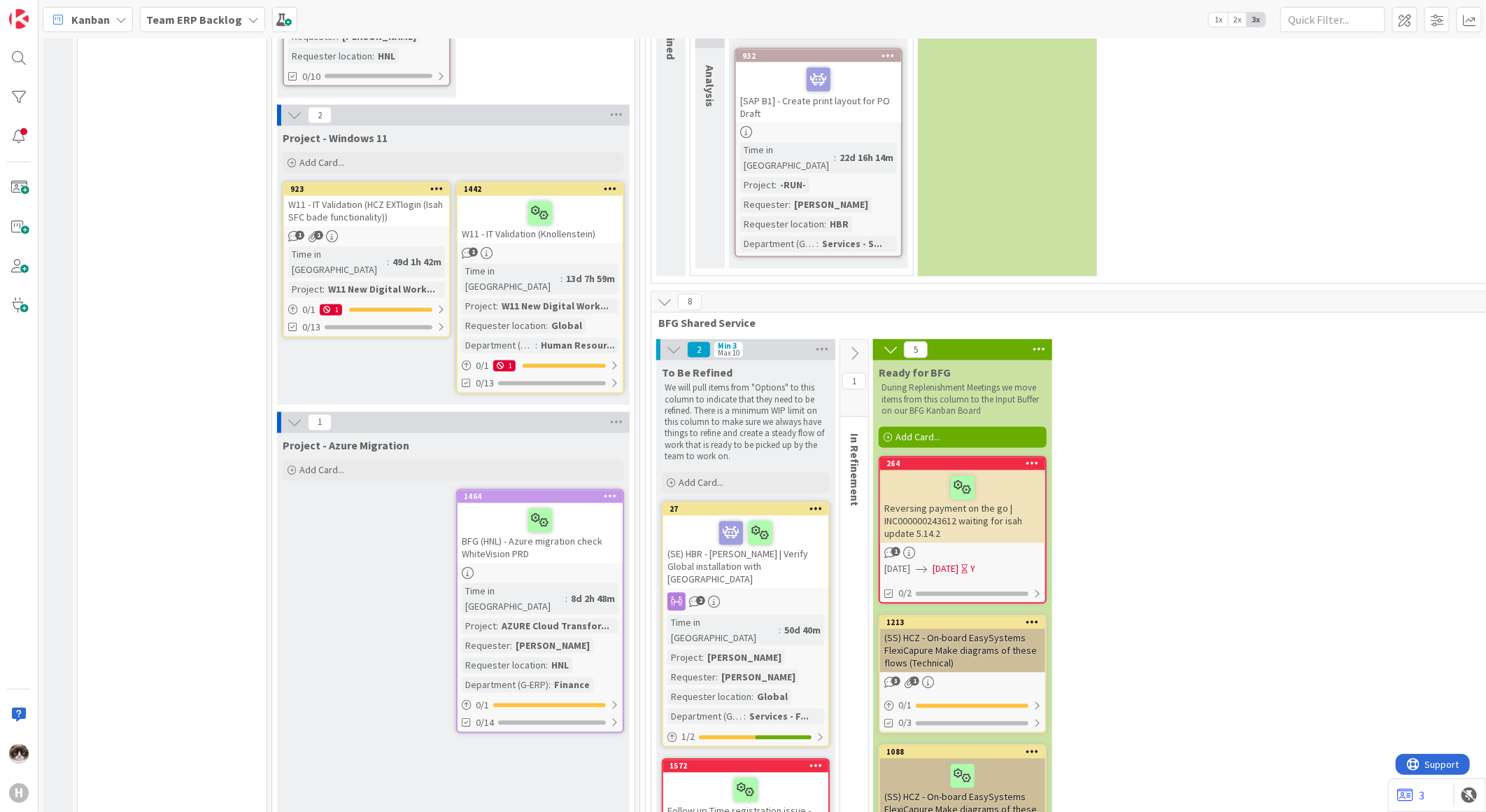
scroll to position [5032, 0]
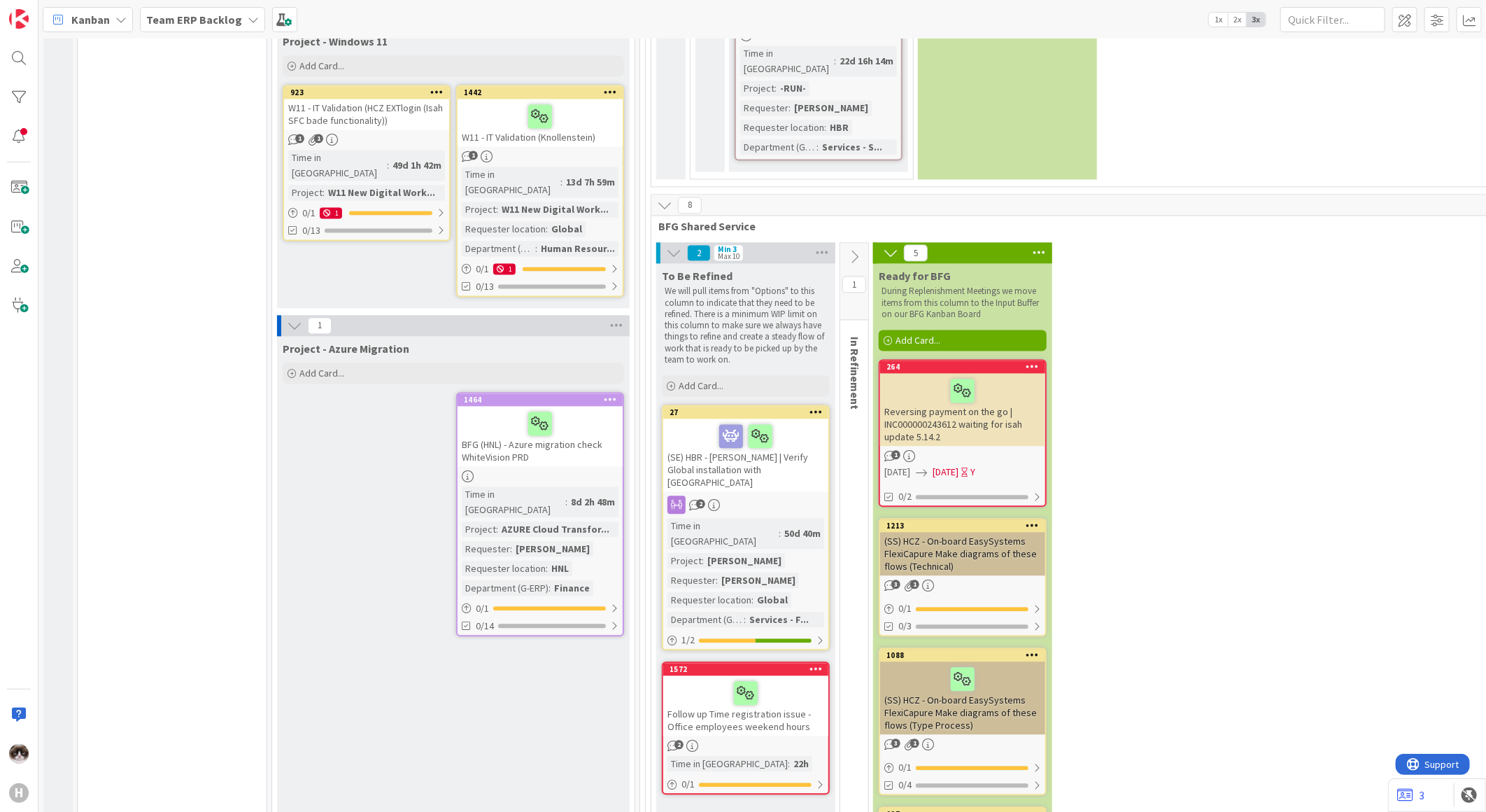
click at [1027, 373] on div "Reversing payment on the go | INC000000243612 waiting for isah update 5.14.2" at bounding box center [962, 409] width 165 height 73
click at [1040, 376] on div at bounding box center [962, 391] width 157 height 29
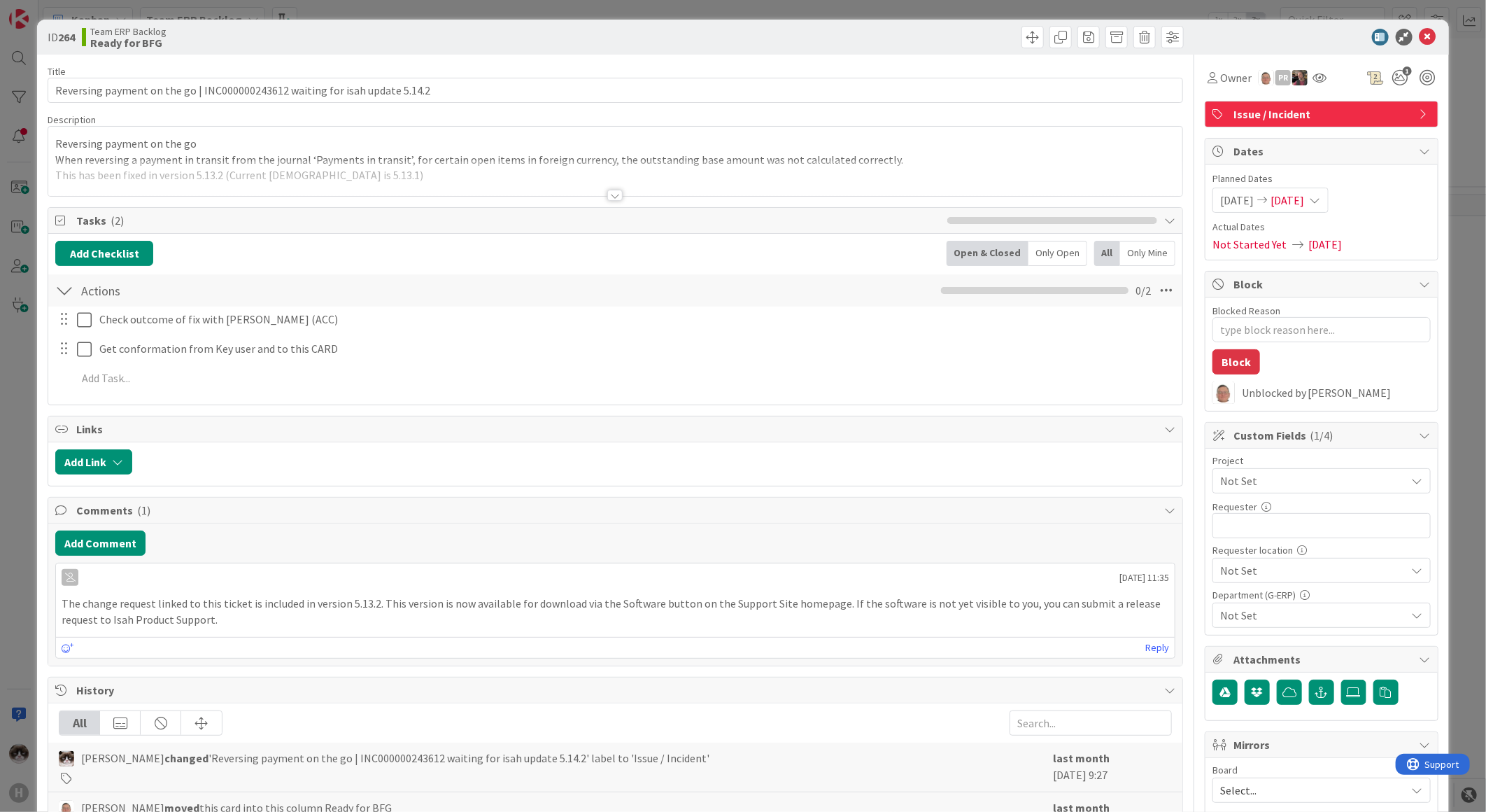
click at [1321, 490] on span "Not Set" at bounding box center [1310, 481] width 179 height 19
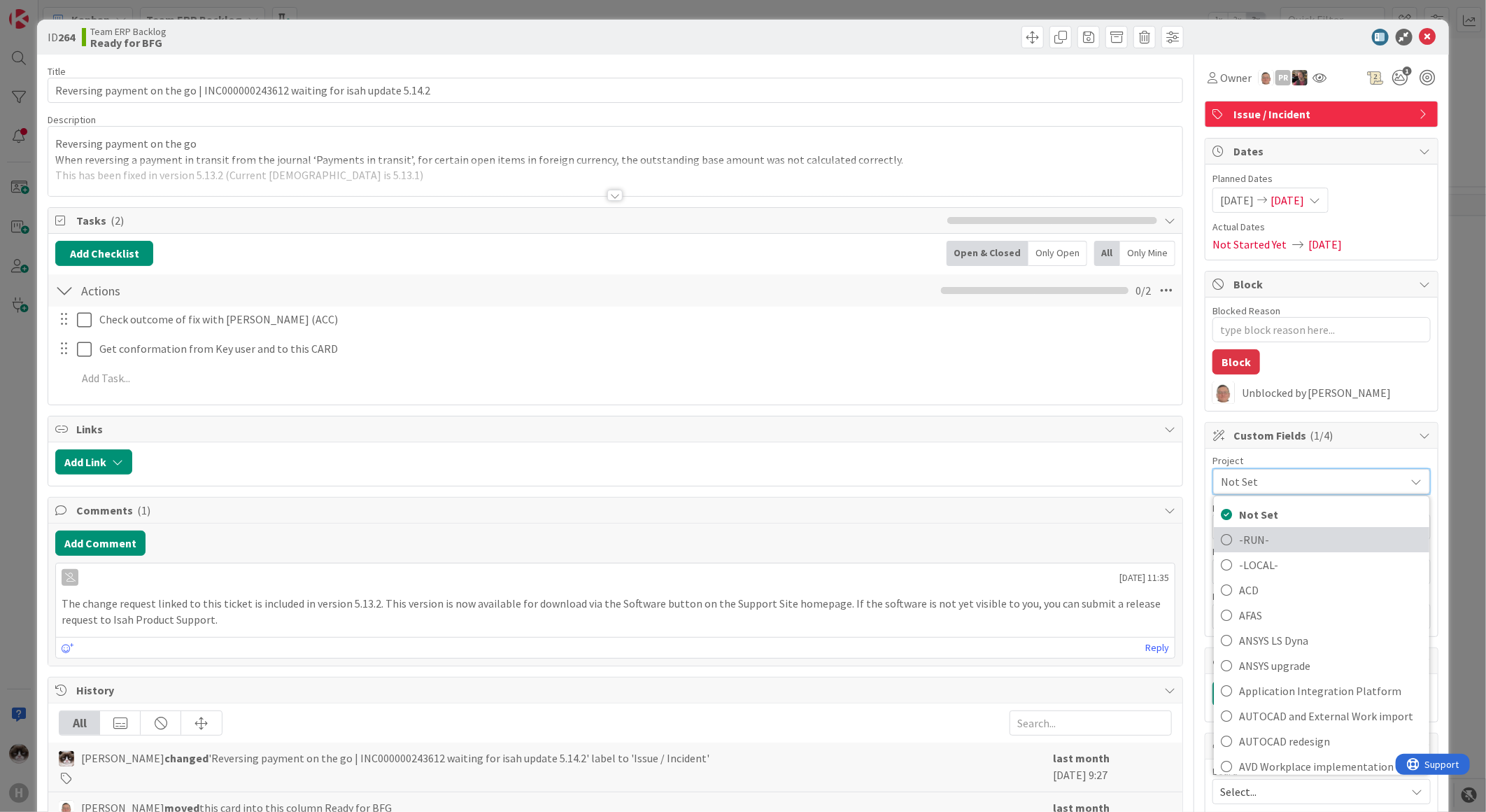
click at [1278, 536] on span "-RUN-" at bounding box center [1331, 540] width 183 height 21
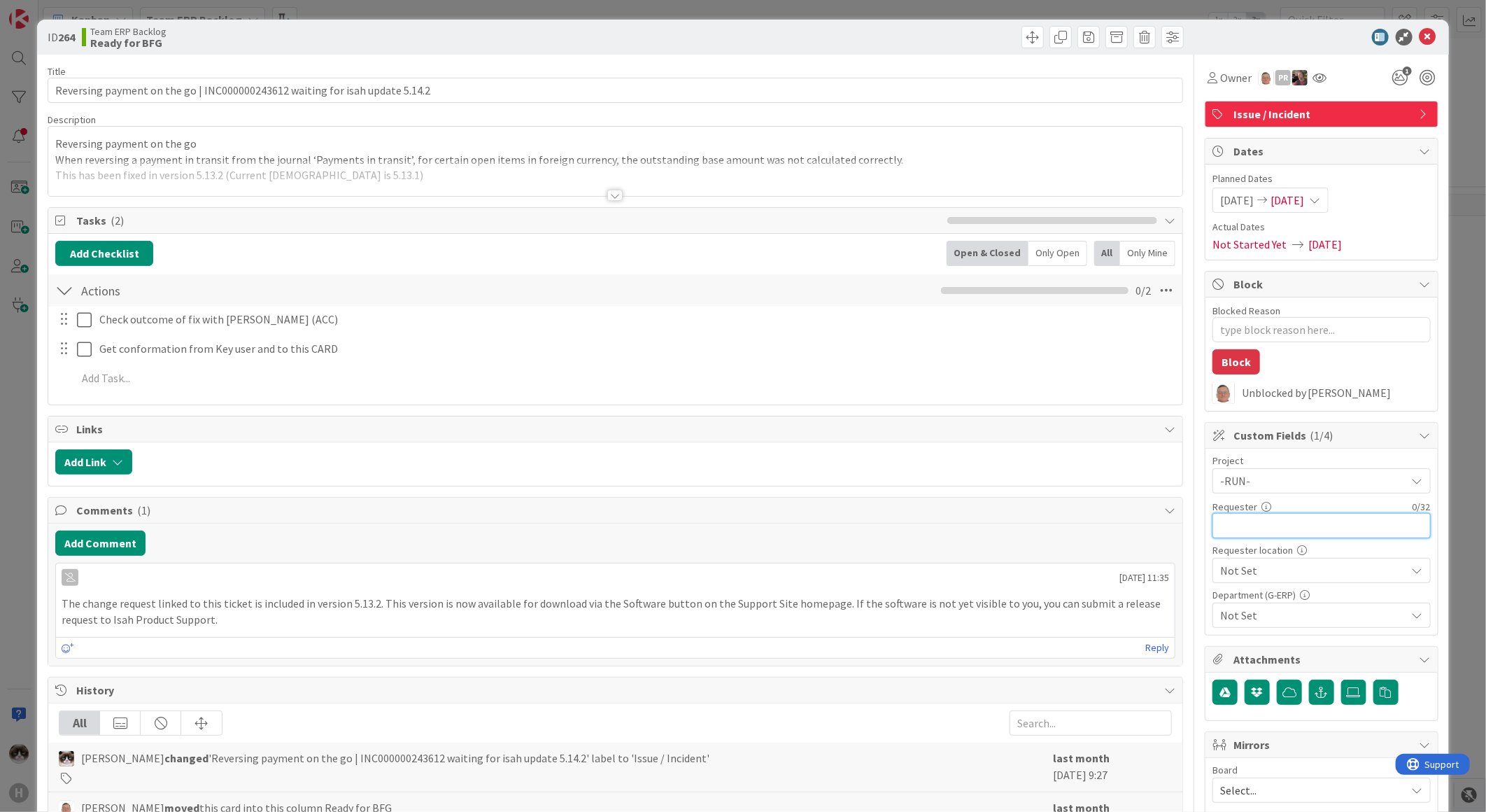
click at [1296, 525] on input "text" at bounding box center [1322, 525] width 218 height 25
click at [598, 195] on div at bounding box center [615, 177] width 1134 height 36
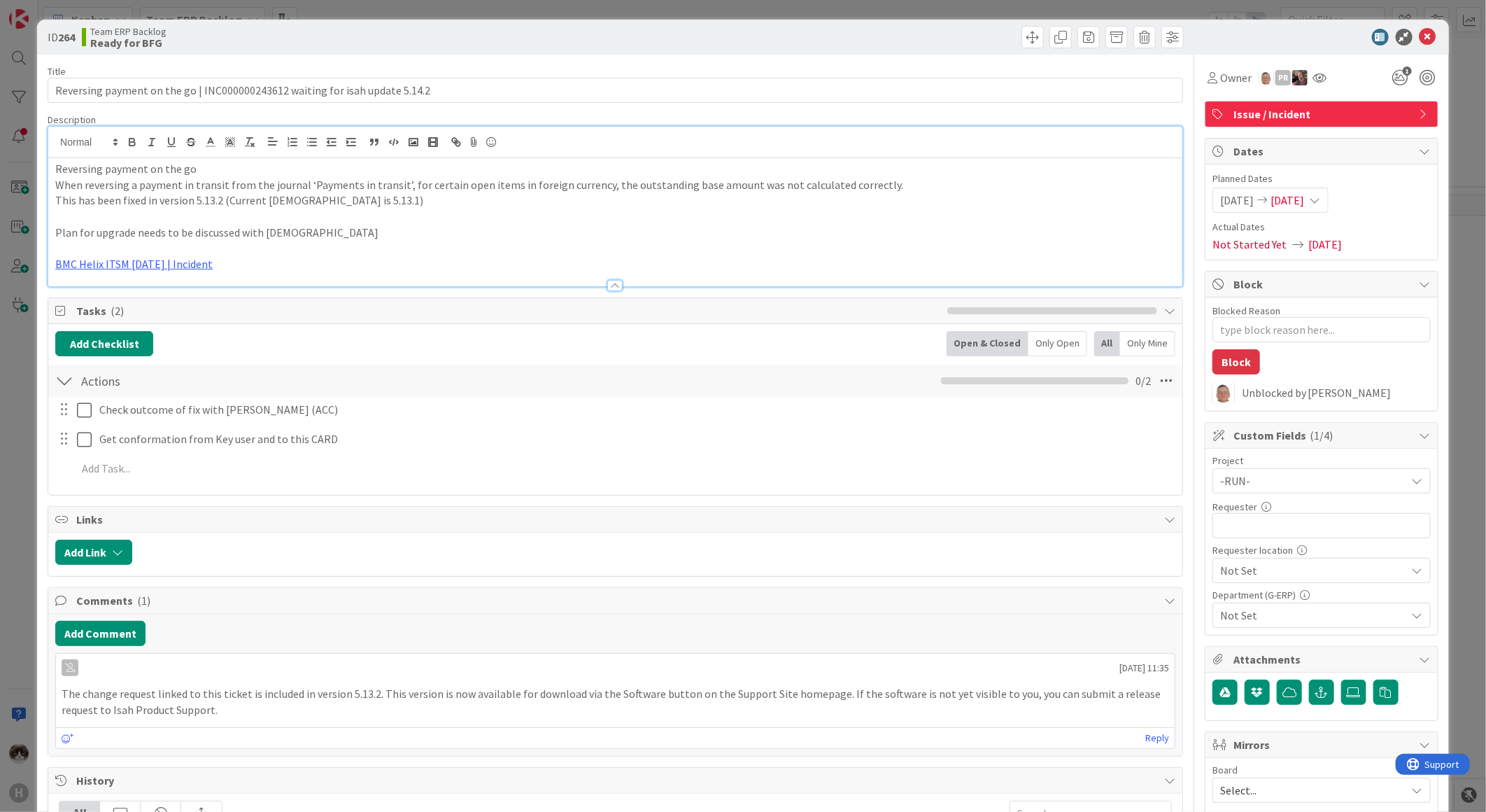
click at [604, 195] on p "This has been fixed in version 5.13.2 (Current Isah version is 5.13.1)" at bounding box center [615, 200] width 1120 height 17
click at [1273, 490] on span "Not Set" at bounding box center [1310, 481] width 179 height 19
click at [1273, 569] on span "Not Set" at bounding box center [1310, 571] width 177 height 19
click at [1273, 490] on span "Not Set" at bounding box center [1310, 481] width 179 height 19
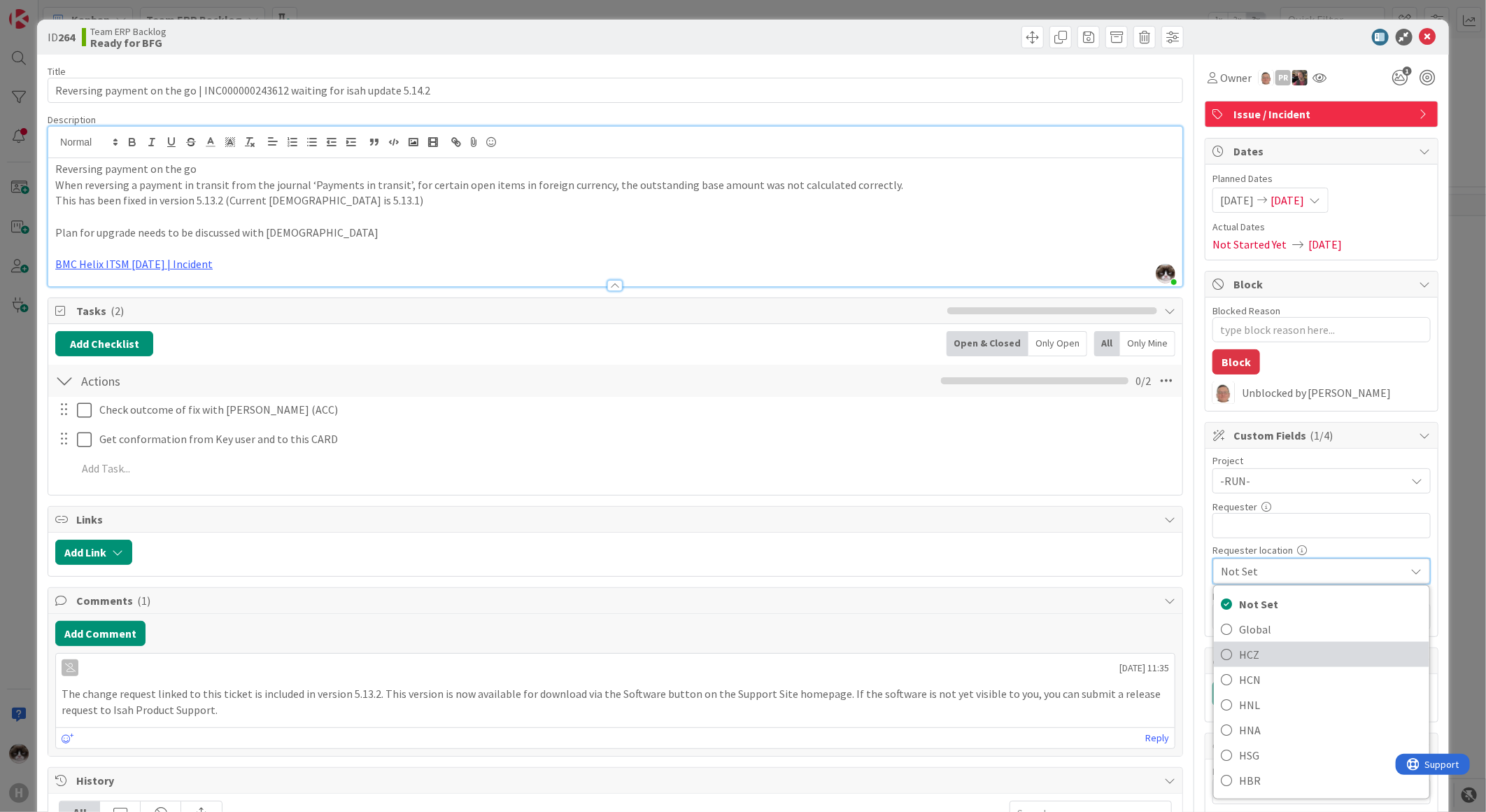
click at [1271, 654] on span "HCZ" at bounding box center [1331, 654] width 183 height 21
type textarea "x"
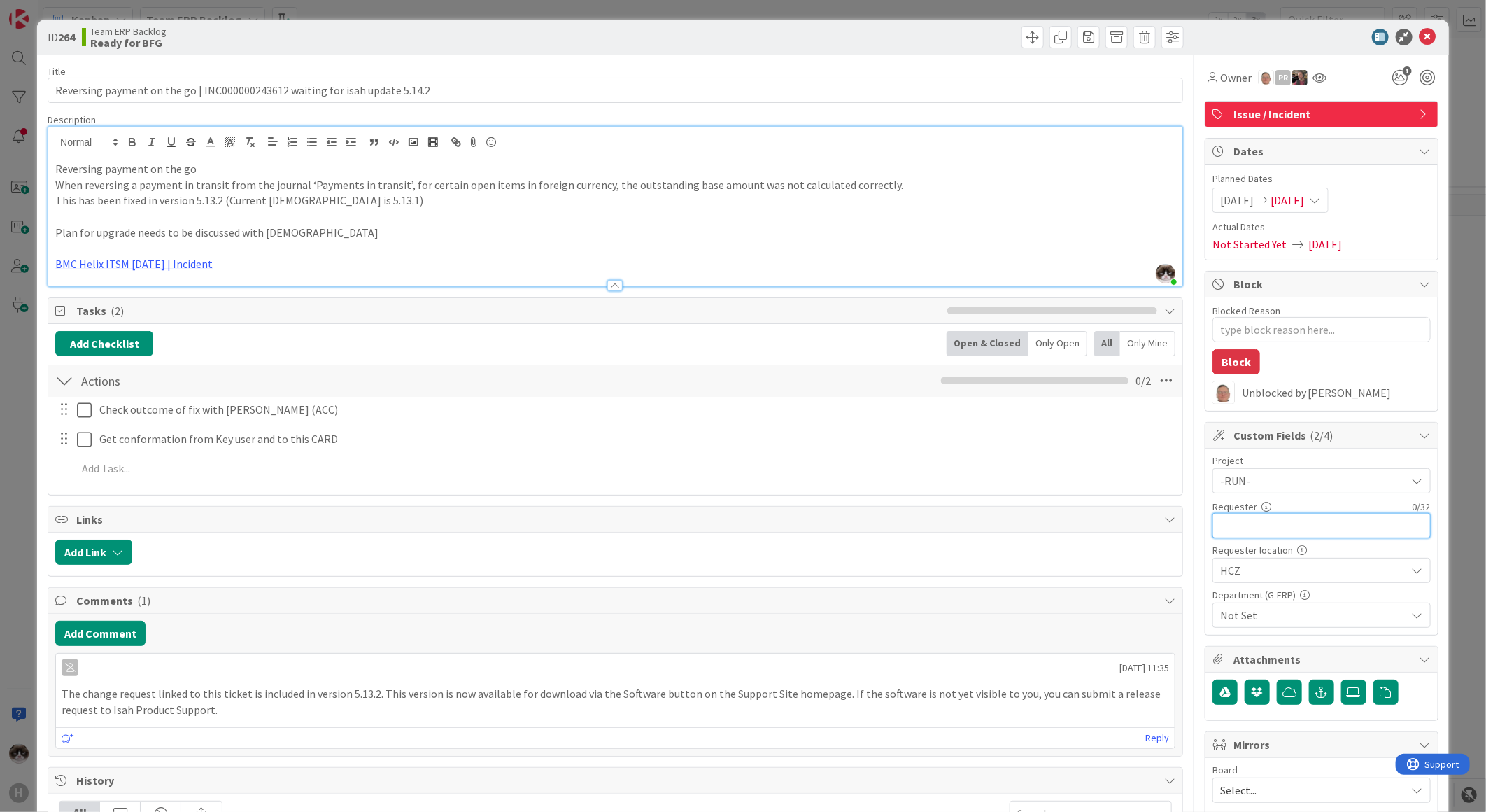
click at [1270, 529] on input "text" at bounding box center [1322, 525] width 218 height 25
click at [150, 262] on link "BMC Helix ITSM 23.3.02 | Incident" at bounding box center [134, 263] width 157 height 14
click at [145, 293] on link "https://huisman-smartit.onbmc.com/smartit/app/#/incident/AGGFJESXD02ACASP2S8QSP…" at bounding box center [126, 290] width 140 height 19
click at [1258, 522] on input "text" at bounding box center [1322, 525] width 218 height 25
type input "Liza"
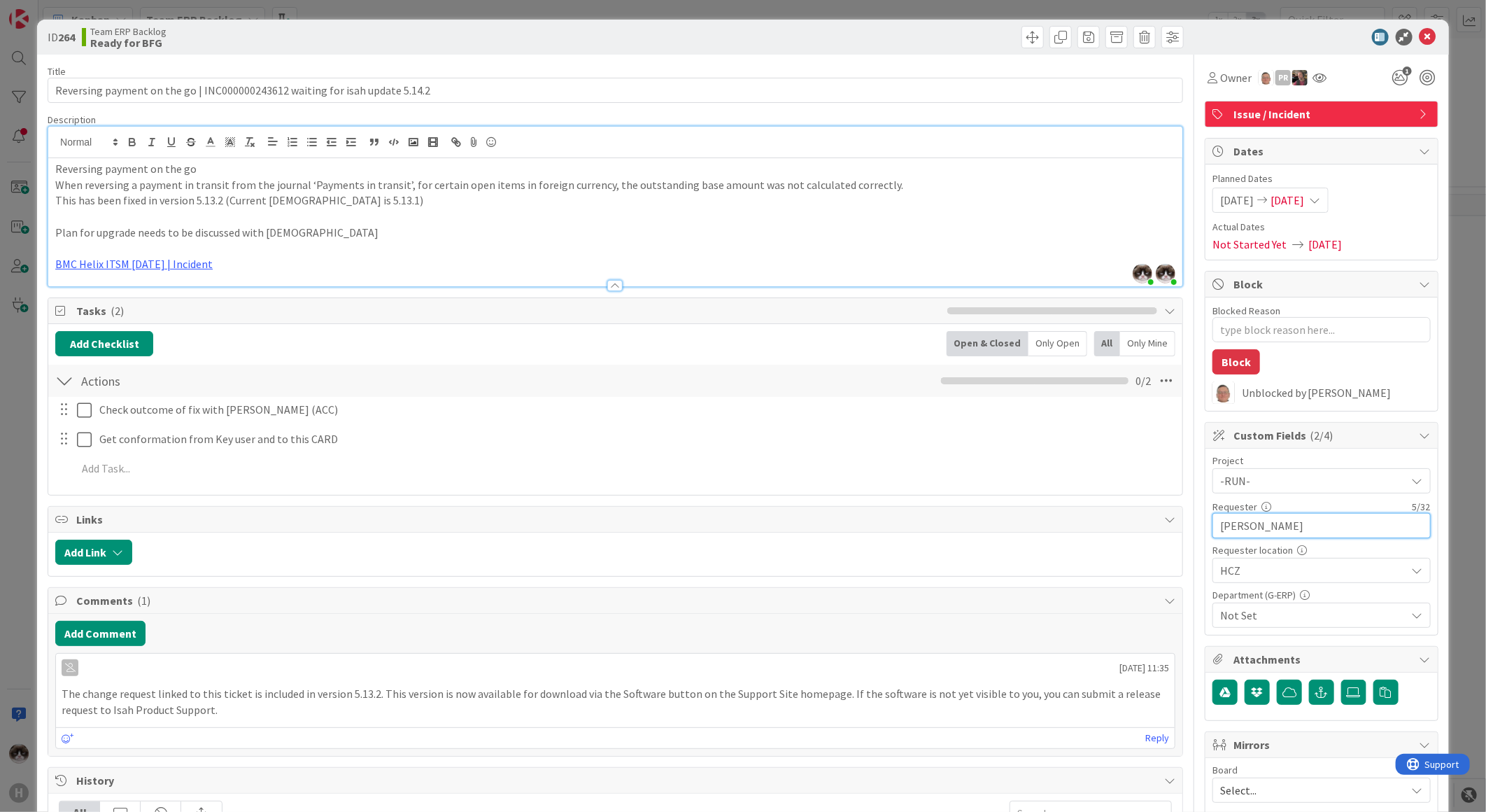
type textarea "x"
type input "Liza"
type textarea "x"
type input "[PERSON_NAME]"
type textarea "x"
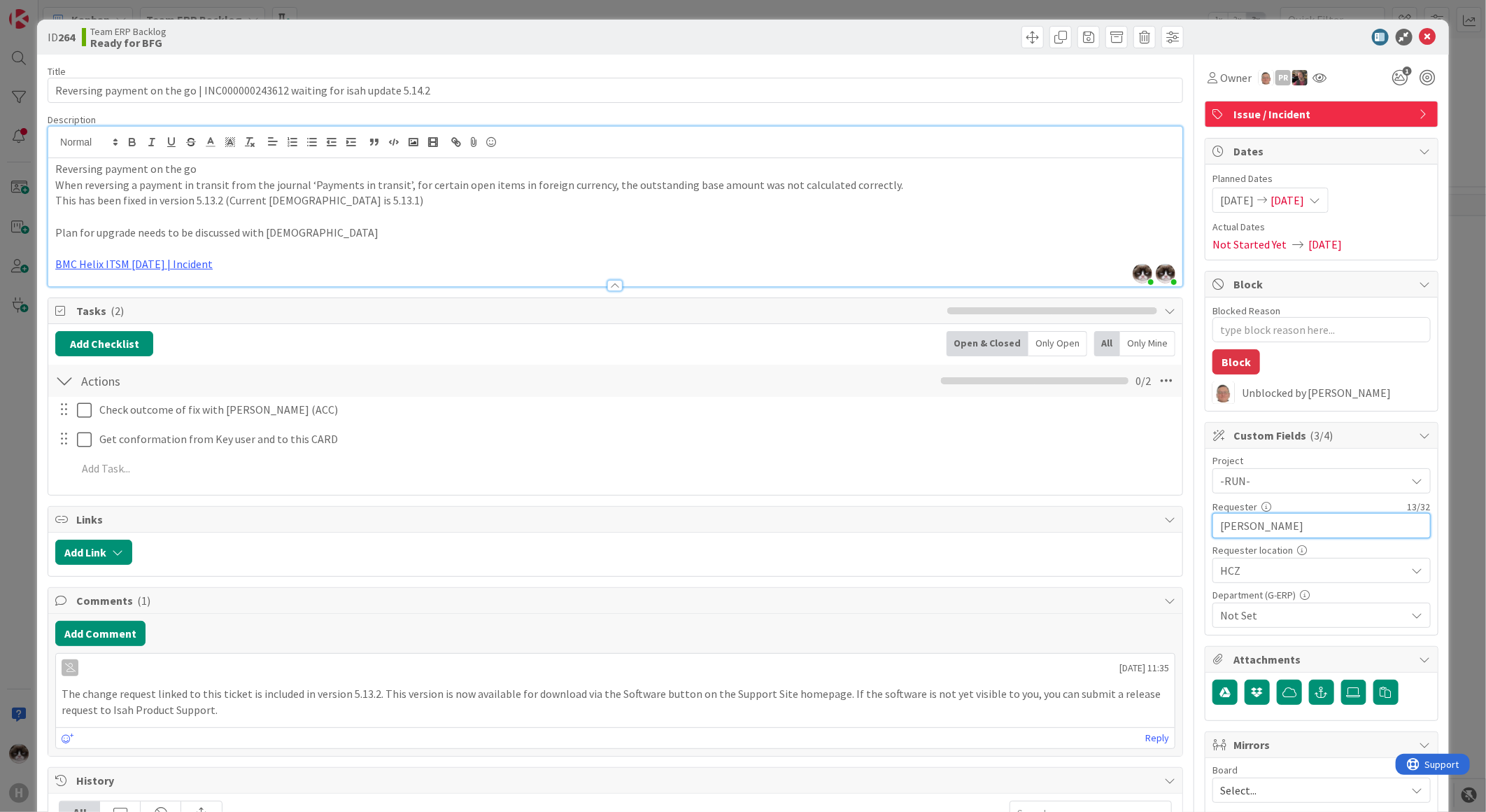
type input "[PERSON_NAME]"
click at [1330, 619] on span "Not Set" at bounding box center [1313, 614] width 186 height 17
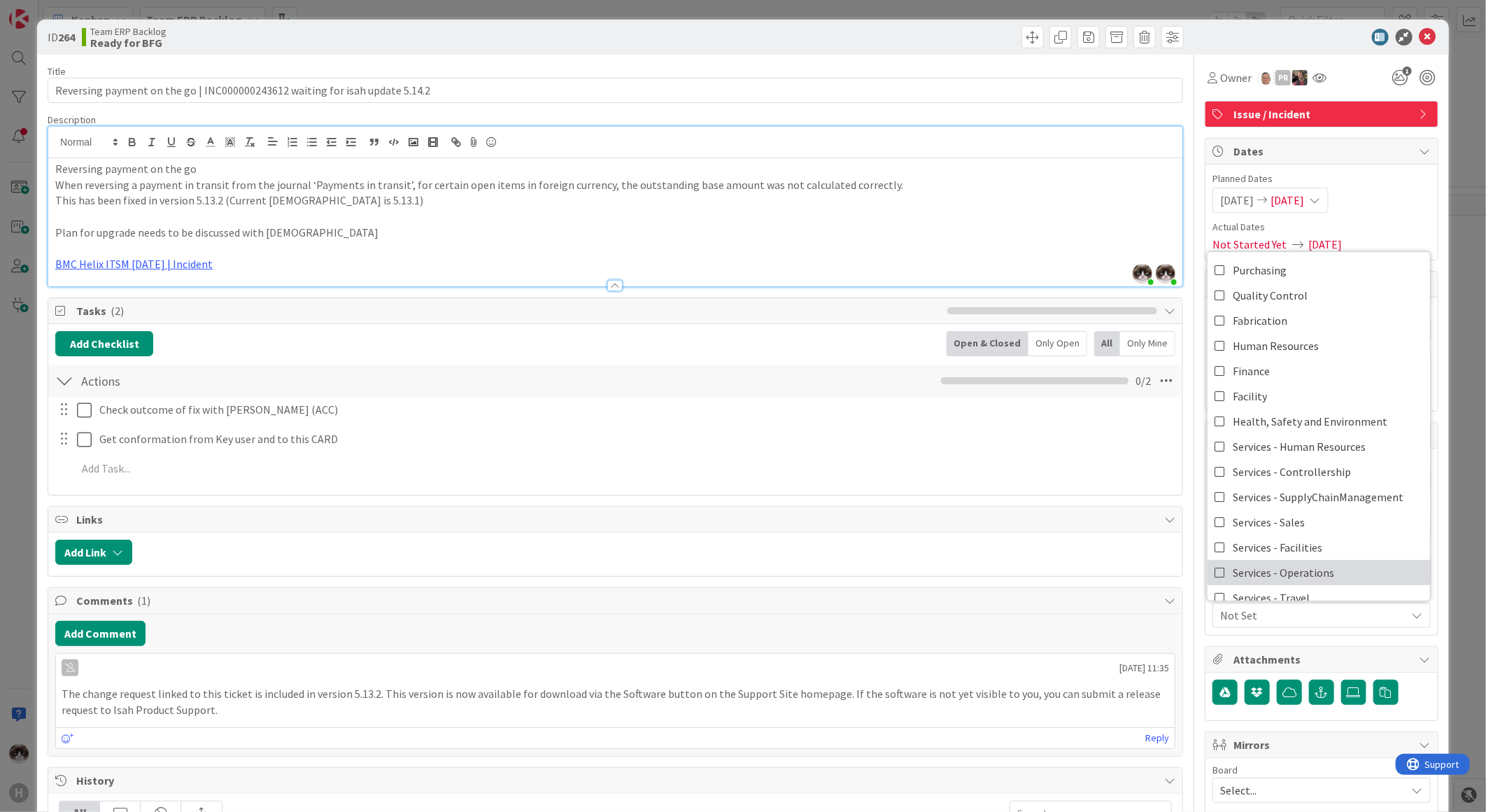
scroll to position [115, 0]
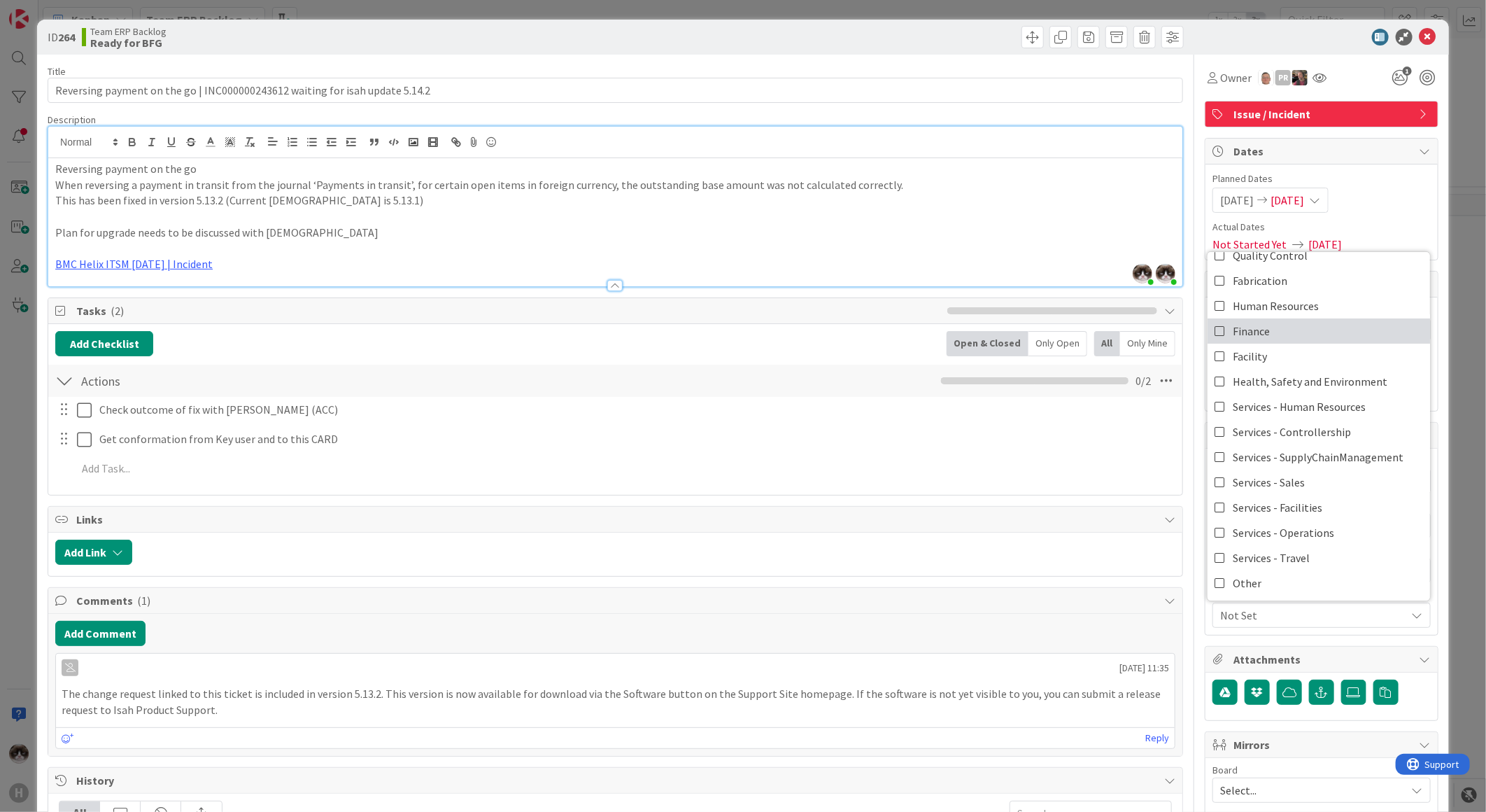
click at [1271, 331] on link "Finance" at bounding box center [1319, 331] width 222 height 25
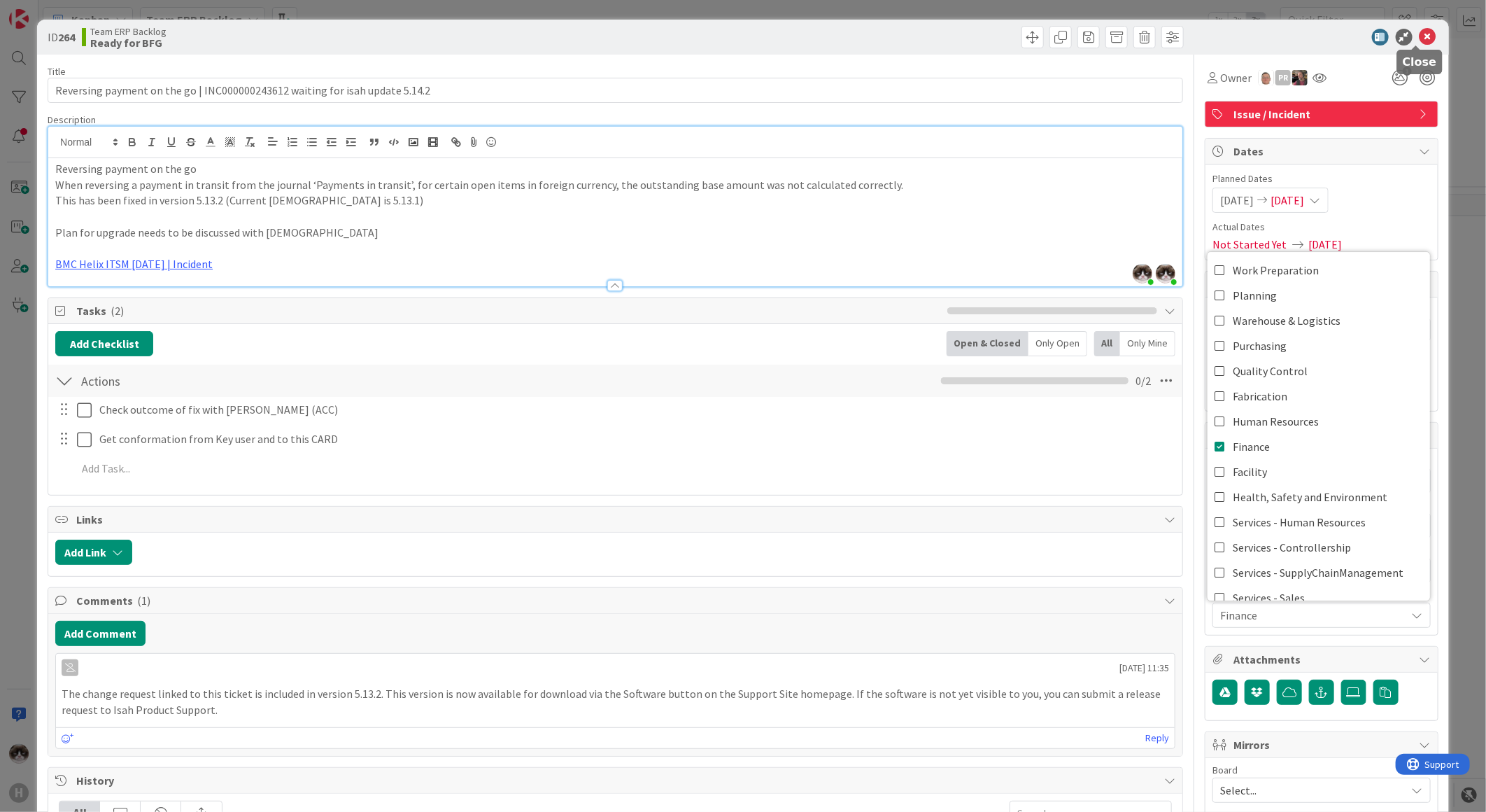
click at [1422, 42] on icon at bounding box center [1427, 36] width 17 height 17
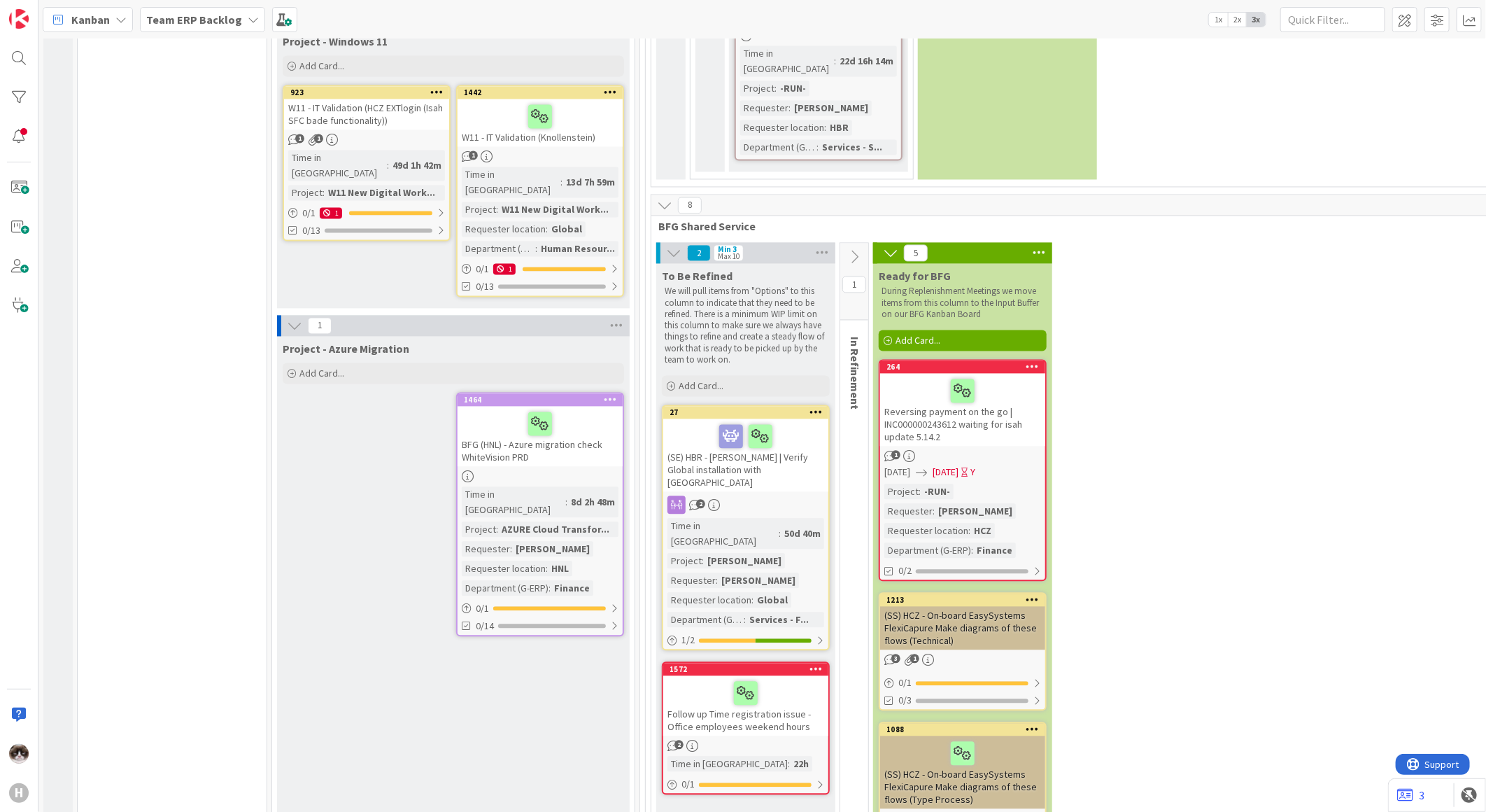
click at [1025, 654] on div "3 1" at bounding box center [962, 660] width 165 height 12
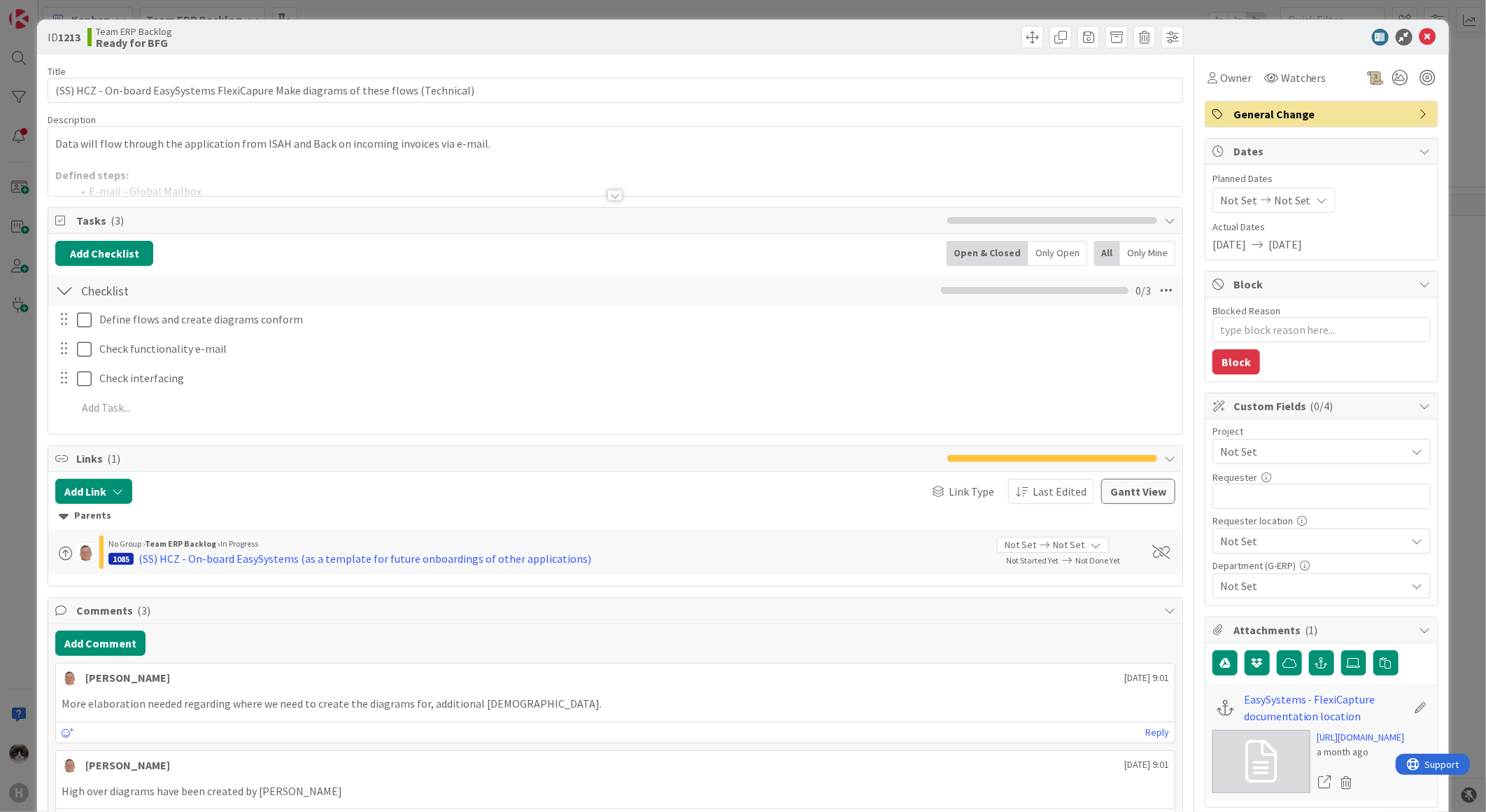
click at [1268, 445] on span "Not Set" at bounding box center [1310, 451] width 179 height 19
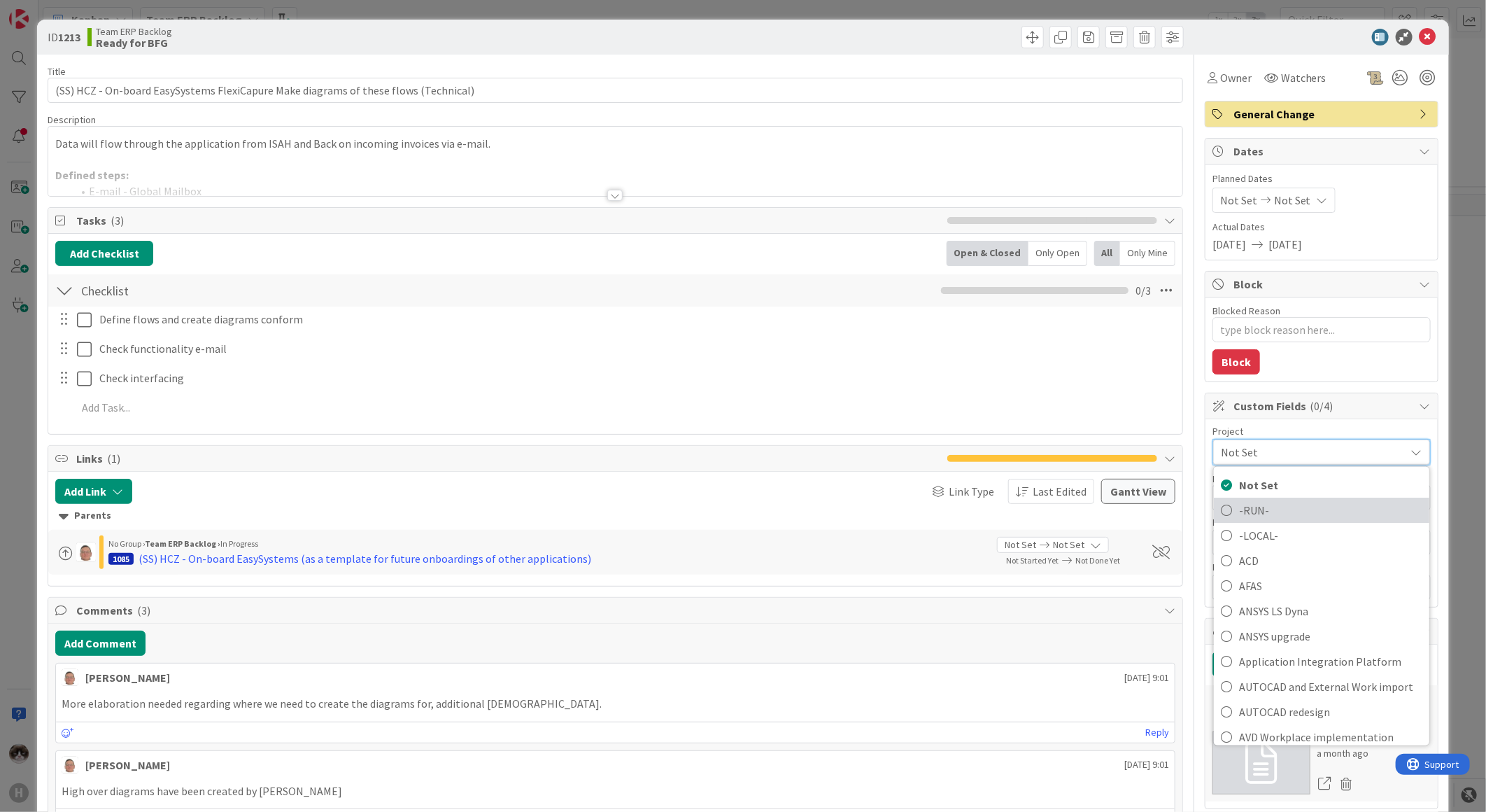
click at [1262, 518] on span "-RUN-" at bounding box center [1331, 510] width 183 height 21
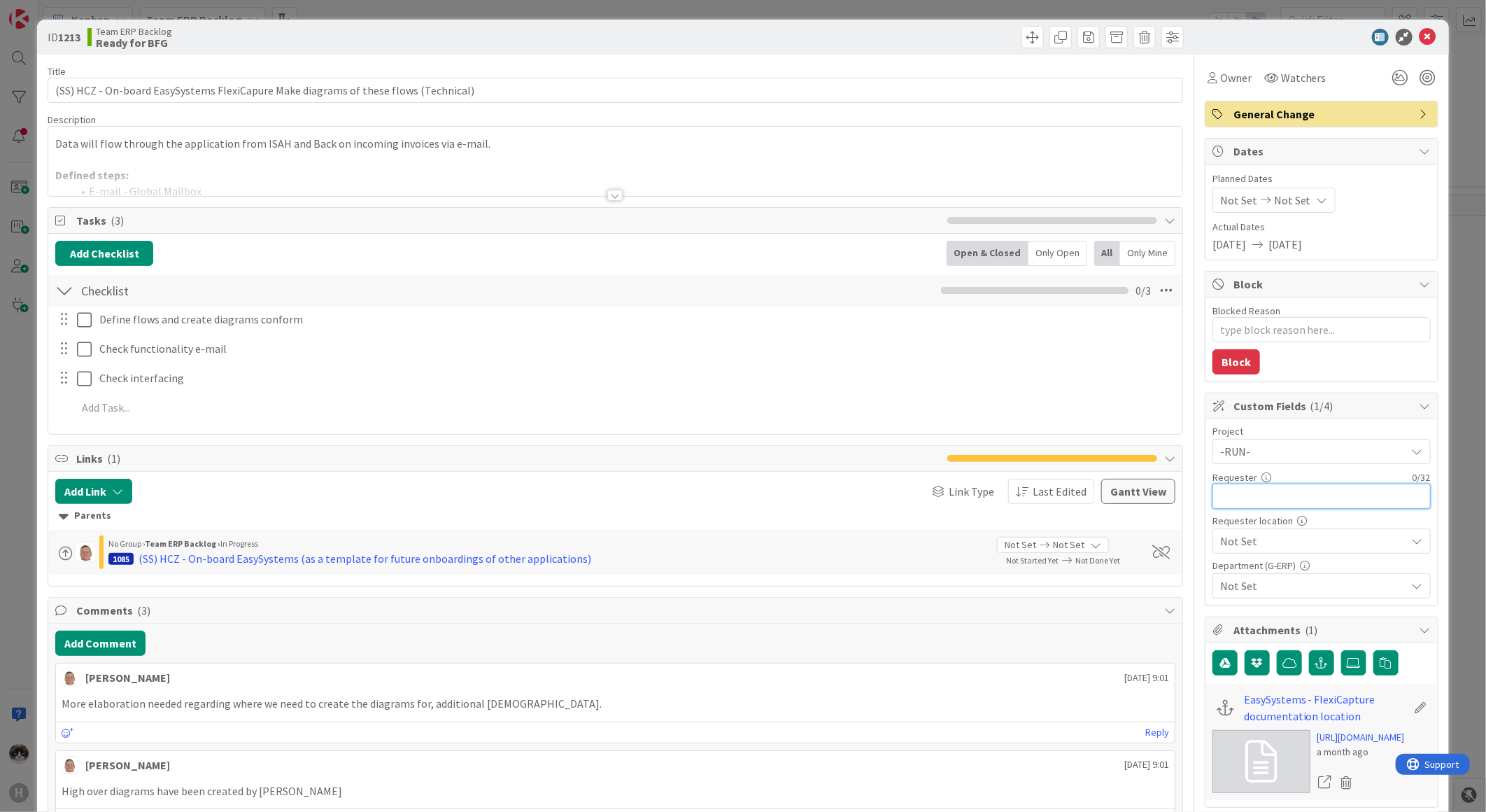
click at [1265, 502] on input "text" at bounding box center [1322, 496] width 218 height 25
type textarea "x"
type input "[PERSON_NAME]"
type textarea "x"
type input "[PERSON_NAME]"
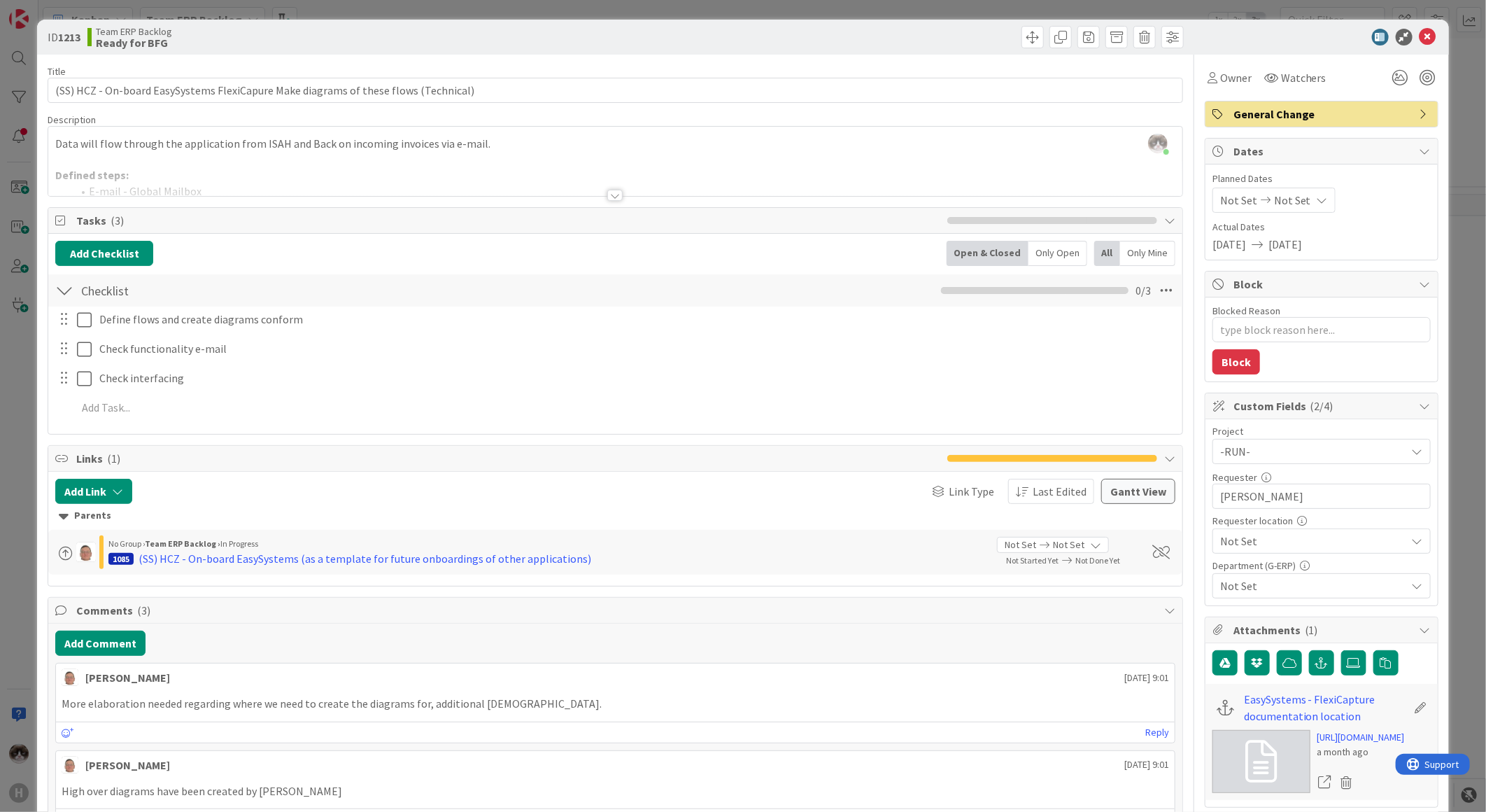
click at [1249, 127] on div "General Change" at bounding box center [1322, 113] width 234 height 26
click at [1251, 122] on span "General Change" at bounding box center [1323, 113] width 179 height 17
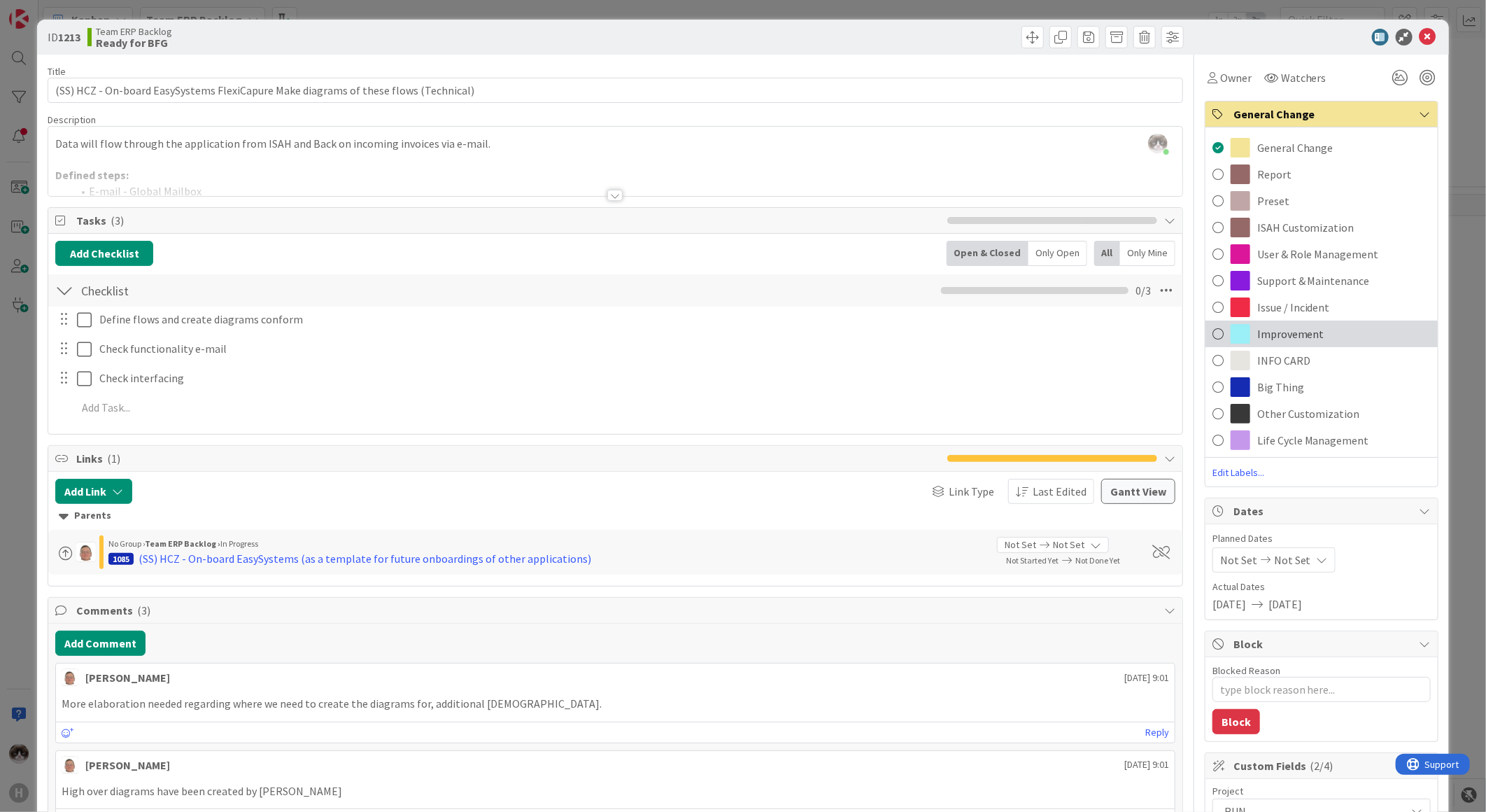
click at [1285, 337] on span "Improvement" at bounding box center [1291, 333] width 67 height 17
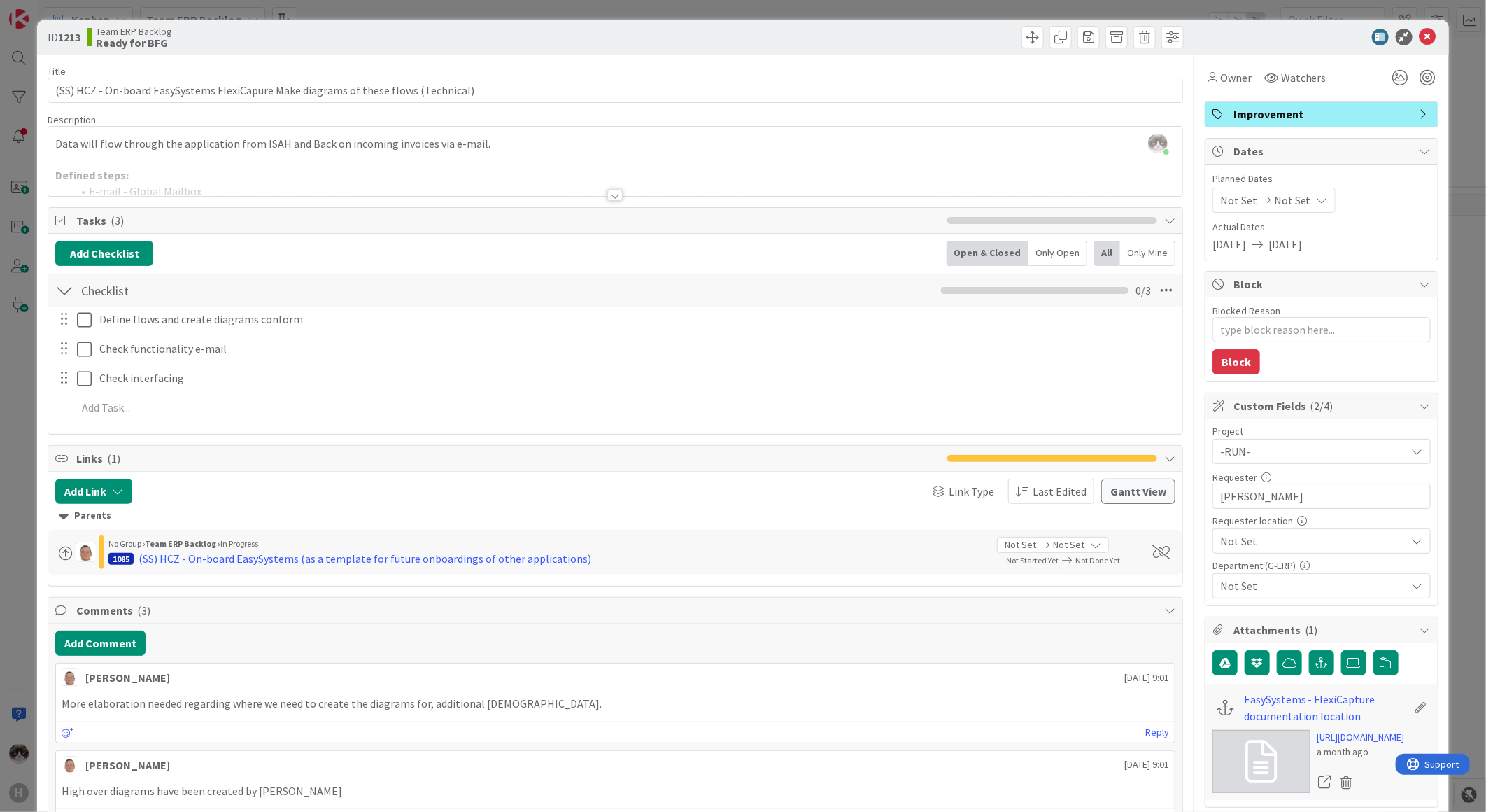
click at [1267, 461] on span "Not Set" at bounding box center [1310, 451] width 179 height 19
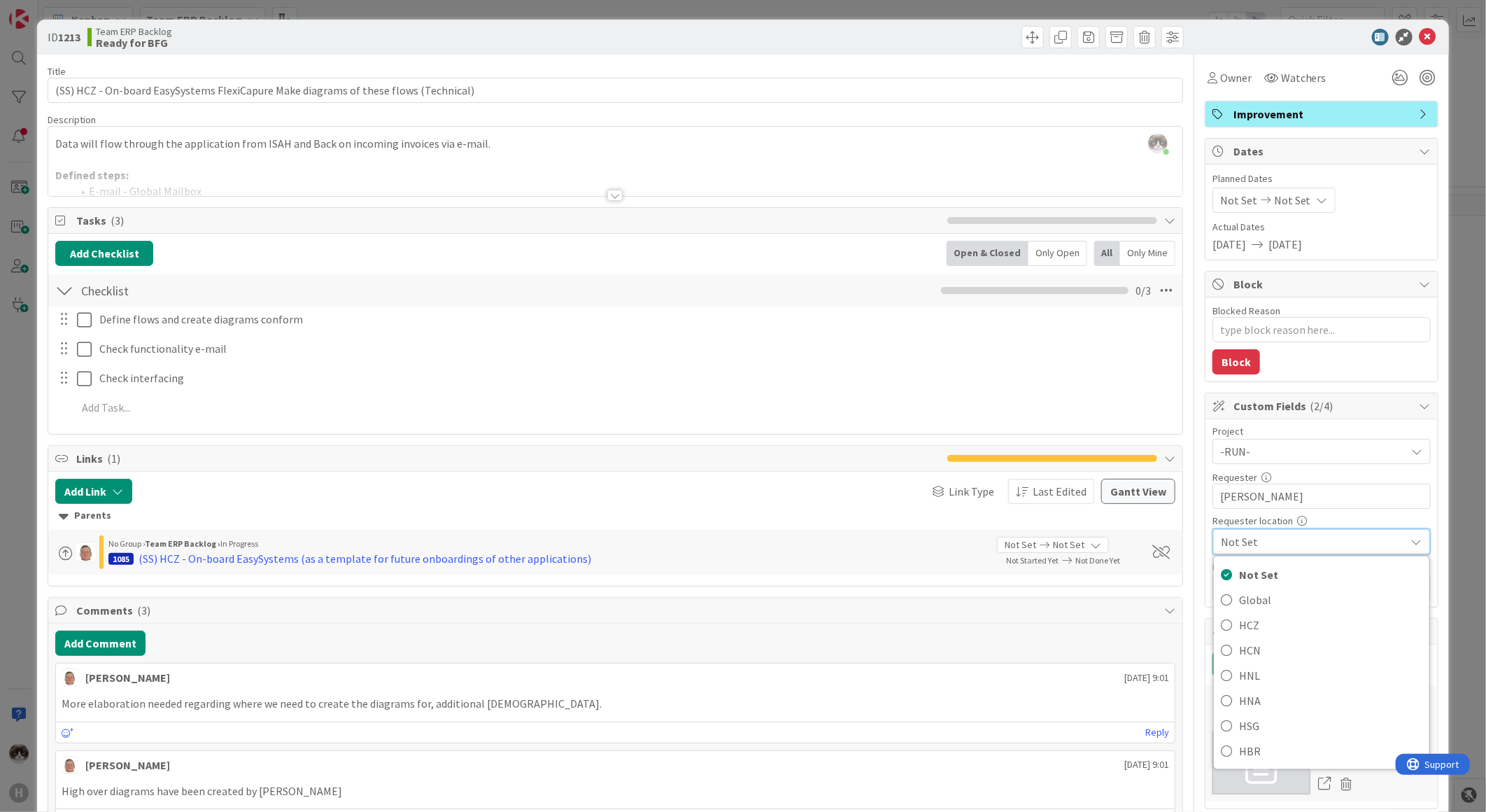
click at [1290, 544] on span "Not Set" at bounding box center [1310, 541] width 177 height 19
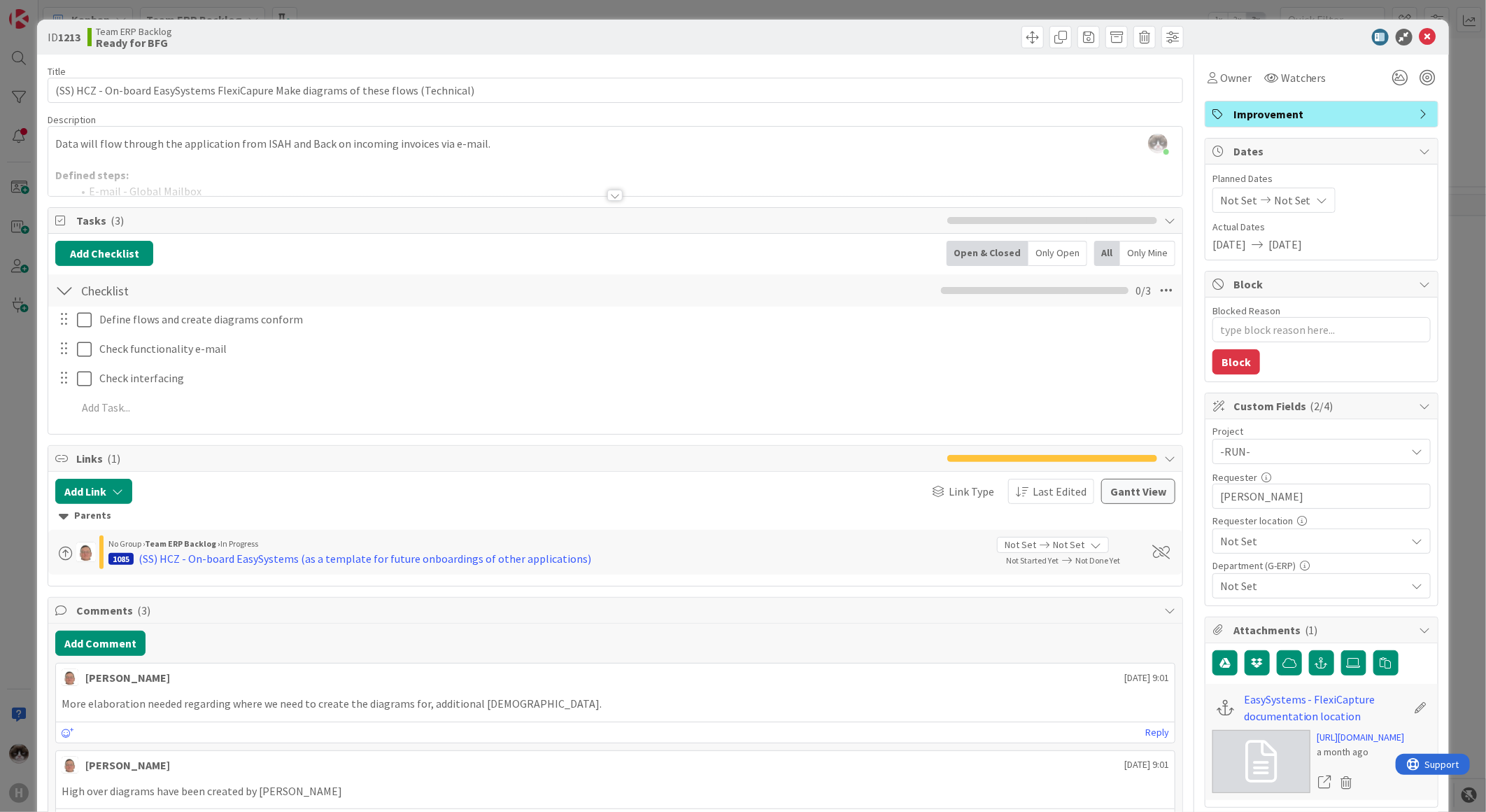
click at [1298, 461] on span "Not Set" at bounding box center [1310, 451] width 179 height 19
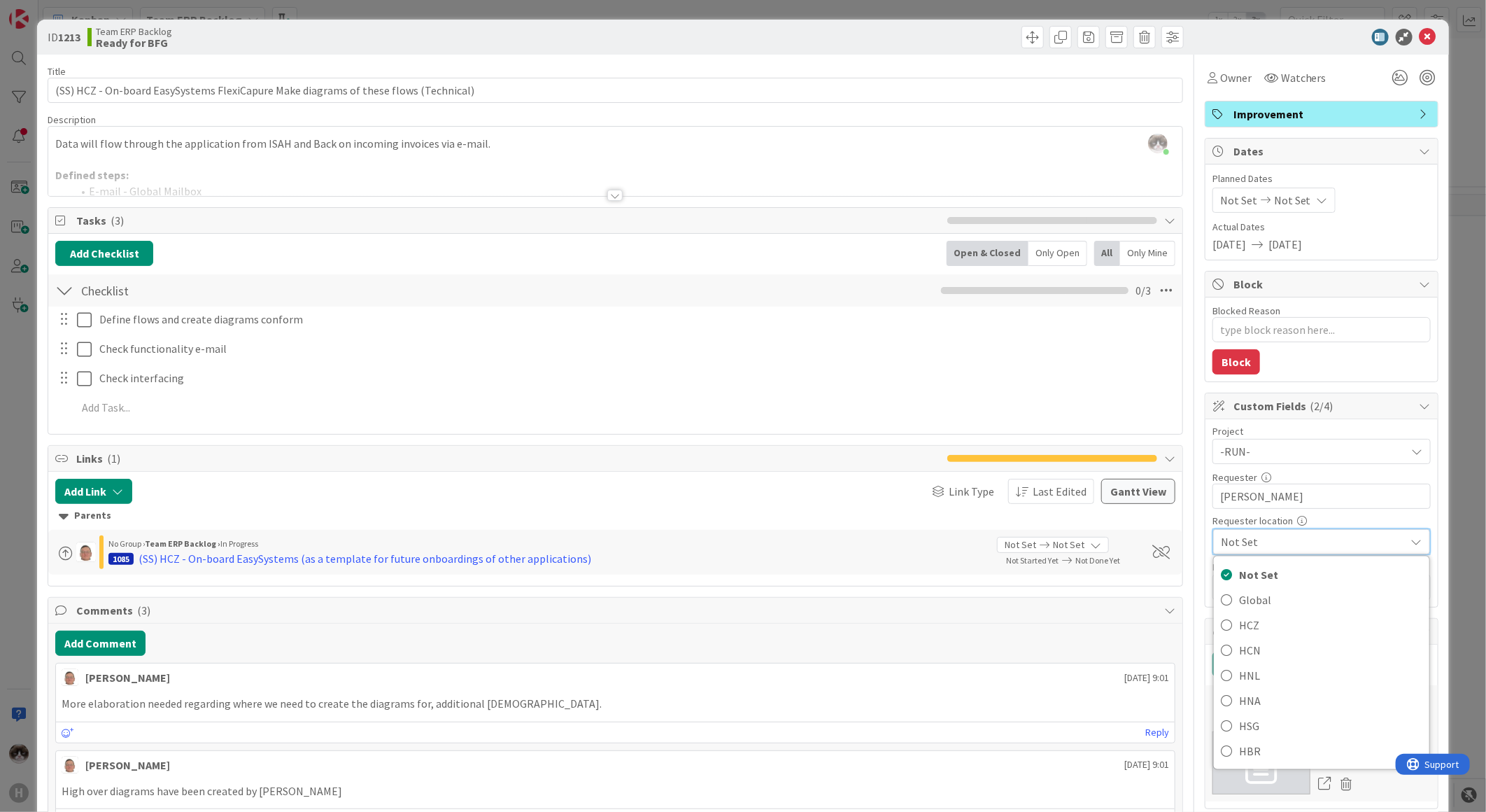
click at [1298, 541] on span "Not Set" at bounding box center [1310, 541] width 177 height 19
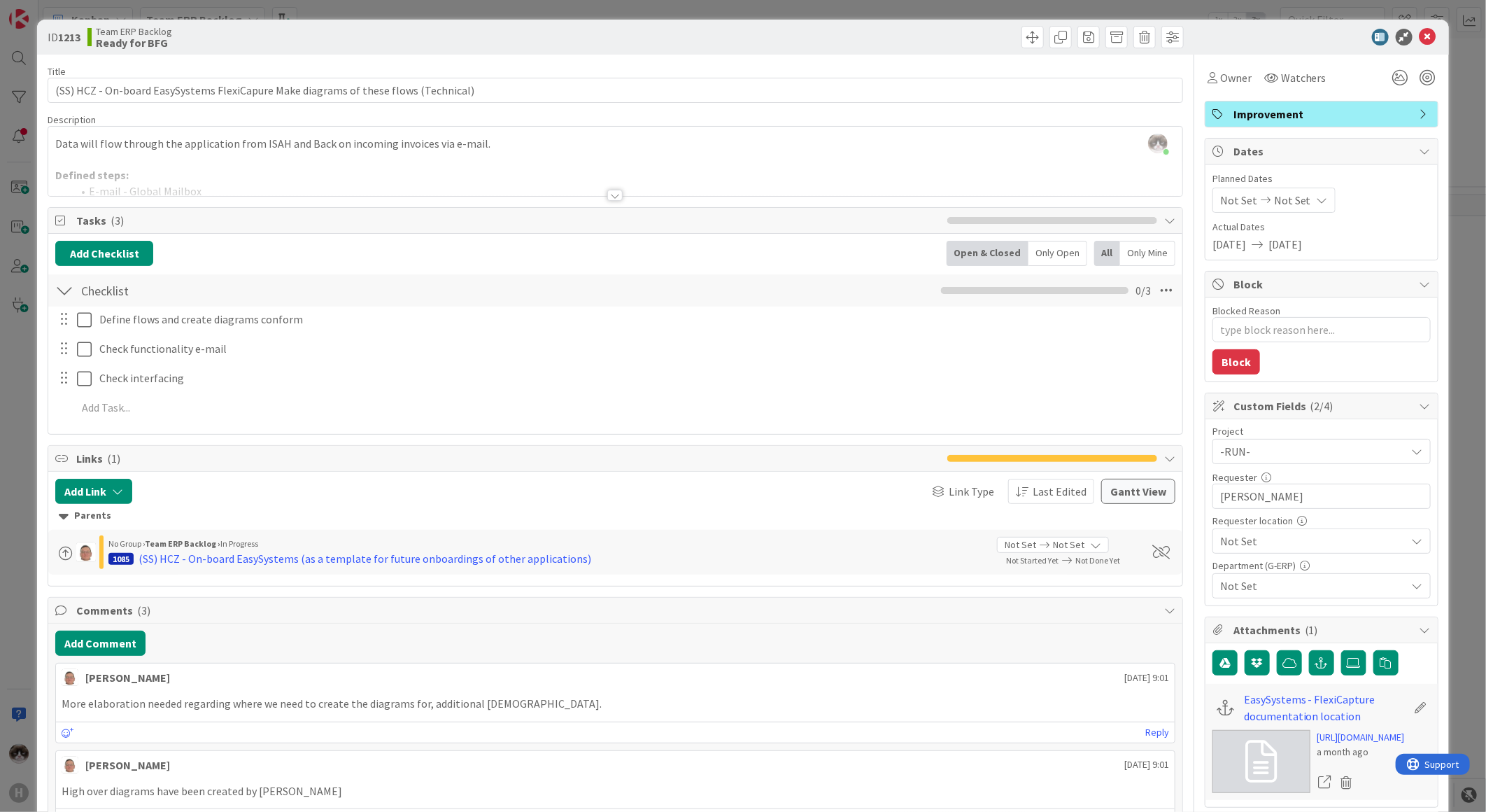
click at [1310, 461] on span "Not Set" at bounding box center [1310, 451] width 179 height 19
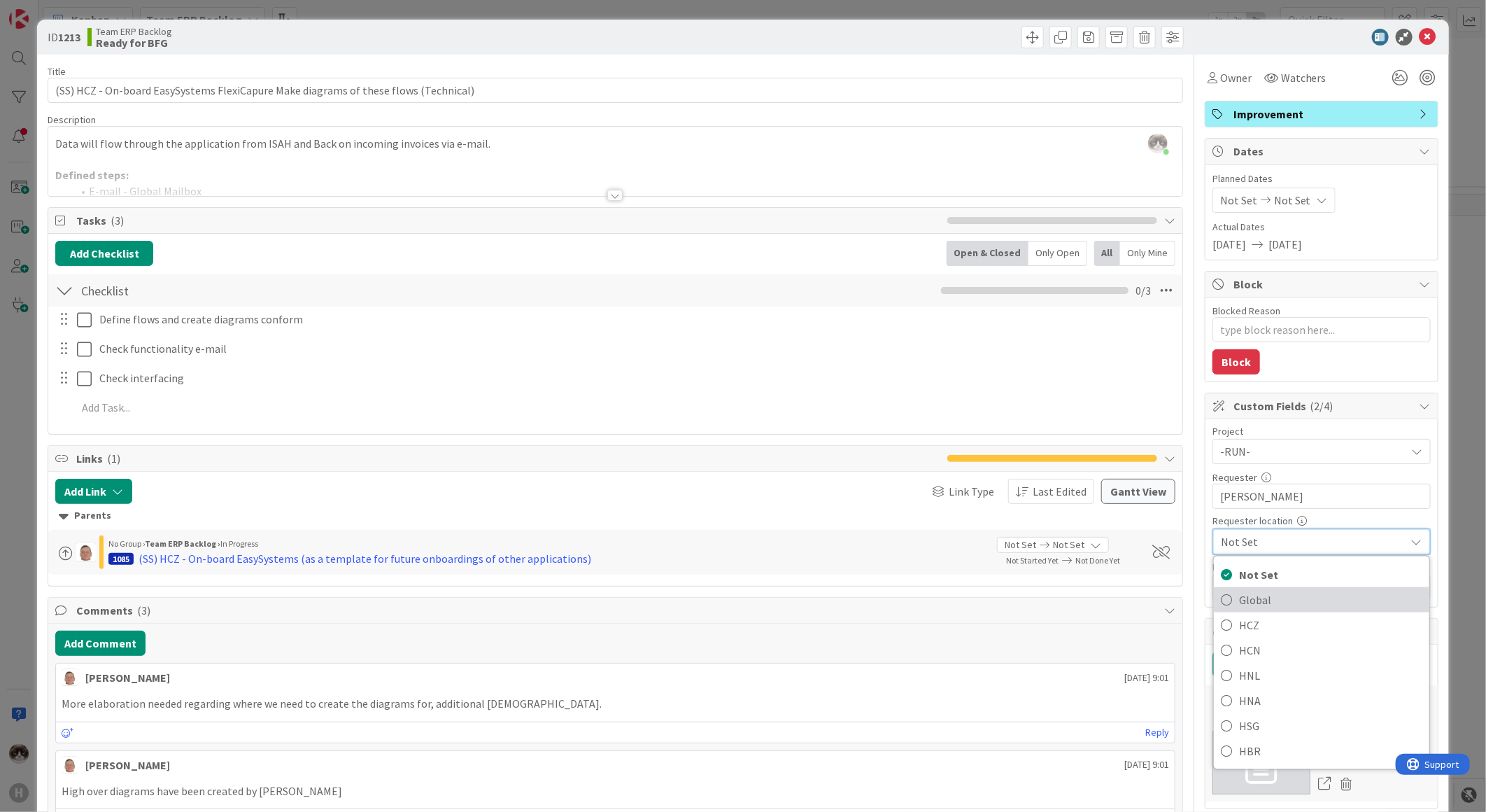
click at [1275, 594] on span "Global" at bounding box center [1331, 599] width 183 height 21
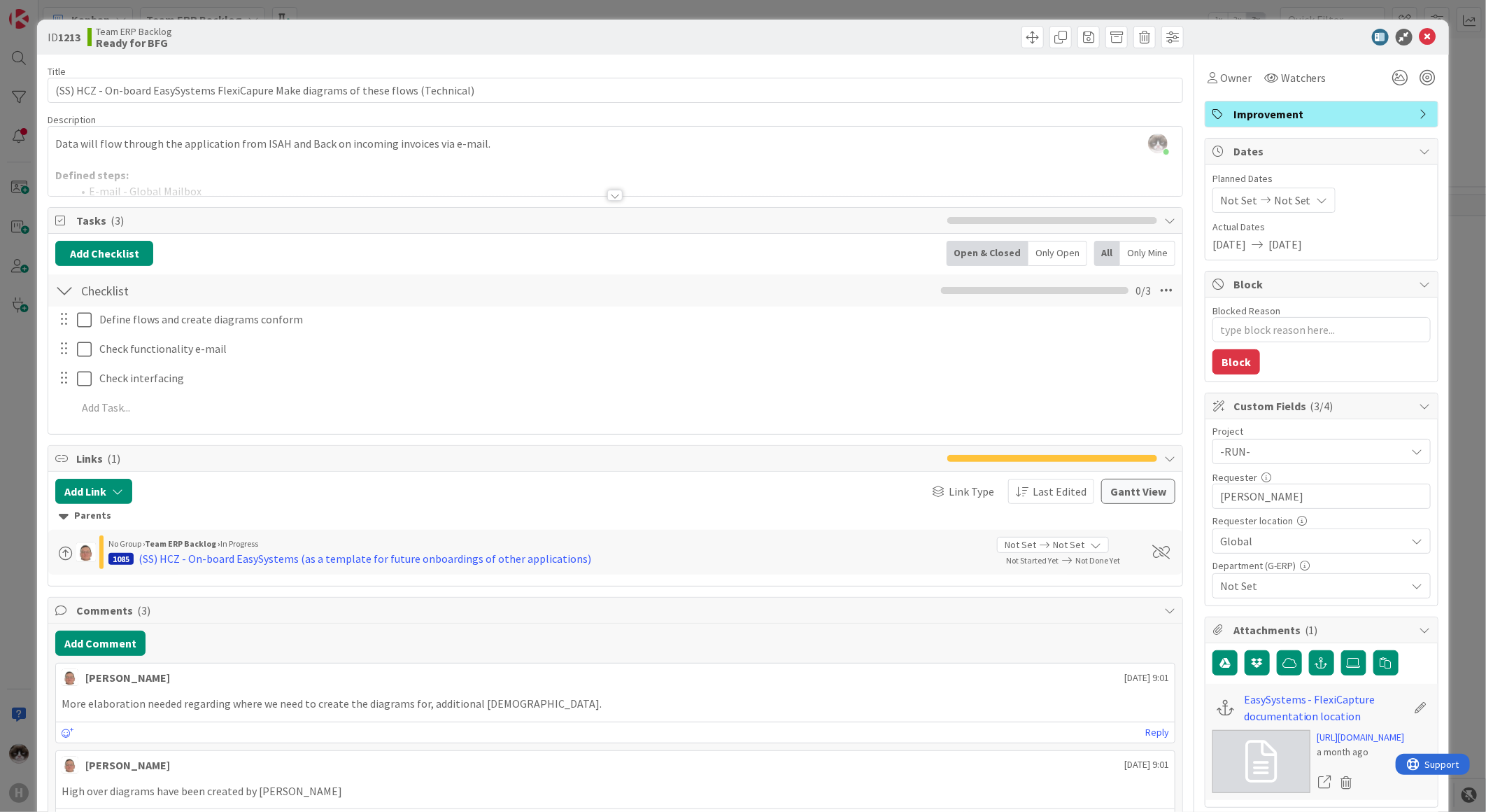
click at [1296, 461] on span "Global" at bounding box center [1310, 451] width 179 height 19
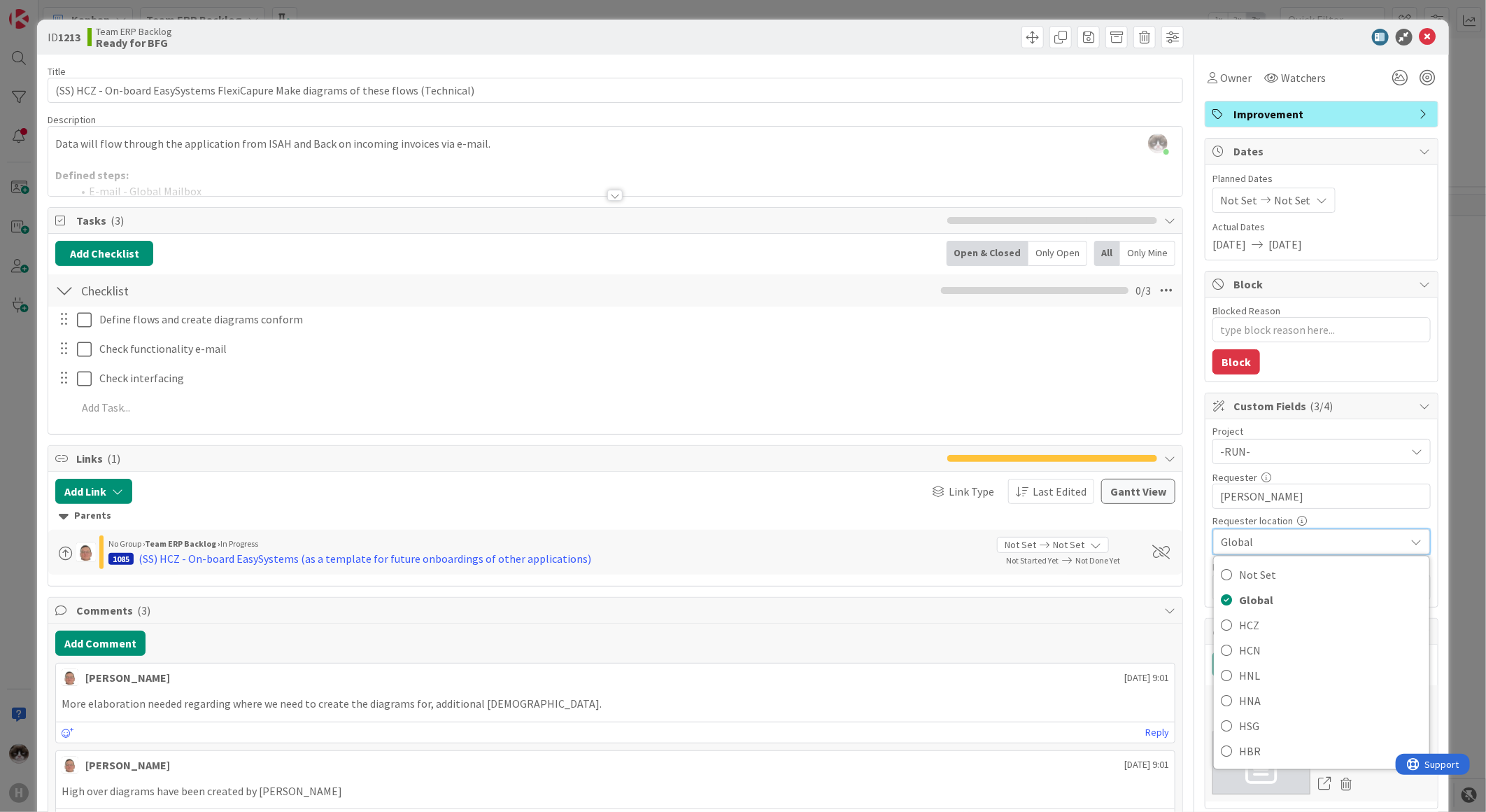
click at [1296, 544] on span "Global" at bounding box center [1310, 541] width 177 height 19
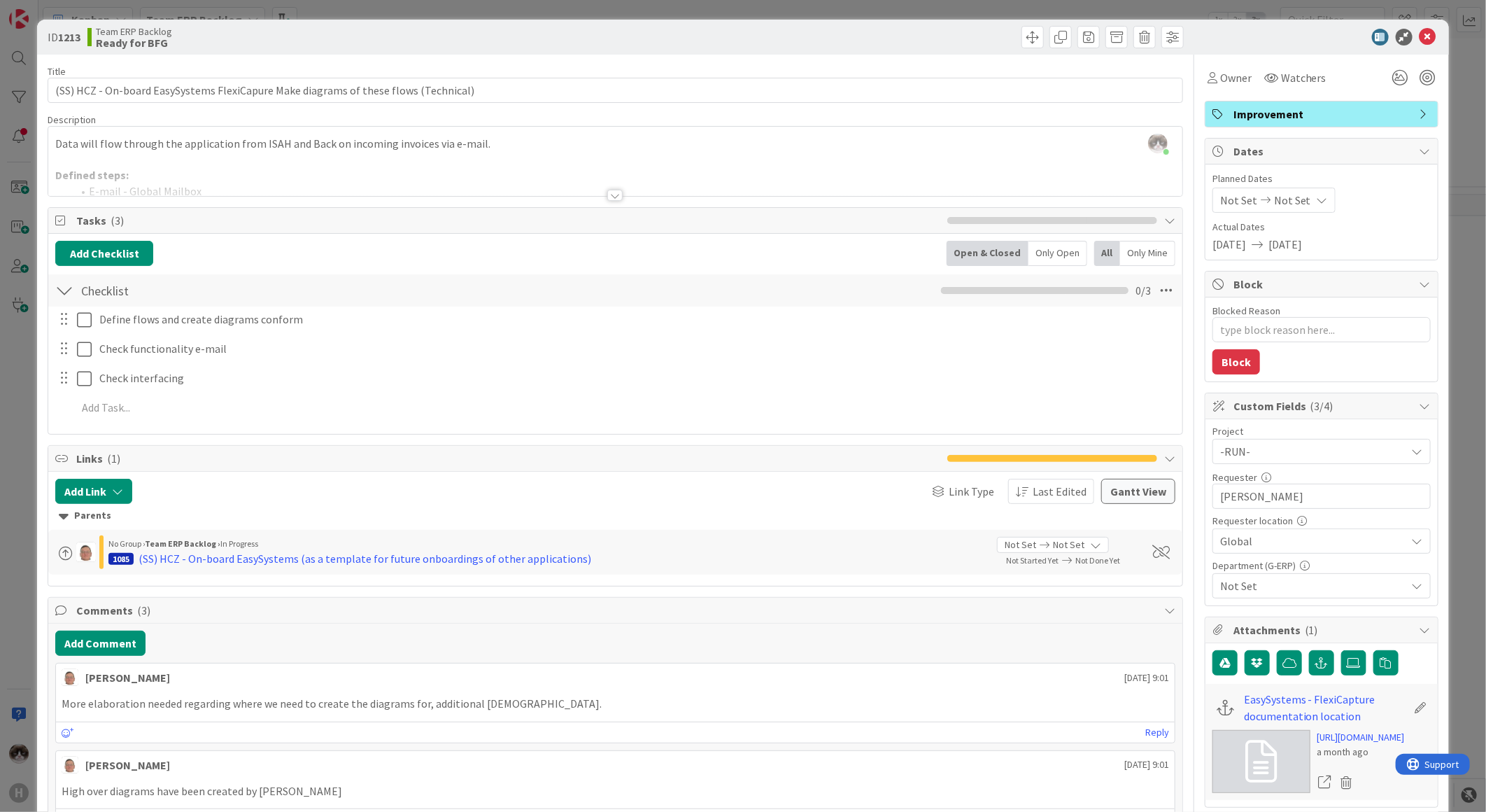
click at [1289, 588] on span "Not Set" at bounding box center [1313, 585] width 186 height 17
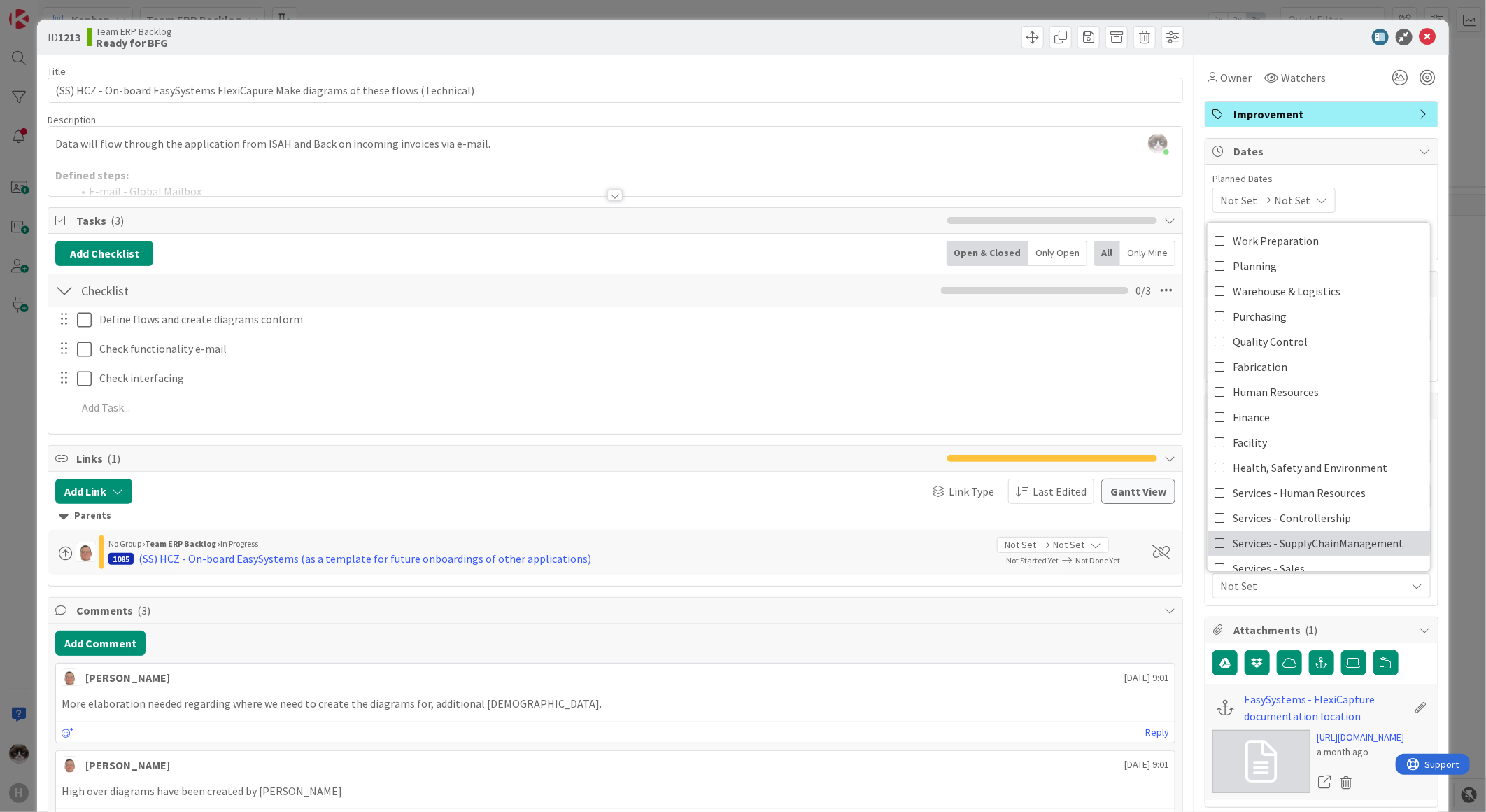
scroll to position [115, 0]
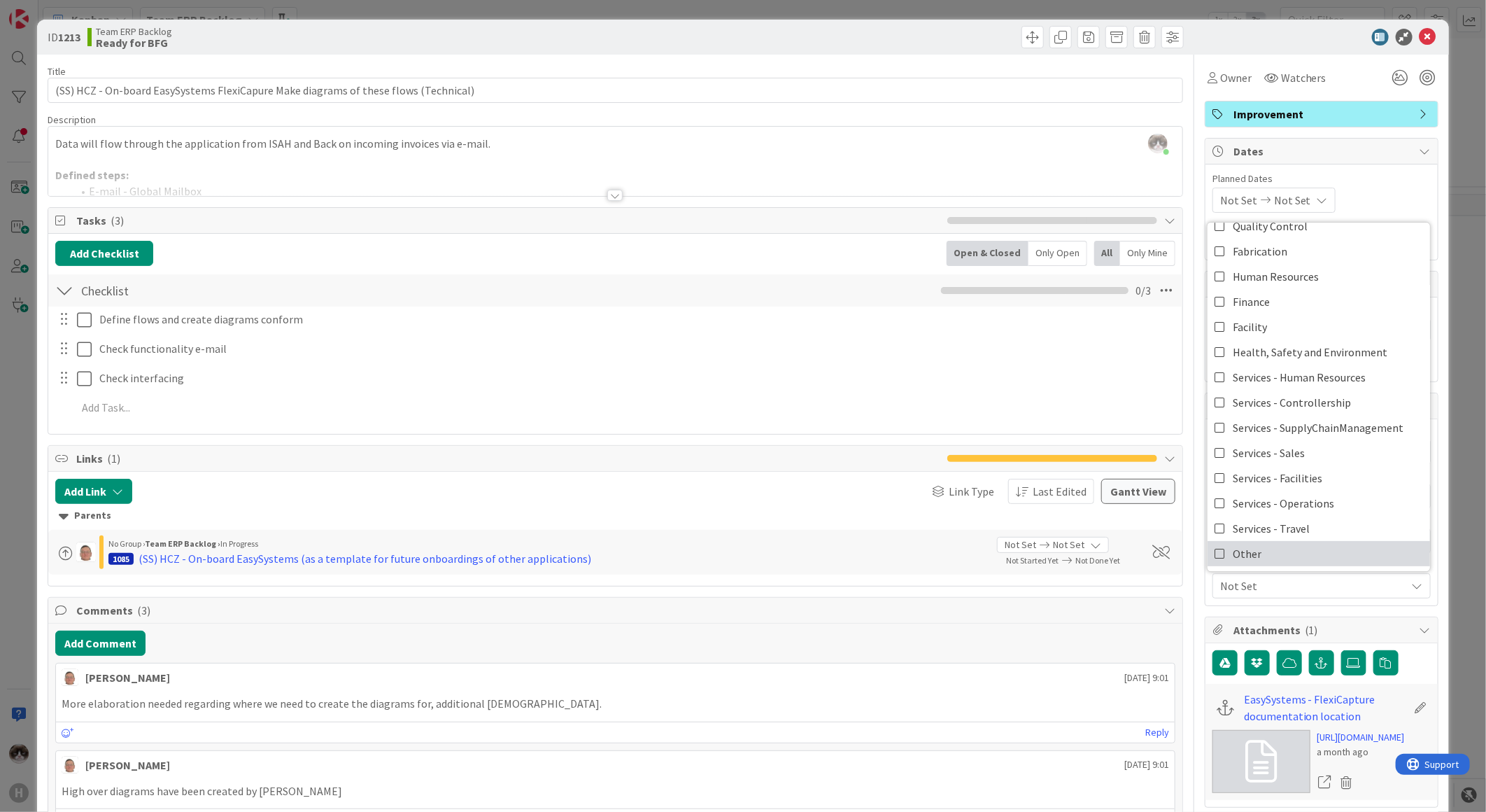
click at [1275, 544] on link "Other" at bounding box center [1319, 554] width 222 height 25
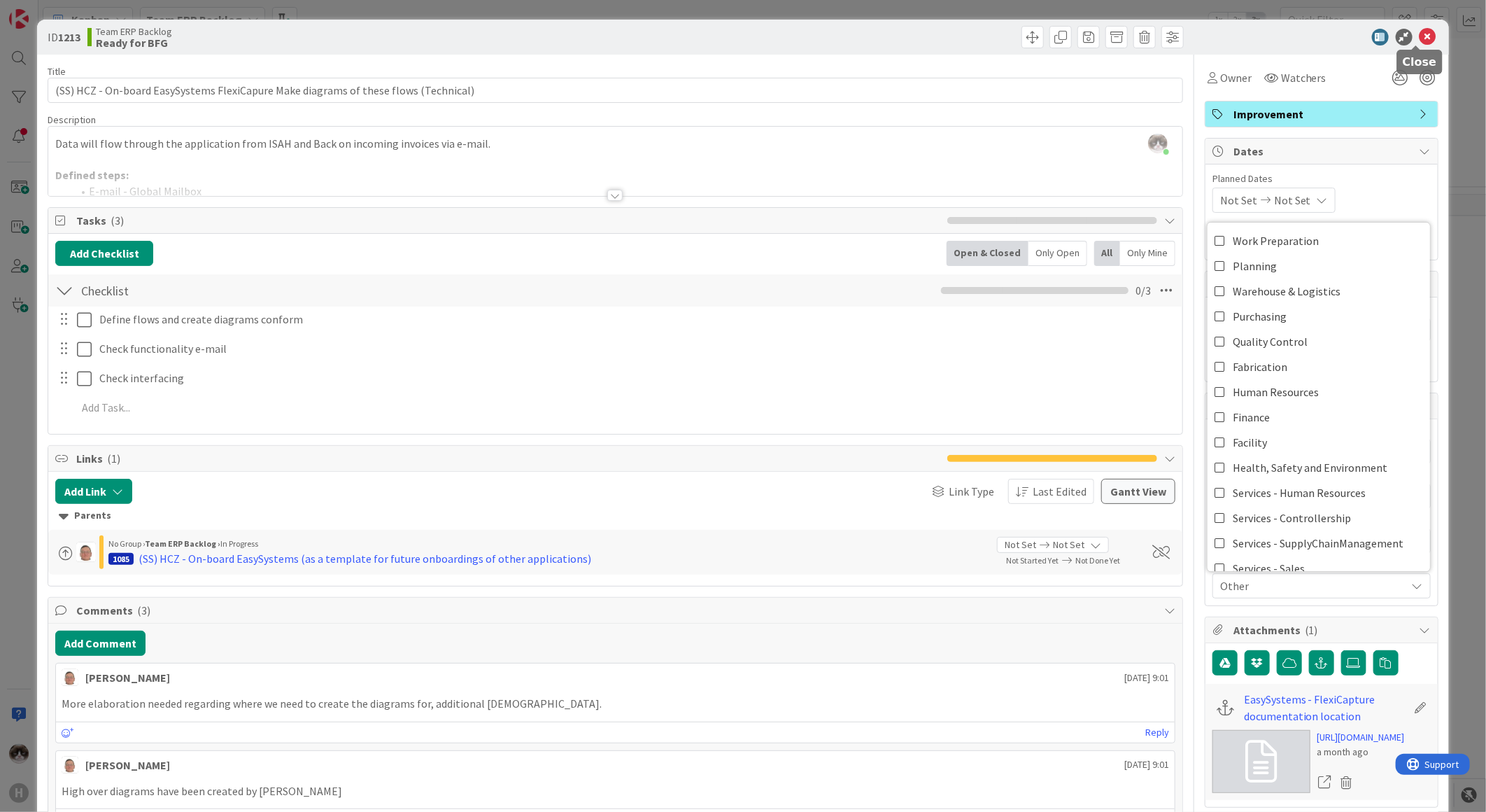
click at [1420, 43] on icon at bounding box center [1427, 36] width 17 height 17
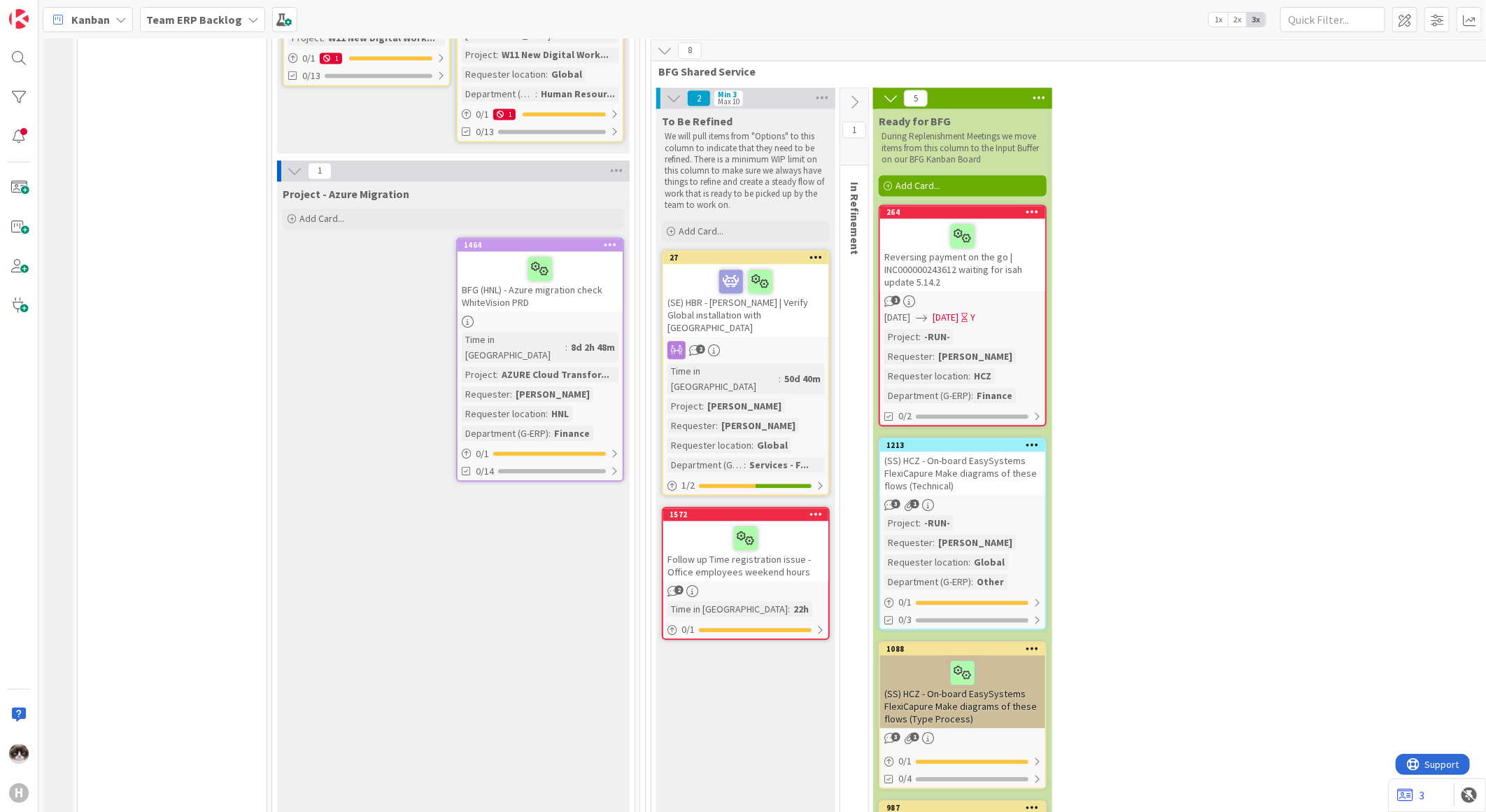
click at [1010, 658] on div at bounding box center [962, 673] width 157 height 29
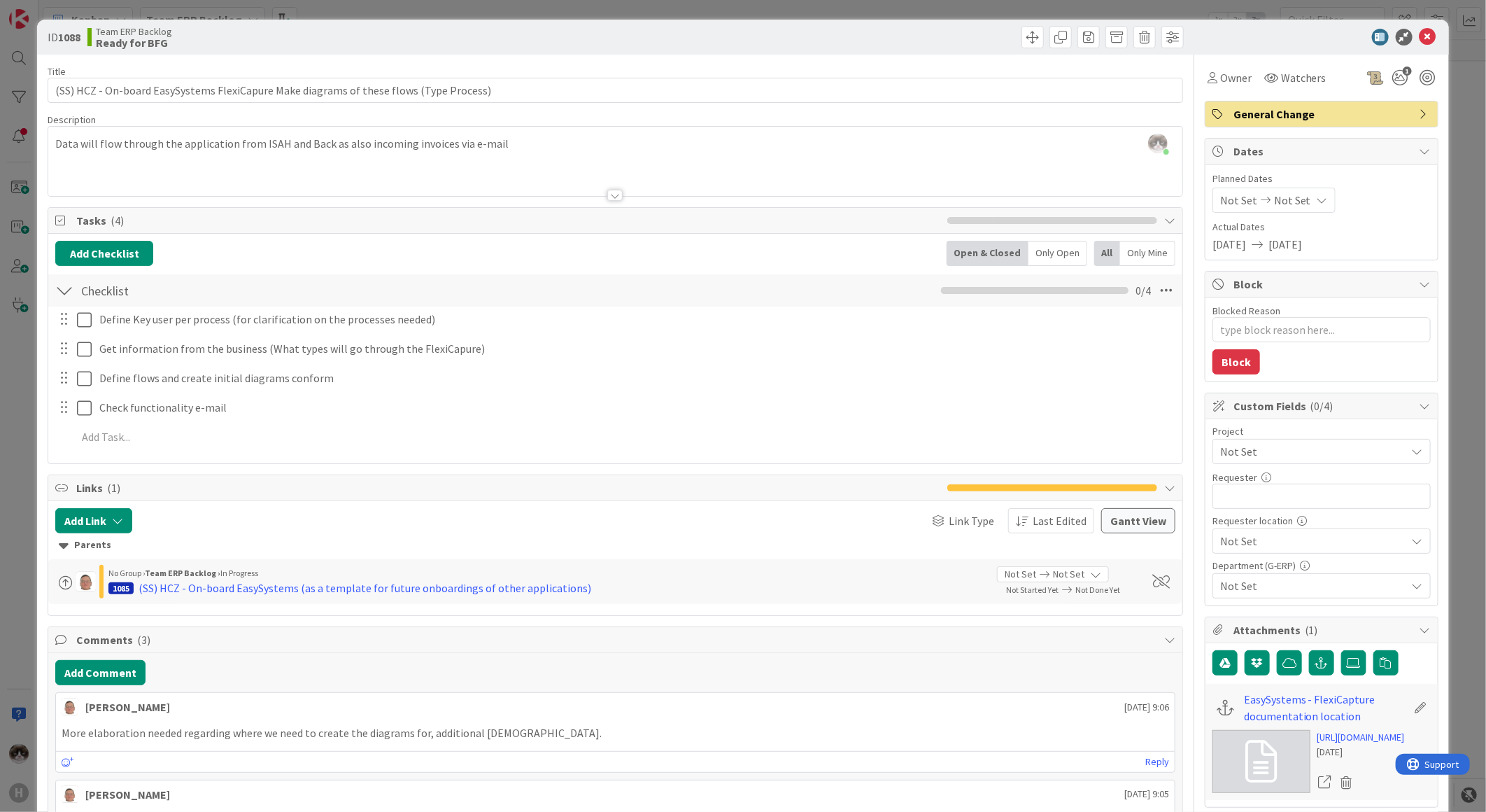
click at [1242, 101] on div "General Change" at bounding box center [1322, 114] width 232 height 25
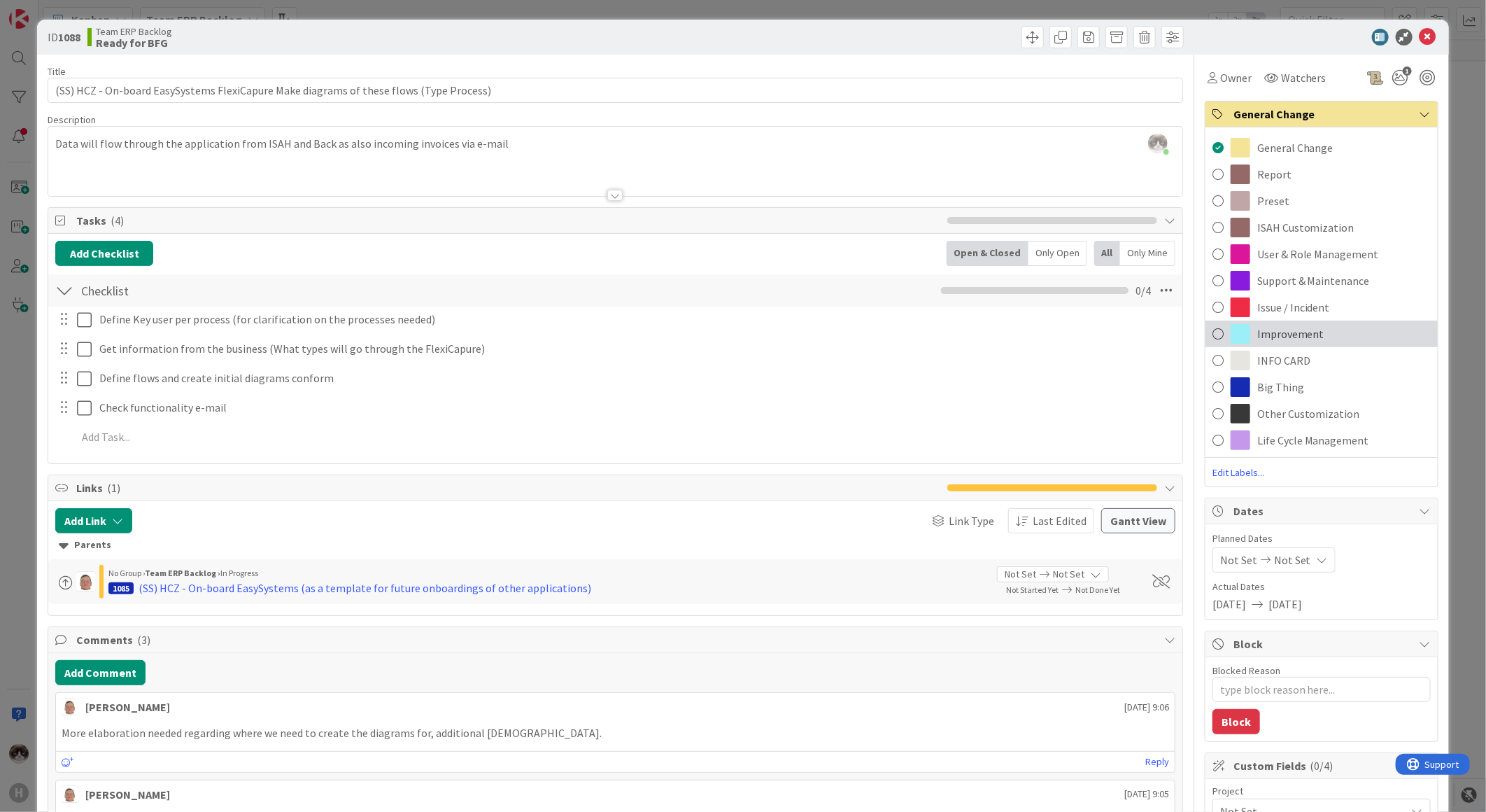
click at [1298, 329] on span "Improvement" at bounding box center [1291, 333] width 67 height 17
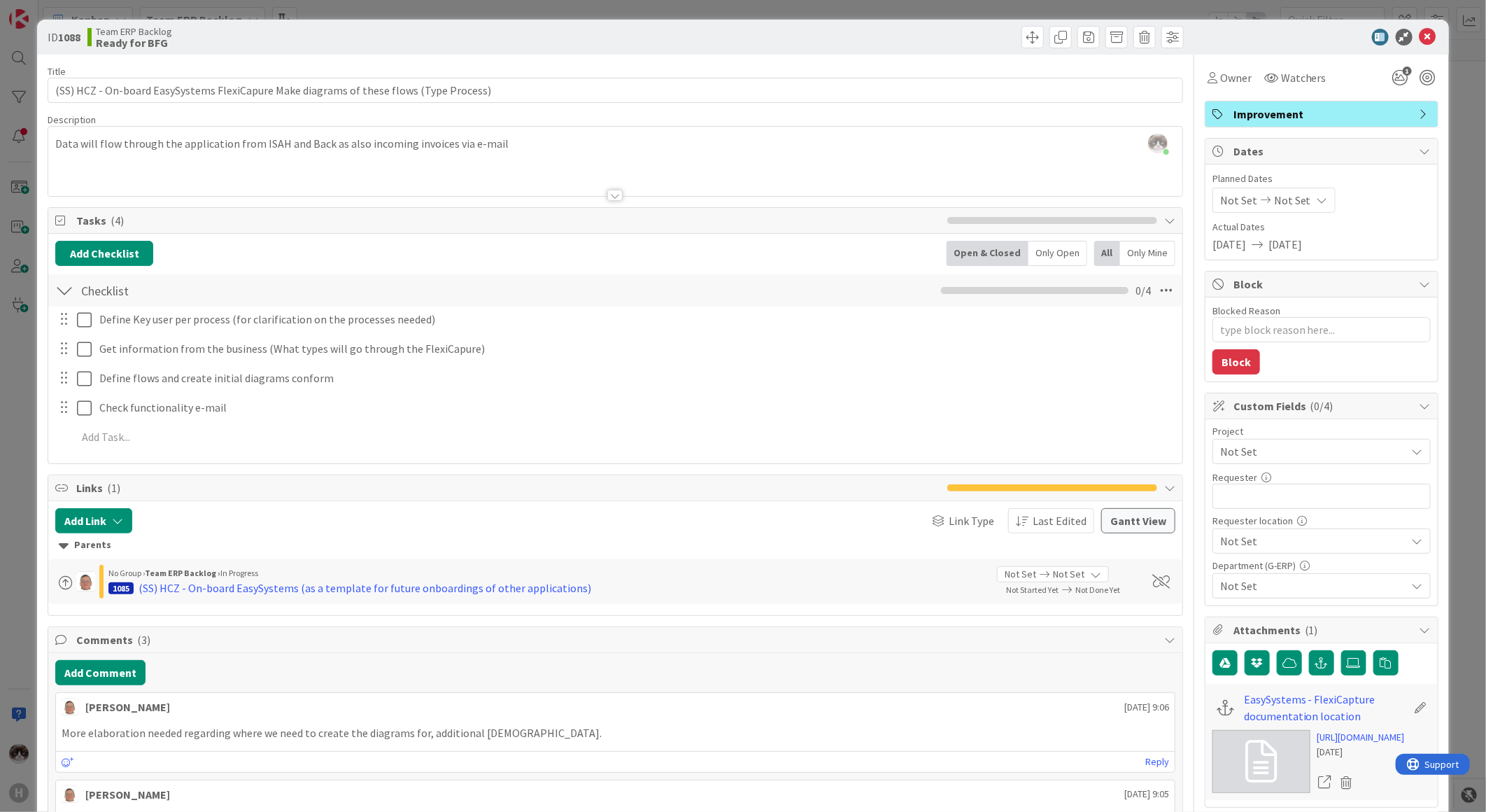
click at [1313, 445] on span "Not Set" at bounding box center [1310, 451] width 179 height 19
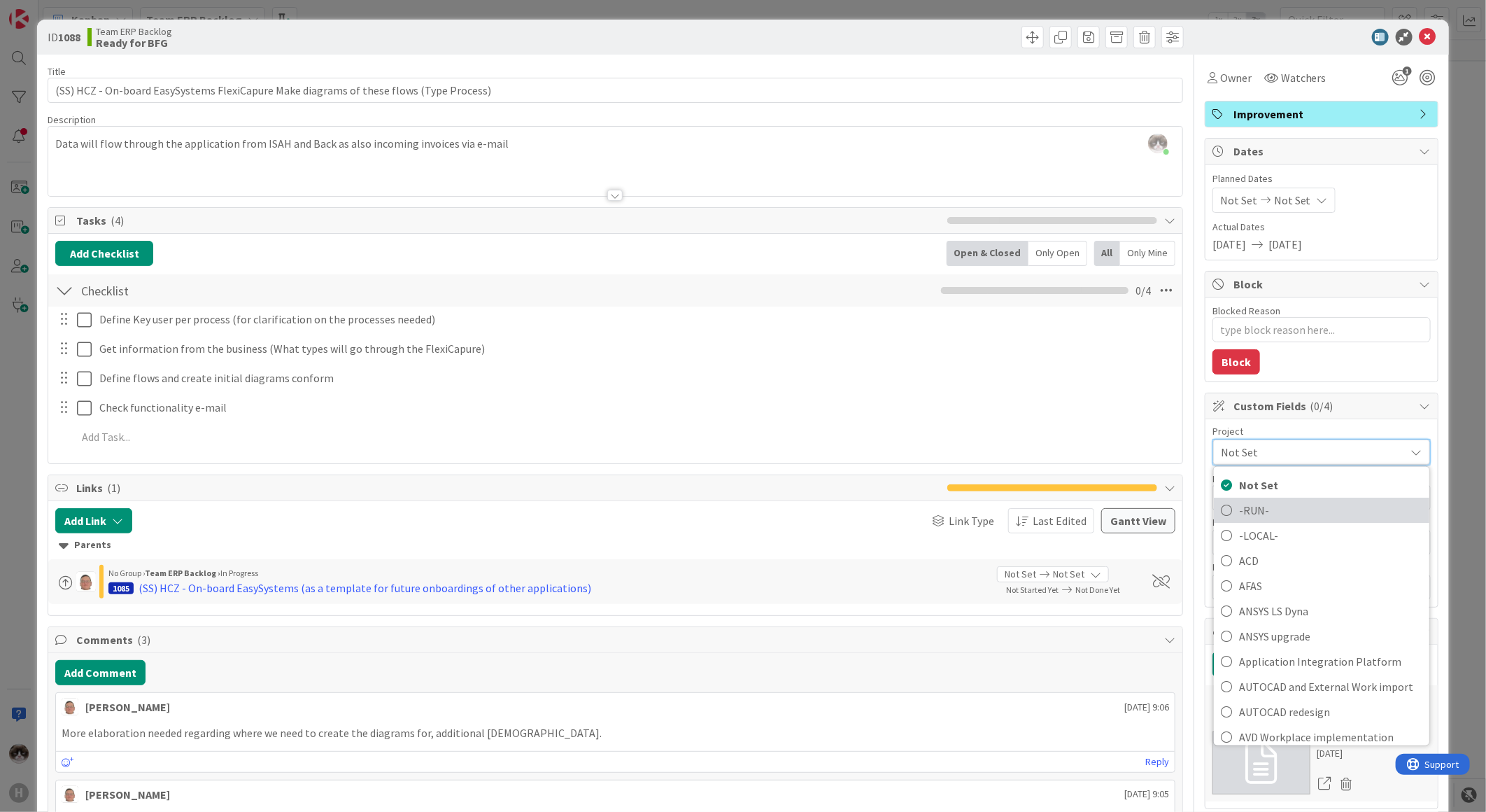
click at [1276, 501] on span "-RUN-" at bounding box center [1331, 510] width 183 height 21
type textarea "x"
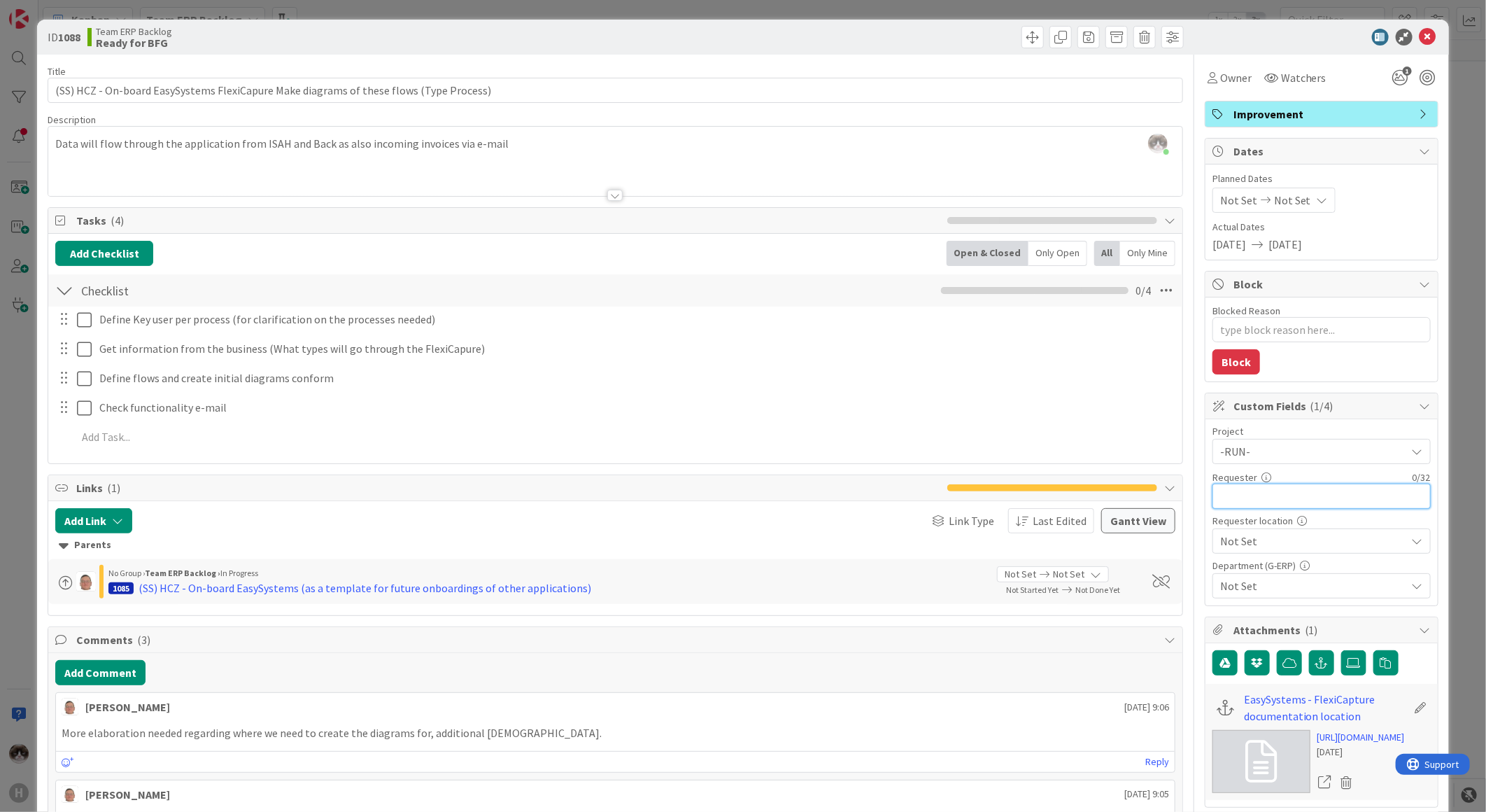
click at [1273, 498] on input "text" at bounding box center [1322, 496] width 218 height 25
type input "Leon dolje"
type textarea "x"
click at [1263, 461] on span "Not Set" at bounding box center [1310, 451] width 179 height 19
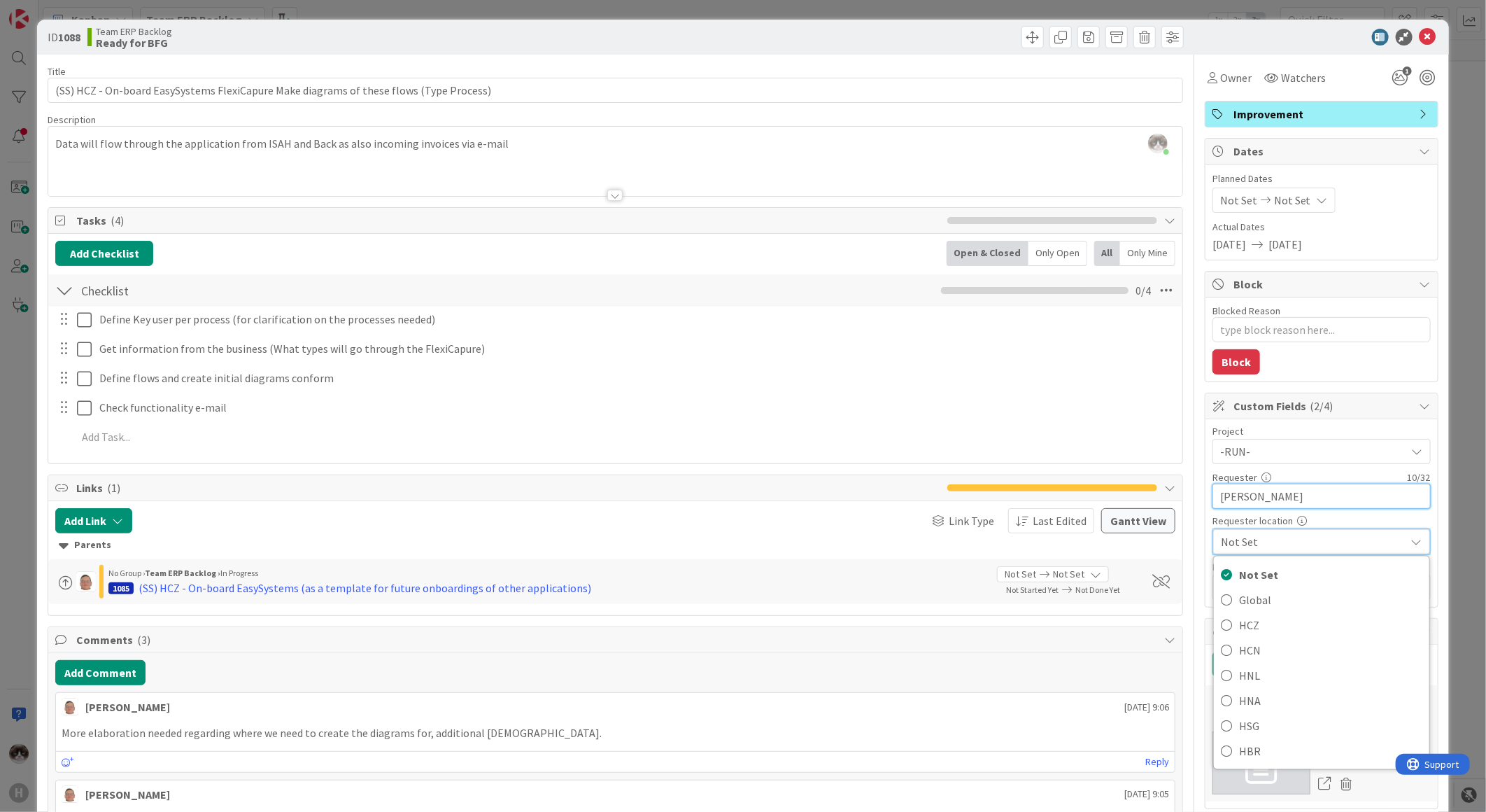
click at [1236, 500] on input "Leon dolje" at bounding box center [1322, 496] width 218 height 25
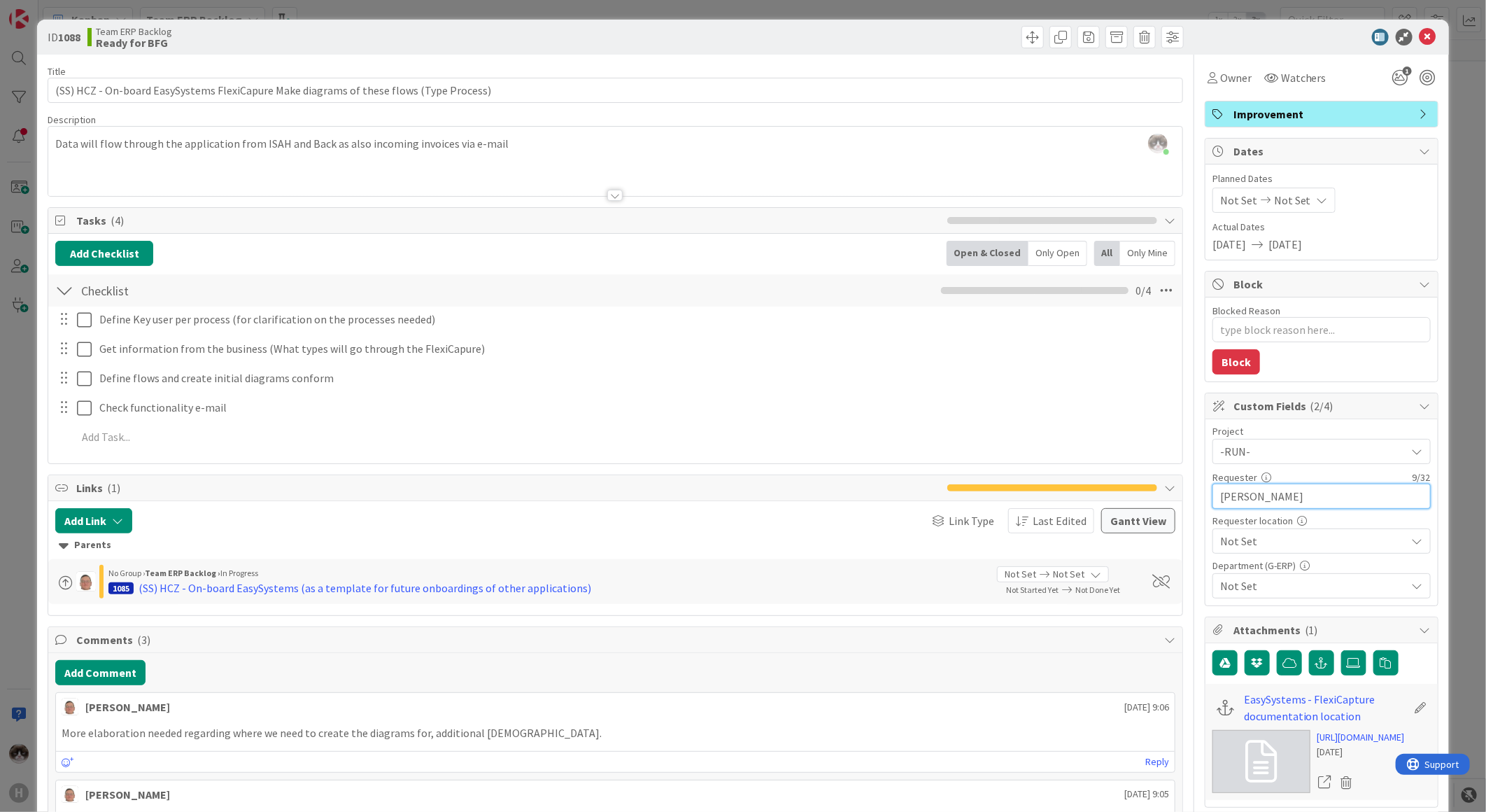
type input "[PERSON_NAME]"
type textarea "x"
type input "[PERSON_NAME]"
click at [1310, 461] on span "Not Set" at bounding box center [1310, 451] width 179 height 19
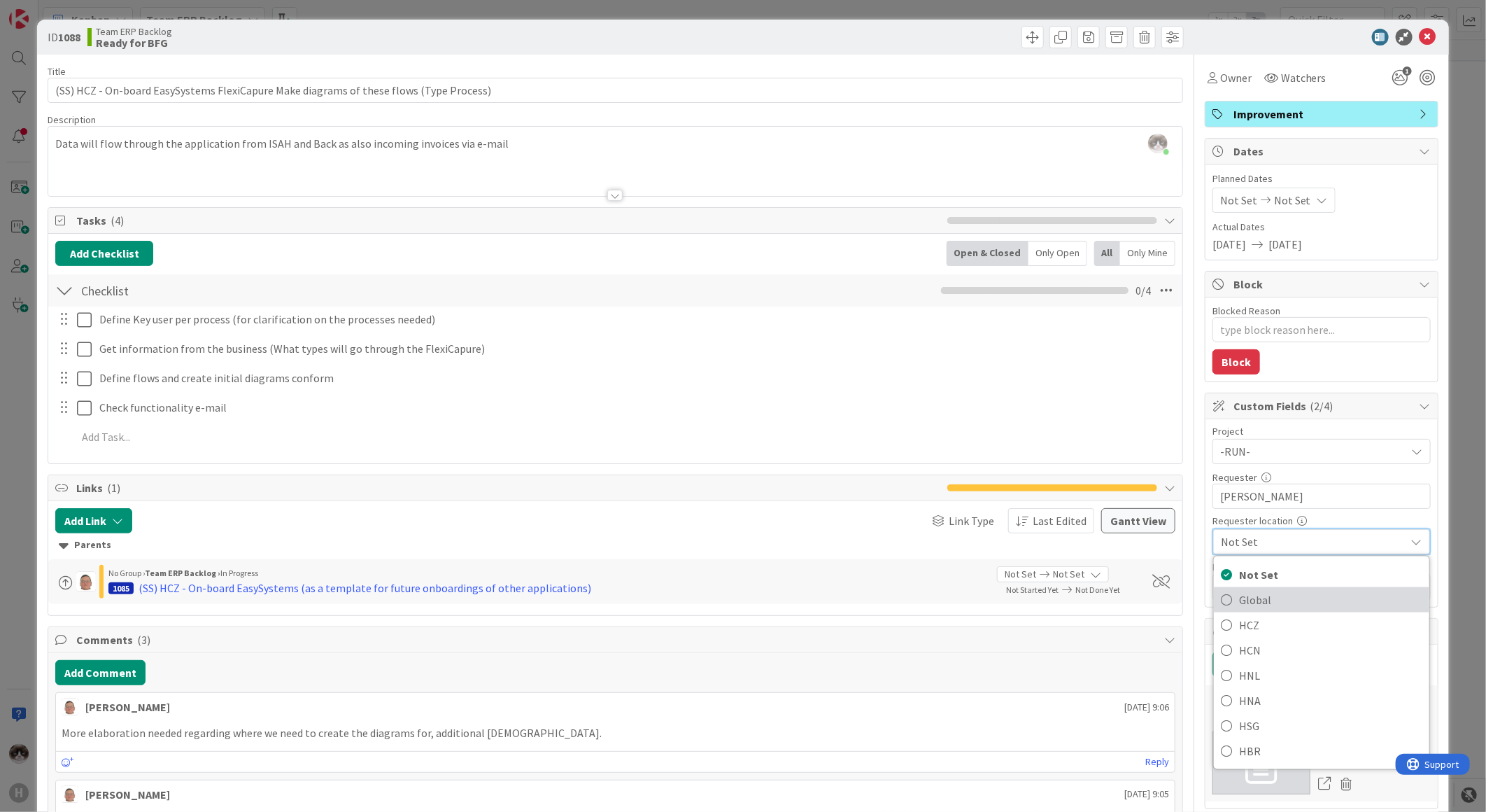
click at [1285, 589] on link "Global" at bounding box center [1321, 599] width 215 height 25
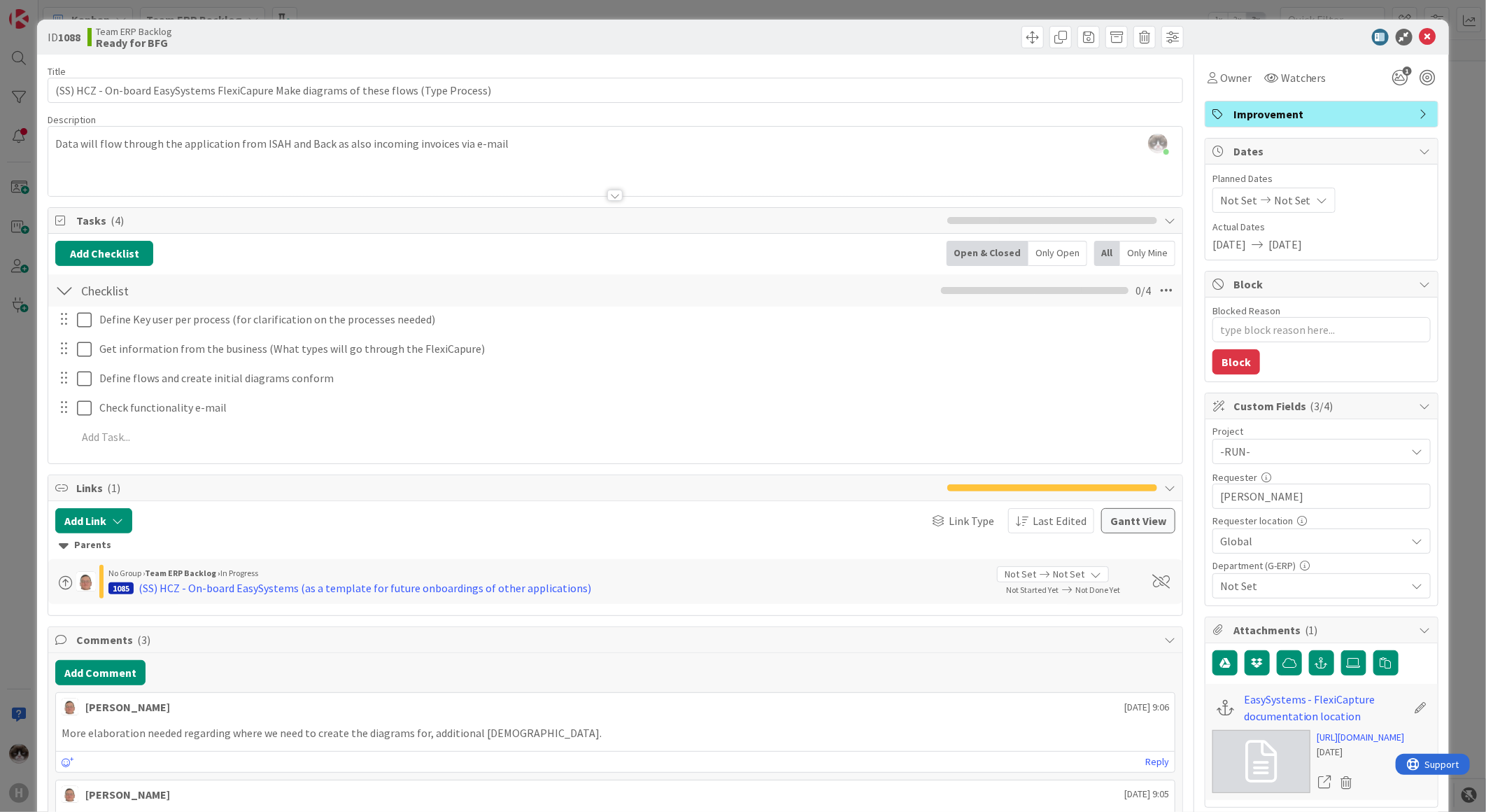
click at [1282, 581] on span "Not Set" at bounding box center [1313, 585] width 186 height 17
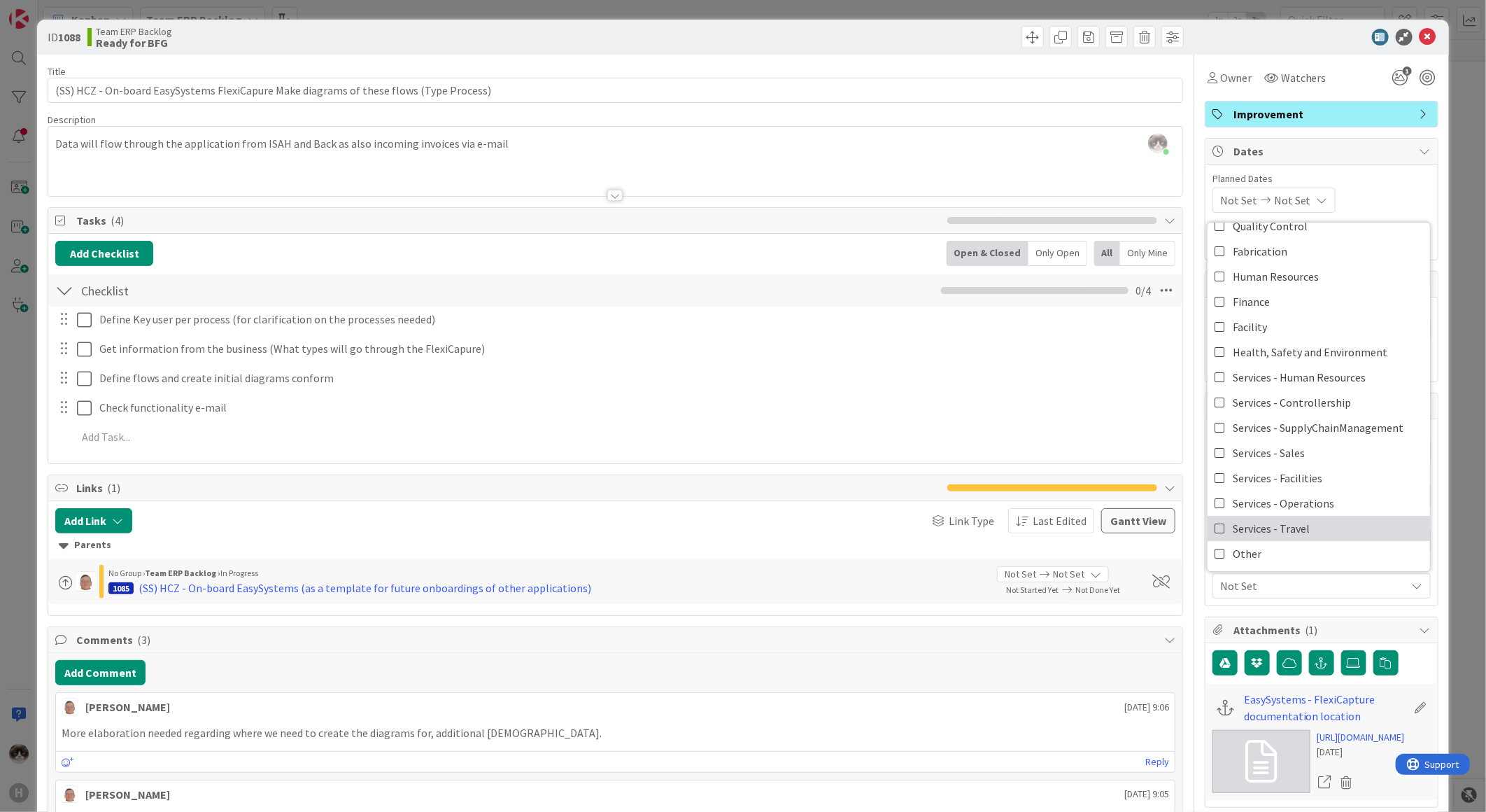
scroll to position [78, 0]
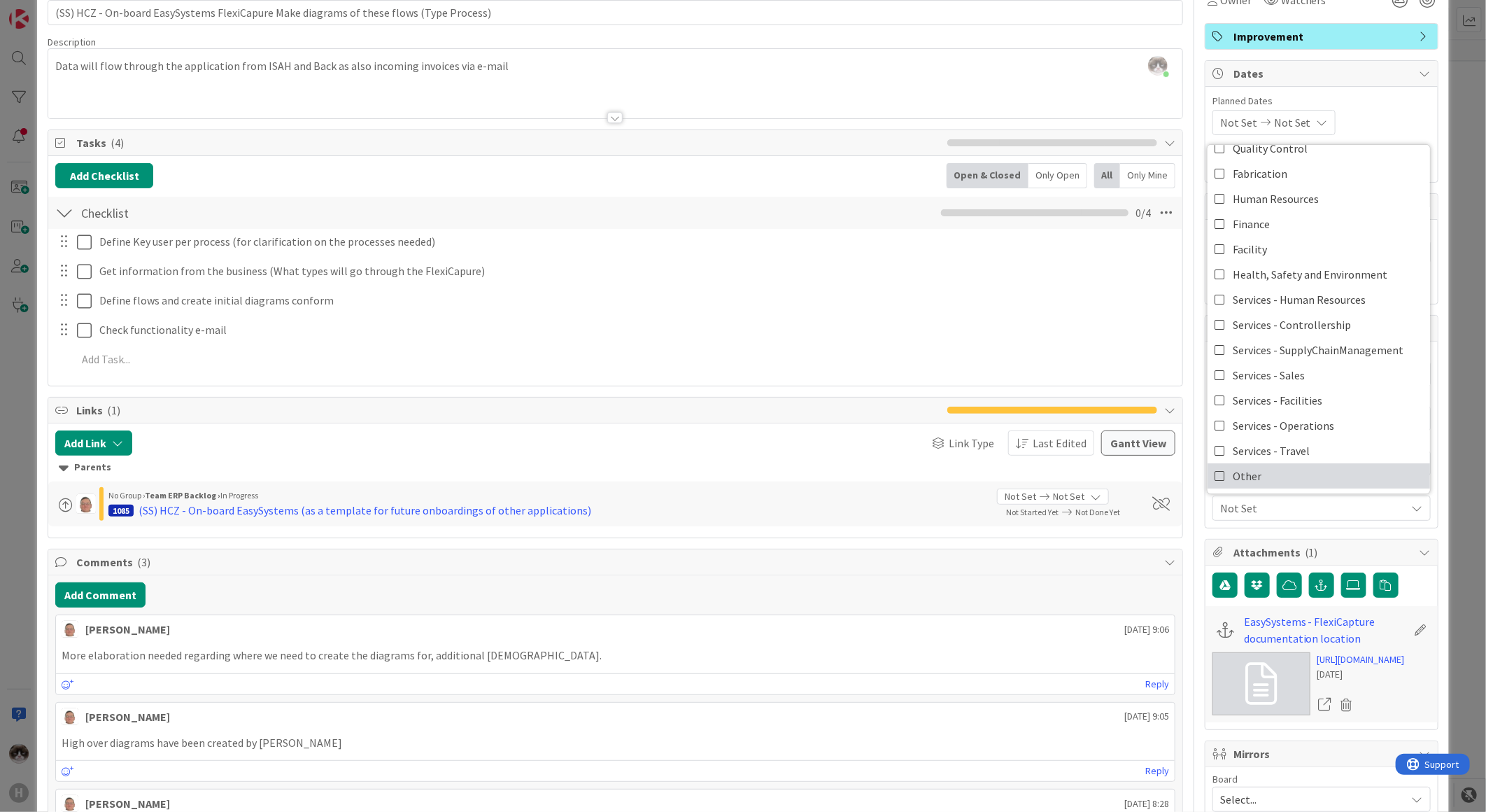
click at [1260, 477] on link "Other" at bounding box center [1319, 476] width 222 height 25
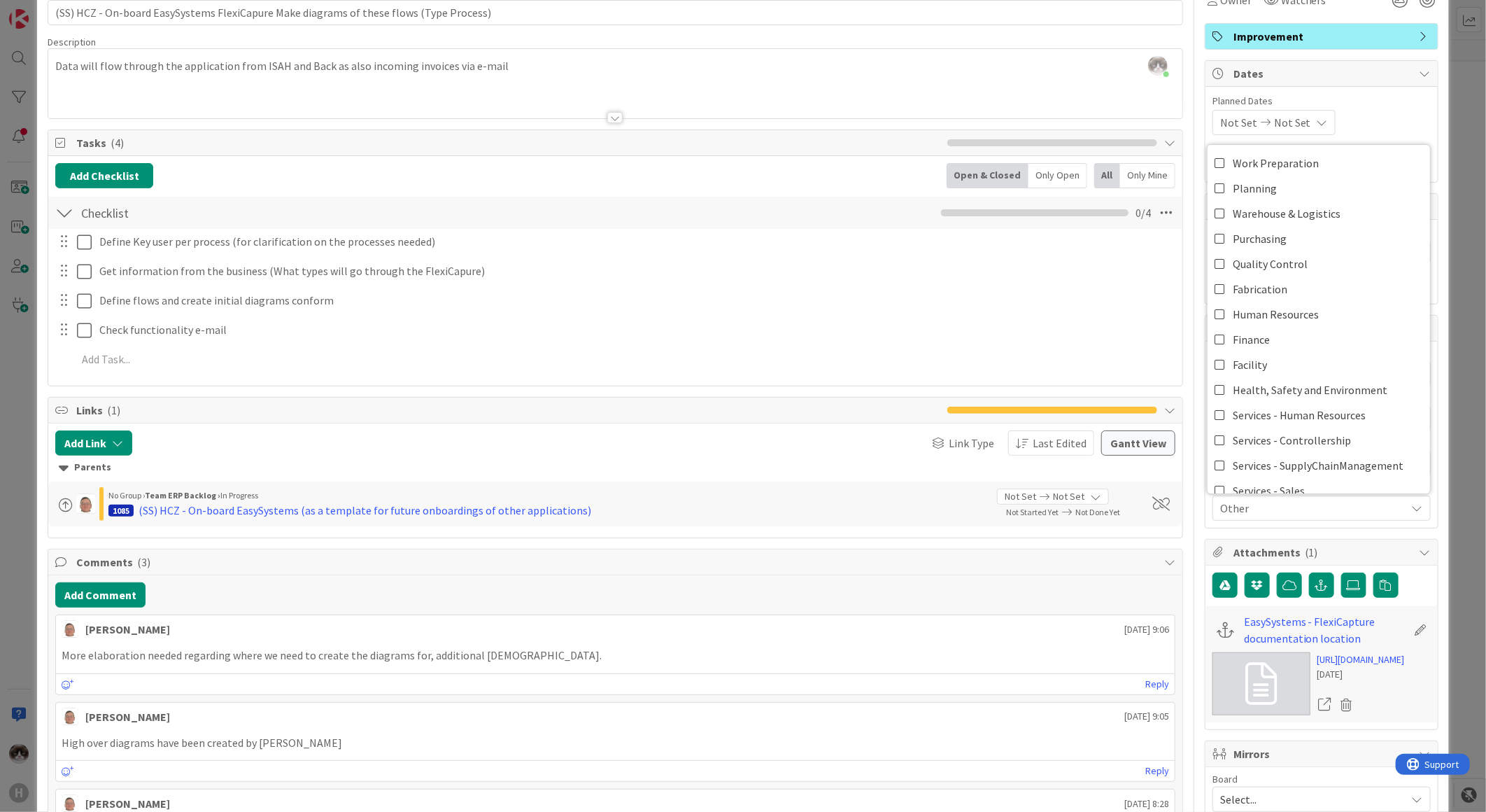
scroll to position [0, 0]
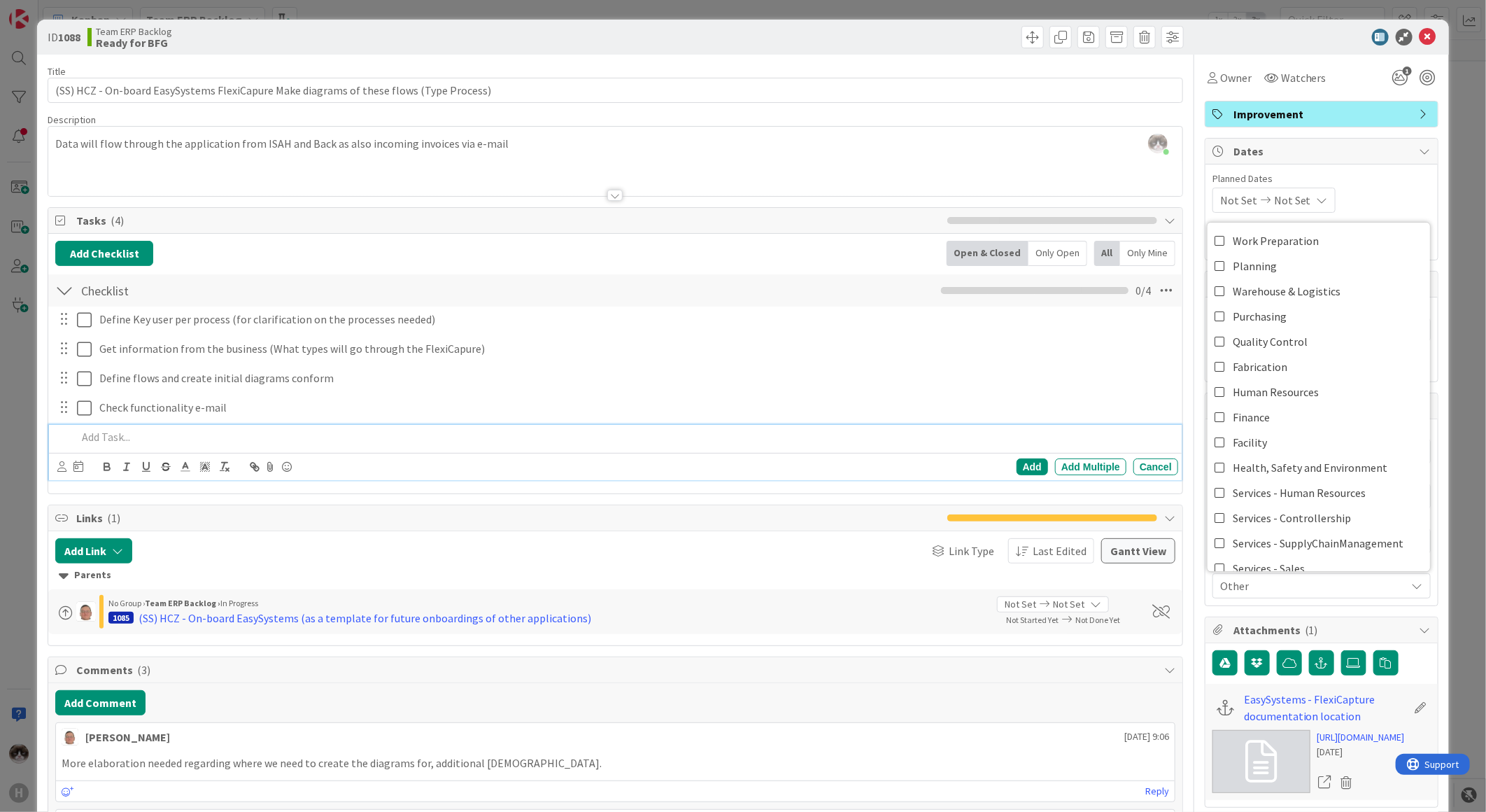
click at [1041, 435] on p at bounding box center [625, 437] width 1096 height 17
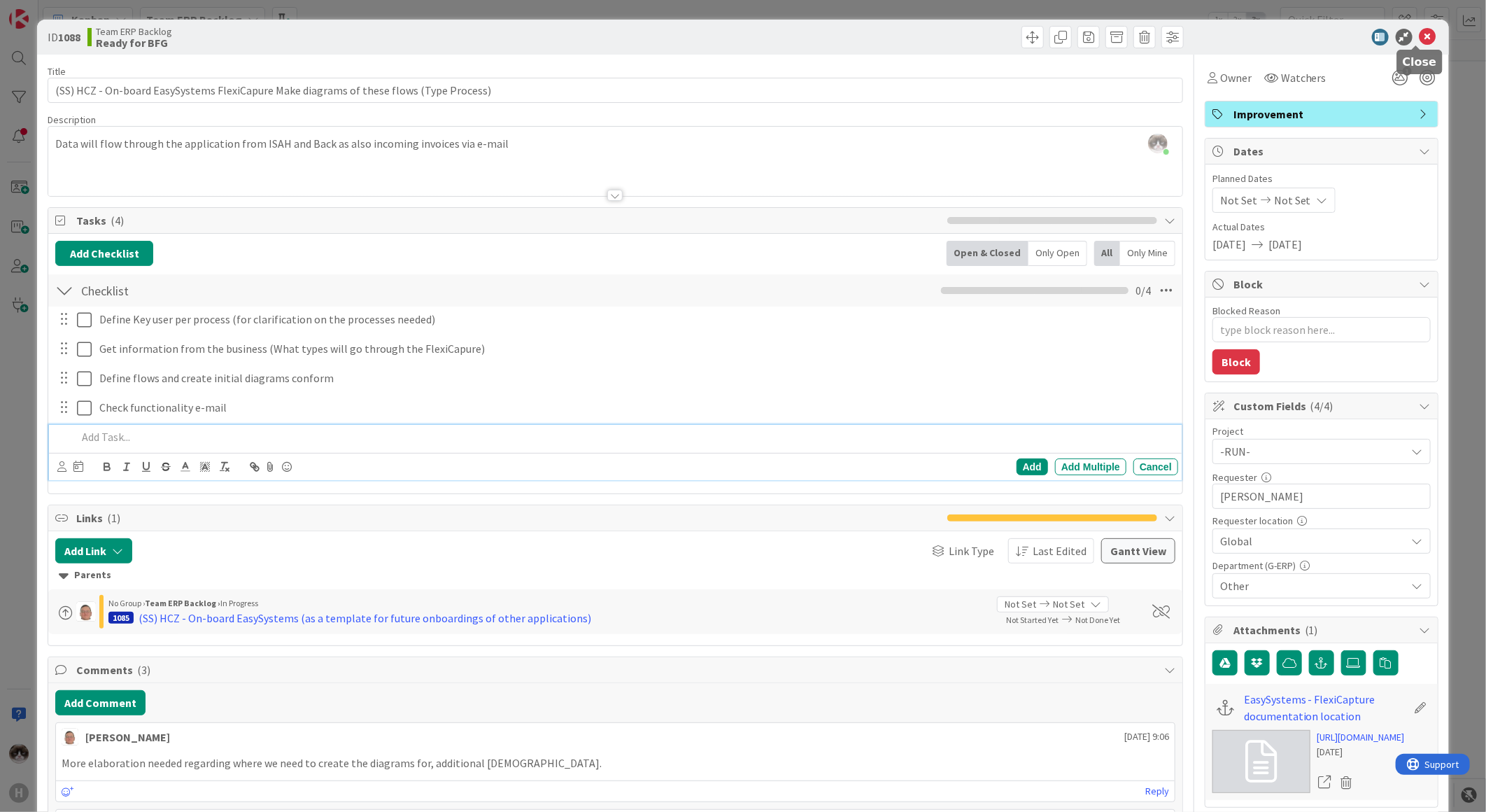
click at [1421, 28] on icon at bounding box center [1427, 36] width 17 height 17
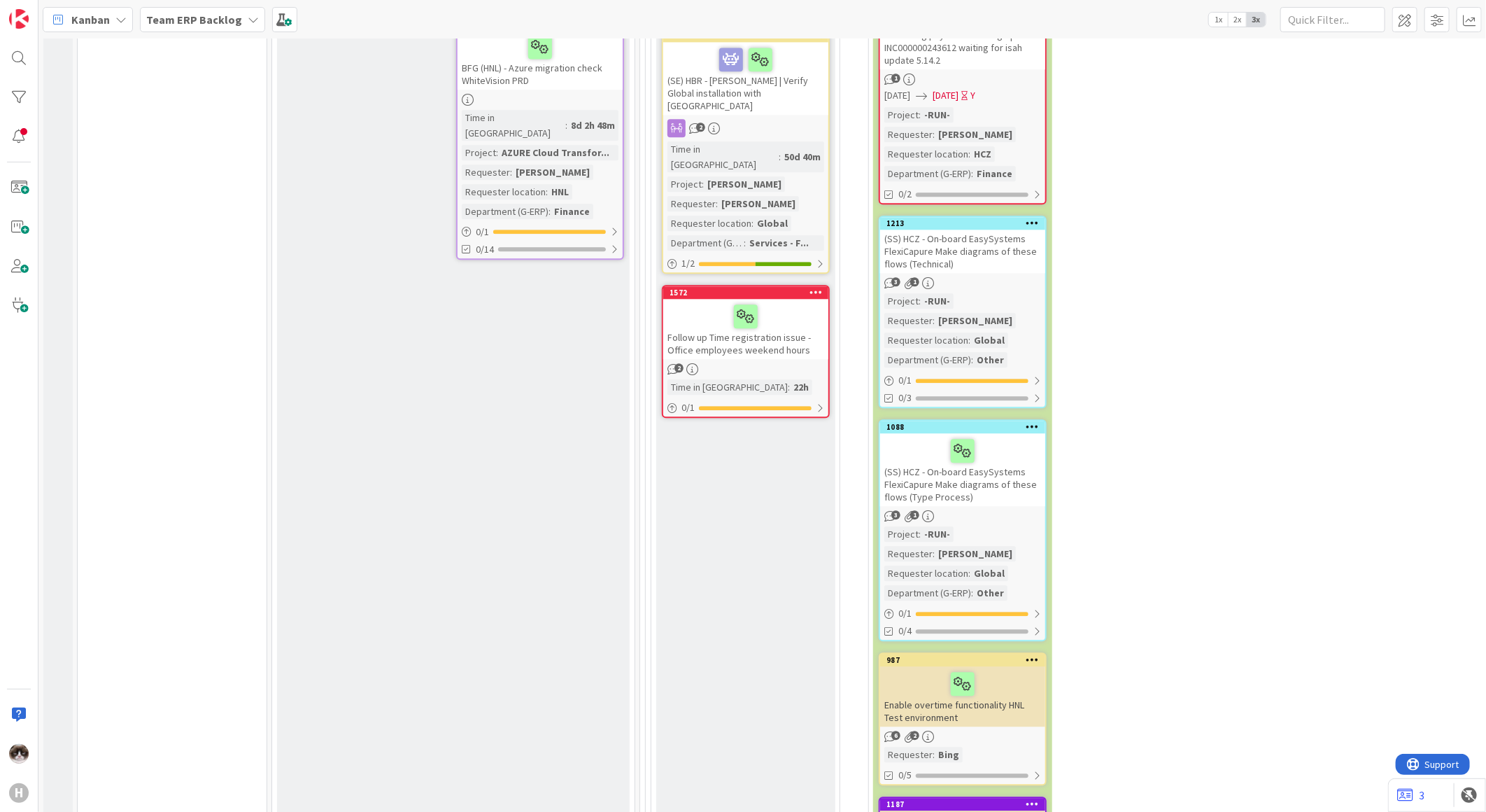
click at [1024, 669] on div at bounding box center [962, 683] width 157 height 29
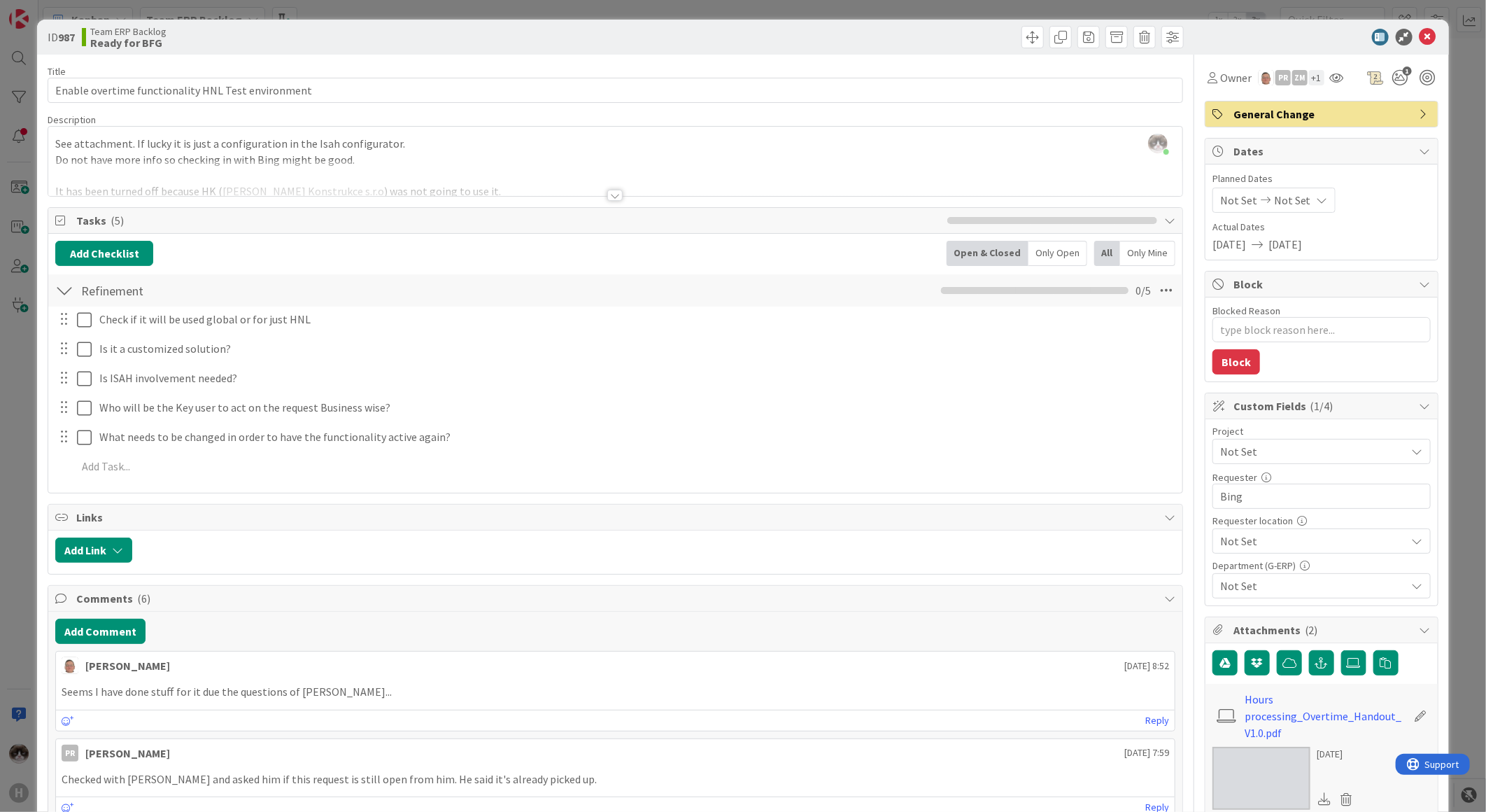
click at [608, 190] on div at bounding box center [615, 195] width 16 height 11
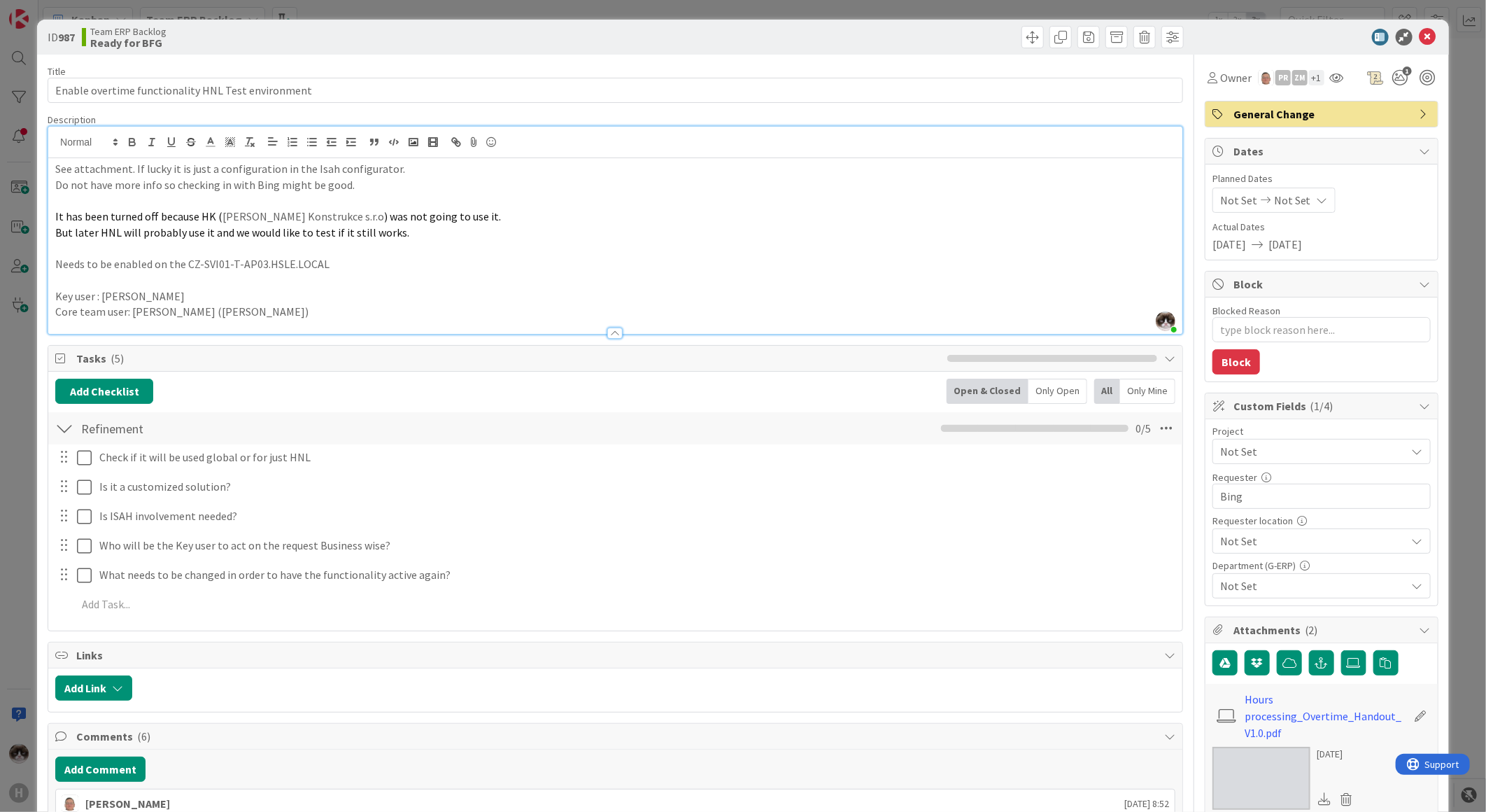
click at [1256, 444] on span "Not Set" at bounding box center [1310, 451] width 179 height 19
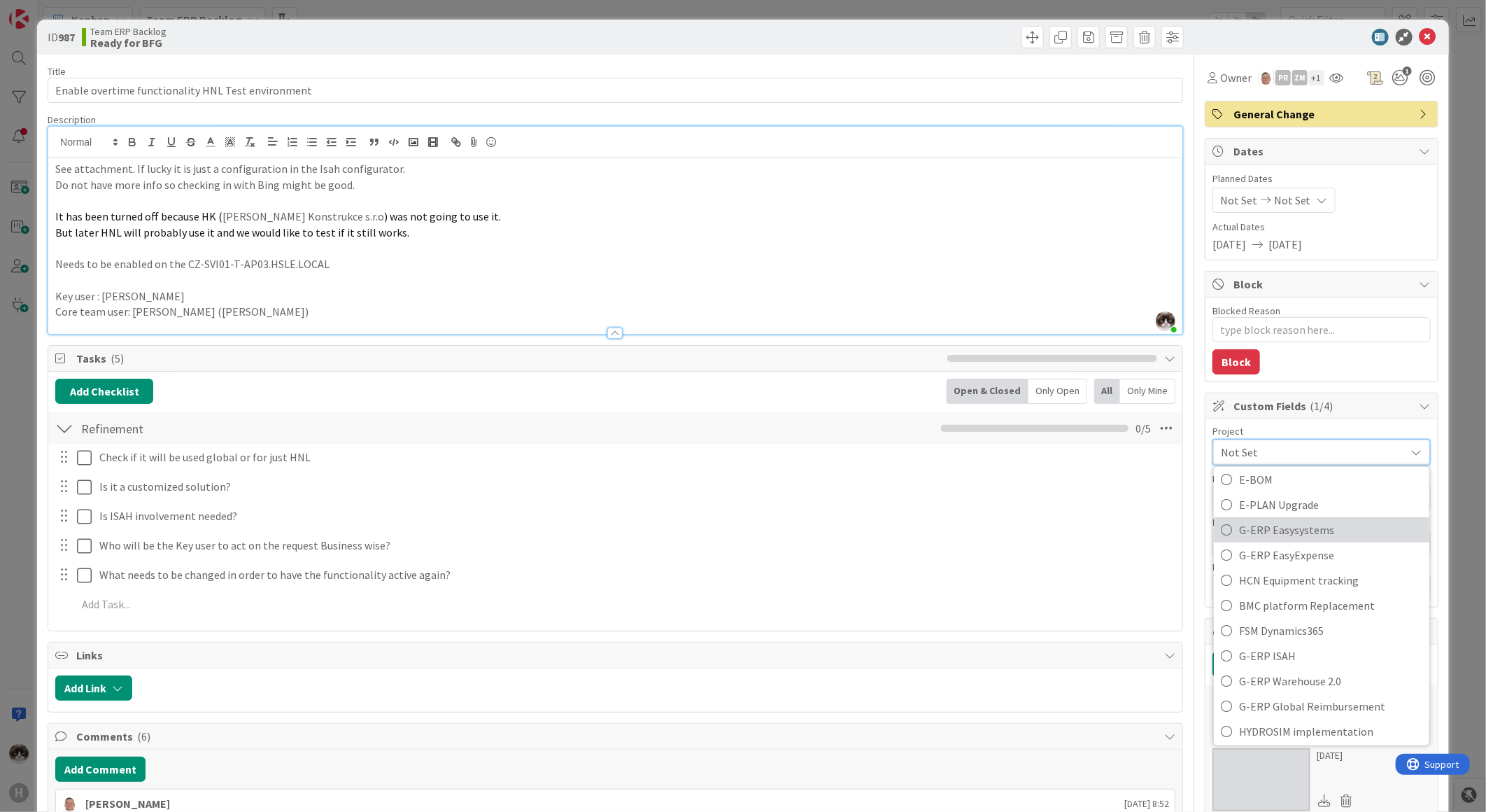
scroll to position [466, 0]
drag, startPoint x: 1300, startPoint y: 641, endPoint x: 1299, endPoint y: 581, distance: 60.0
click at [1300, 641] on span "G-ERP ISAH" at bounding box center [1331, 649] width 183 height 21
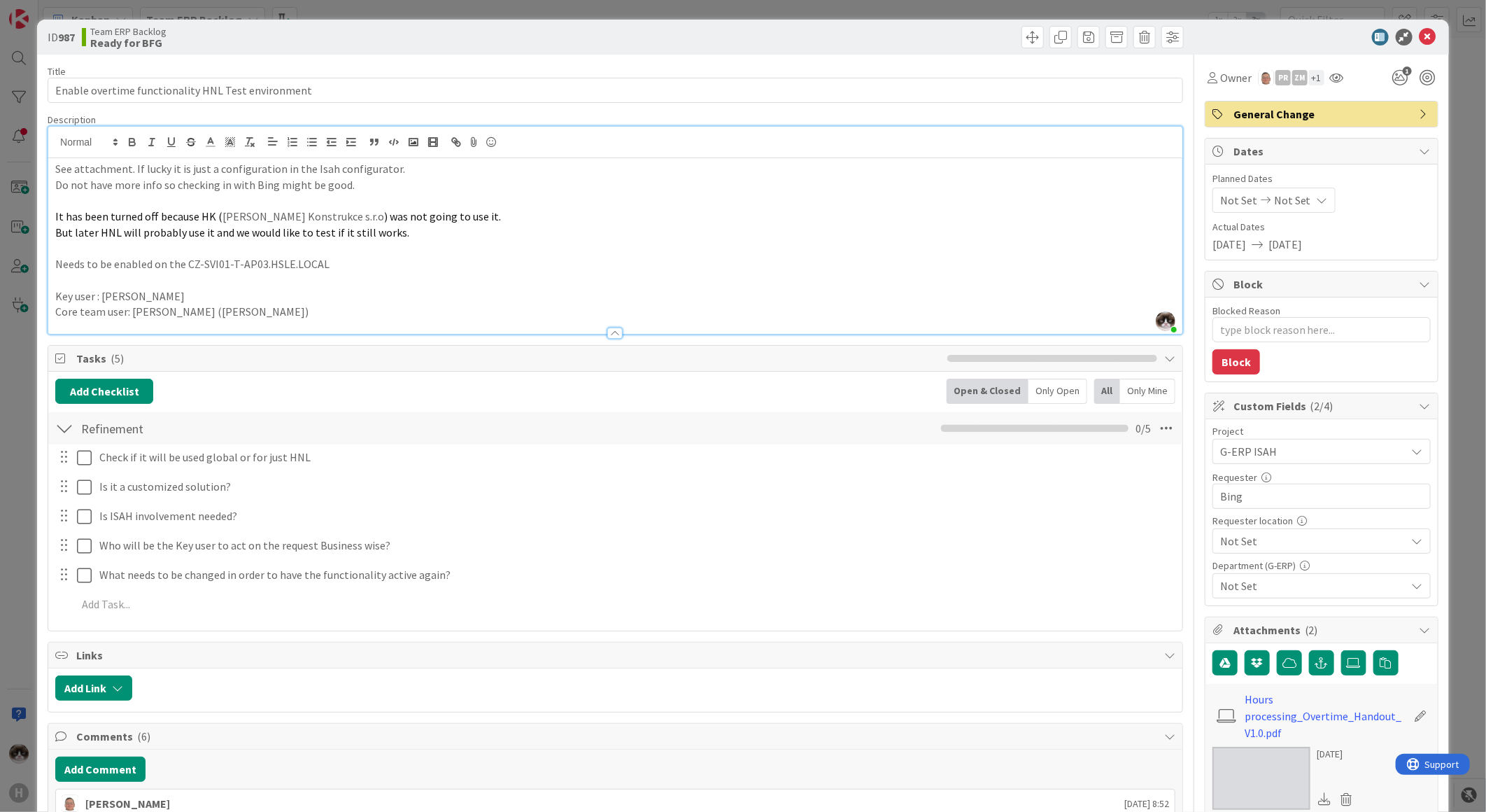
click at [1310, 461] on span "Not Set" at bounding box center [1310, 451] width 179 height 19
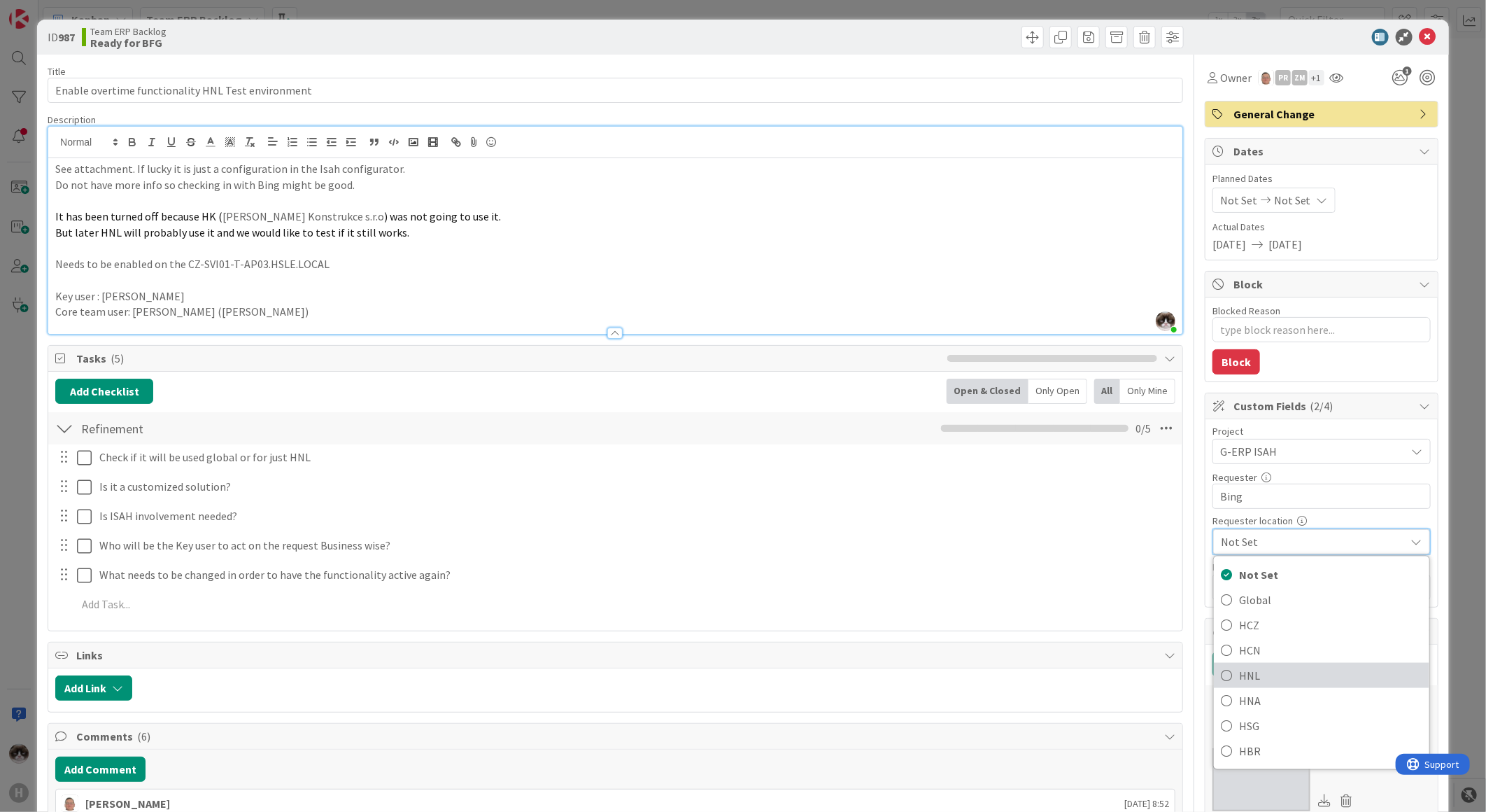
click at [1268, 667] on span "HNL" at bounding box center [1331, 676] width 183 height 21
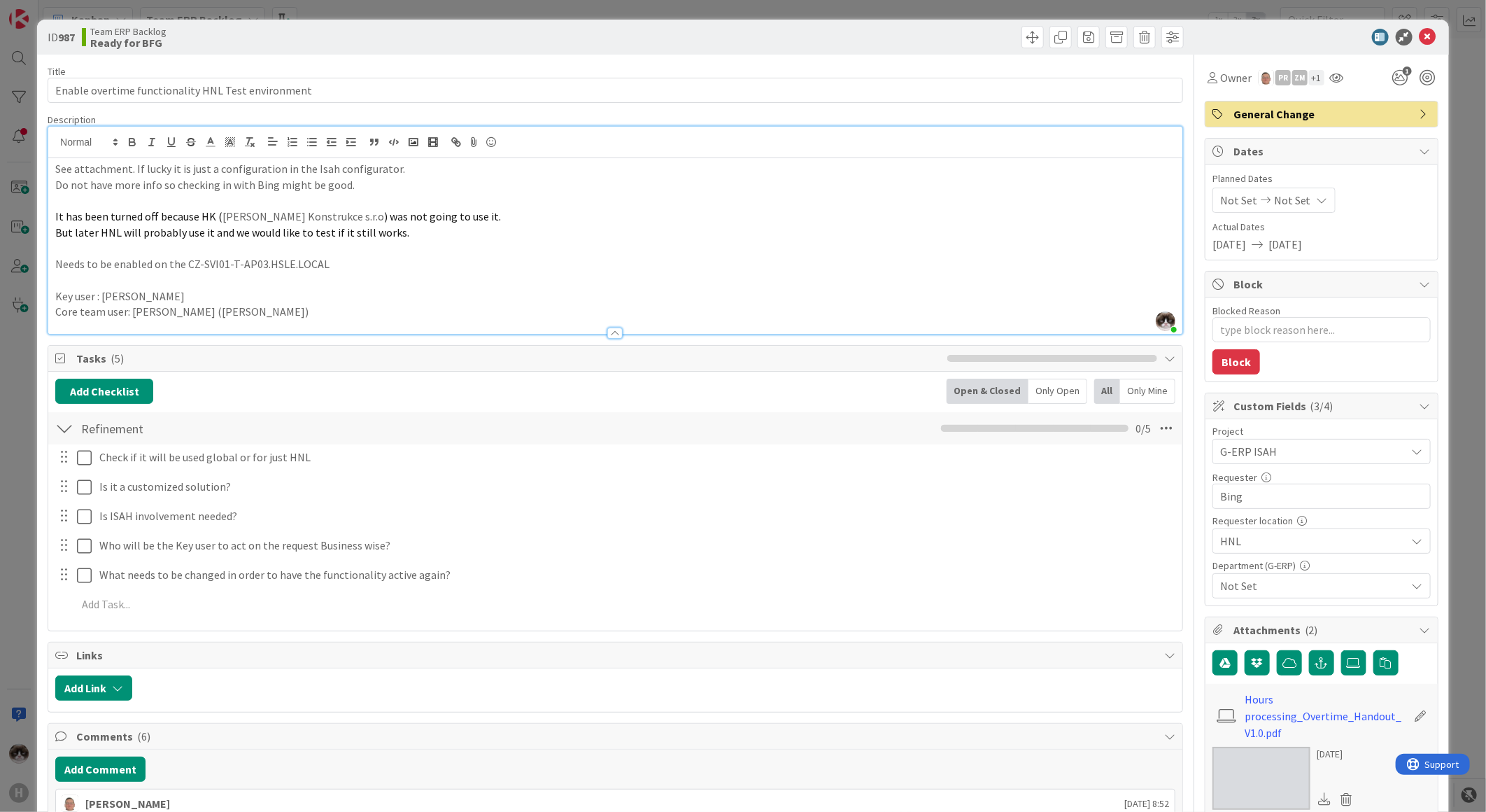
click at [1279, 592] on span "Not Set" at bounding box center [1313, 585] width 186 height 17
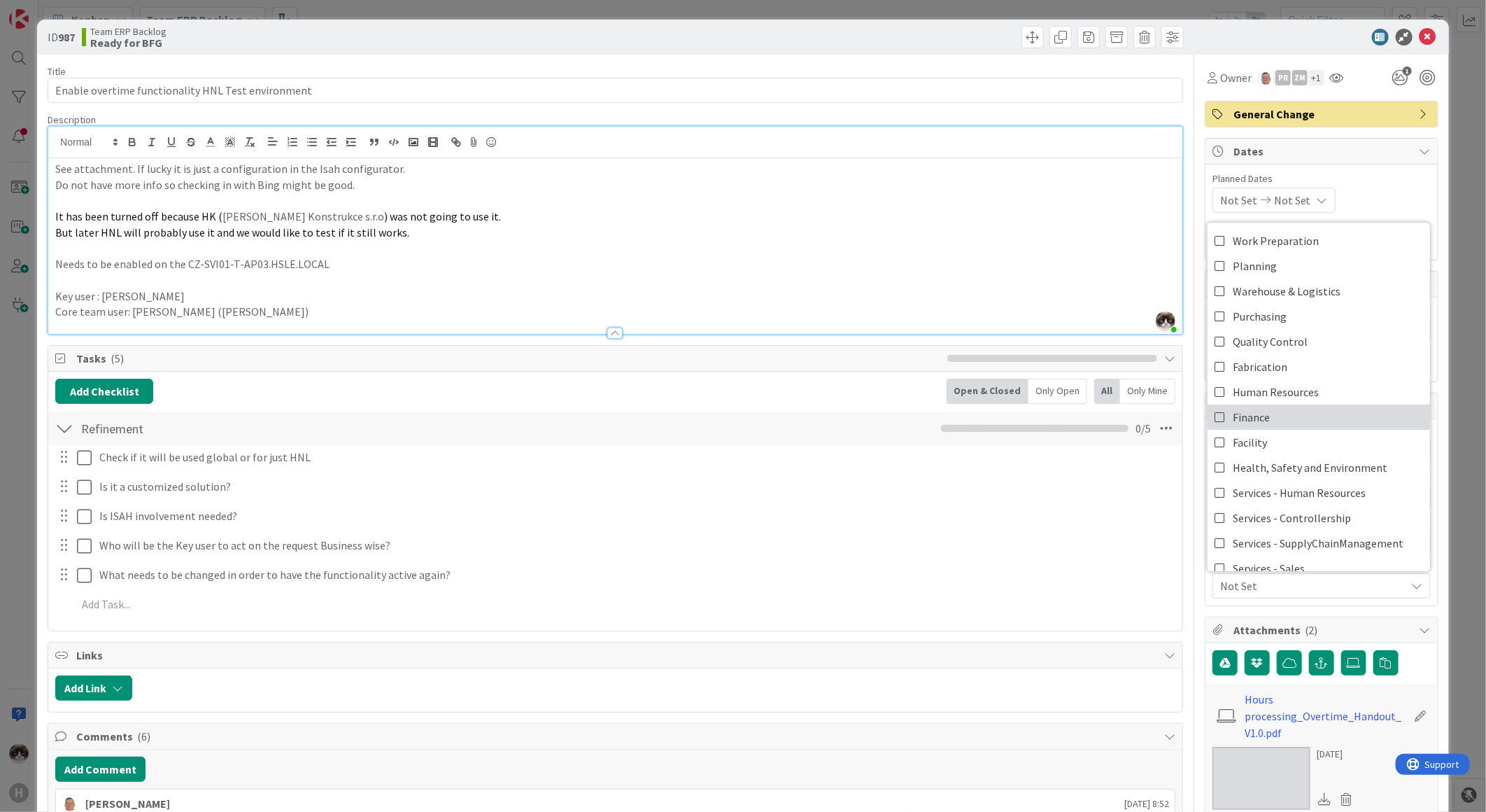
click at [1251, 422] on span "Finance" at bounding box center [1252, 417] width 37 height 21
click at [1420, 36] on icon at bounding box center [1427, 36] width 17 height 17
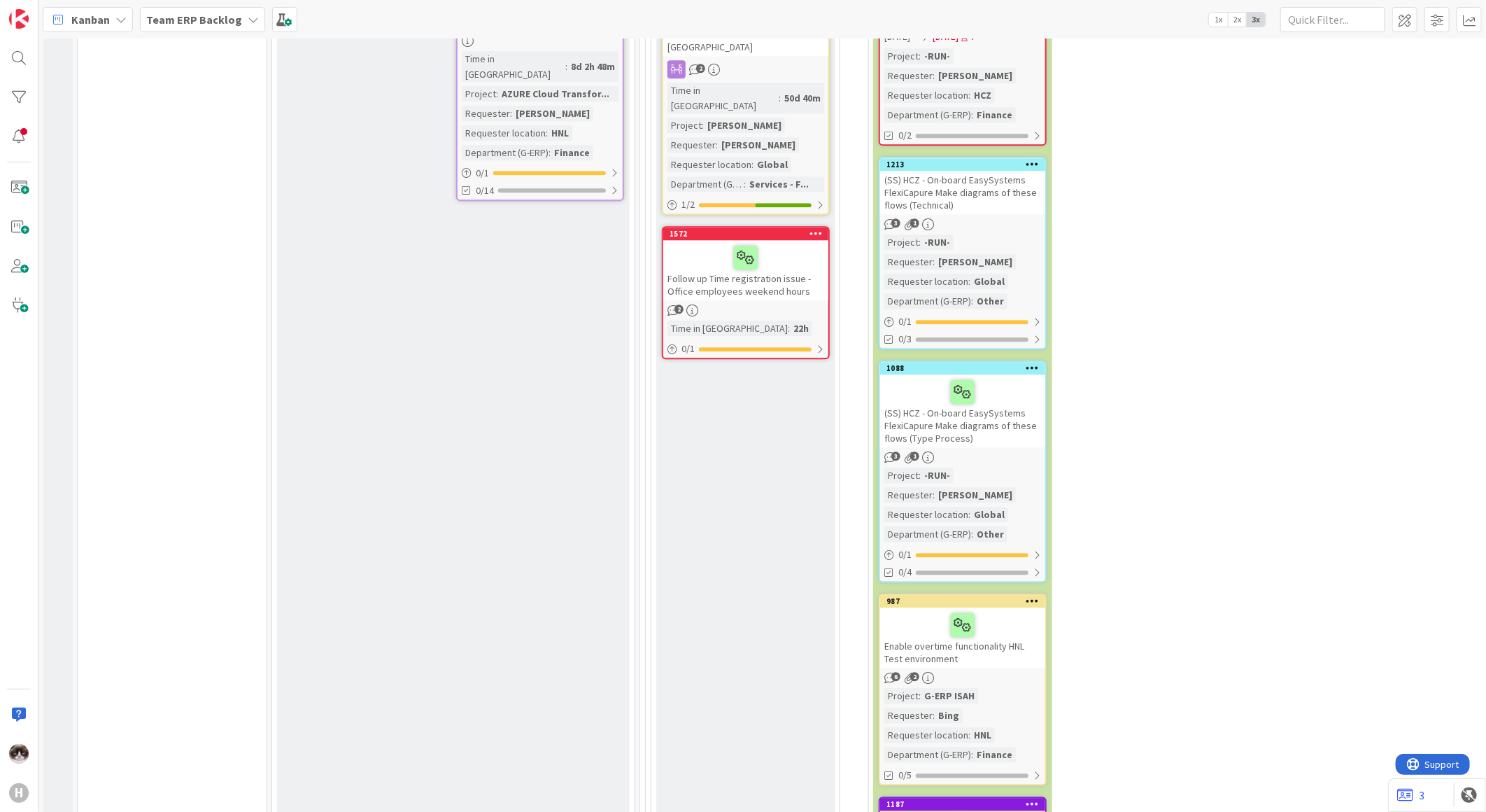
click at [1028, 811] on div at bounding box center [962, 828] width 157 height 29
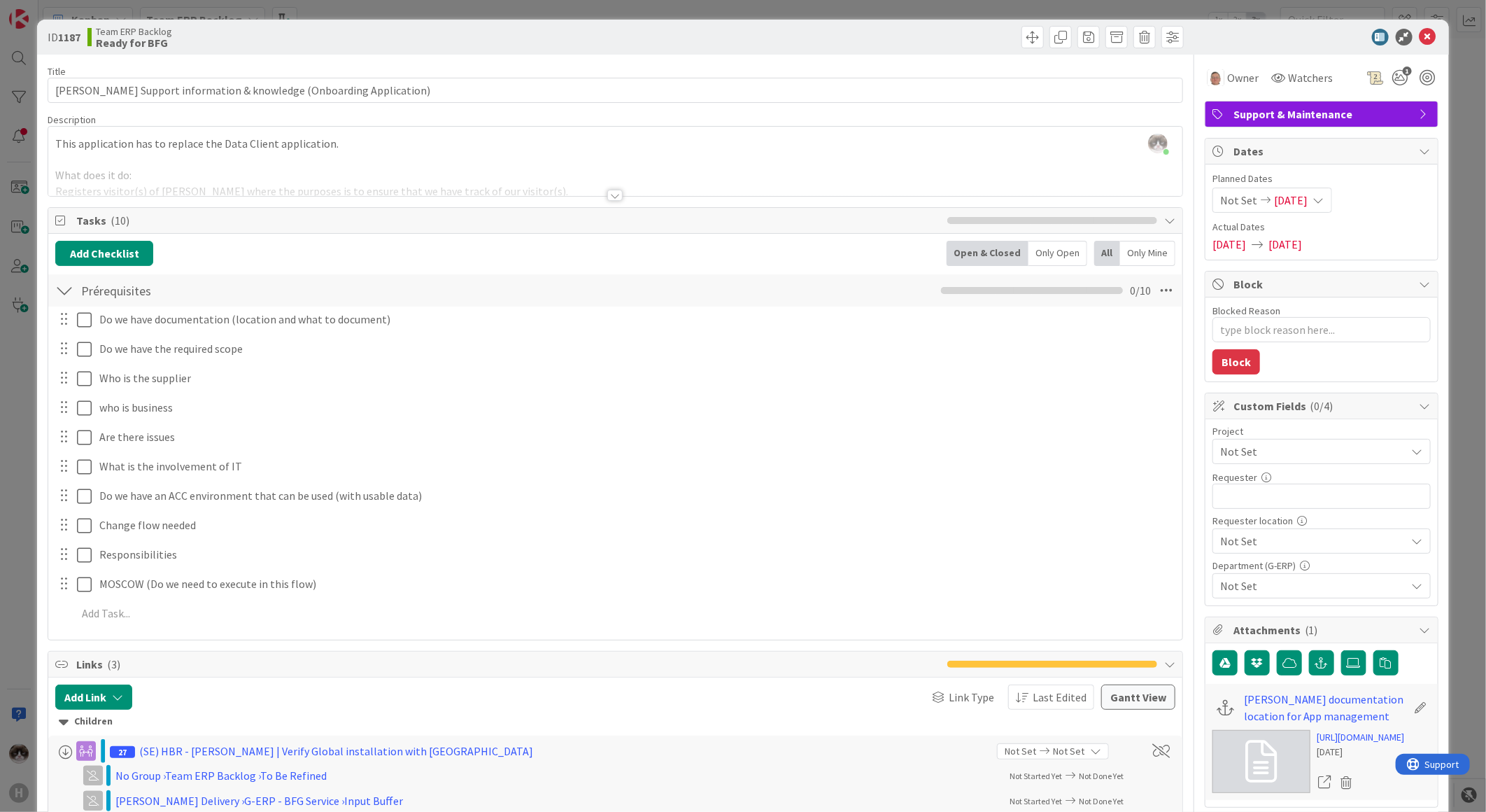
click at [1302, 452] on span "Not Set" at bounding box center [1310, 451] width 179 height 19
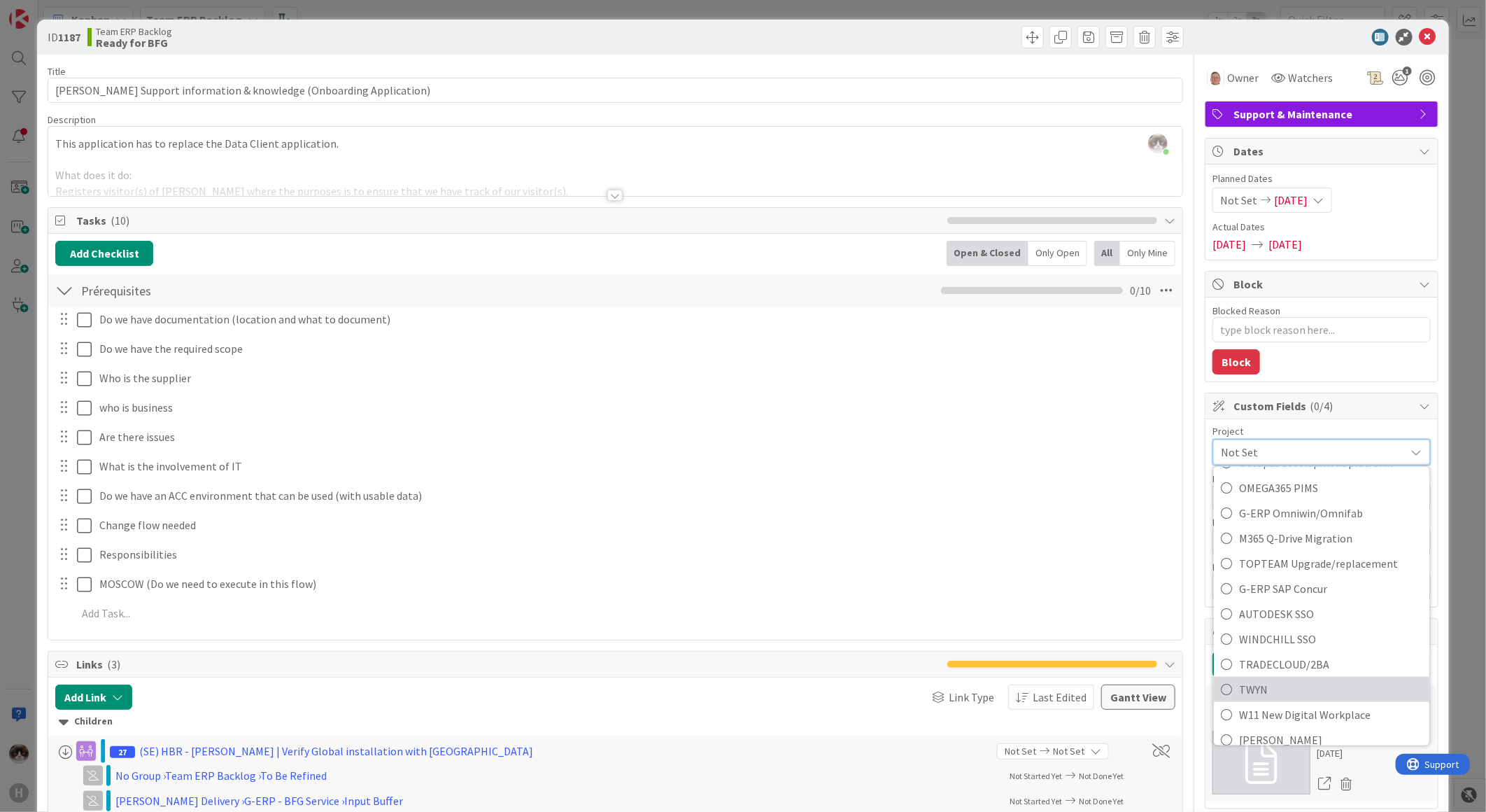
scroll to position [890, 0]
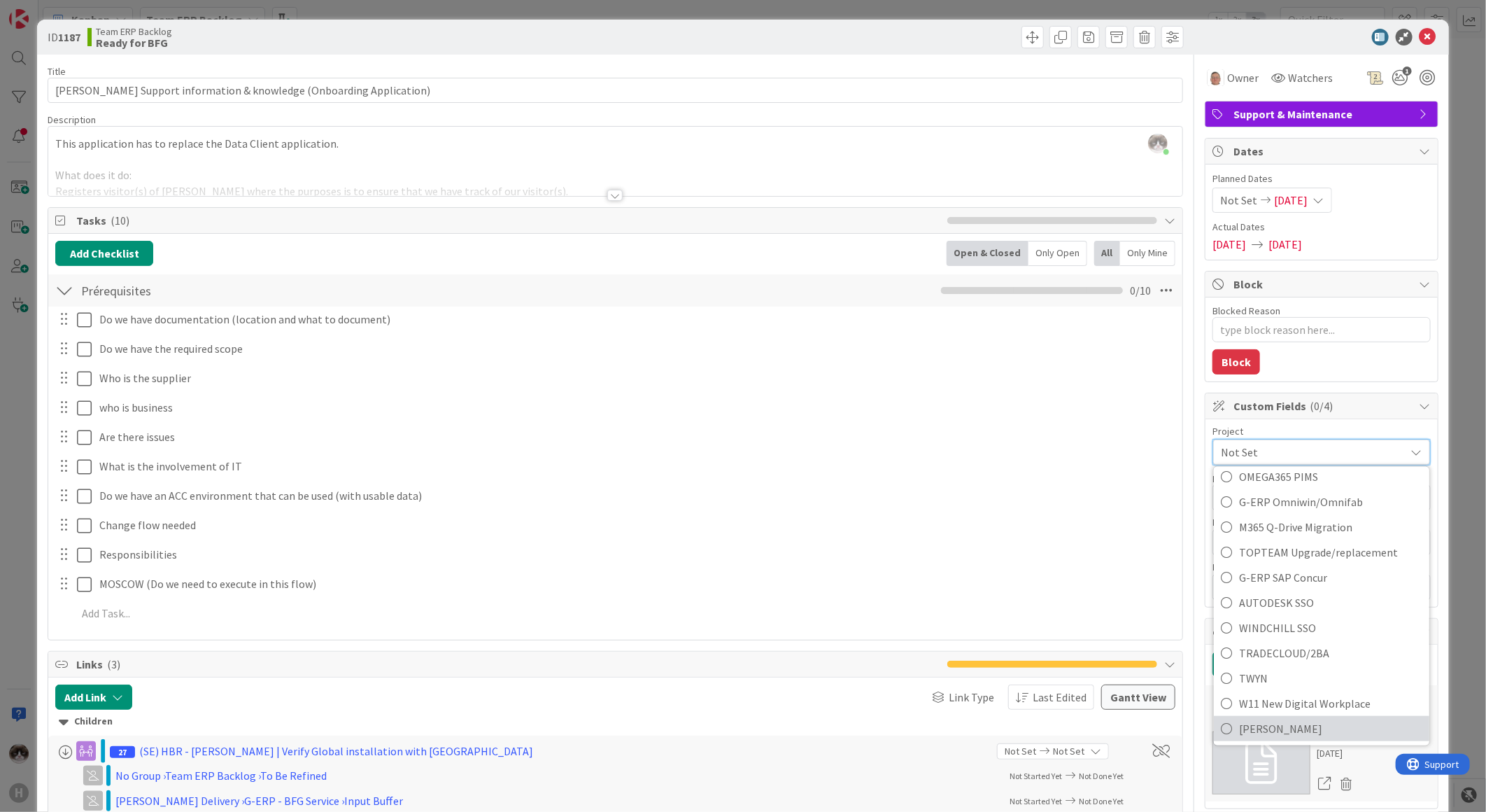
drag, startPoint x: 1251, startPoint y: 725, endPoint x: 1264, endPoint y: 629, distance: 96.9
click at [1251, 725] on span "[PERSON_NAME]" at bounding box center [1331, 728] width 183 height 21
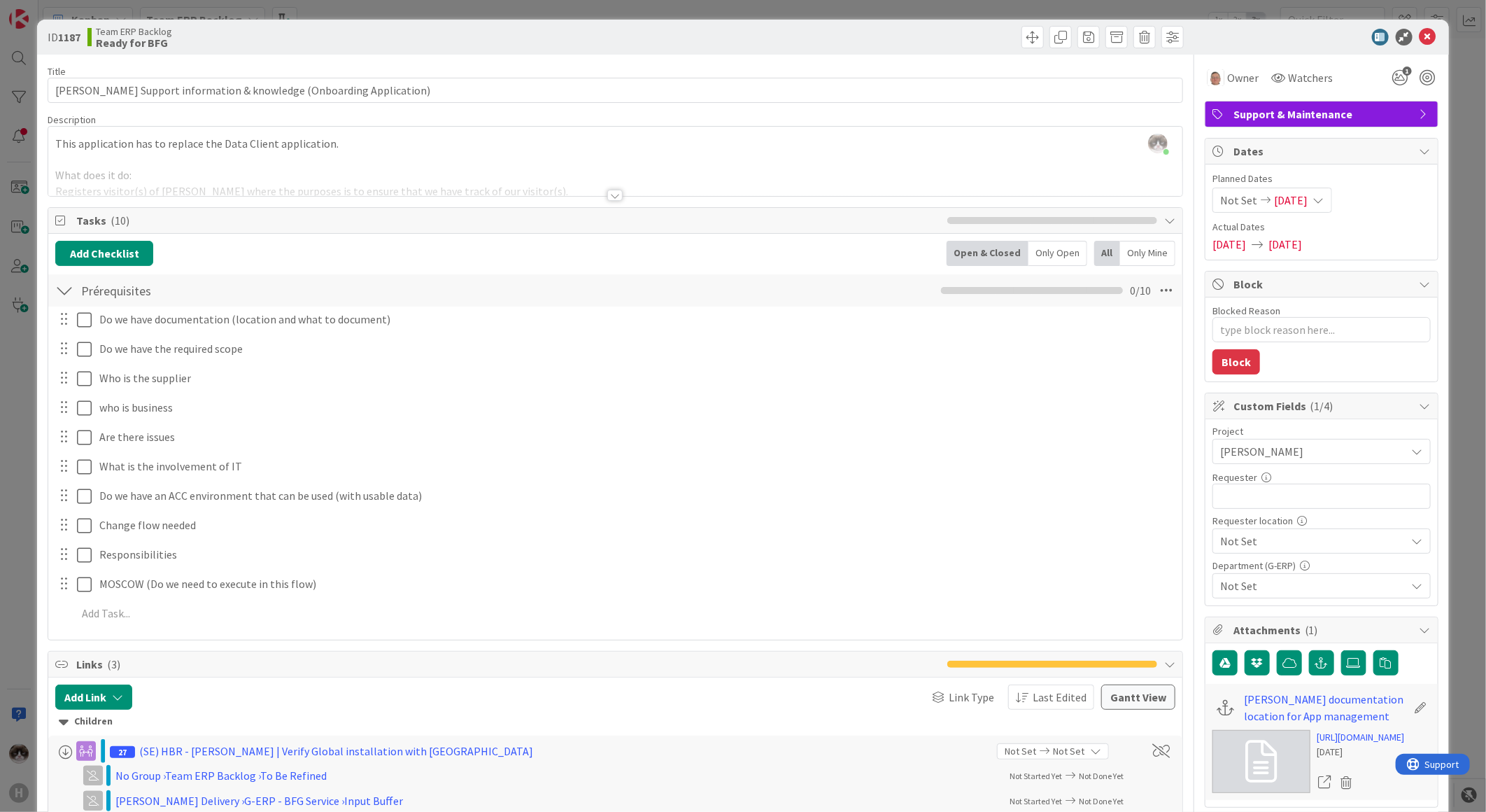
type textarea "x"
click at [1269, 502] on input "text" at bounding box center [1322, 496] width 218 height 25
type input "[PERSON_NAME]"
type textarea "x"
type input "[PERSON_NAME]"
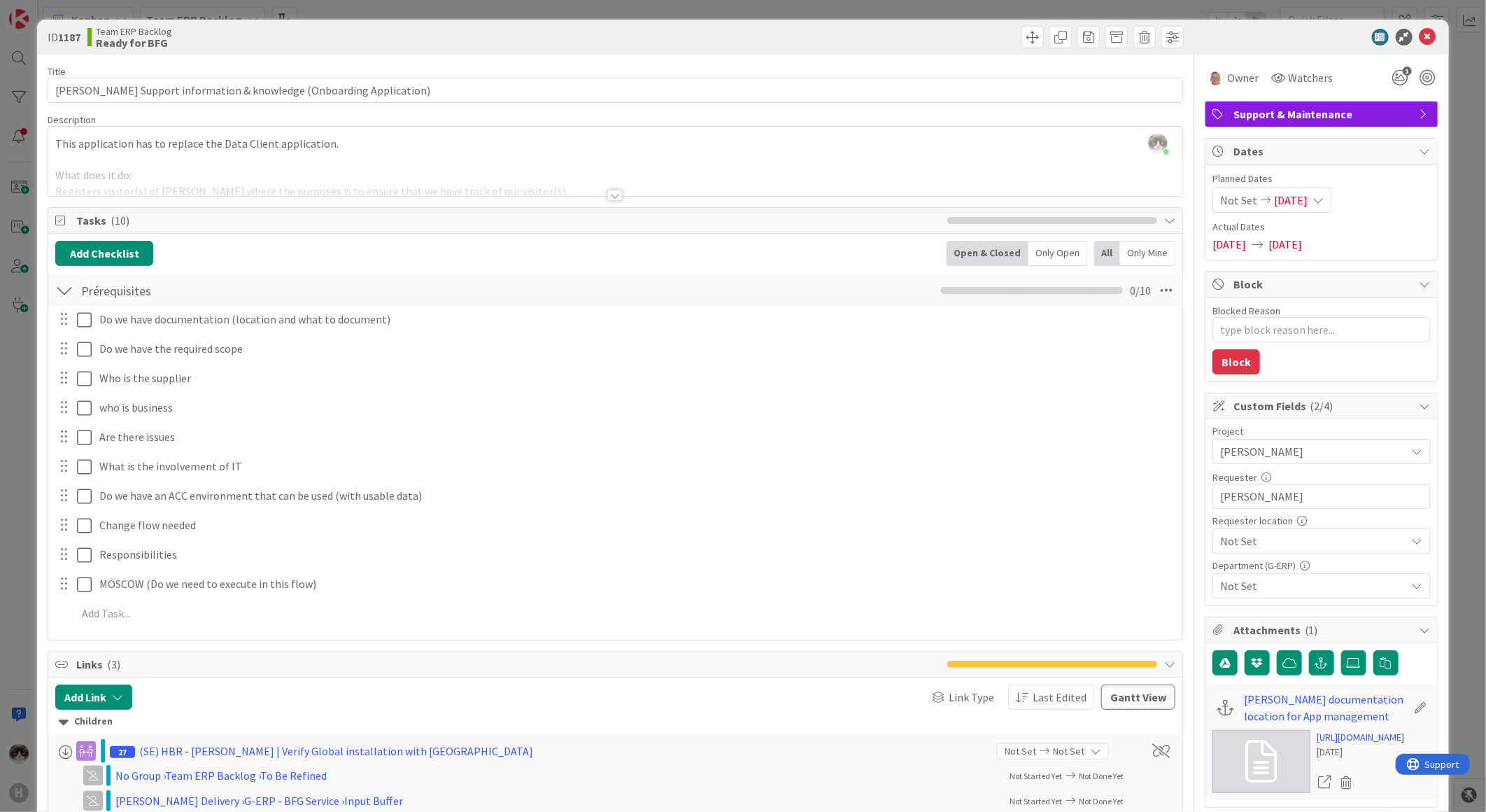
click at [1253, 461] on span "Not Set" at bounding box center [1310, 451] width 179 height 19
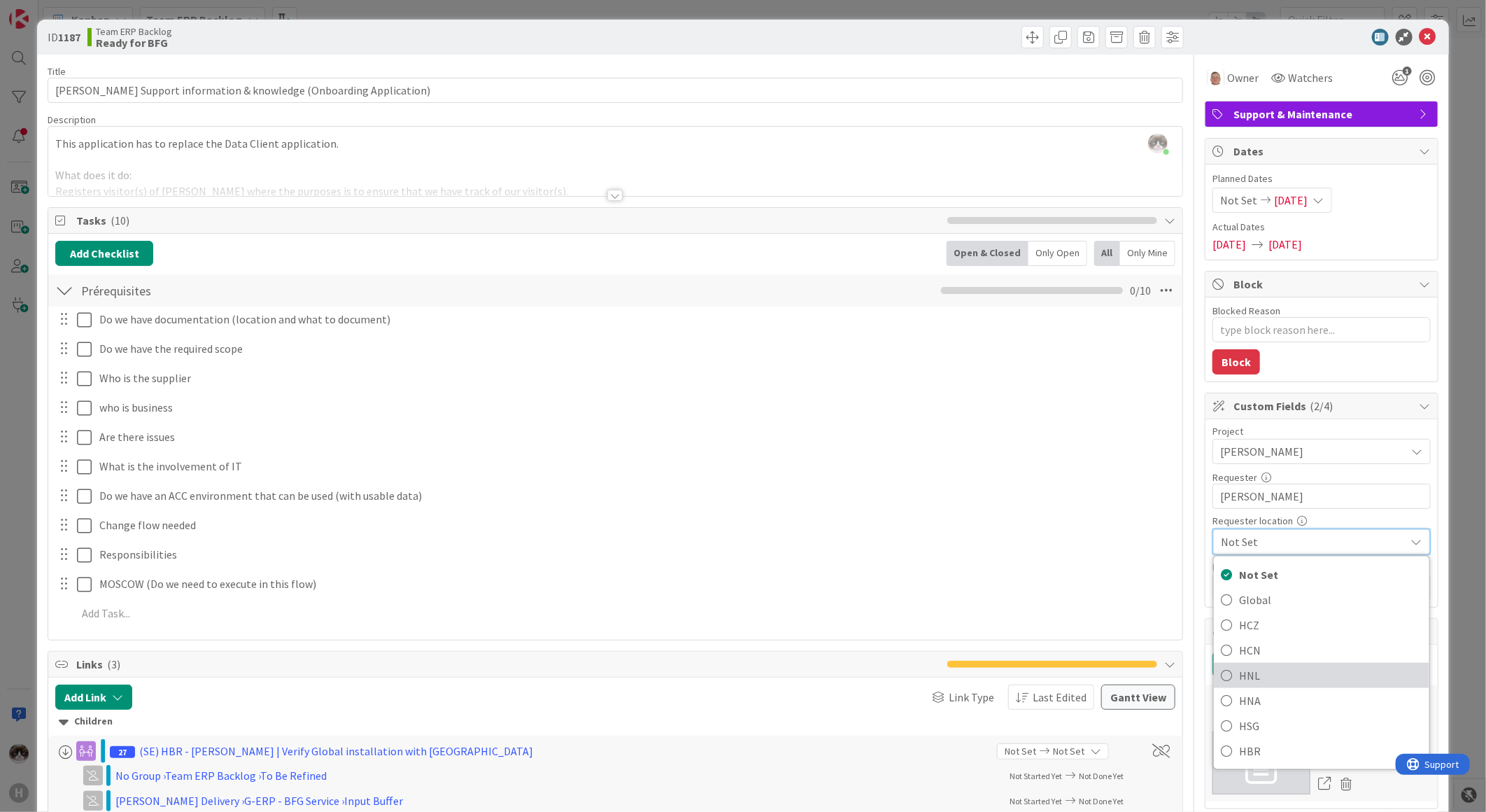
click at [1253, 676] on span "HNL" at bounding box center [1331, 676] width 183 height 21
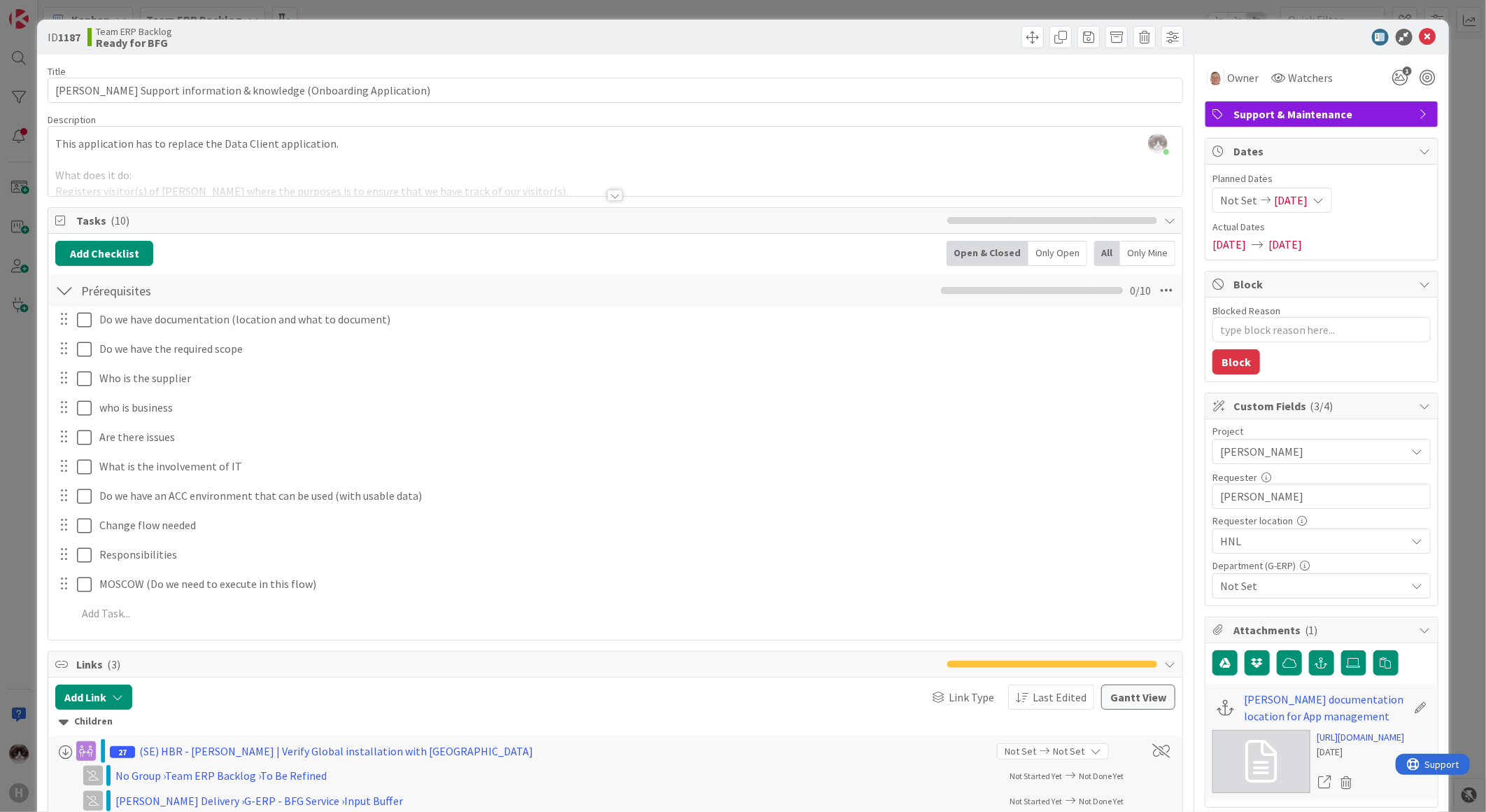
click at [1271, 591] on span "Not Set" at bounding box center [1313, 585] width 186 height 17
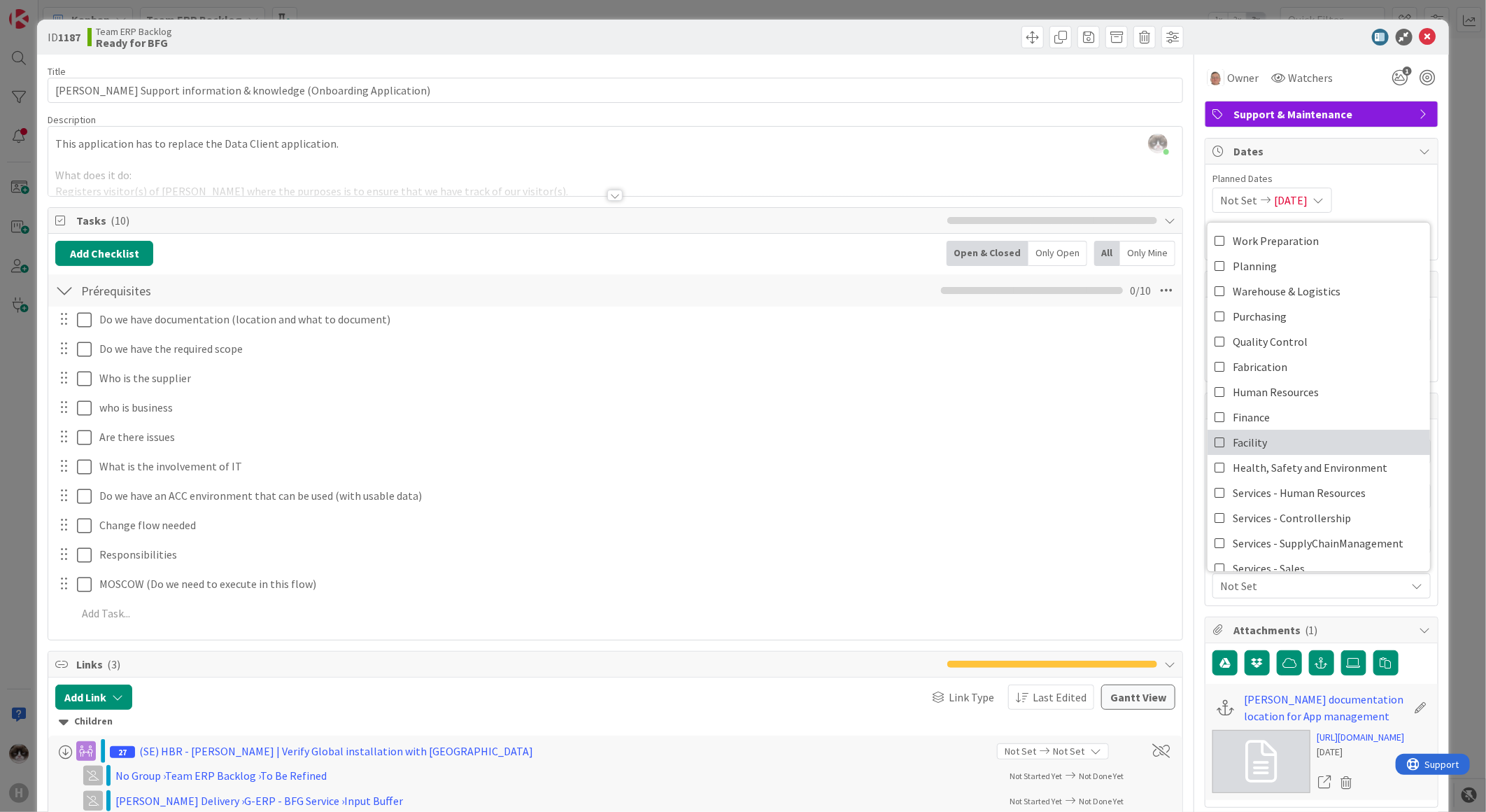
click at [1269, 443] on link "Facility" at bounding box center [1319, 443] width 222 height 25
type textarea "x"
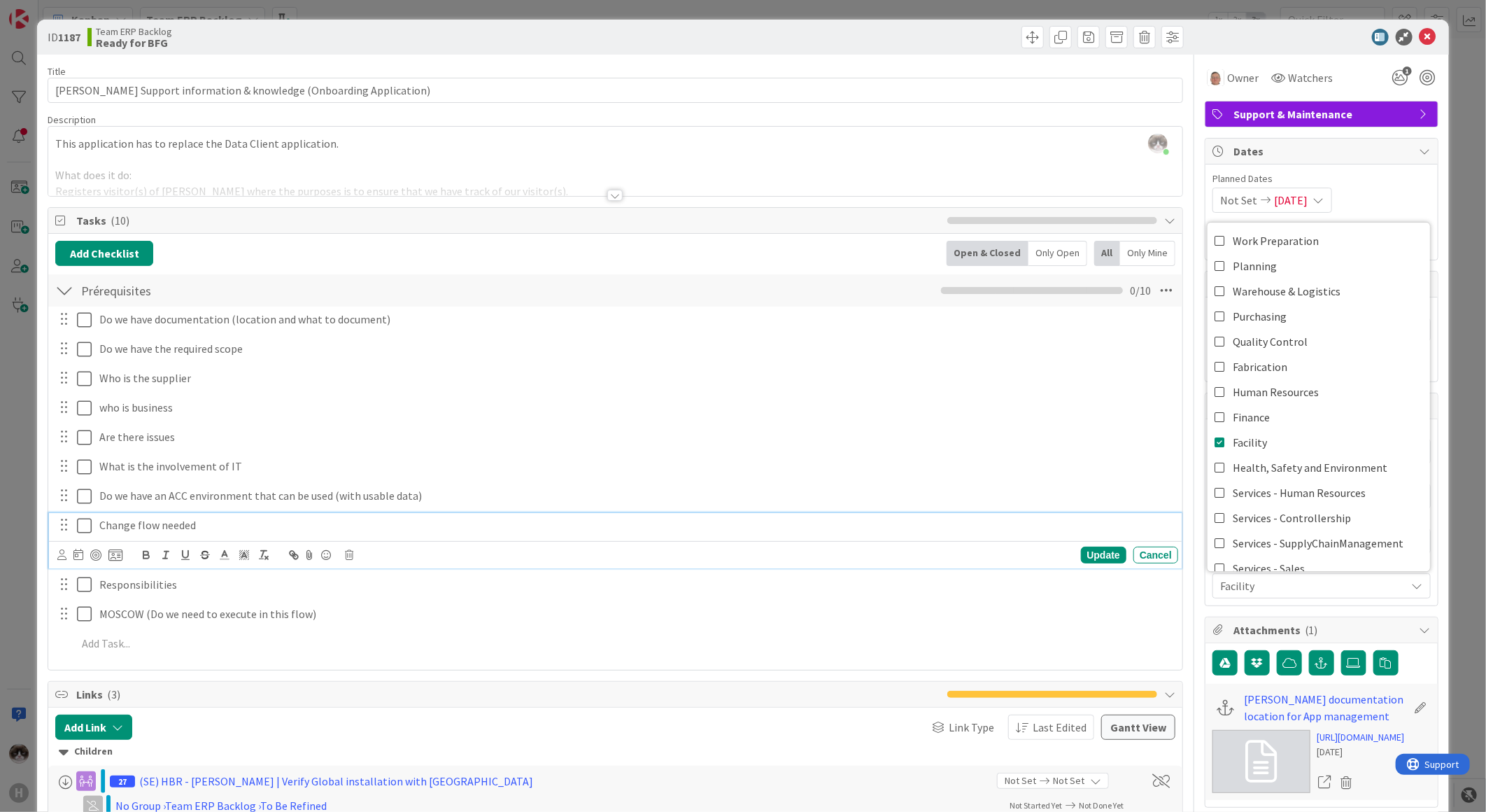
click at [1060, 532] on p "Change flow needed" at bounding box center [636, 524] width 1073 height 17
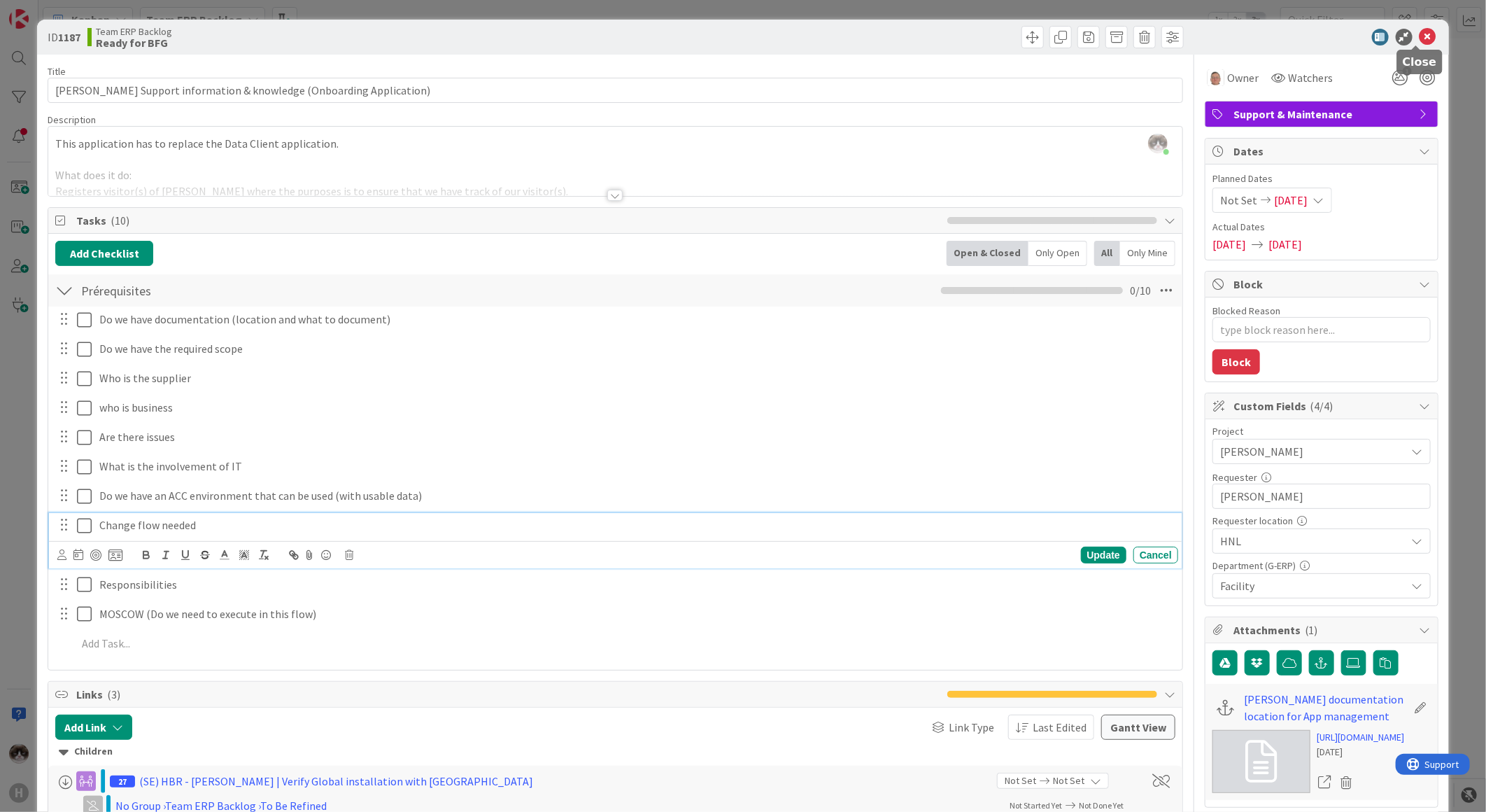
click at [1420, 31] on icon at bounding box center [1427, 36] width 17 height 17
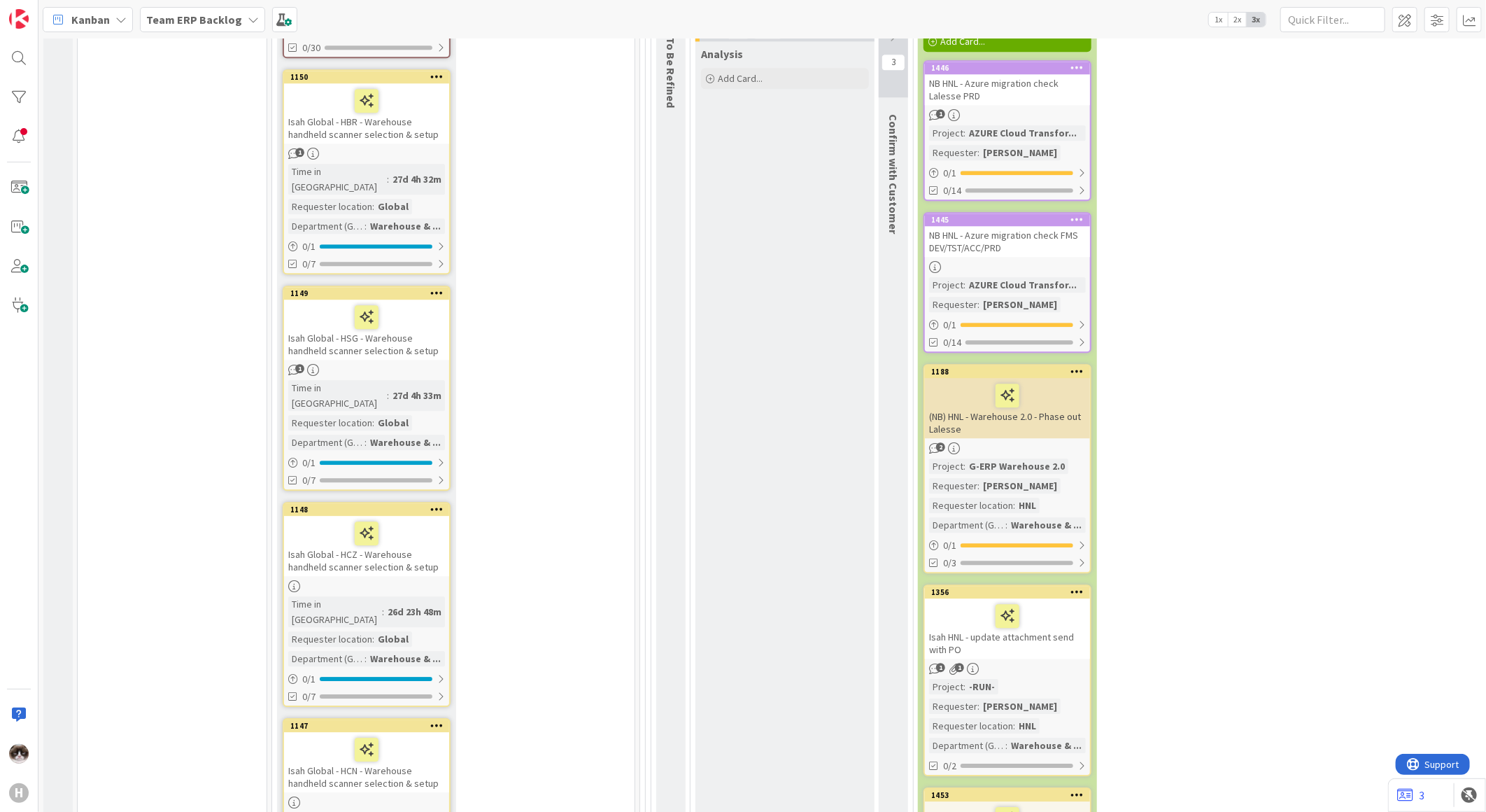
scroll to position [2121, 0]
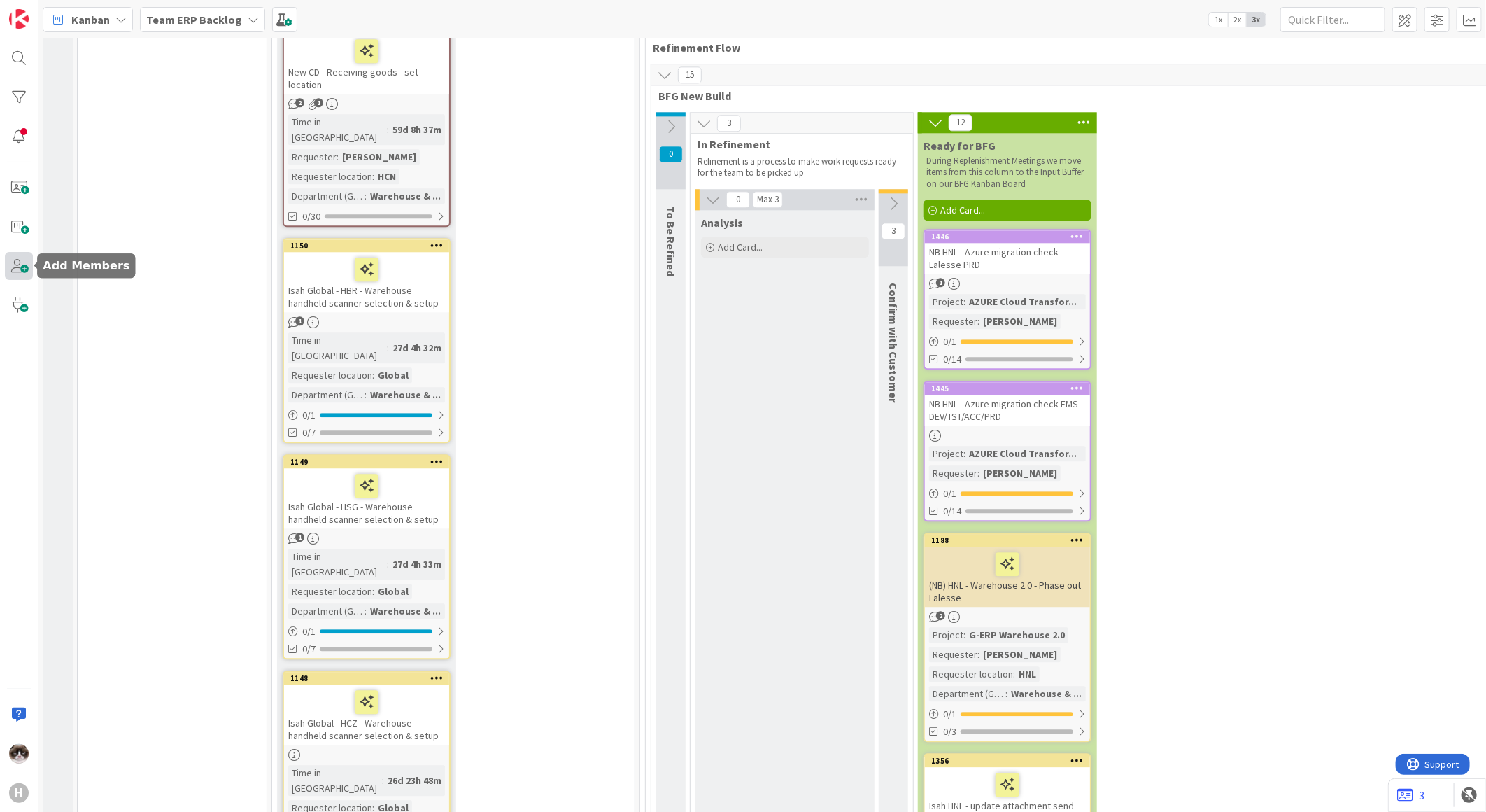
click at [15, 266] on span at bounding box center [19, 265] width 28 height 28
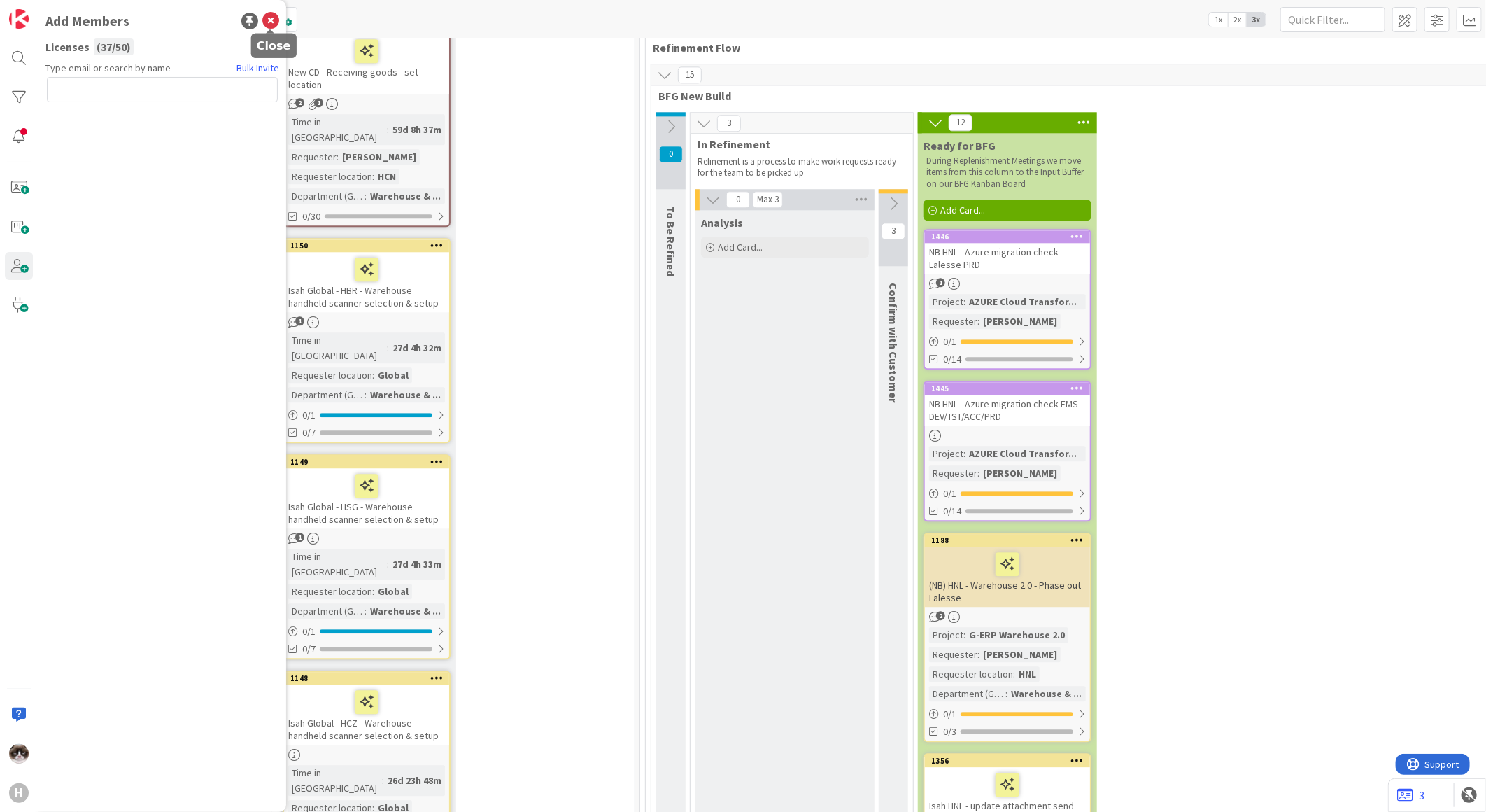
click at [266, 21] on icon at bounding box center [270, 20] width 17 height 17
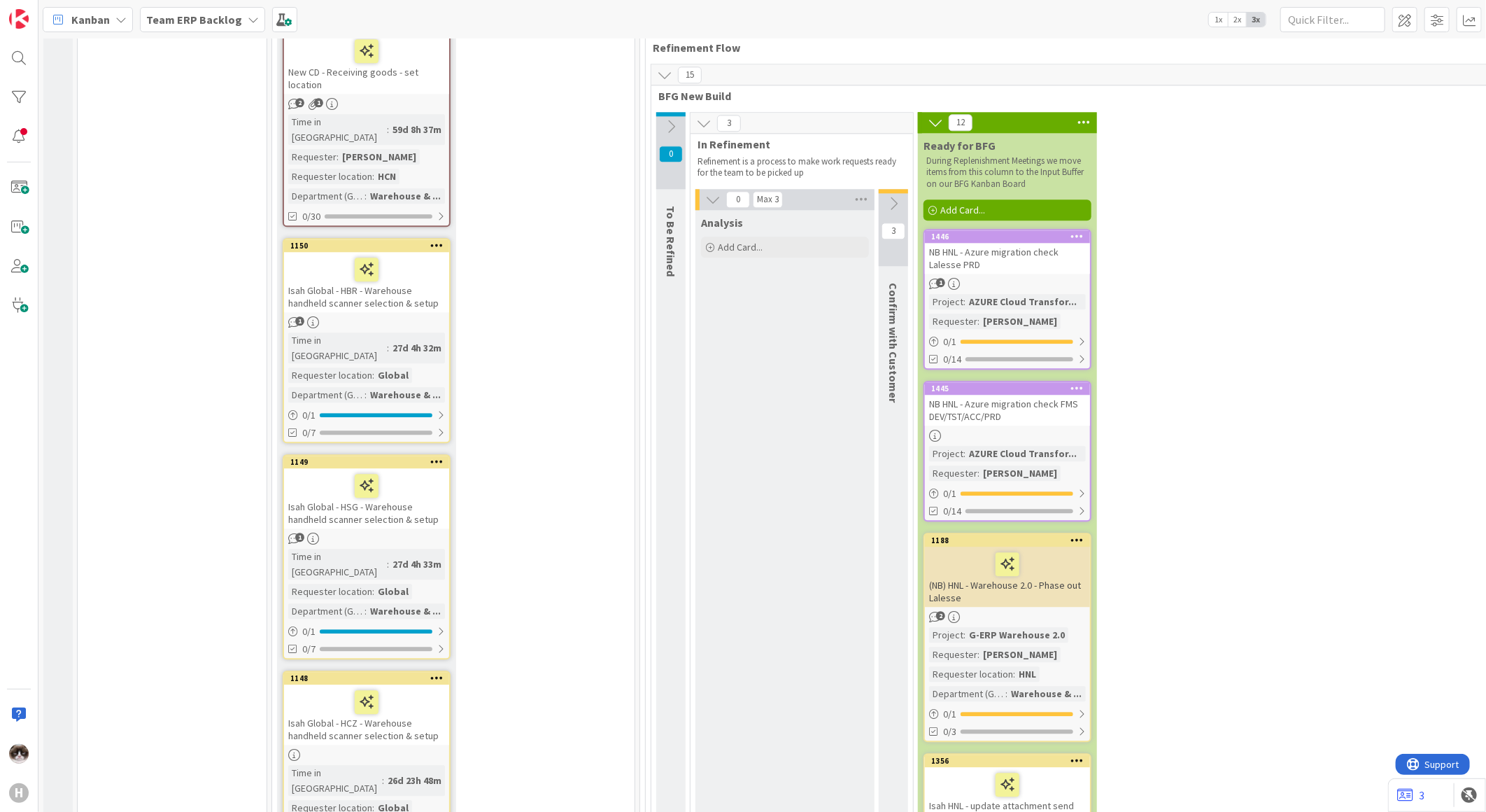
click at [33, 789] on div "H" at bounding box center [19, 406] width 38 height 812
click at [23, 789] on div "H" at bounding box center [19, 793] width 20 height 19
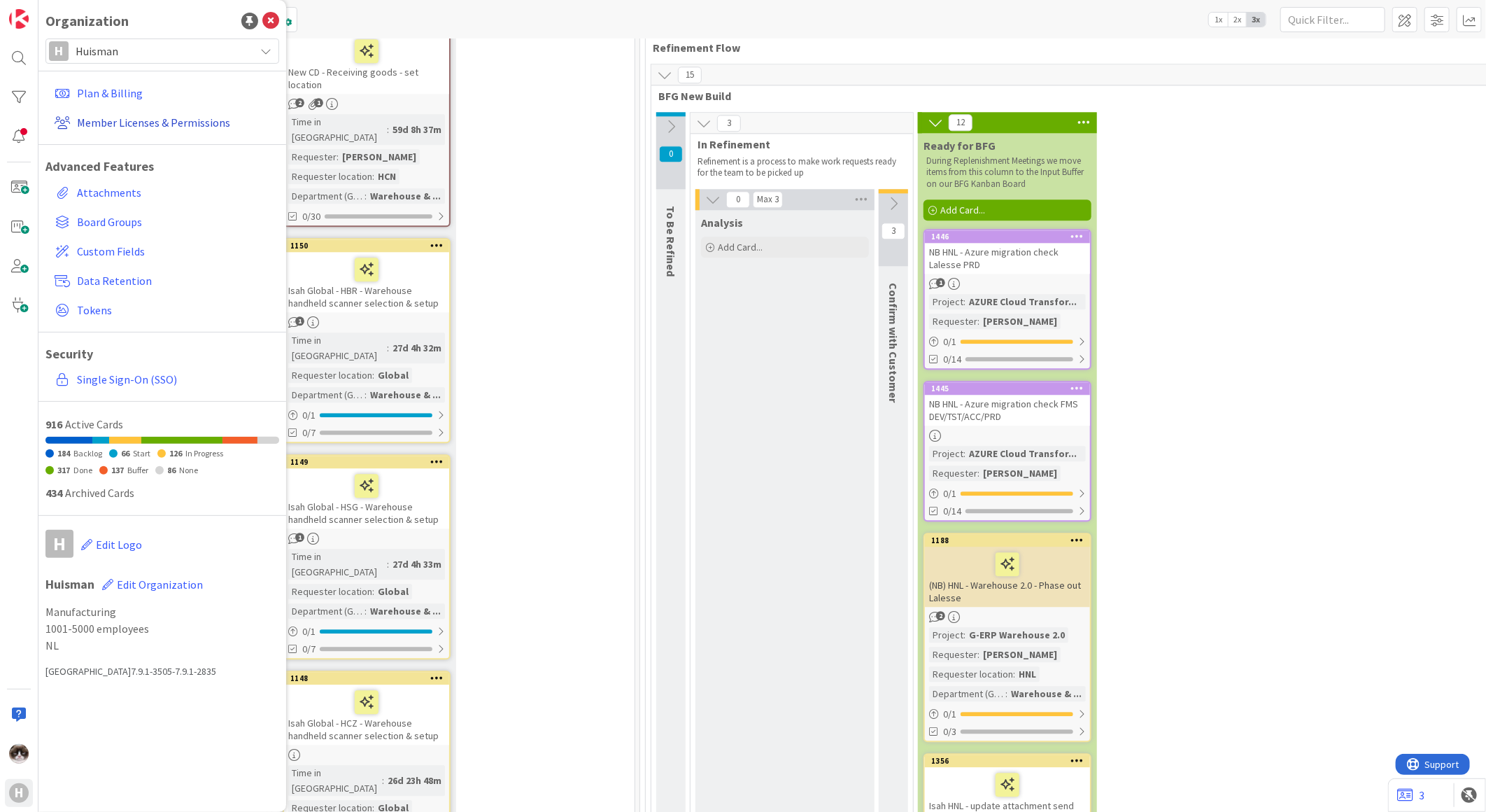
click at [127, 127] on link "Member Licenses & Permissions" at bounding box center [164, 123] width 230 height 25
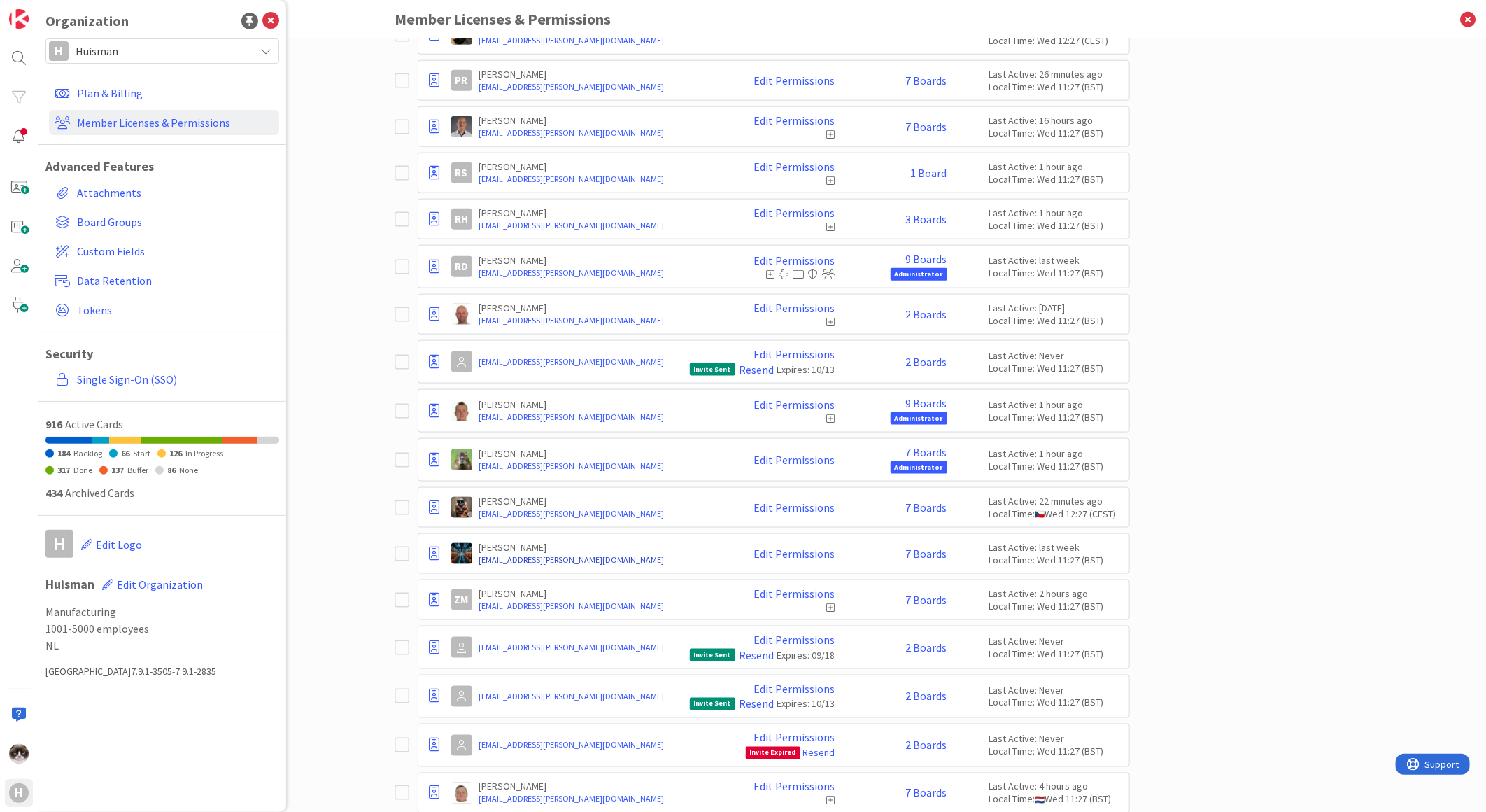
scroll to position [1102, 0]
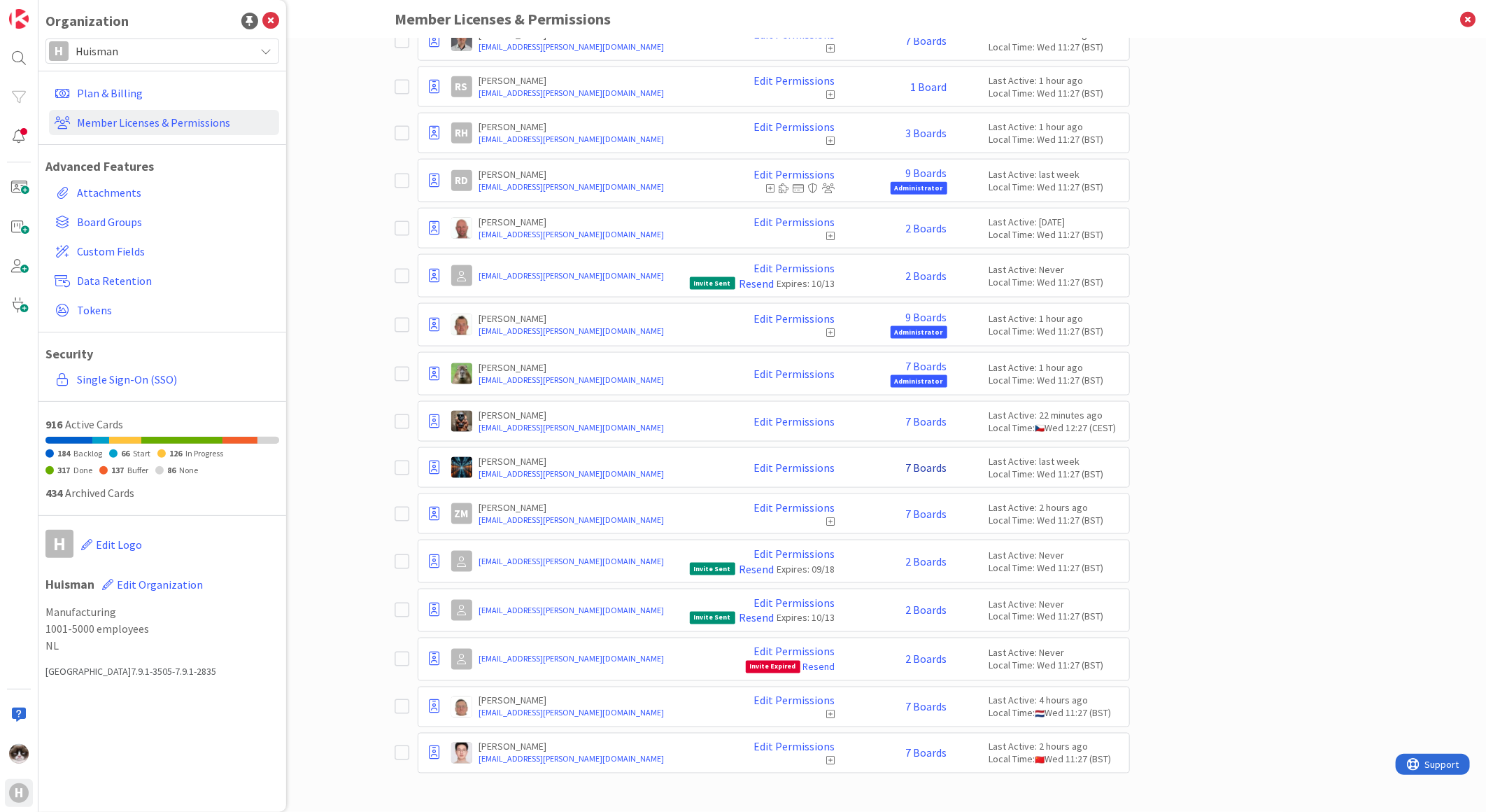
click at [918, 462] on link "7 Boards" at bounding box center [926, 467] width 41 height 13
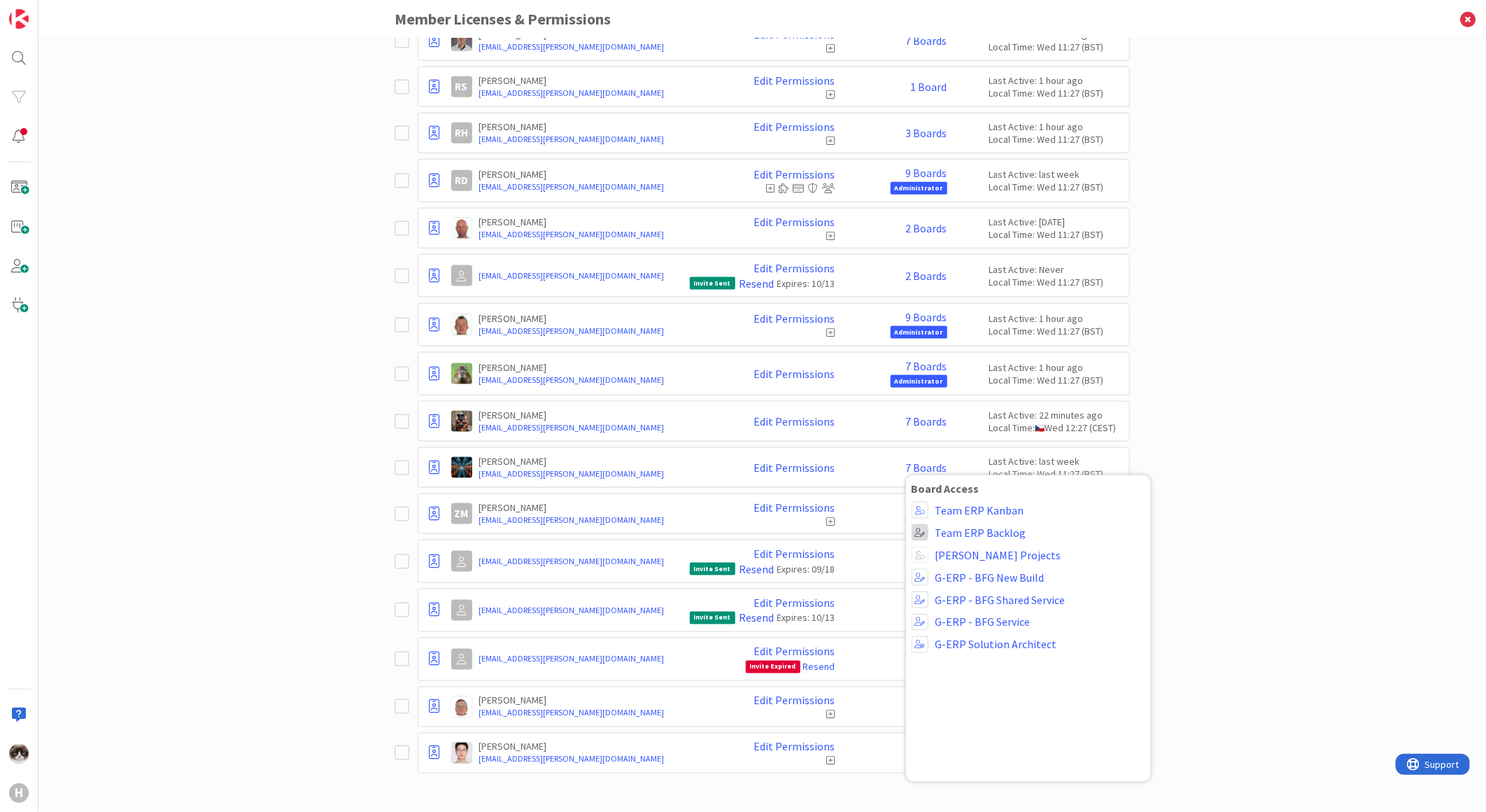
click at [919, 529] on span at bounding box center [919, 532] width 17 height 17
click at [1293, 618] on div "Paid Available: 13 Free Available: Unlimited Name Paid Licenses 37 / 50 Free Gu…" at bounding box center [762, 424] width 1448 height 773
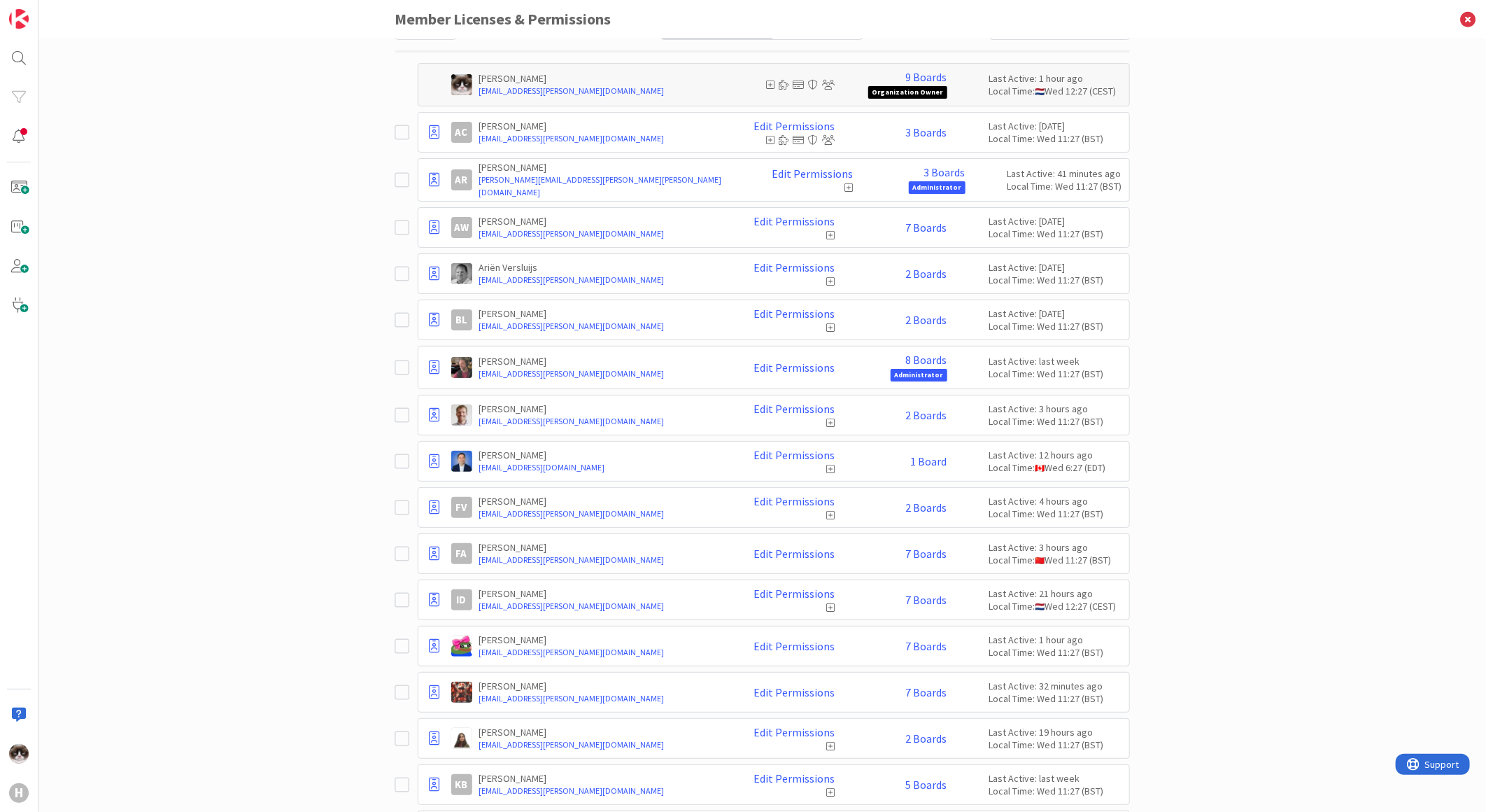
scroll to position [0, 0]
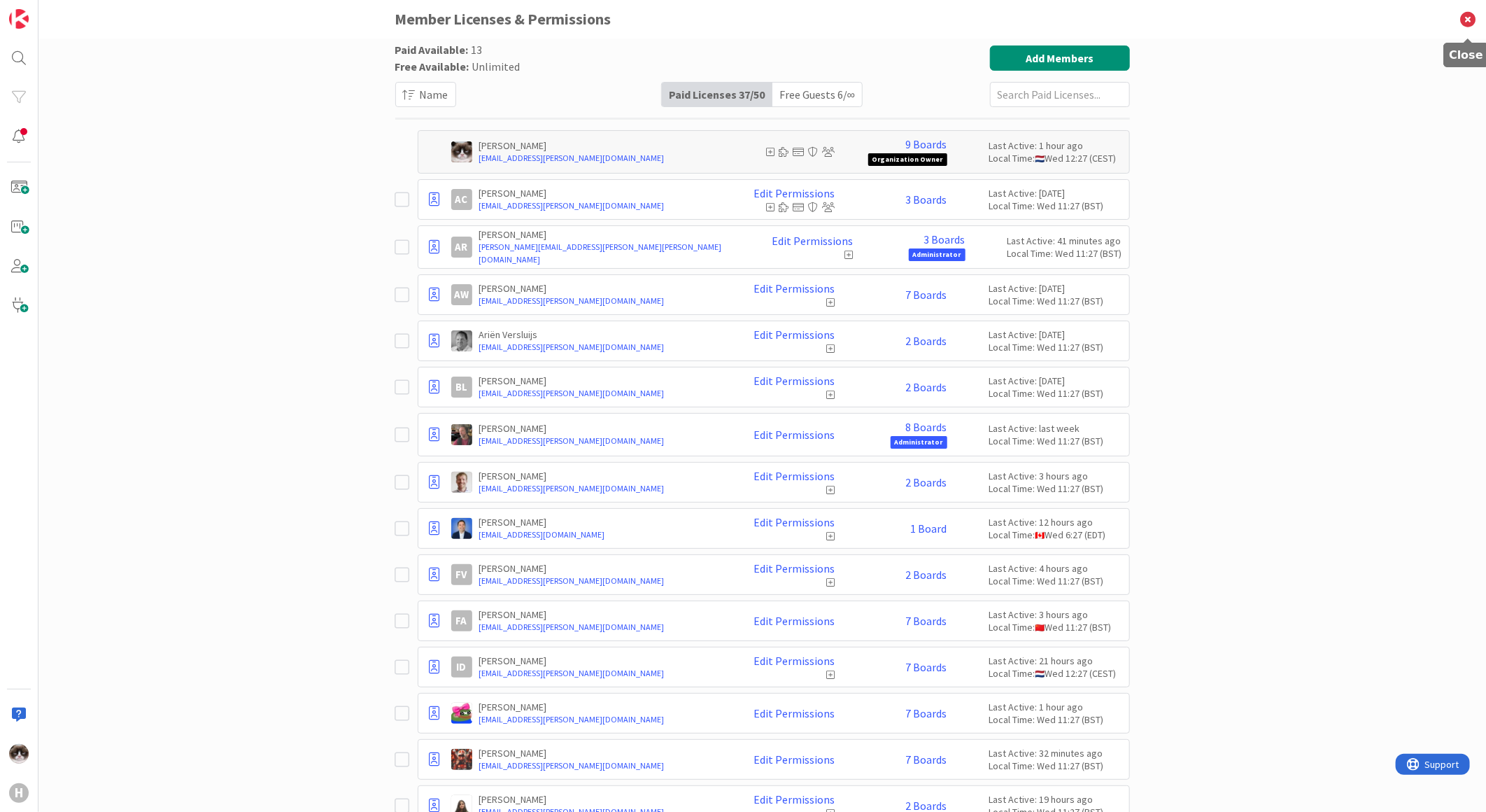
click at [1466, 22] on icon at bounding box center [1467, 19] width 36 height 38
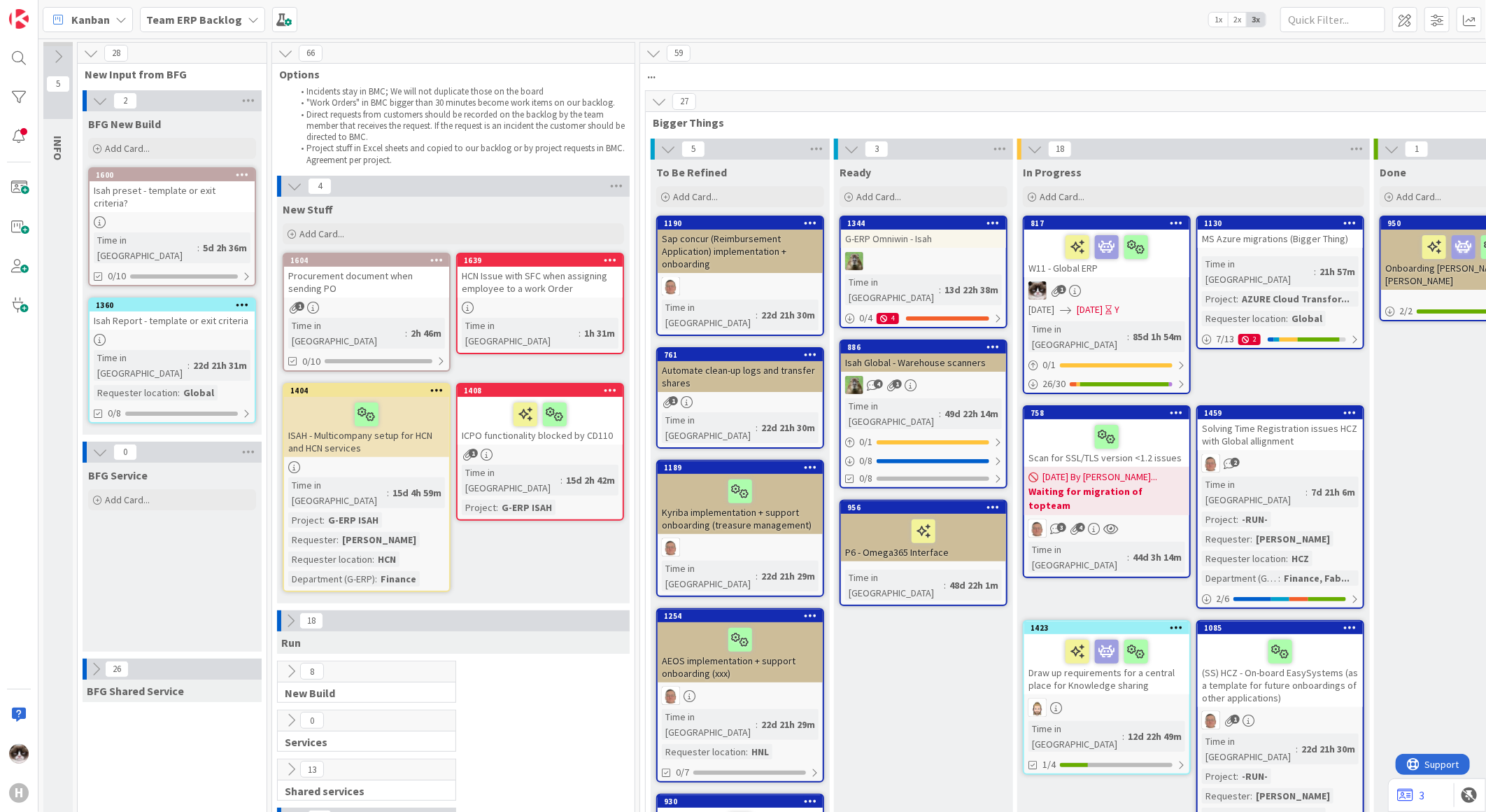
click at [234, 17] on b "Team ERP Backlog" at bounding box center [194, 19] width 96 height 14
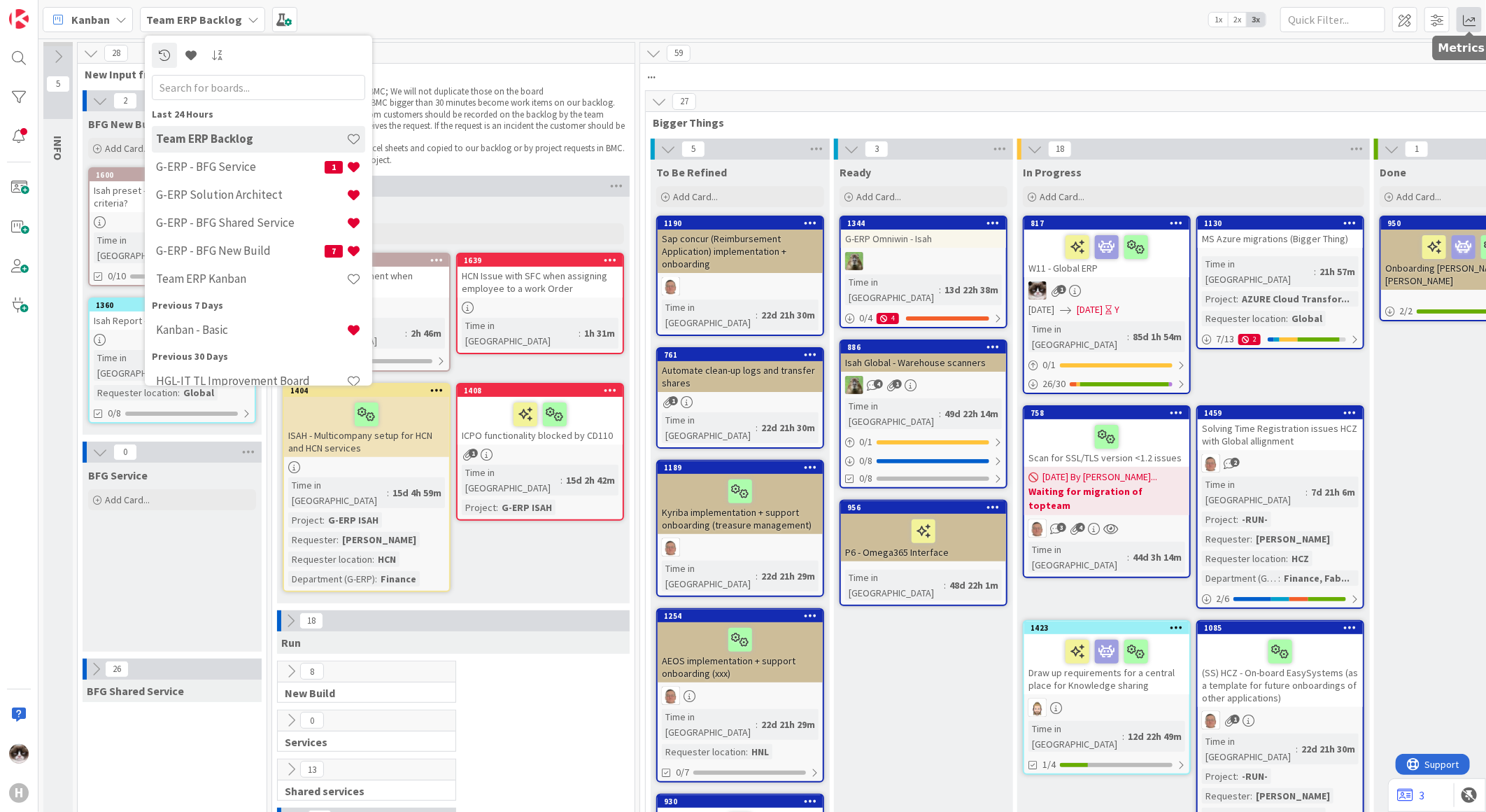
click at [1476, 19] on span at bounding box center [1469, 19] width 25 height 25
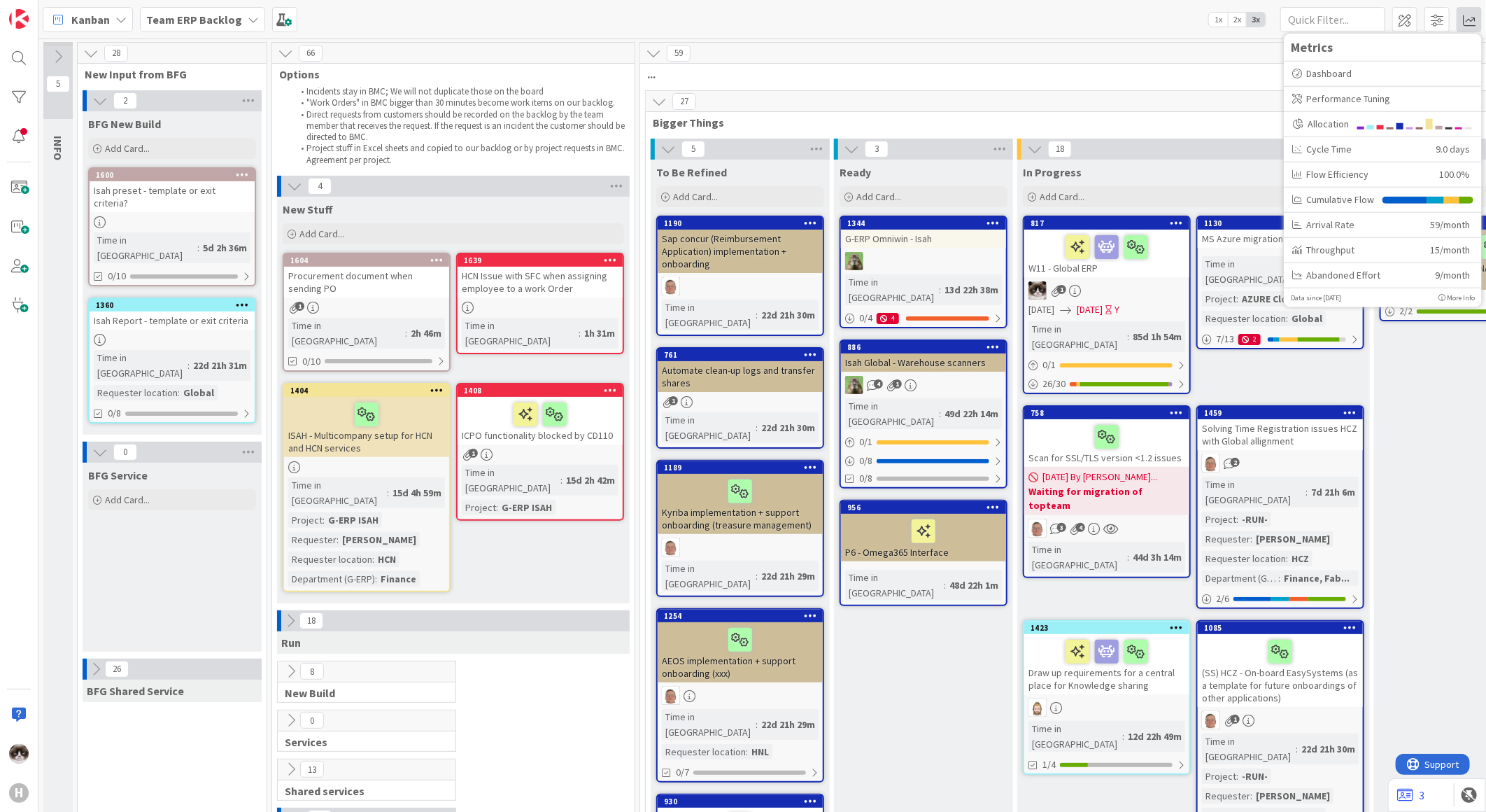
click at [219, 22] on b "Team ERP Backlog" at bounding box center [194, 19] width 96 height 14
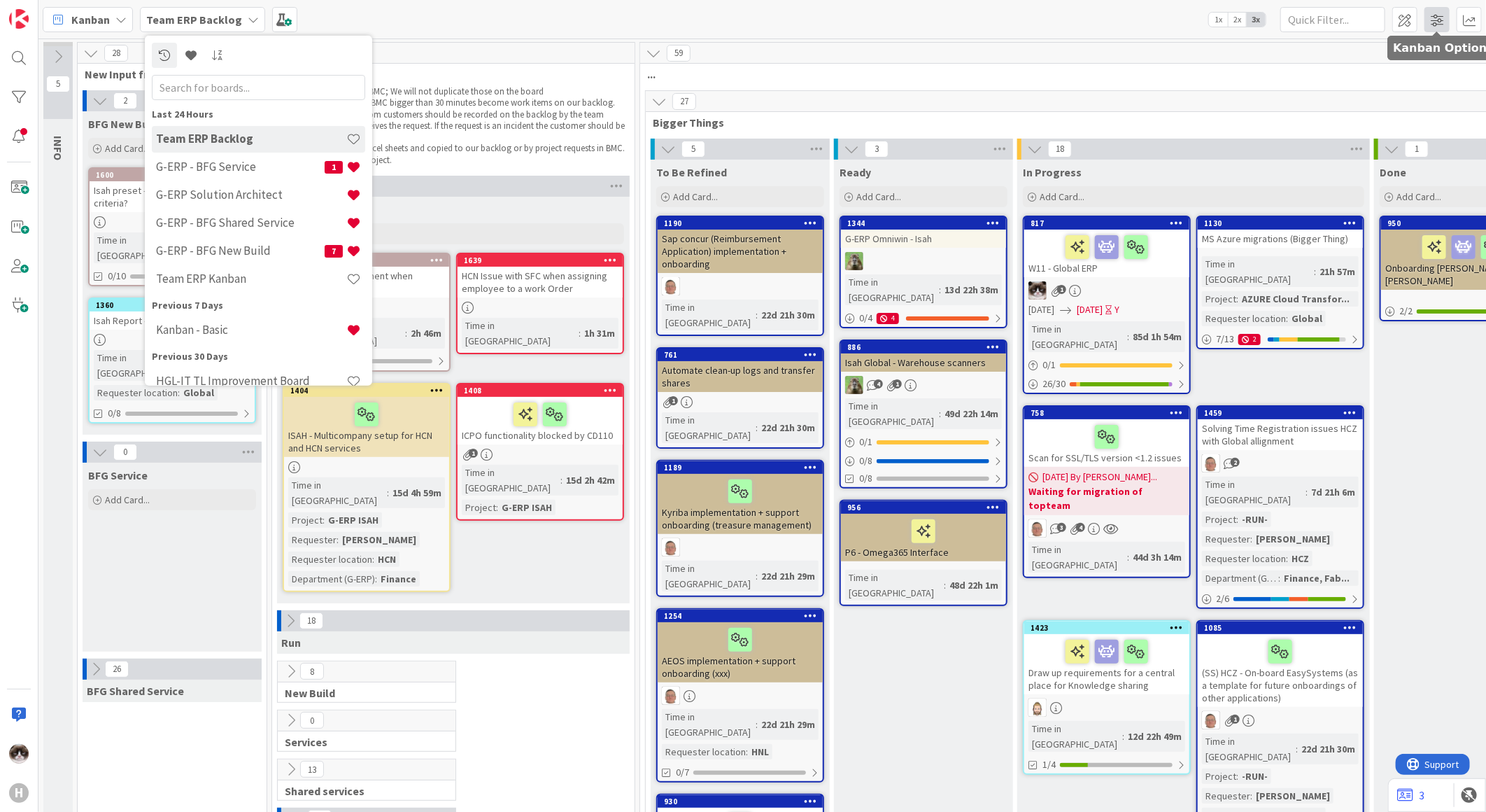
click at [1445, 17] on span at bounding box center [1437, 19] width 25 height 25
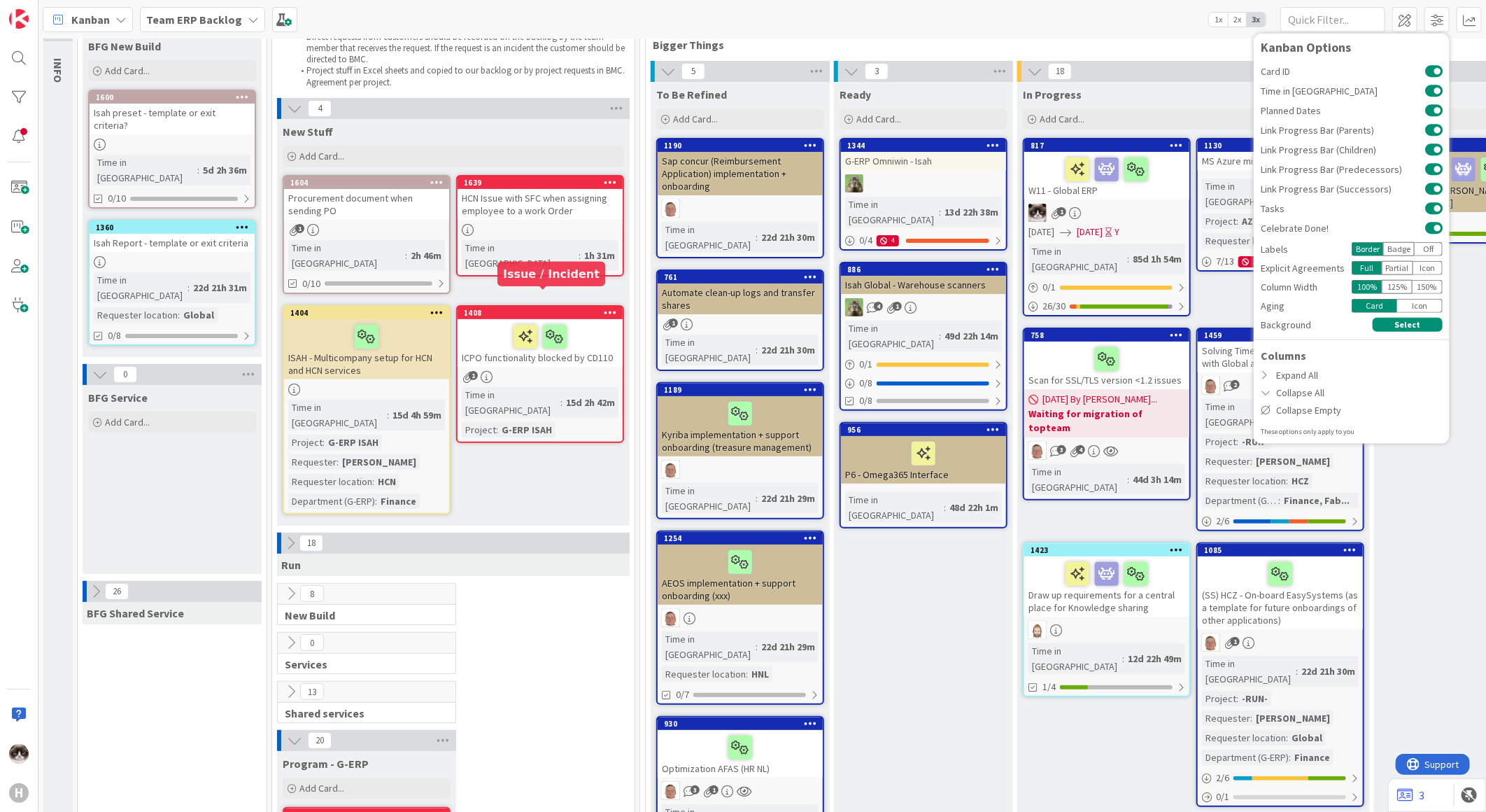
scroll to position [466, 0]
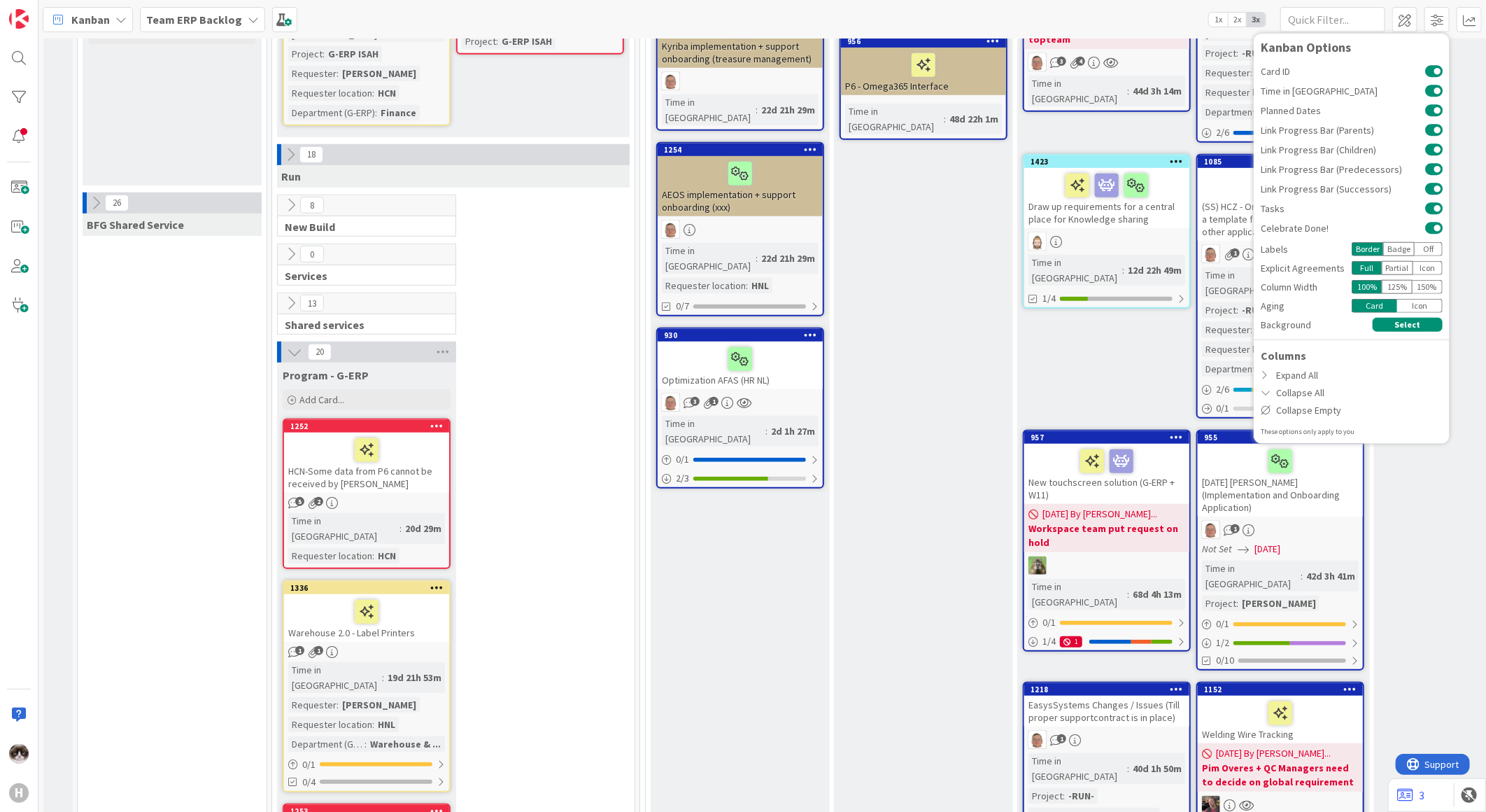
click at [289, 196] on button at bounding box center [291, 205] width 19 height 19
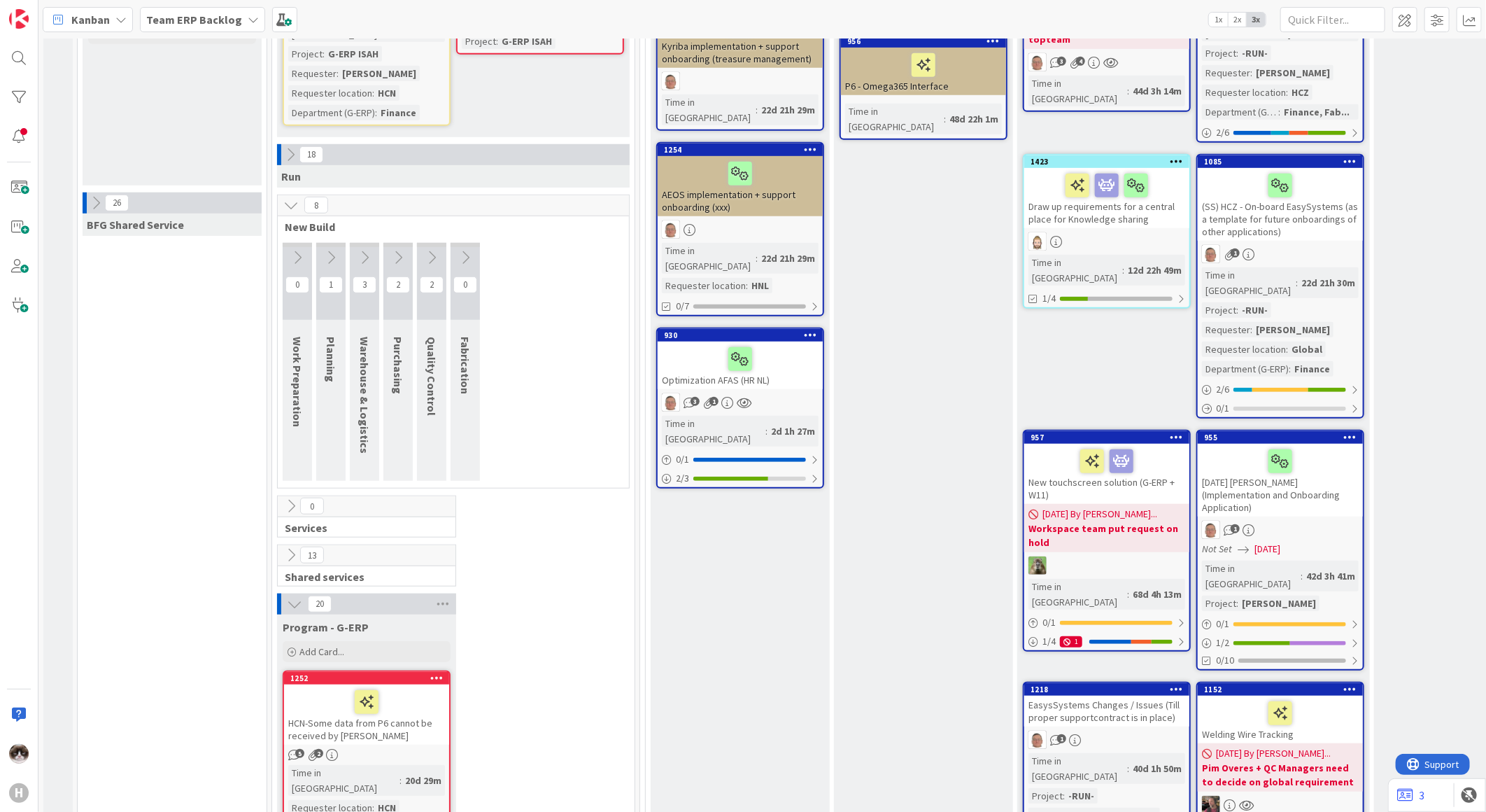
click at [434, 247] on button at bounding box center [432, 257] width 29 height 21
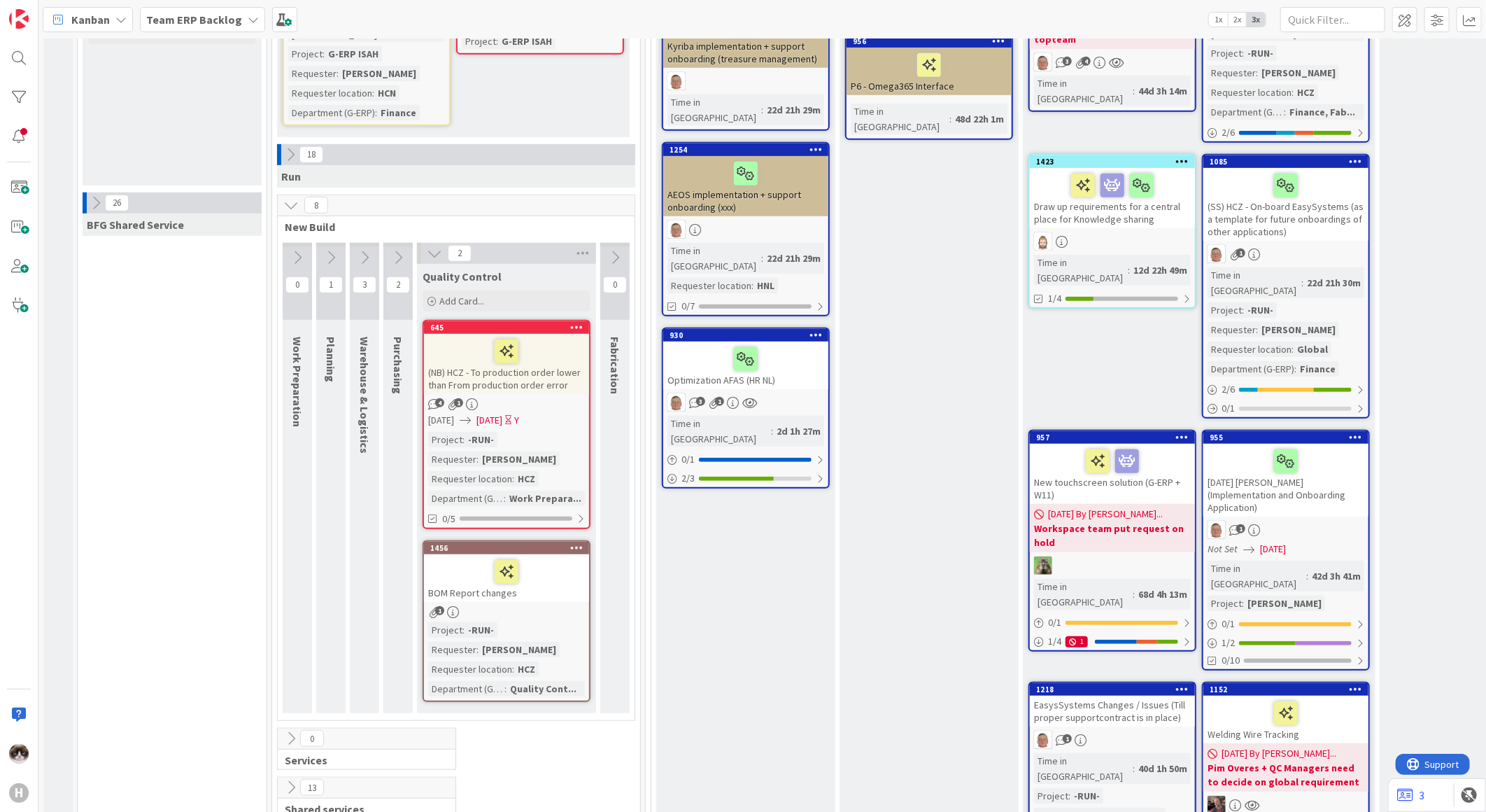
click at [394, 250] on icon at bounding box center [398, 257] width 16 height 16
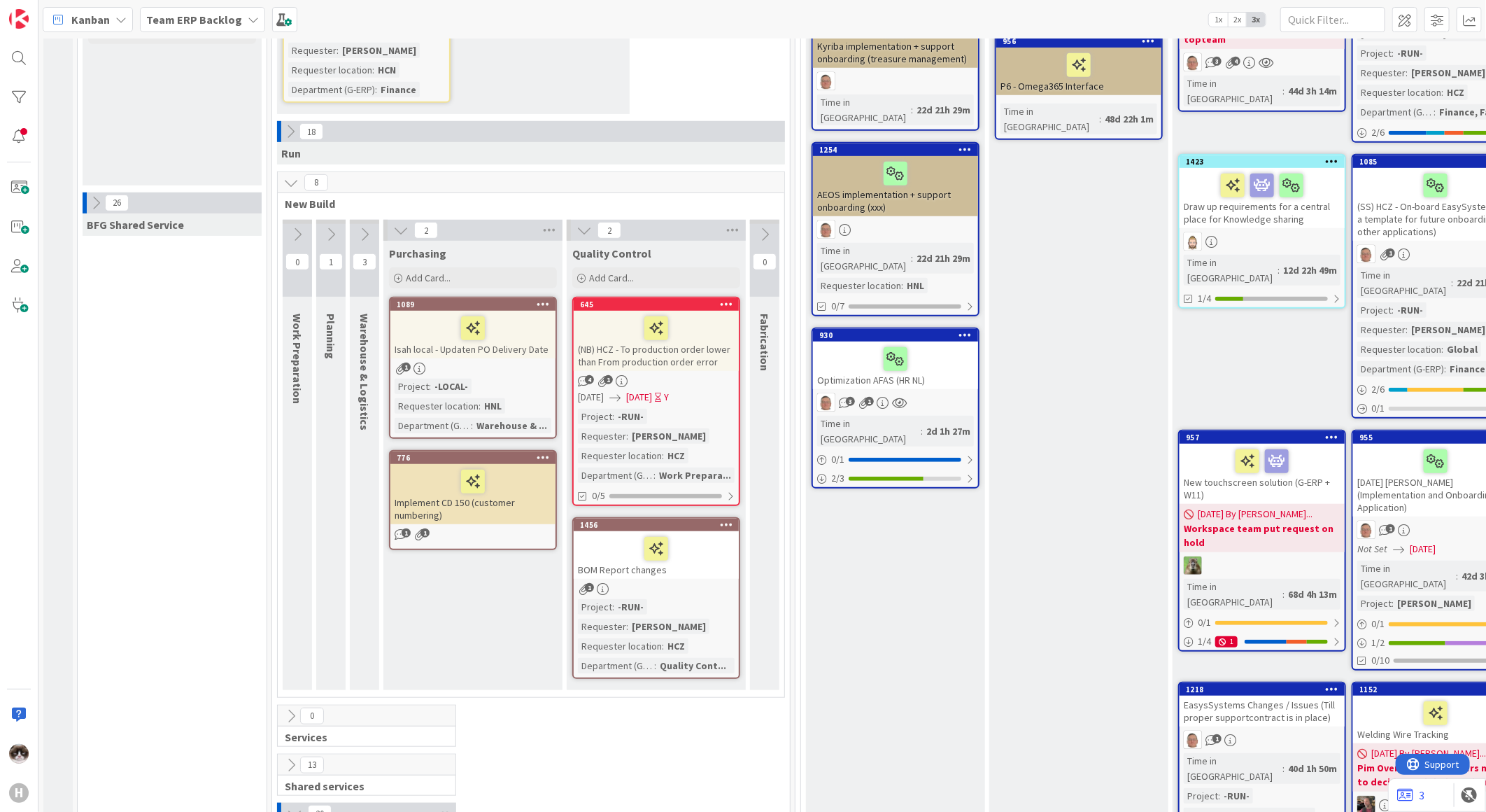
click at [355, 224] on button at bounding box center [365, 235] width 29 height 21
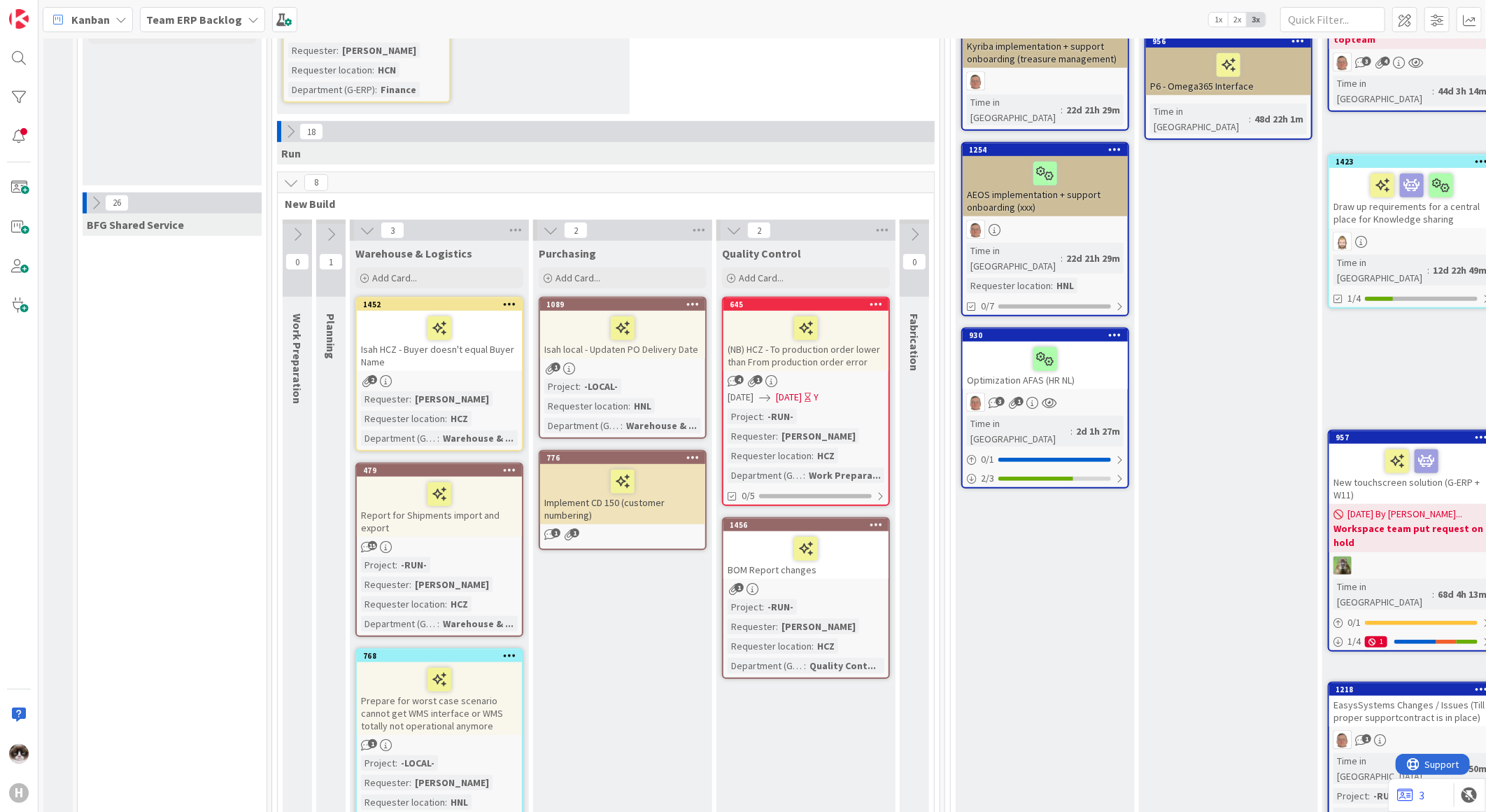
click at [332, 227] on icon at bounding box center [332, 235] width 16 height 16
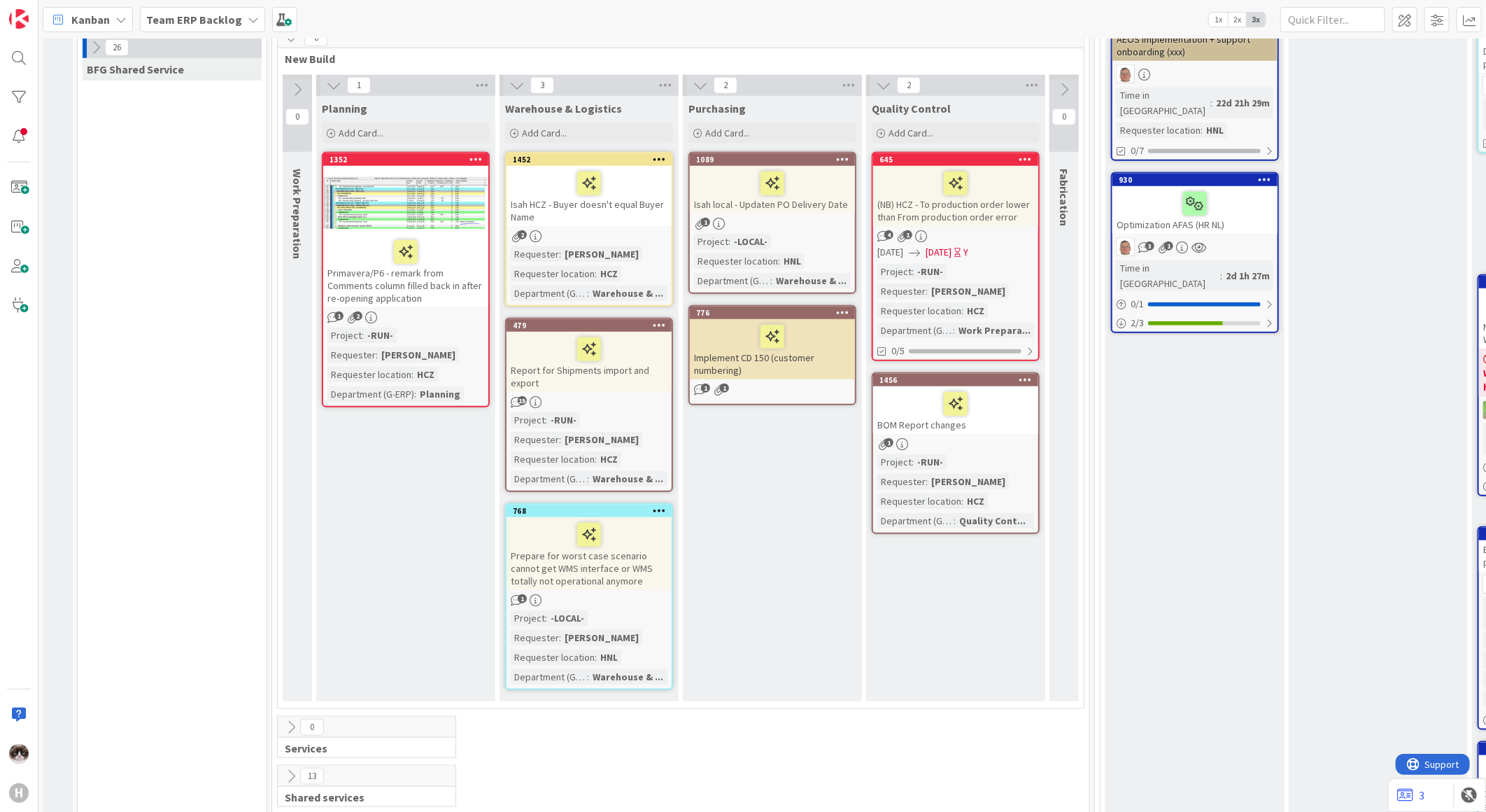
scroll to position [311, 0]
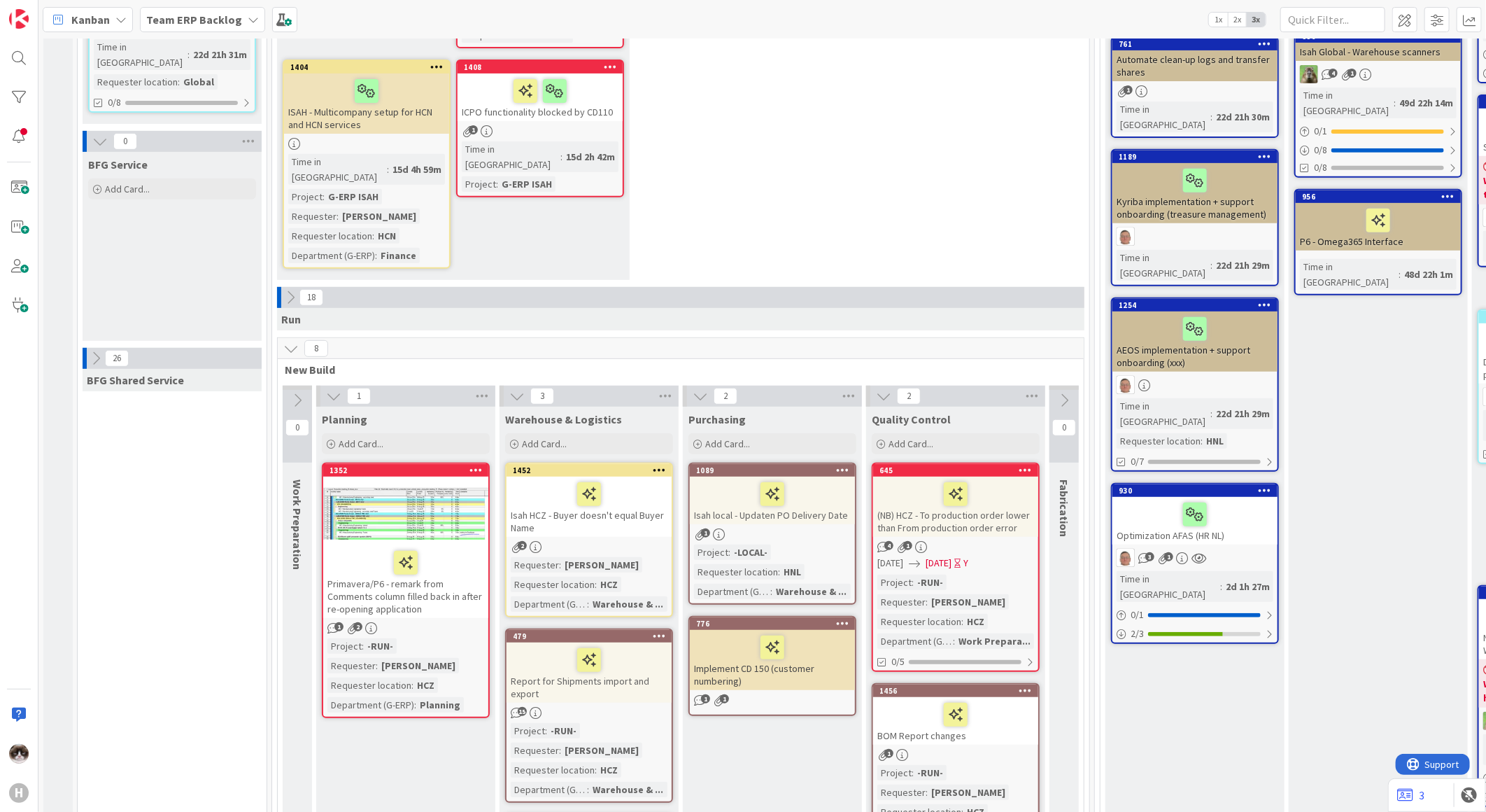
click at [299, 338] on div "8" at bounding box center [681, 349] width 806 height 21
click at [296, 341] on icon at bounding box center [292, 349] width 16 height 16
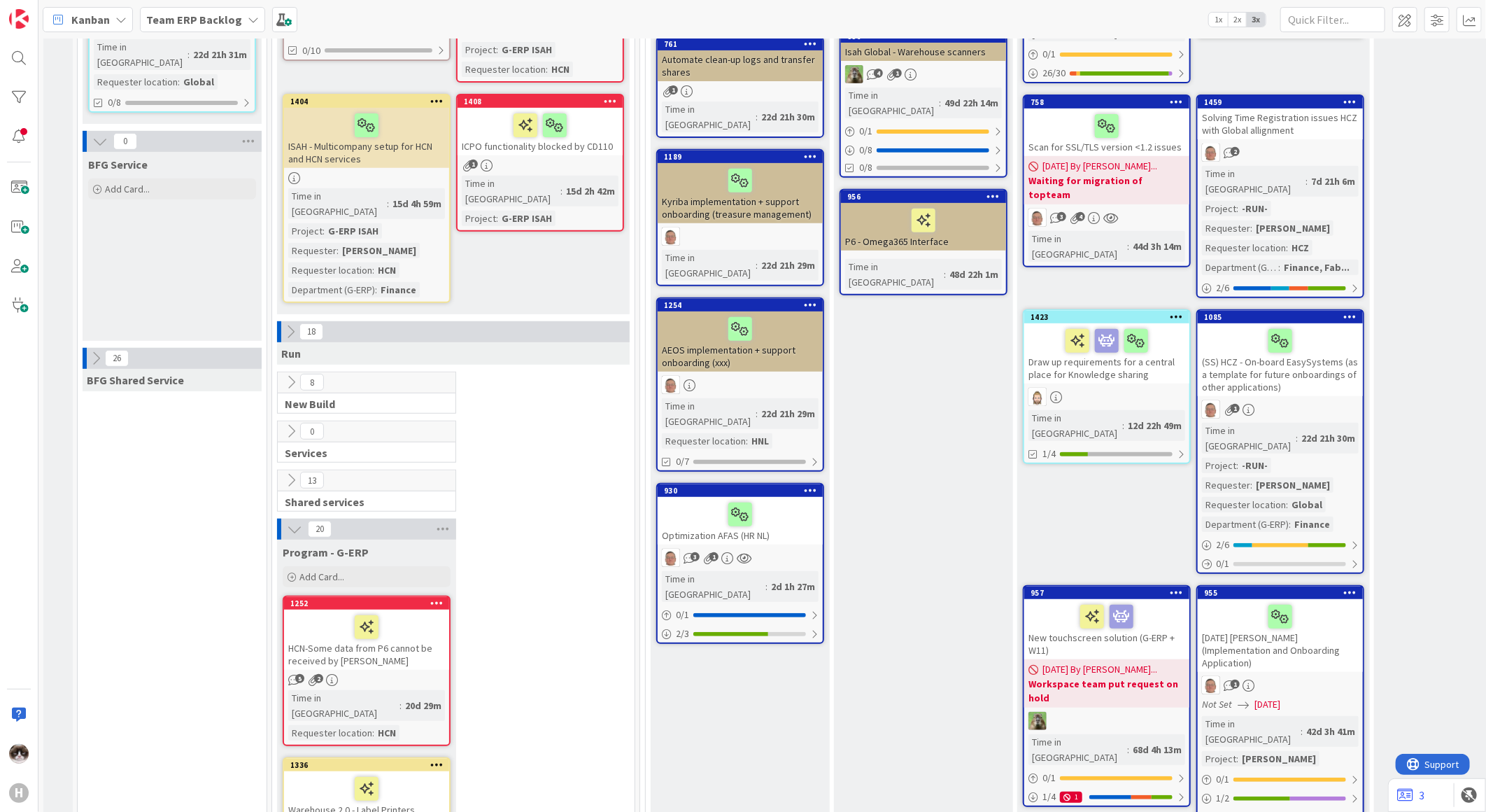
click at [287, 423] on icon at bounding box center [292, 431] width 16 height 16
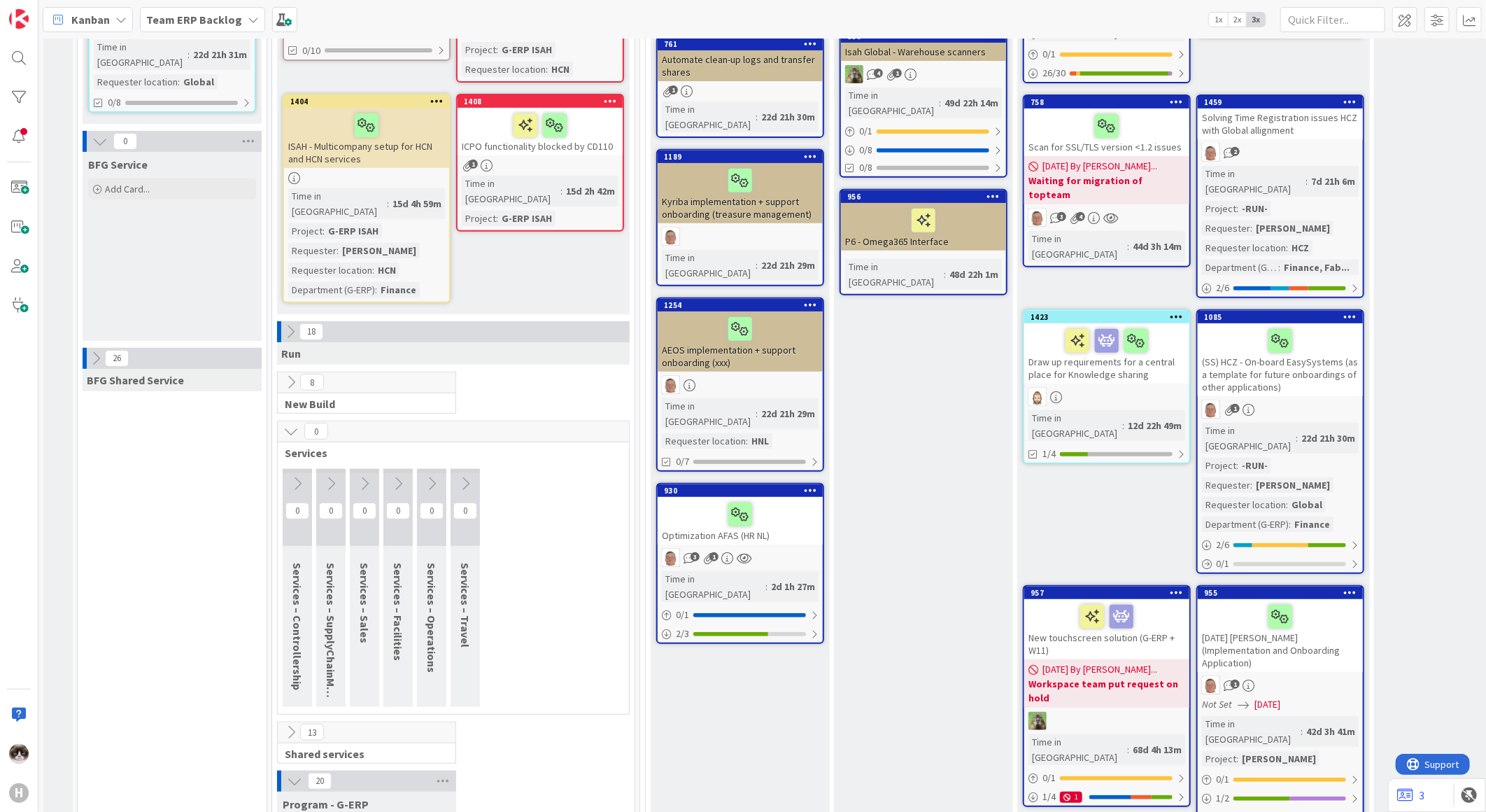
click at [287, 423] on icon at bounding box center [292, 431] width 16 height 16
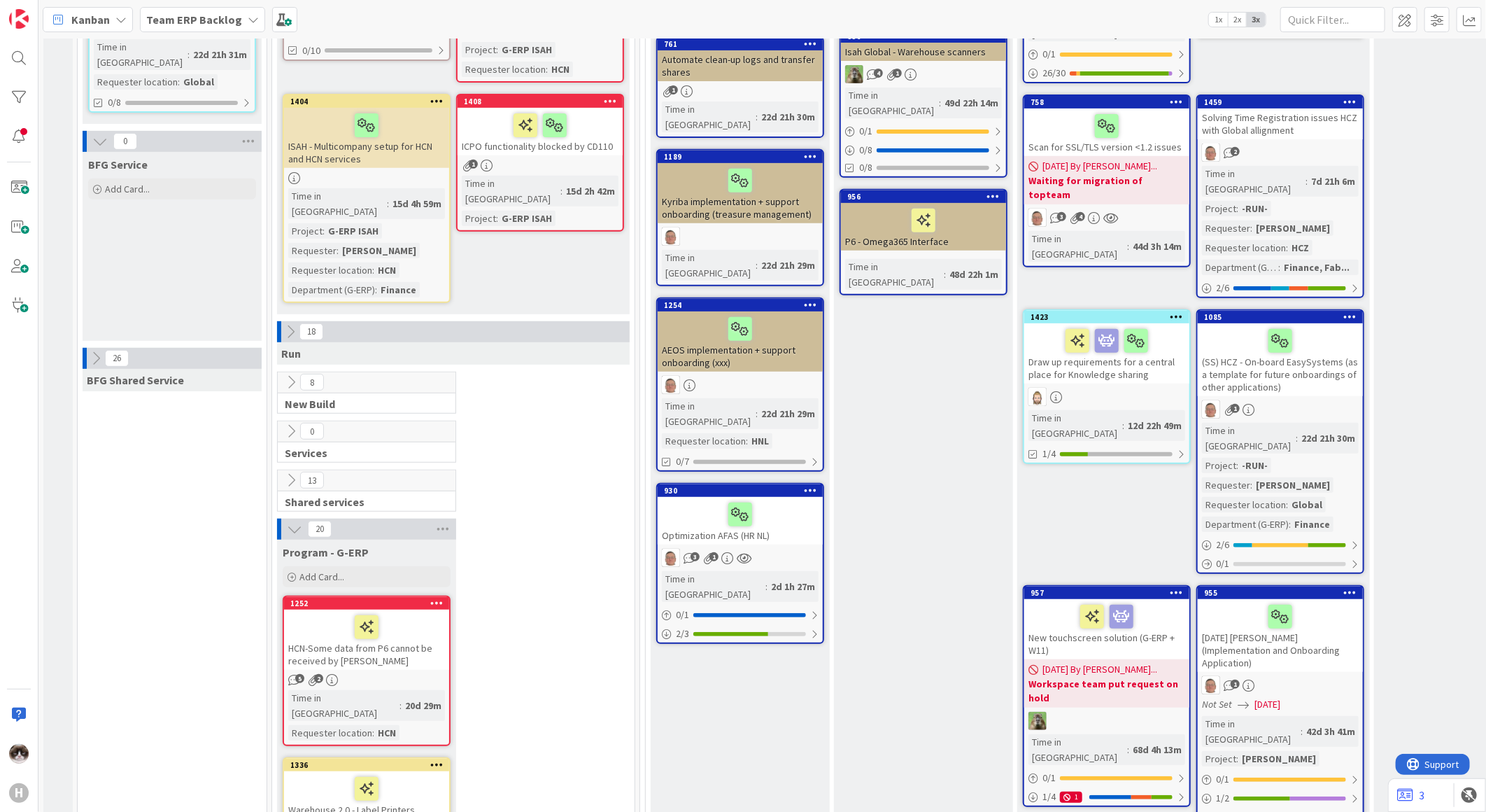
click at [289, 472] on icon at bounding box center [292, 480] width 16 height 16
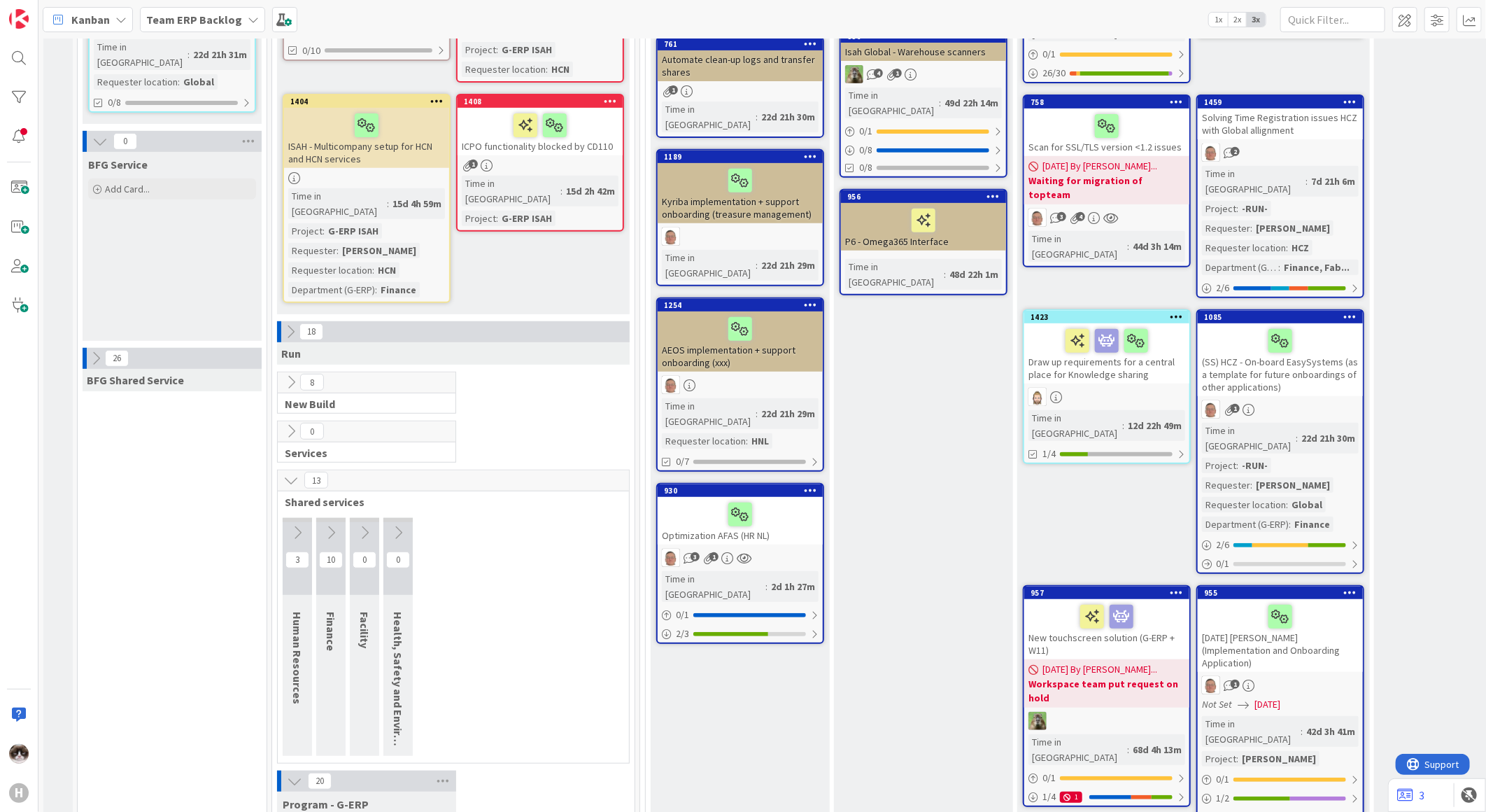
click at [337, 524] on icon at bounding box center [332, 532] width 16 height 16
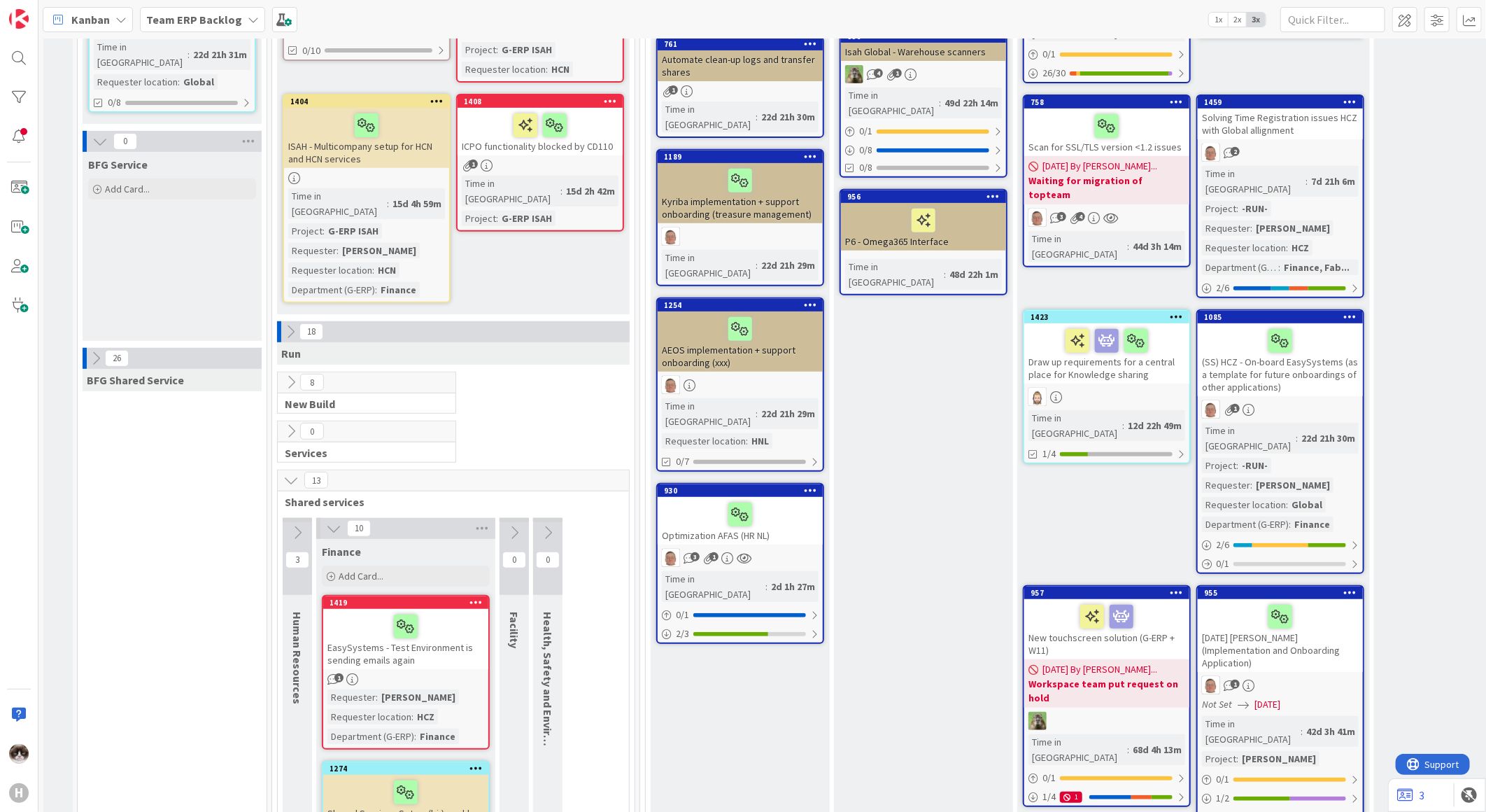
scroll to position [0, 0]
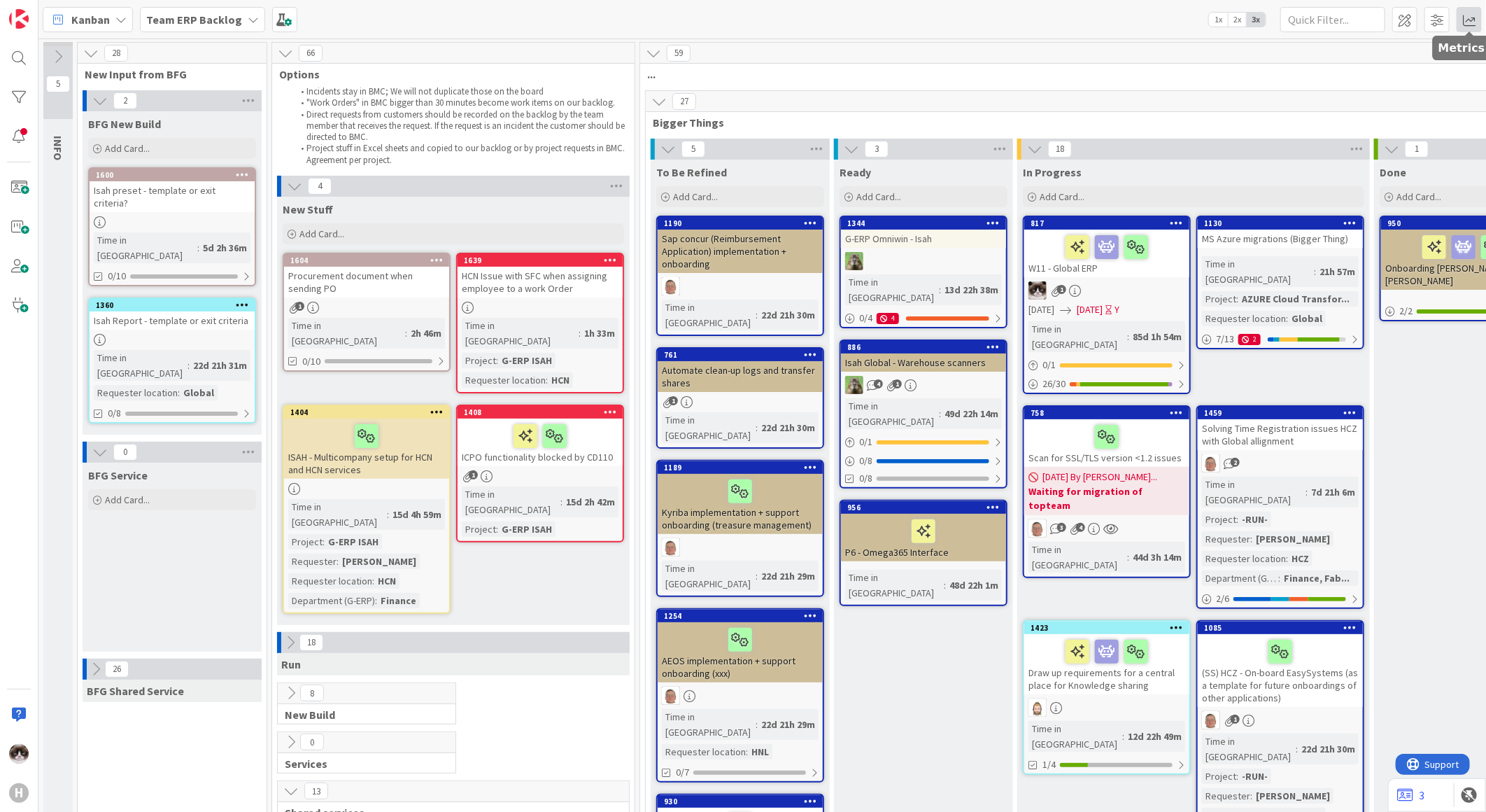
click at [1481, 18] on span at bounding box center [1469, 19] width 25 height 25
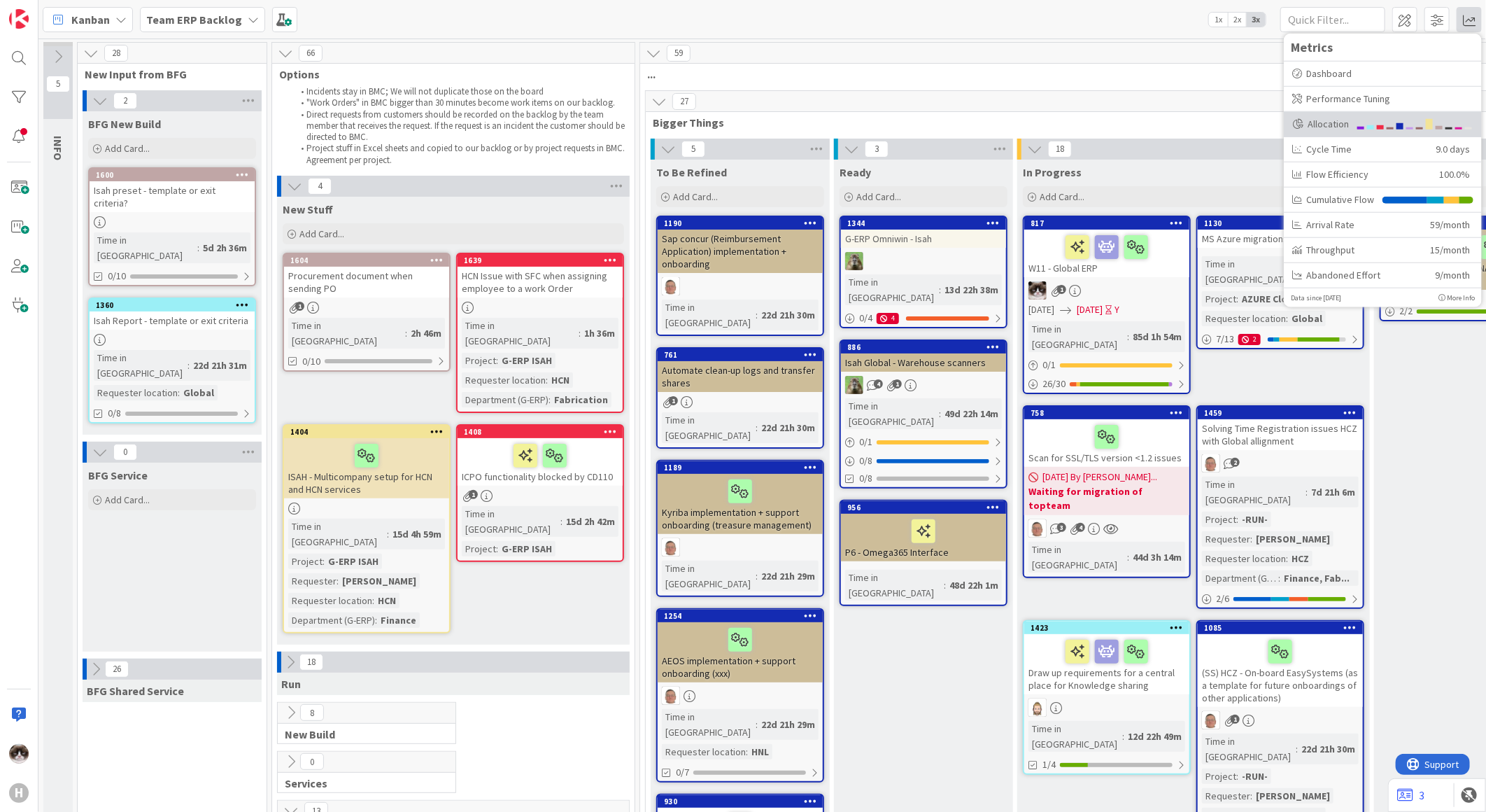
click at [1345, 128] on div "Allocation" at bounding box center [1321, 123] width 57 height 15
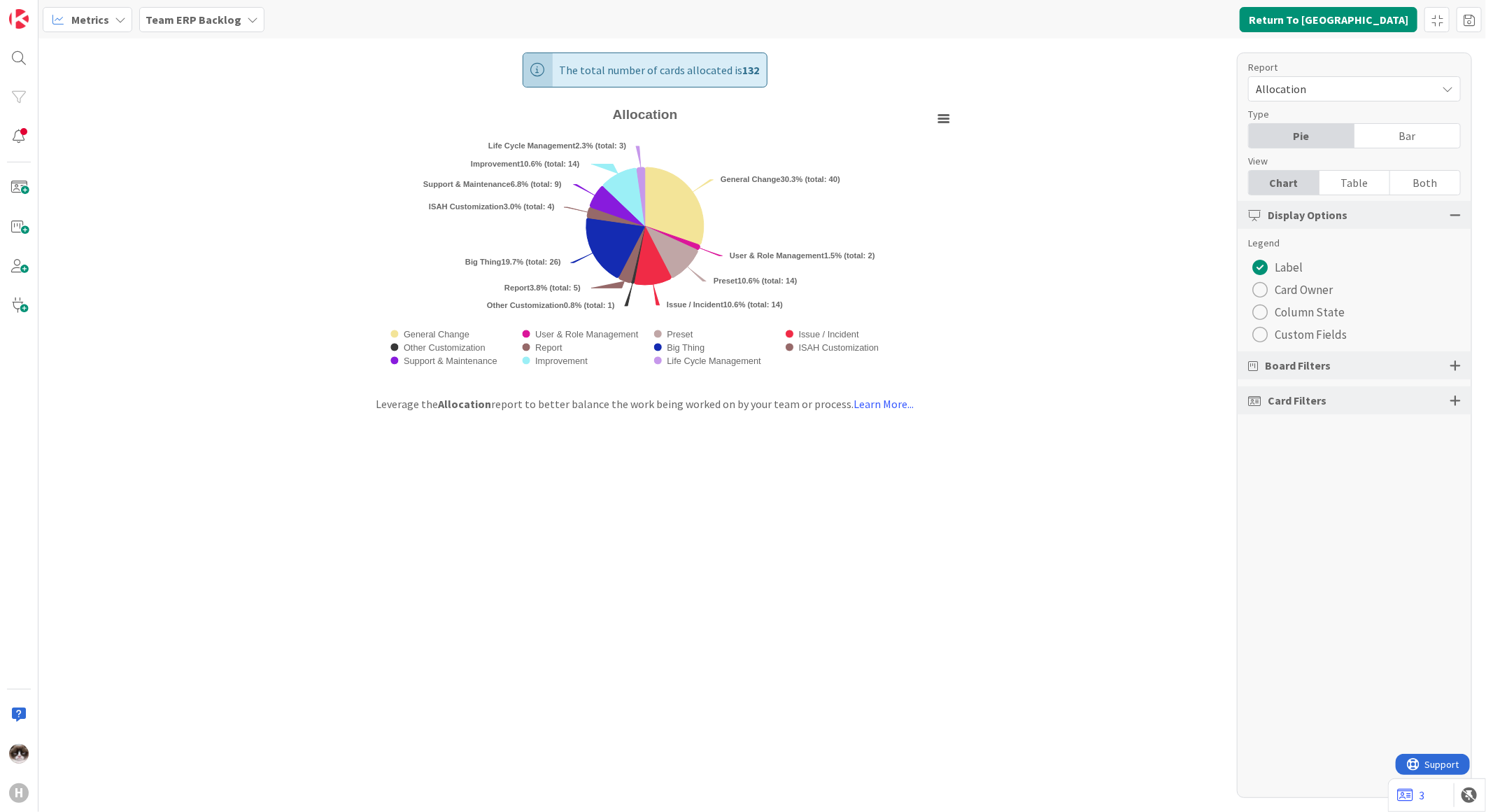
click at [1325, 337] on span "Custom Fields" at bounding box center [1311, 334] width 72 height 21
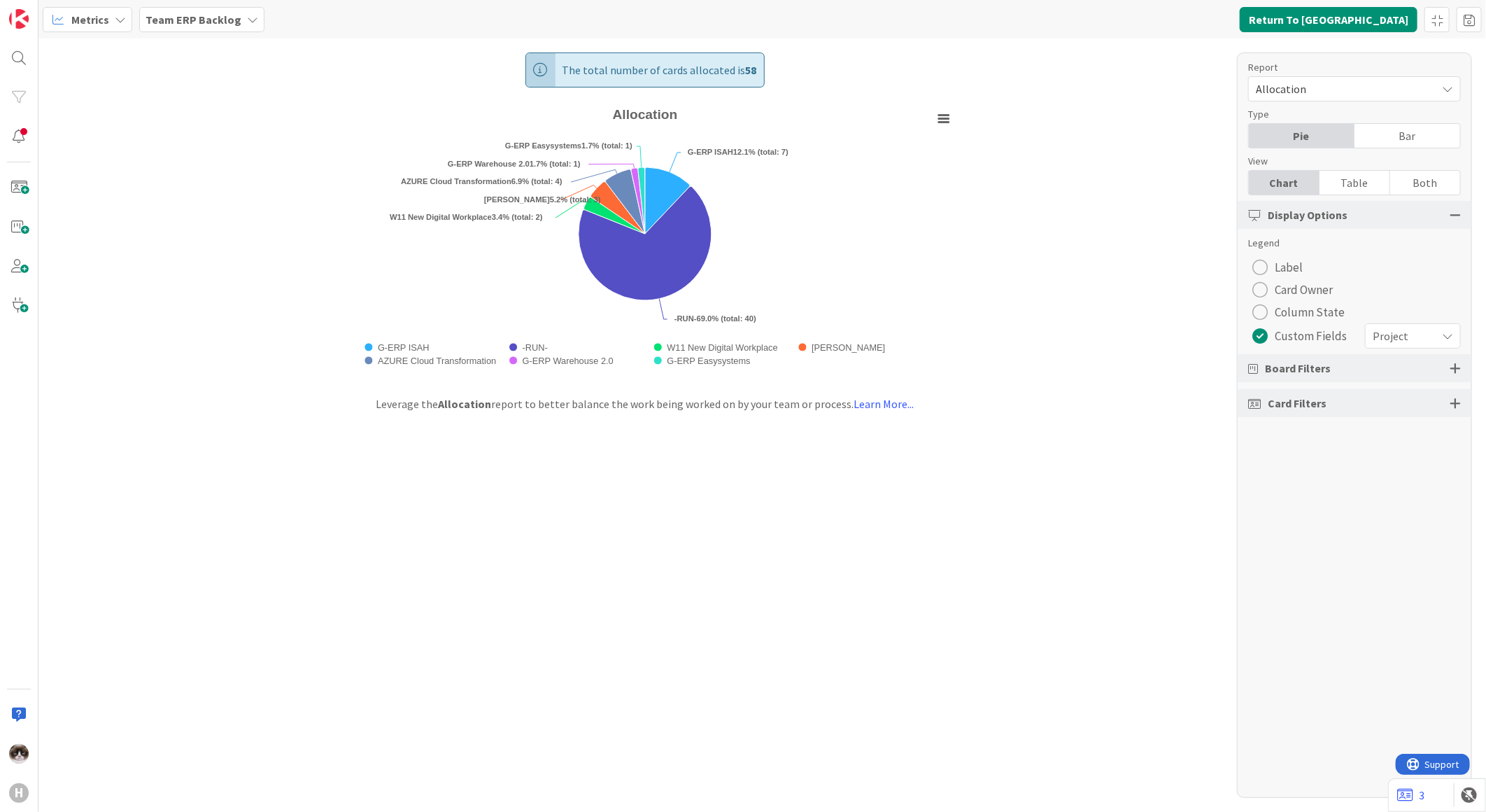
click at [1425, 333] on span "Project" at bounding box center [1401, 335] width 57 height 19
click at [1392, 387] on span "Requester location" at bounding box center [1388, 395] width 128 height 21
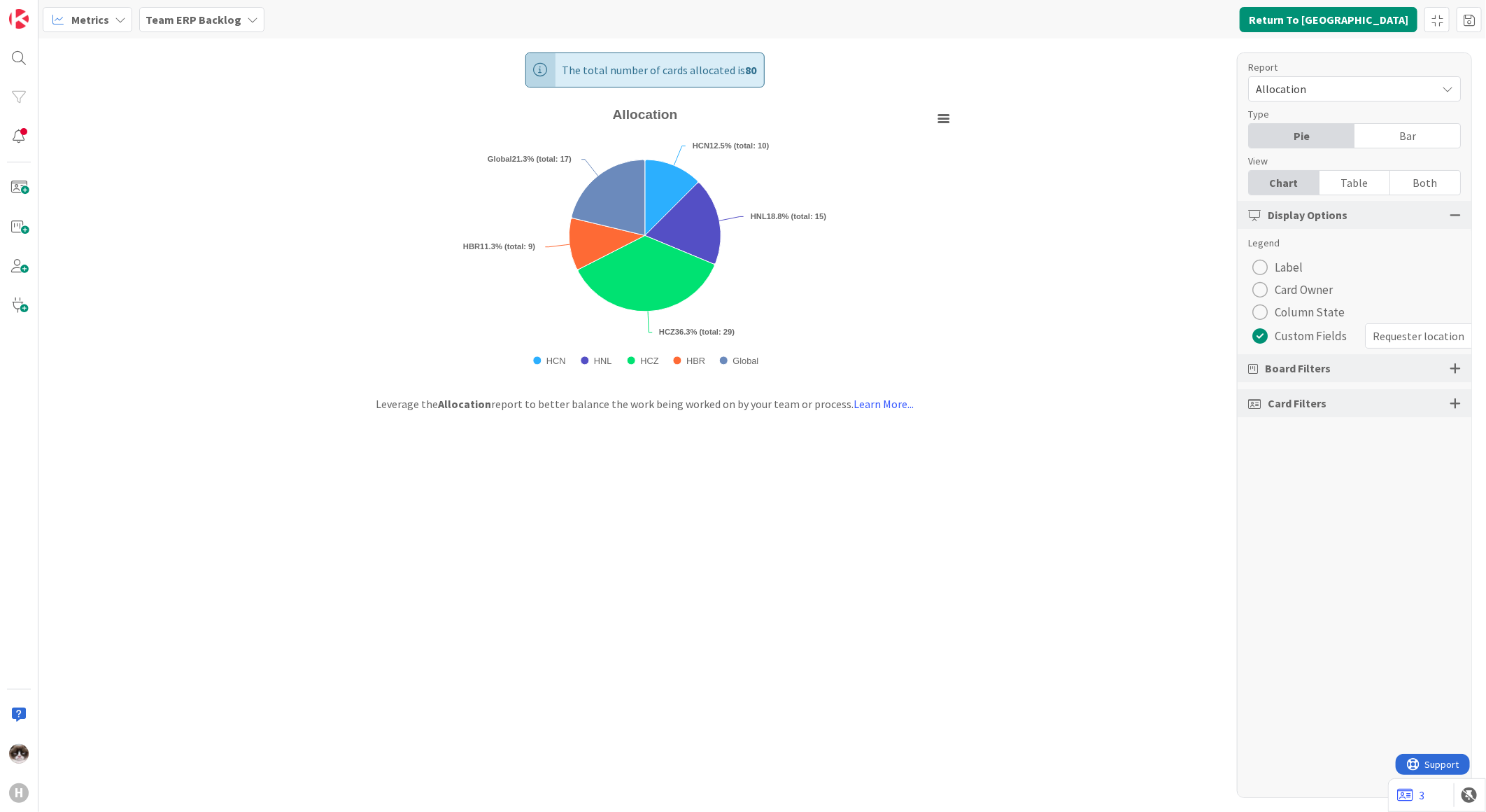
click at [1401, 331] on span "Requester location" at bounding box center [1419, 335] width 92 height 19
click at [1401, 331] on span "Requester location" at bounding box center [1420, 336] width 92 height 19
drag, startPoint x: 744, startPoint y: 74, endPoint x: 756, endPoint y: 73, distance: 12.0
click at [756, 73] on div "The total number of cards allocated is 80" at bounding box center [645, 70] width 239 height 35
drag, startPoint x: 756, startPoint y: 73, endPoint x: 945, endPoint y: 120, distance: 194.8
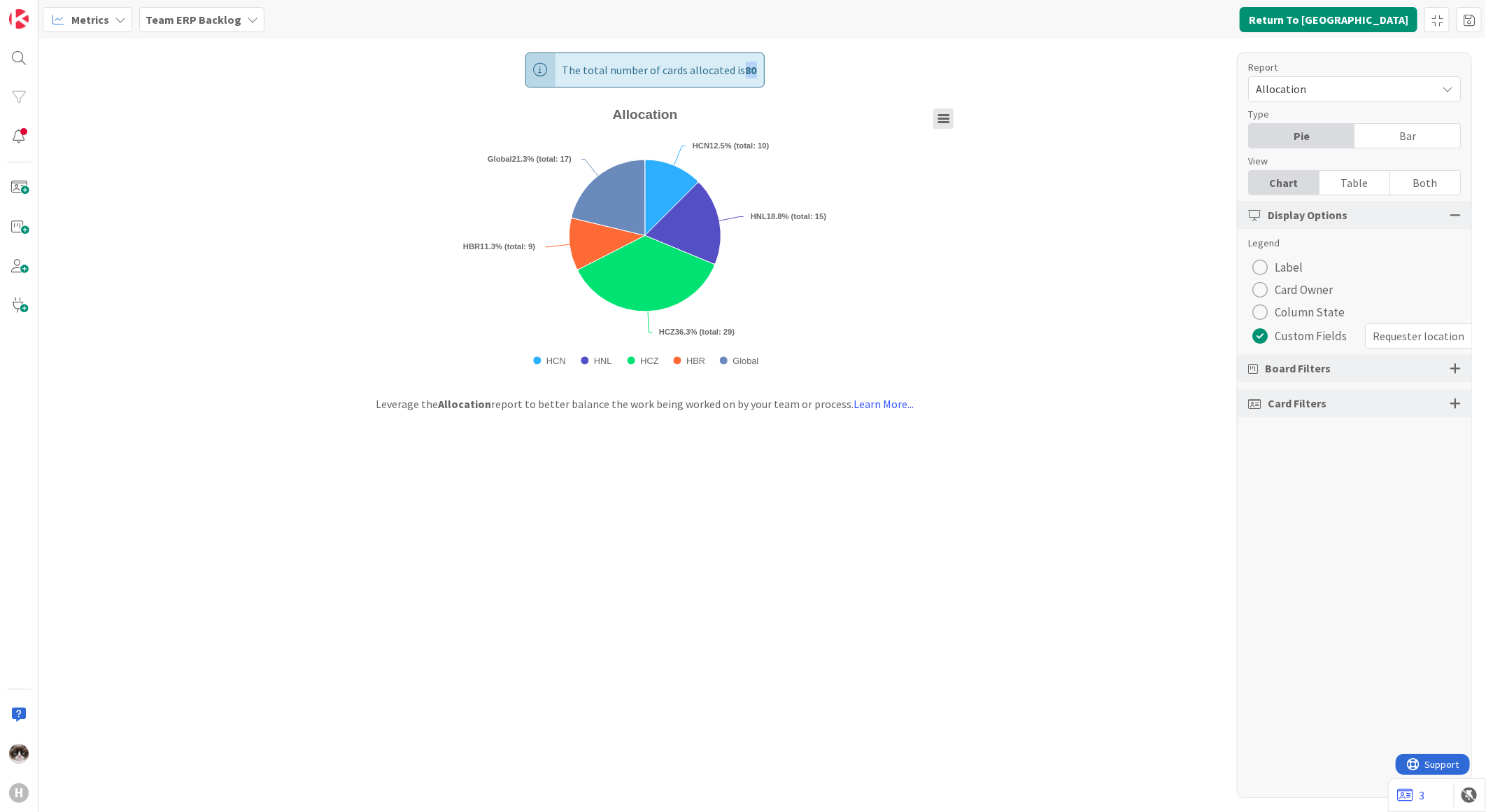
click at [945, 120] on rect "Allocation" at bounding box center [943, 119] width 20 height 19
click at [759, 280] on rect "Allocation" at bounding box center [645, 242] width 629 height 279
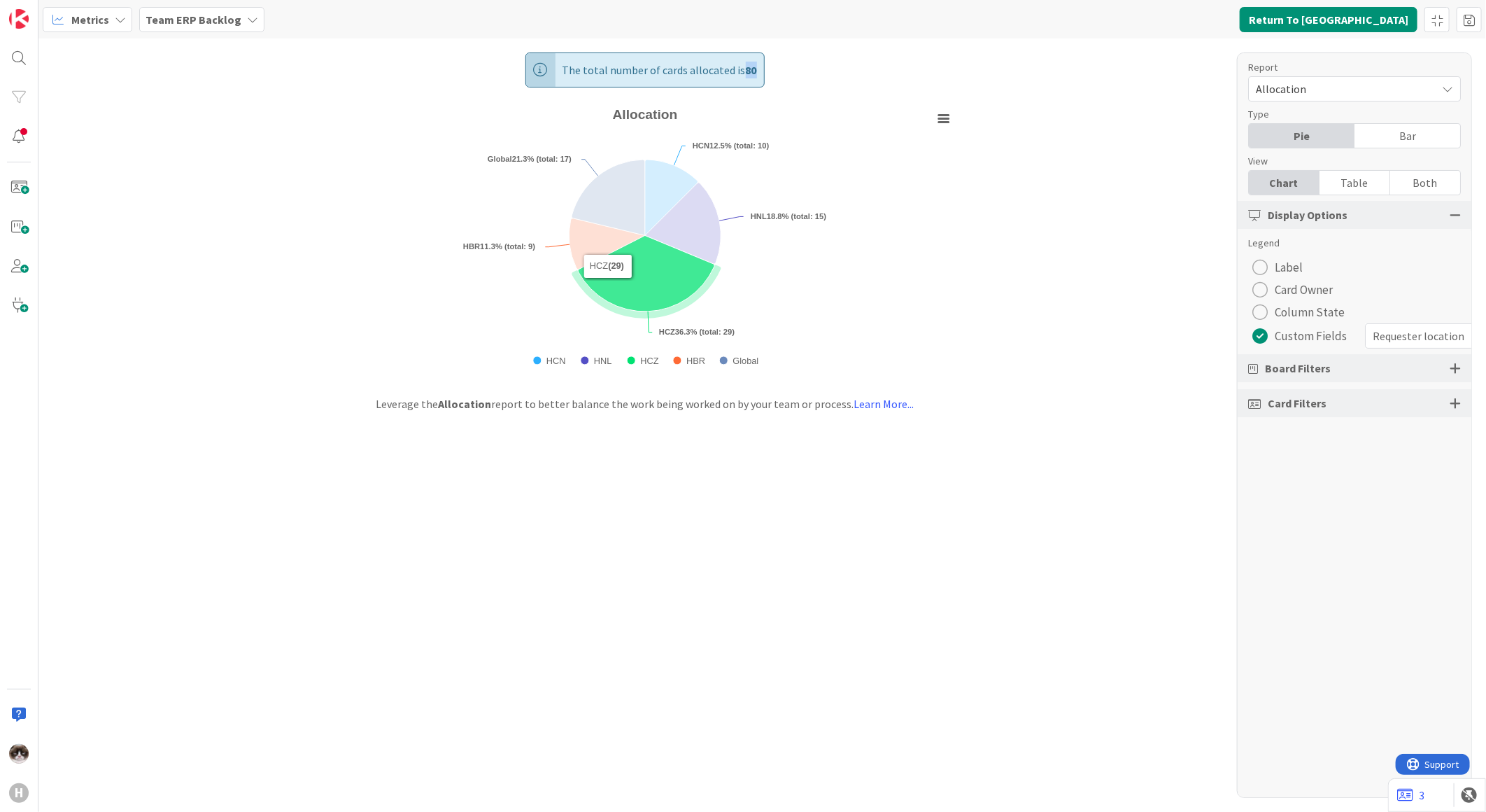
click at [647, 282] on icon "Allocation" at bounding box center [646, 274] width 137 height 76
click at [647, 282] on icon "Allocation" at bounding box center [646, 275] width 137 height 76
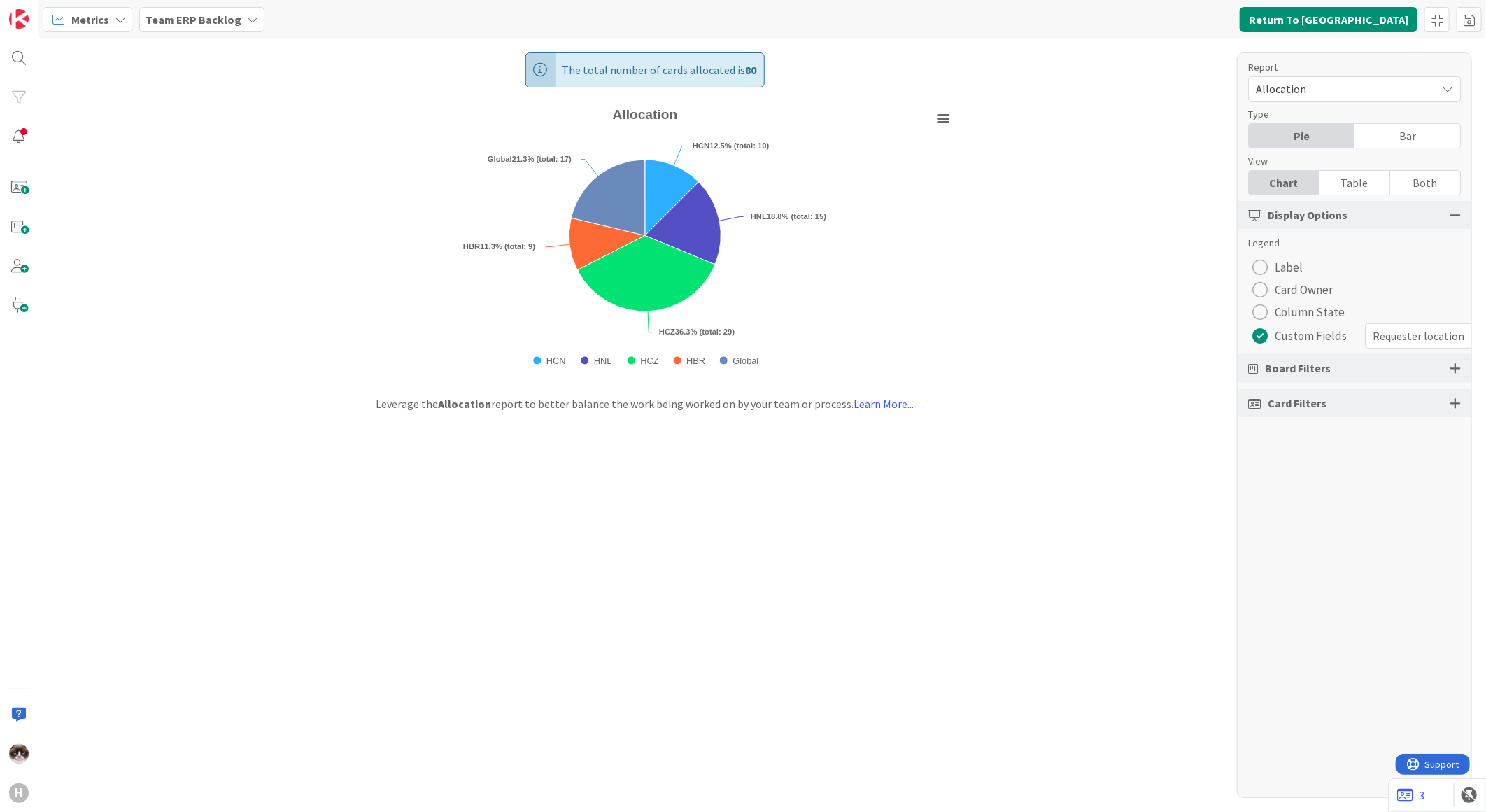
click at [134, 6] on div "Metrics Team ERP Backlog Return To Kanban" at bounding box center [762, 19] width 1448 height 38
click at [120, 10] on div "Metrics" at bounding box center [88, 19] width 90 height 25
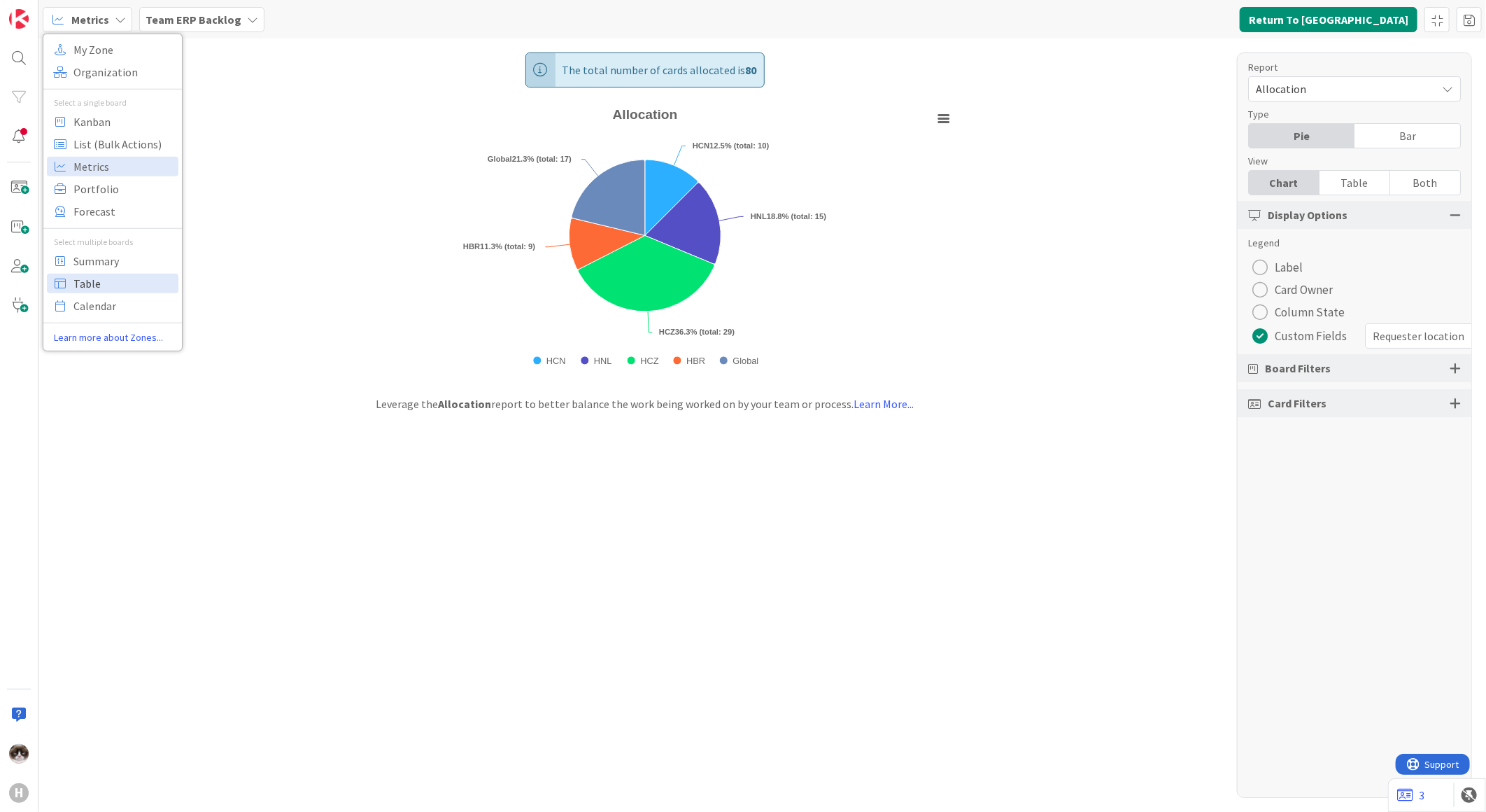
click at [115, 274] on span "Table" at bounding box center [123, 283] width 100 height 21
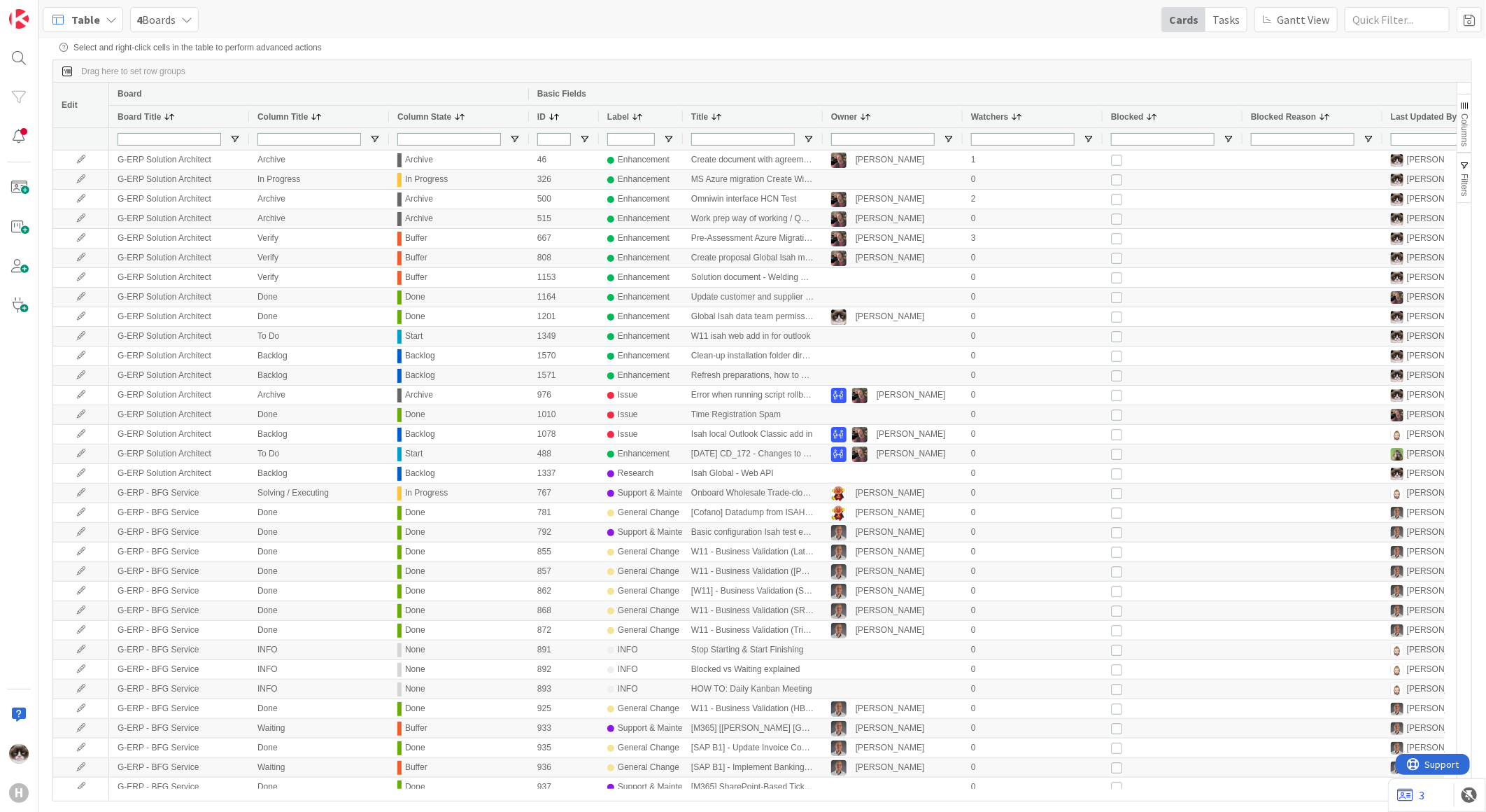
click at [154, 28] on div "4 Boards" at bounding box center [164, 19] width 68 height 25
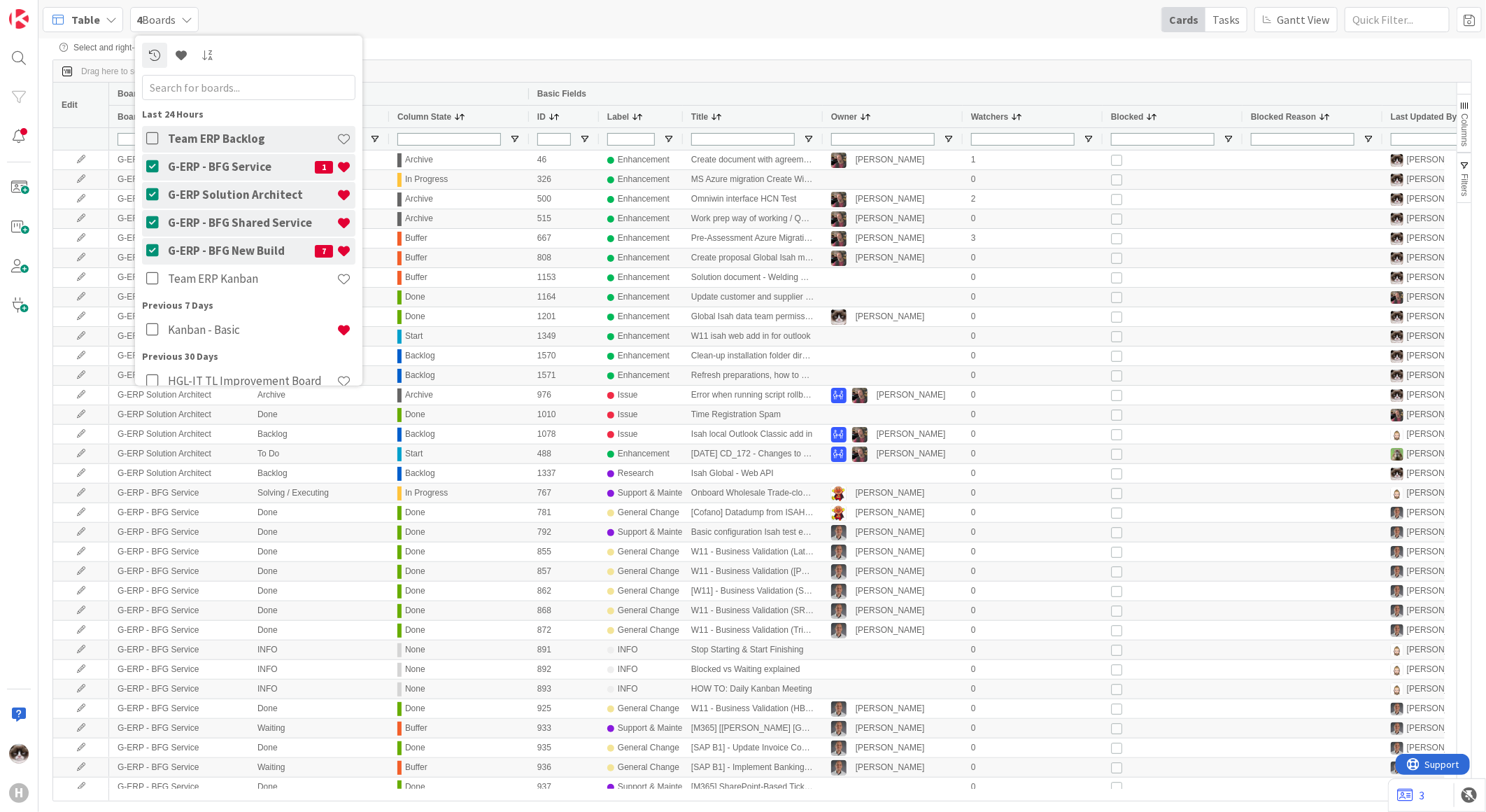
click at [161, 157] on button at bounding box center [155, 166] width 18 height 26
click at [155, 190] on icon at bounding box center [155, 194] width 18 height 14
click at [150, 219] on icon at bounding box center [155, 222] width 18 height 14
click at [150, 238] on button at bounding box center [155, 250] width 18 height 26
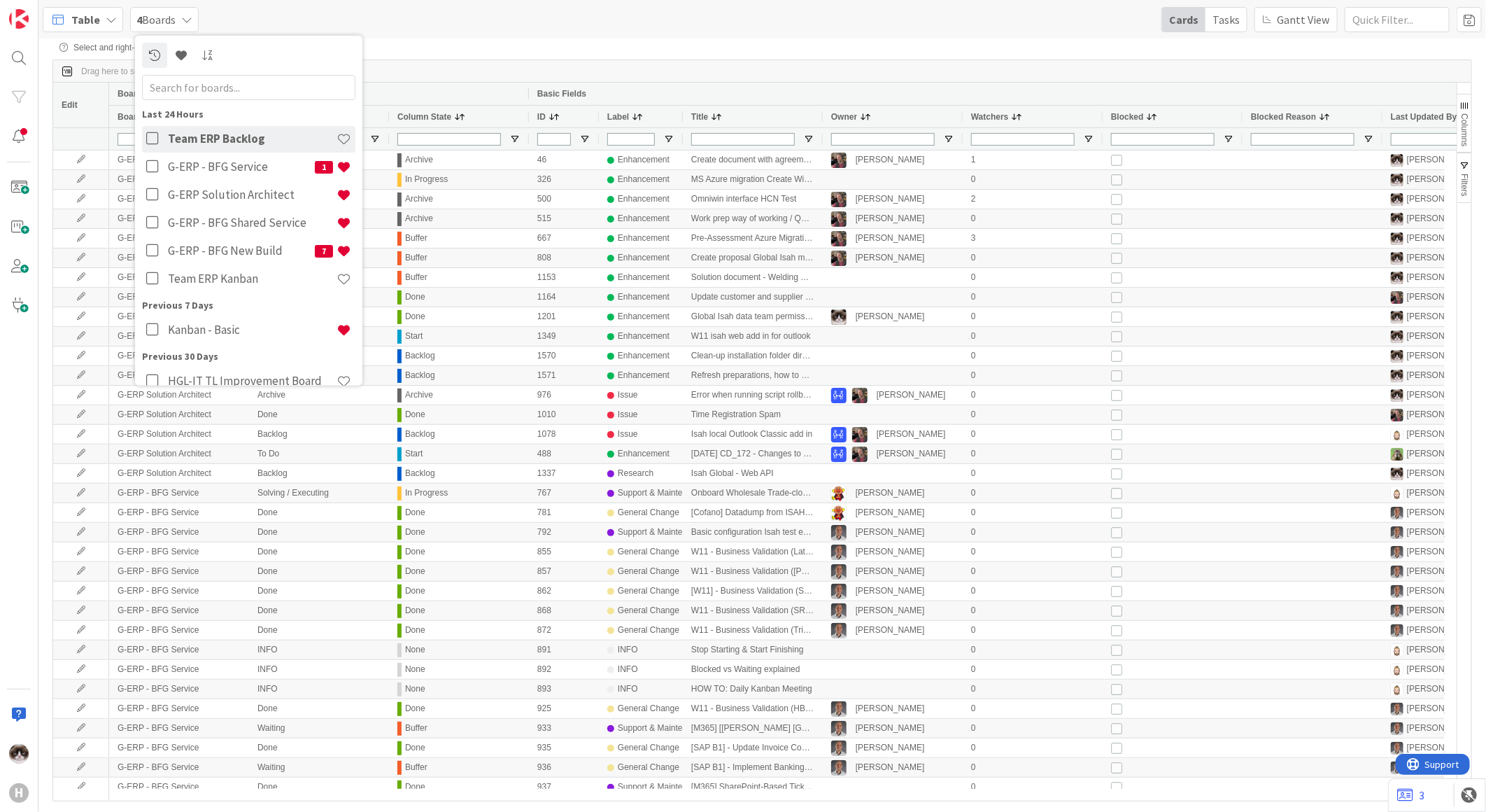
click at [155, 151] on button at bounding box center [155, 137] width 18 height 26
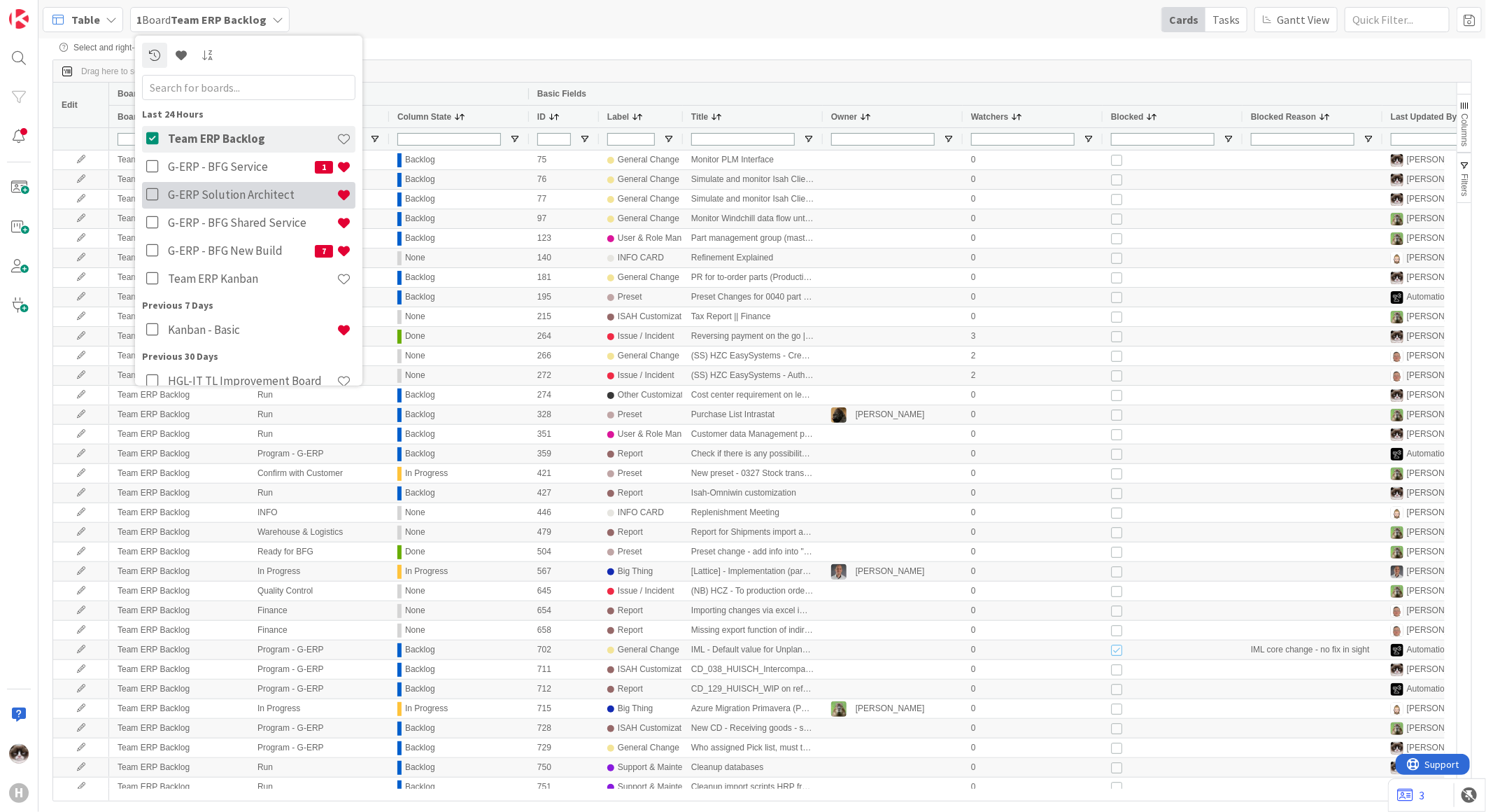
click at [146, 191] on icon at bounding box center [155, 194] width 18 height 14
click at [150, 219] on icon at bounding box center [155, 222] width 18 height 14
click at [152, 241] on button at bounding box center [155, 250] width 18 height 26
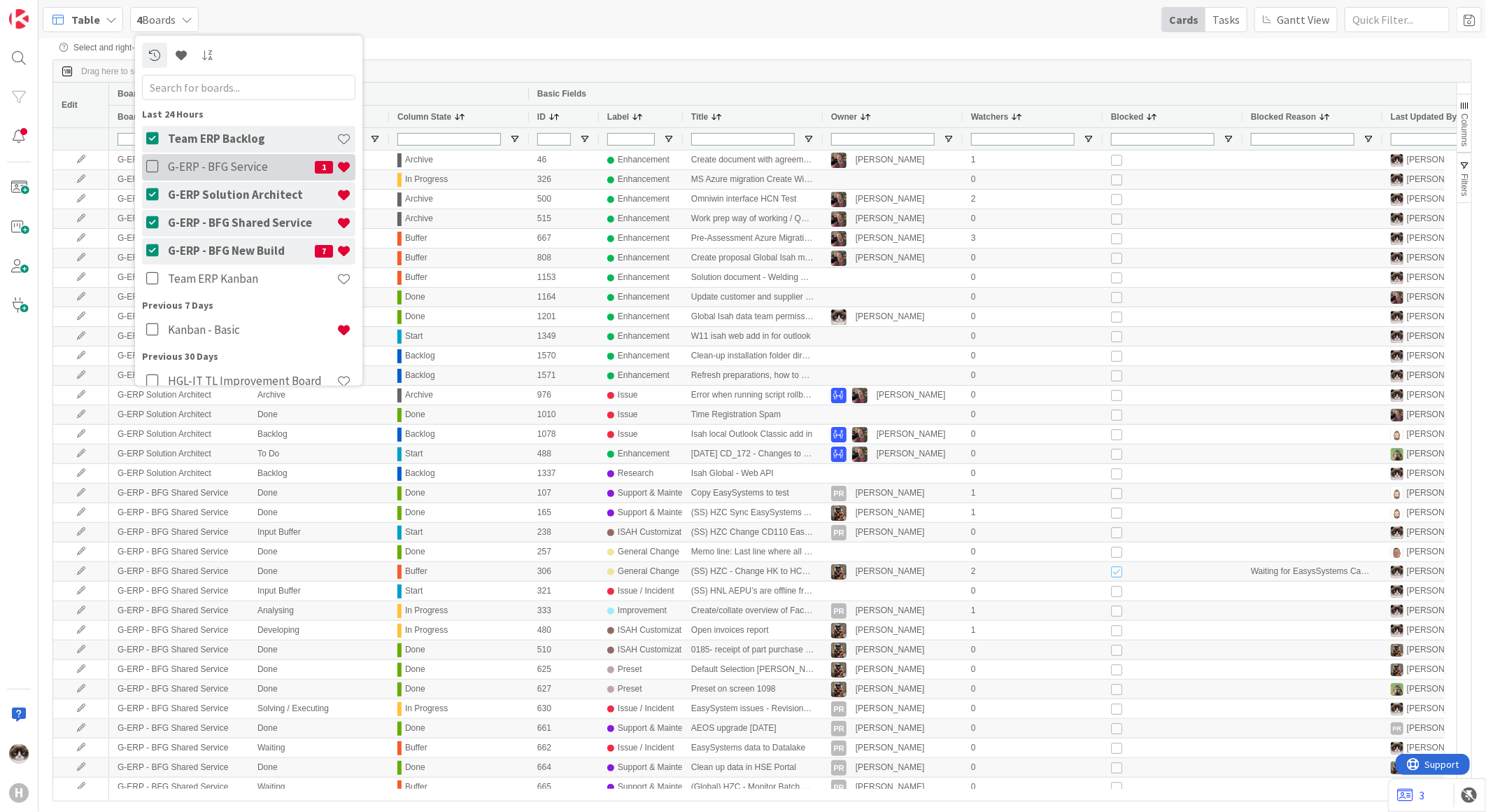
click at [150, 168] on icon at bounding box center [155, 167] width 18 height 14
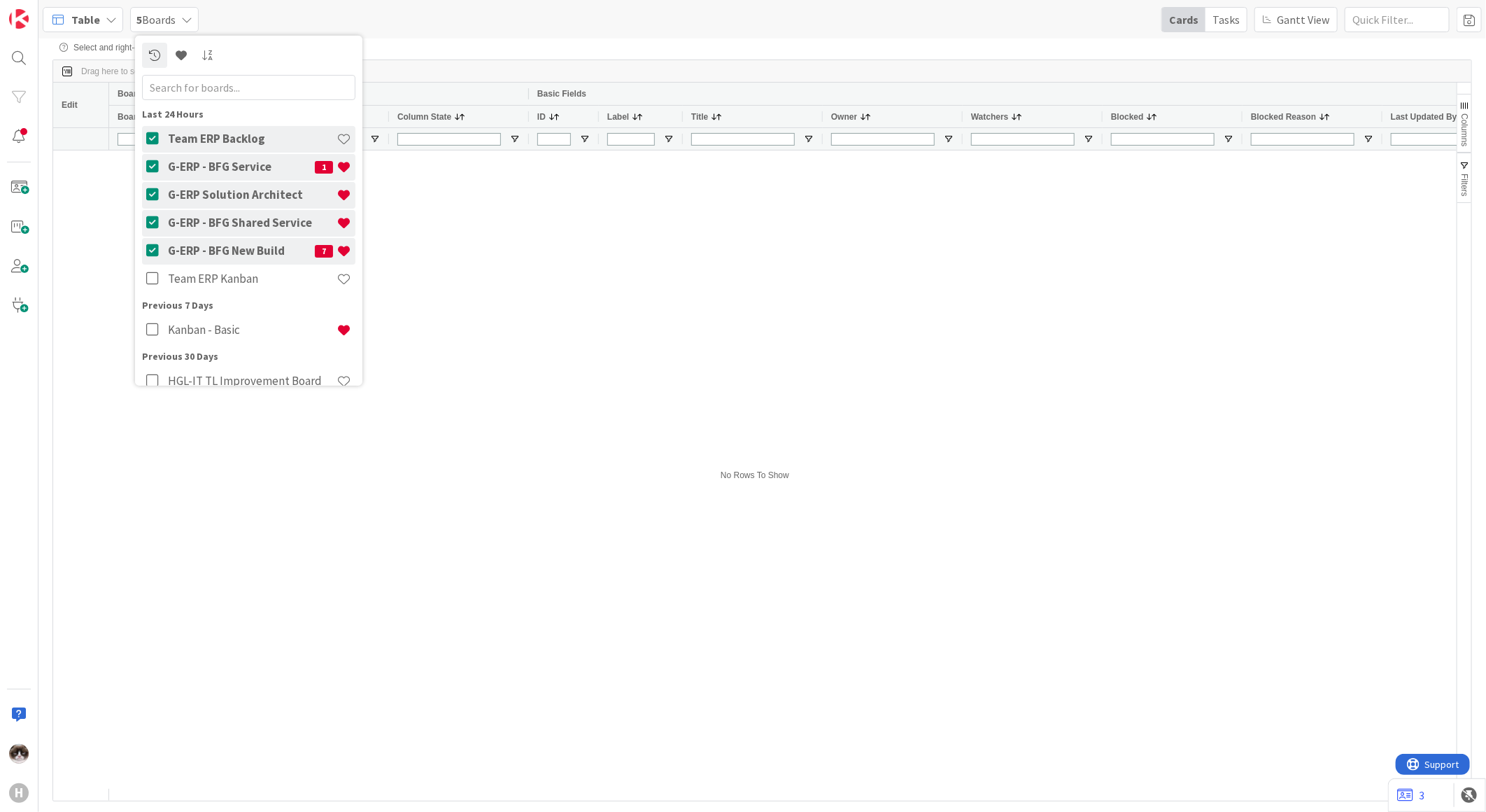
click at [579, 63] on div "Drag here to set row groups" at bounding box center [763, 71] width 1419 height 22
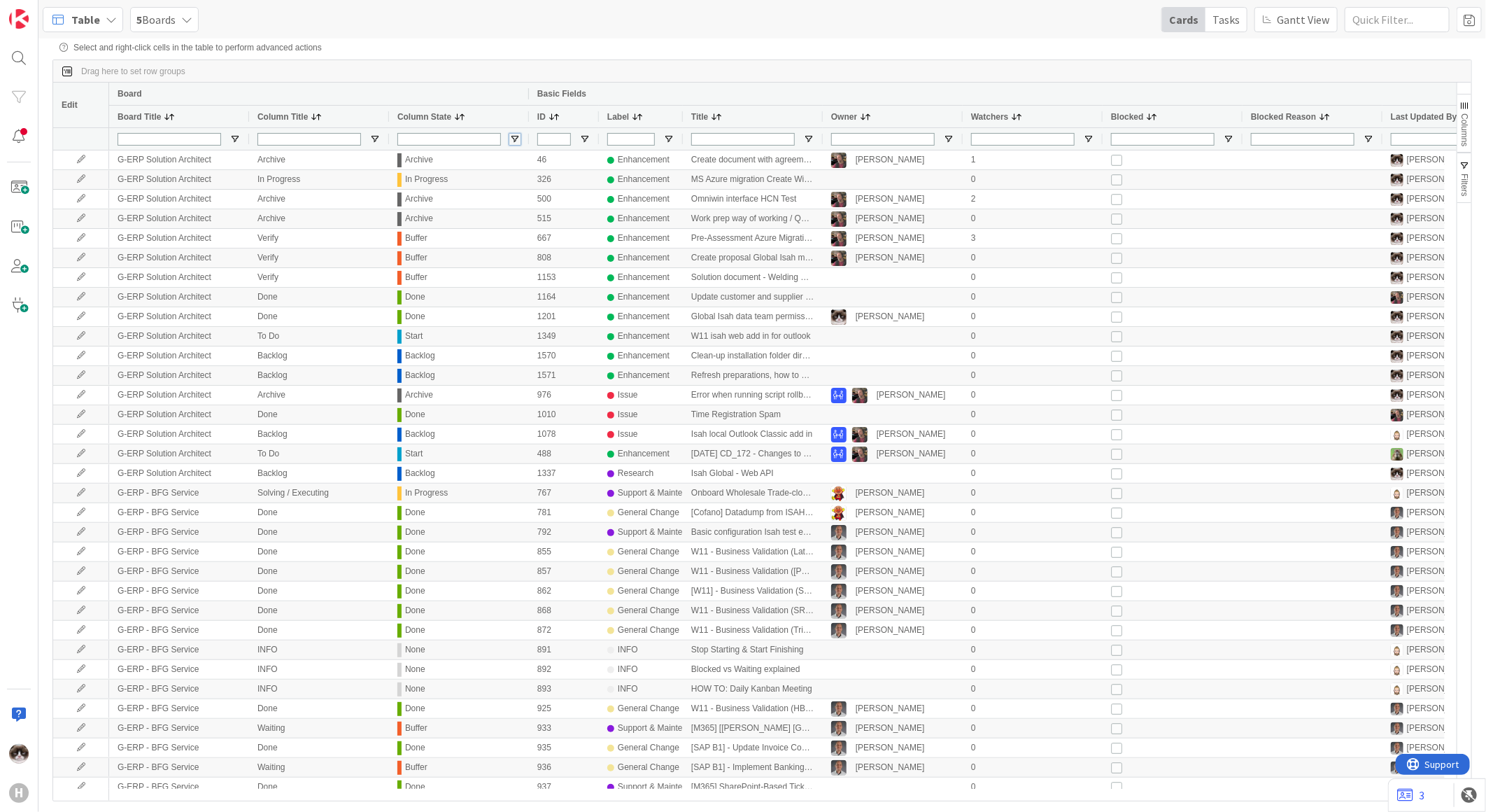
click at [512, 142] on span "Open Filter Menu" at bounding box center [514, 138] width 11 height 11
click at [518, 287] on input "Filter List" at bounding box center [516, 281] width 11 height 11
checkbox input "false"
type input "(6) Archive,Backlog,Buffer,In Progress,None,Start"
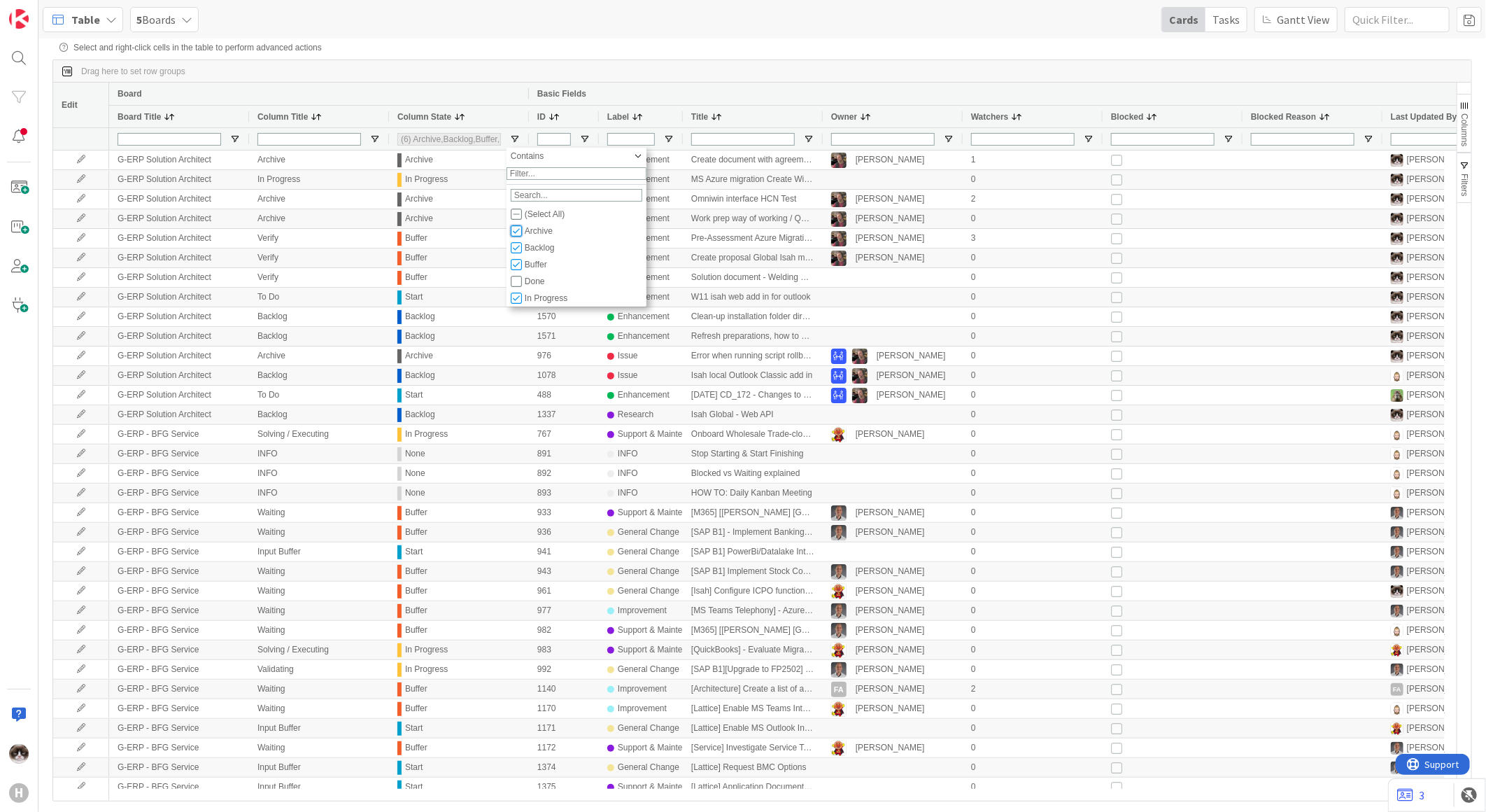
click at [516, 237] on input "Filter List" at bounding box center [516, 230] width 11 height 11
checkbox input "false"
type input "(5) Backlog,Buffer,In Progress,None,Start"
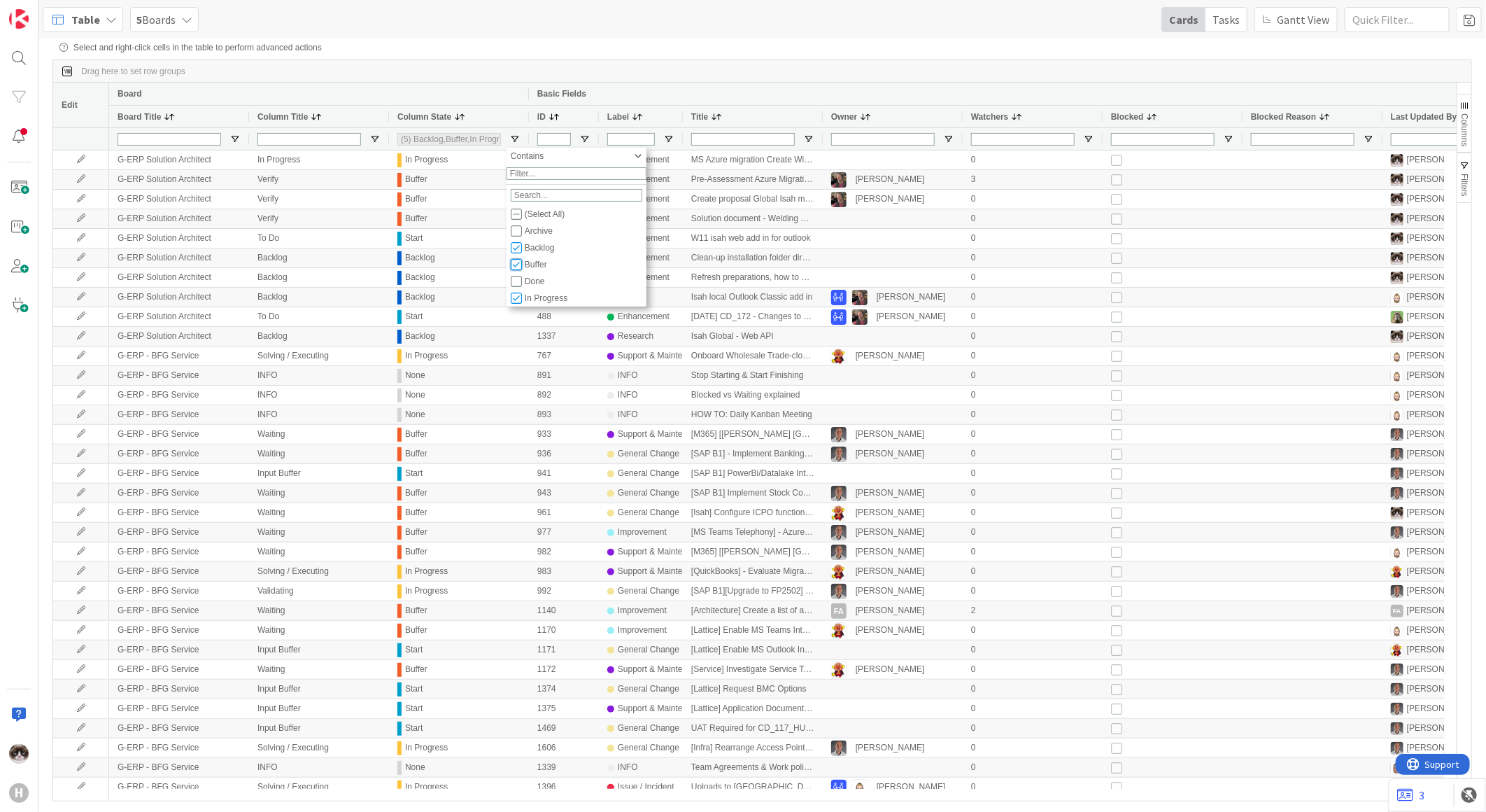
click at [515, 270] on input "Filter List" at bounding box center [516, 264] width 11 height 11
checkbox input "false"
type input "(4) Backlog,In Progress,None,Start"
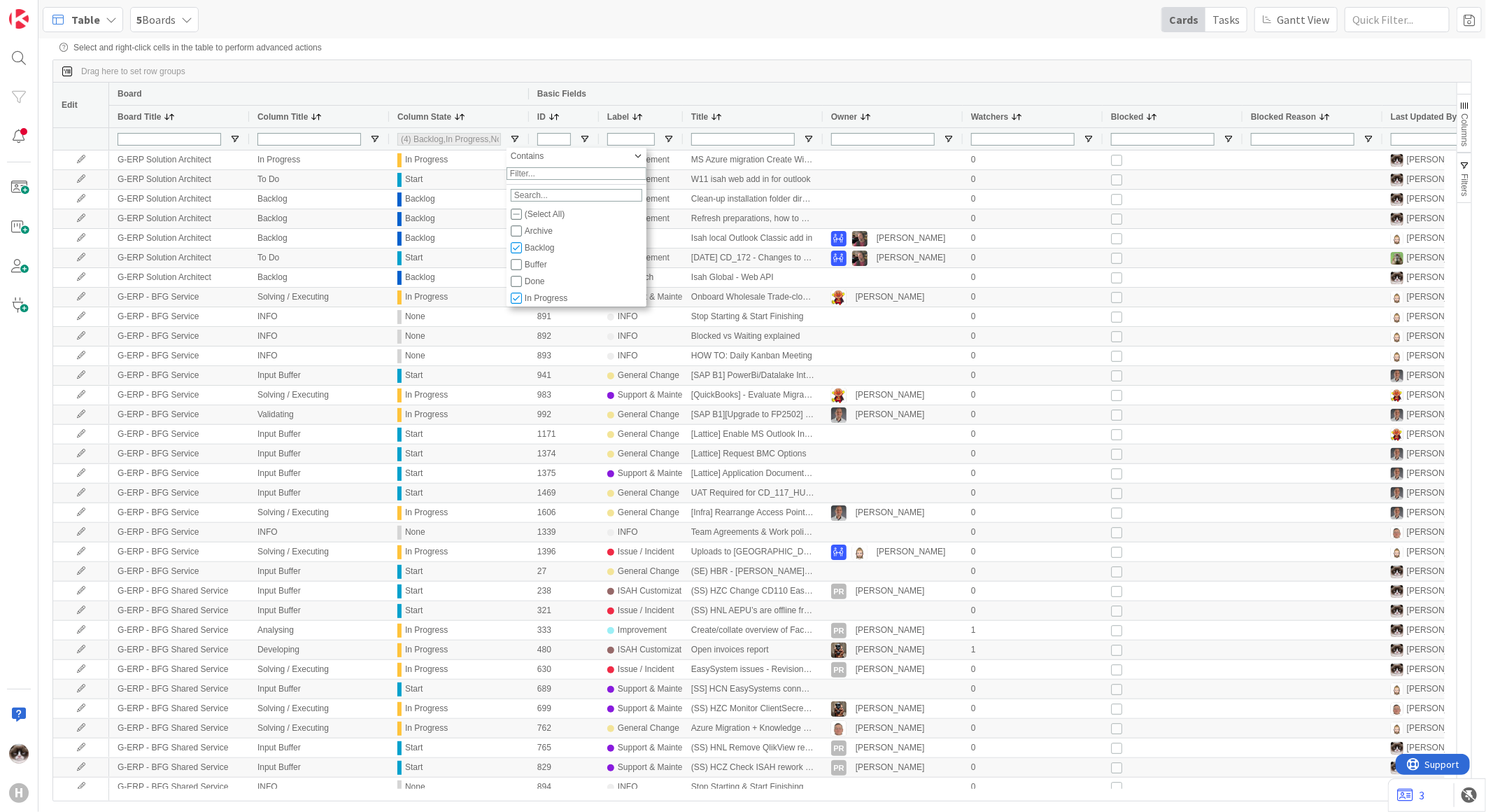
scroll to position [33, 0]
click at [518, 288] on input "Filter List" at bounding box center [516, 281] width 11 height 11
checkbox input "false"
type input "(3) Backlog,In Progress,Start"
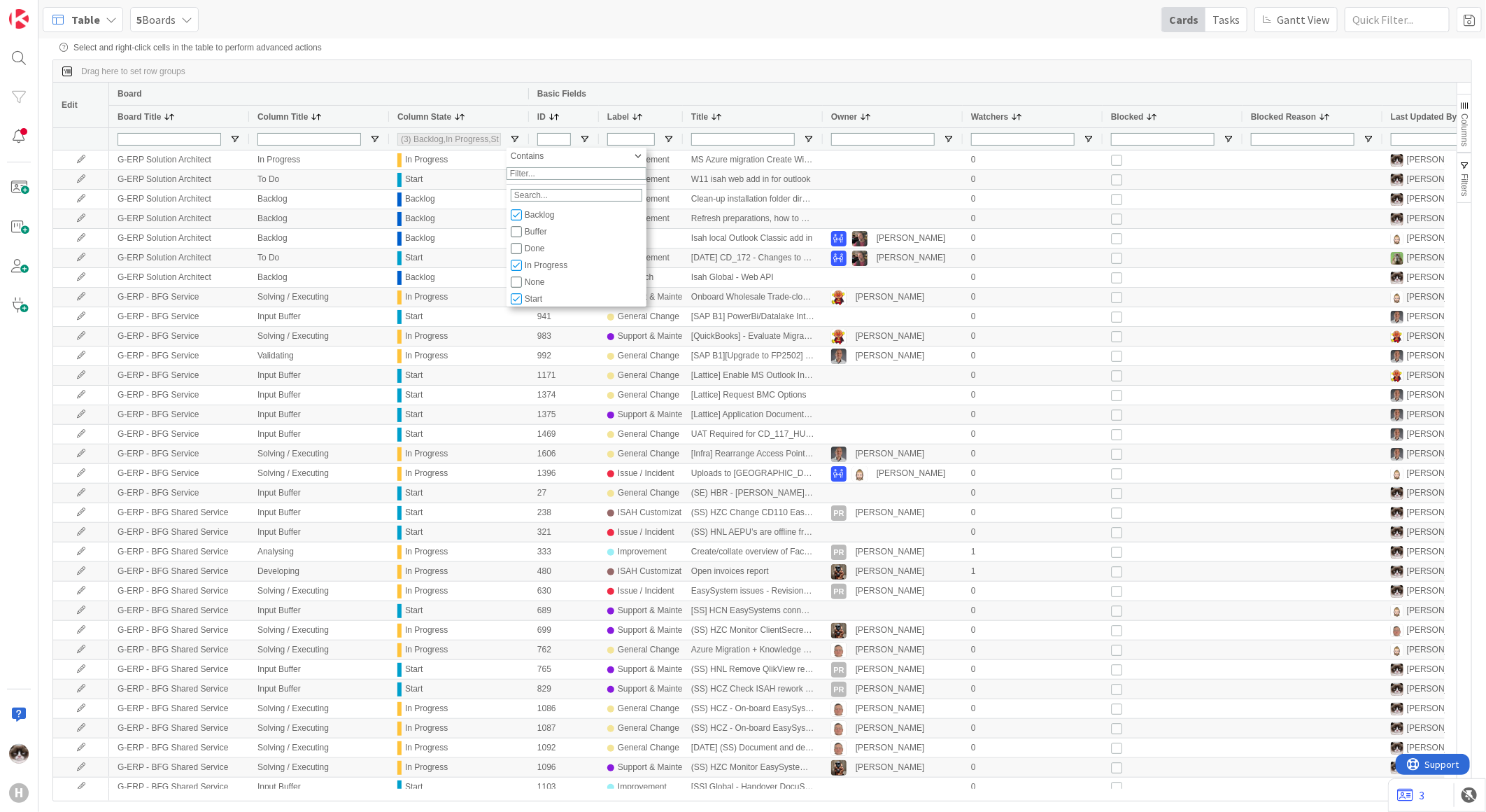
click at [465, 89] on div "Board" at bounding box center [319, 94] width 403 height 17
click at [1461, 116] on span "Columns" at bounding box center [1465, 130] width 10 height 33
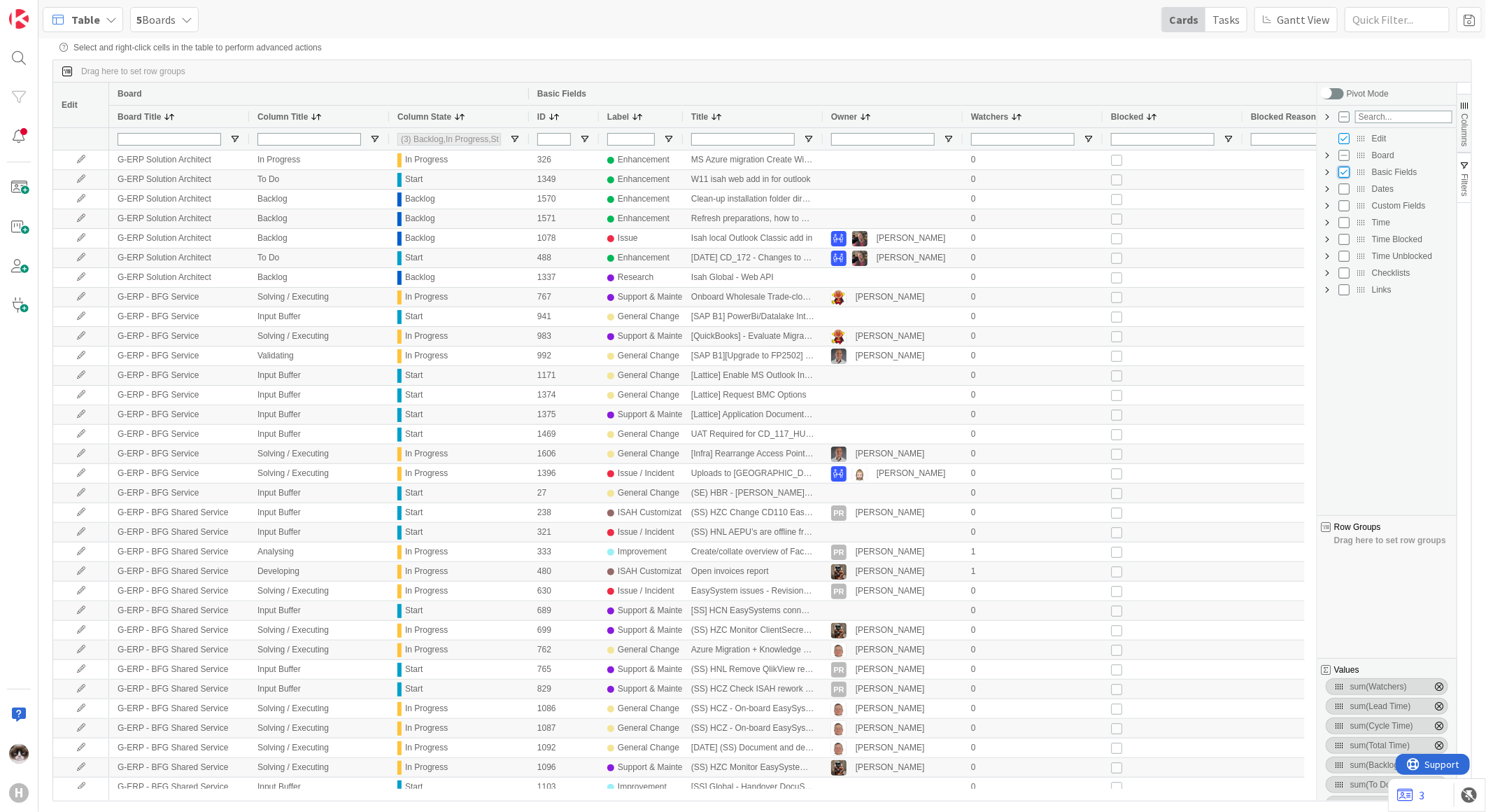
click at [1346, 174] on input "Press SPACE to toggle visibility (visible)" at bounding box center [1344, 172] width 11 height 11
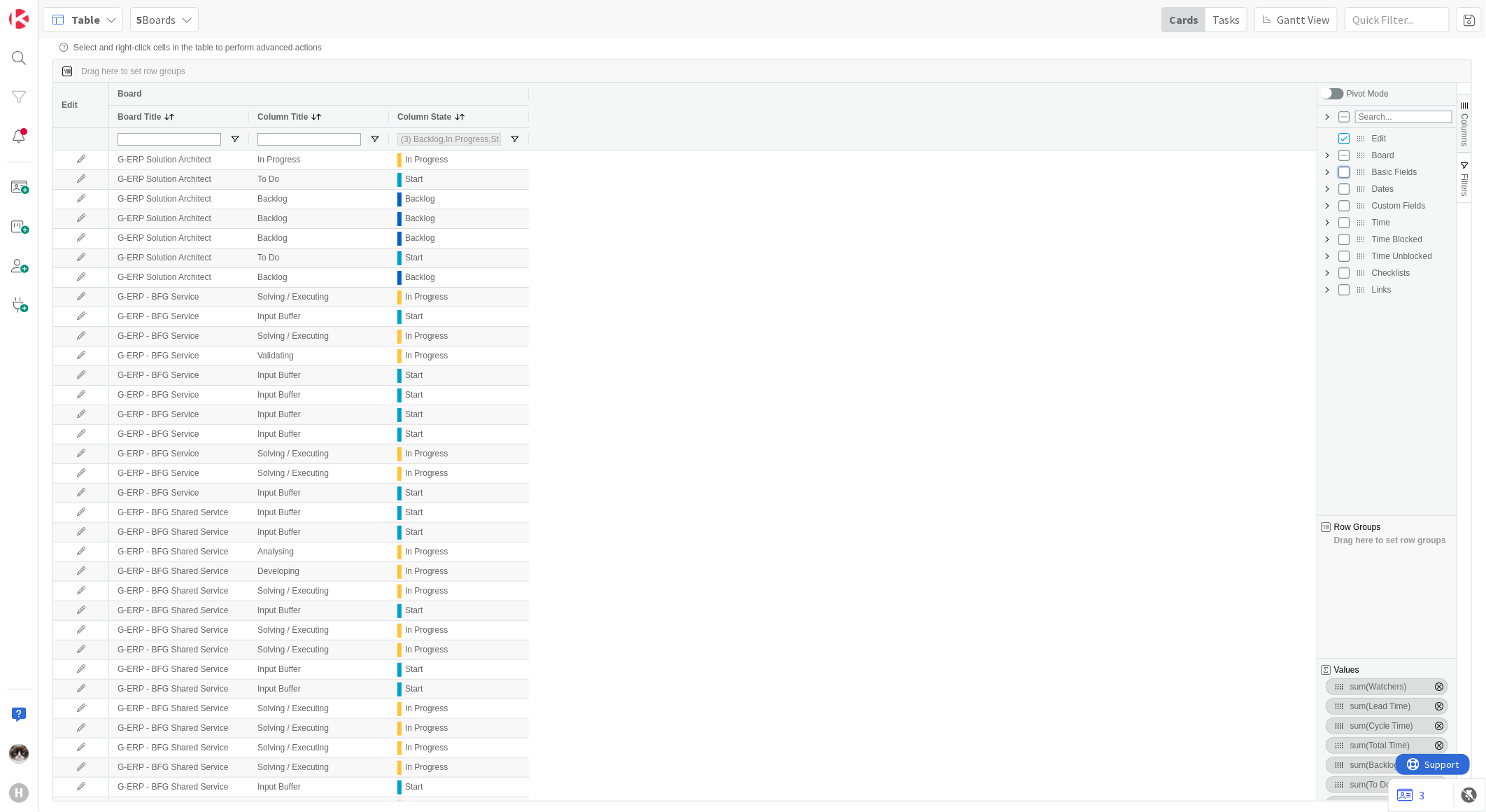
click at [1346, 174] on input "Press SPACE to toggle visibility (hidden)" at bounding box center [1344, 172] width 11 height 11
checkbox input "true"
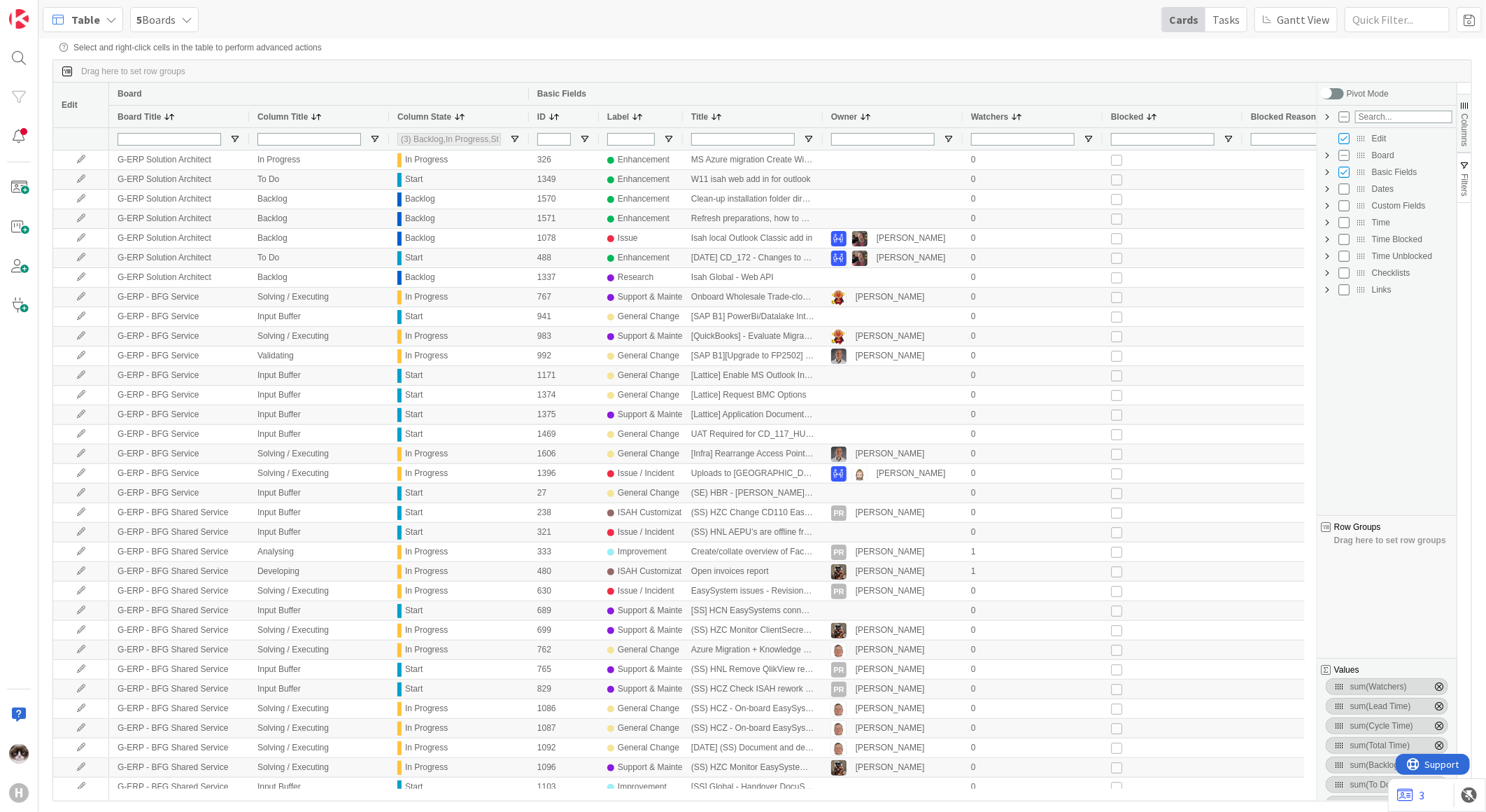
click at [1325, 205] on span "Custom Fields Column Group" at bounding box center [1327, 205] width 11 height 11
click at [1359, 341] on input "Press SPACE to toggle visibility (hidden)" at bounding box center [1357, 339] width 11 height 11
checkbox input "true"
checkbox input "false"
click at [1466, 114] on button "Columns" at bounding box center [1465, 123] width 14 height 58
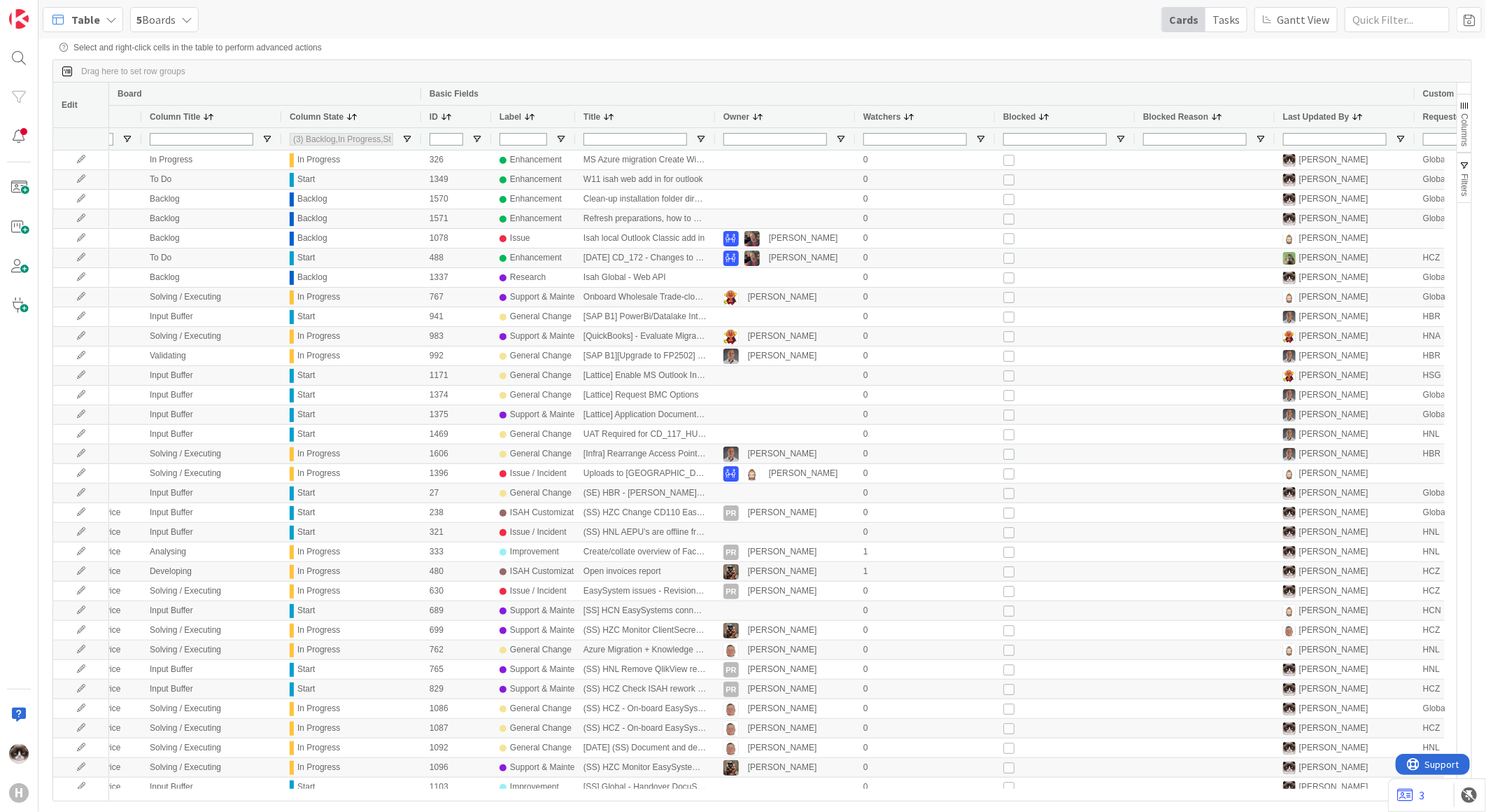
scroll to position [0, 0]
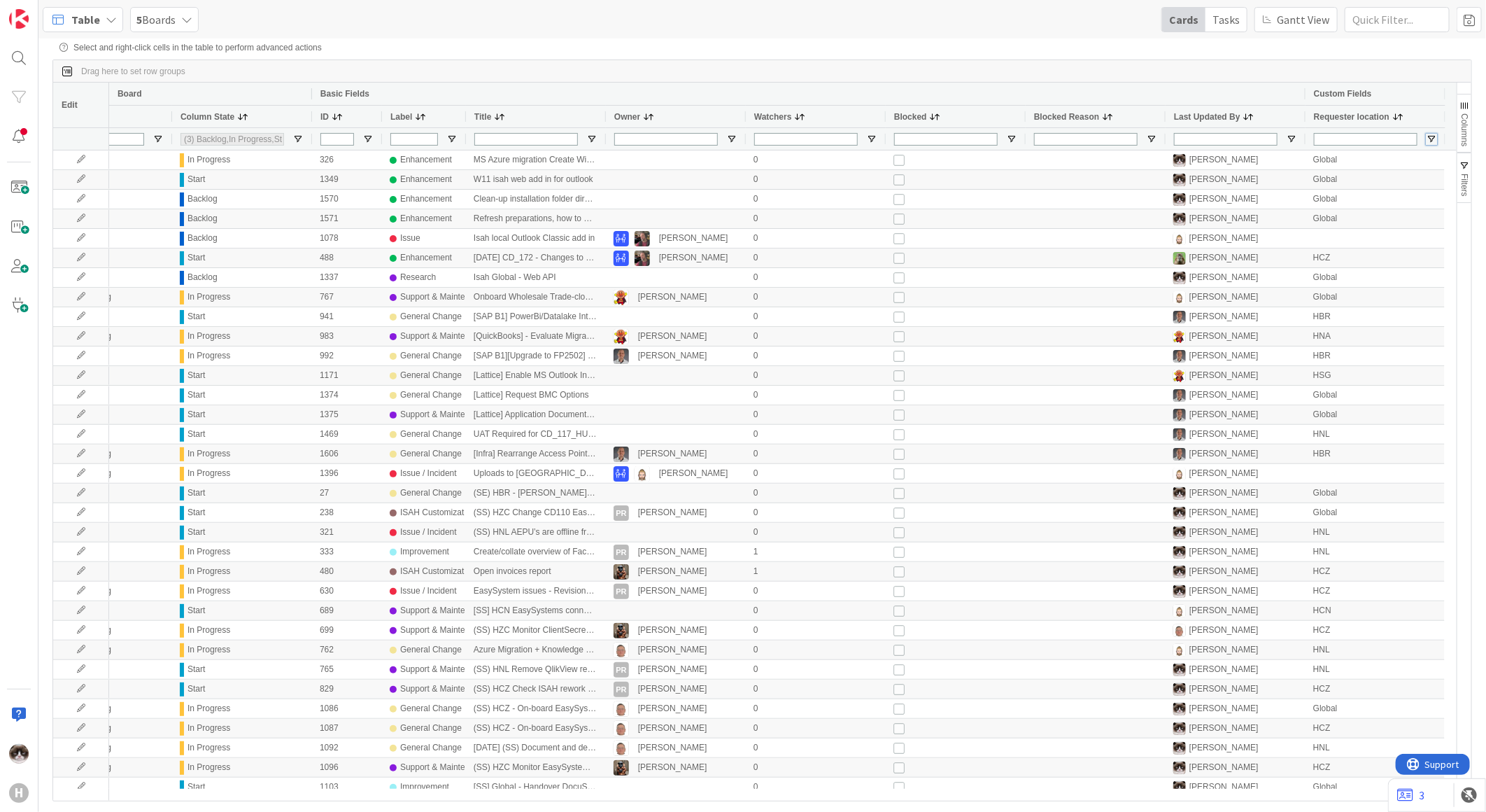
click at [1432, 138] on span "Open Filter Menu" at bounding box center [1431, 138] width 11 height 11
click at [1348, 219] on div "(Select All)" at bounding box center [1407, 214] width 119 height 10
checkbox input "false"
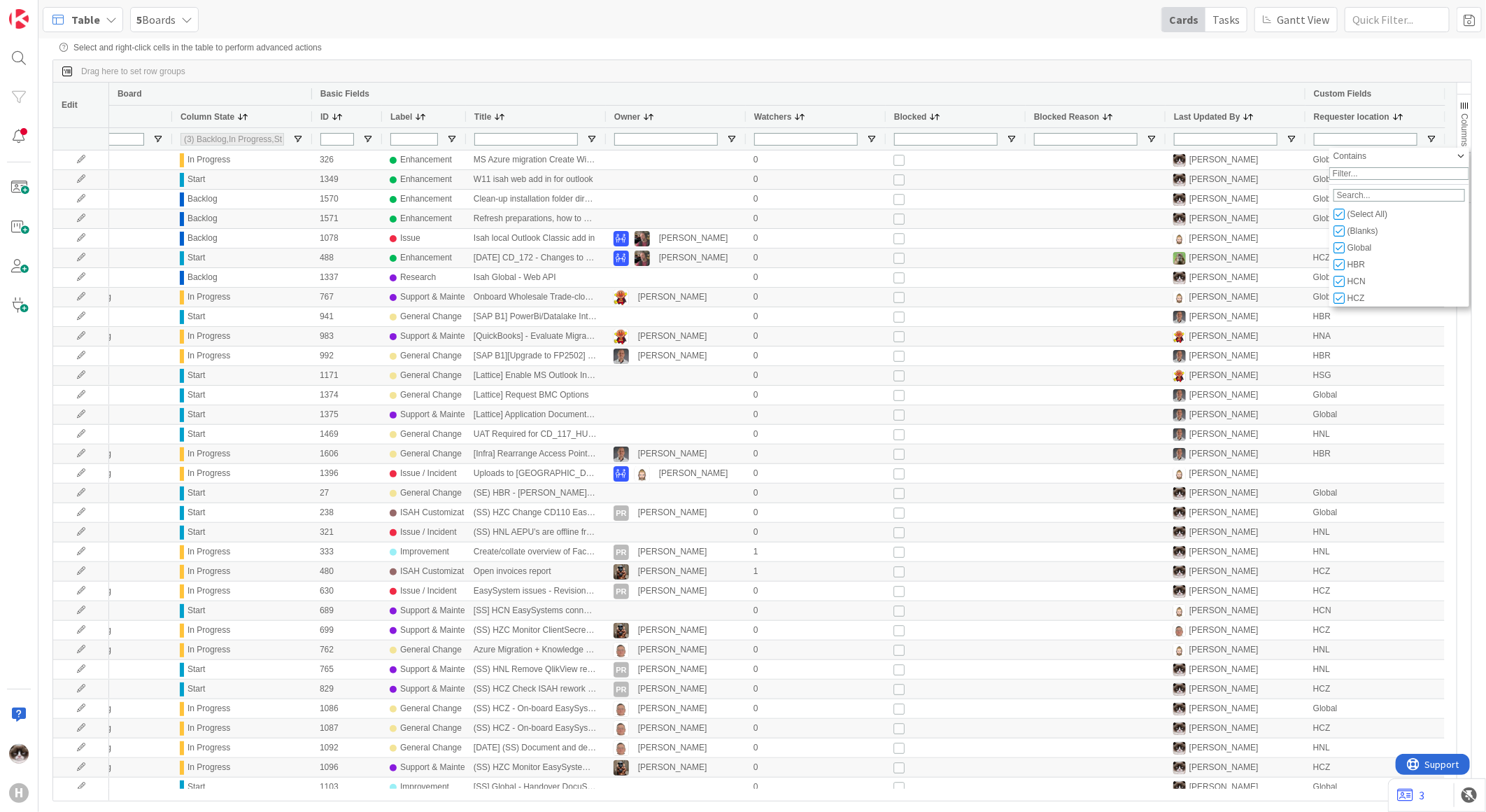
checkbox input "false"
type input "(0)"
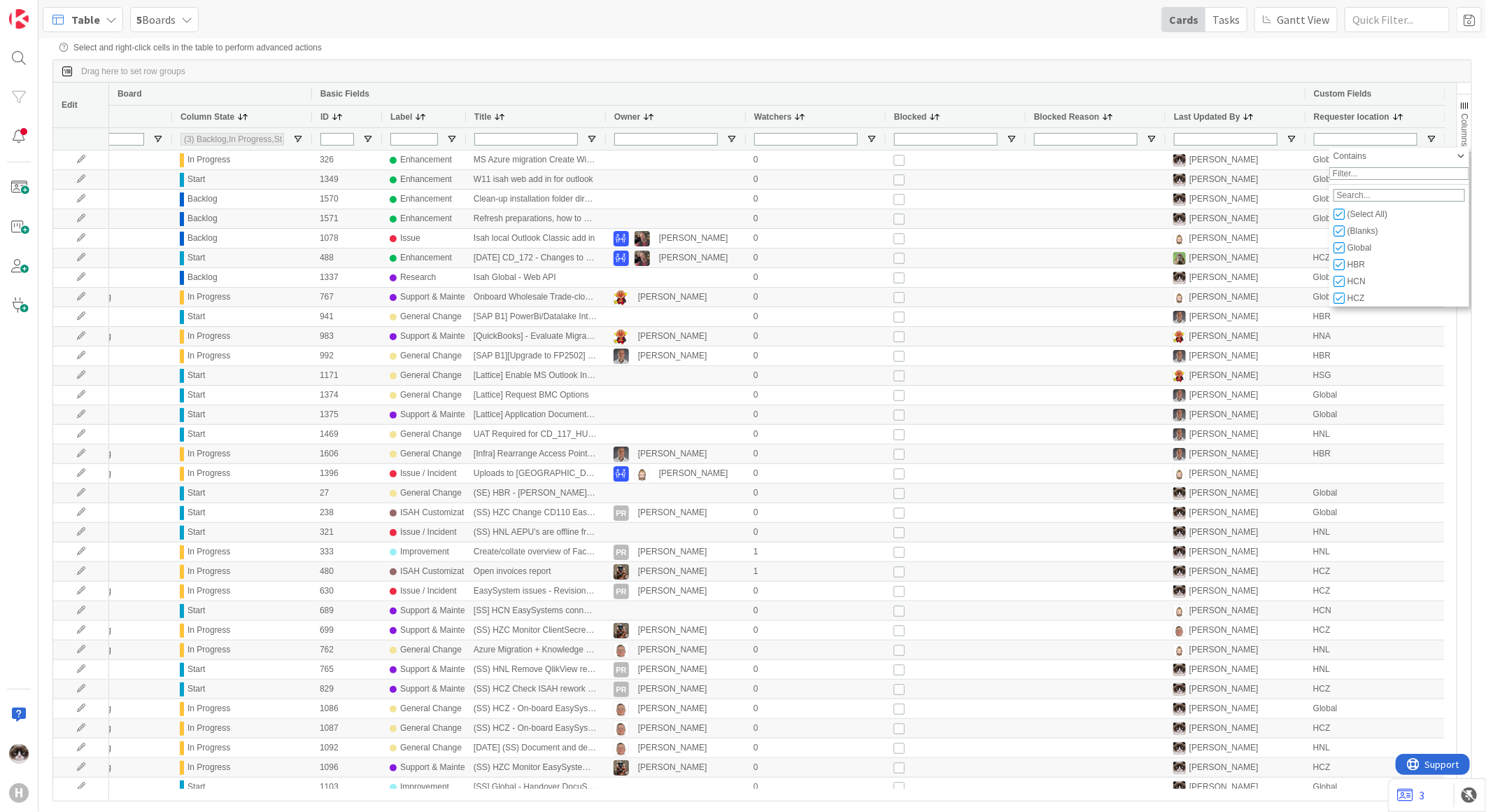
type input "(0)"
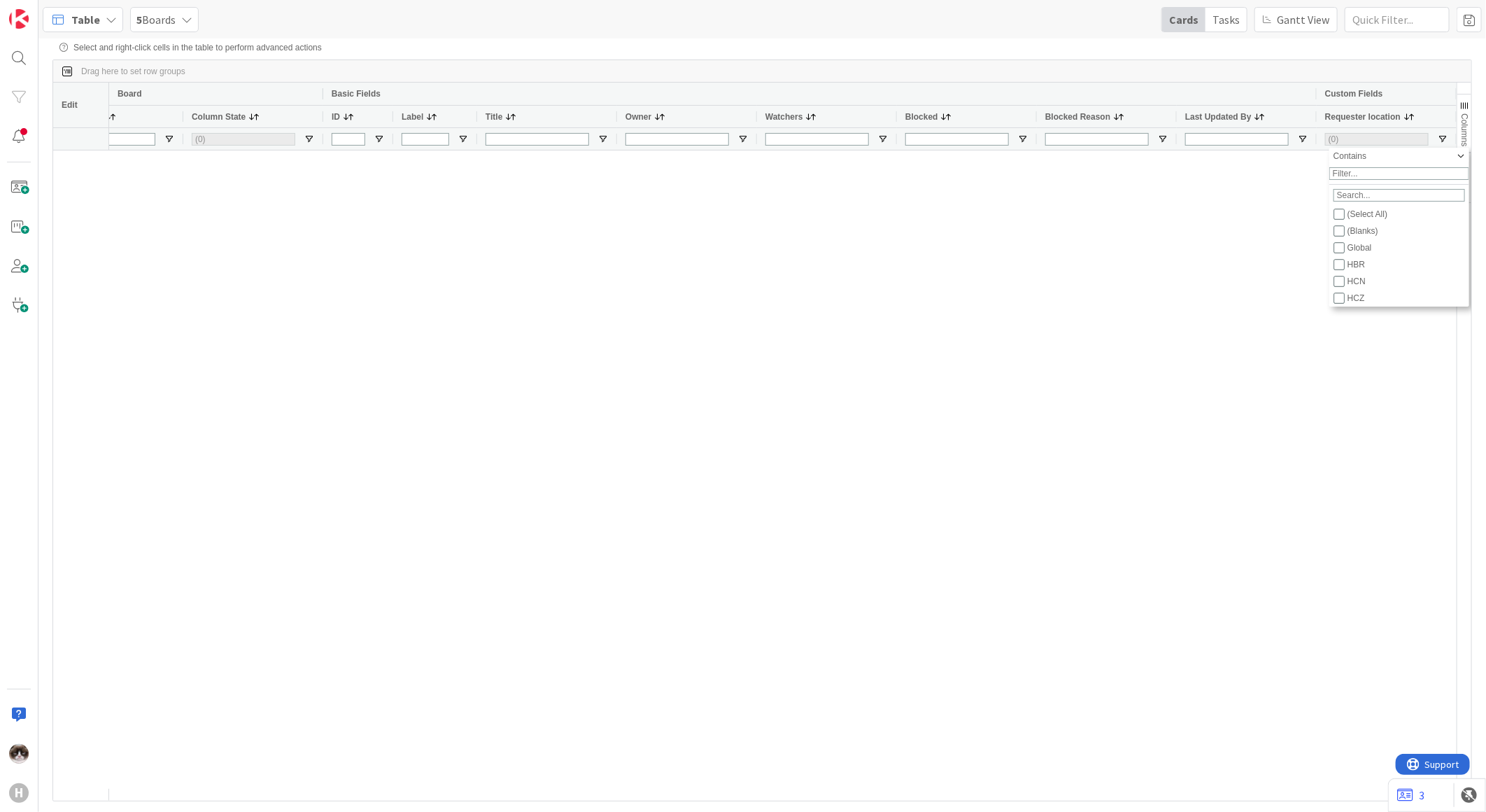
scroll to position [0, 205]
click at [1342, 303] on input "Filter List" at bounding box center [1339, 297] width 11 height 11
checkbox input "true"
checkbox input "false"
type input "(1) HCZ"
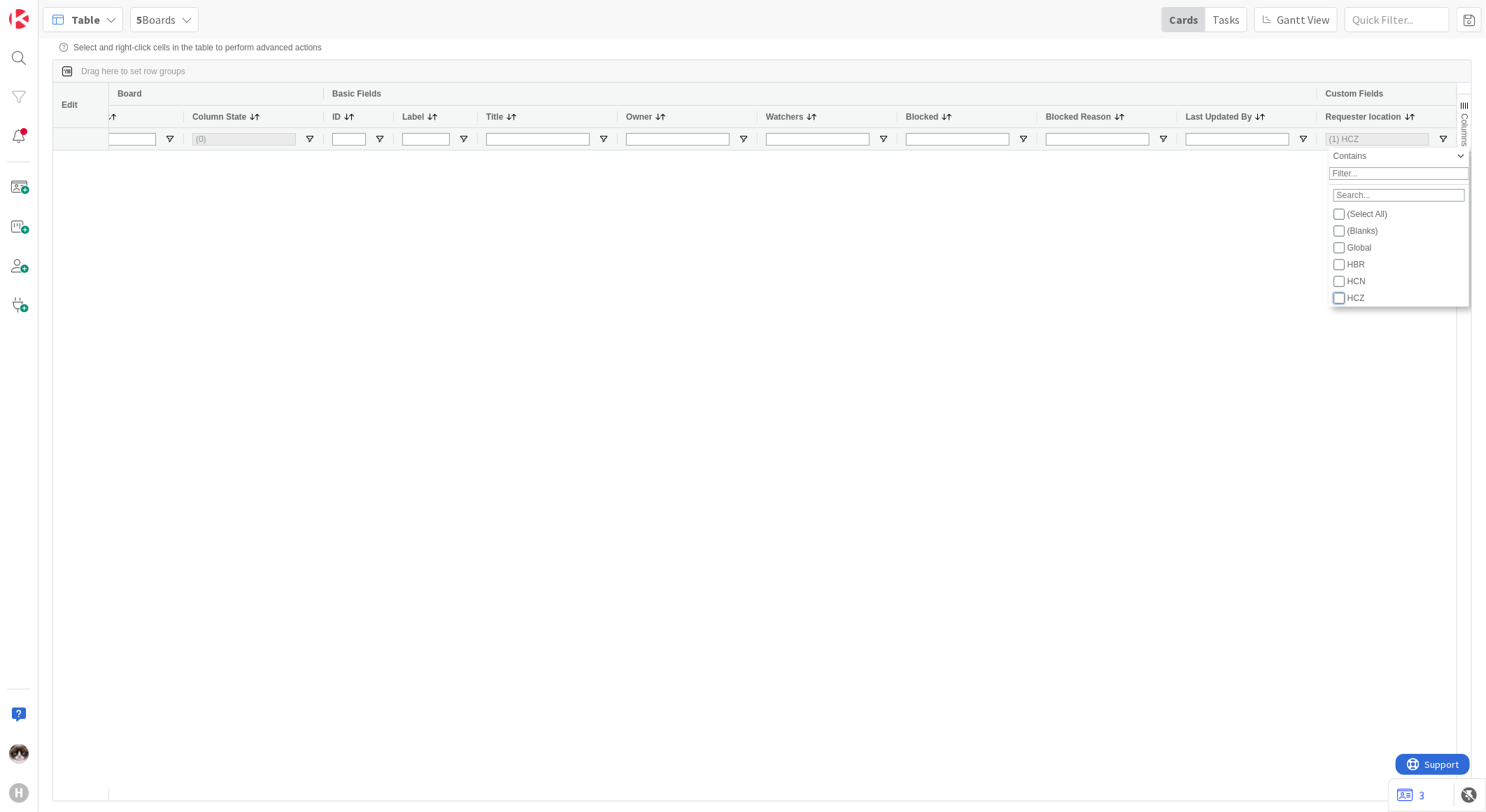
type input "(3) Backlog,In Progress,Start"
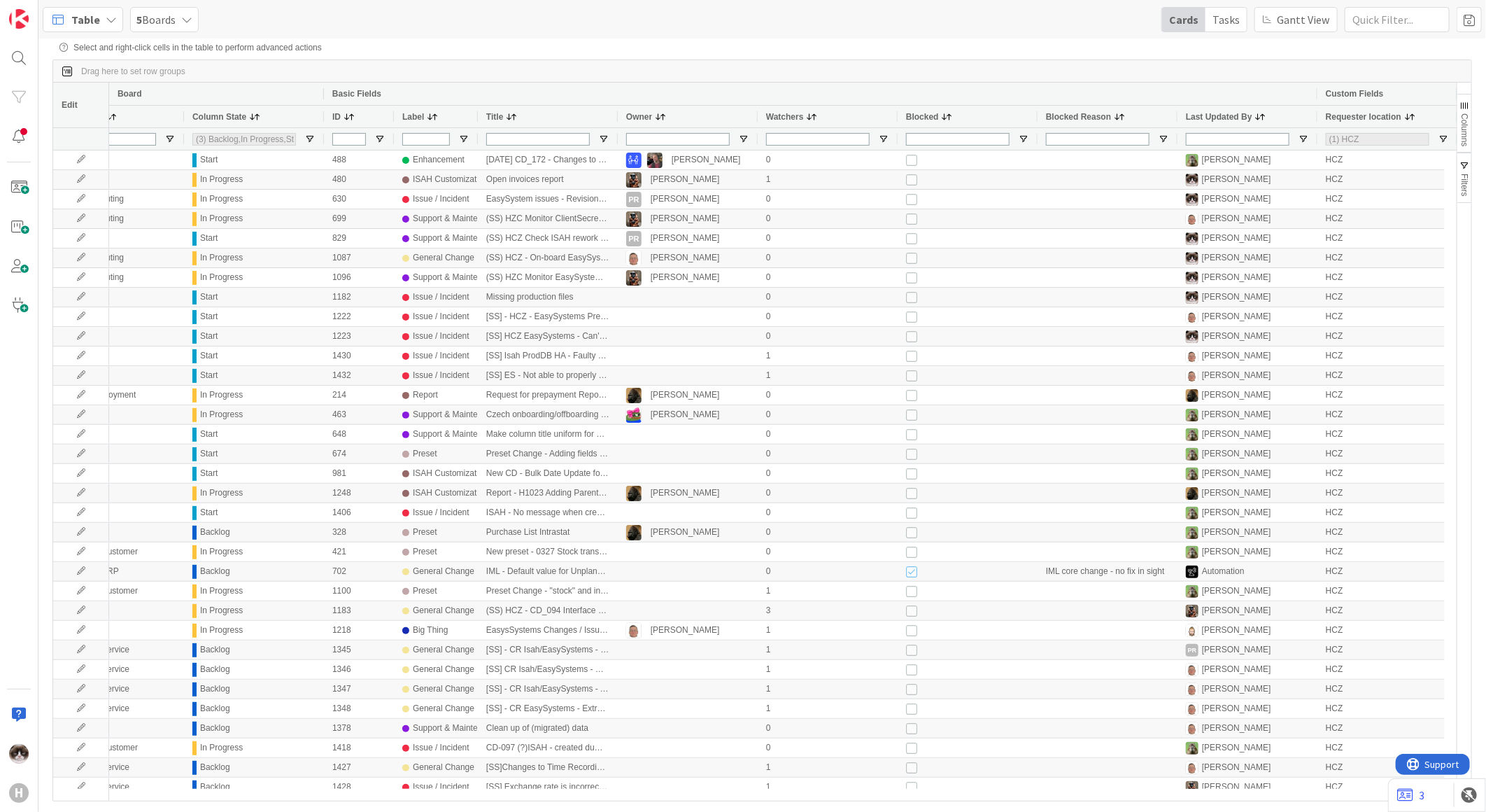
click at [1235, 80] on div "Drag here to set row groups" at bounding box center [763, 71] width 1419 height 22
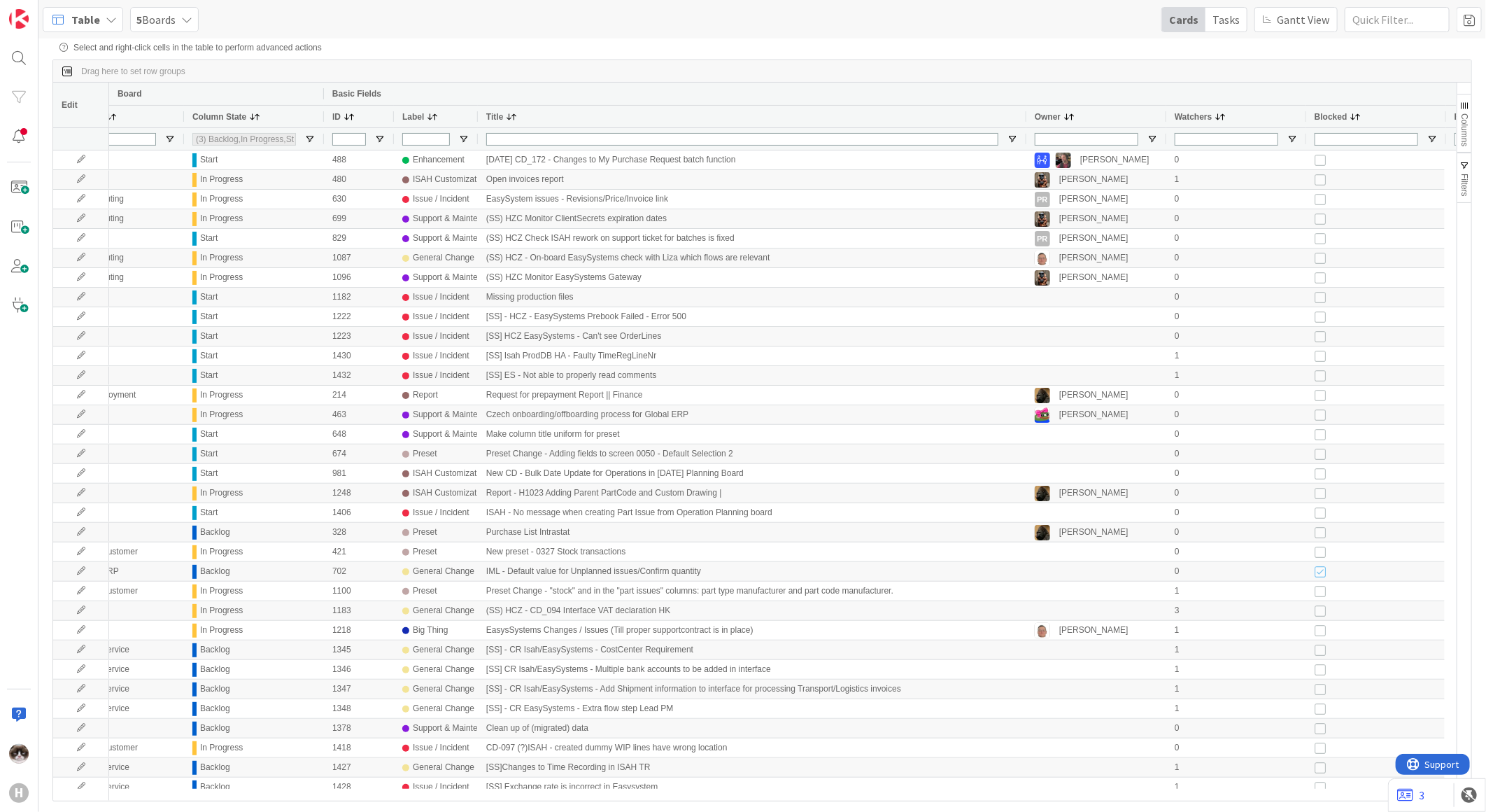
drag, startPoint x: 616, startPoint y: 119, endPoint x: 1025, endPoint y: 119, distance: 409.0
click at [1025, 119] on div at bounding box center [1026, 116] width 6 height 21
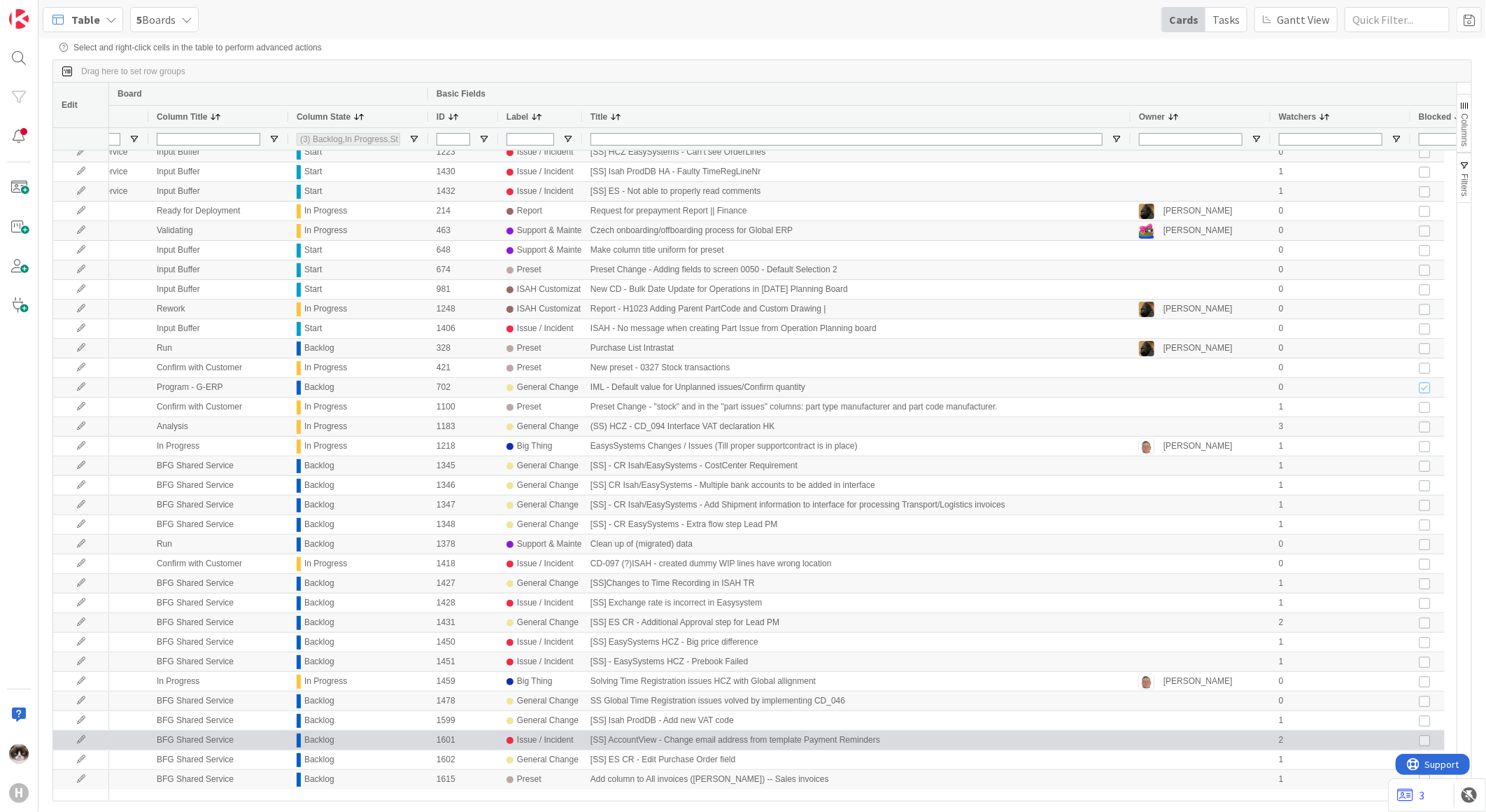
click at [78, 737] on icon at bounding box center [81, 739] width 21 height 9
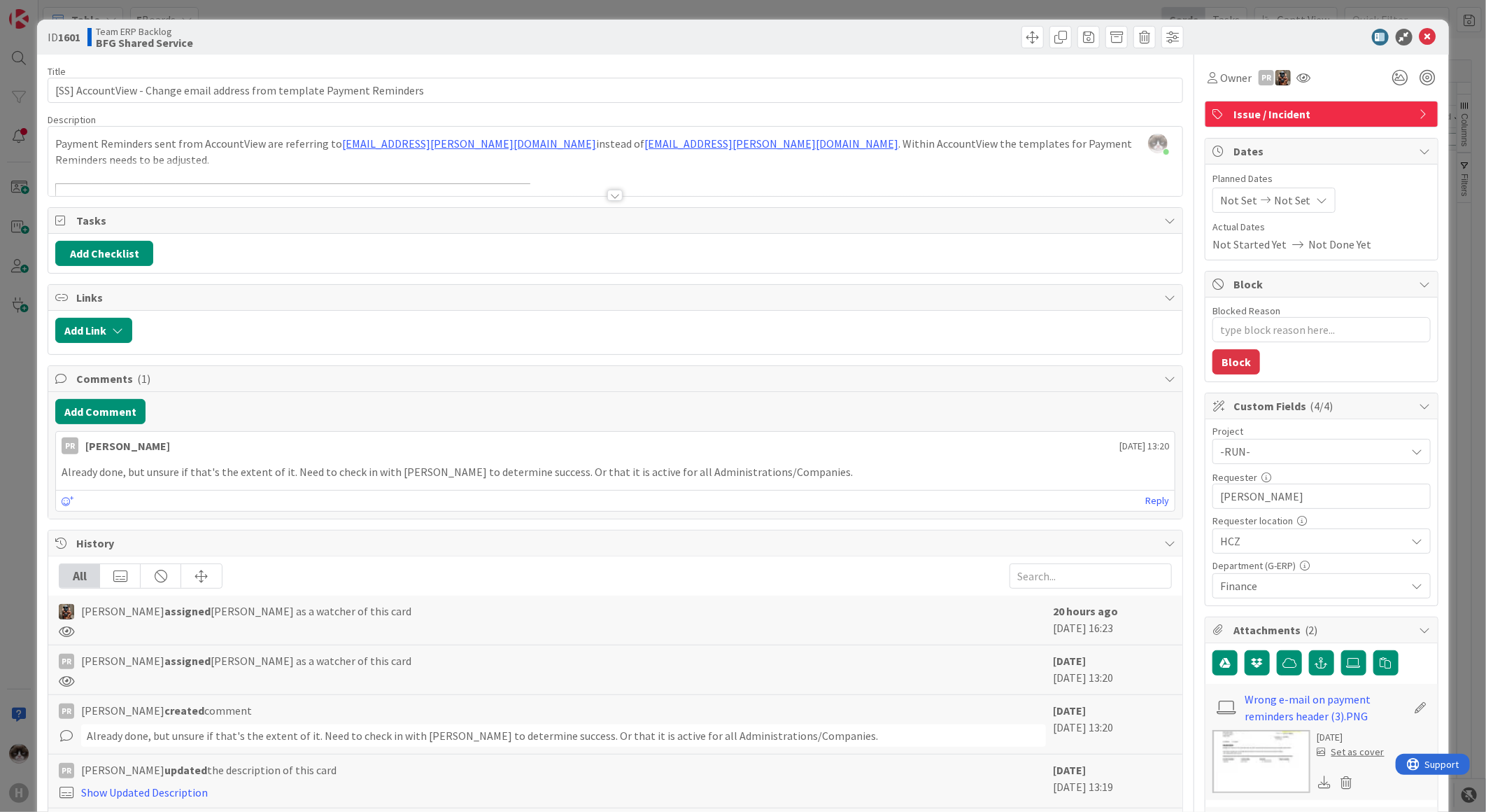
click at [616, 195] on div at bounding box center [615, 195] width 16 height 11
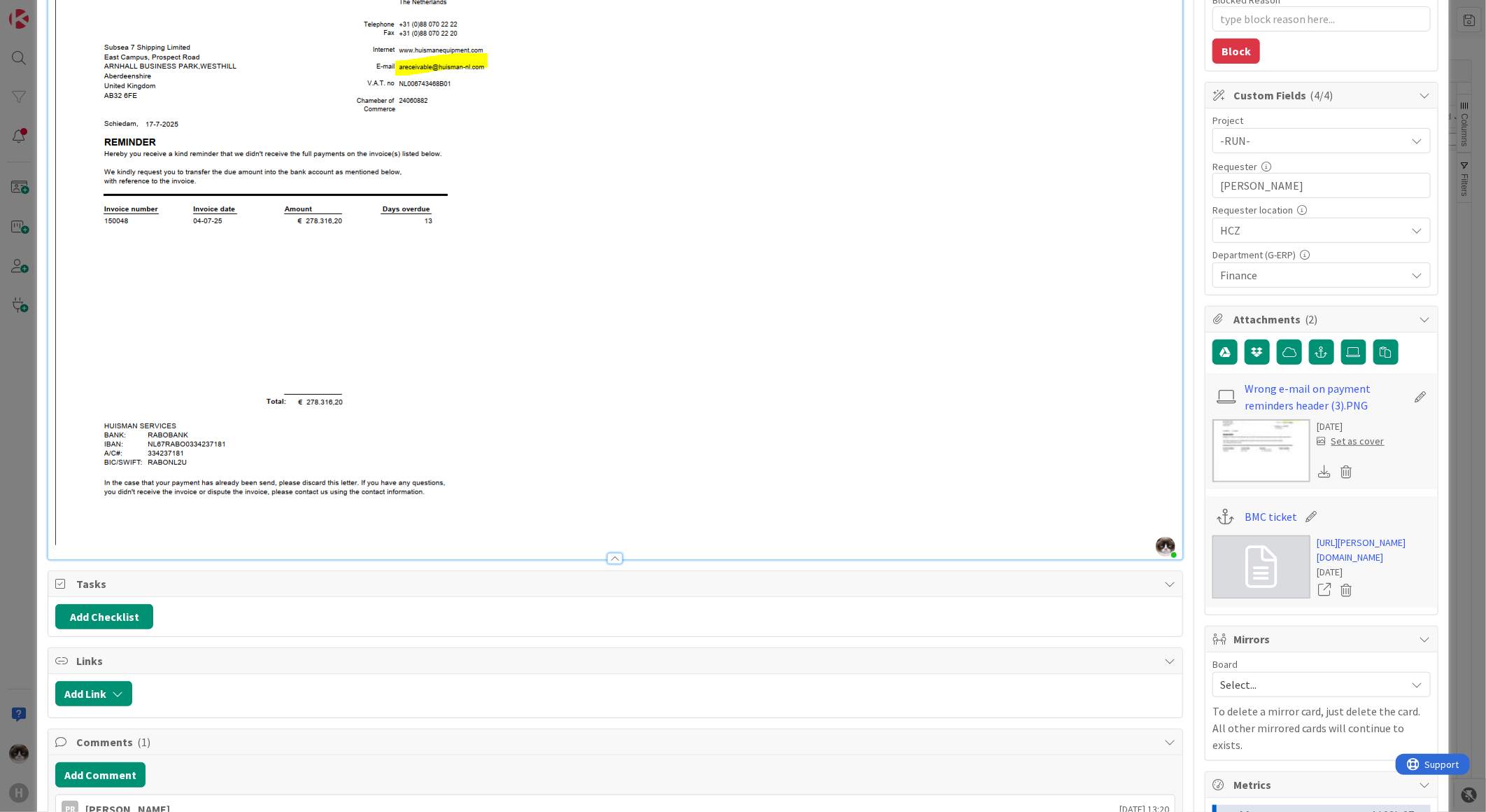
click at [1253, 150] on span "HCZ" at bounding box center [1310, 140] width 179 height 19
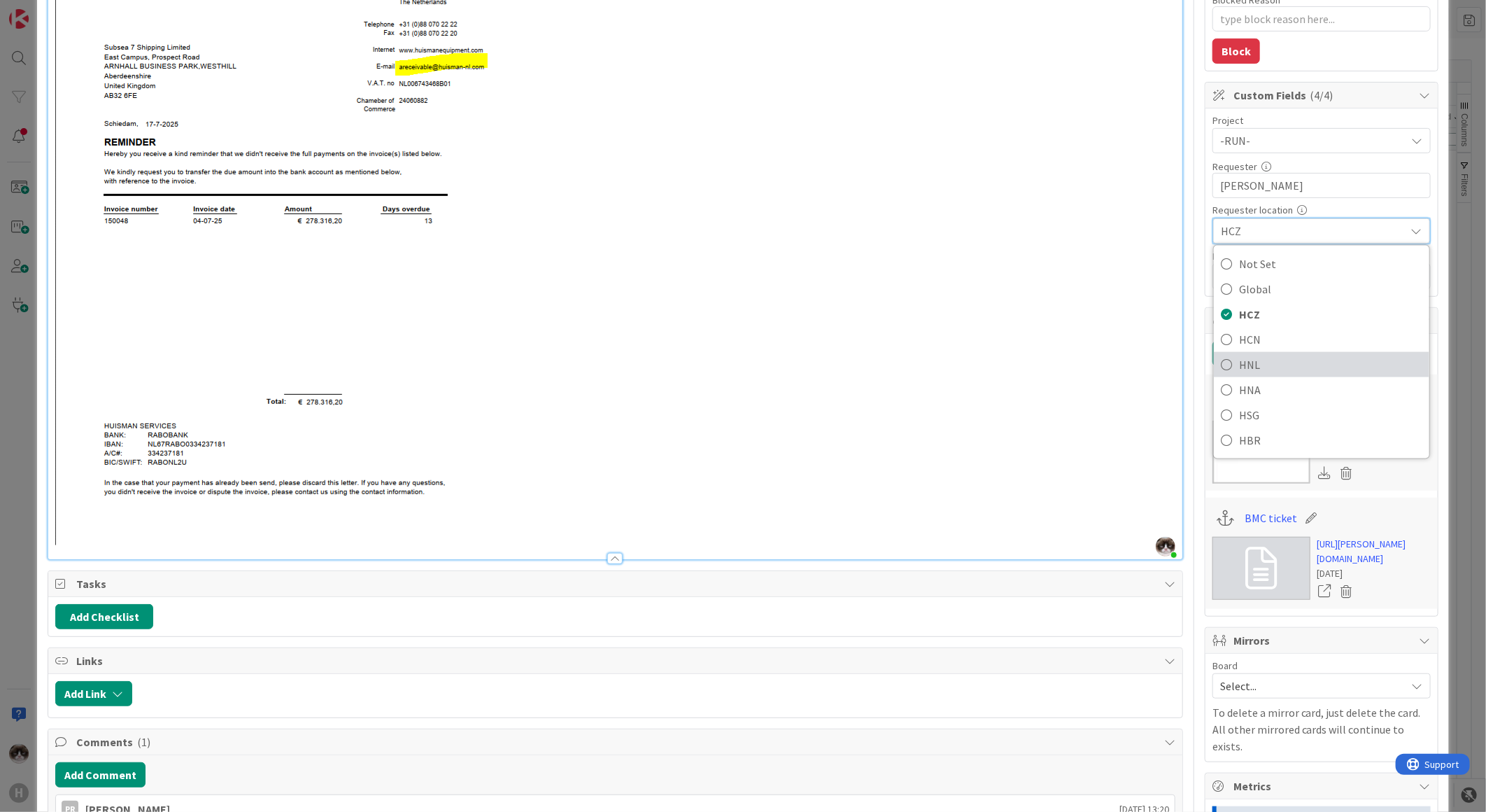
click at [1257, 363] on span "HNL" at bounding box center [1331, 365] width 183 height 21
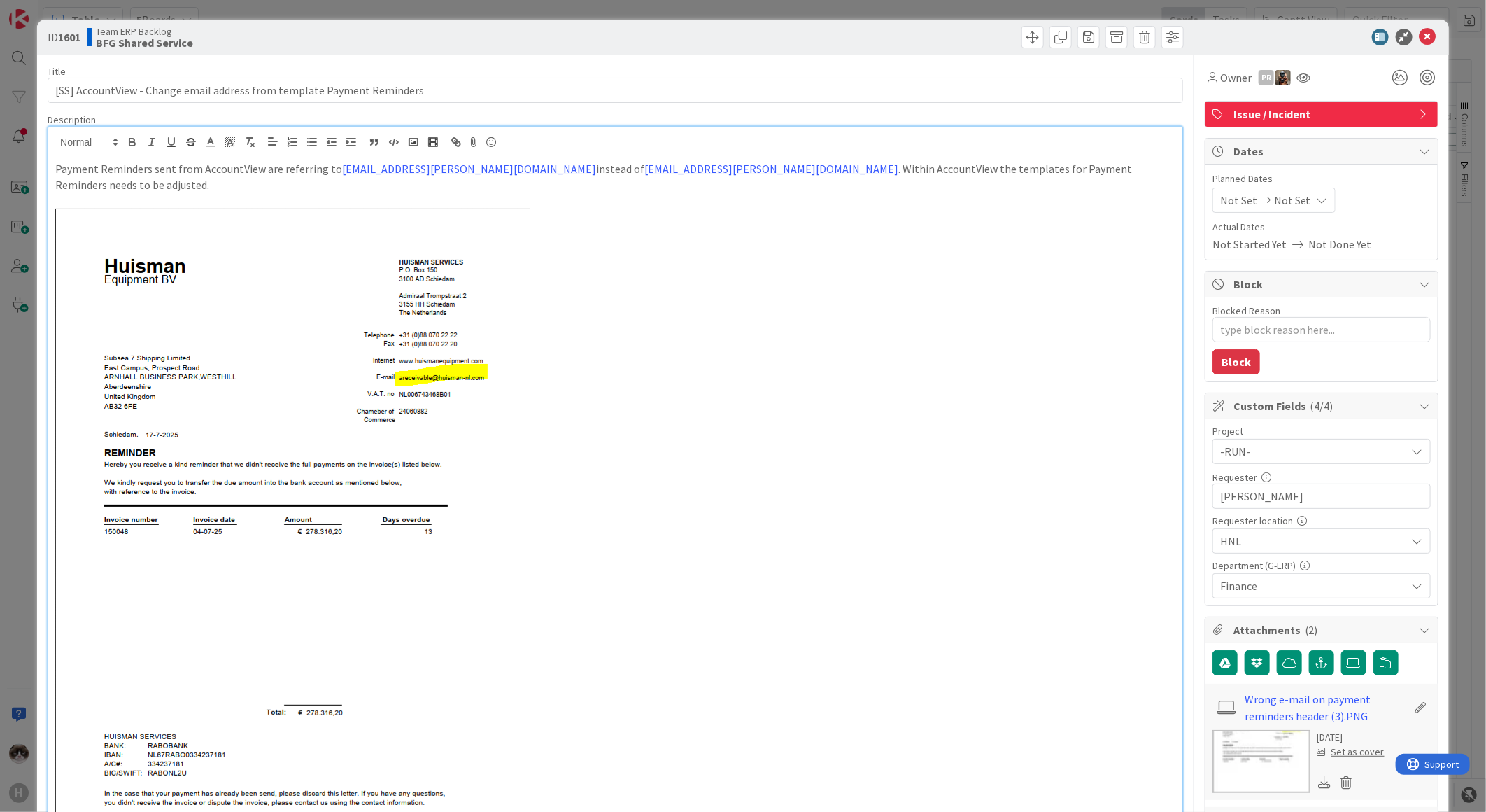
click at [1281, 461] on span "HNL" at bounding box center [1310, 451] width 179 height 19
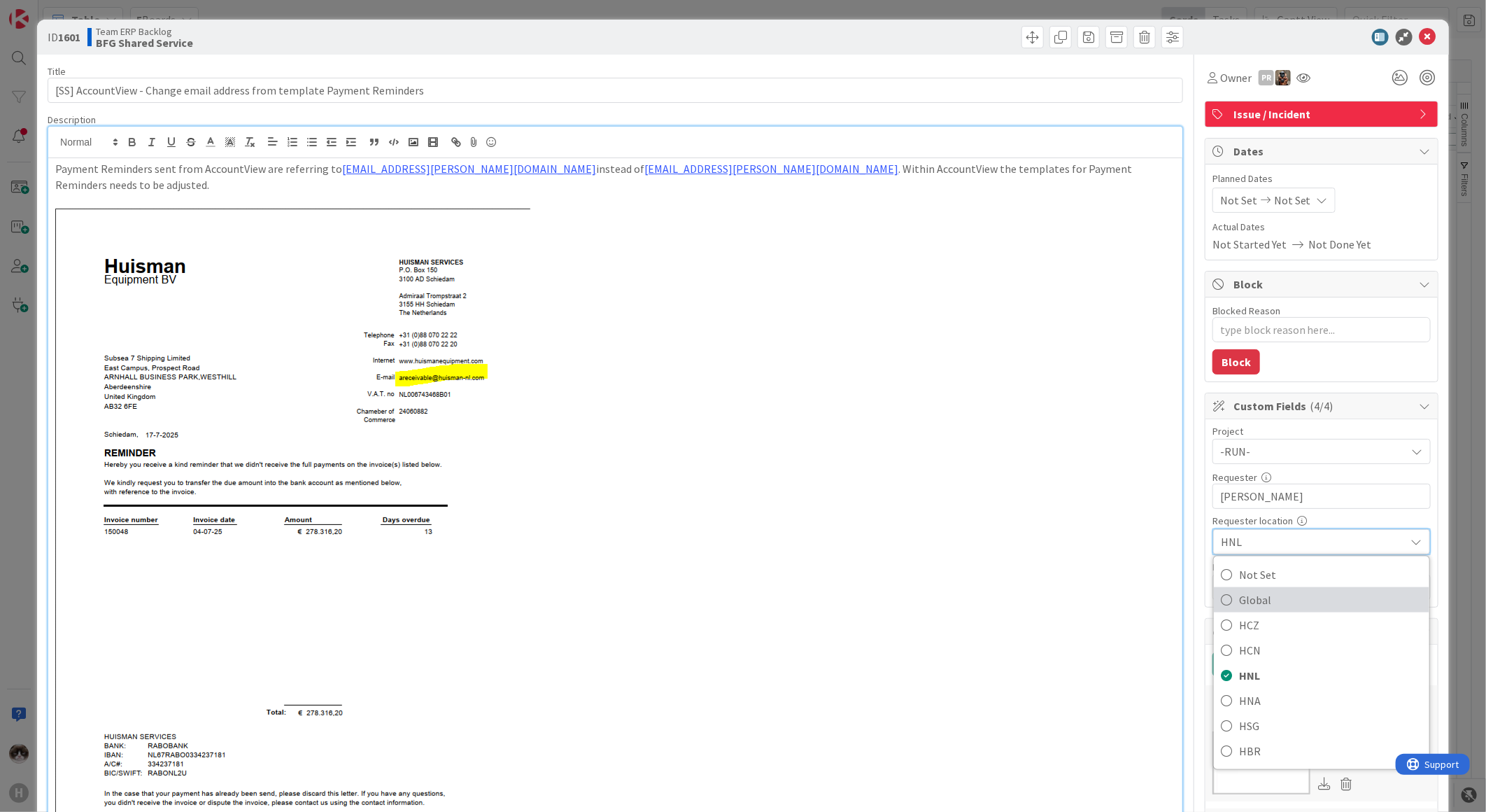
click at [1257, 597] on span "Global" at bounding box center [1331, 599] width 183 height 21
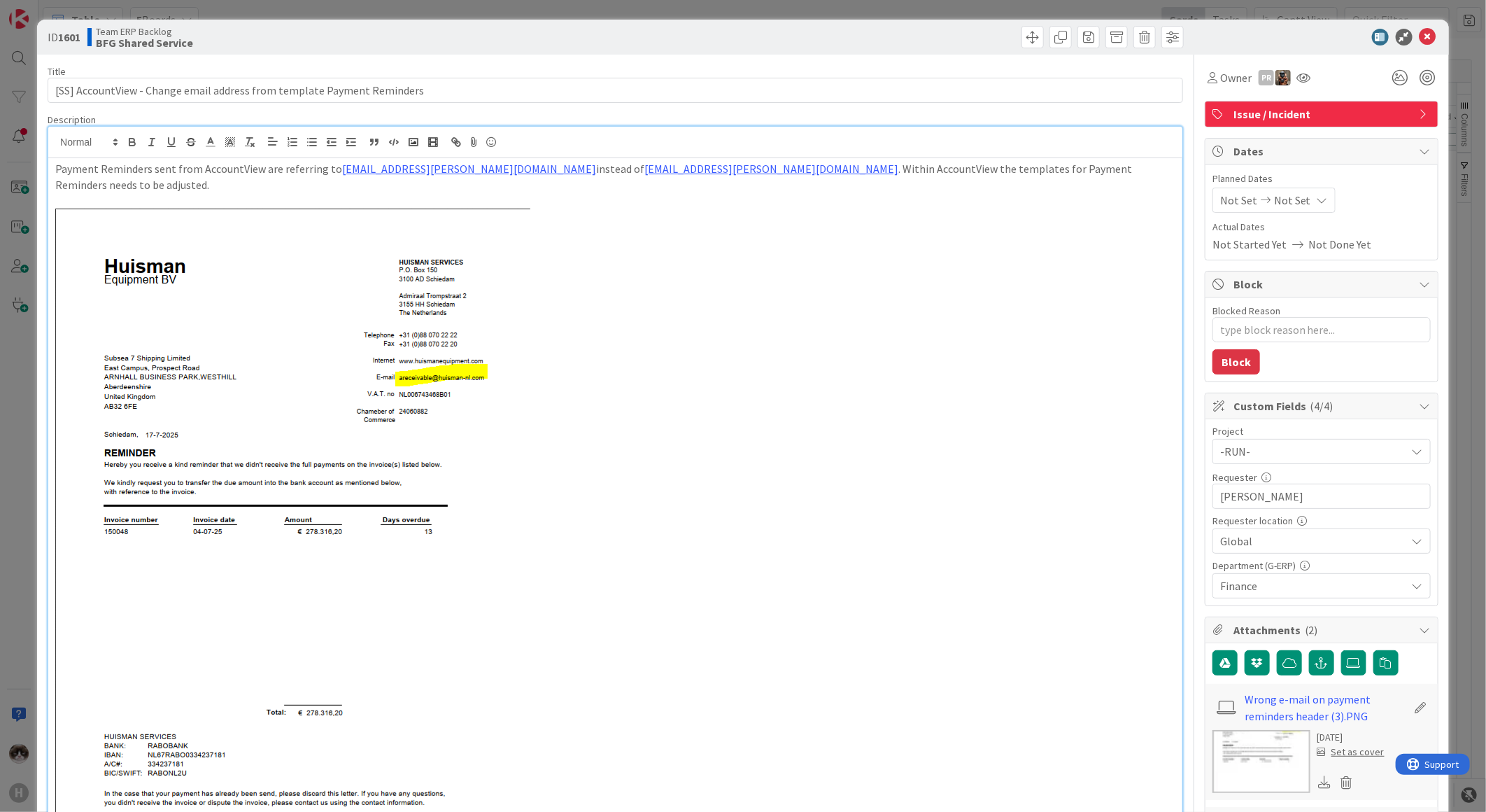
click at [1250, 461] on span "Global" at bounding box center [1310, 451] width 179 height 19
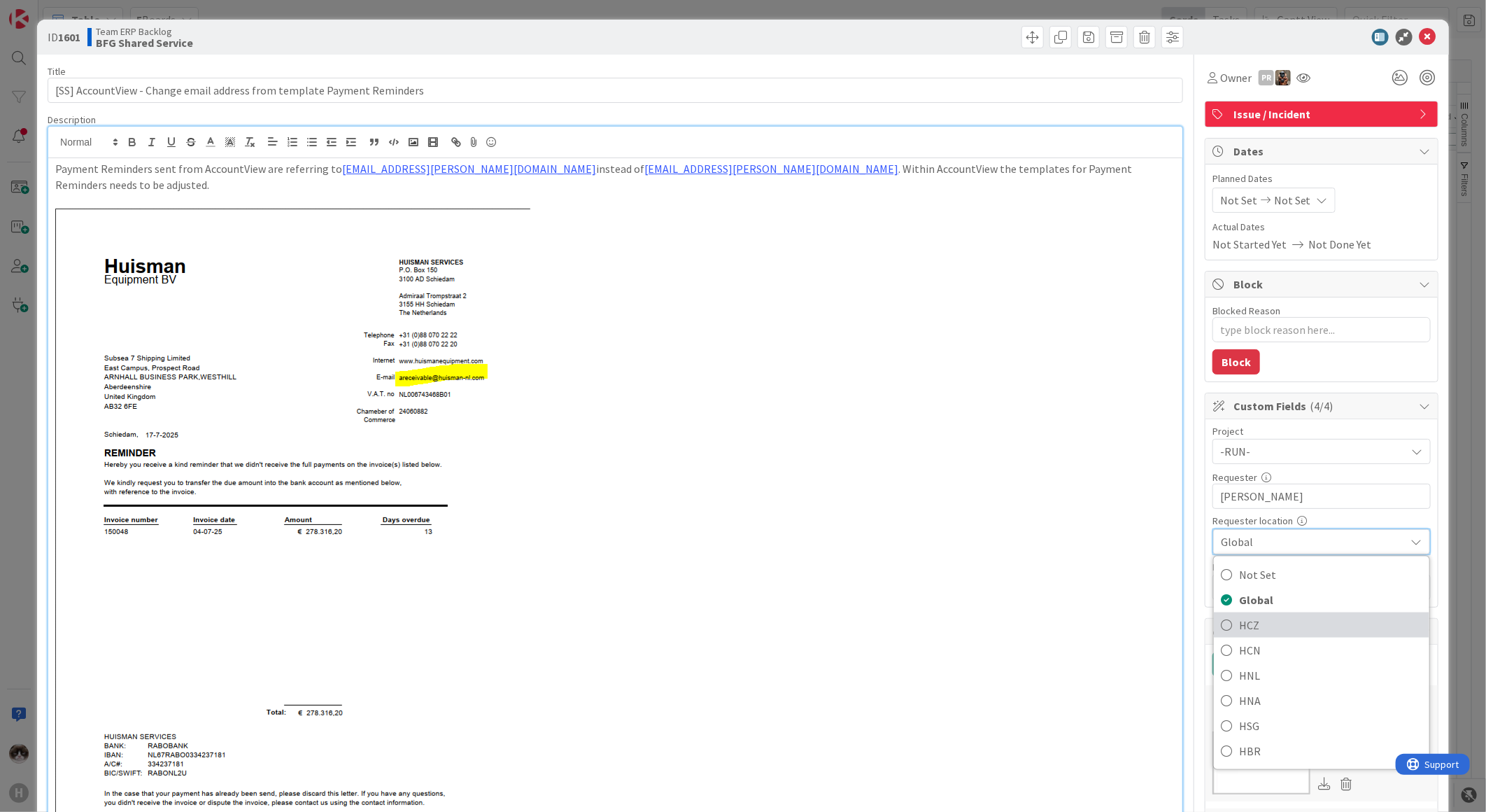
click at [1263, 633] on span "HCZ" at bounding box center [1331, 625] width 183 height 21
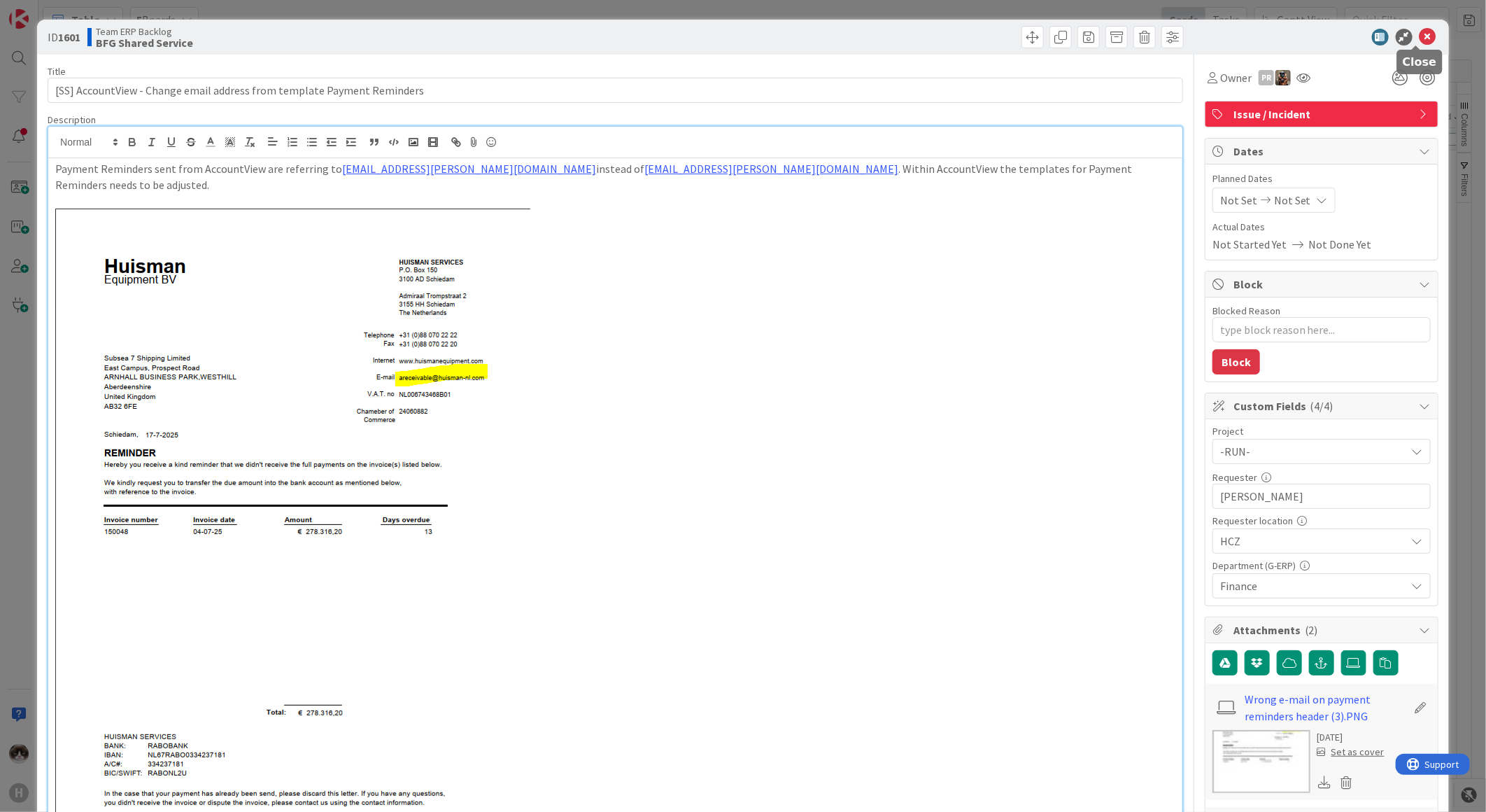
click at [1420, 38] on icon at bounding box center [1427, 36] width 17 height 17
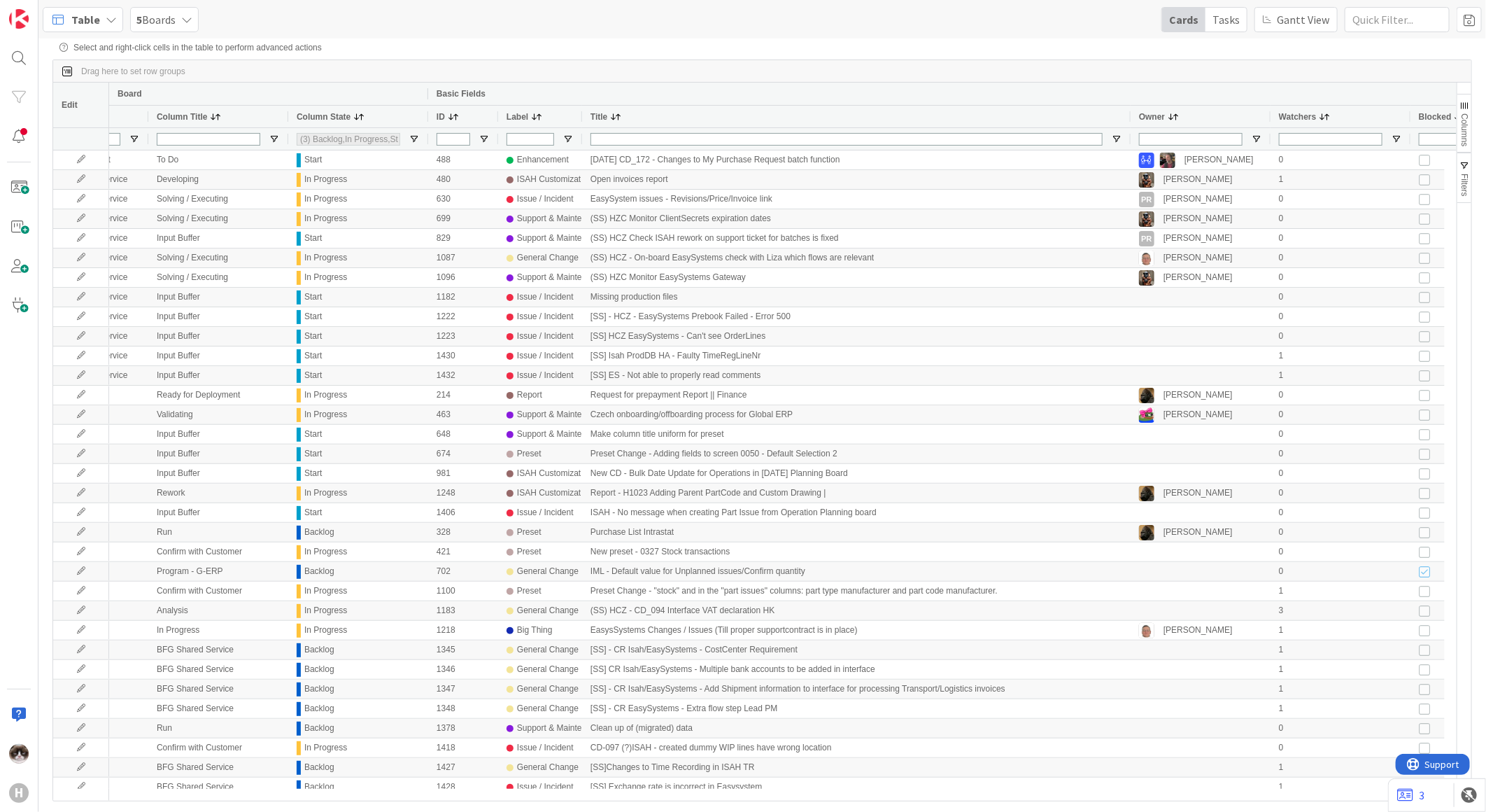
click at [455, 119] on span at bounding box center [452, 116] width 11 height 11
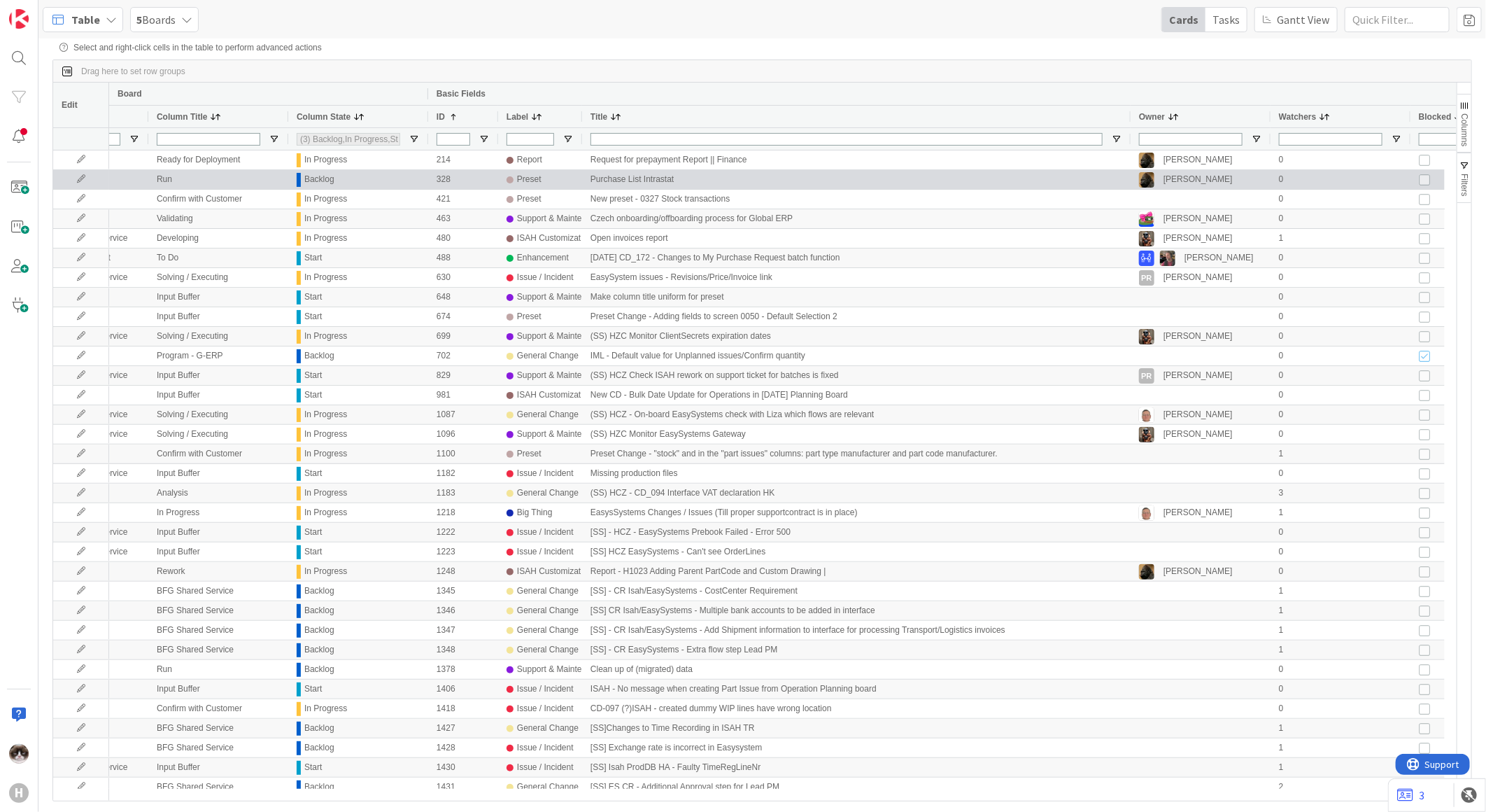
click at [86, 179] on icon at bounding box center [81, 178] width 21 height 9
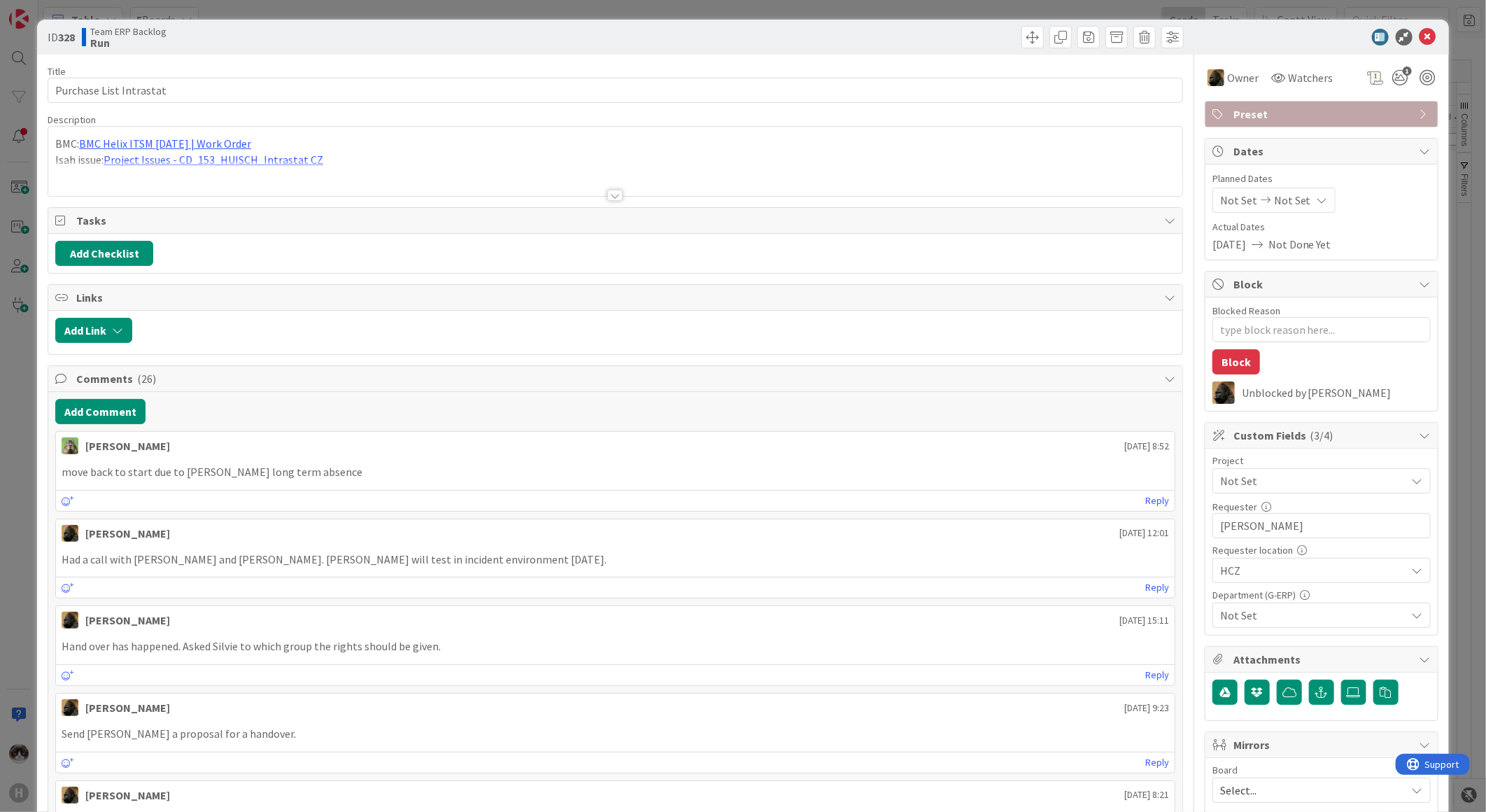
type textarea "x"
click at [1420, 36] on icon at bounding box center [1427, 36] width 17 height 17
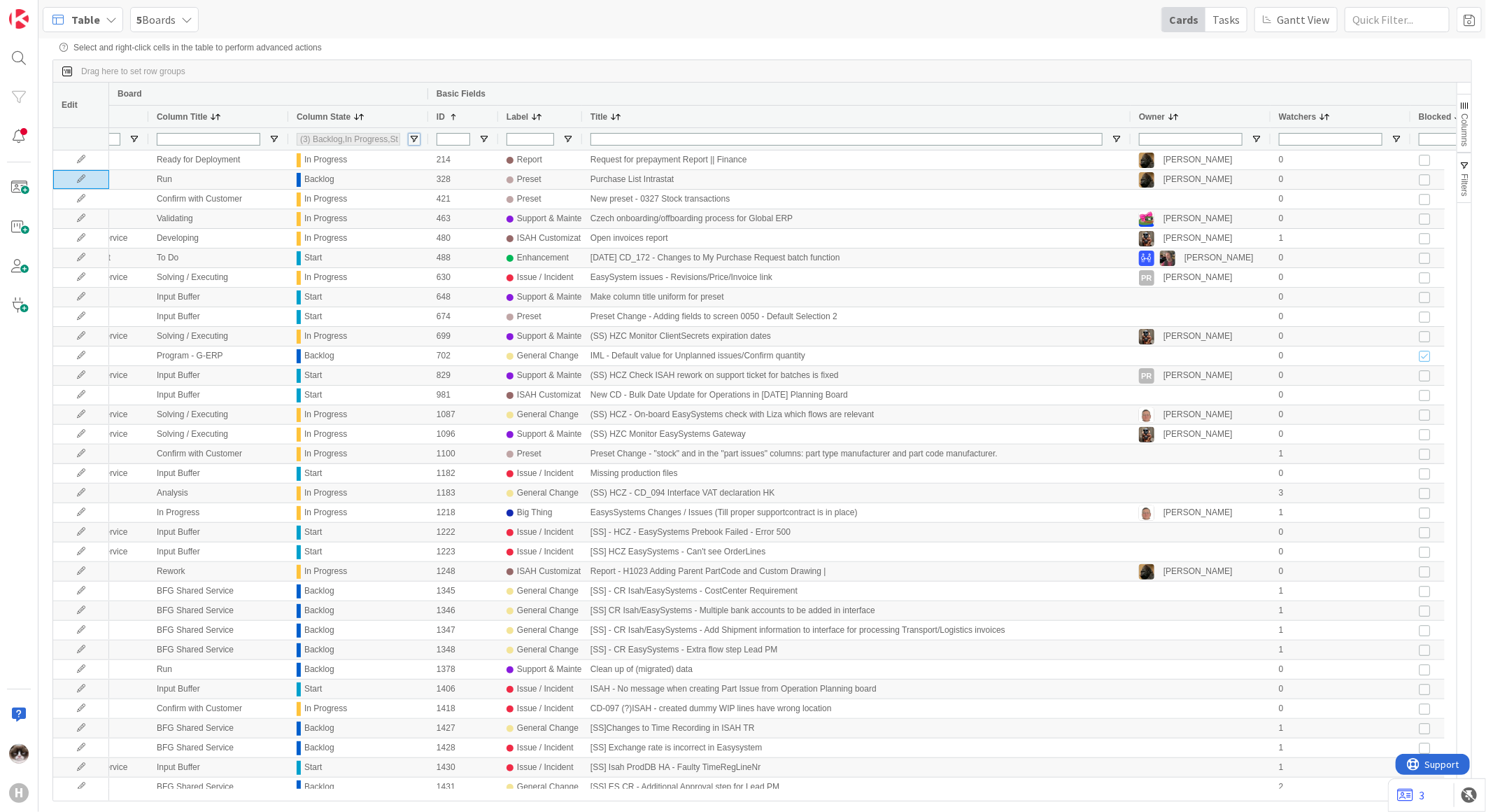
click at [416, 136] on span "Open Filter Menu" at bounding box center [413, 138] width 11 height 11
click at [416, 271] on input "Filter List" at bounding box center [415, 264] width 11 height 11
checkbox input "false"
type input "(2) Backlog,Start"
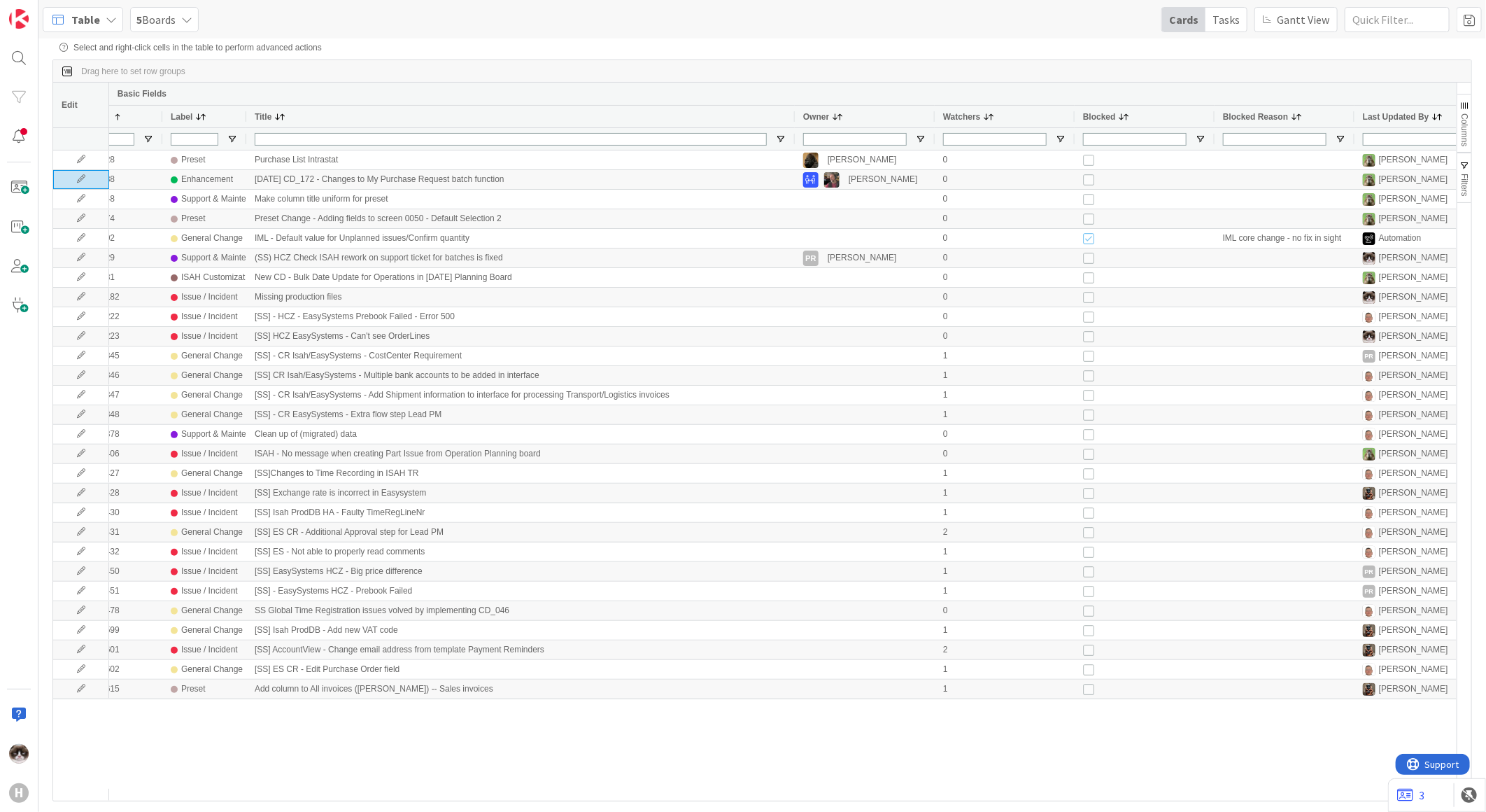
scroll to position [0, 520]
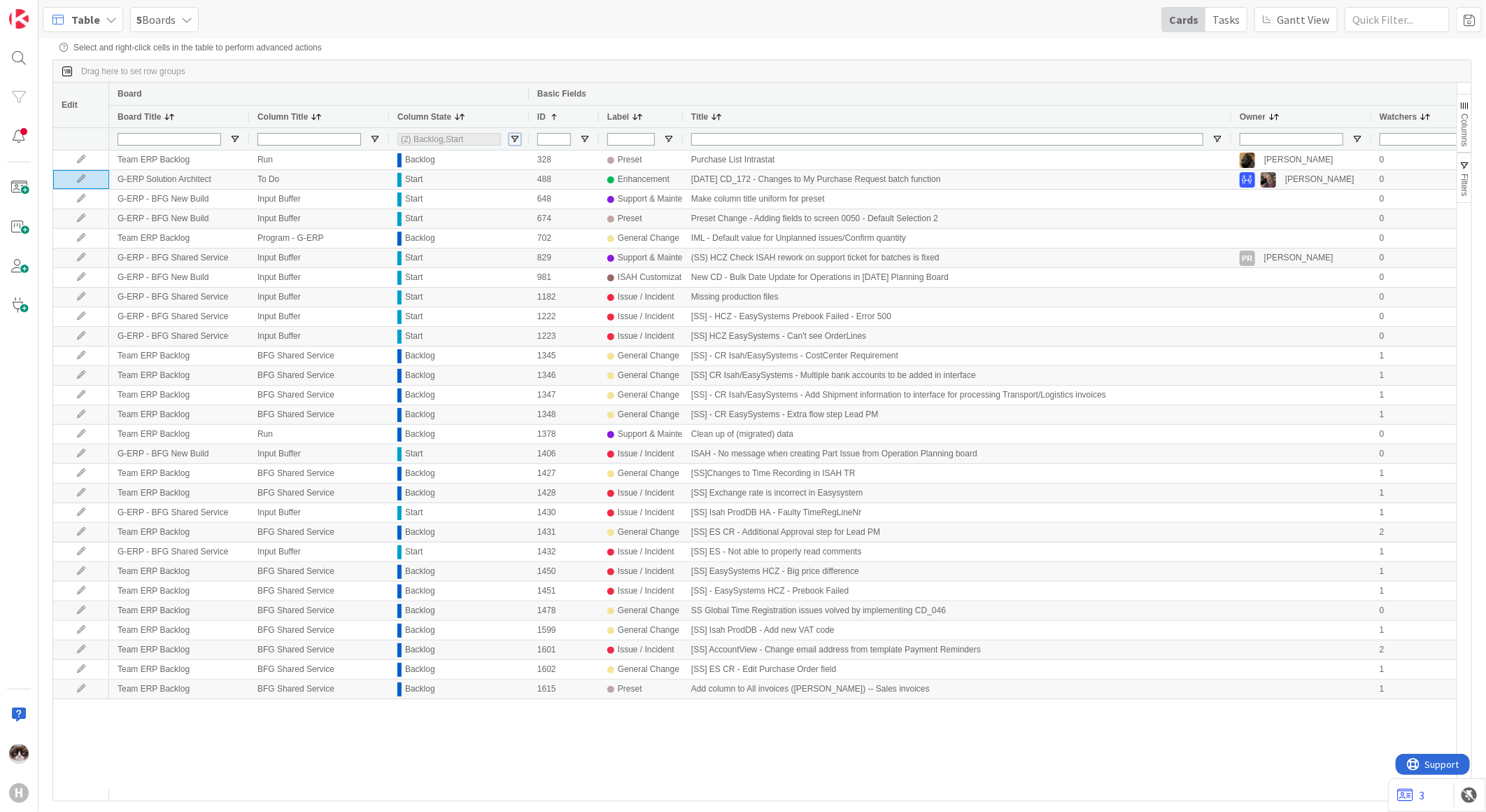
click at [514, 141] on span "Open Filter Menu" at bounding box center [514, 138] width 11 height 11
click at [518, 237] on input "Filter List" at bounding box center [516, 231] width 11 height 11
checkbox input "true"
type input "(3) Backlog,Start,Buffer"
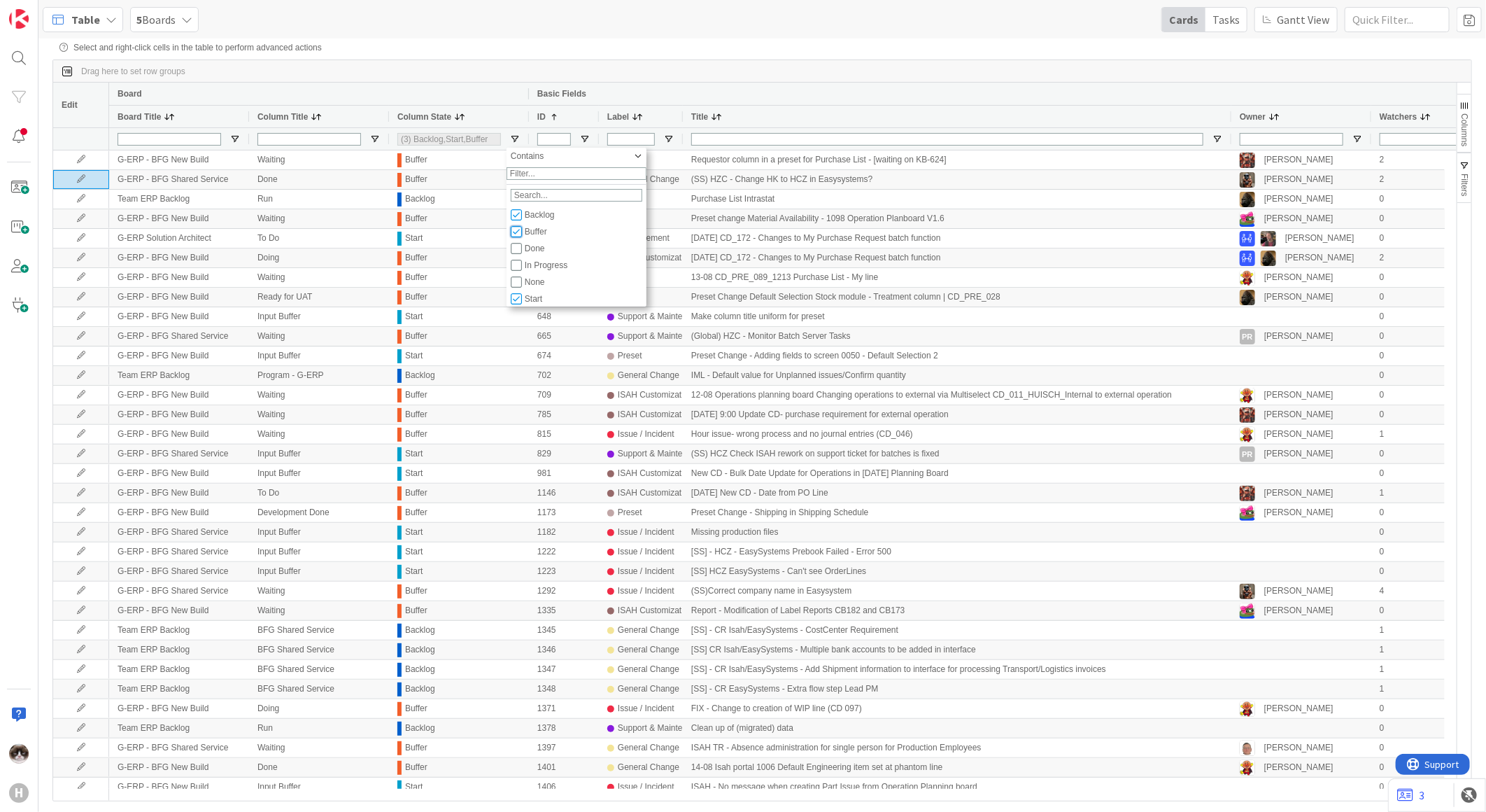
click at [518, 237] on input "Filter List" at bounding box center [516, 231] width 11 height 11
checkbox input "false"
type input "(2) Backlog,Start"
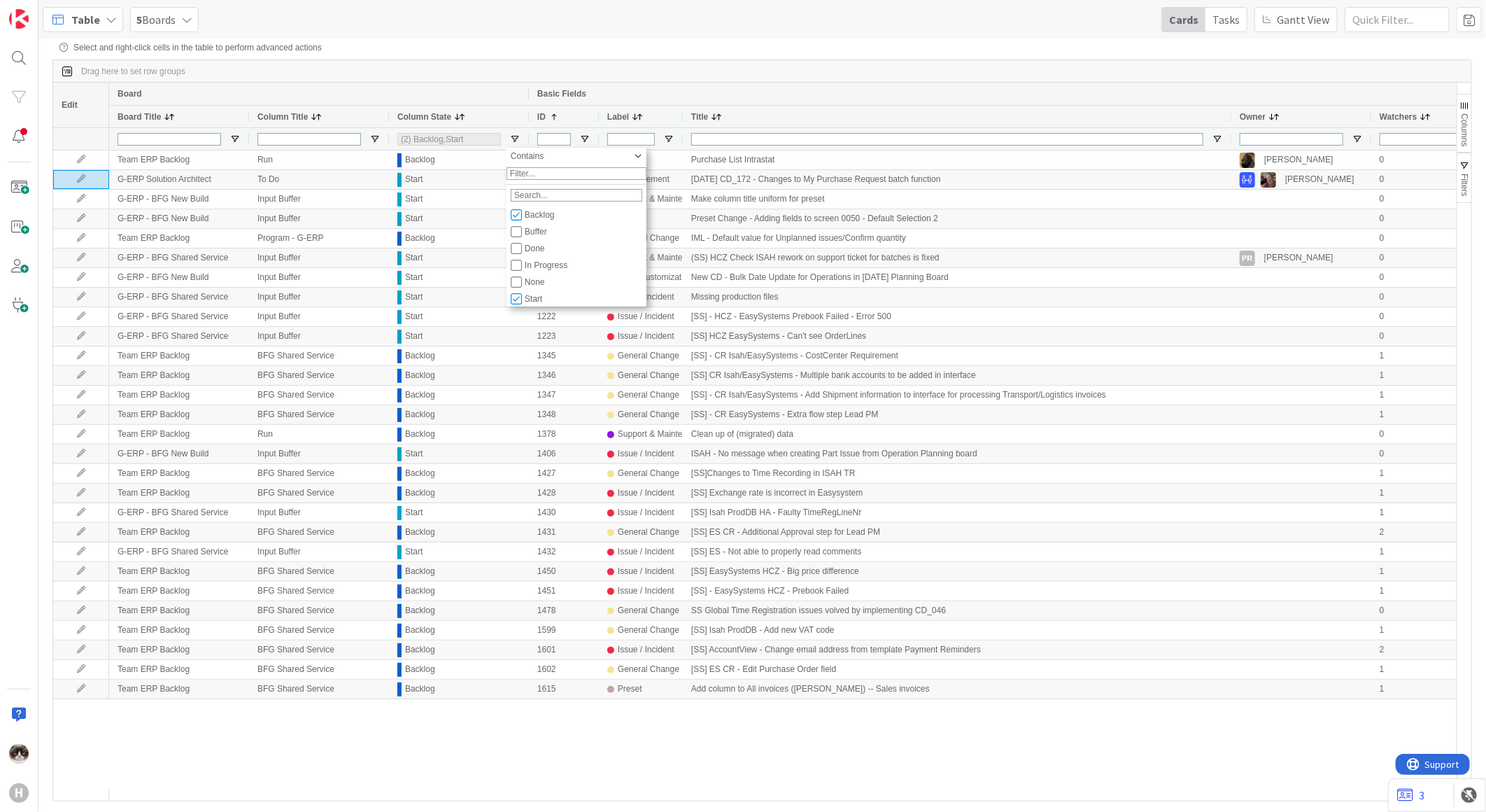
click at [700, 761] on div "G-ERP Solution Architect To Do Start 488 Enhancement 01-09-2025 CD_172 - Change…" at bounding box center [783, 469] width 1348 height 638
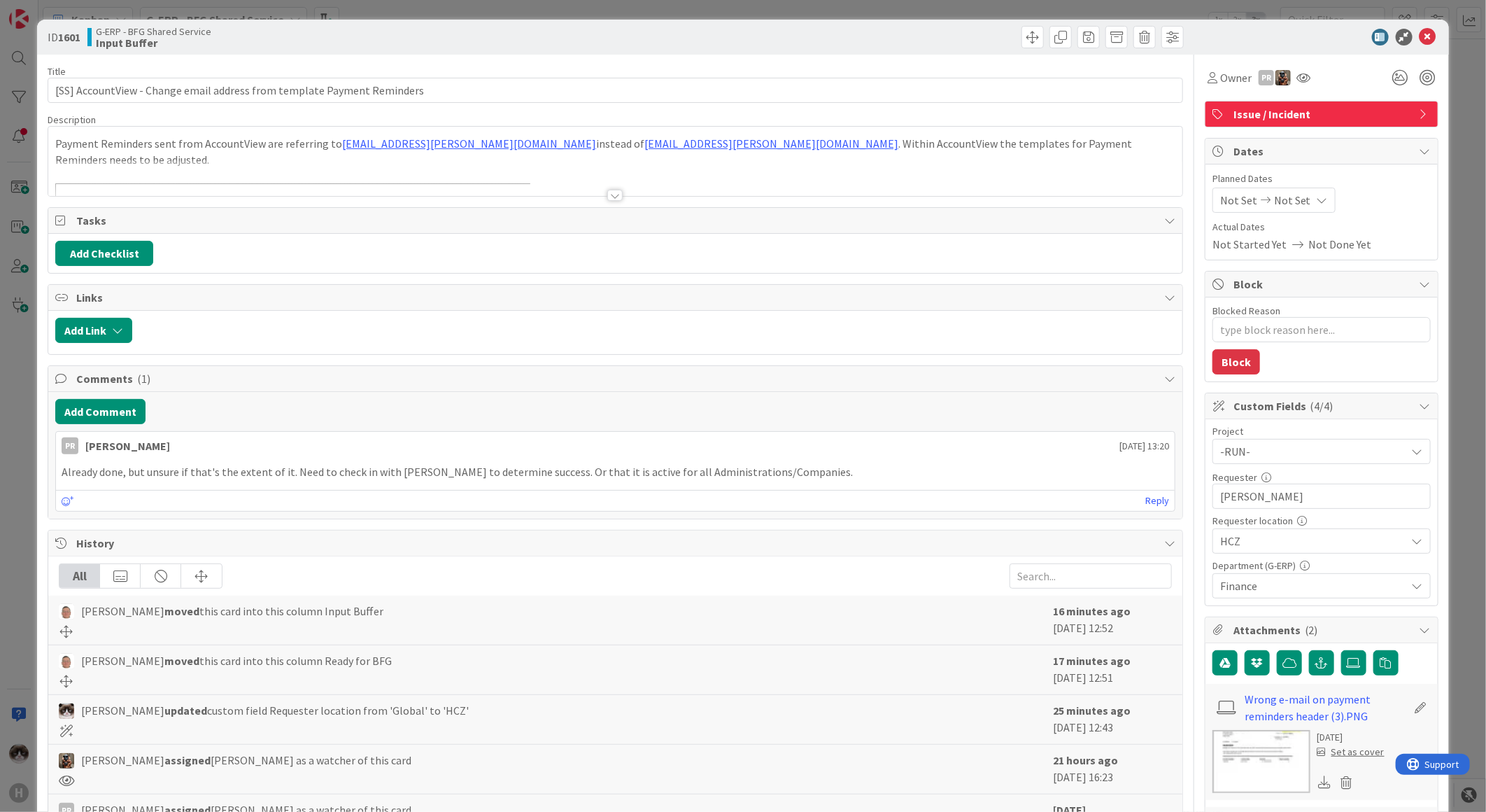
click at [609, 193] on div at bounding box center [615, 195] width 16 height 11
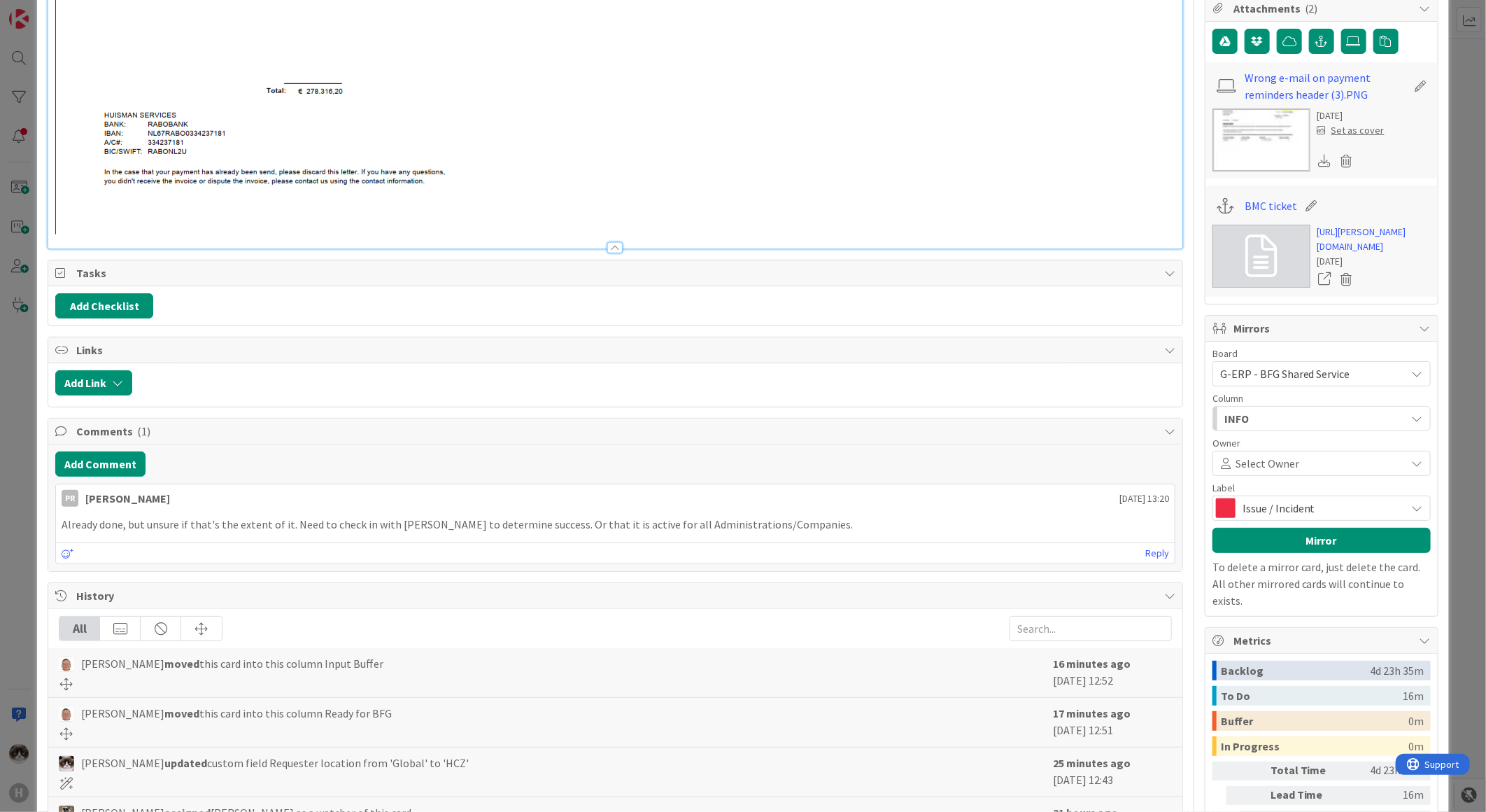
scroll to position [700, 0]
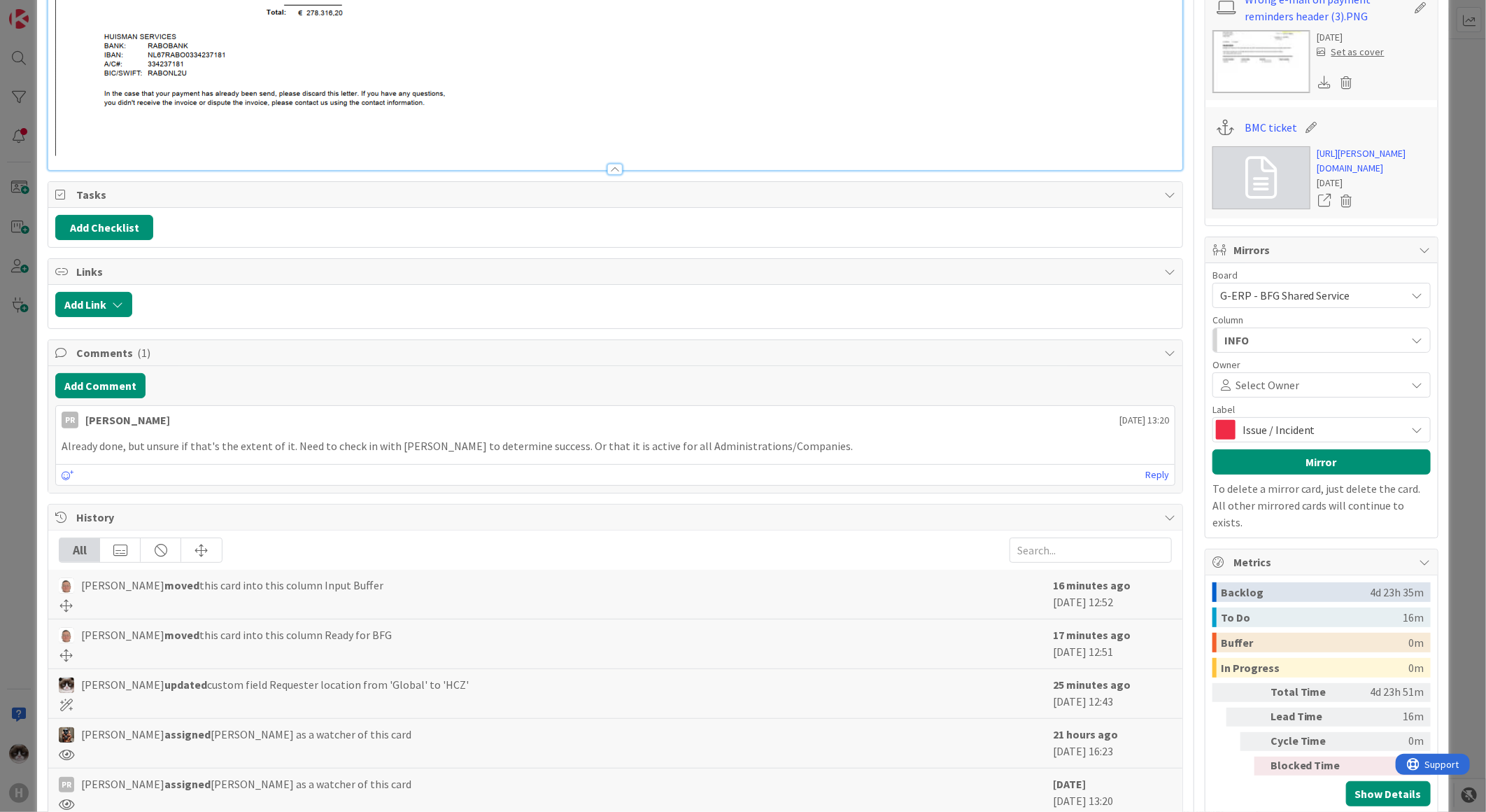
click at [1288, 351] on div "INFO" at bounding box center [1313, 339] width 185 height 22
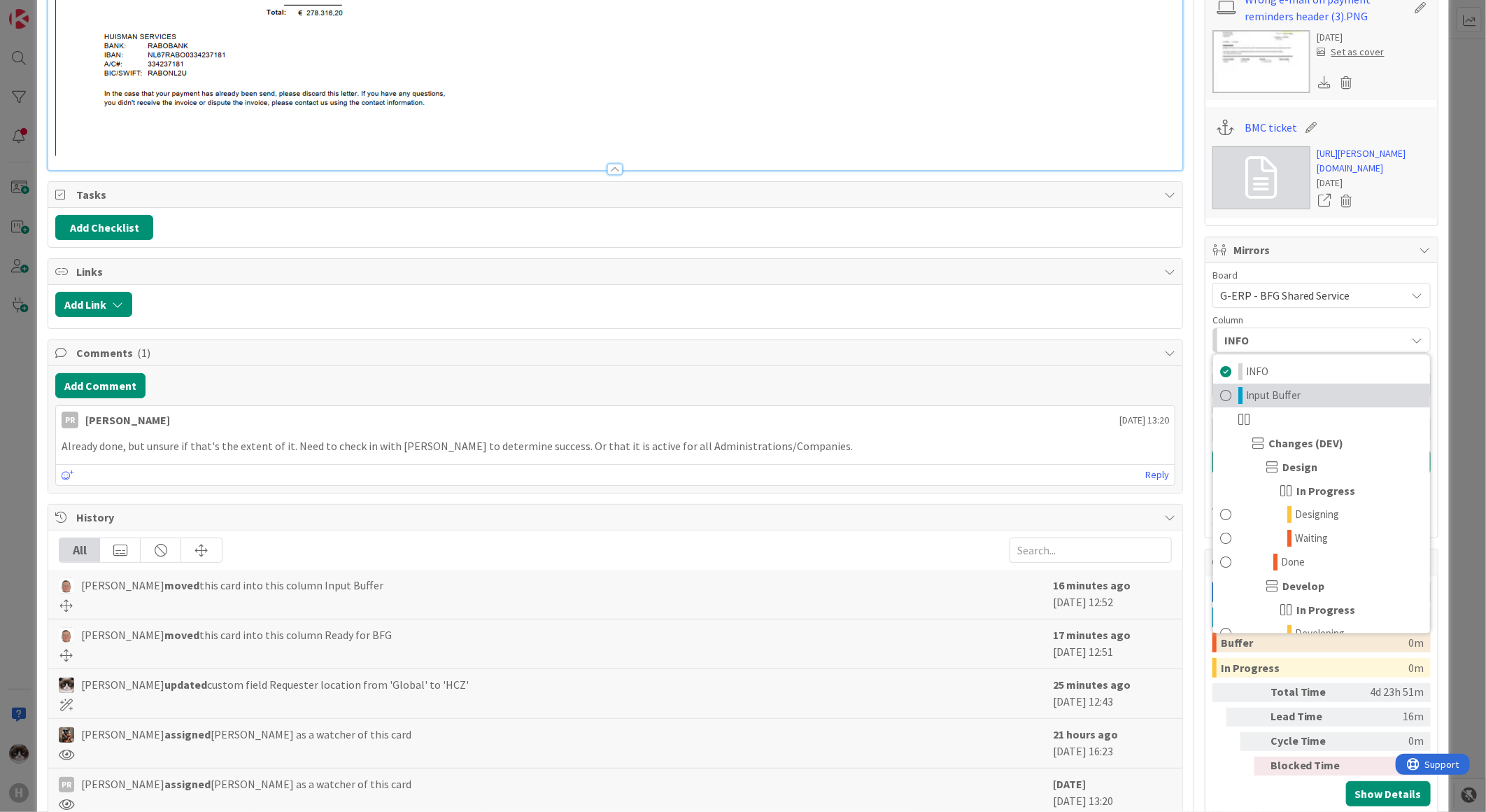
click at [1283, 405] on span "Input Buffer" at bounding box center [1273, 396] width 55 height 17
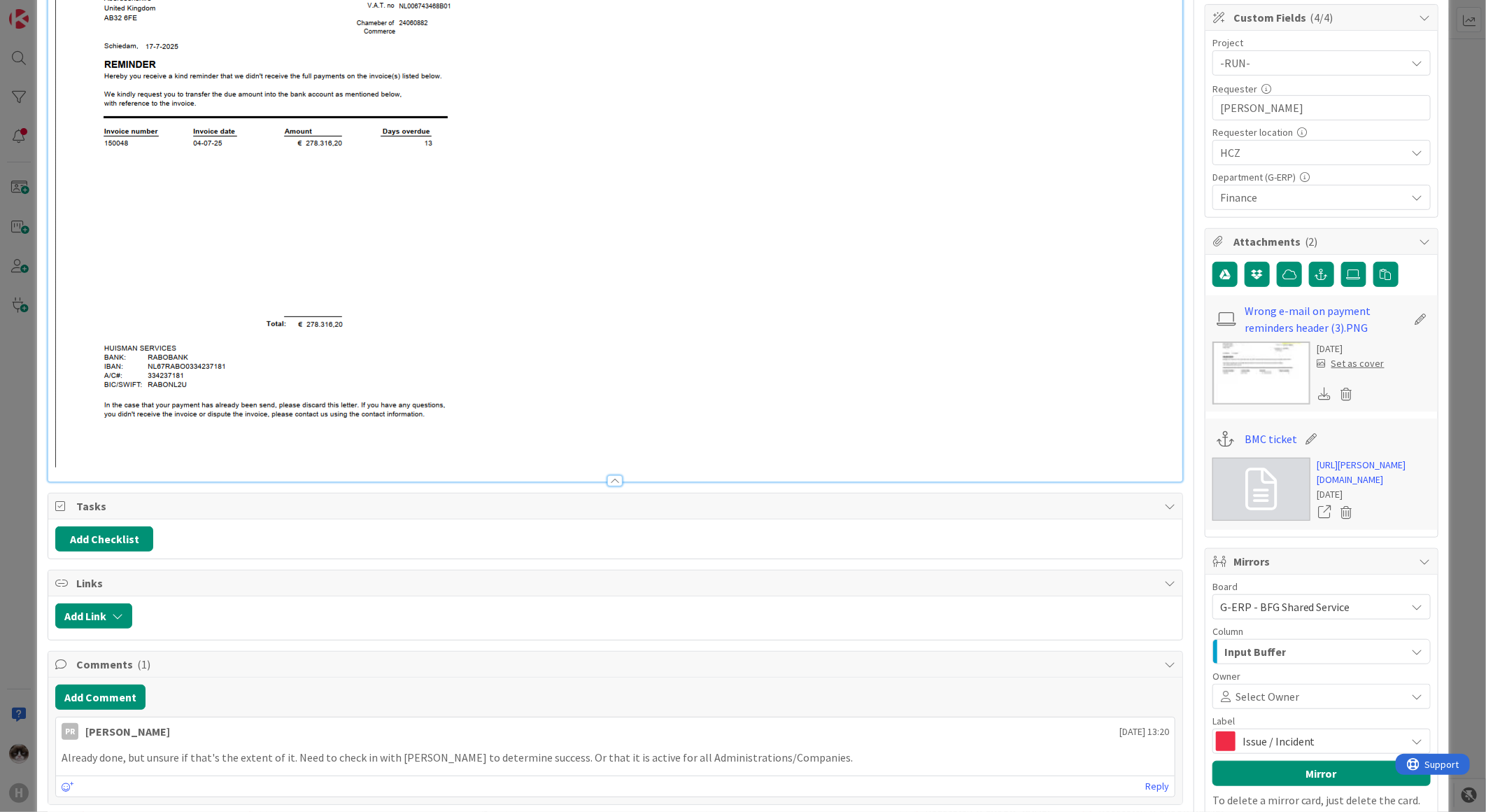
scroll to position [0, 0]
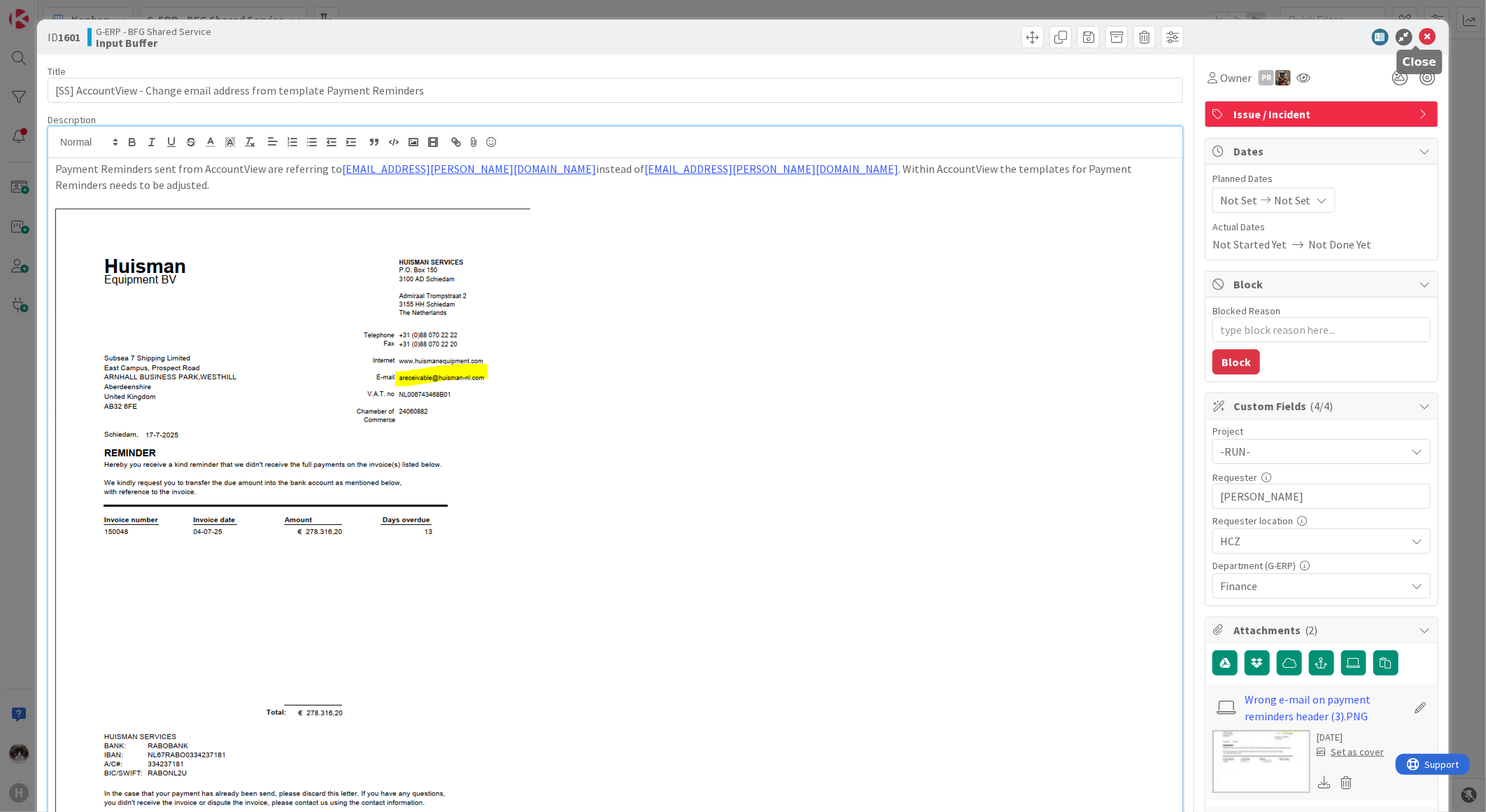
click at [1420, 39] on icon at bounding box center [1427, 36] width 17 height 17
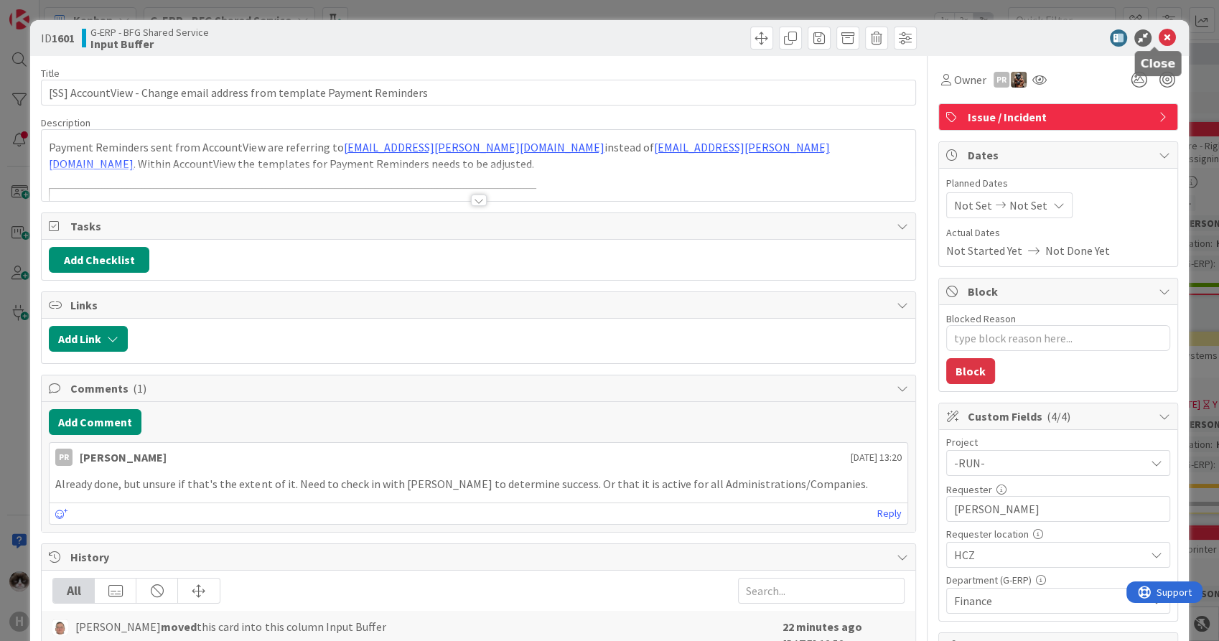
click at [1158, 42] on icon at bounding box center [1166, 37] width 17 height 17
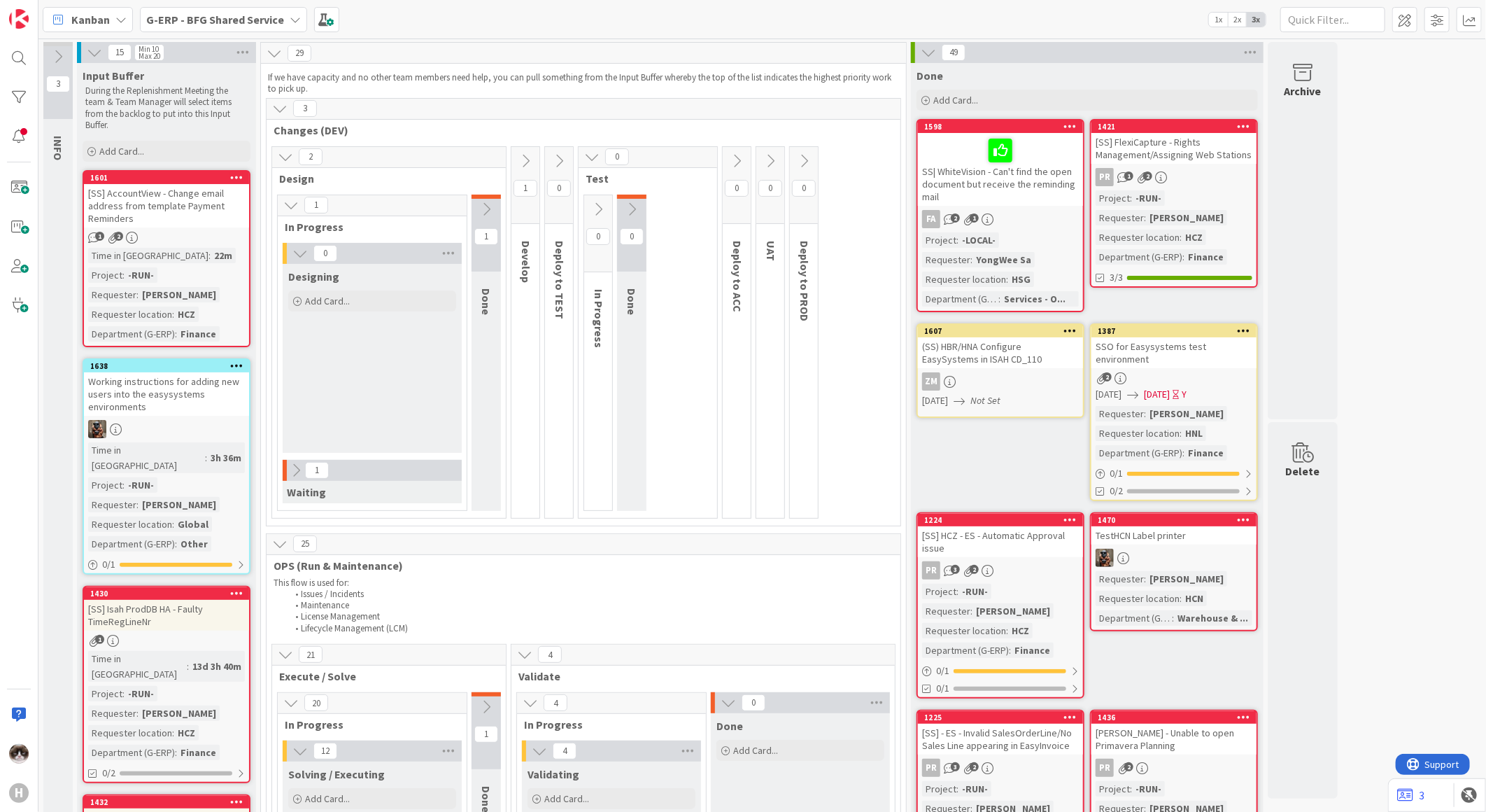
click at [227, 21] on b "G-ERP - BFG Shared Service" at bounding box center [215, 19] width 137 height 14
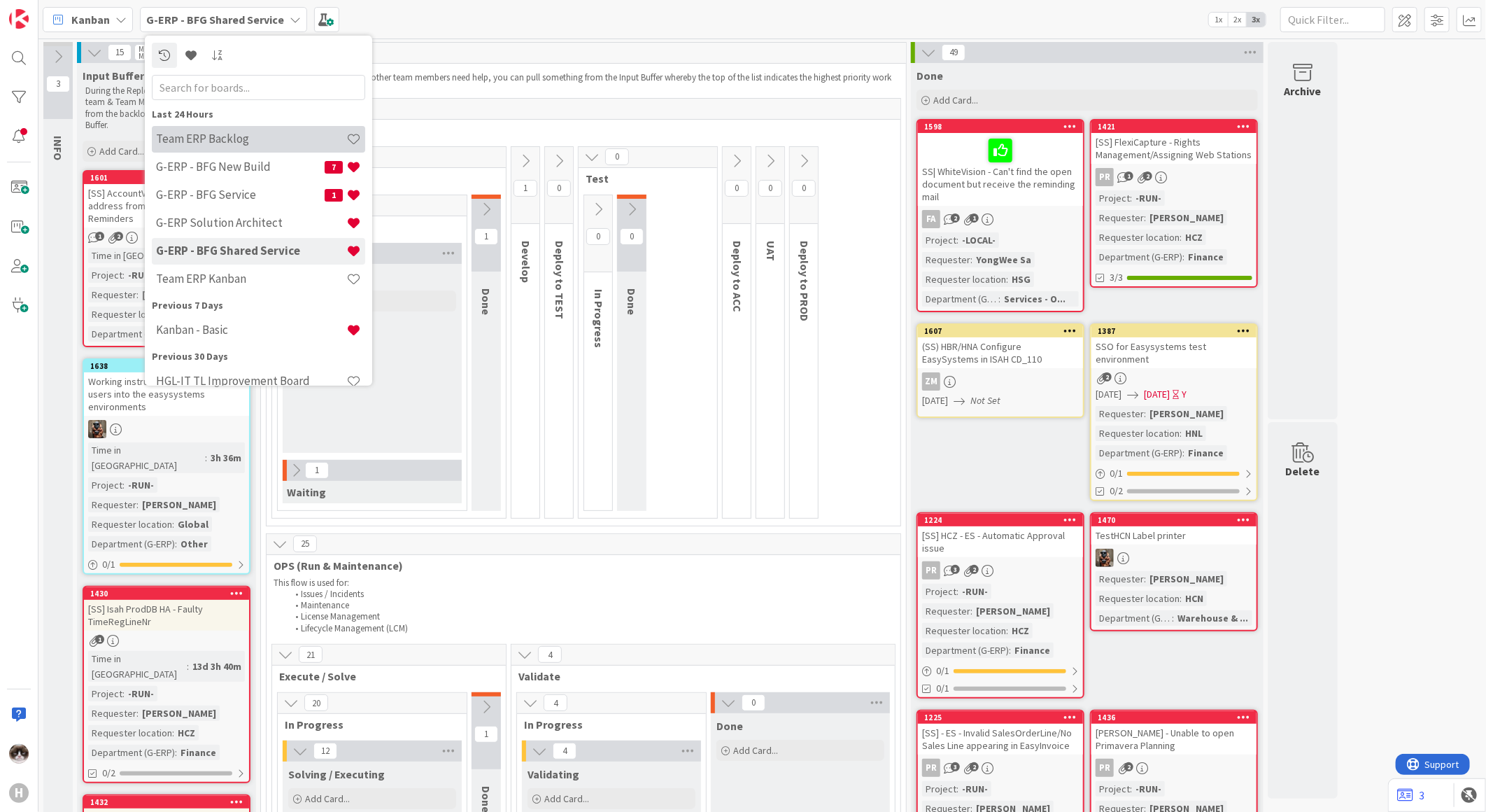
click at [247, 148] on div "Team ERP Backlog" at bounding box center [258, 137] width 214 height 26
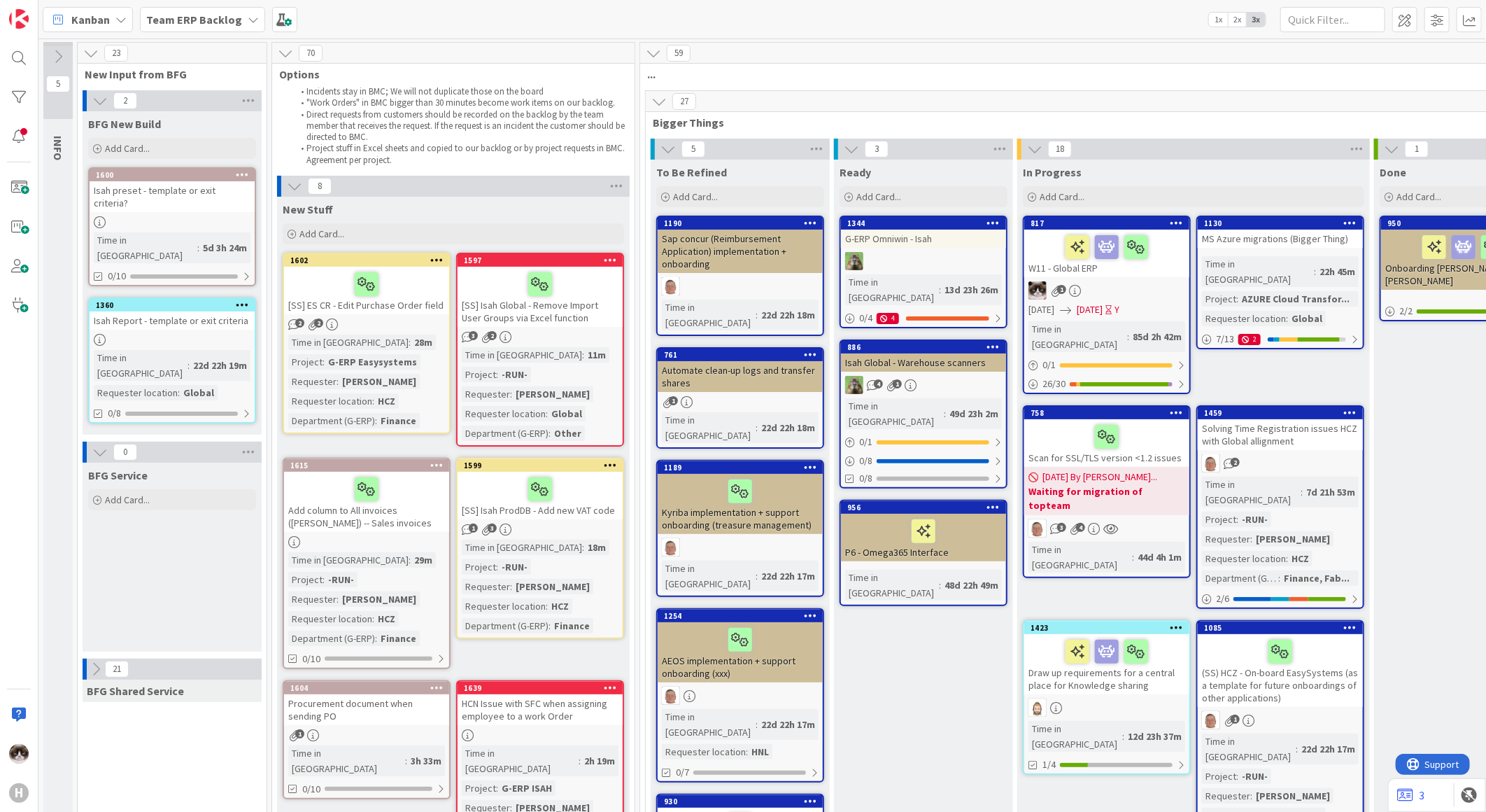
click at [96, 661] on icon at bounding box center [96, 669] width 16 height 16
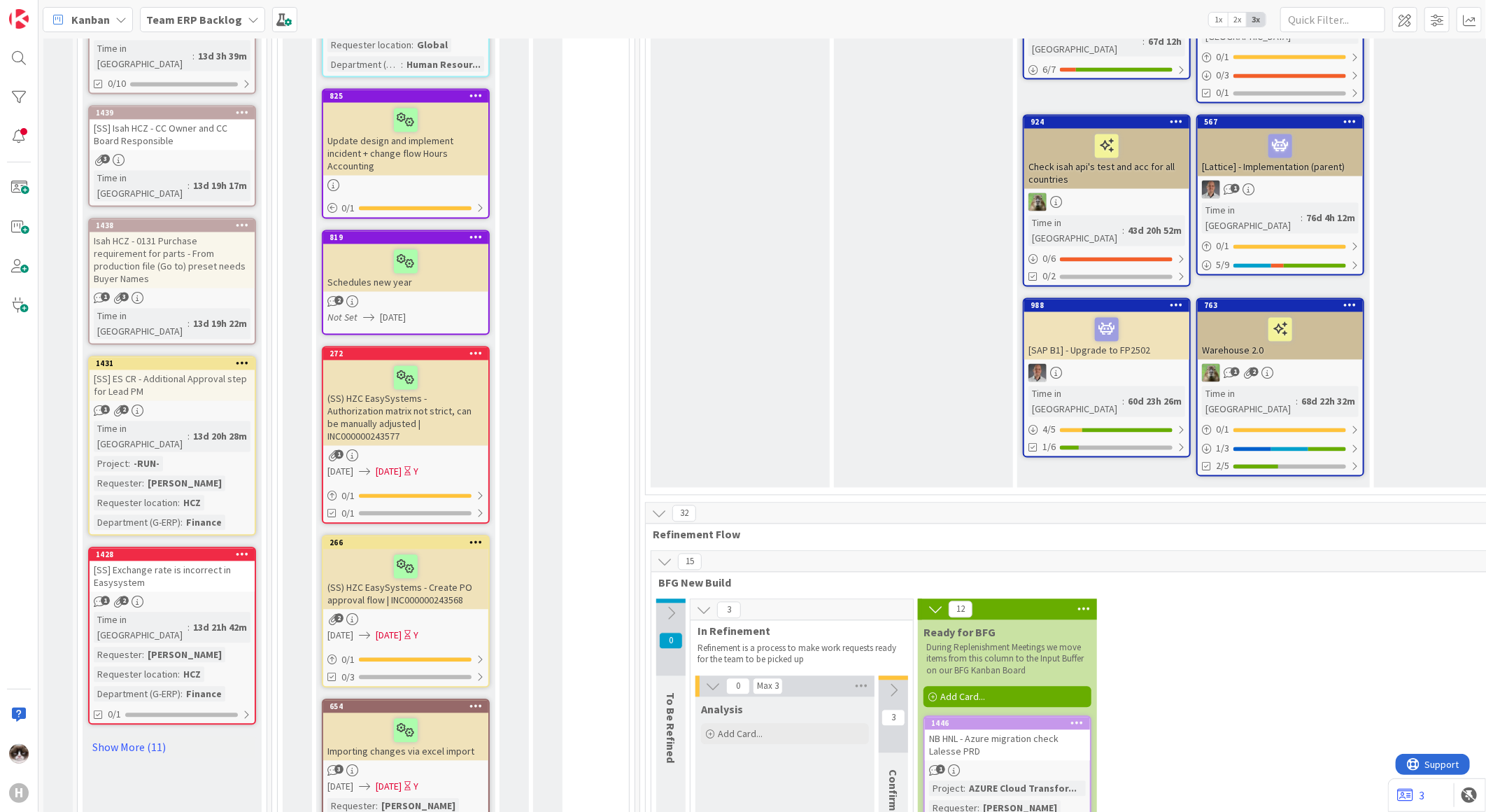
scroll to position [1632, 0]
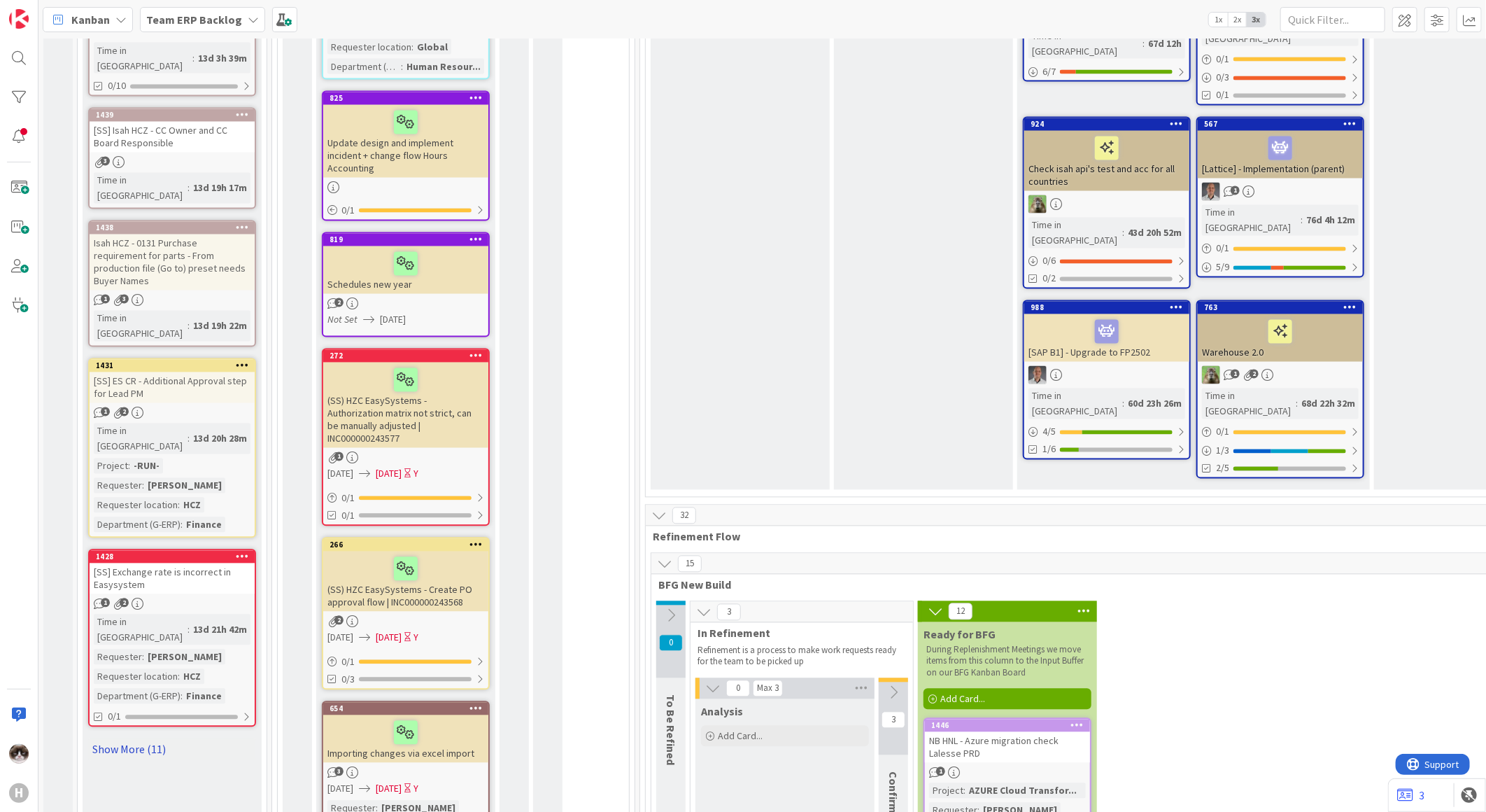
click at [126, 738] on link "Show More (11)" at bounding box center [172, 749] width 168 height 22
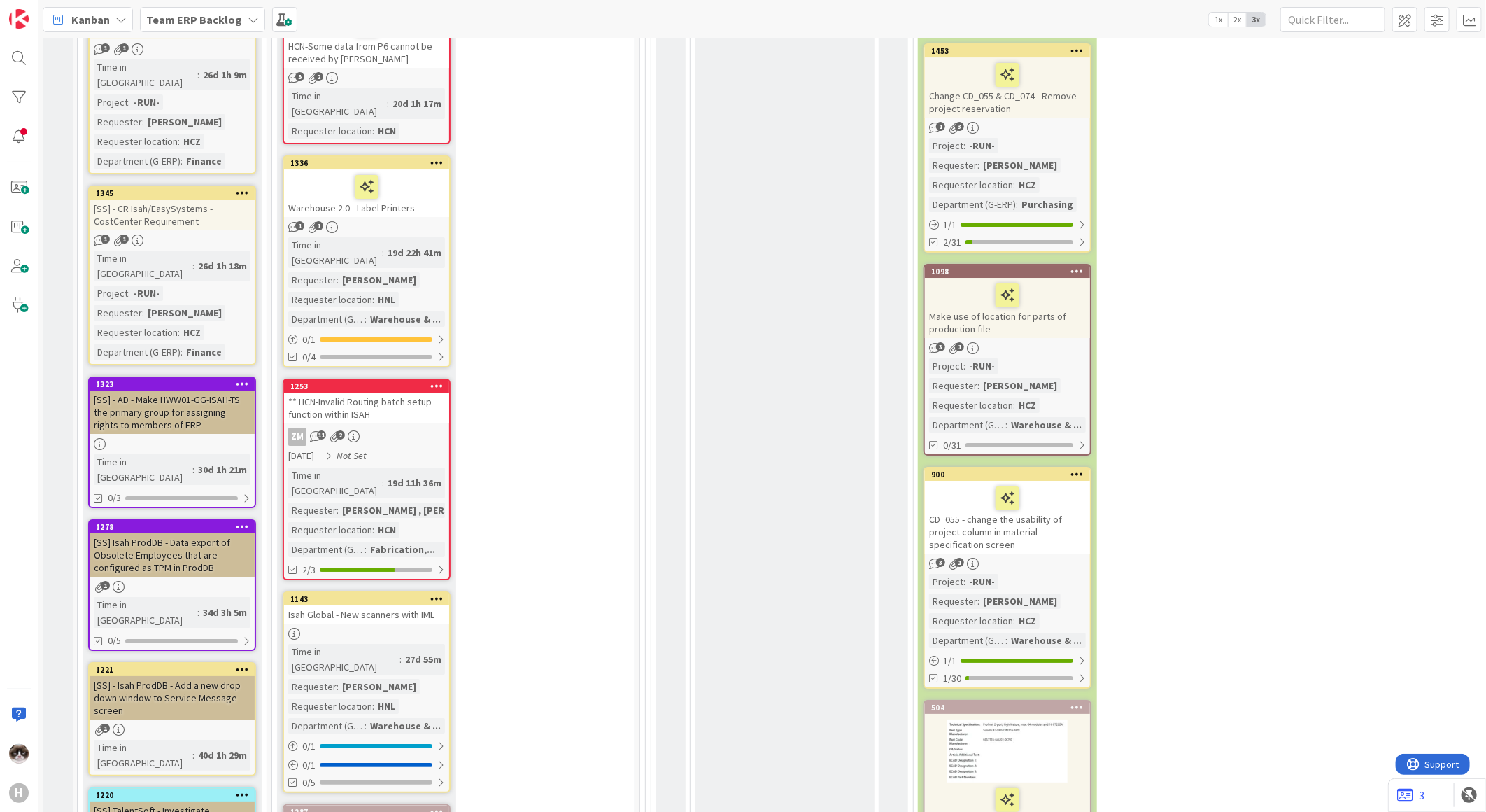
scroll to position [2954, 0]
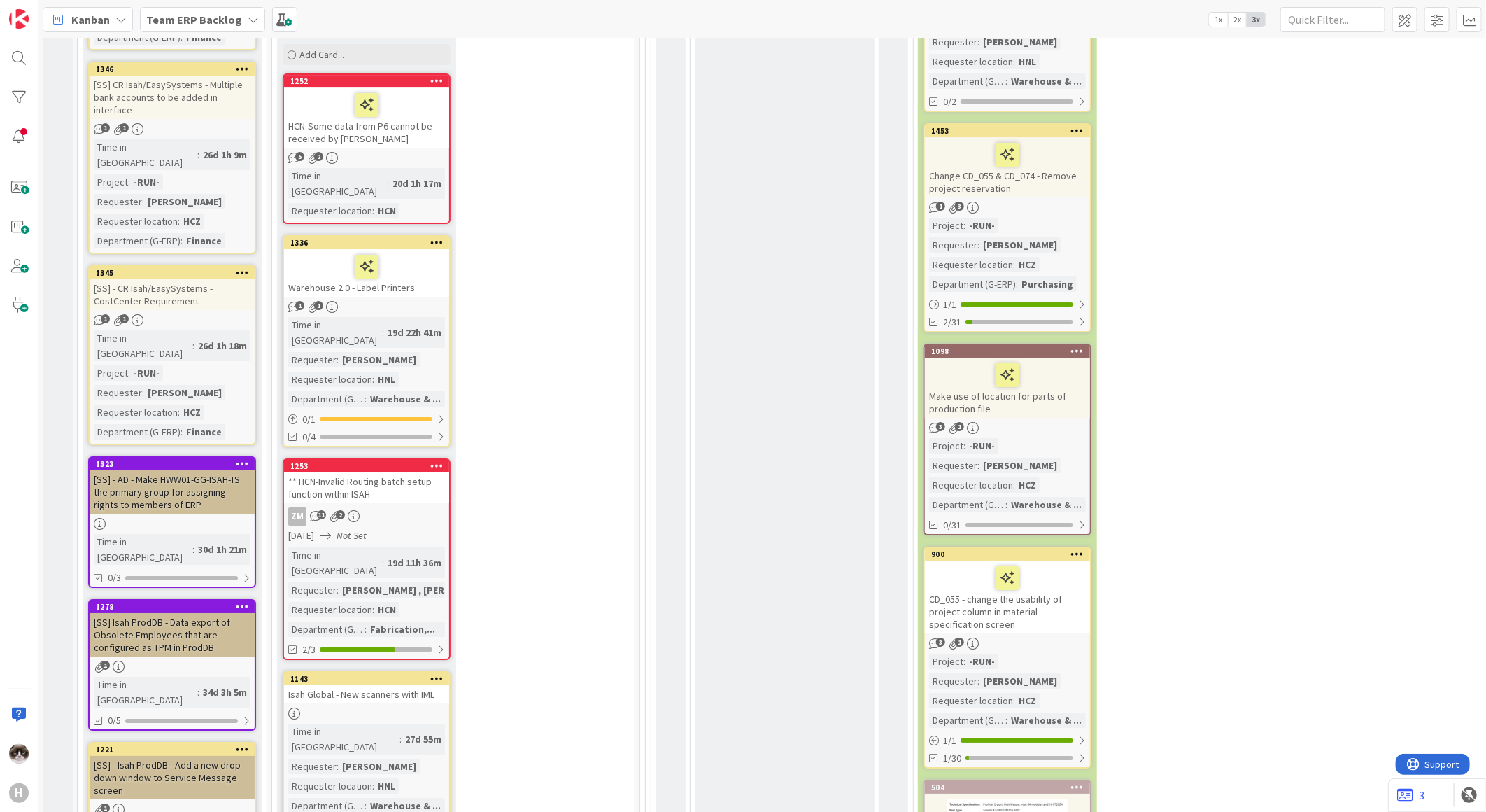
click at [203, 742] on link "1221 [SS] - Isah ProdDB - Add a new drop down window to Service Message screen …" at bounding box center [172, 798] width 168 height 114
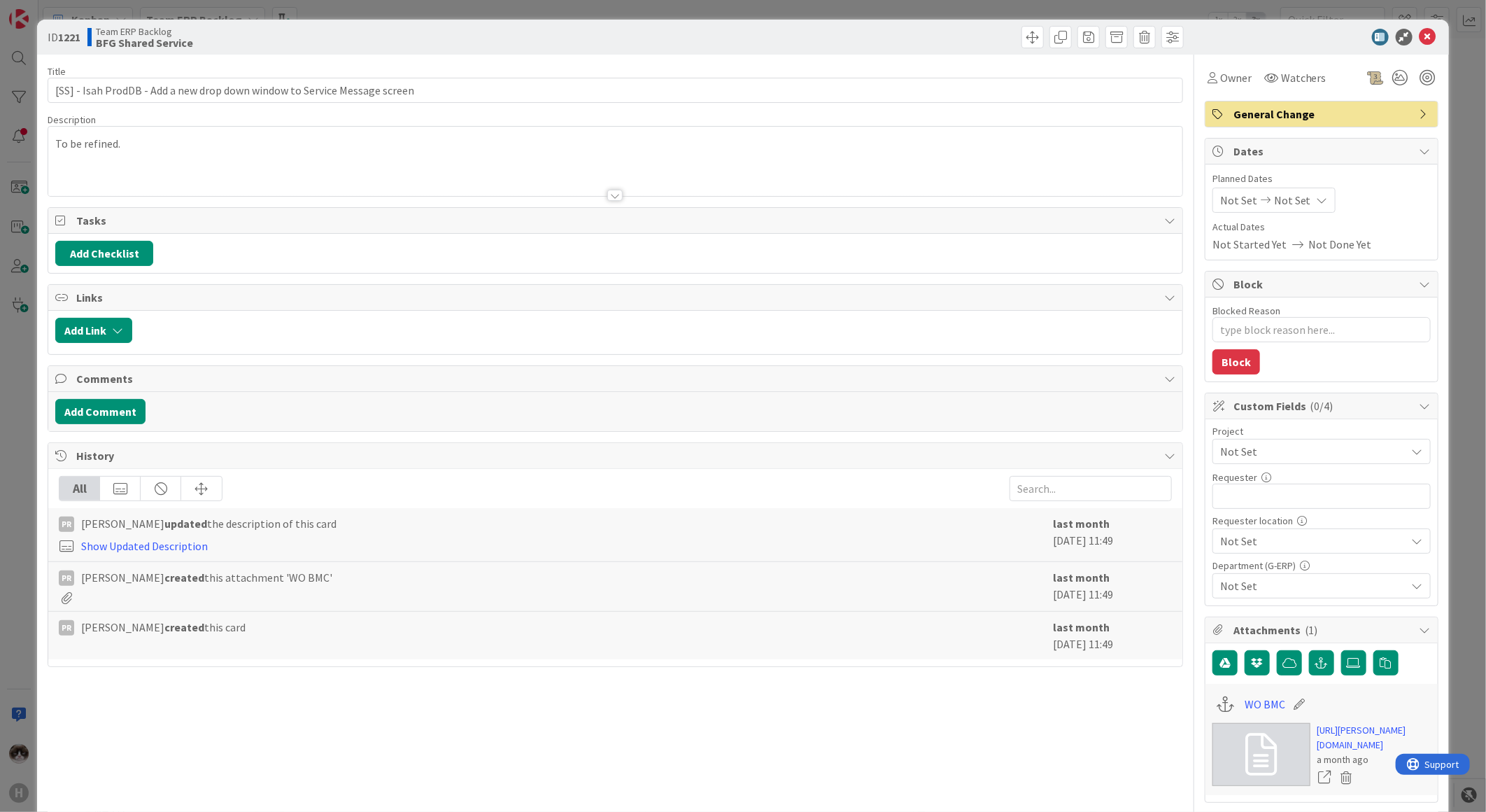
click at [597, 198] on div "Title 73 / 128 [SS] - Isah ProdDB - Add a new drop down window to Service Messa…" at bounding box center [615, 638] width 1136 height 1169
click at [627, 192] on div at bounding box center [615, 177] width 1134 height 36
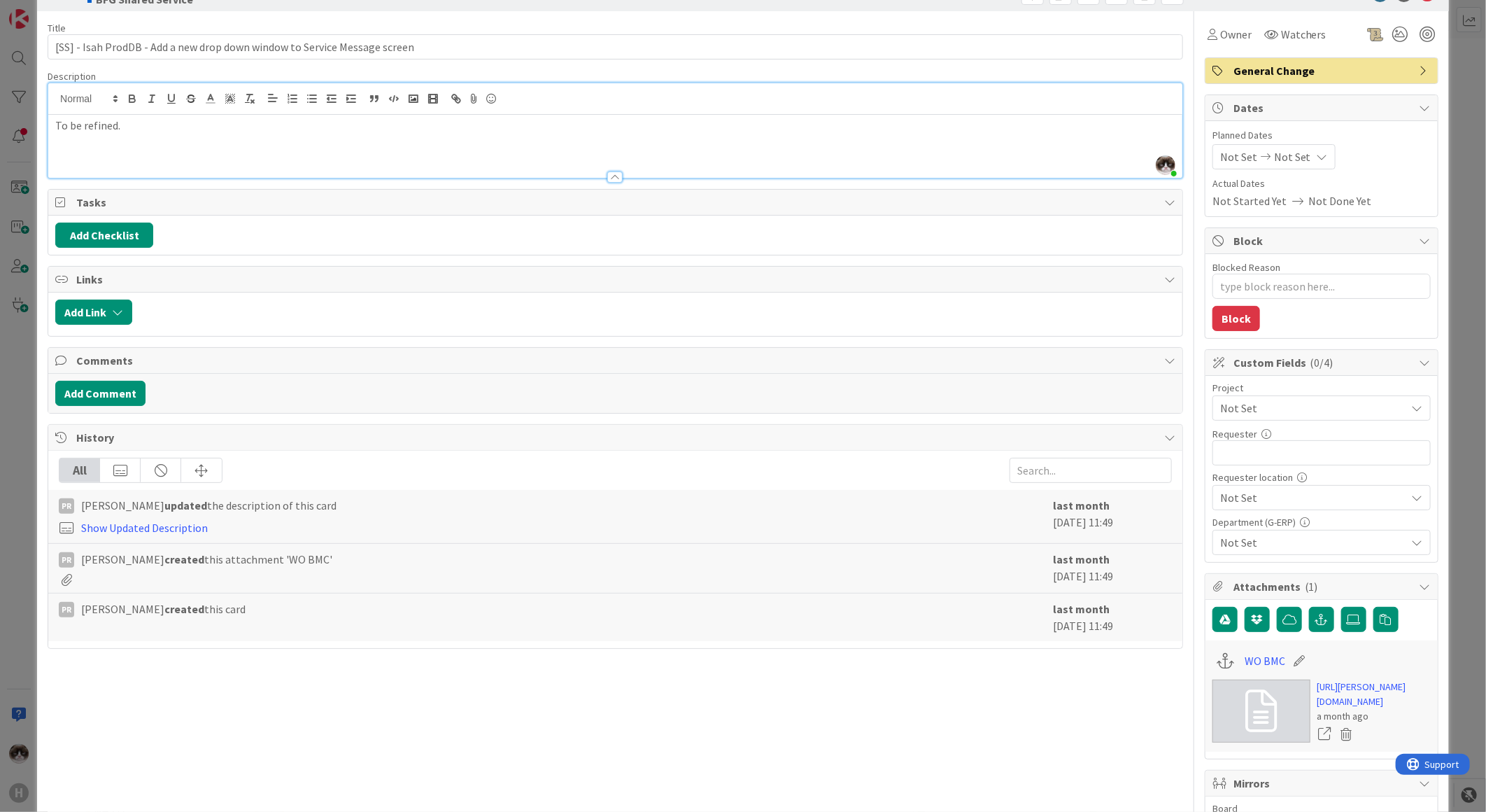
scroll to position [388, 0]
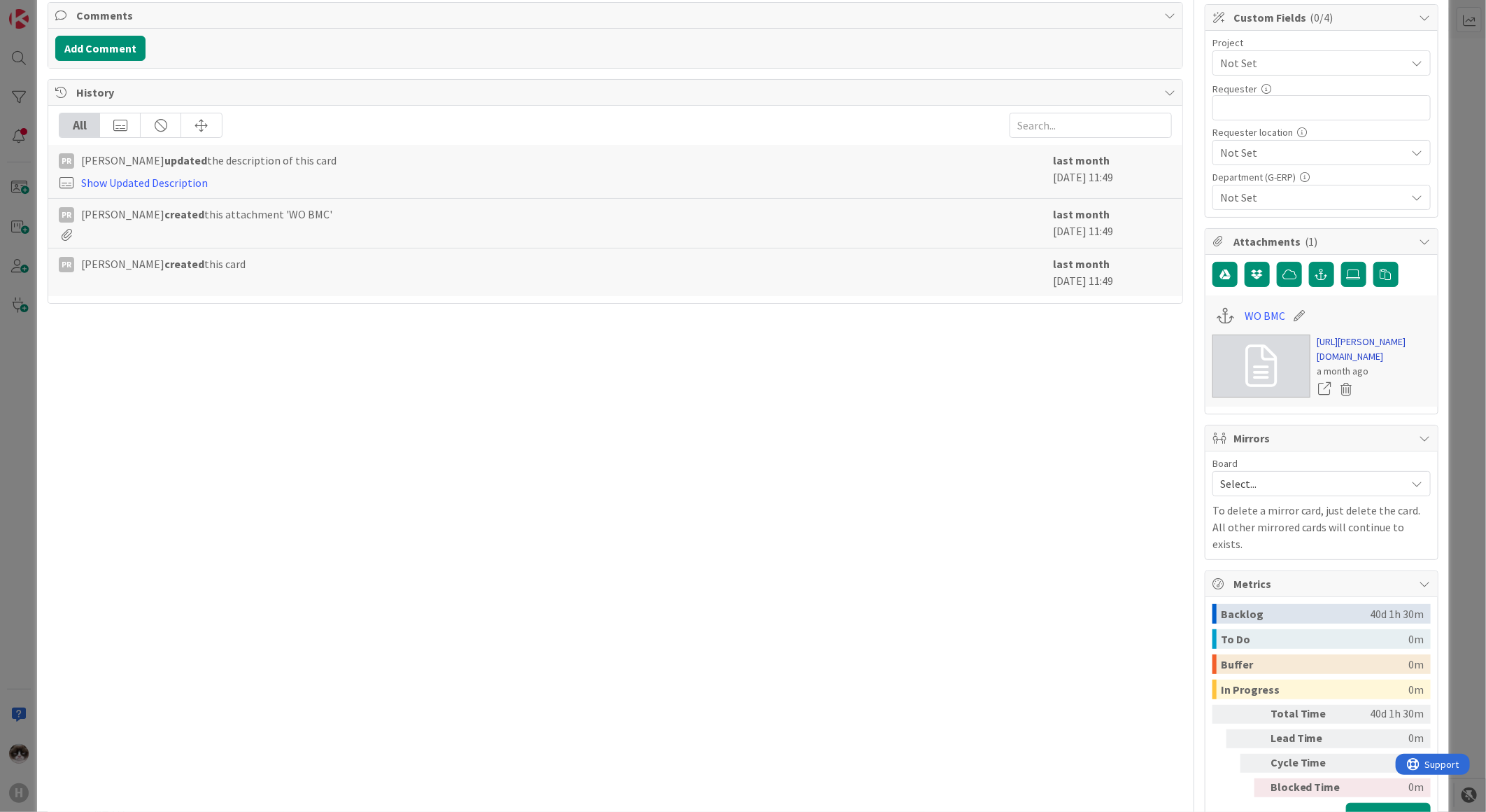
click at [1349, 347] on link "[URL][PERSON_NAME][DOMAIN_NAME]" at bounding box center [1374, 349] width 113 height 29
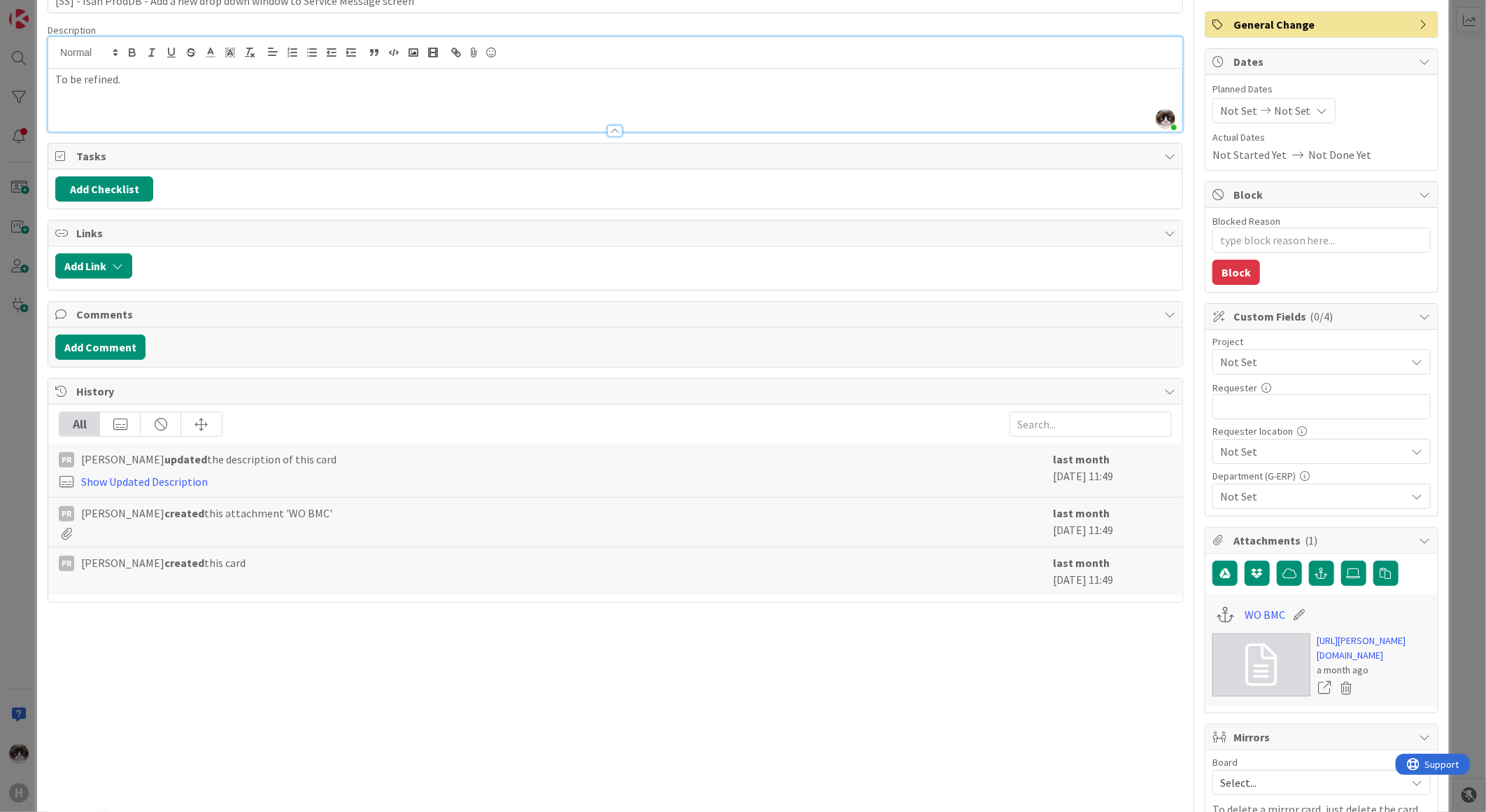
scroll to position [0, 0]
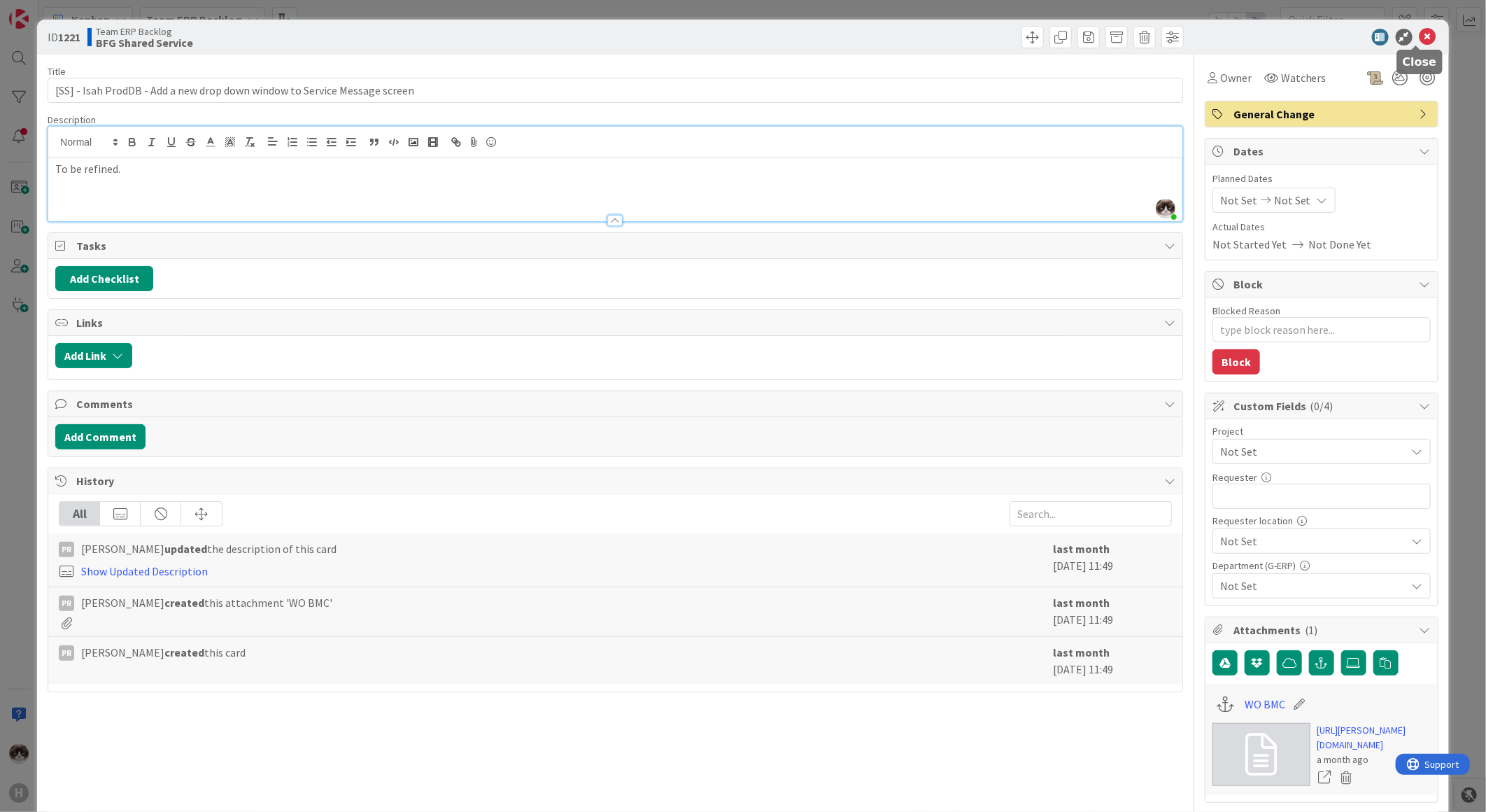
drag, startPoint x: 1423, startPoint y: 33, endPoint x: 1338, endPoint y: 65, distance: 90.8
click at [1423, 33] on icon at bounding box center [1427, 36] width 17 height 17
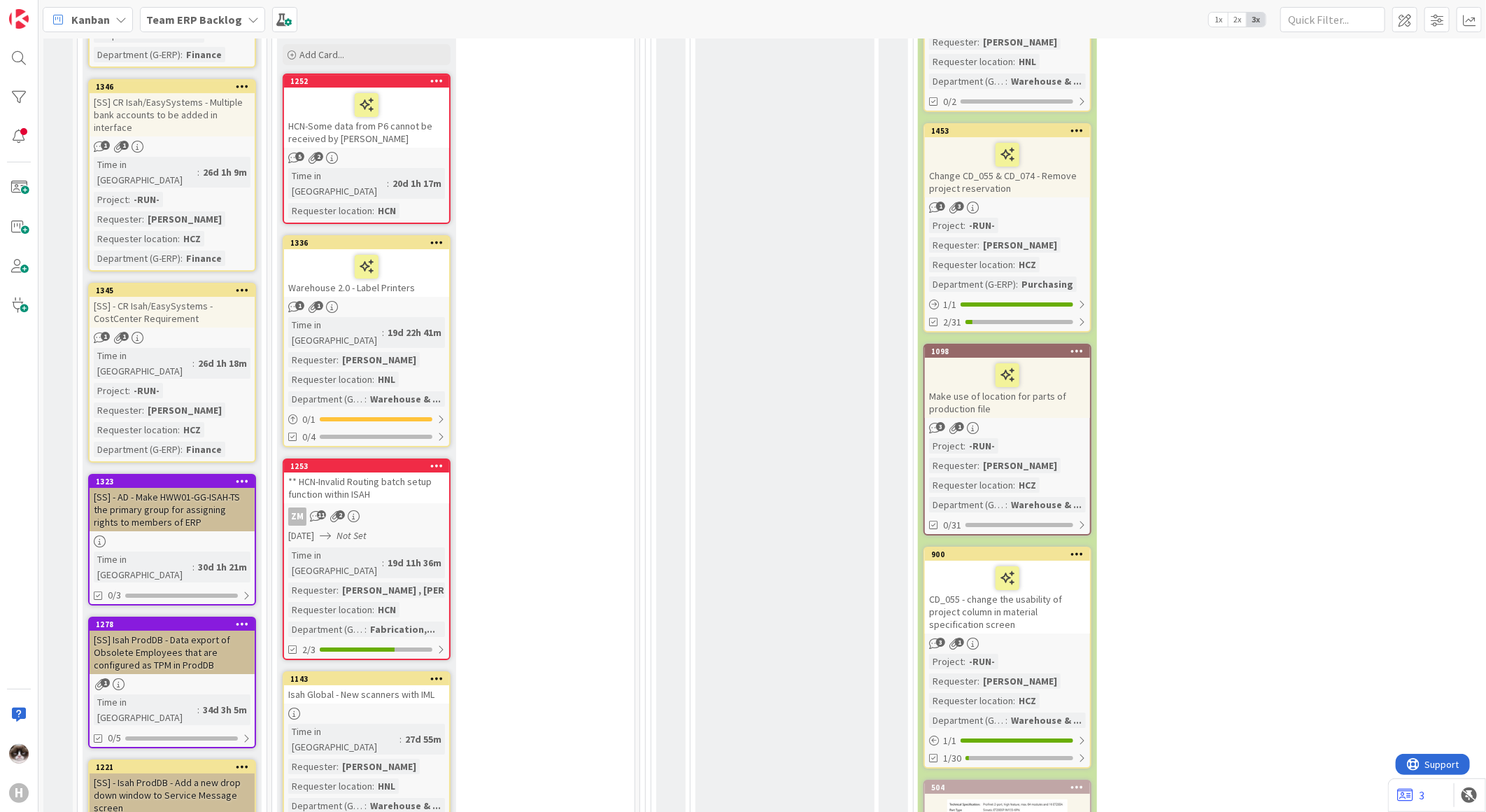
scroll to position [2877, 0]
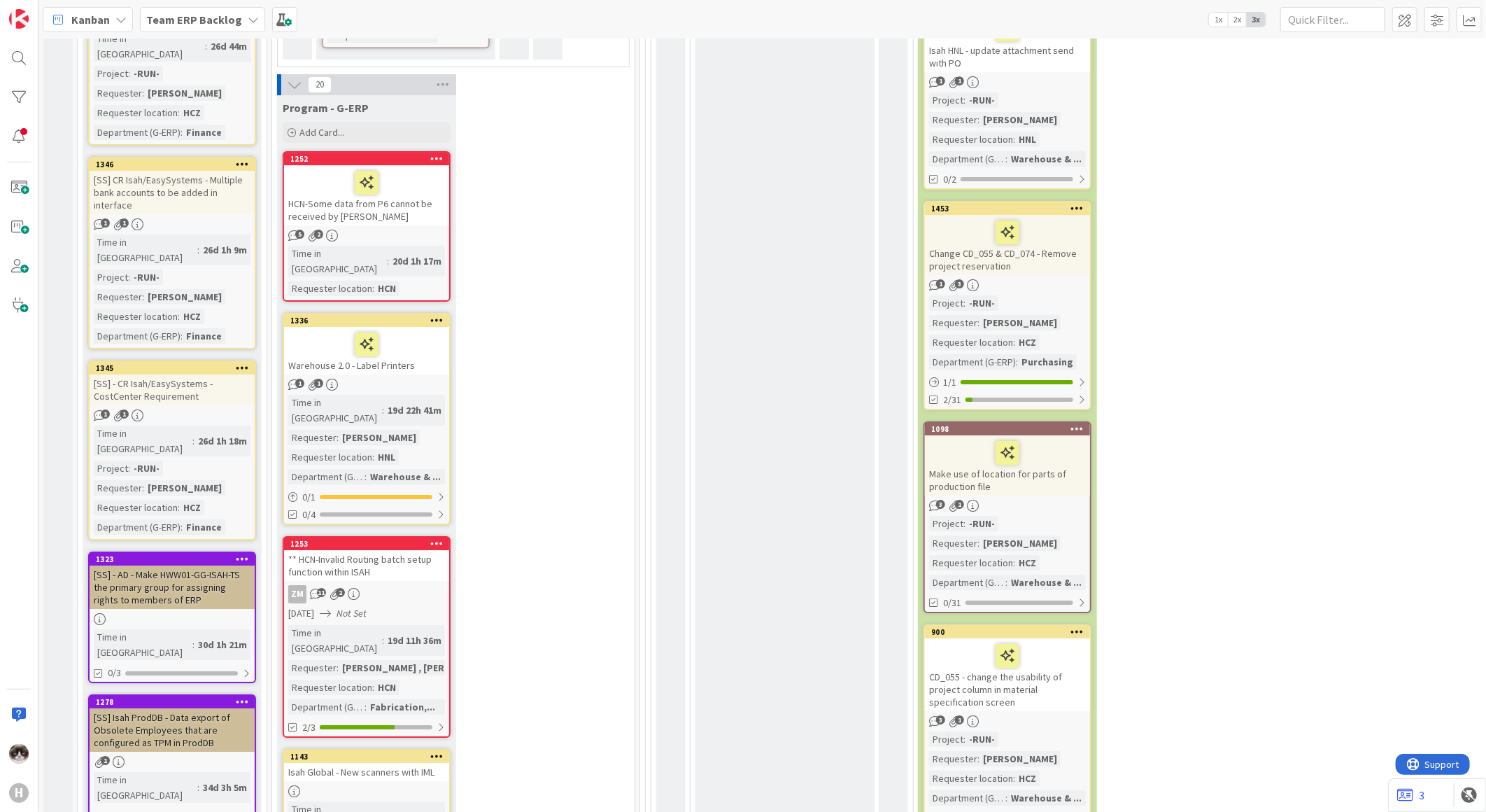
click at [222, 694] on link "1278 [SS] Isah ProdDB - Data export of Obsolete Employees that are configured a…" at bounding box center [172, 759] width 168 height 132
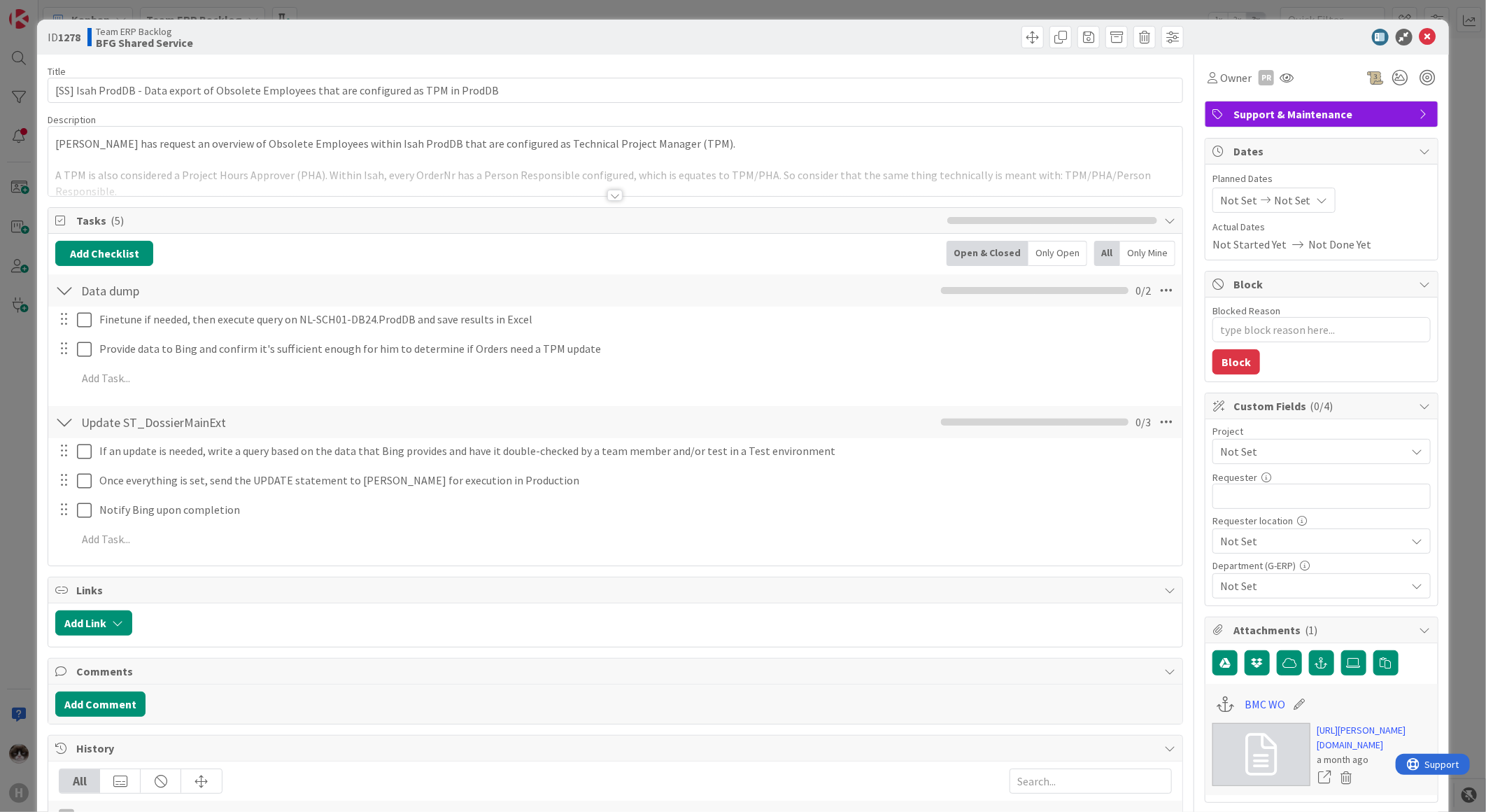
type textarea "x"
click at [612, 190] on div at bounding box center [615, 195] width 16 height 11
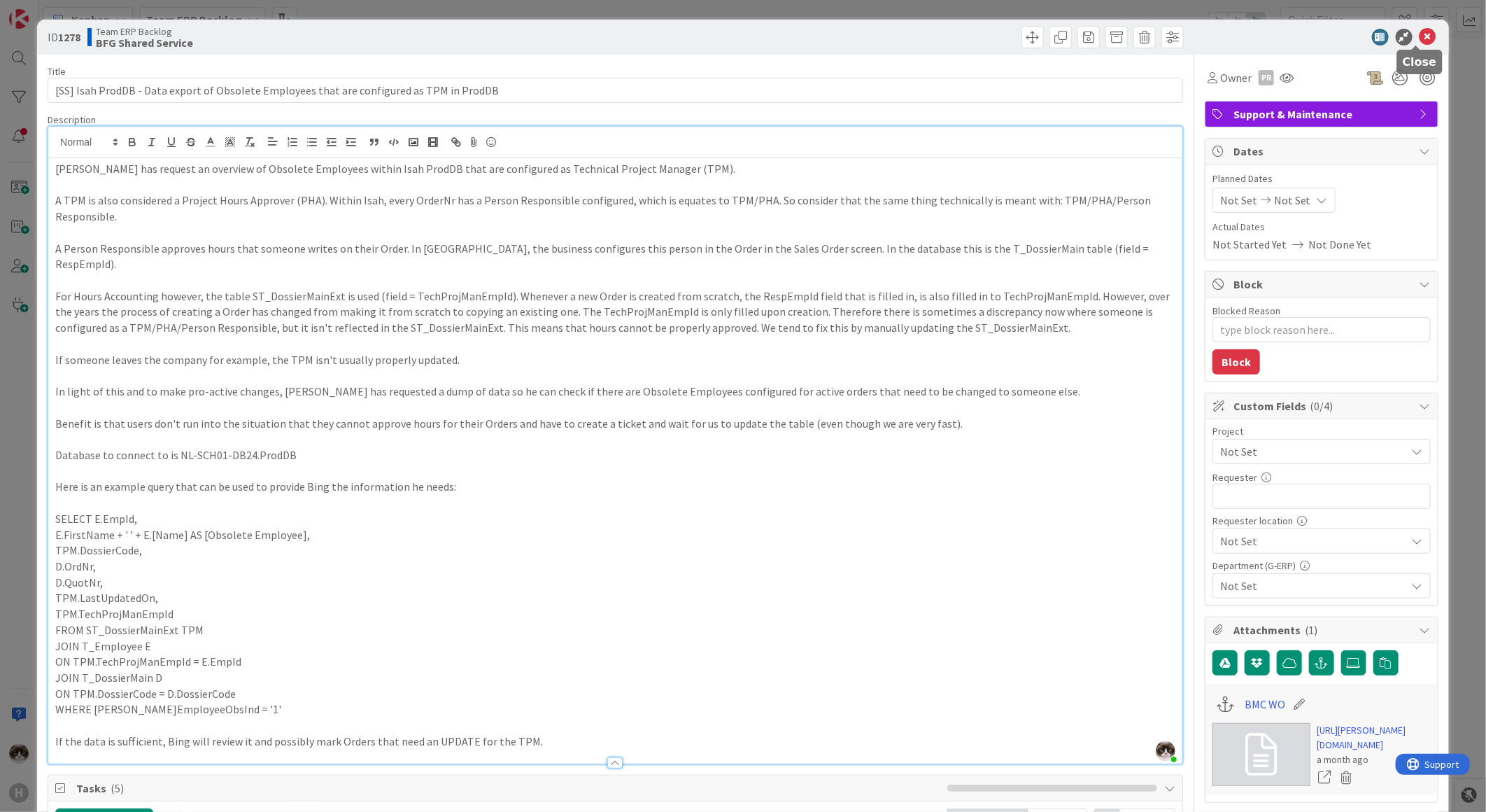
click at [1420, 43] on icon at bounding box center [1427, 36] width 17 height 17
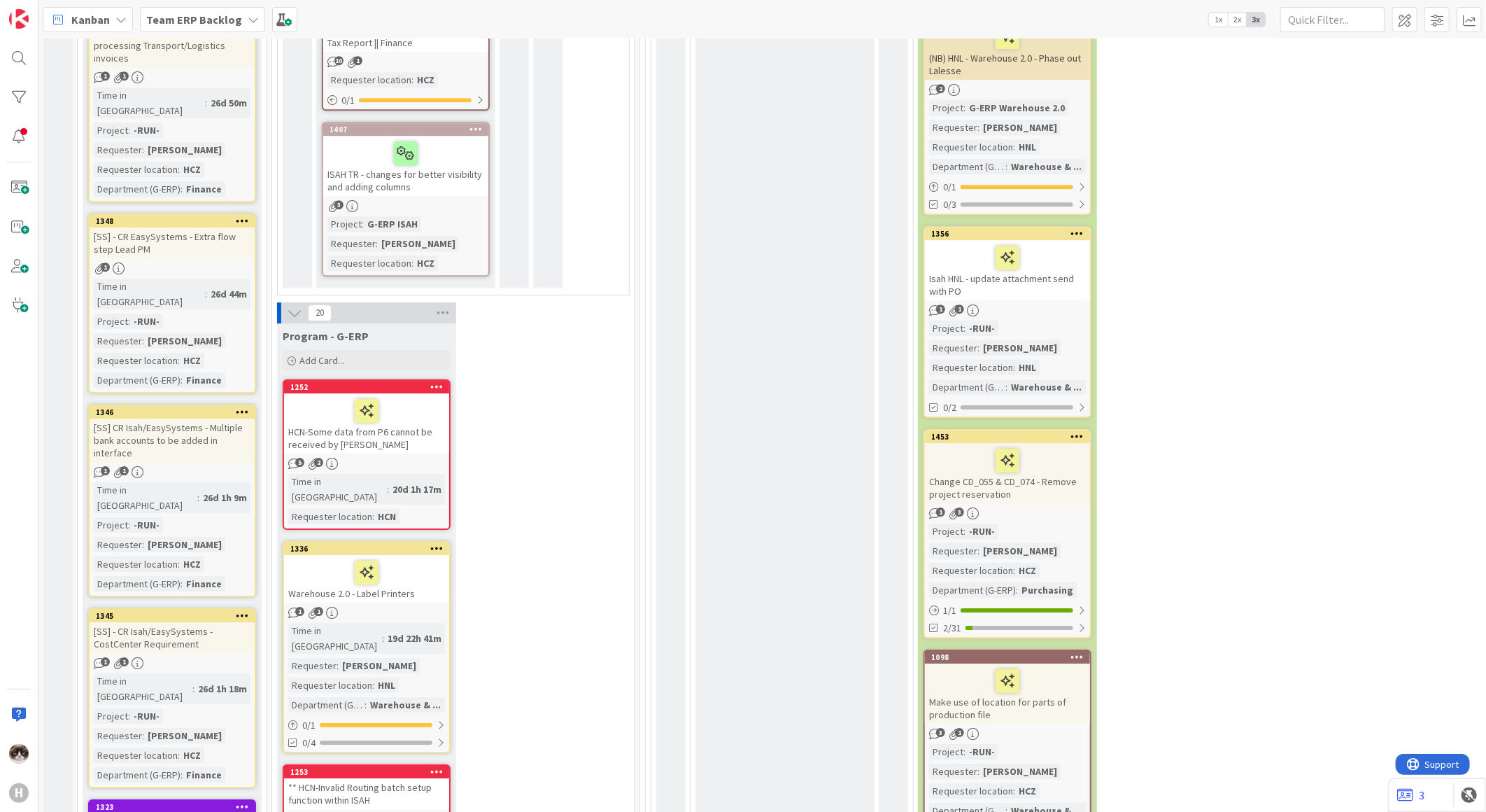
scroll to position [2643, 0]
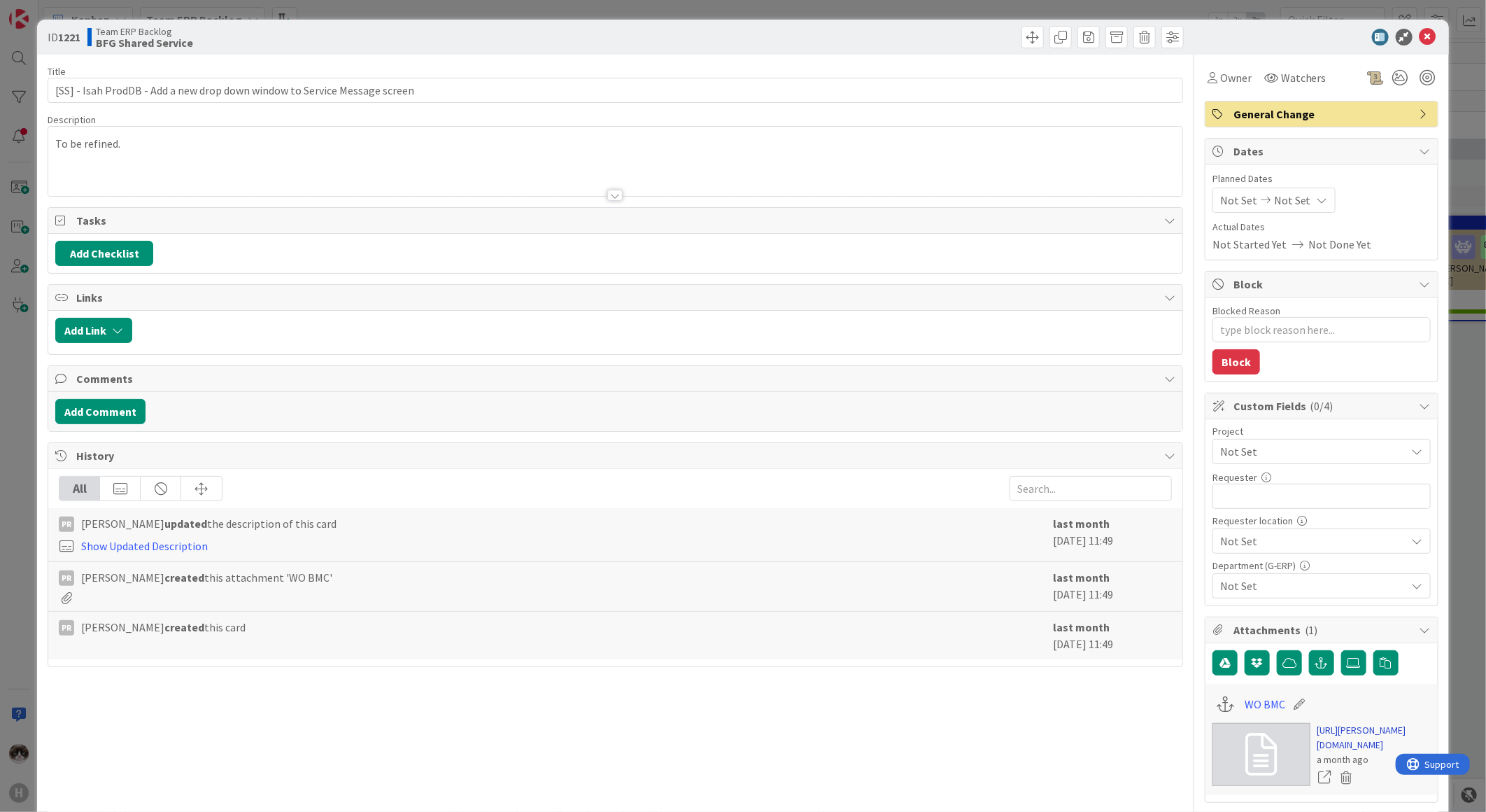
click at [1360, 738] on link "[URL][PERSON_NAME][DOMAIN_NAME]" at bounding box center [1374, 737] width 113 height 29
click at [1023, 35] on span at bounding box center [1033, 37] width 22 height 22
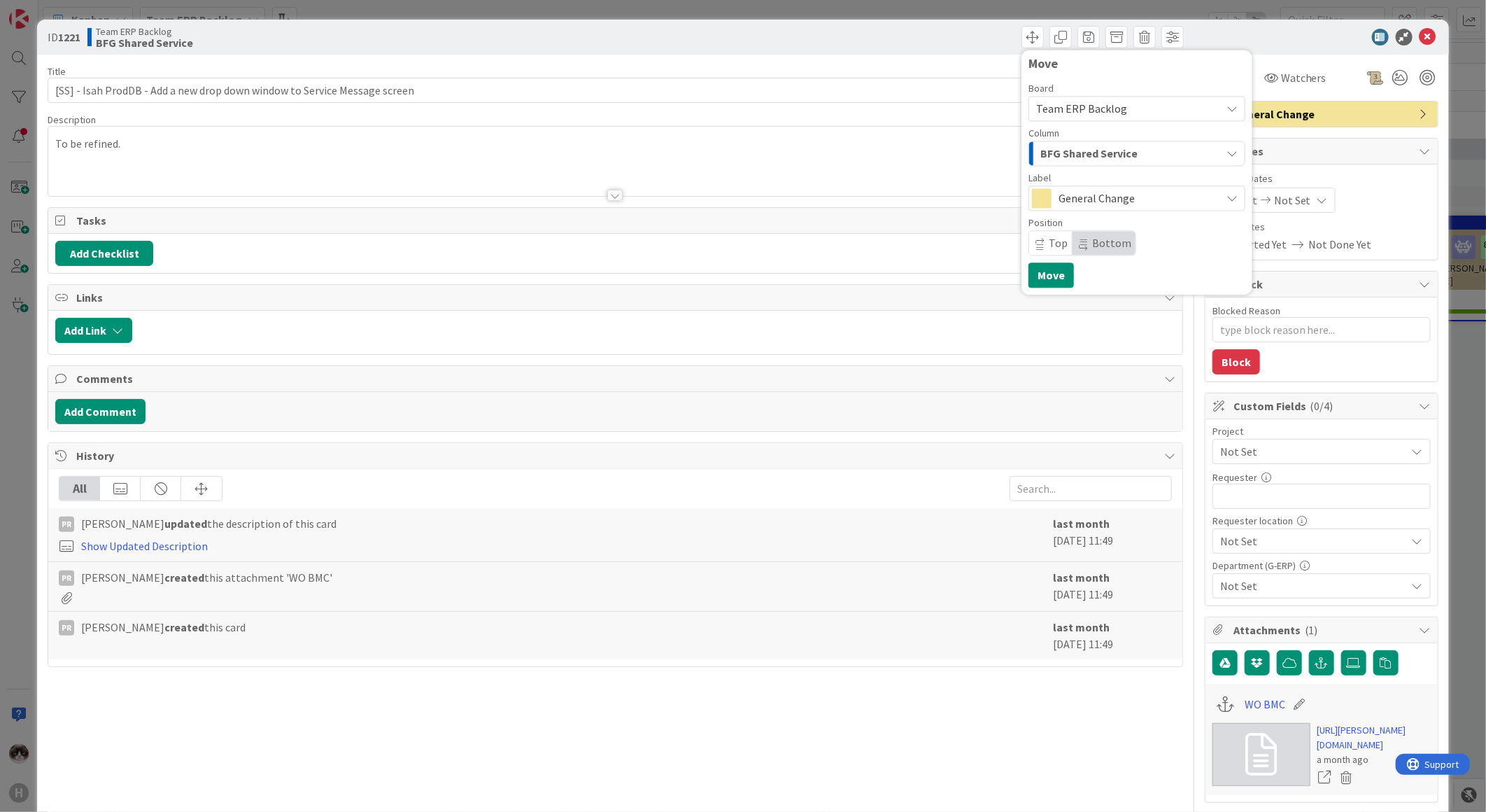
click at [1114, 163] on div "BFG Shared Service" at bounding box center [1129, 153] width 184 height 22
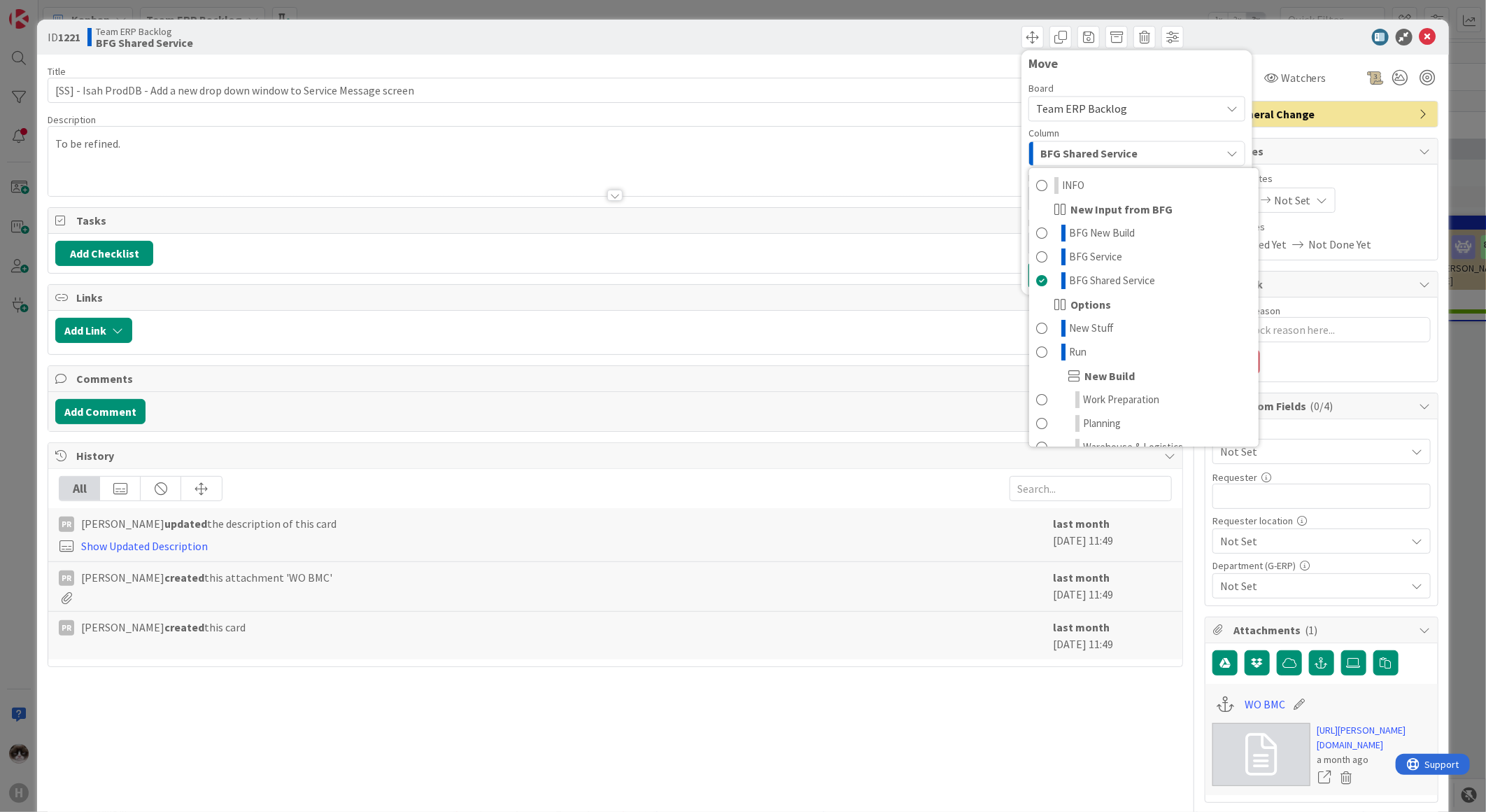
click at [1116, 163] on div "BFG Shared Service" at bounding box center [1129, 153] width 184 height 22
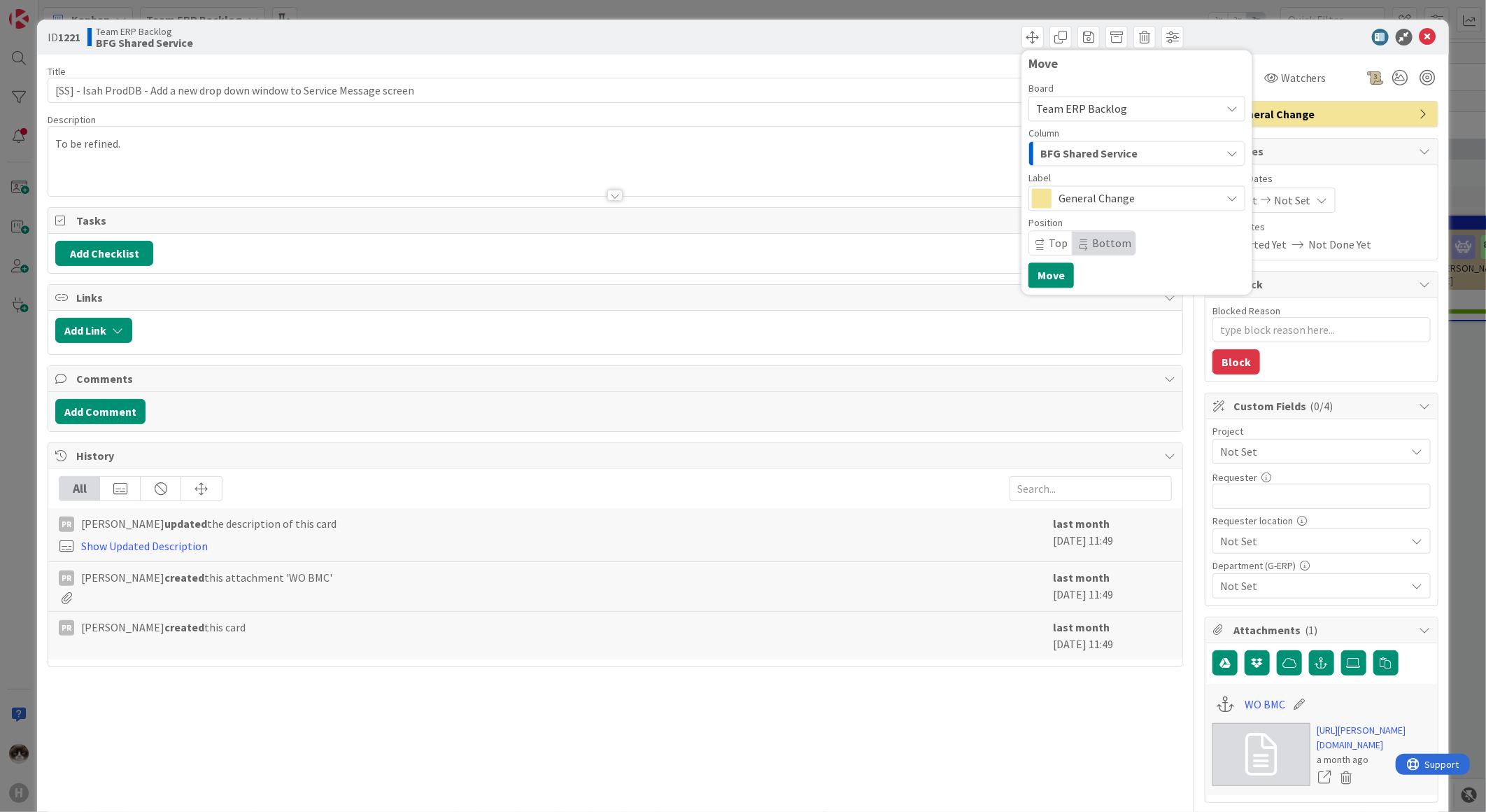
click at [1116, 163] on div "BFG Shared Service" at bounding box center [1129, 153] width 184 height 22
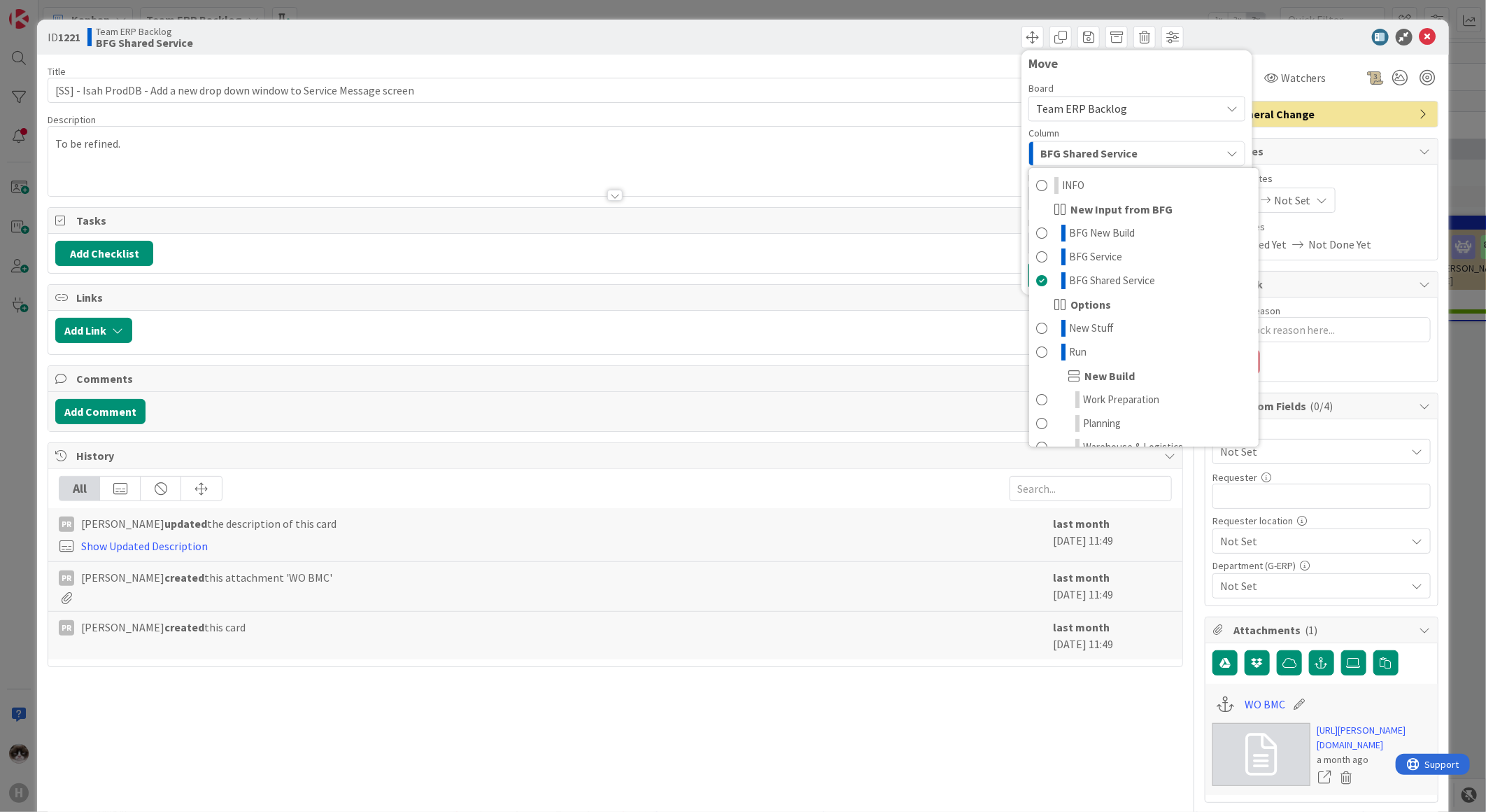
click at [1116, 163] on div "BFG Shared Service" at bounding box center [1129, 153] width 184 height 22
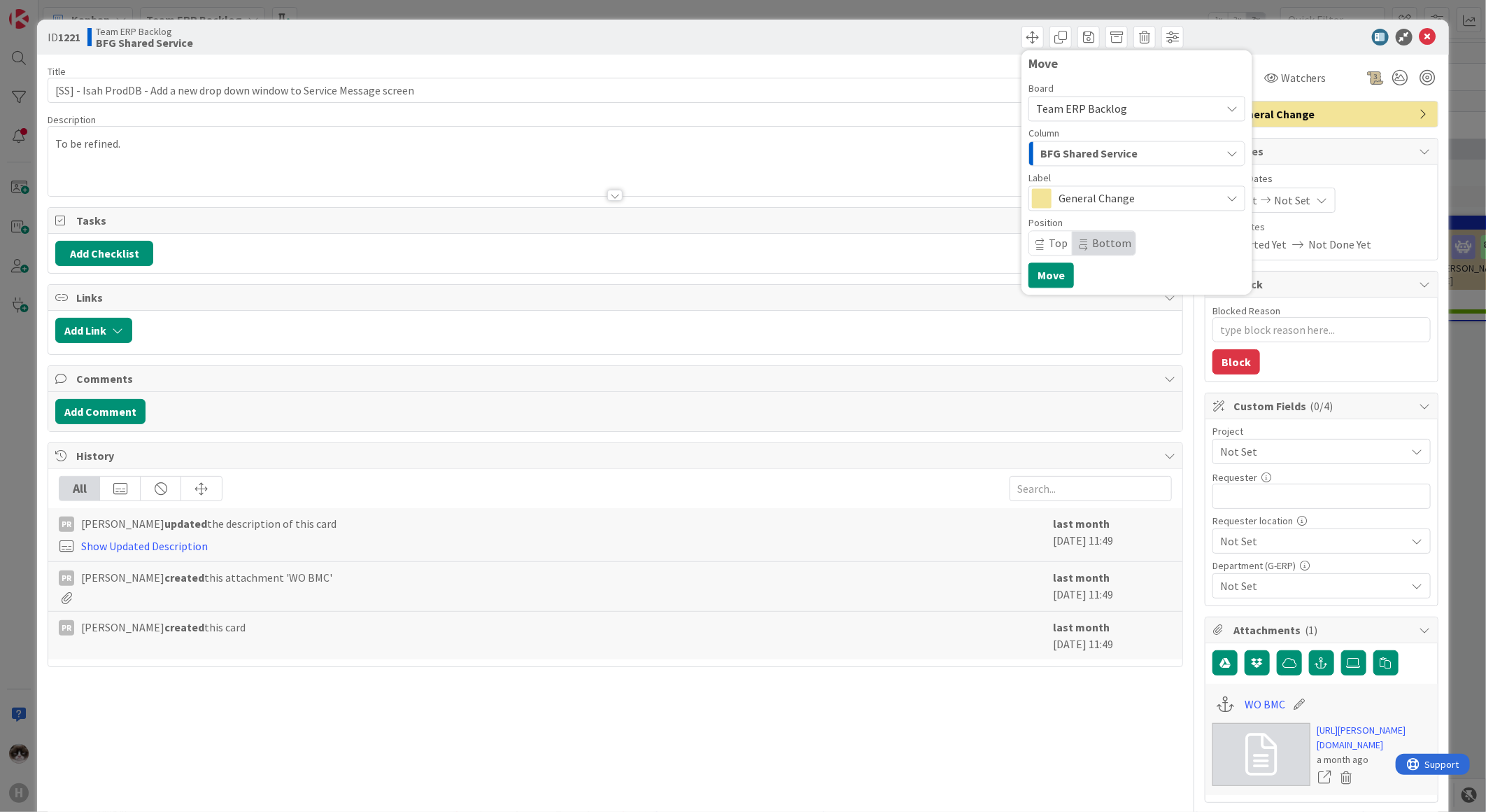
click at [1116, 163] on div "BFG Shared Service" at bounding box center [1129, 153] width 184 height 22
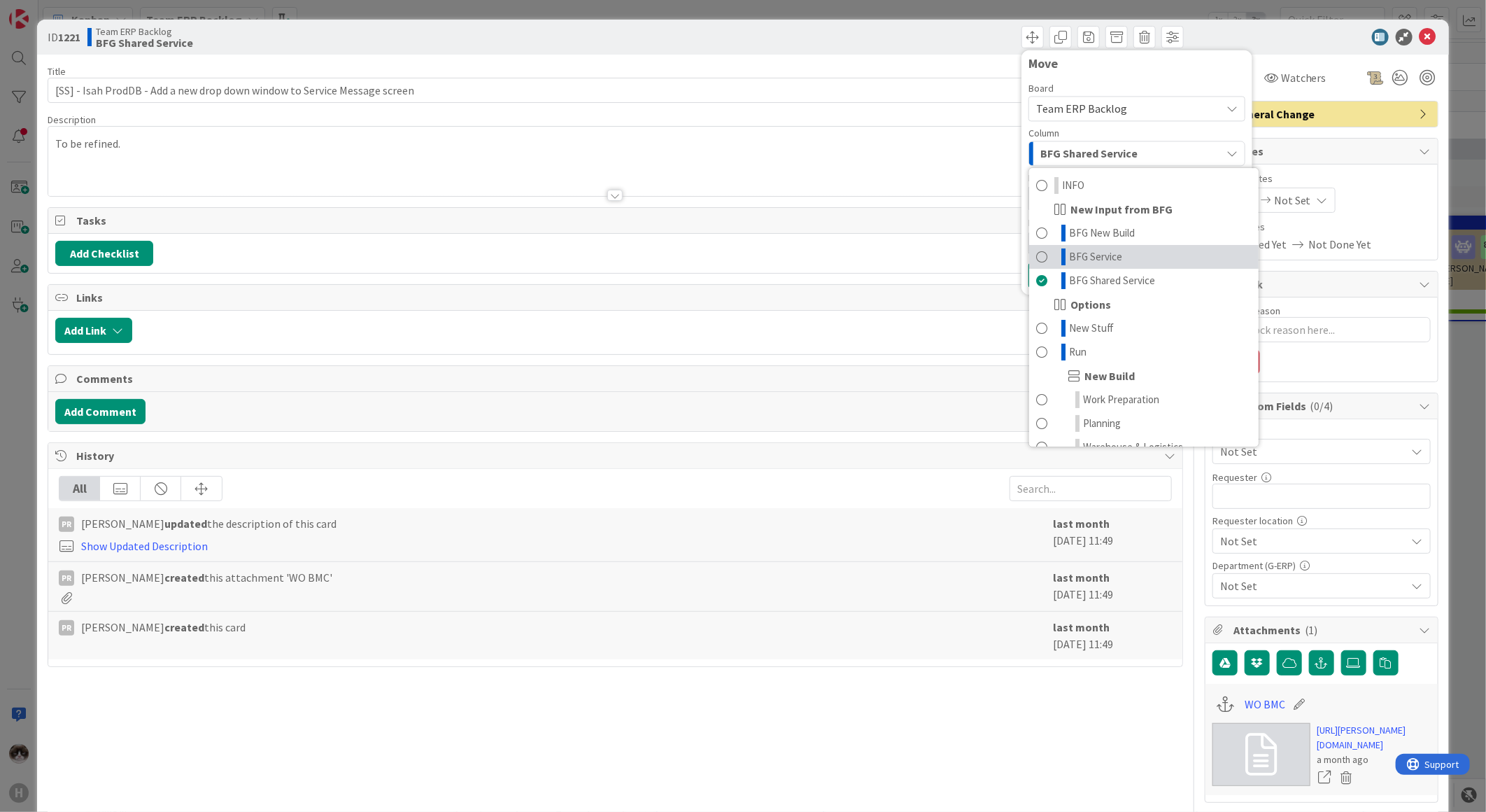
click at [1161, 251] on link "BFG Service" at bounding box center [1144, 256] width 229 height 23
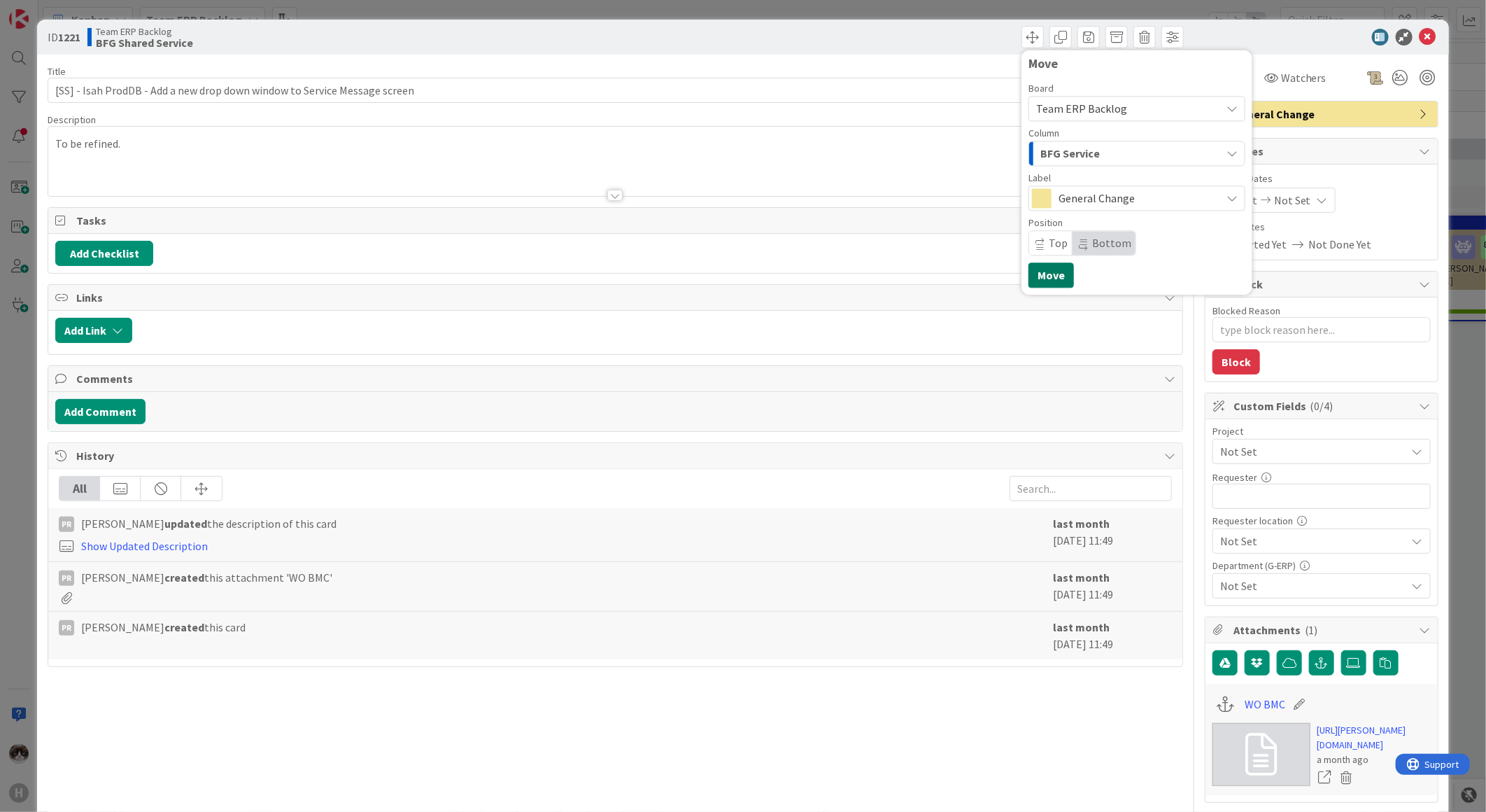
click at [1041, 276] on button "Move" at bounding box center [1051, 275] width 46 height 25
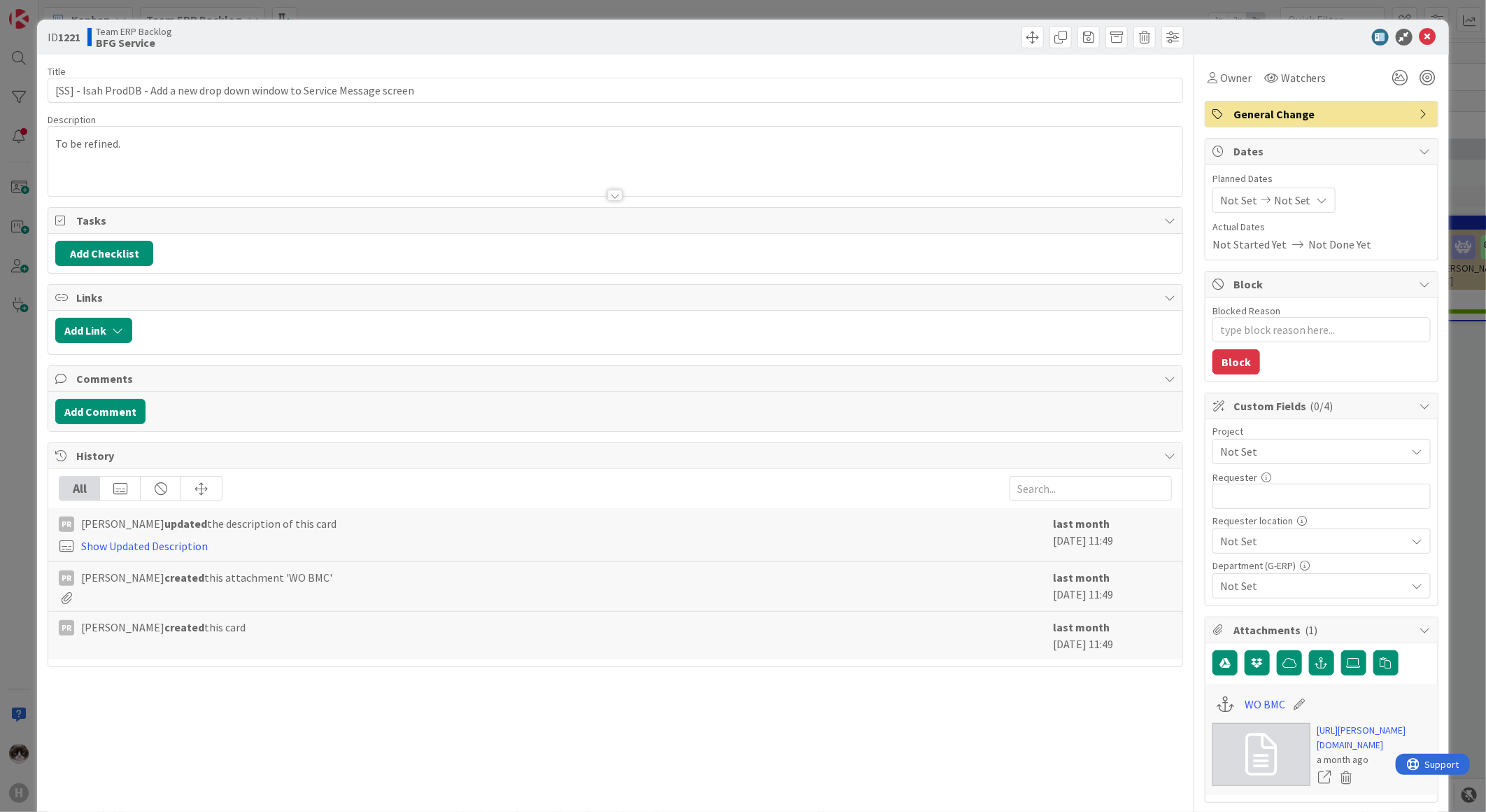
type textarea "x"
click at [1422, 31] on icon at bounding box center [1427, 36] width 17 height 17
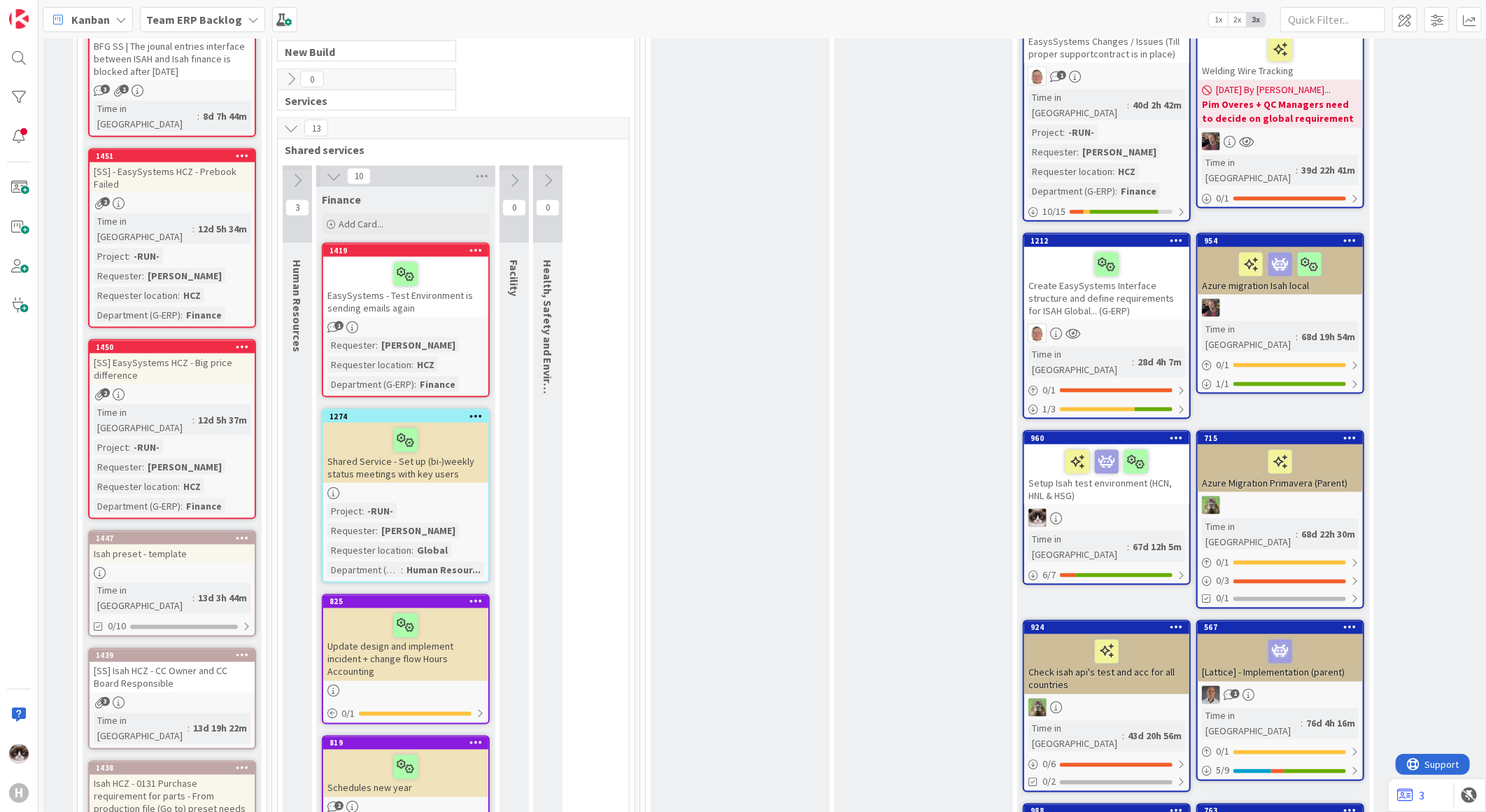
scroll to position [1010, 0]
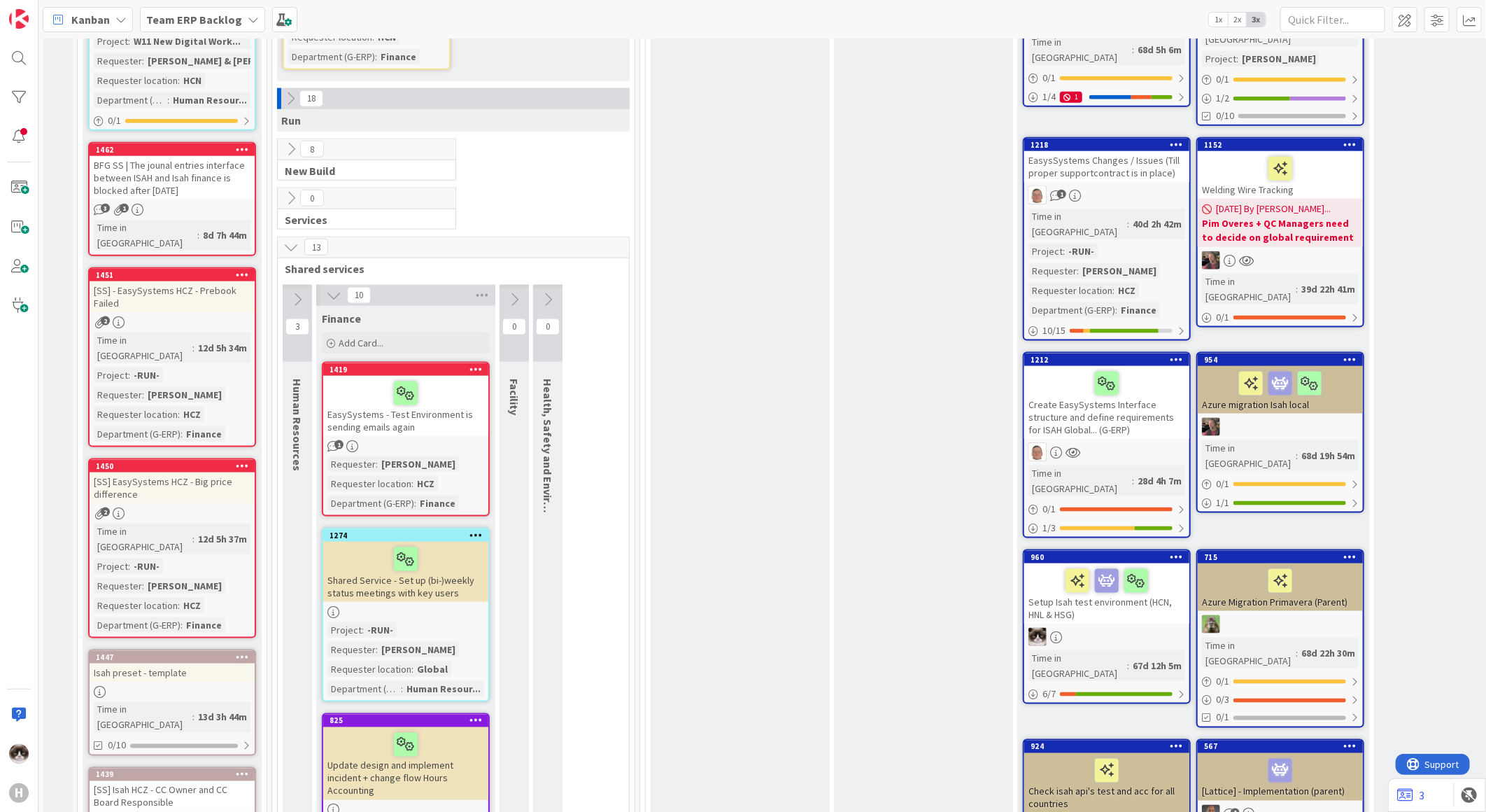
click at [340, 288] on icon at bounding box center [333, 295] width 16 height 16
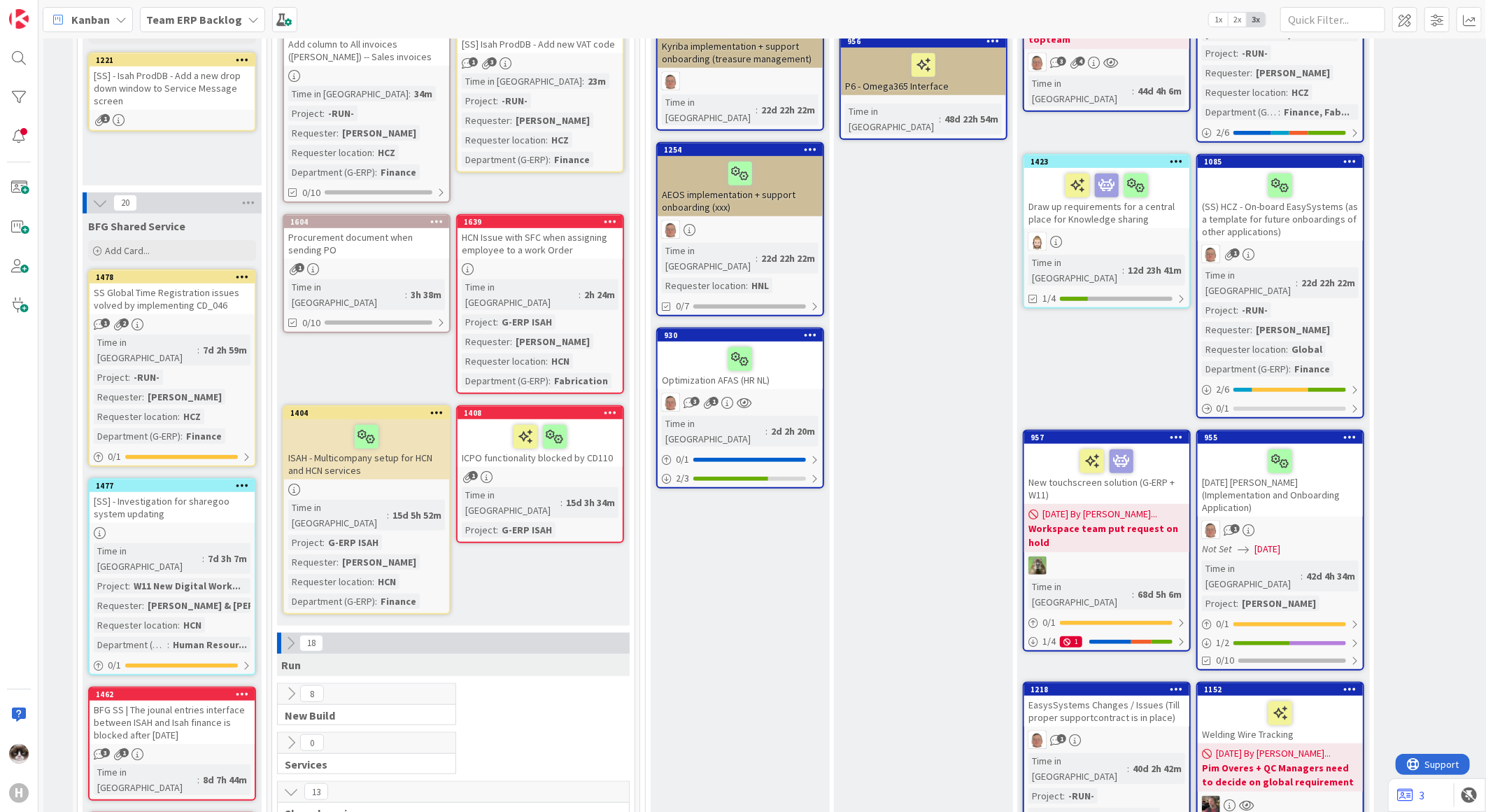
scroll to position [0, 0]
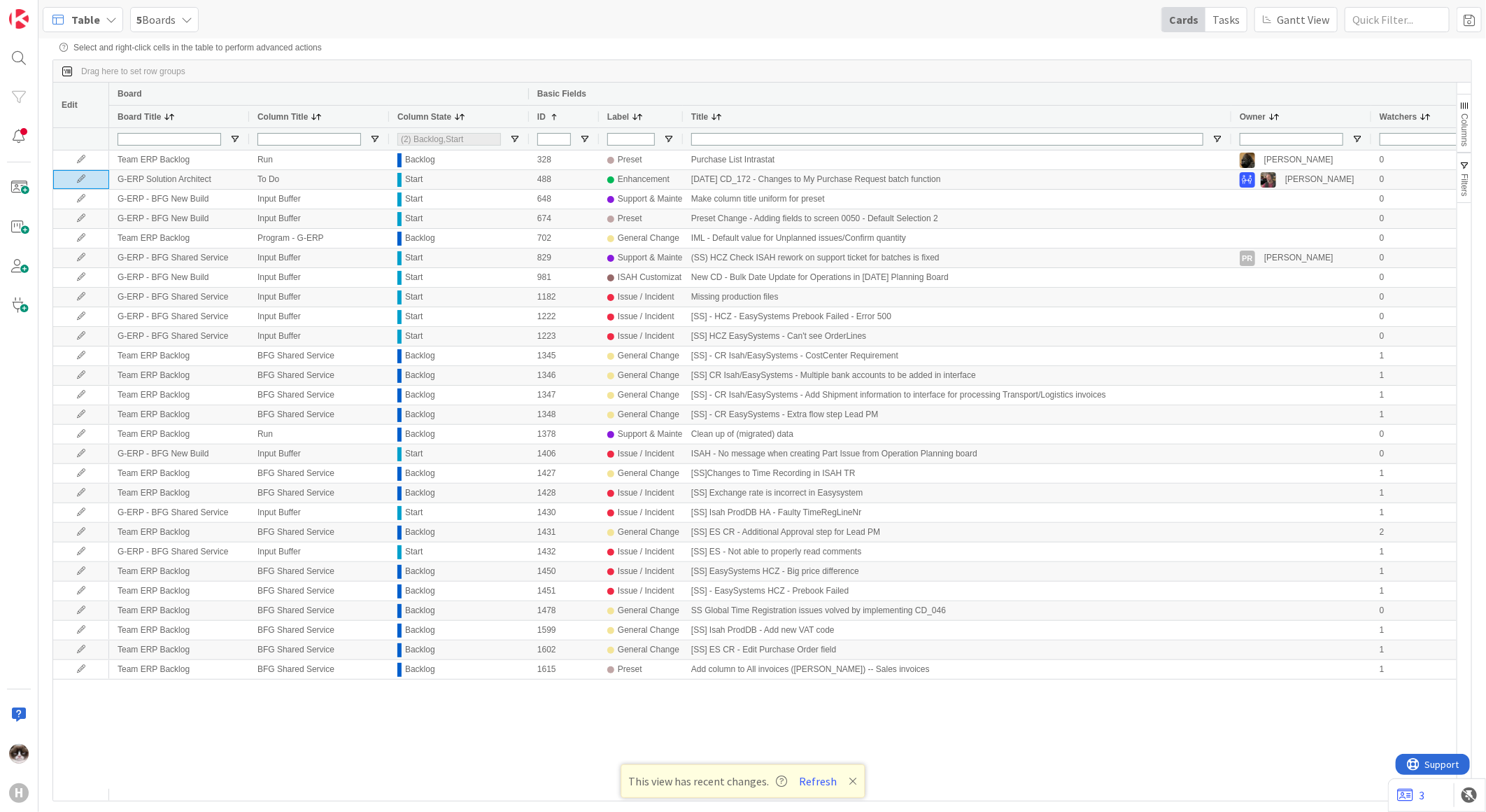
click at [80, 24] on span "Table" at bounding box center [85, 19] width 28 height 17
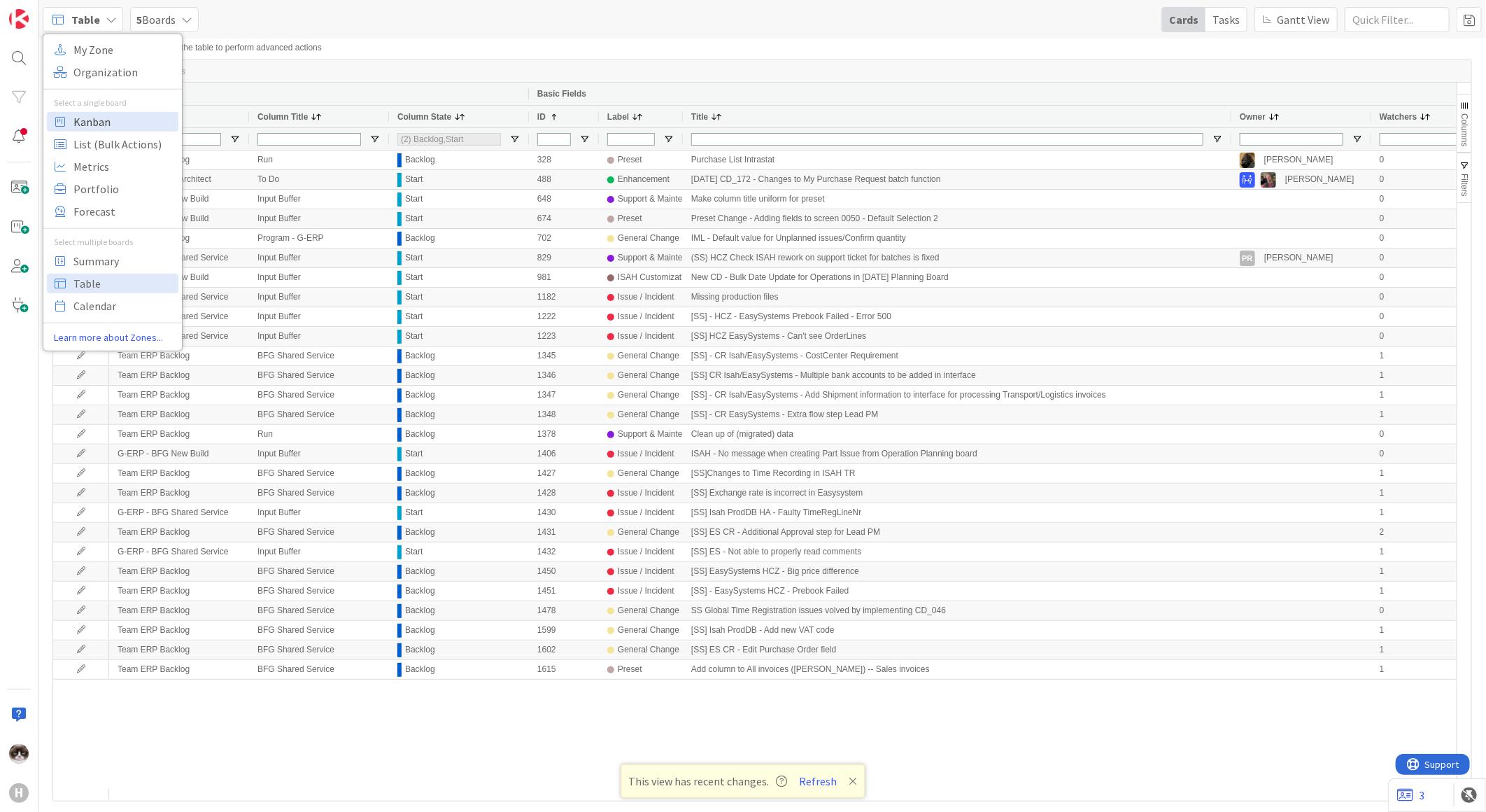
click at [113, 123] on span "Kanban" at bounding box center [123, 121] width 100 height 21
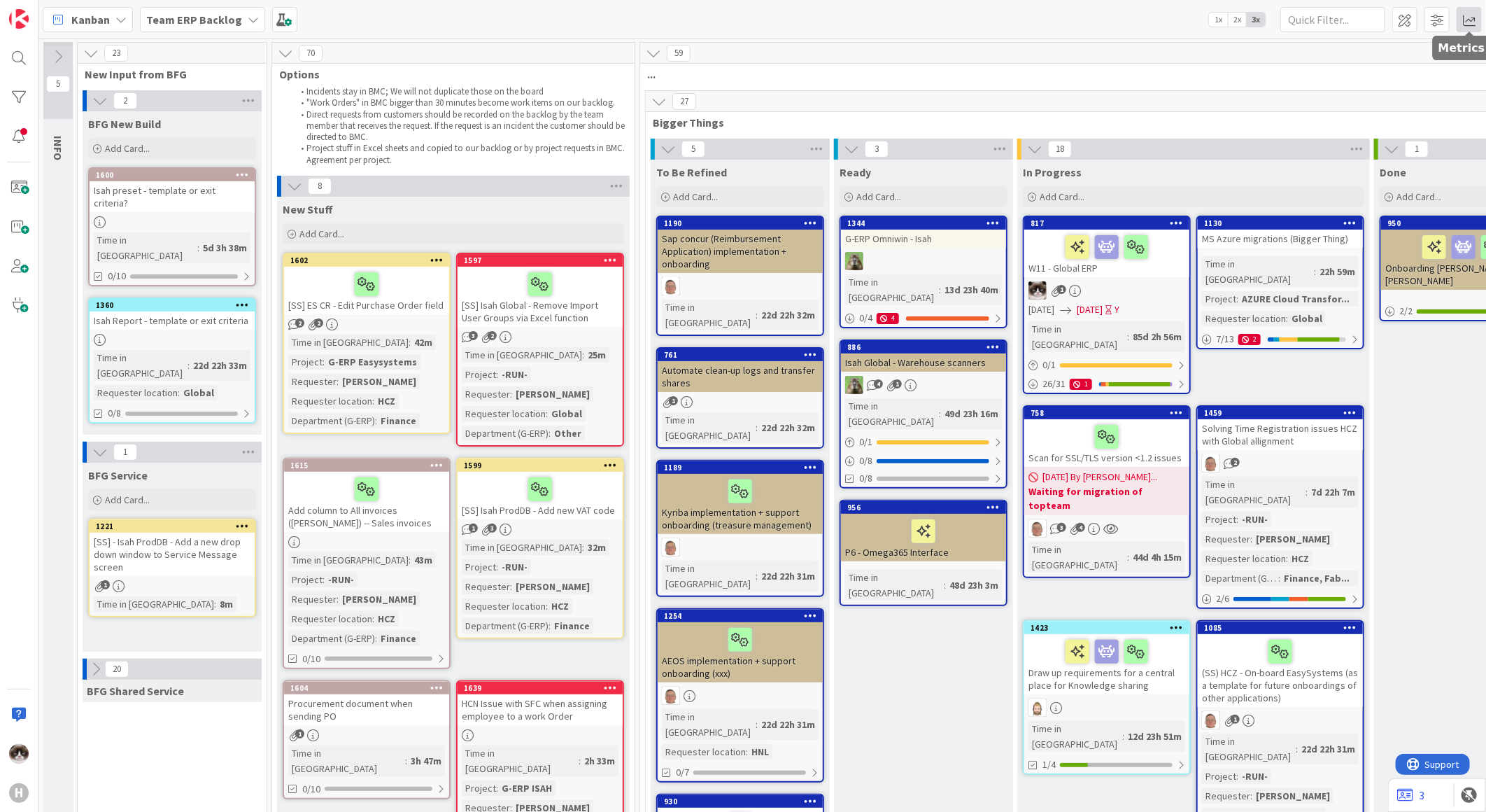
click at [1474, 16] on span at bounding box center [1469, 19] width 25 height 25
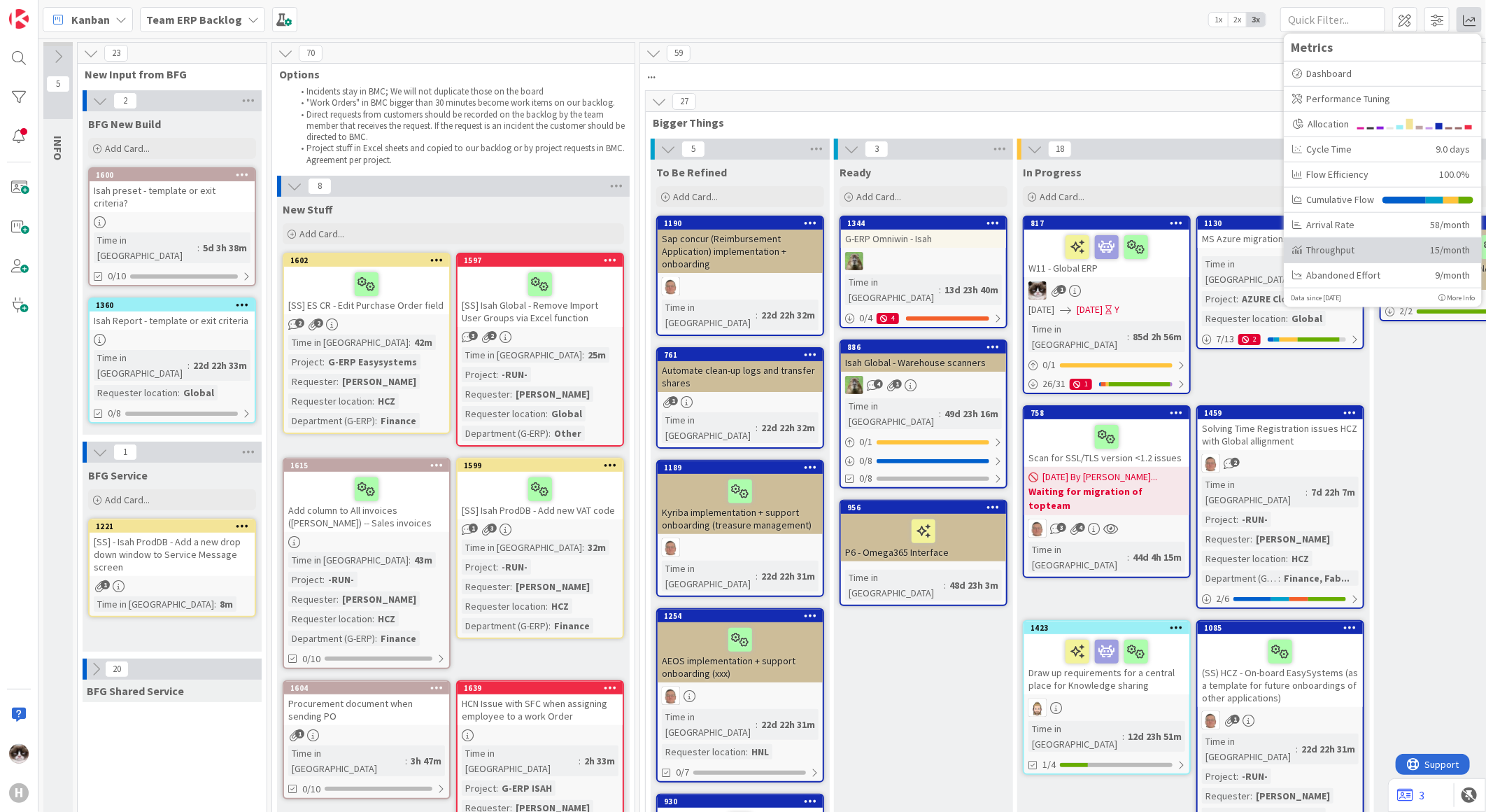
click at [1357, 242] on div "Throughput" at bounding box center [1356, 249] width 128 height 15
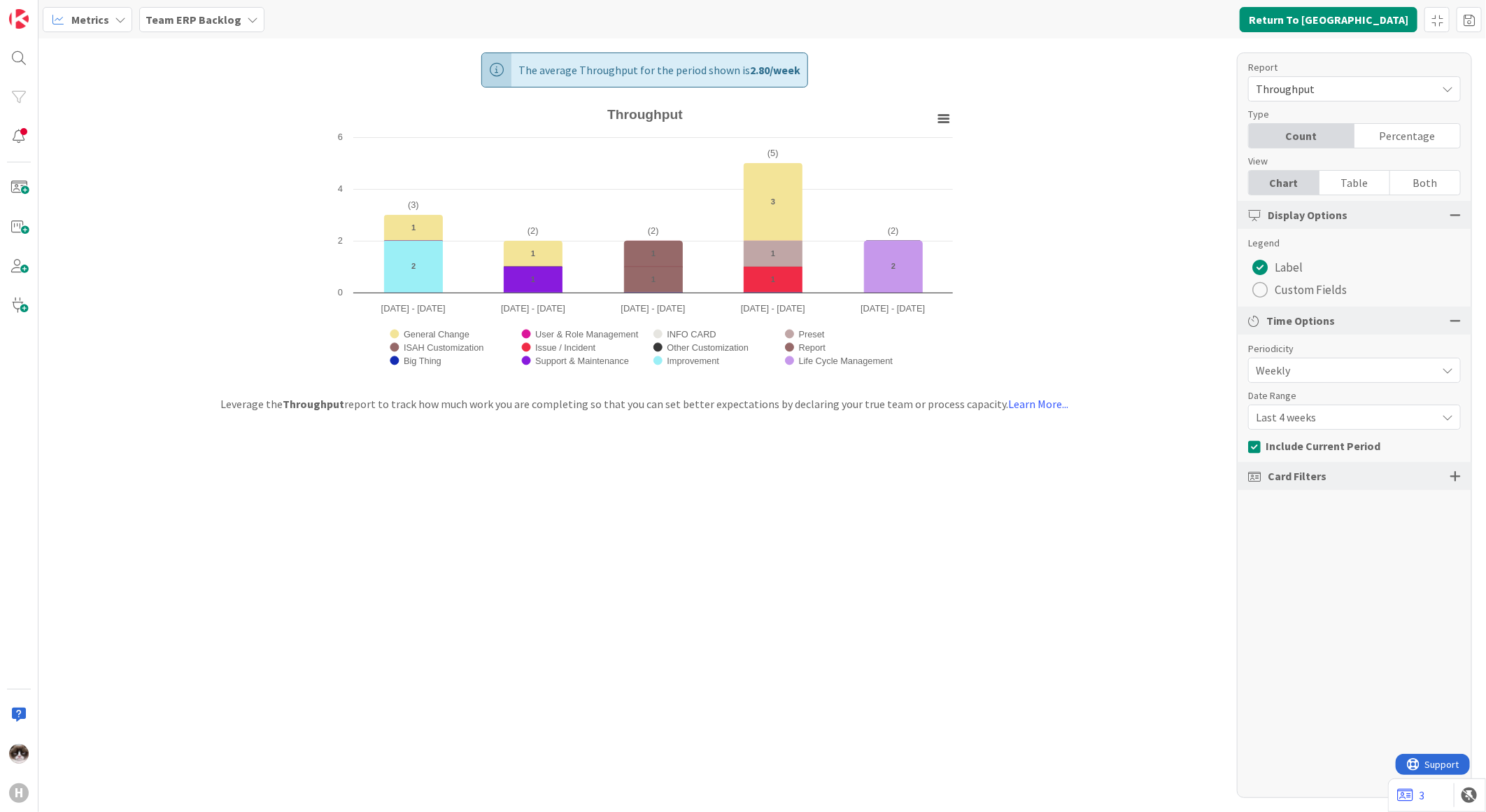
click at [232, 24] on b "Team ERP Backlog" at bounding box center [193, 19] width 96 height 14
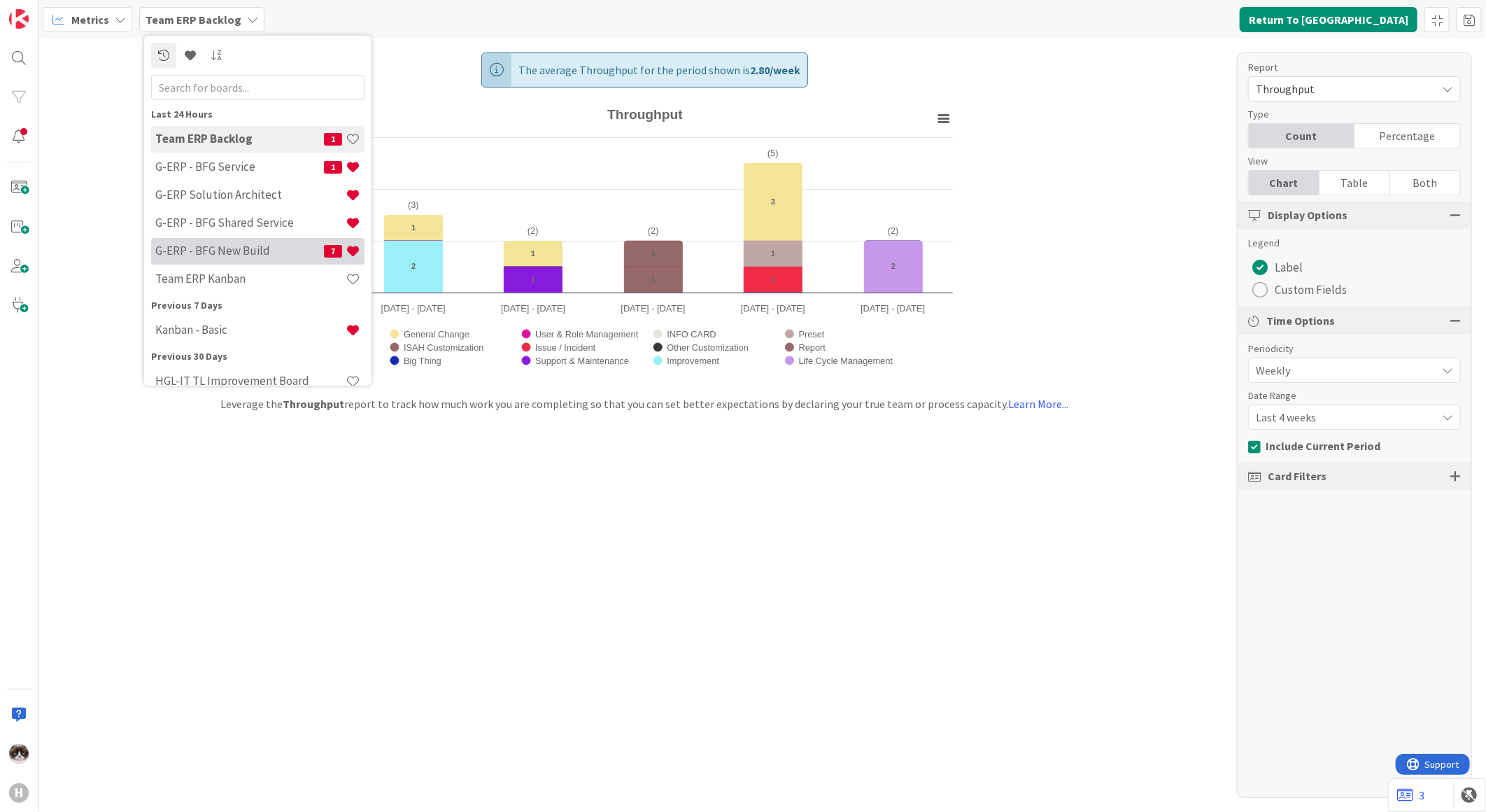
click at [262, 241] on div "G-ERP - BFG New Build 7" at bounding box center [257, 250] width 214 height 26
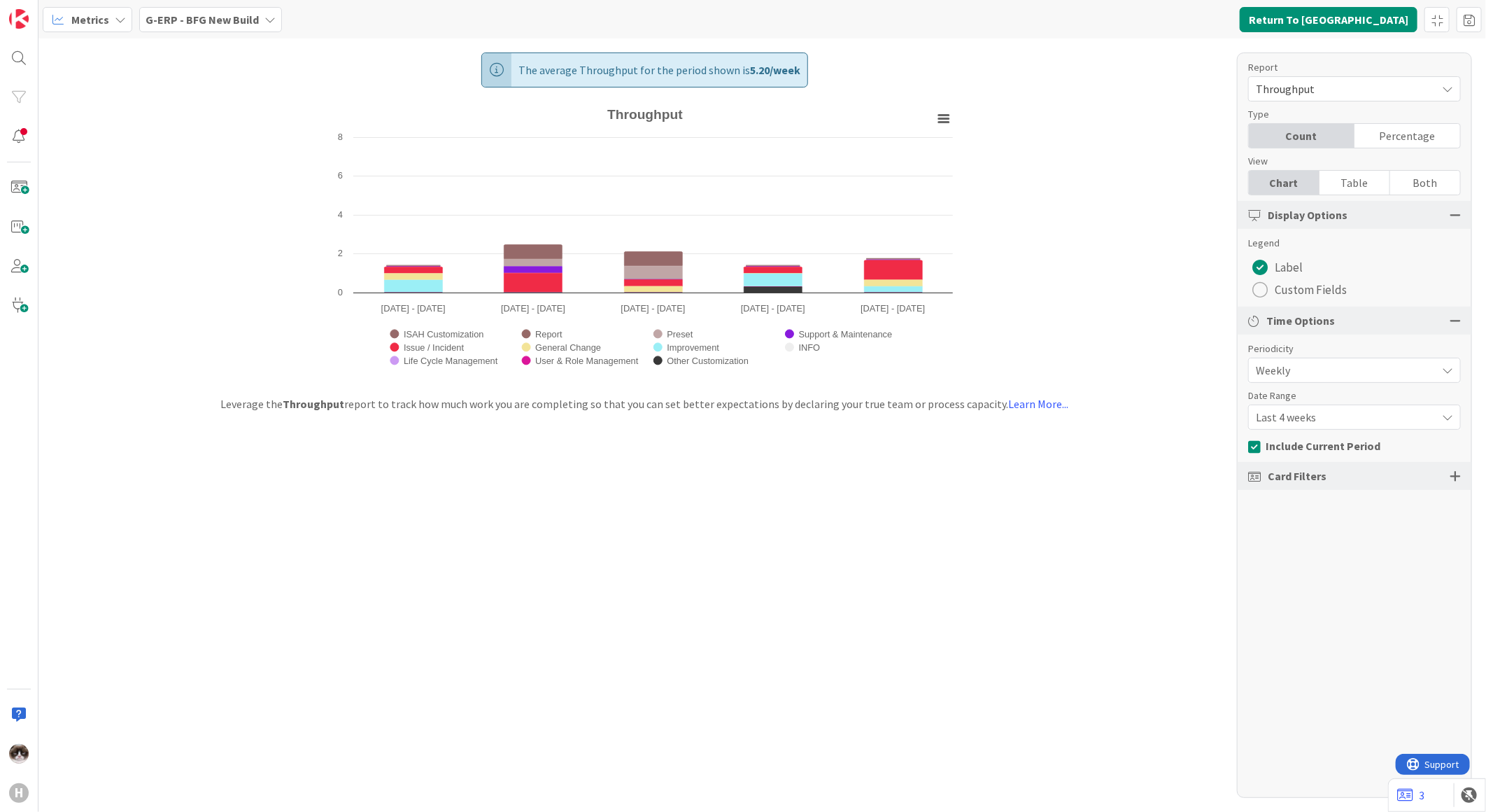
click at [1330, 432] on div "Report Throughput Type Count Percentage View Chart Table Both Display Options L…" at bounding box center [1354, 425] width 235 height 745
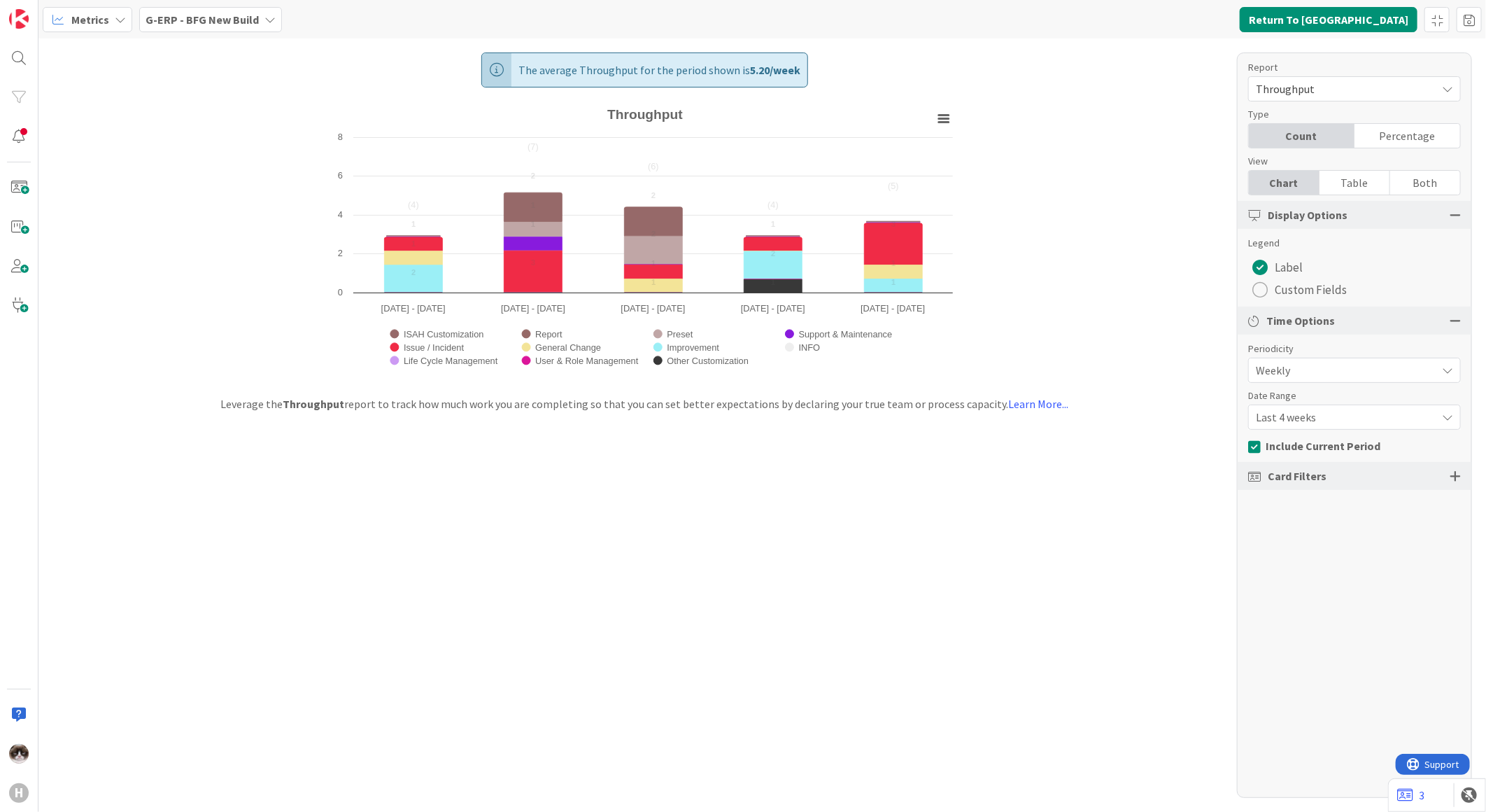
click at [1325, 380] on span "Last 4 weeks" at bounding box center [1343, 370] width 174 height 19
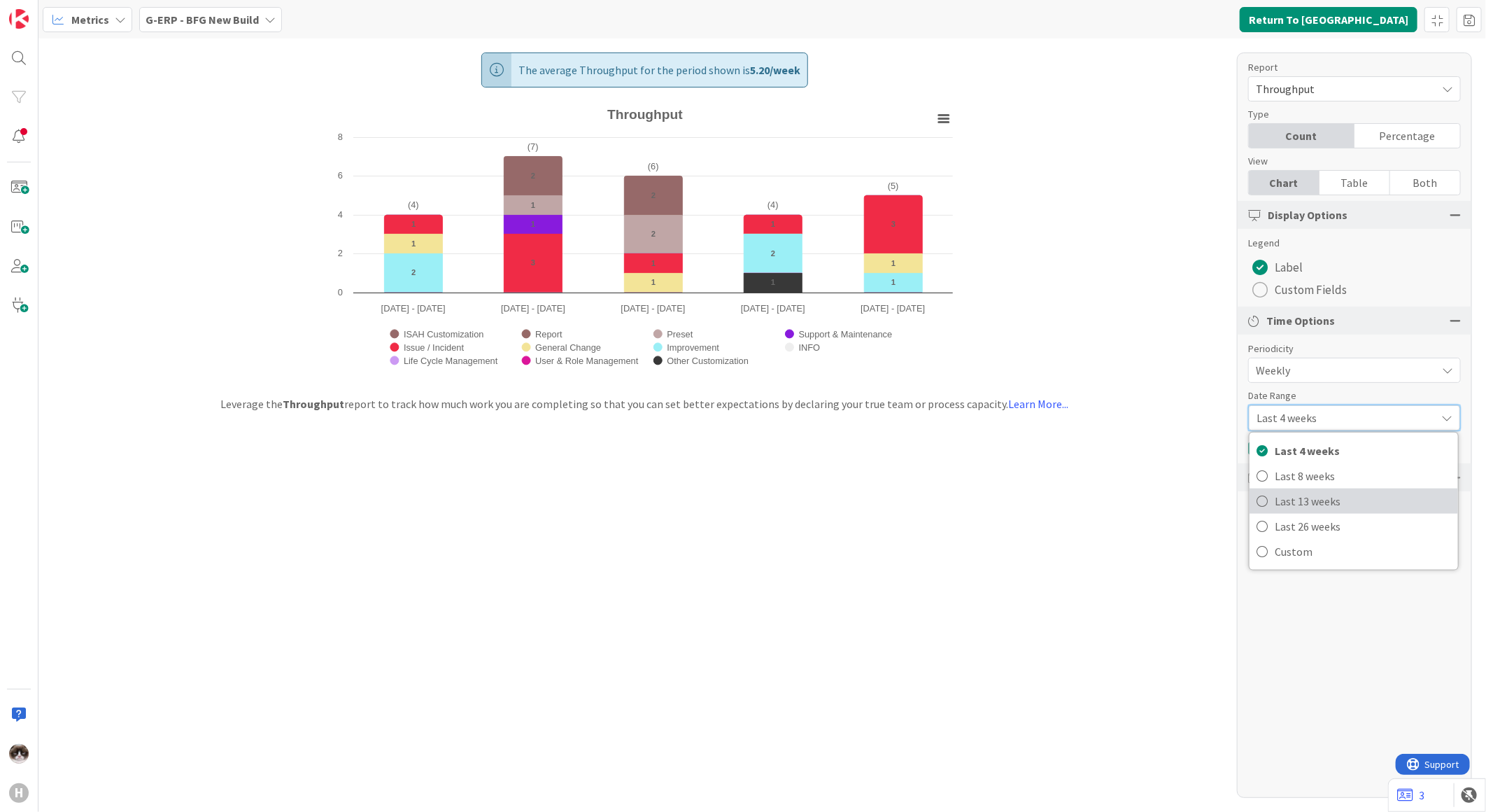
click at [1317, 504] on span "Last 13 weeks" at bounding box center [1363, 501] width 176 height 21
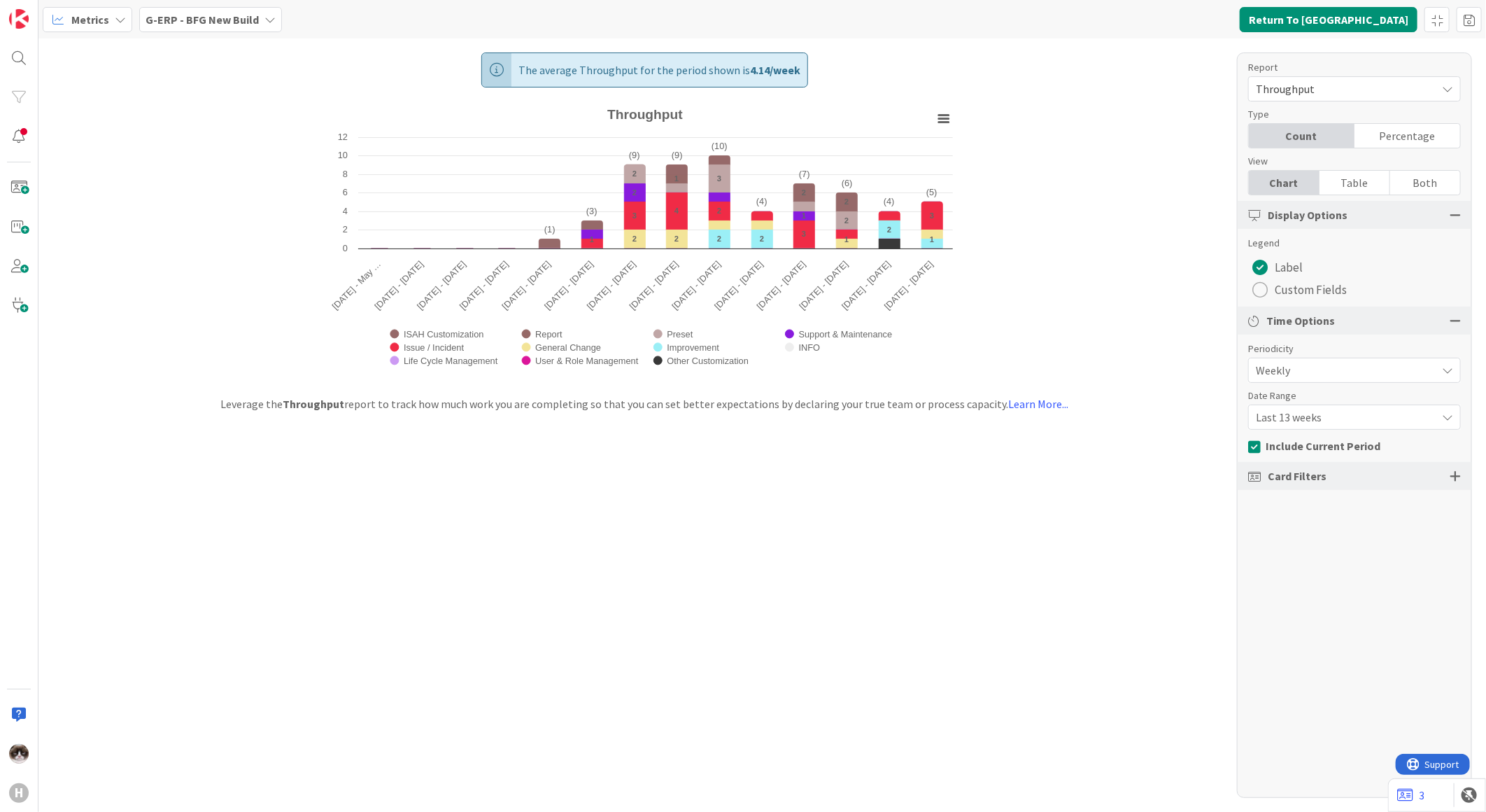
click at [926, 579] on div "The average Throughput for the period shown is 4.14 / week Created with Highcha…" at bounding box center [762, 424] width 1448 height 773
click at [259, 19] on div "G-ERP - BFG New Build" at bounding box center [211, 19] width 142 height 25
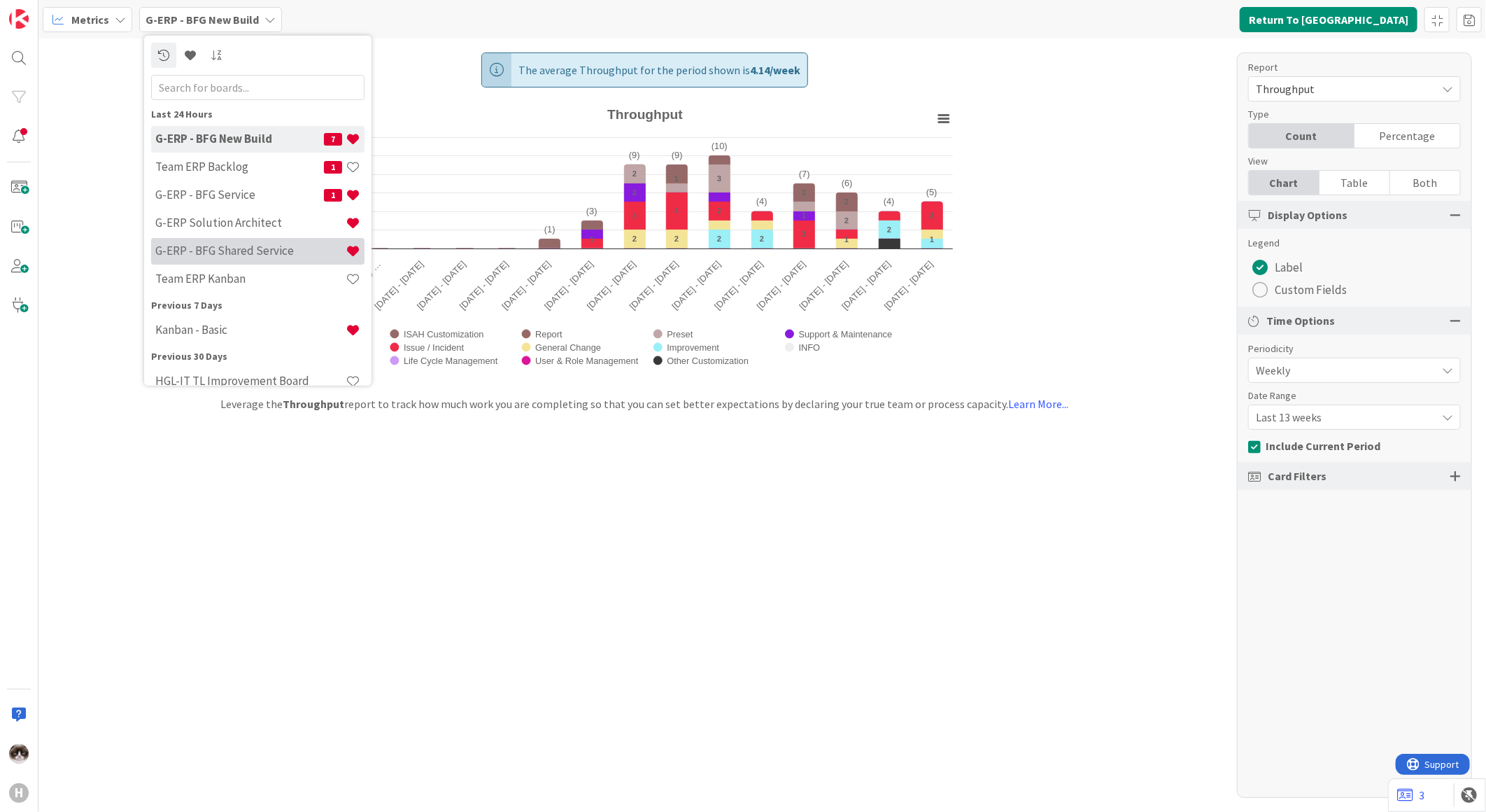
click at [278, 246] on h4 "G-ERP - BFG Shared Service" at bounding box center [250, 251] width 190 height 14
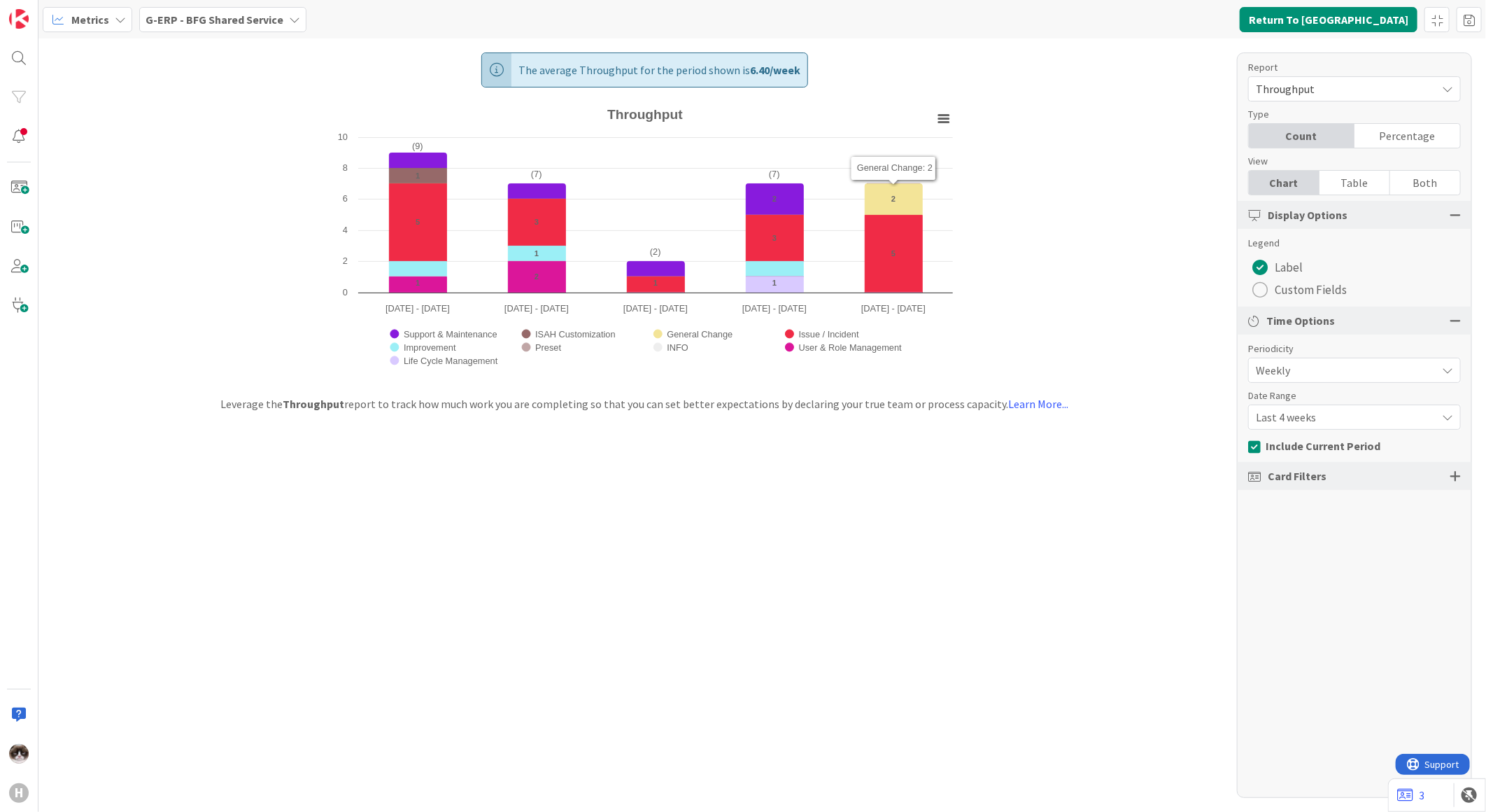
click at [224, 19] on b "G-ERP - BFG Shared Service" at bounding box center [214, 19] width 137 height 14
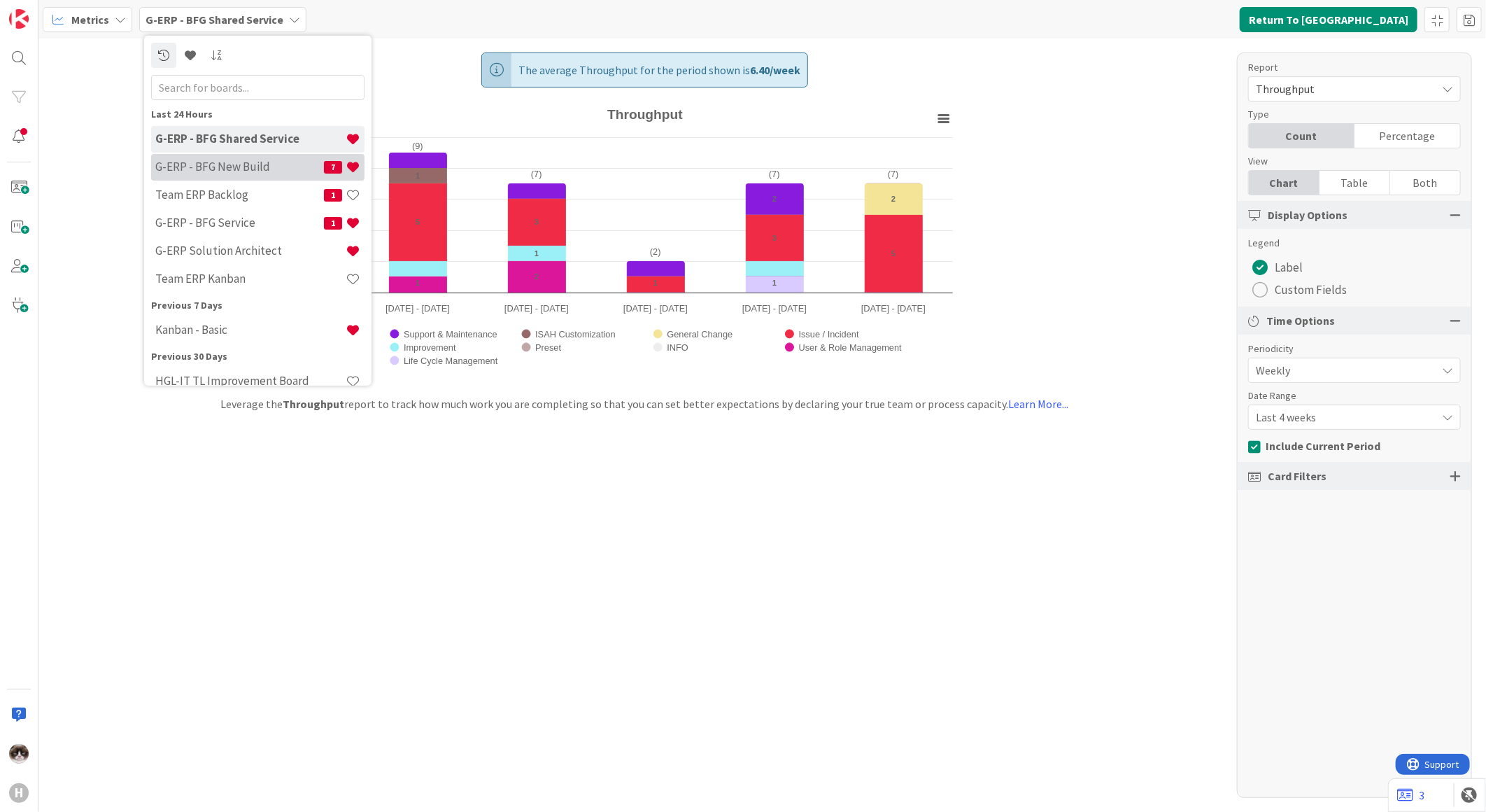
click at [259, 165] on h4 "G-ERP - BFG New Build" at bounding box center [239, 167] width 169 height 14
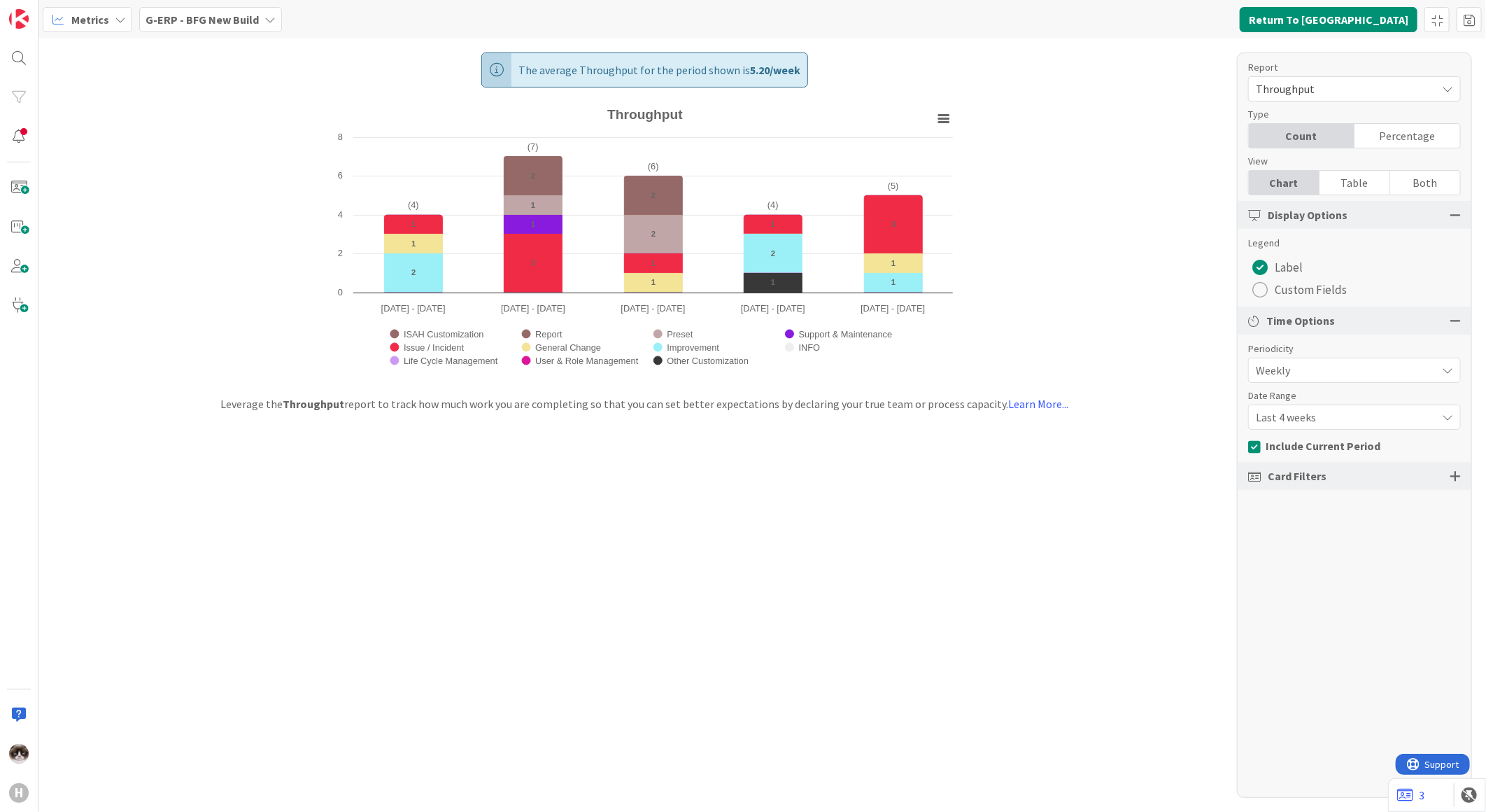
click at [212, 26] on span "G-ERP - BFG New Build" at bounding box center [202, 19] width 113 height 17
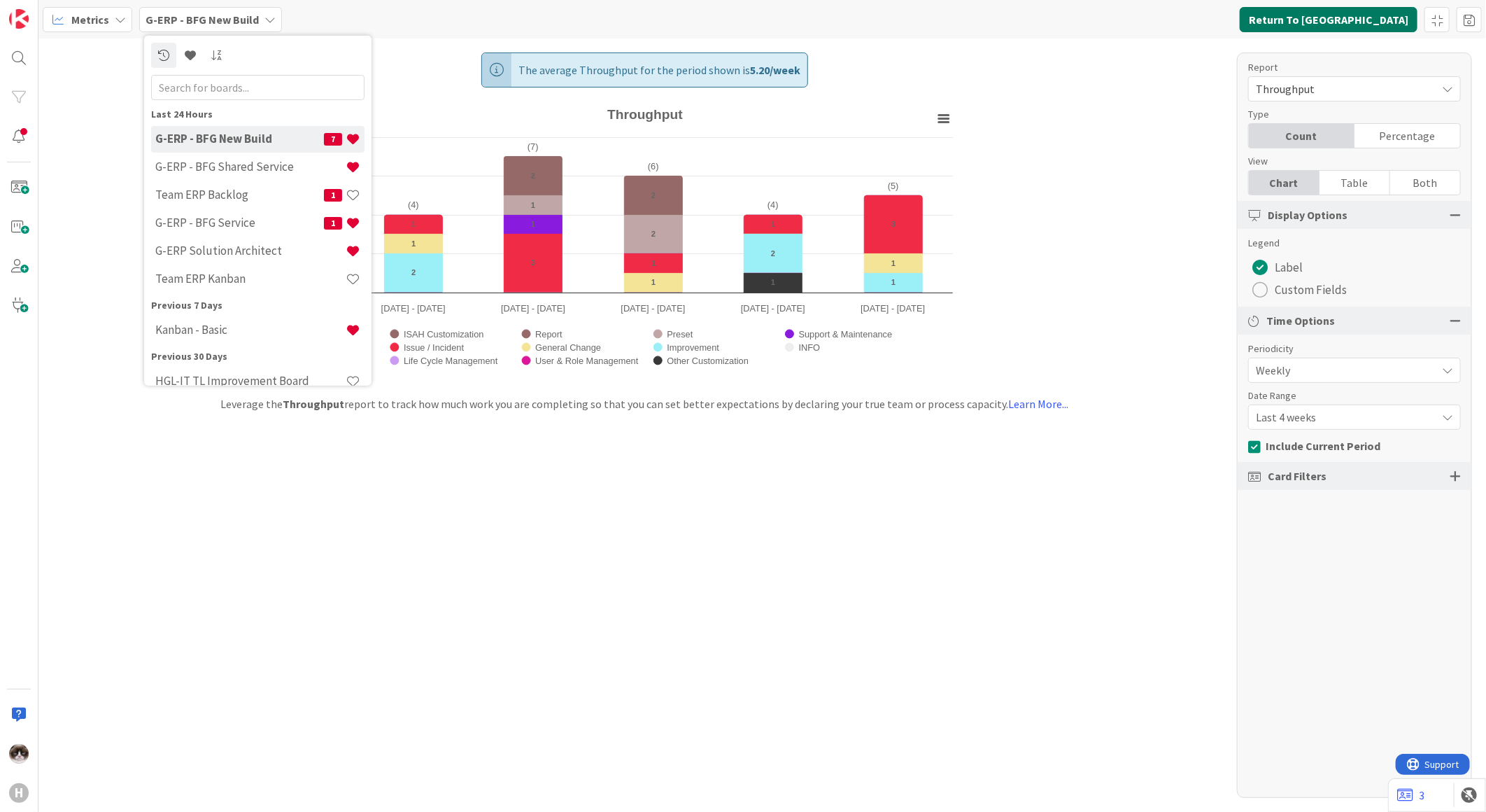
click at [1350, 25] on button "Return To [GEOGRAPHIC_DATA]" at bounding box center [1329, 19] width 177 height 25
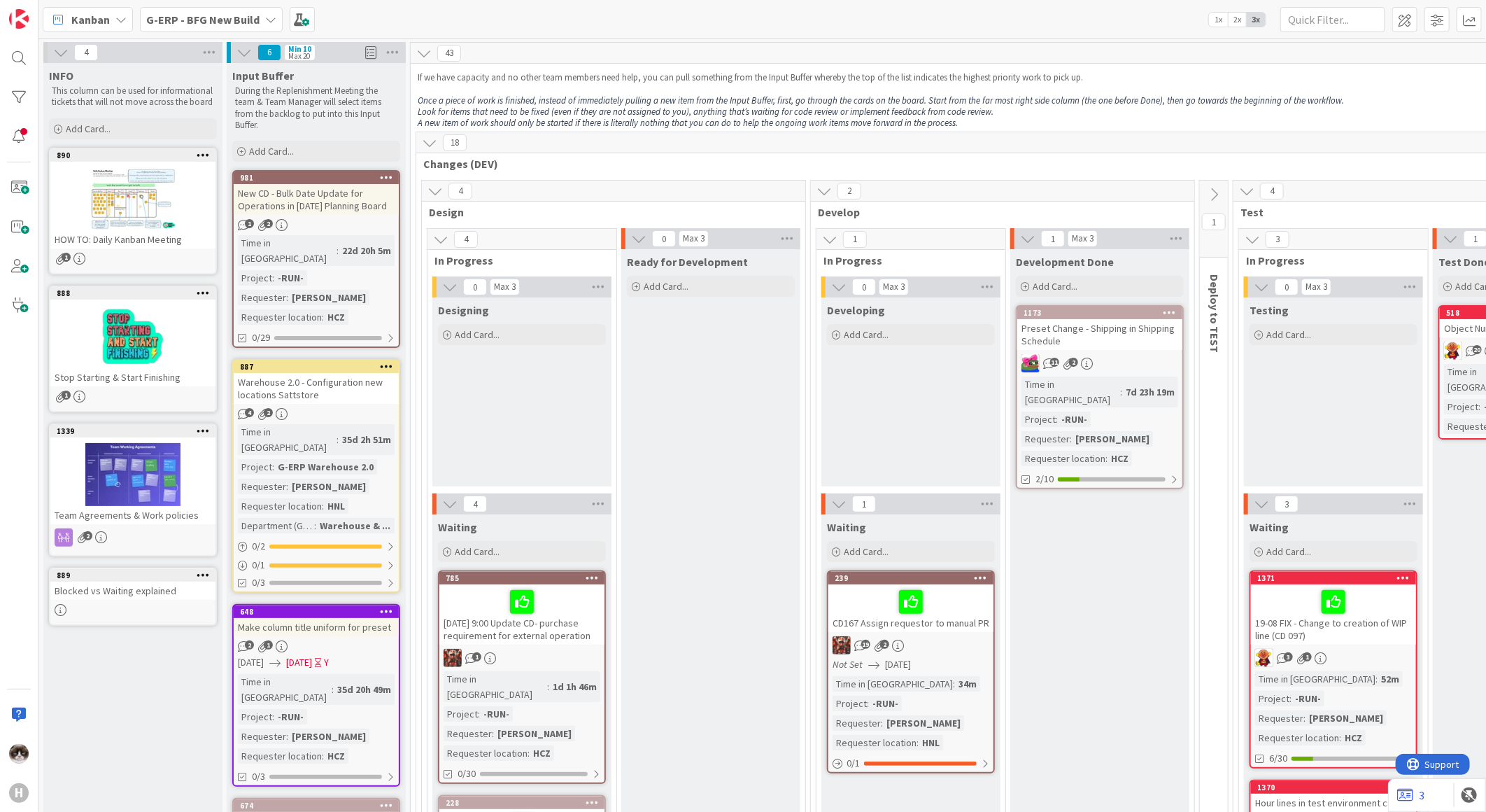
click at [205, 21] on b "G-ERP - BFG New Build" at bounding box center [203, 19] width 113 height 14
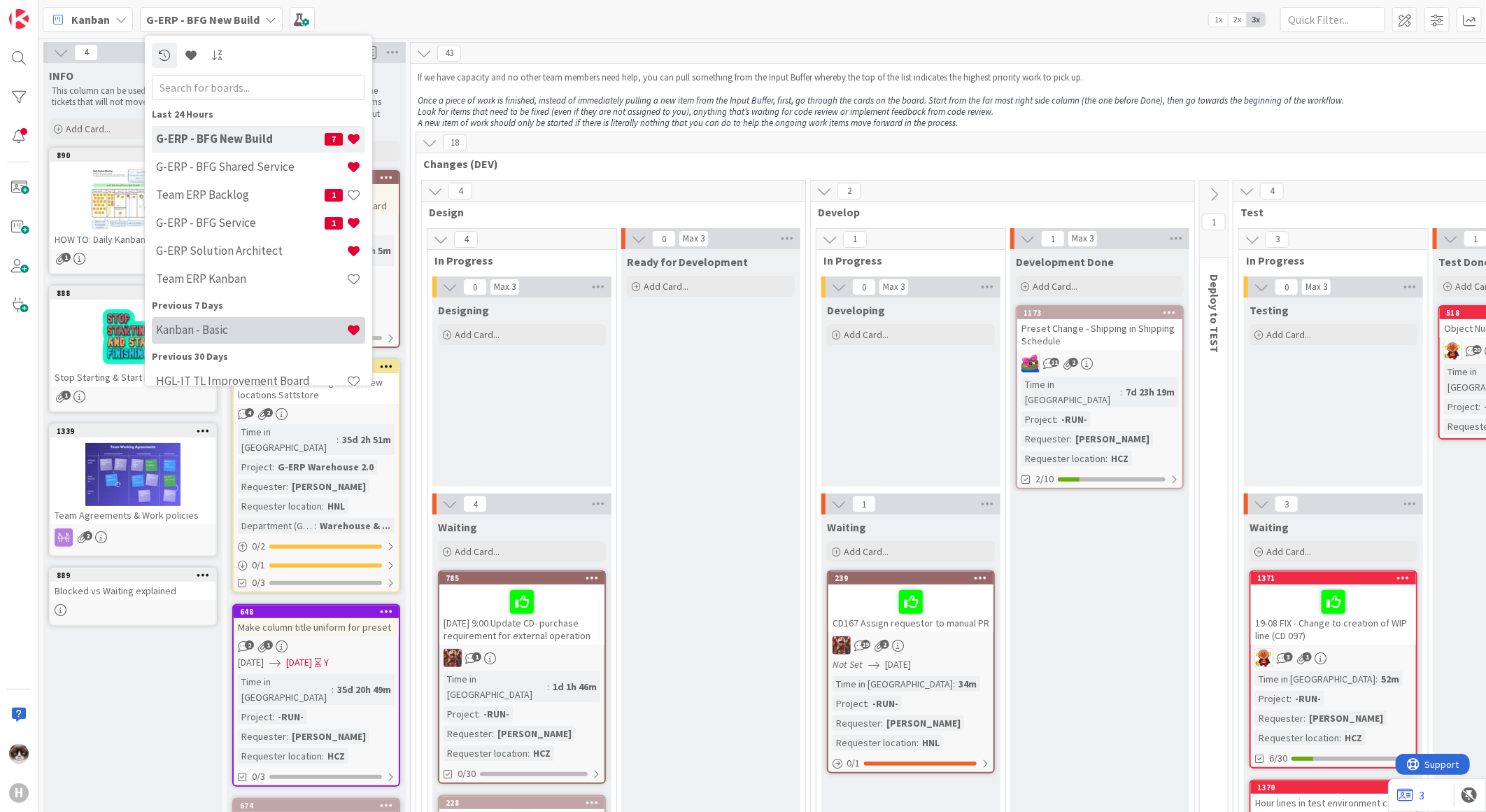
click at [247, 330] on h4 "Kanban - Basic" at bounding box center [251, 329] width 190 height 14
